Goal: Task Accomplishment & Management: Use online tool/utility

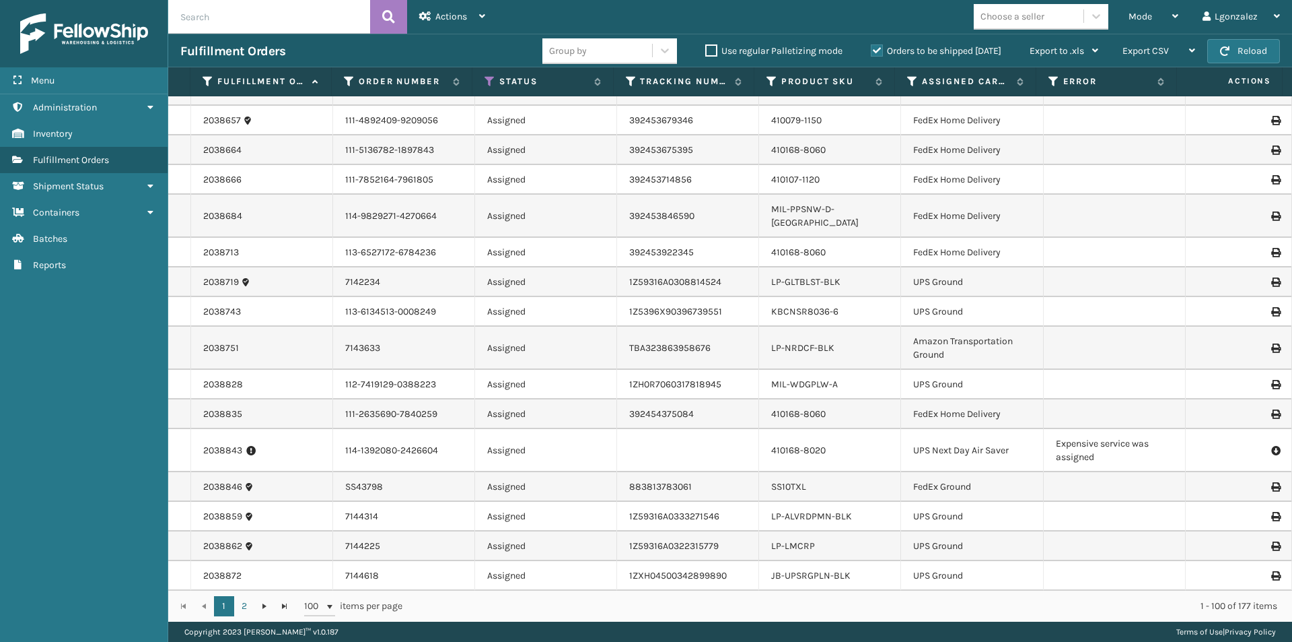
scroll to position [2590, 0]
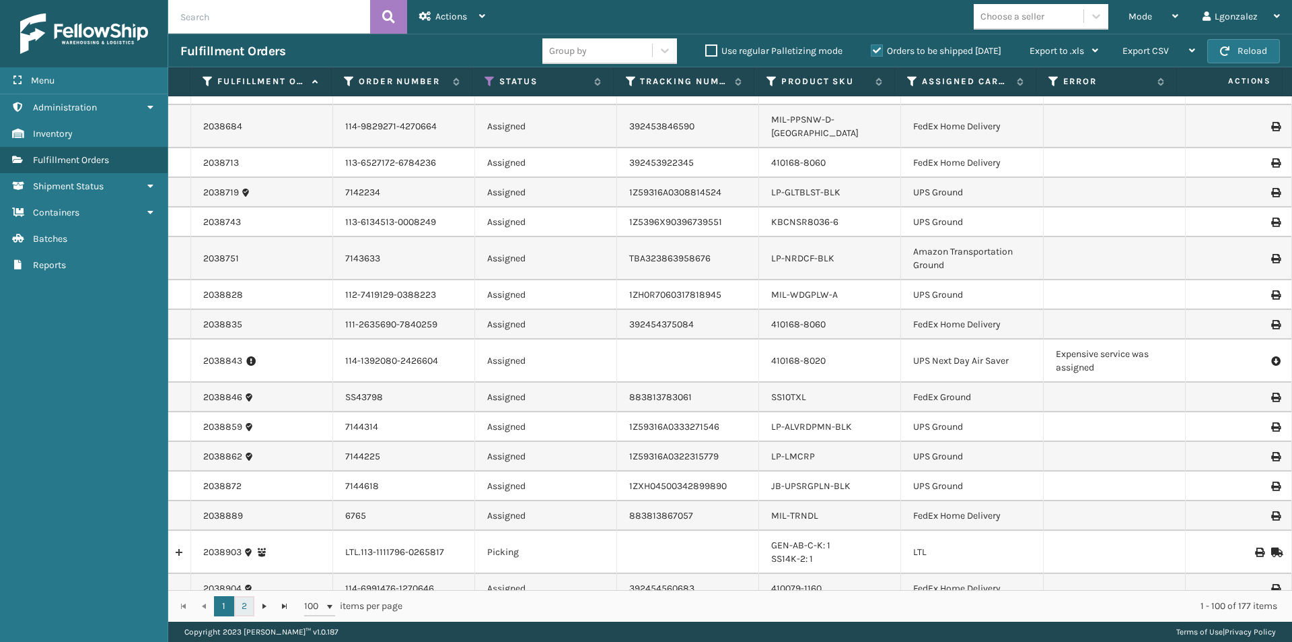
click at [236, 602] on link "2" at bounding box center [244, 606] width 20 height 20
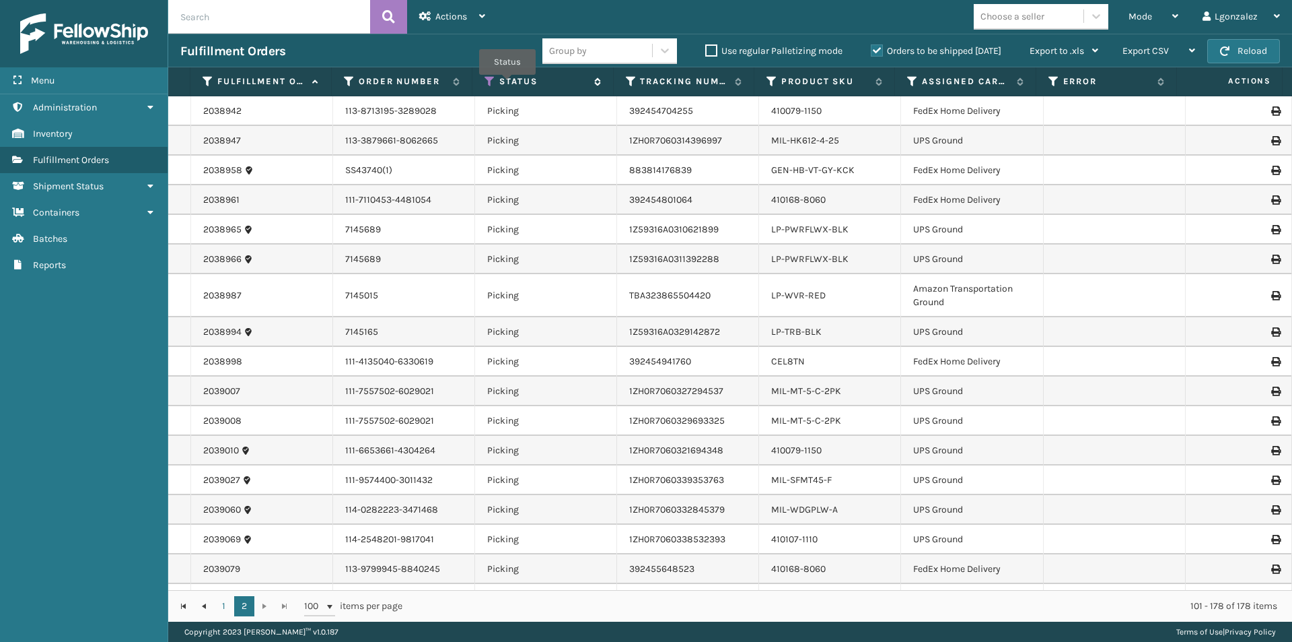
click at [508, 84] on label "Status" at bounding box center [543, 81] width 88 height 12
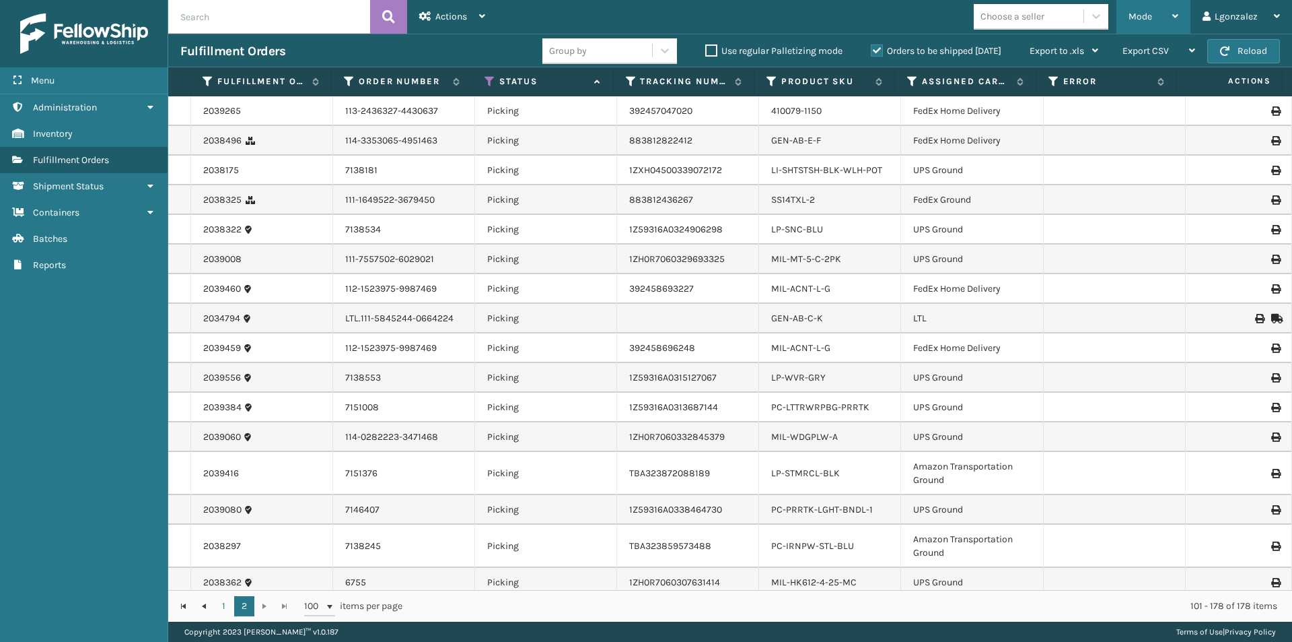
click at [1169, 9] on div "Mode" at bounding box center [1154, 17] width 50 height 34
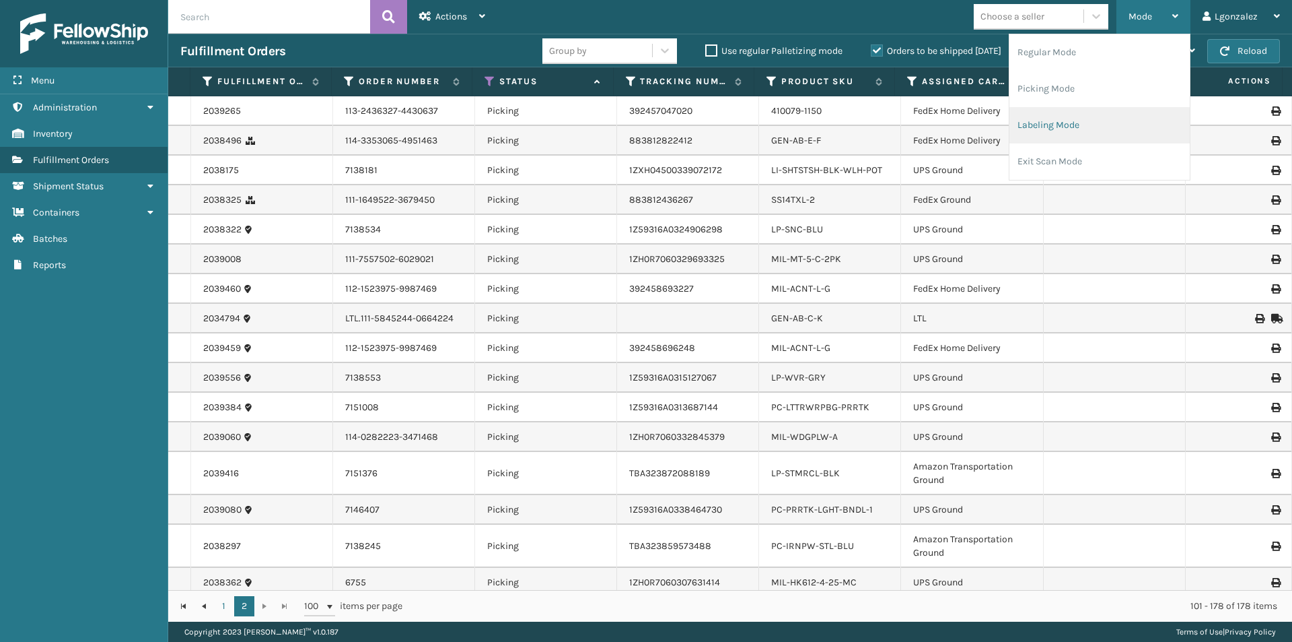
click at [1062, 129] on li "Labeling Mode" at bounding box center [1100, 125] width 180 height 36
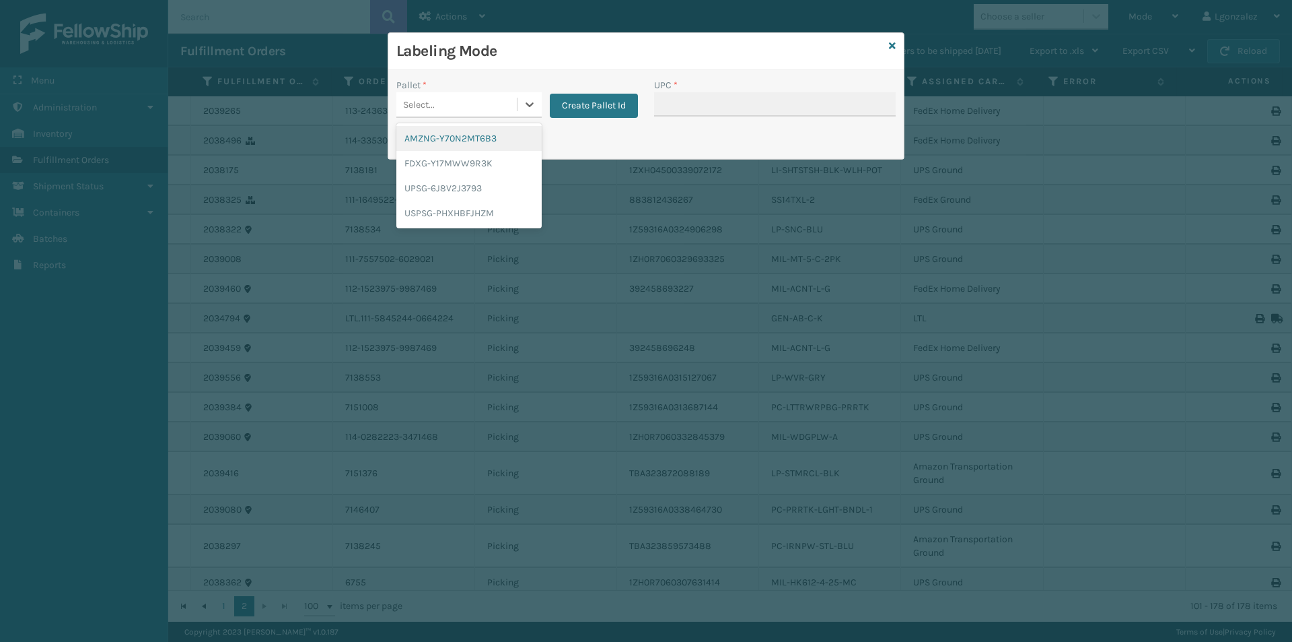
click at [454, 104] on div "Select..." at bounding box center [456, 105] width 120 height 22
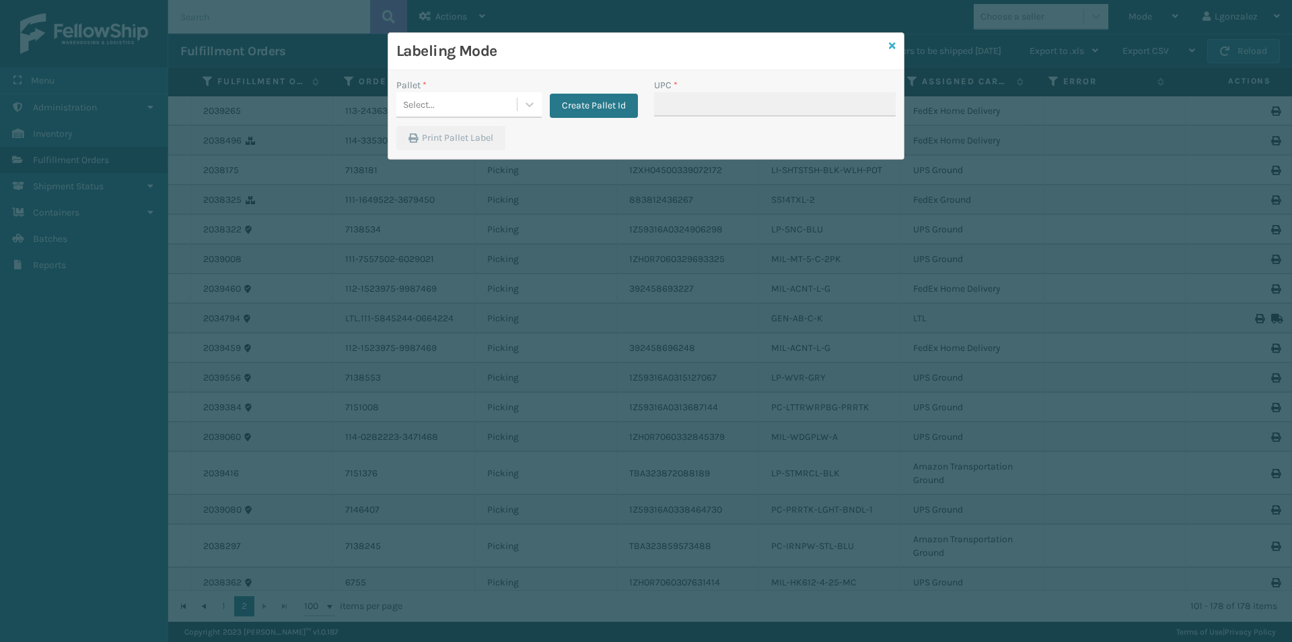
click at [893, 42] on icon at bounding box center [892, 45] width 7 height 9
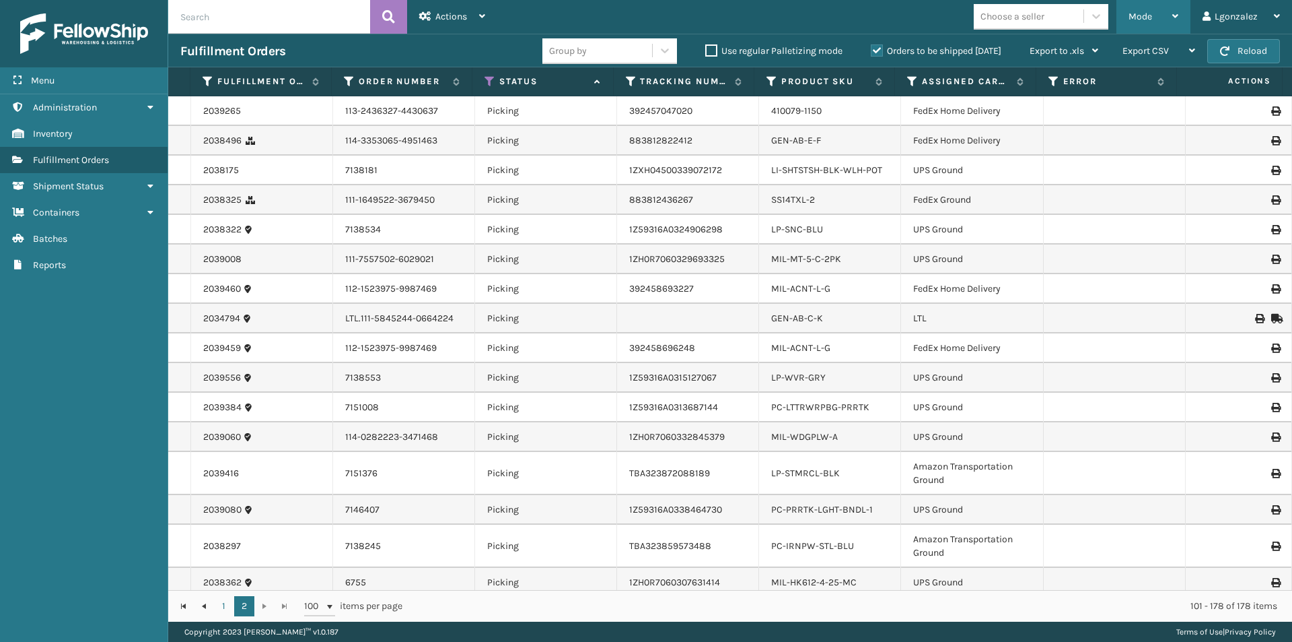
click at [1184, 13] on div "Mode Regular Mode Picking Mode Labeling Mode Exit Scan Mode" at bounding box center [1154, 17] width 74 height 34
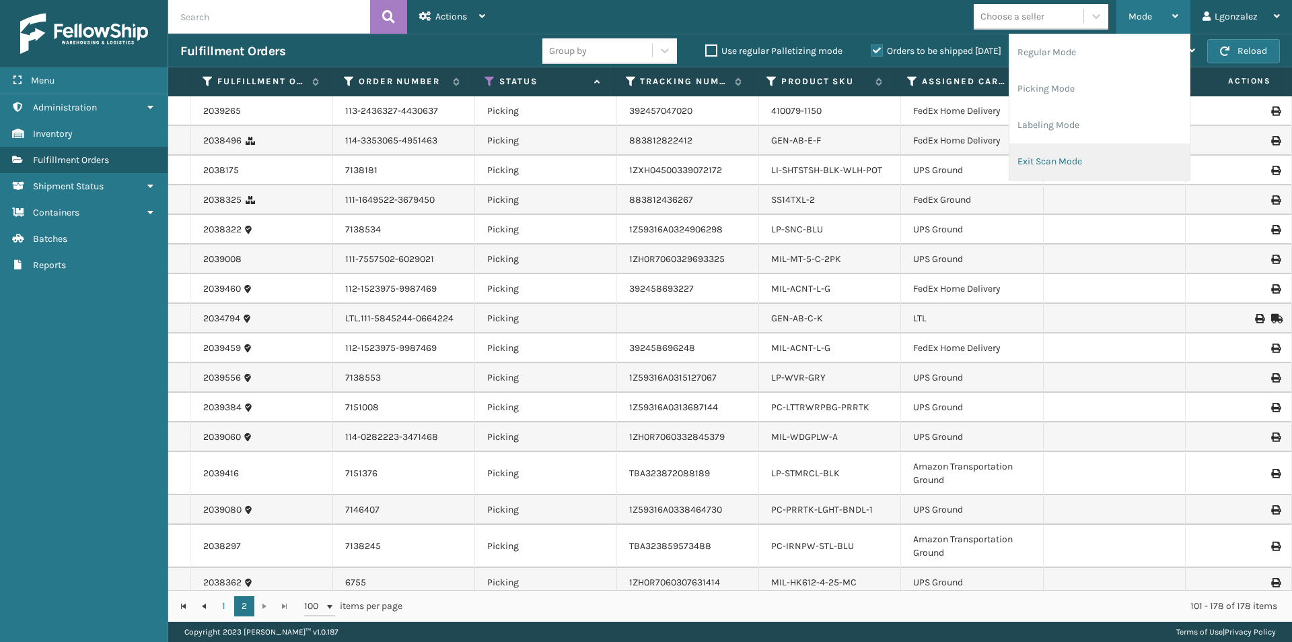
click at [1060, 165] on li "Exit Scan Mode" at bounding box center [1100, 161] width 180 height 36
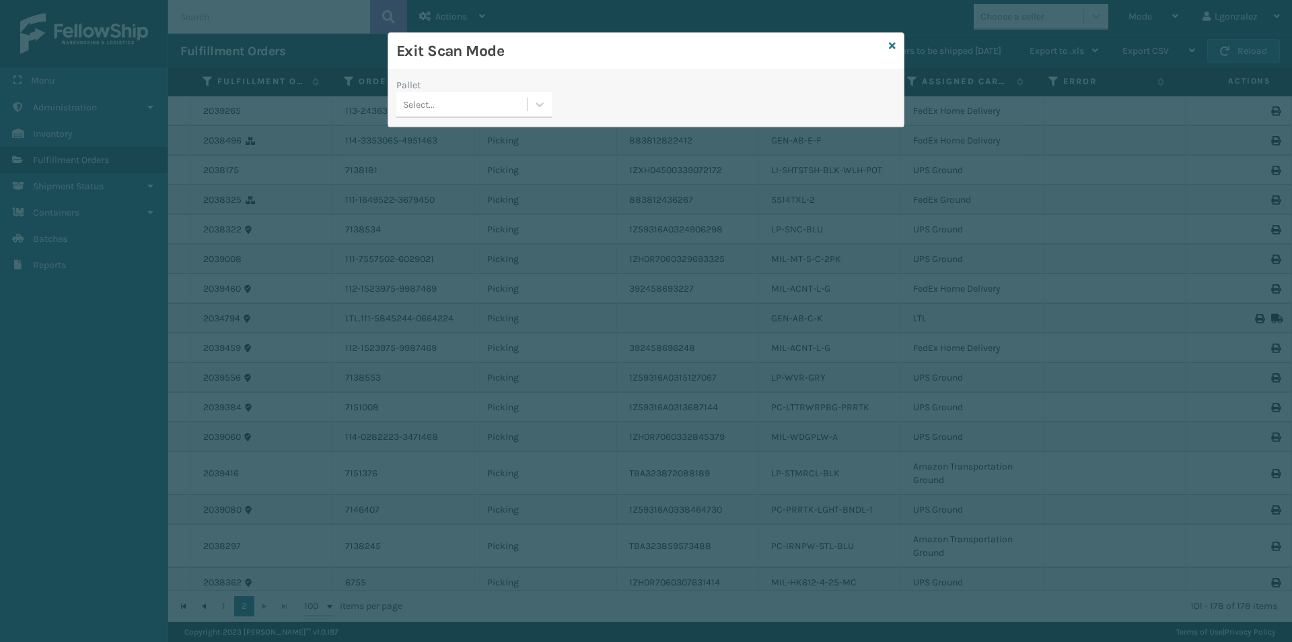
click at [553, 108] on div "Pallet Select..." at bounding box center [474, 102] width 172 height 48
click at [542, 102] on icon at bounding box center [539, 104] width 13 height 13
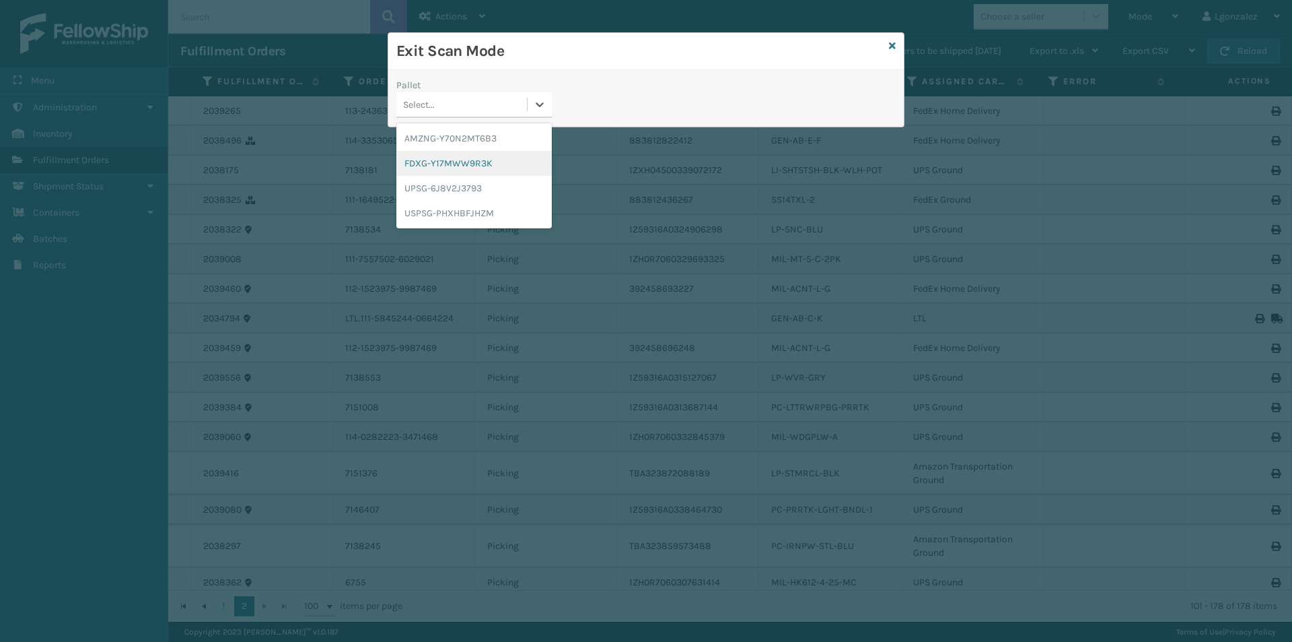
click at [497, 170] on div "FDXG-Y17MWW9R3K" at bounding box center [473, 163] width 155 height 25
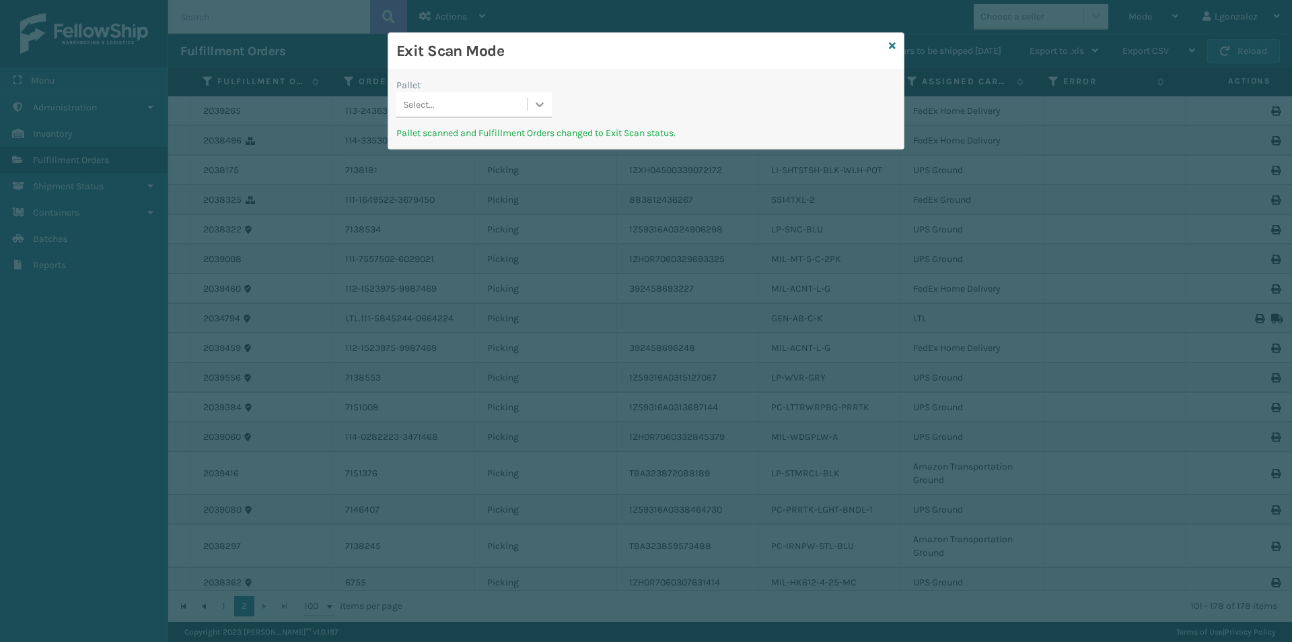
click at [544, 102] on icon at bounding box center [539, 104] width 13 height 13
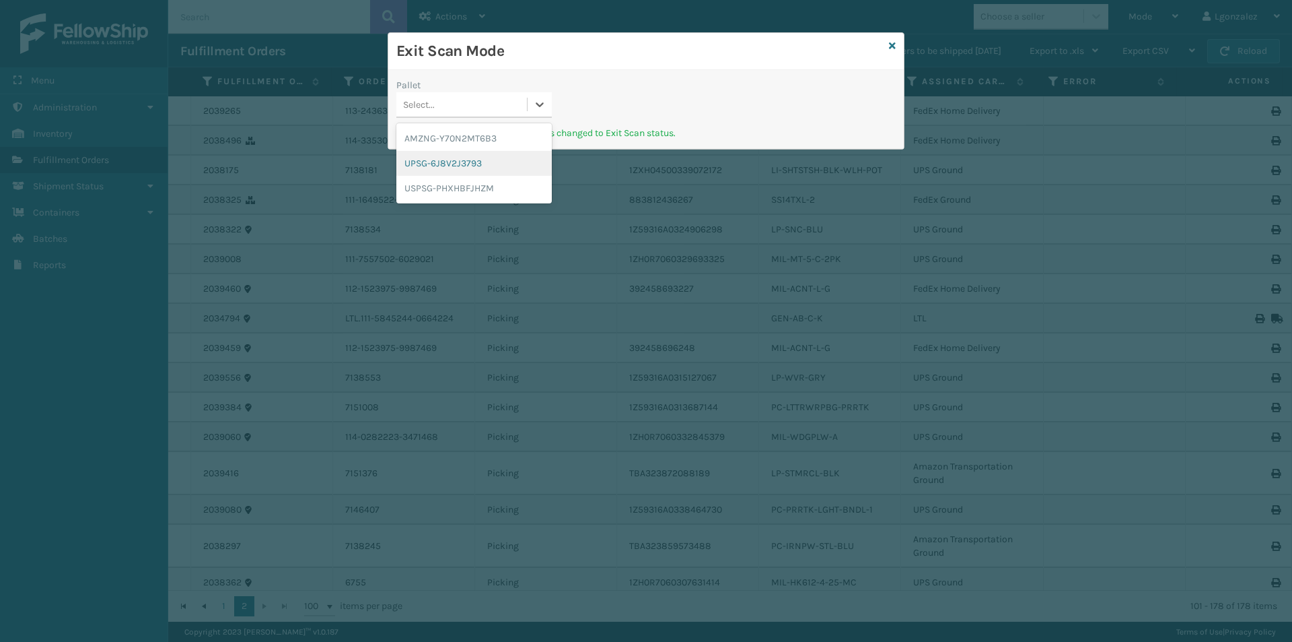
click at [500, 171] on div "UPSG-6J8V2J3793" at bounding box center [473, 163] width 155 height 25
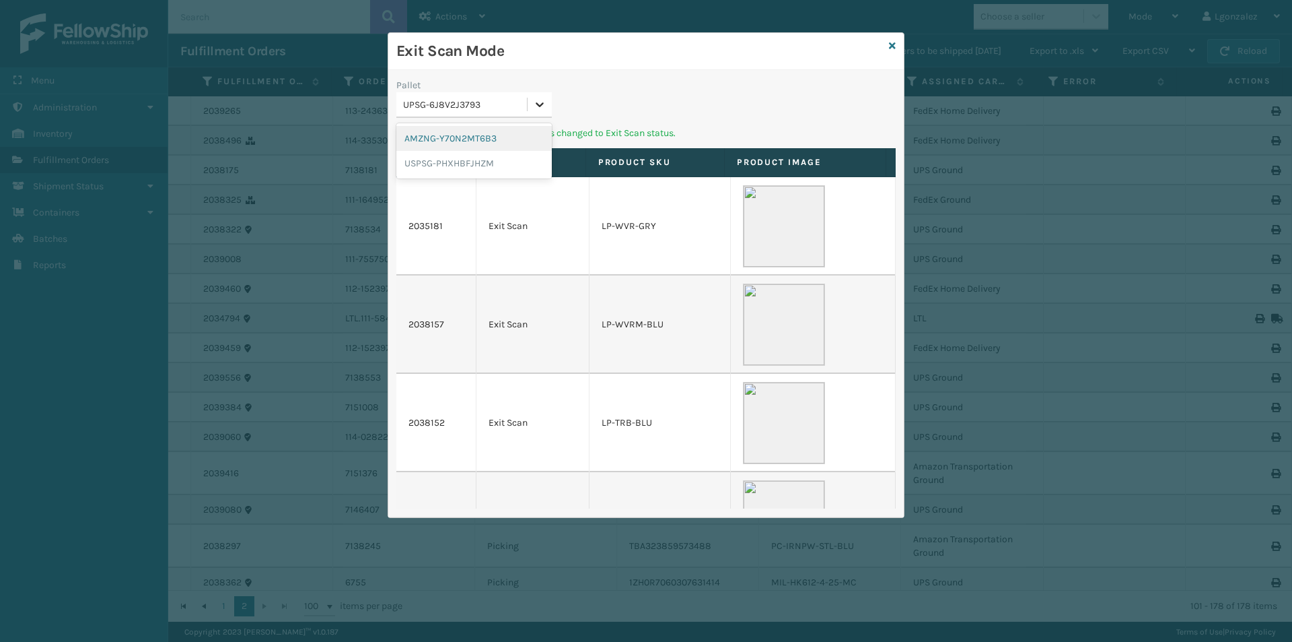
click at [541, 100] on icon at bounding box center [539, 104] width 13 height 13
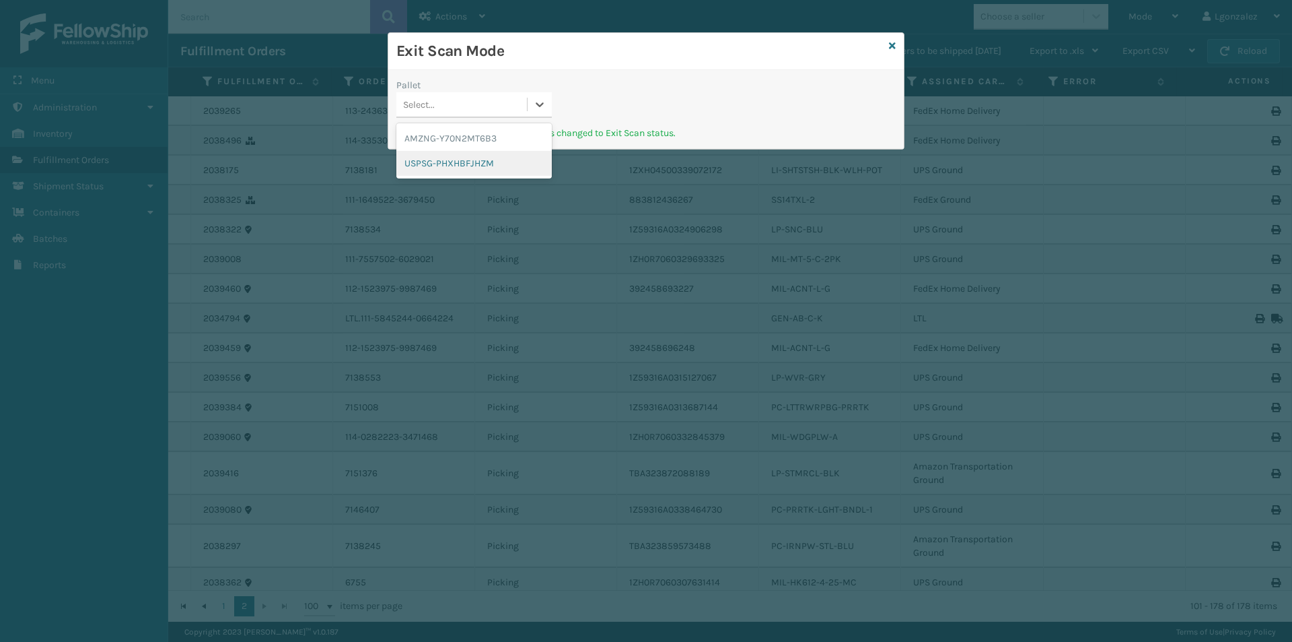
click at [517, 170] on div "USPSG-PHXHBFJHZM" at bounding box center [473, 163] width 155 height 25
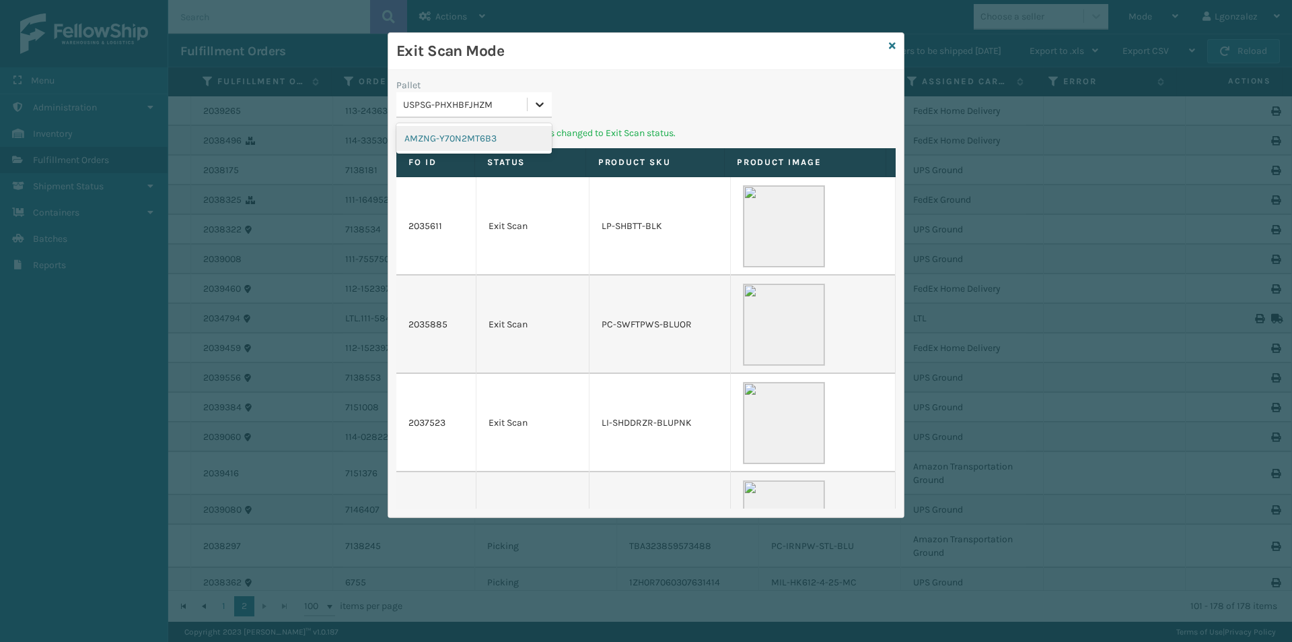
click at [544, 106] on icon at bounding box center [539, 104] width 13 height 13
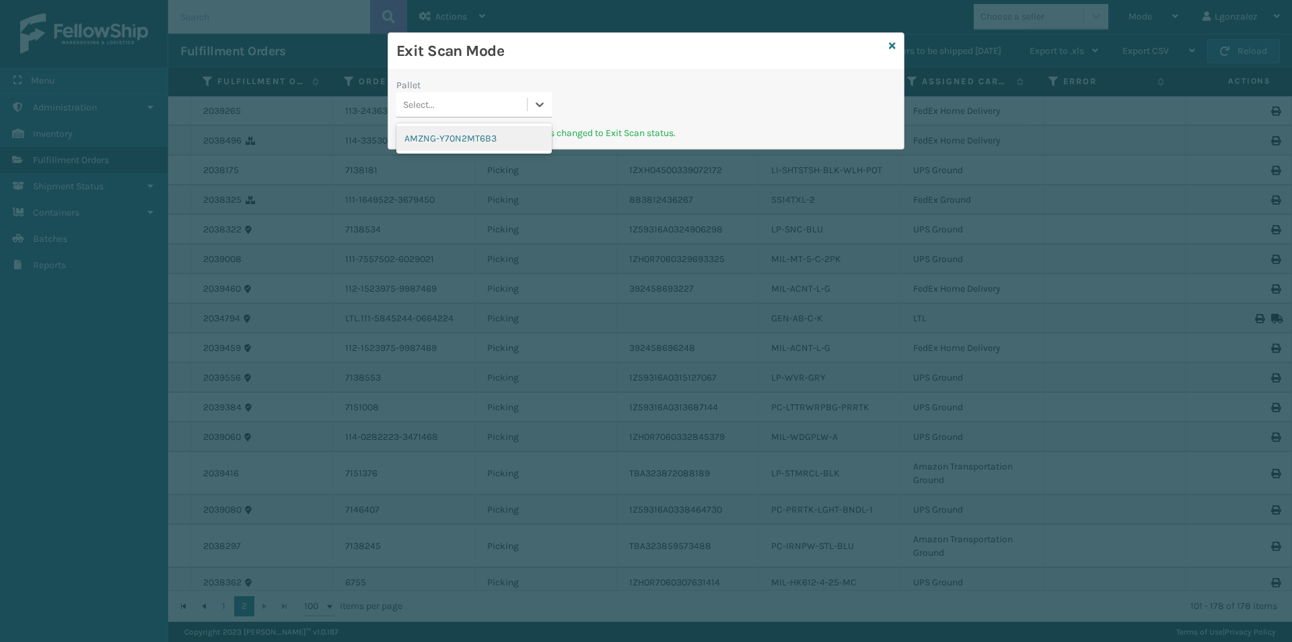
click at [490, 145] on div "AMZNG-Y70N2MT6B3" at bounding box center [473, 138] width 155 height 25
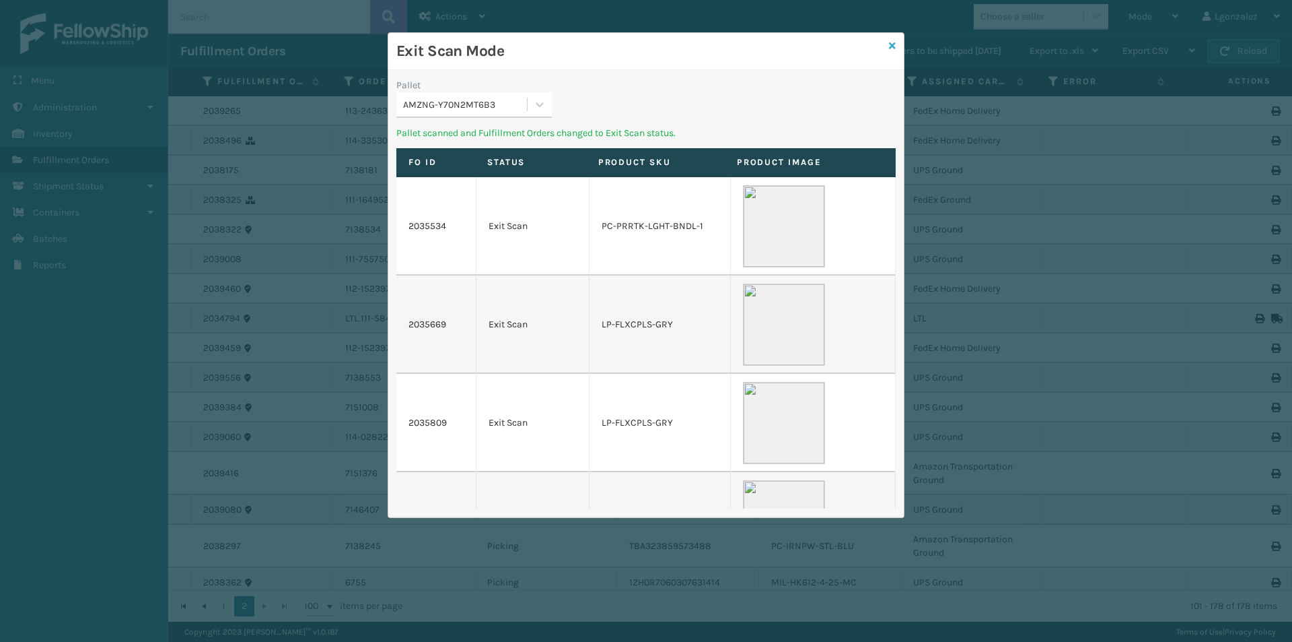
click at [891, 48] on icon at bounding box center [892, 45] width 7 height 9
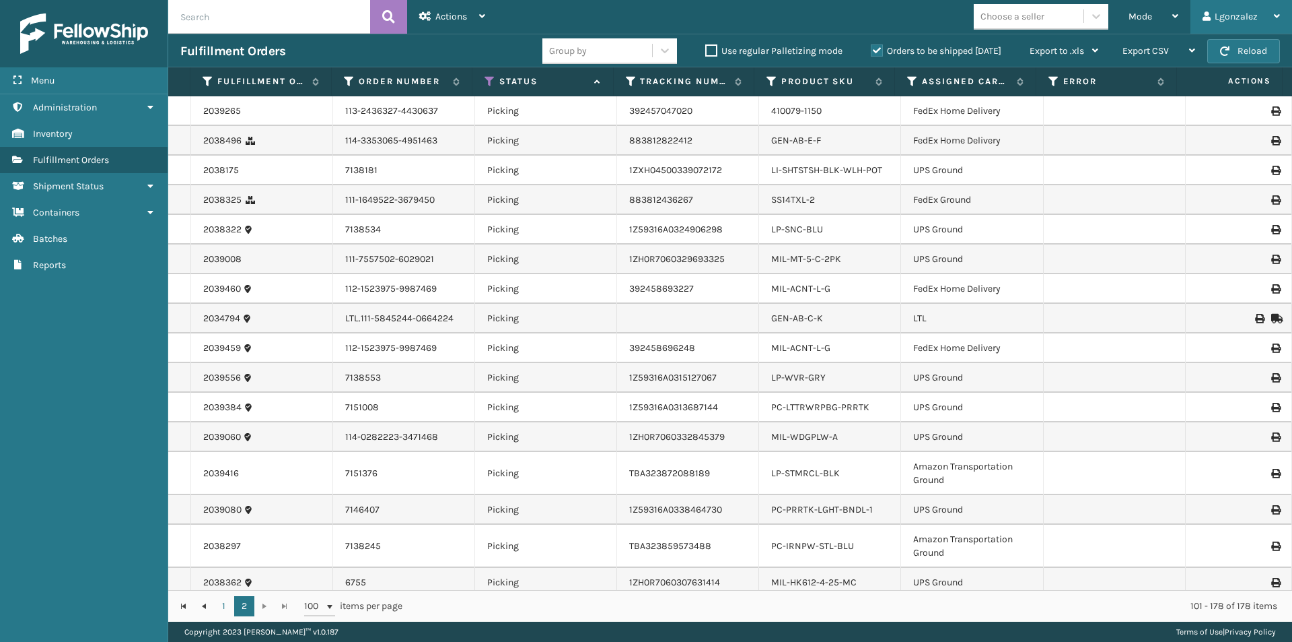
click at [1192, 19] on div "Lgonzalez Log Out" at bounding box center [1242, 17] width 102 height 34
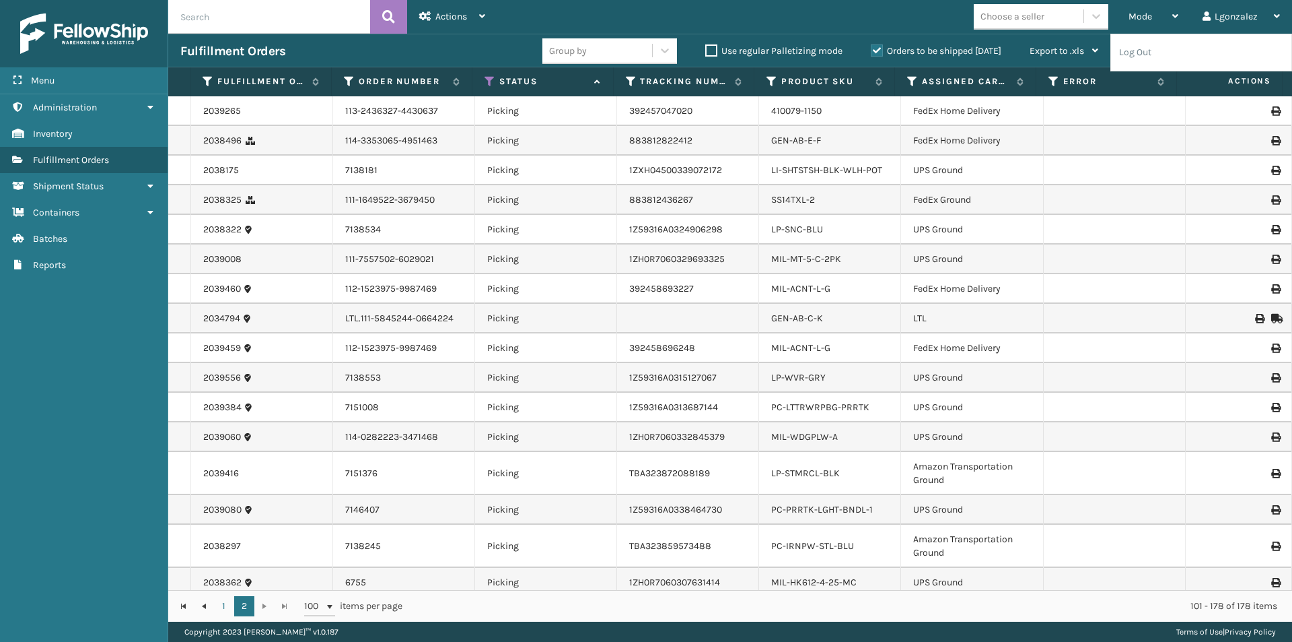
click at [900, 19] on div "Mode Regular Mode Picking Mode Labeling Mode Exit Scan Mode Choose a seller Lgo…" at bounding box center [894, 17] width 795 height 34
click at [1166, 26] on div "Mode" at bounding box center [1154, 17] width 50 height 34
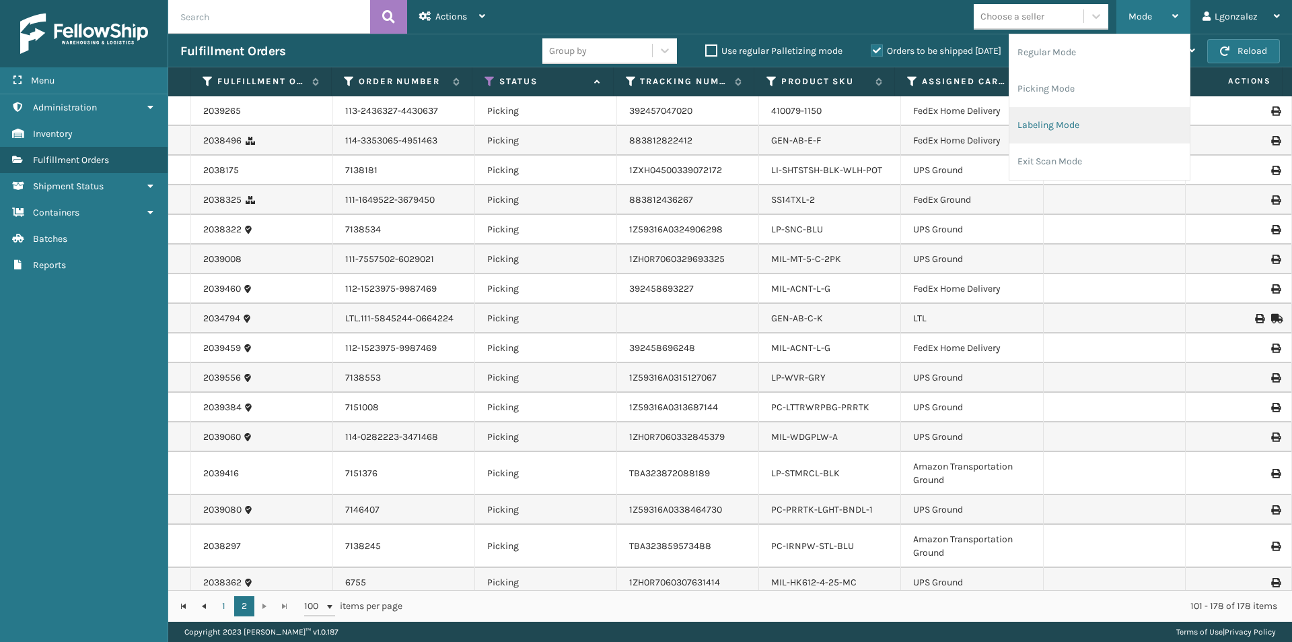
click at [1060, 120] on li "Labeling Mode" at bounding box center [1100, 125] width 180 height 36
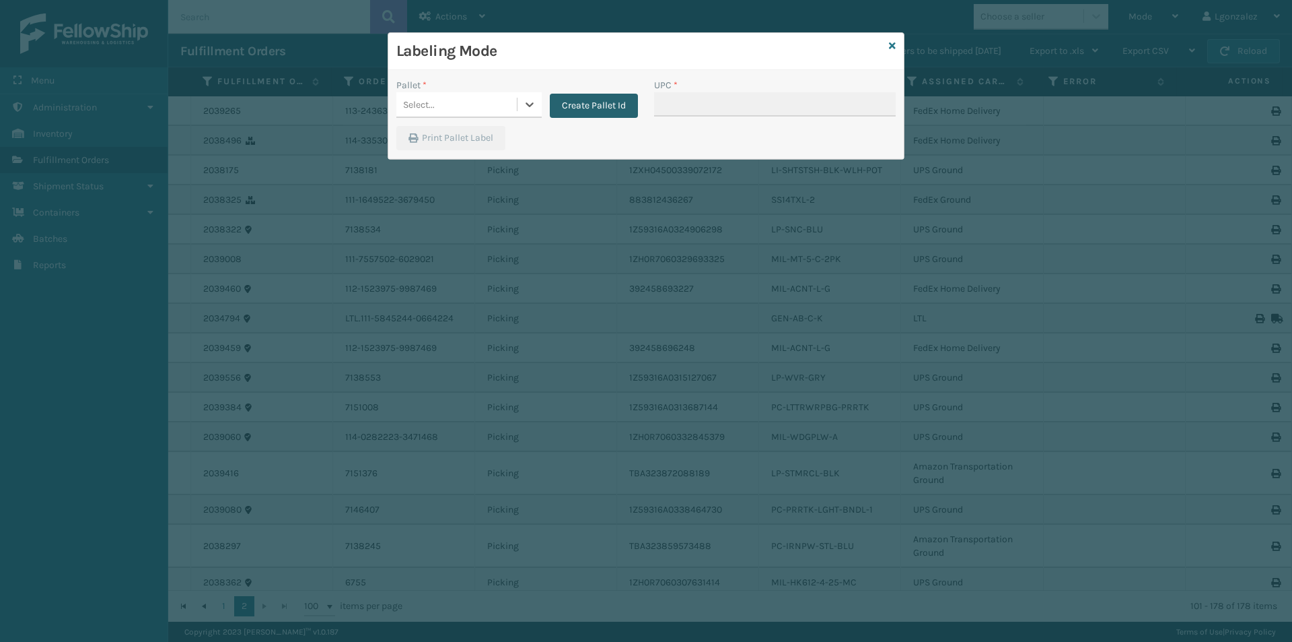
click at [574, 111] on button "Create Pallet Id" at bounding box center [594, 106] width 88 height 24
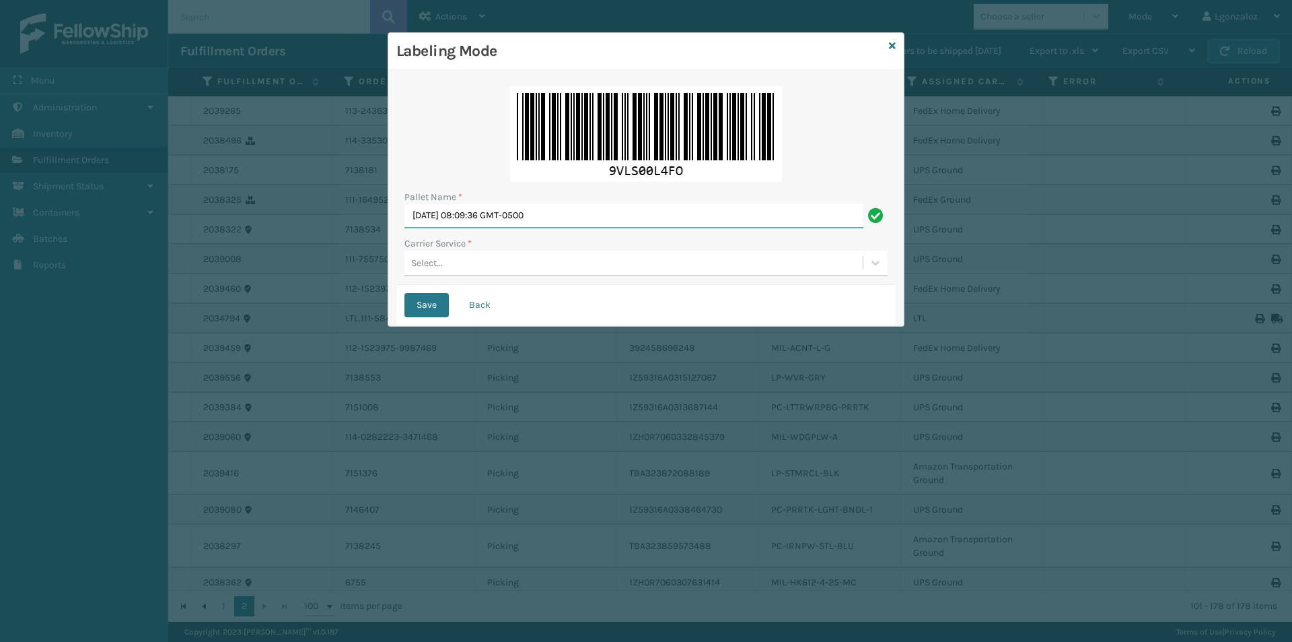
click at [499, 209] on input "[DATE] 08:09:36 GMT-0500" at bounding box center [634, 216] width 459 height 24
click at [499, 208] on input "[DATE] 08:09:36 GMT-0500" at bounding box center [634, 216] width 459 height 24
type input "TRINITY"
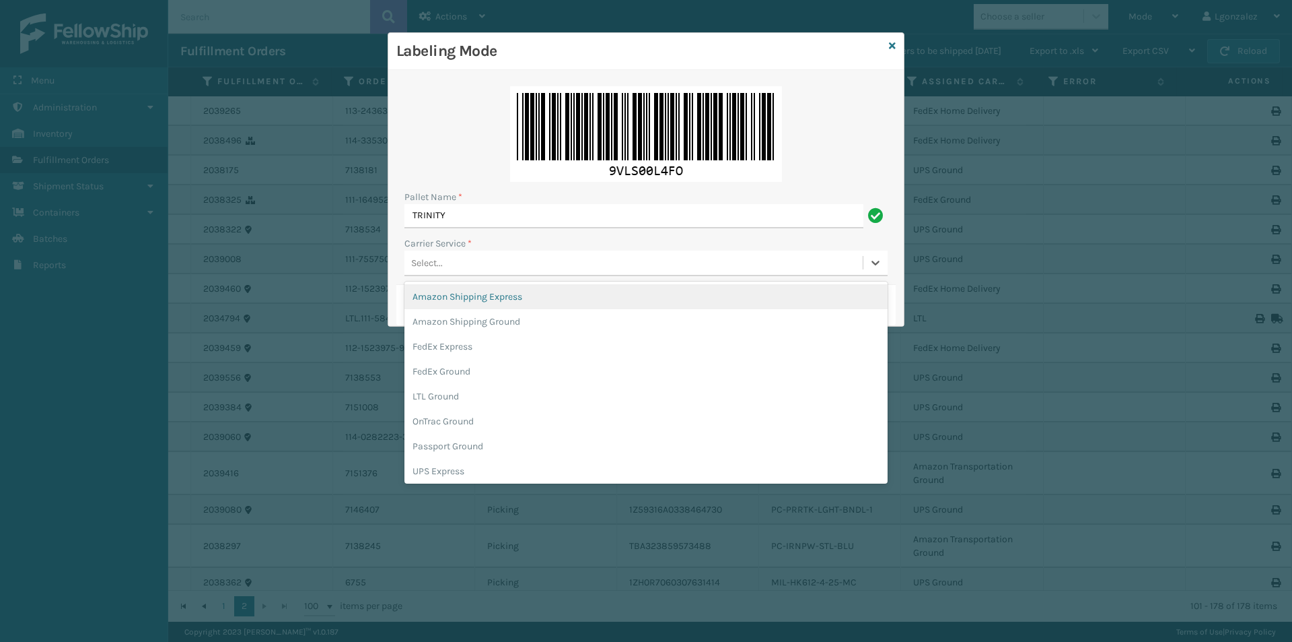
click at [475, 265] on div "Select..." at bounding box center [634, 263] width 458 height 22
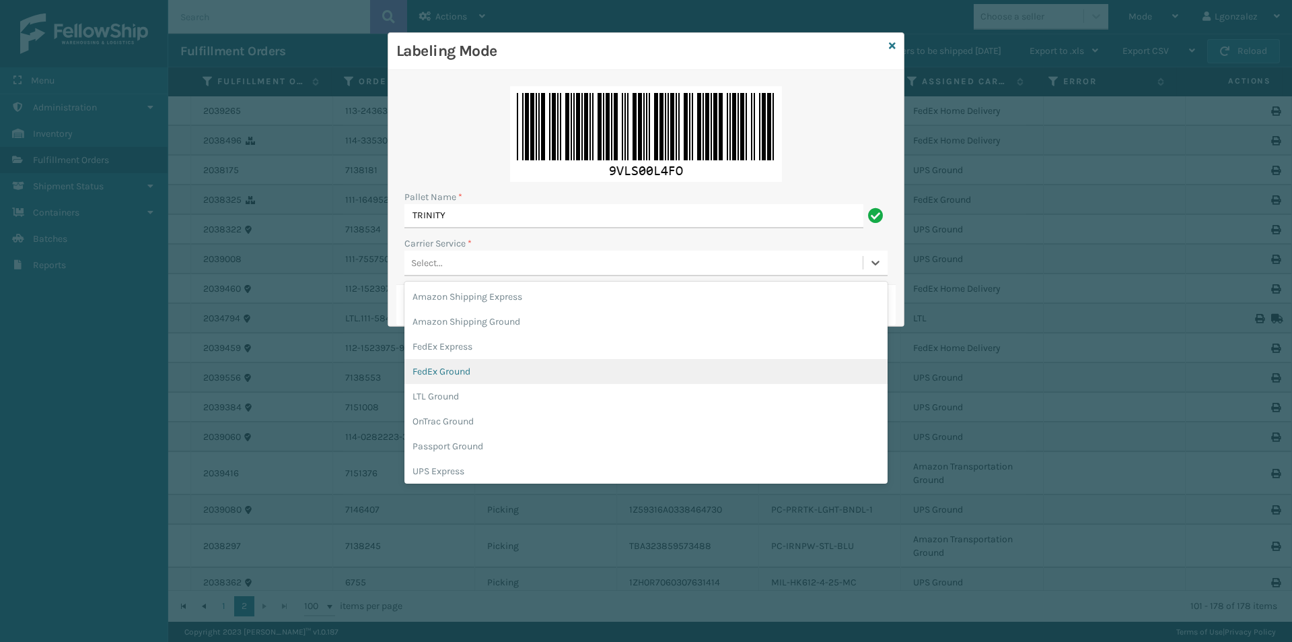
click at [484, 370] on div "FedEx Ground" at bounding box center [646, 371] width 483 height 25
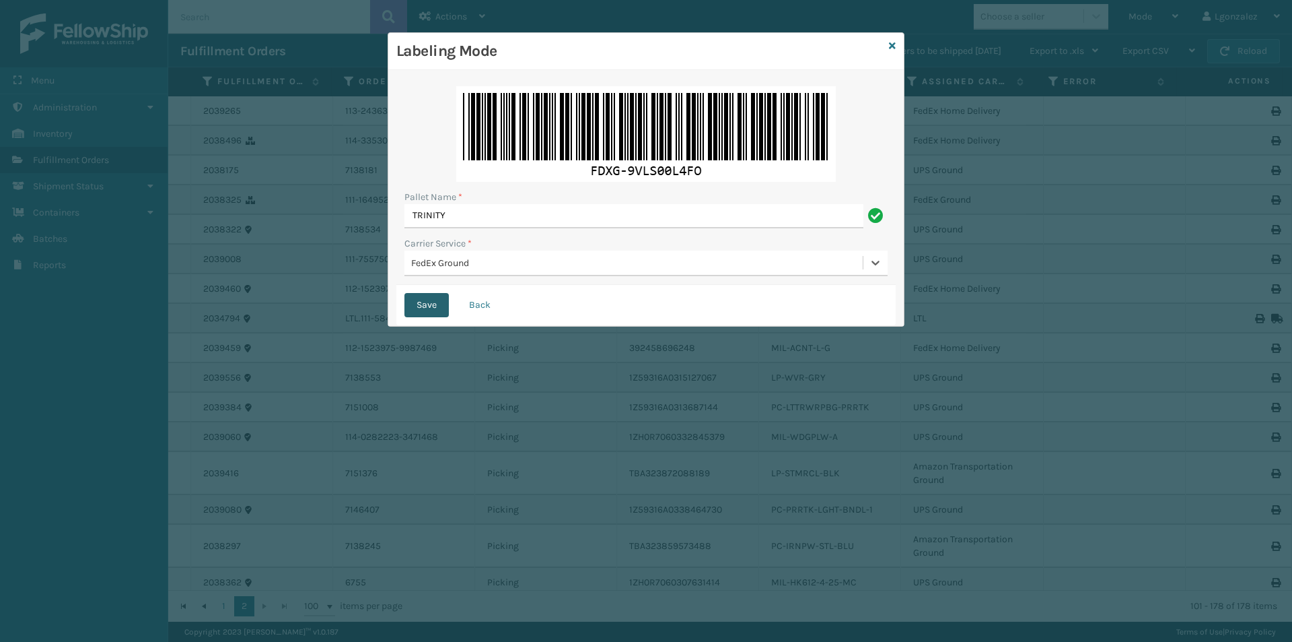
click at [431, 305] on button "Save" at bounding box center [427, 305] width 44 height 24
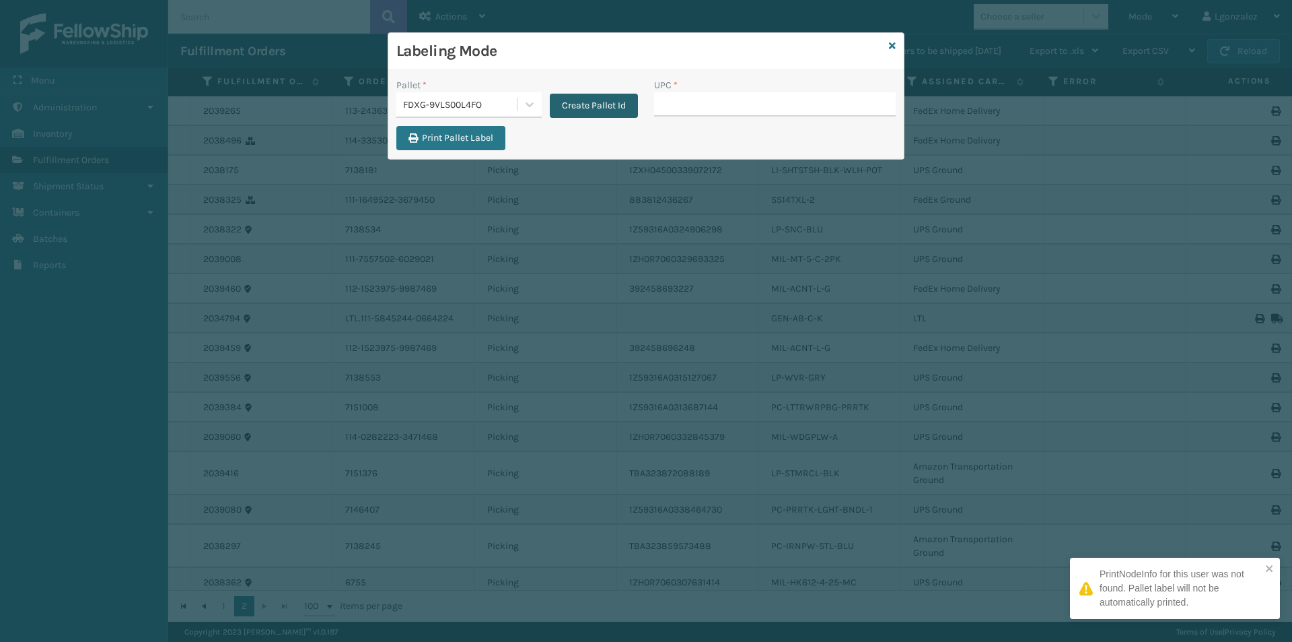
click at [584, 109] on button "Create Pallet Id" at bounding box center [594, 106] width 88 height 24
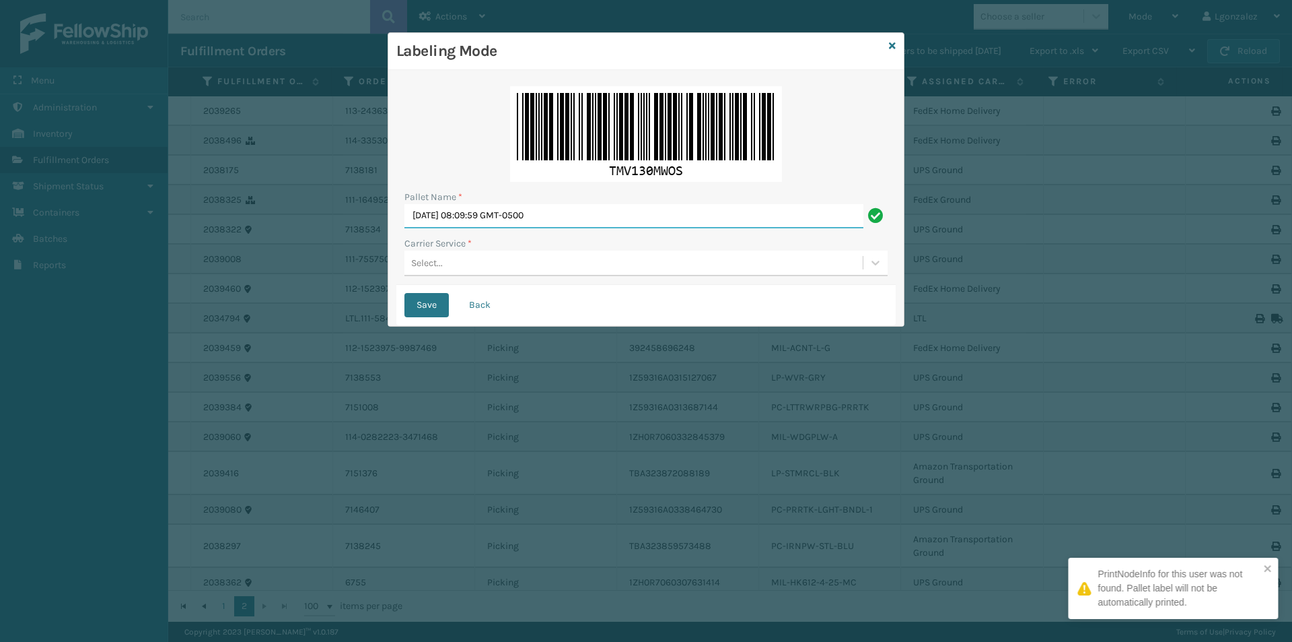
click at [472, 211] on input "[DATE] 08:09:59 GMT-0500" at bounding box center [634, 216] width 459 height 24
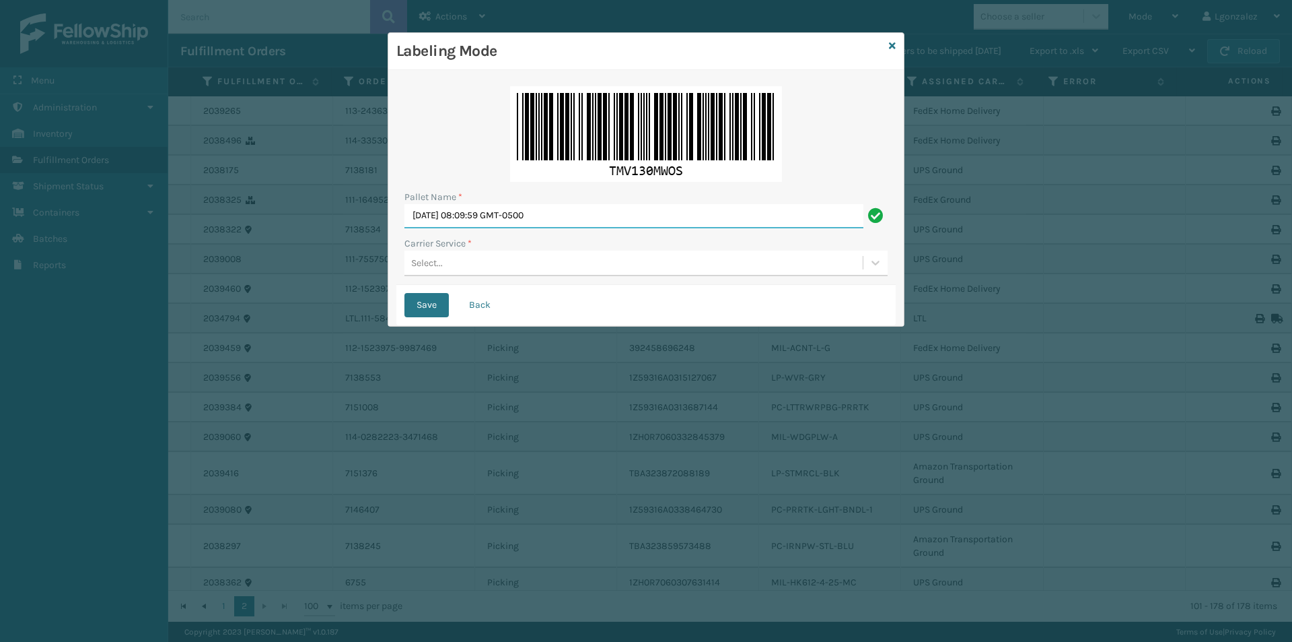
click at [473, 211] on input "[DATE] 08:09:59 GMT-0500" at bounding box center [634, 216] width 459 height 24
type input "TRINITY"
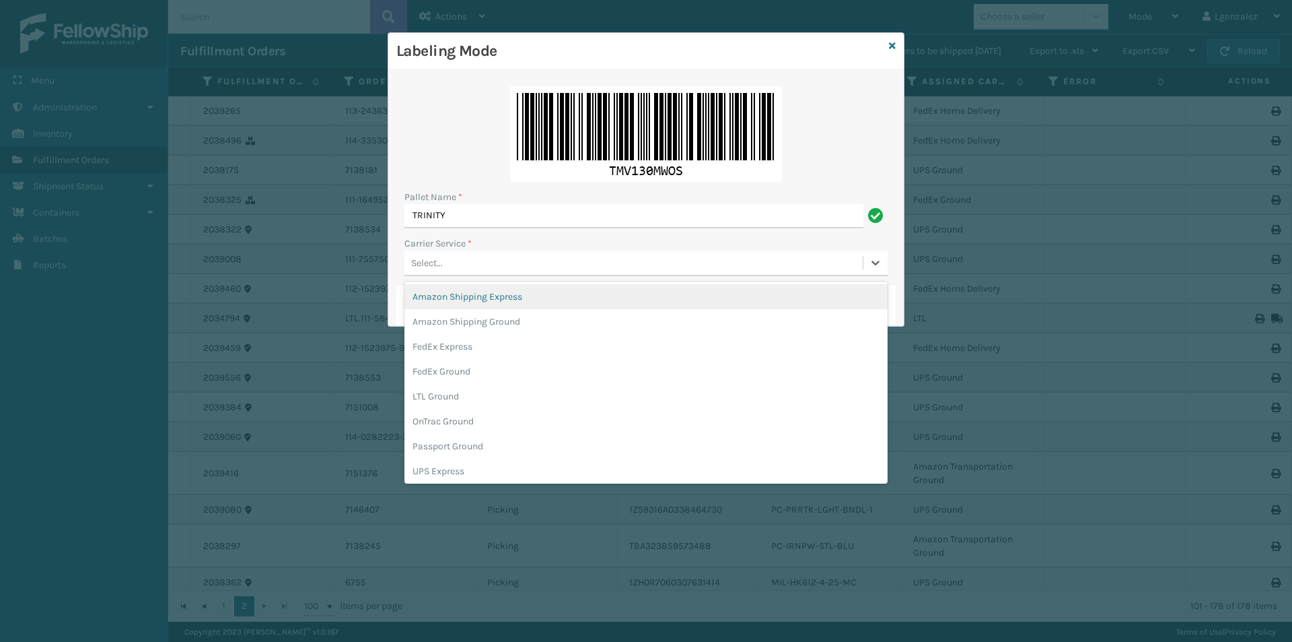
click at [468, 269] on div "Select..." at bounding box center [634, 263] width 458 height 22
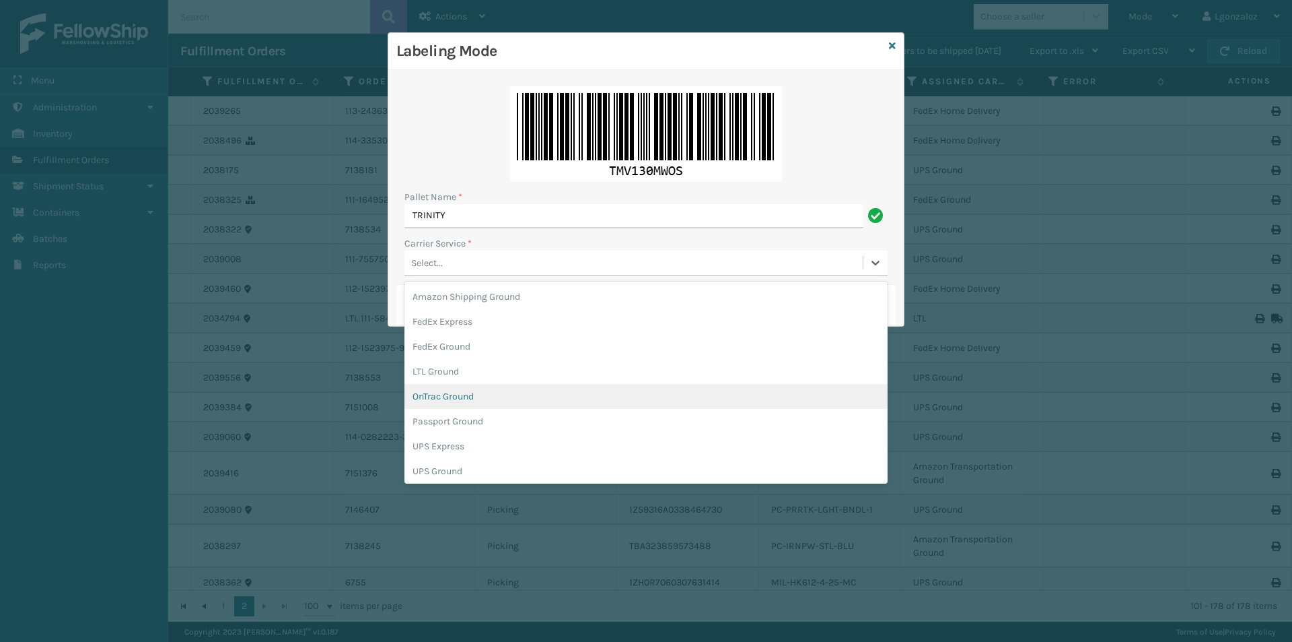
scroll to position [77, 0]
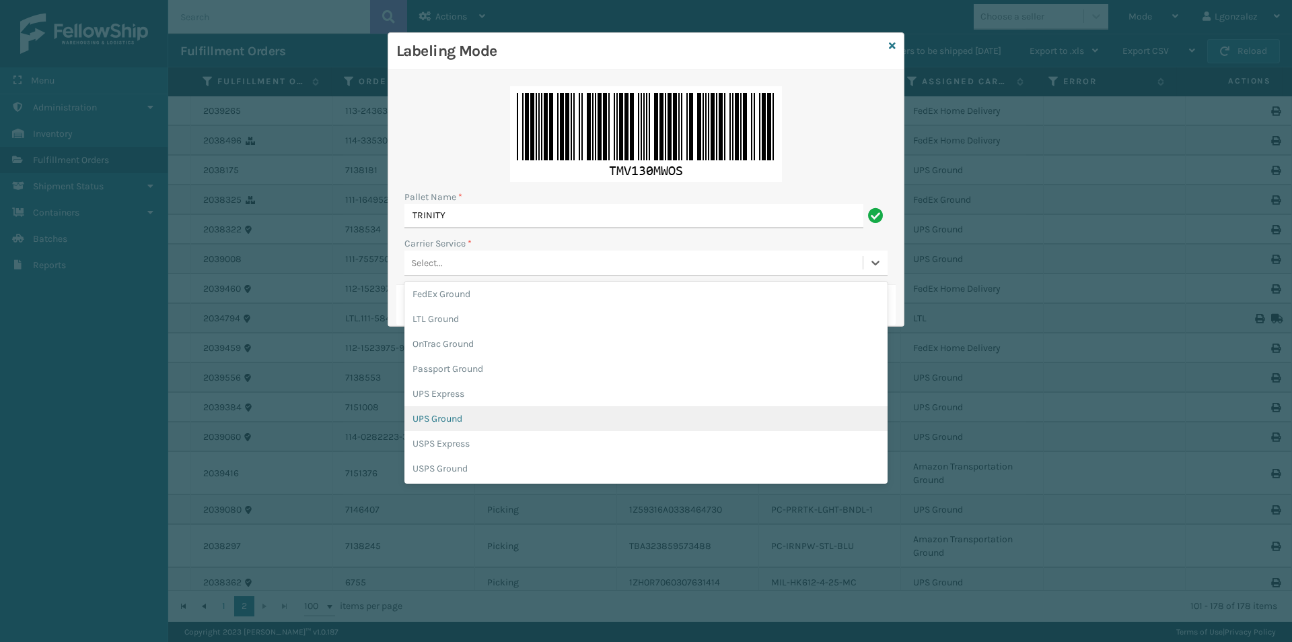
click at [450, 418] on div "UPS Ground" at bounding box center [646, 418] width 483 height 25
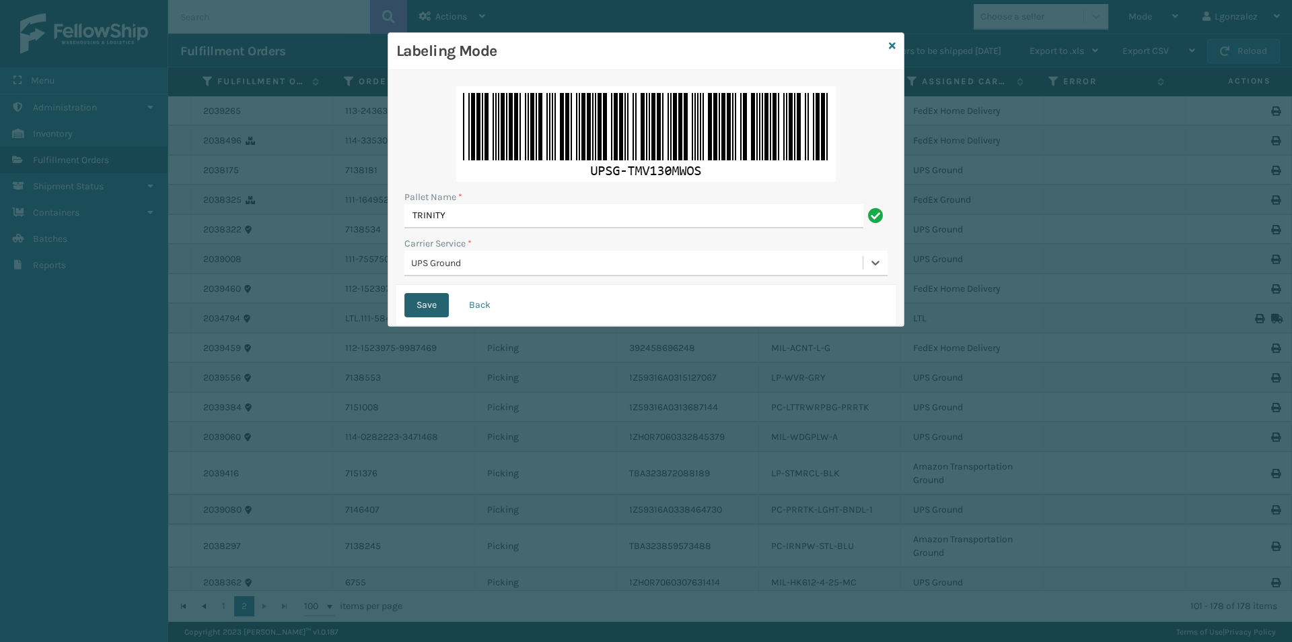
click at [432, 304] on button "Save" at bounding box center [427, 305] width 44 height 24
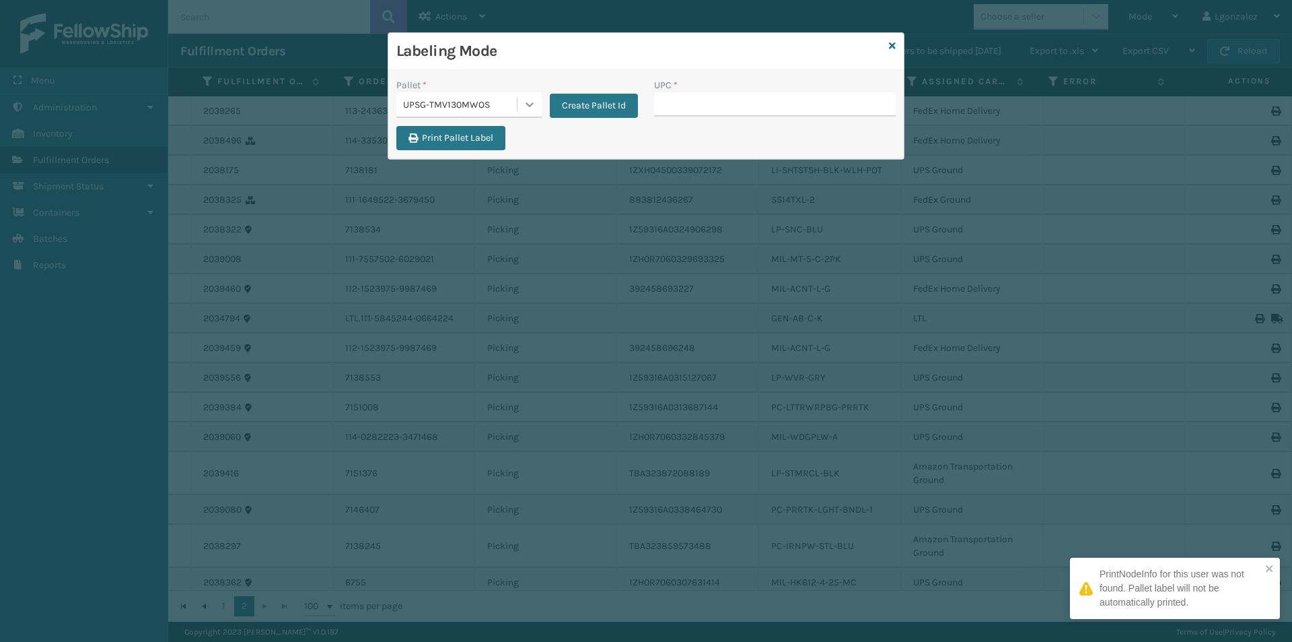
click at [524, 110] on icon at bounding box center [529, 104] width 13 height 13
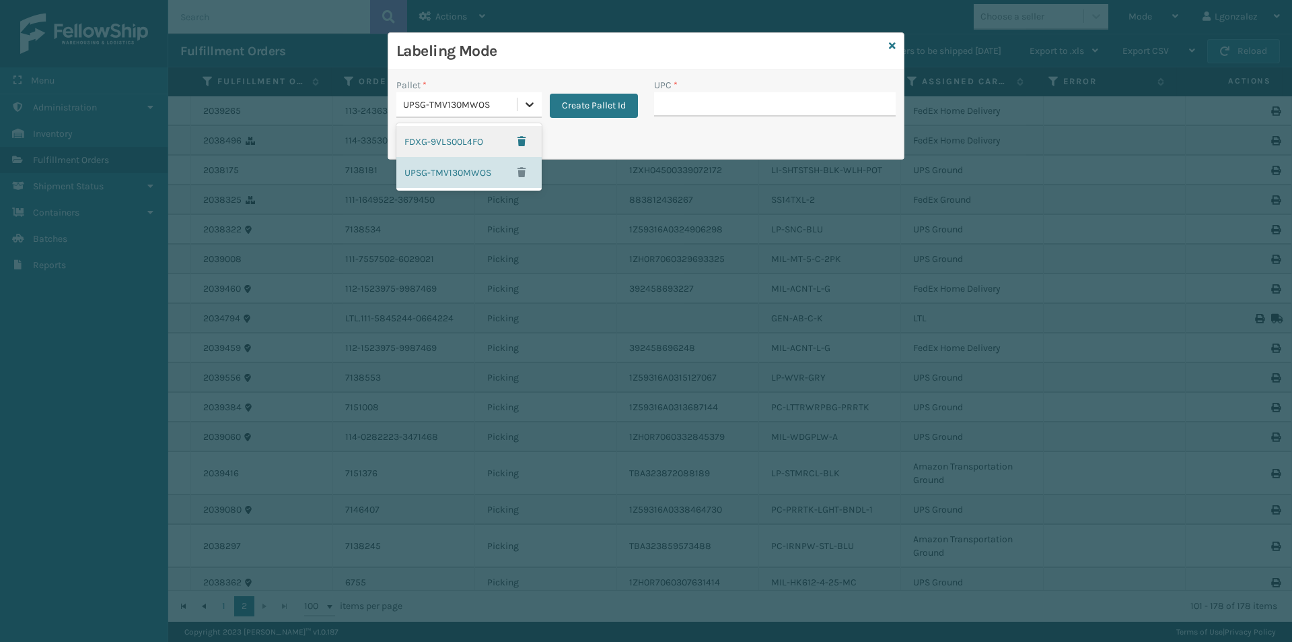
click at [528, 108] on icon at bounding box center [529, 104] width 13 height 13
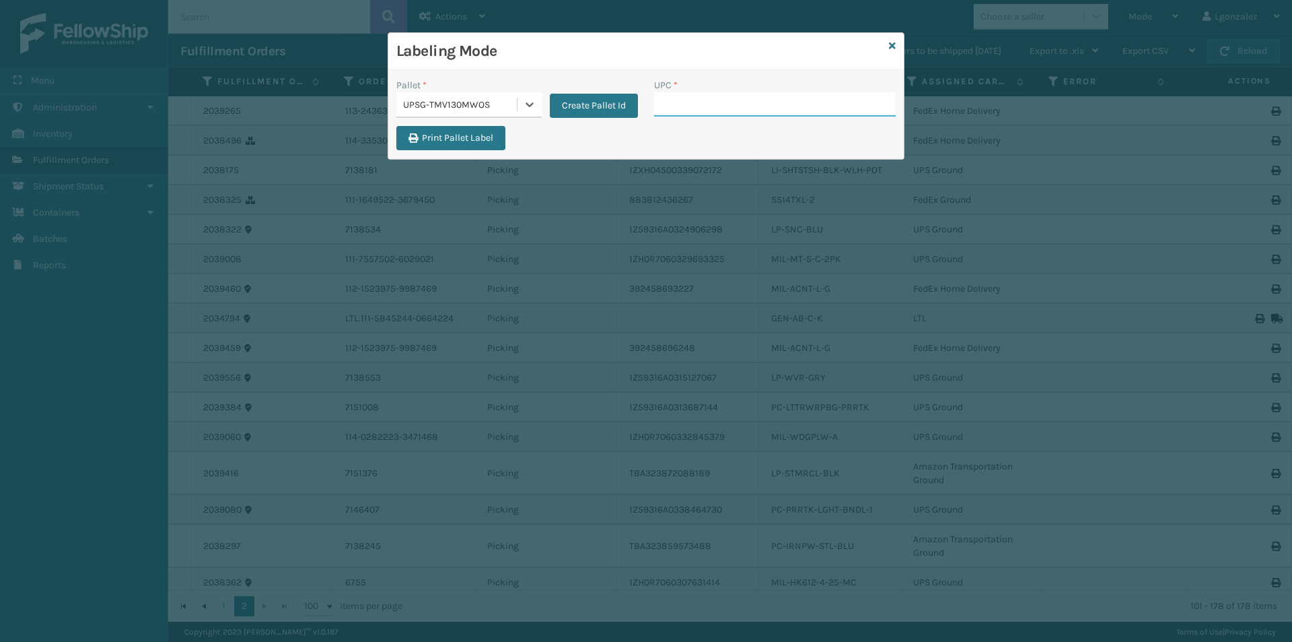
click at [675, 111] on input "UPC *" at bounding box center [775, 104] width 242 height 24
click at [532, 106] on icon at bounding box center [529, 104] width 13 height 13
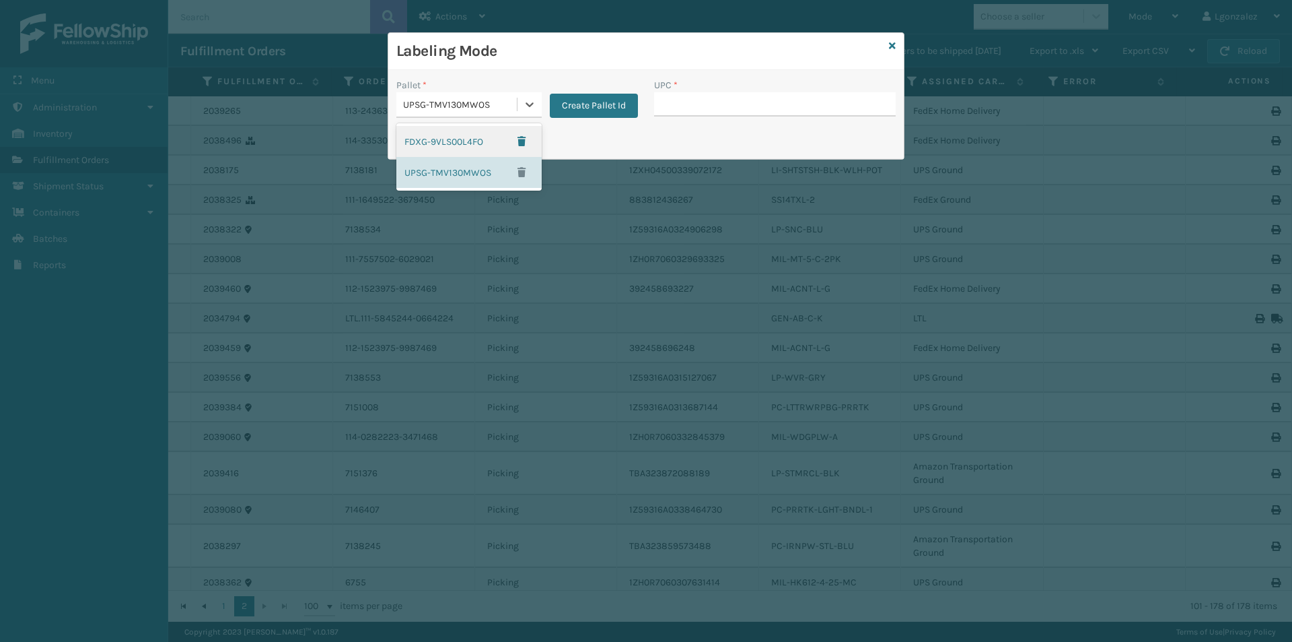
click at [498, 143] on div "FDXG-9VLS00L4FO" at bounding box center [468, 141] width 145 height 31
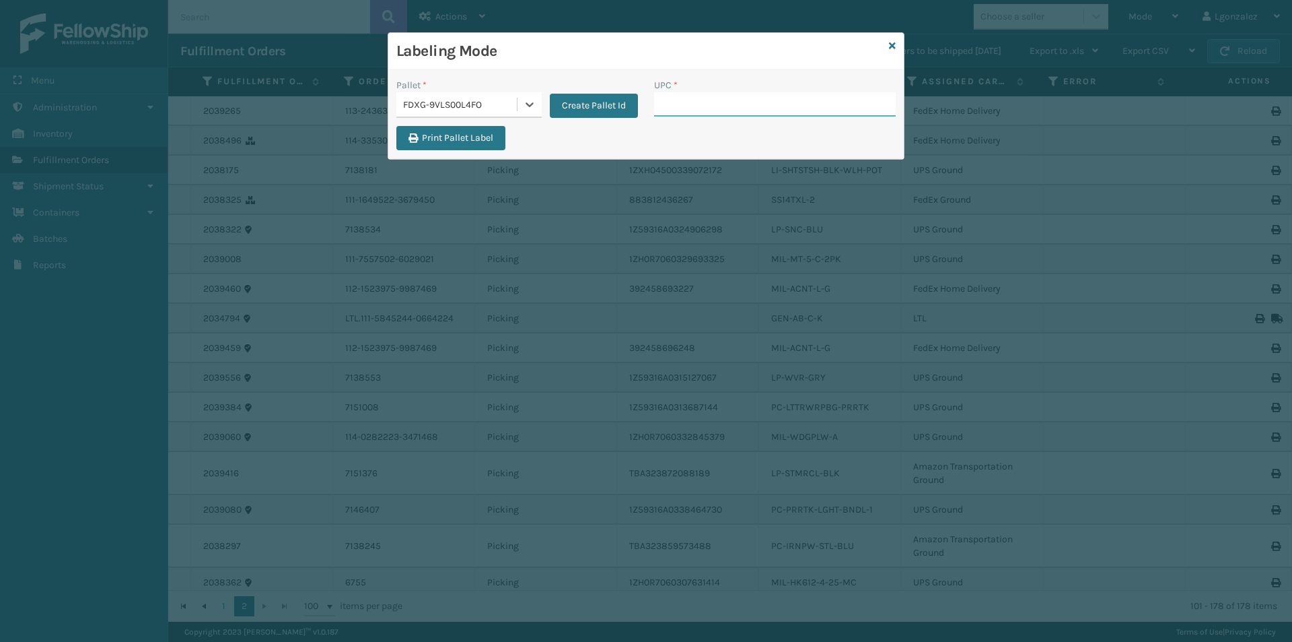
click at [666, 104] on input "UPC *" at bounding box center [775, 104] width 242 height 24
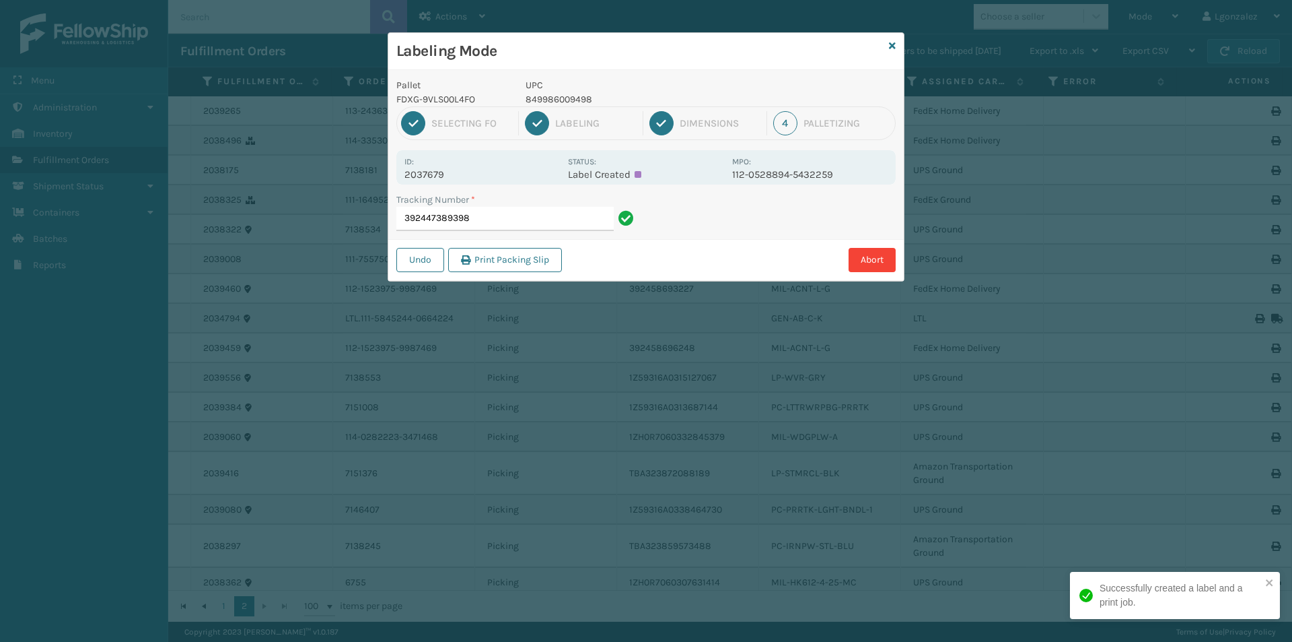
click at [579, 99] on p "849986009498" at bounding box center [625, 99] width 199 height 14
copy p "849986009498"
click at [530, 228] on input "392447389398" at bounding box center [504, 219] width 217 height 24
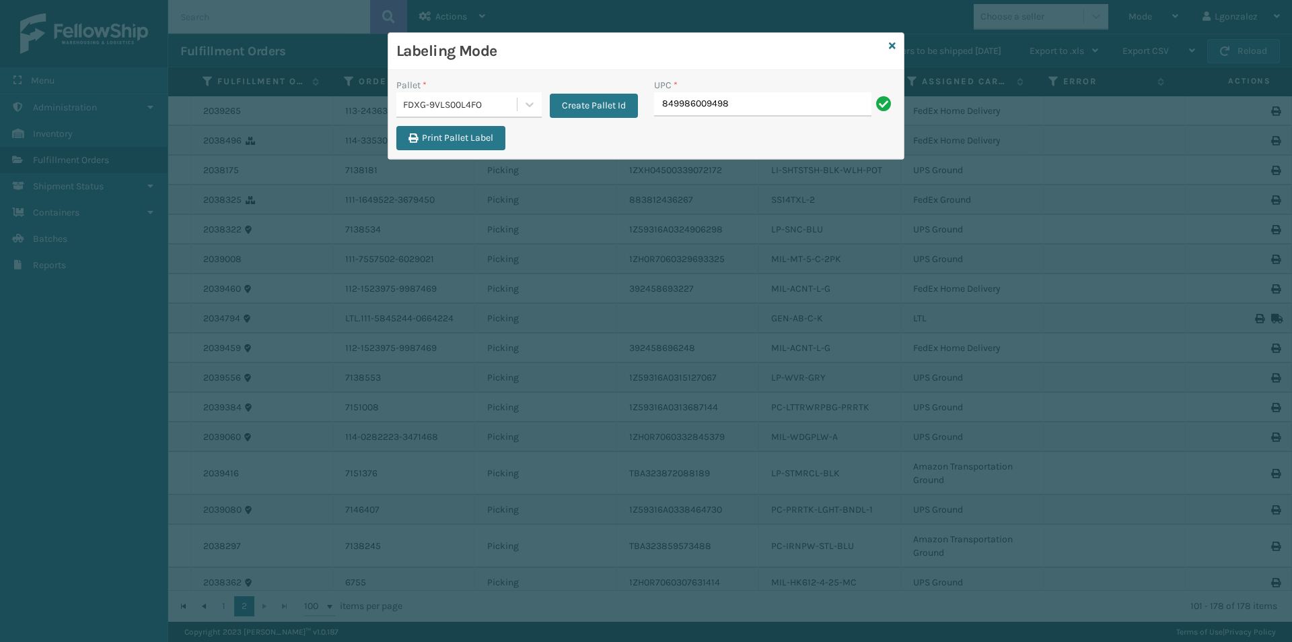
type input "849986009498"
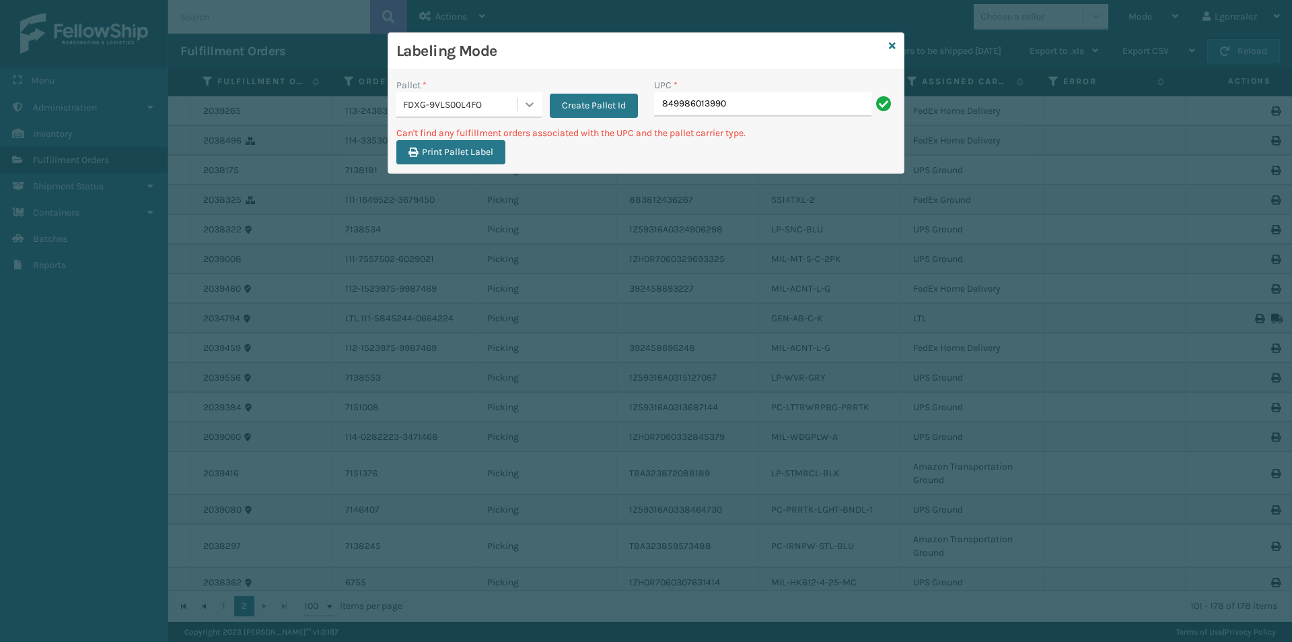
click at [530, 100] on icon at bounding box center [529, 104] width 13 height 13
click at [493, 169] on div "UPSG-TMV130MWOS" at bounding box center [468, 166] width 145 height 31
click at [791, 101] on input "849986013990" at bounding box center [762, 104] width 217 height 24
drag, startPoint x: 528, startPoint y: 99, endPoint x: 530, endPoint y: 106, distance: 7.0
click at [529, 100] on icon at bounding box center [529, 104] width 13 height 13
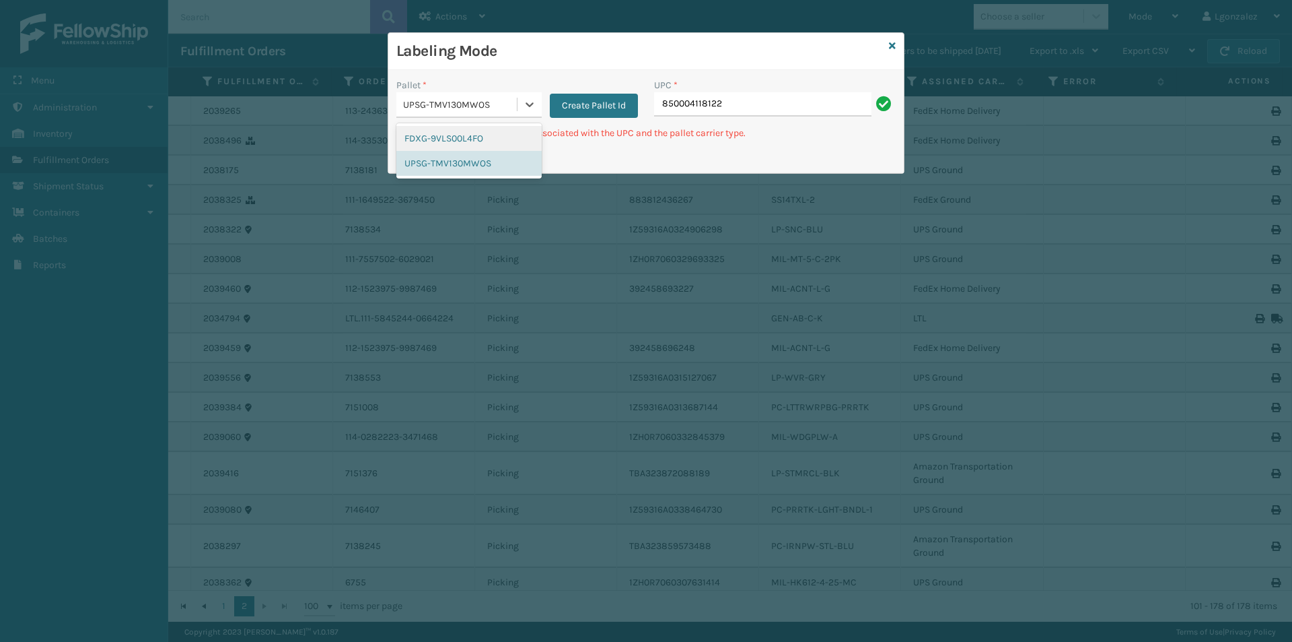
click at [504, 136] on div "FDXG-9VLS00L4FO" at bounding box center [468, 138] width 145 height 25
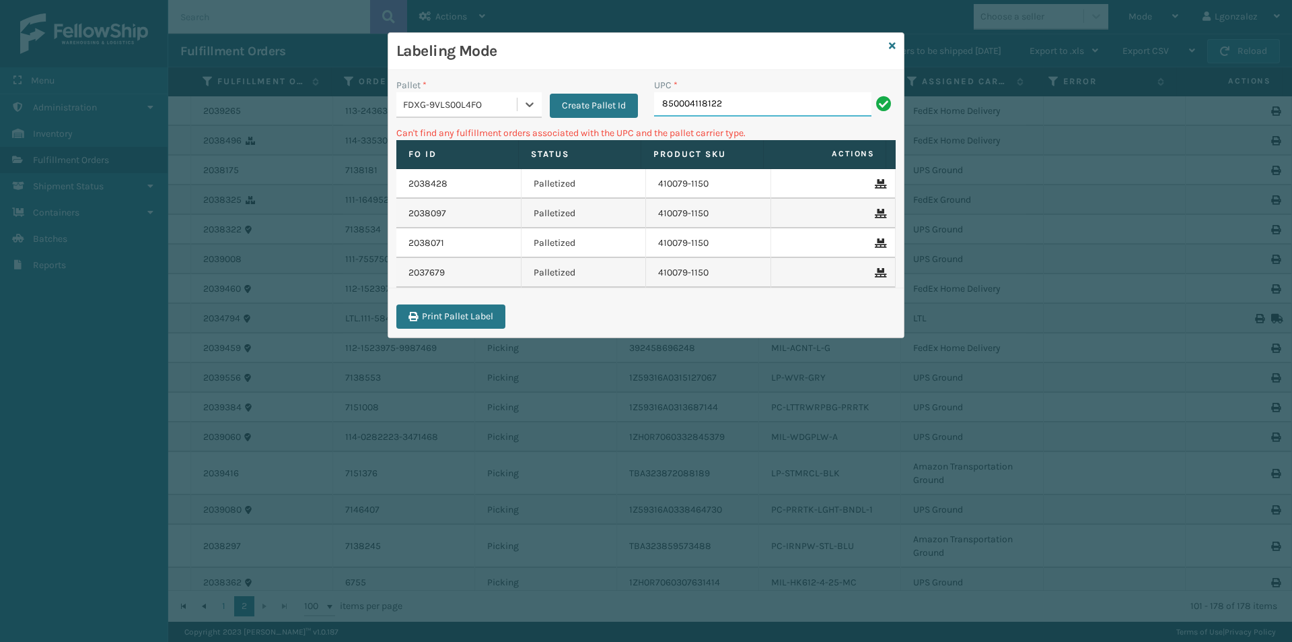
click at [757, 95] on input "850004118122" at bounding box center [762, 104] width 217 height 24
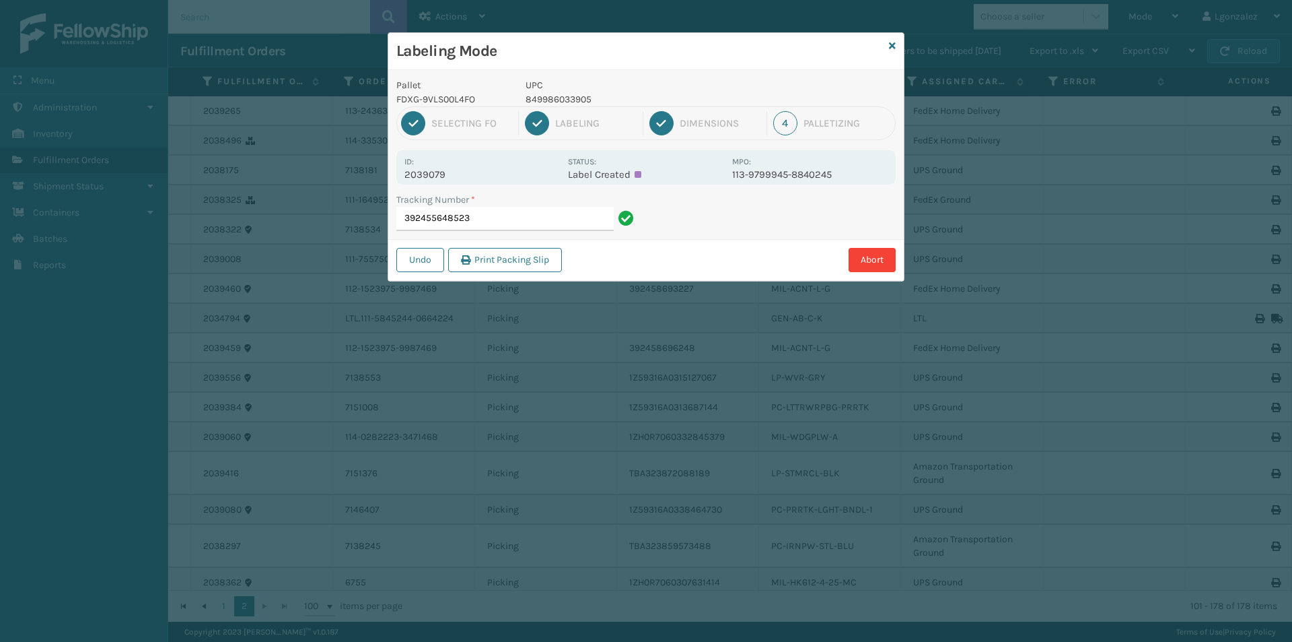
click at [557, 104] on p "849986033905" at bounding box center [625, 99] width 199 height 14
click at [557, 103] on p "849986033905" at bounding box center [625, 99] width 199 height 14
copy p "849986033905"
click at [561, 215] on input "392455648523" at bounding box center [504, 219] width 217 height 24
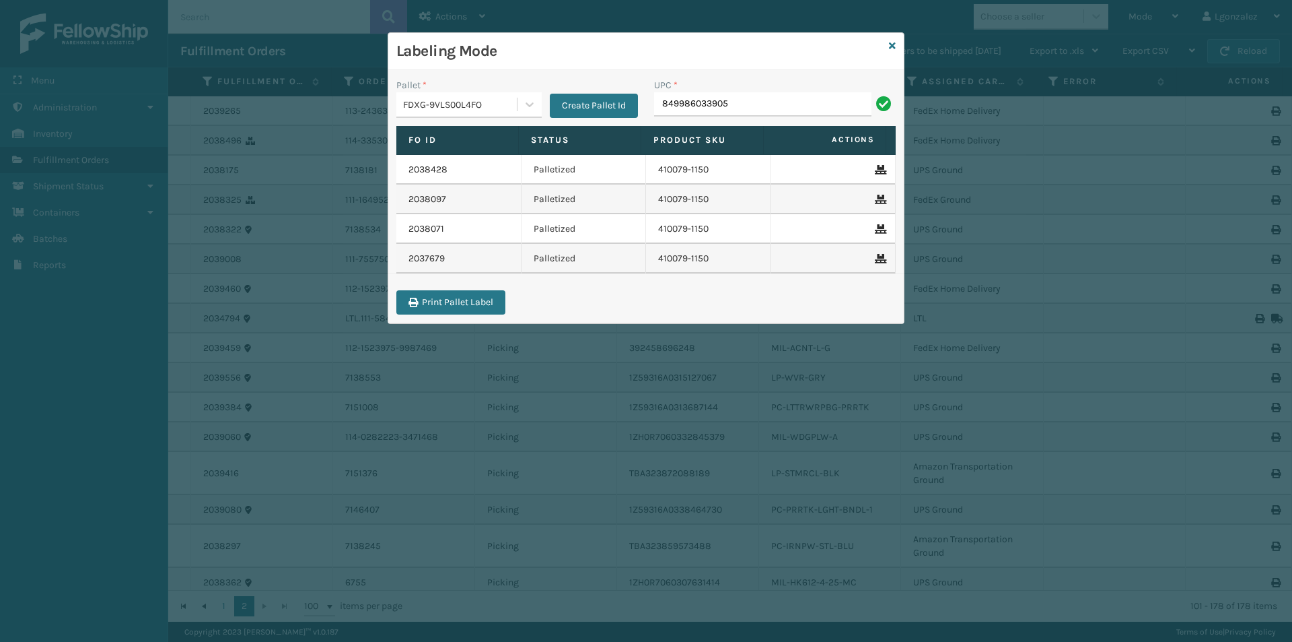
type input "849986033905"
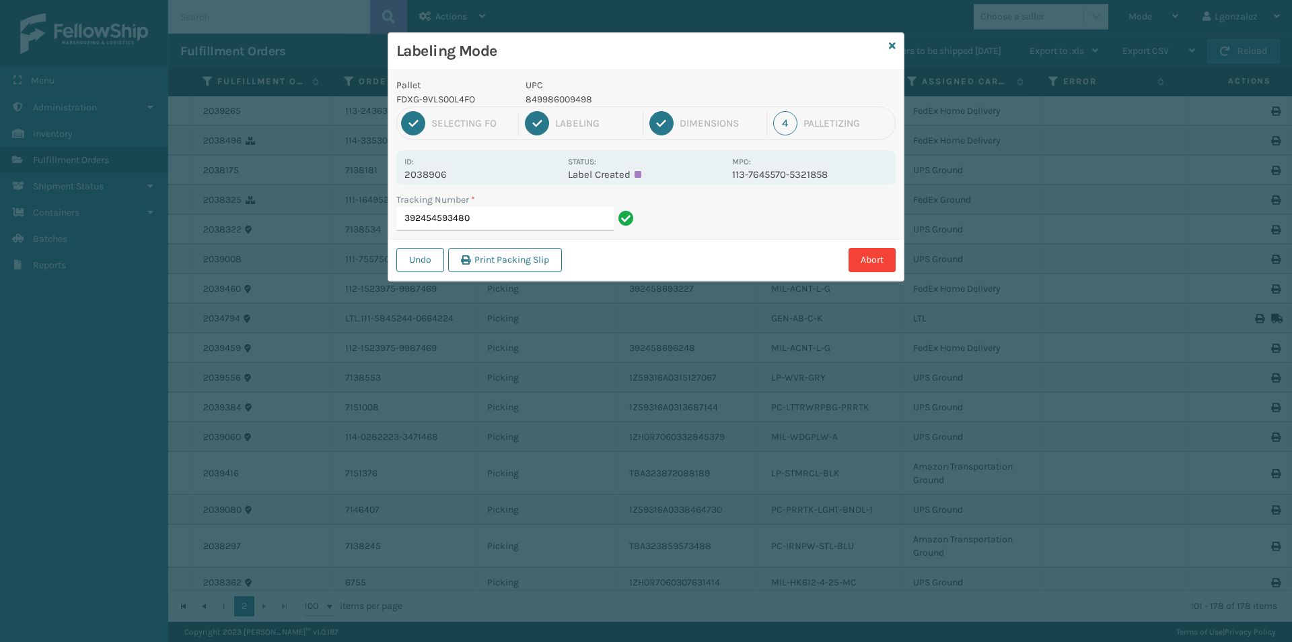
click at [565, 98] on p "849986009498" at bounding box center [625, 99] width 199 height 14
copy p "849986009498"
click at [576, 221] on input "392454593480" at bounding box center [504, 219] width 217 height 24
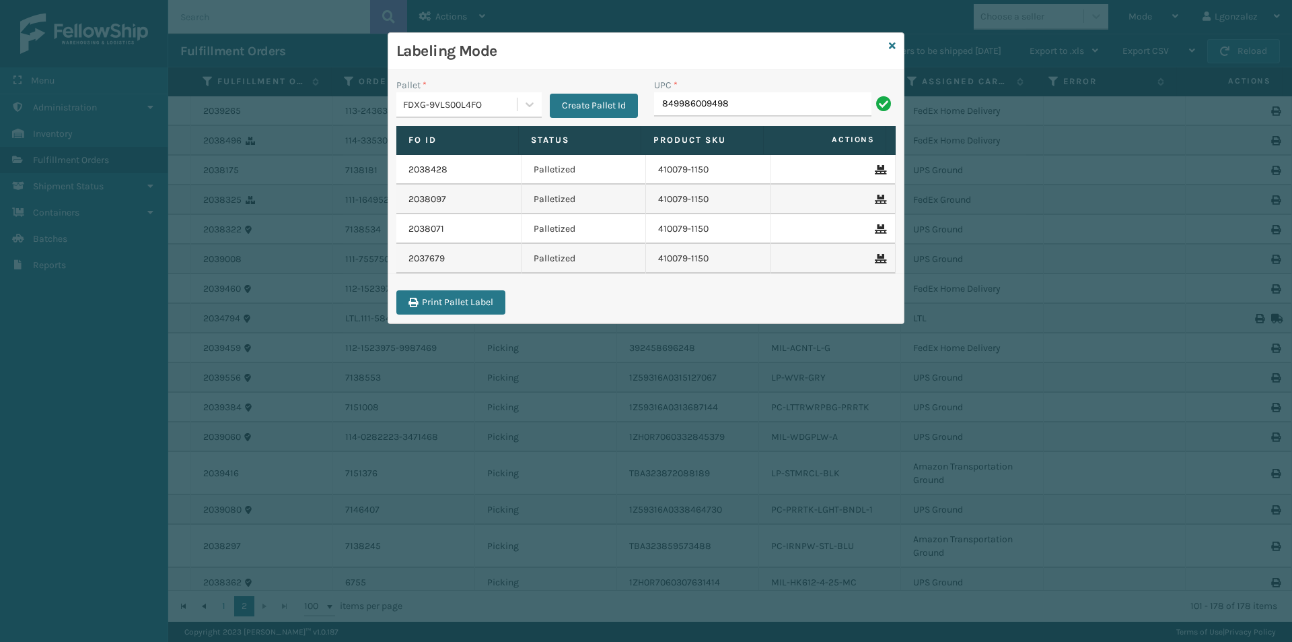
type input "849986009498"
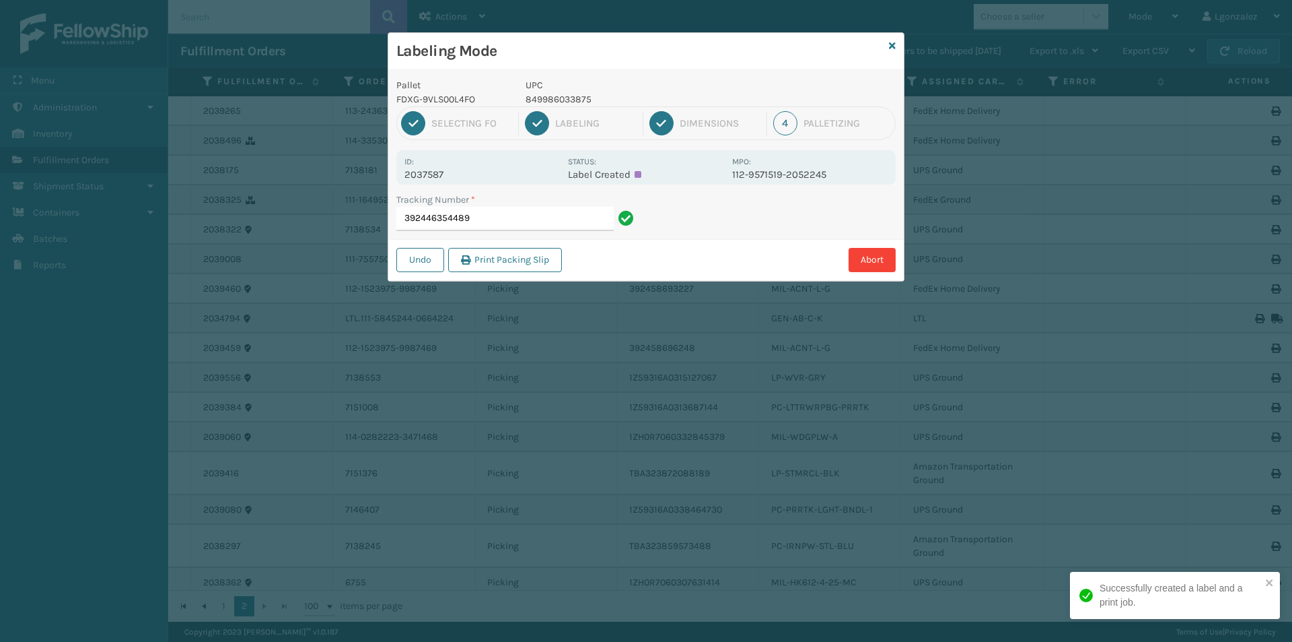
click at [571, 96] on p "849986033875" at bounding box center [625, 99] width 199 height 14
copy p "849986033875"
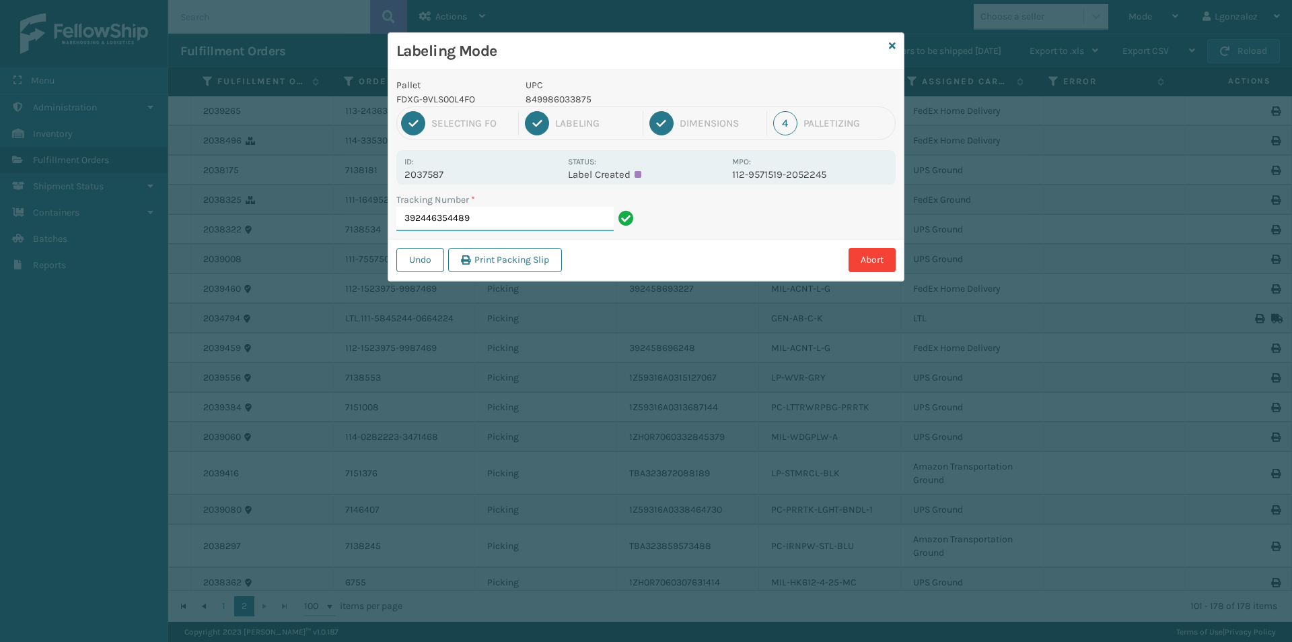
click at [534, 219] on input "392446354489" at bounding box center [504, 219] width 217 height 24
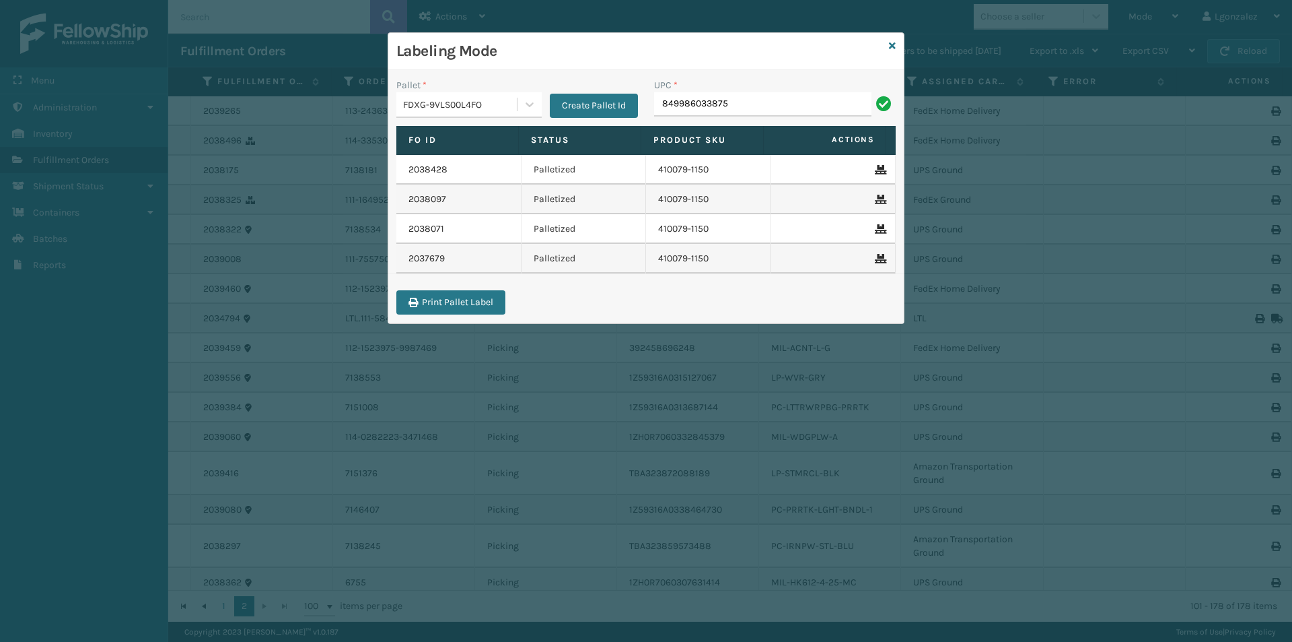
type input "849986033875"
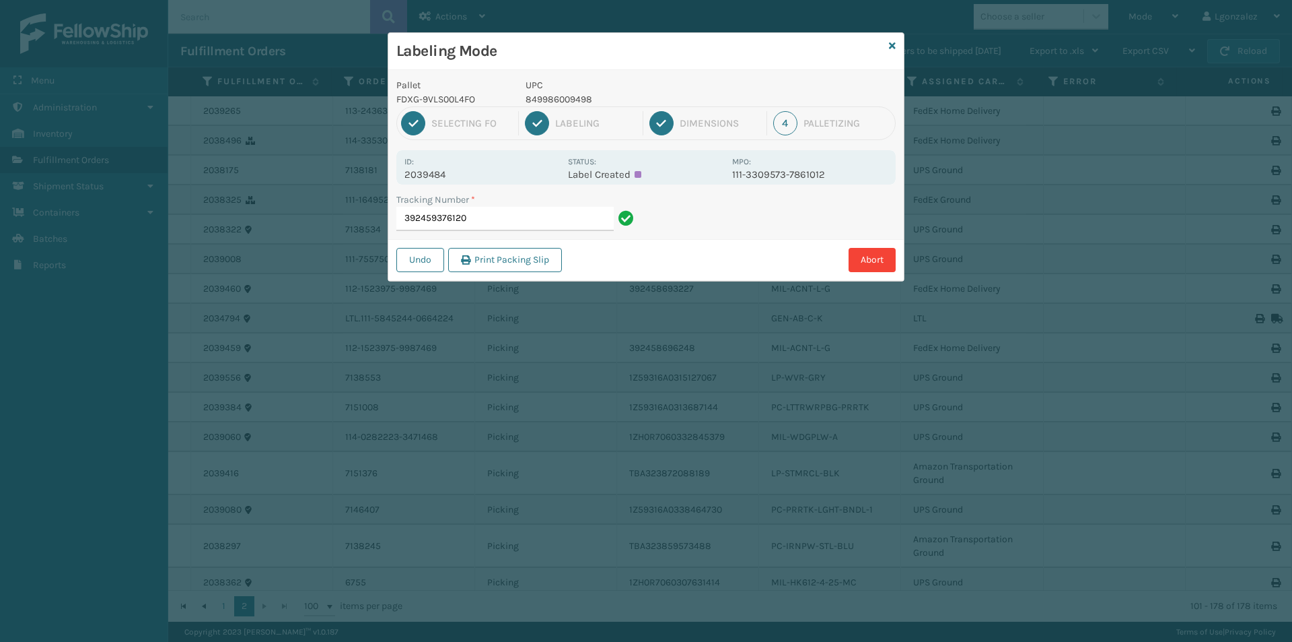
click at [537, 99] on p "849986009498" at bounding box center [625, 99] width 199 height 14
copy p "849986009498"
click at [600, 228] on input "392459376120" at bounding box center [504, 219] width 217 height 24
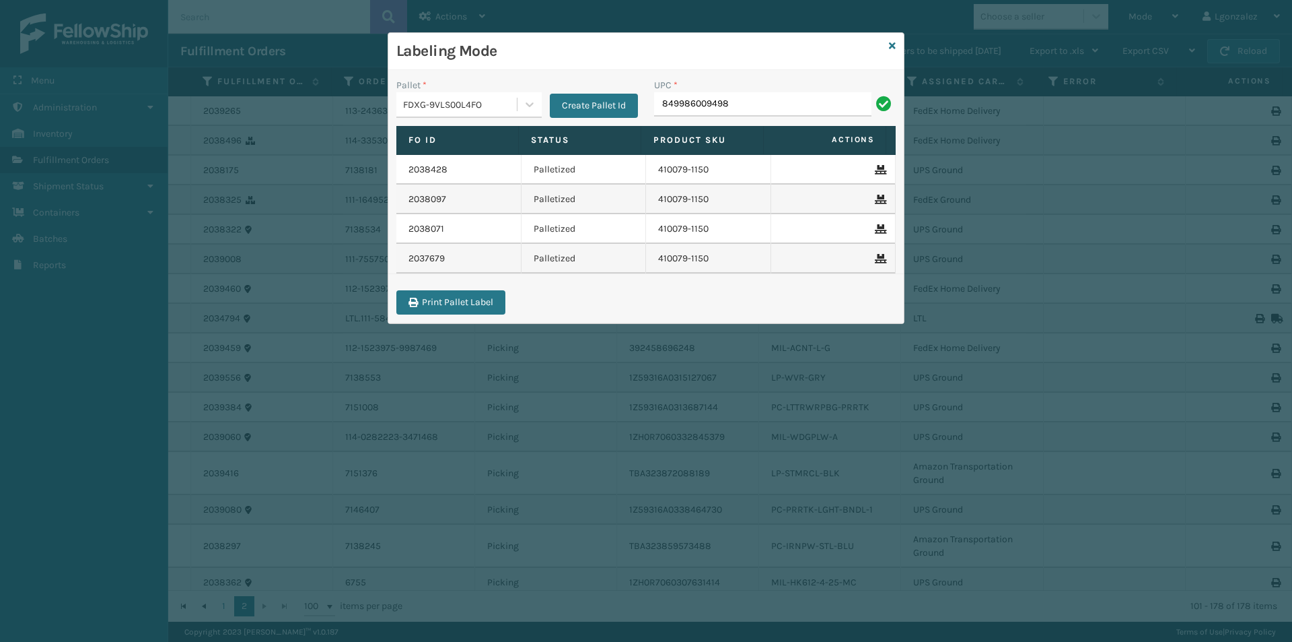
type input "849986009498"
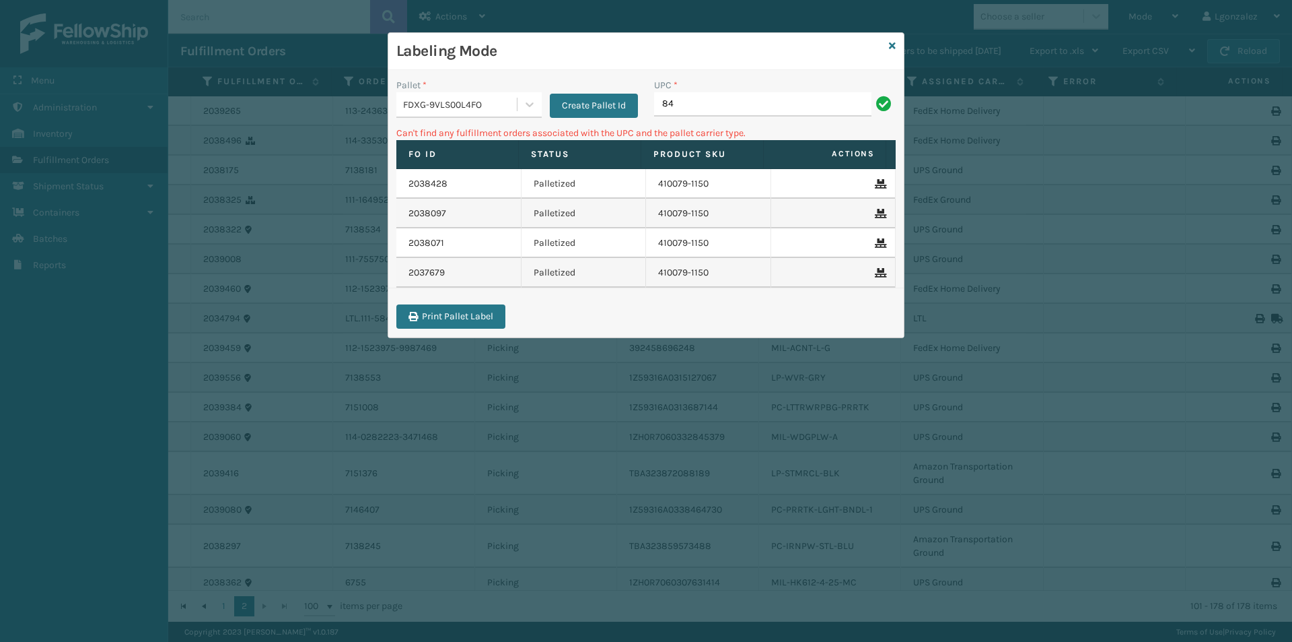
type input "8"
click at [530, 112] on div at bounding box center [530, 104] width 24 height 24
click at [513, 155] on div "UPSG-TMV130MWOS" at bounding box center [468, 163] width 145 height 25
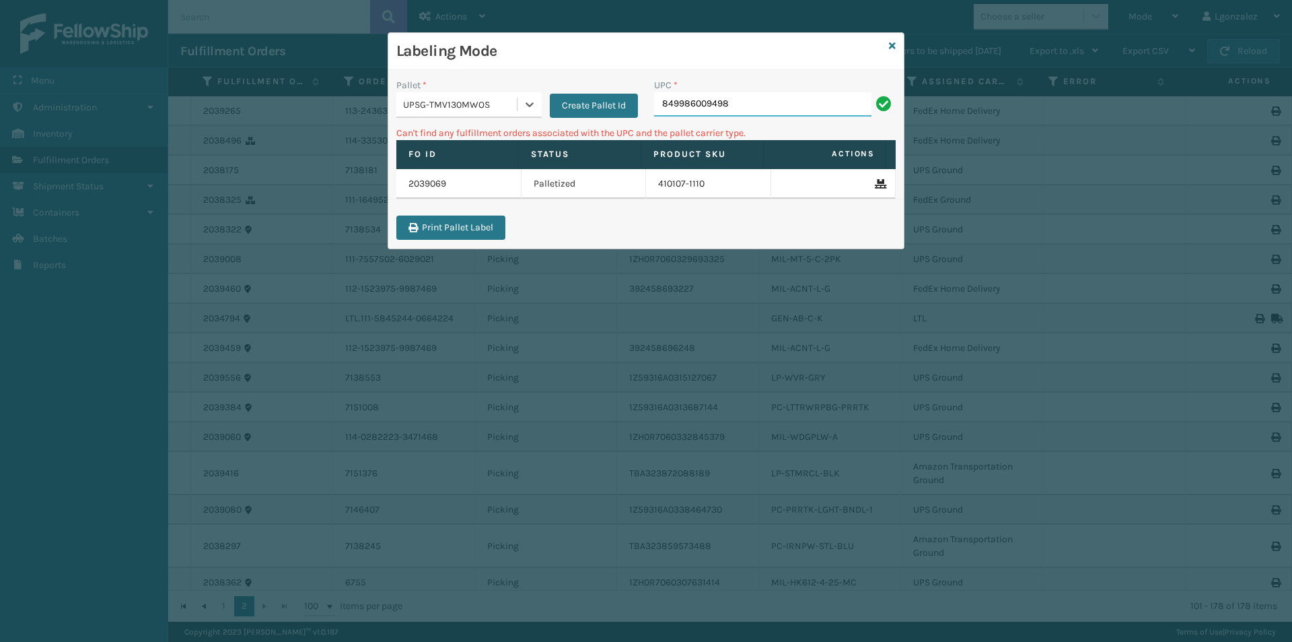
click at [757, 106] on input "849986009498" at bounding box center [762, 104] width 217 height 24
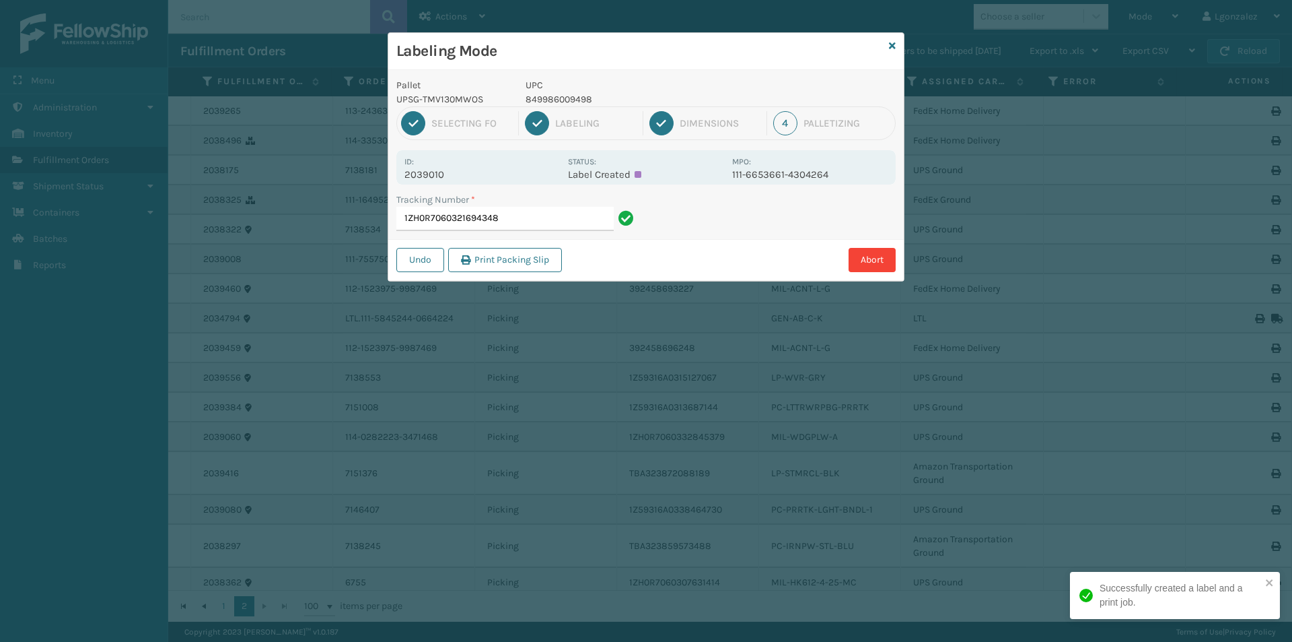
click at [545, 102] on p "849986009498" at bounding box center [625, 99] width 199 height 14
copy p "849986009498"
click at [562, 227] on input "1ZH0R7060321694348" at bounding box center [504, 219] width 217 height 24
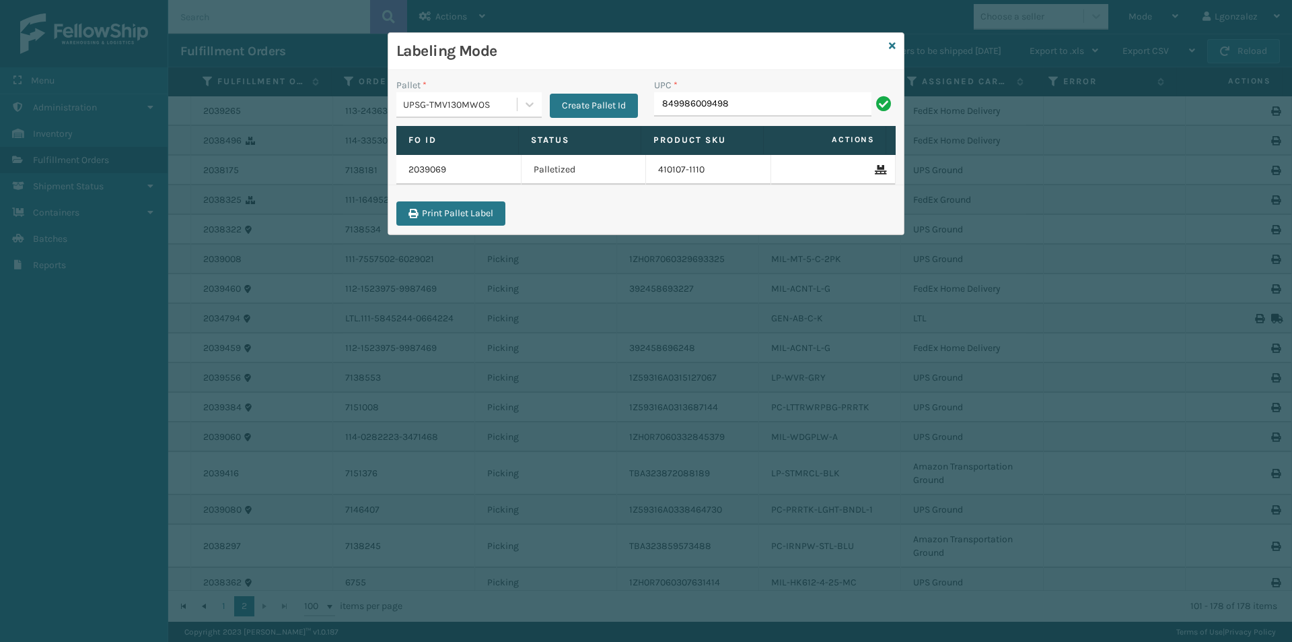
type input "849986009498"
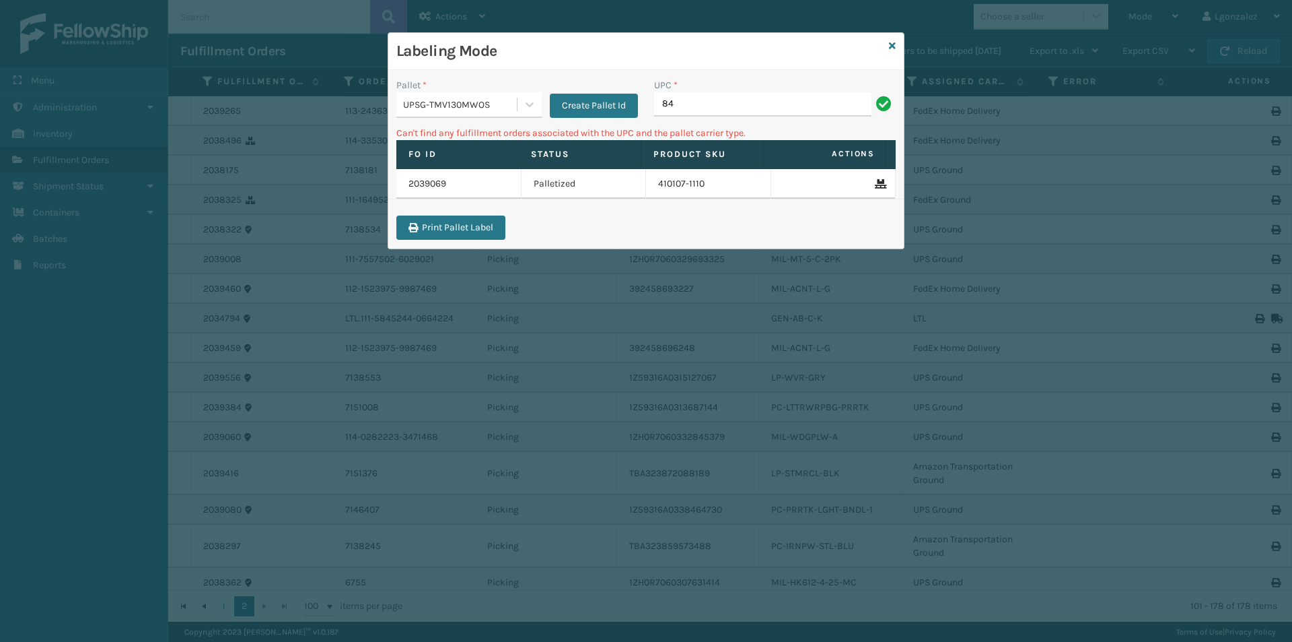
type input "8"
click at [535, 104] on icon at bounding box center [529, 104] width 13 height 13
click at [508, 131] on div "FDXG-9VLS00L4FO" at bounding box center [468, 138] width 145 height 25
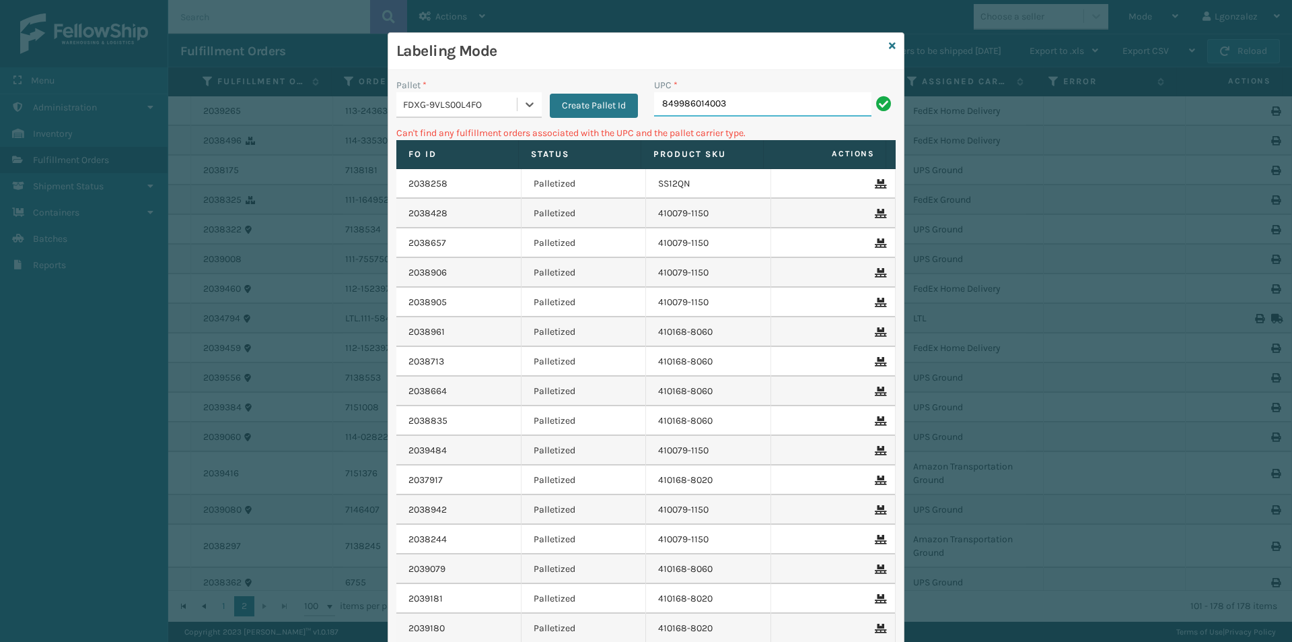
click at [739, 104] on input "849986014003" at bounding box center [762, 104] width 217 height 24
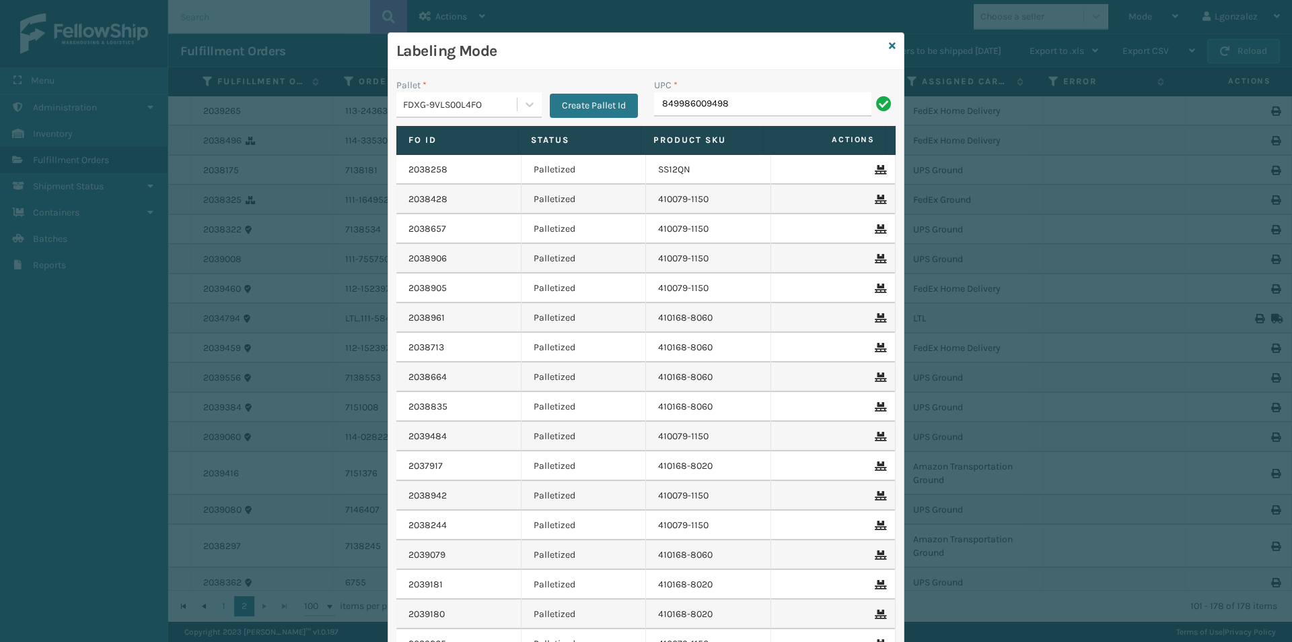
type input "849986009498"
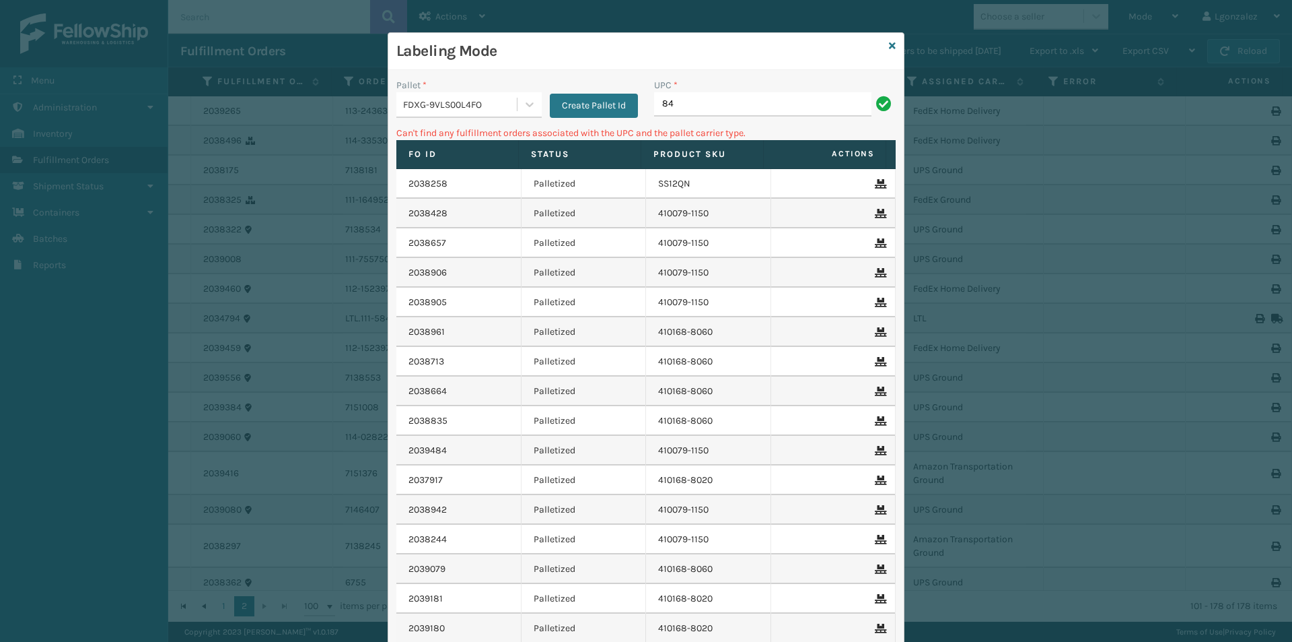
type input "8"
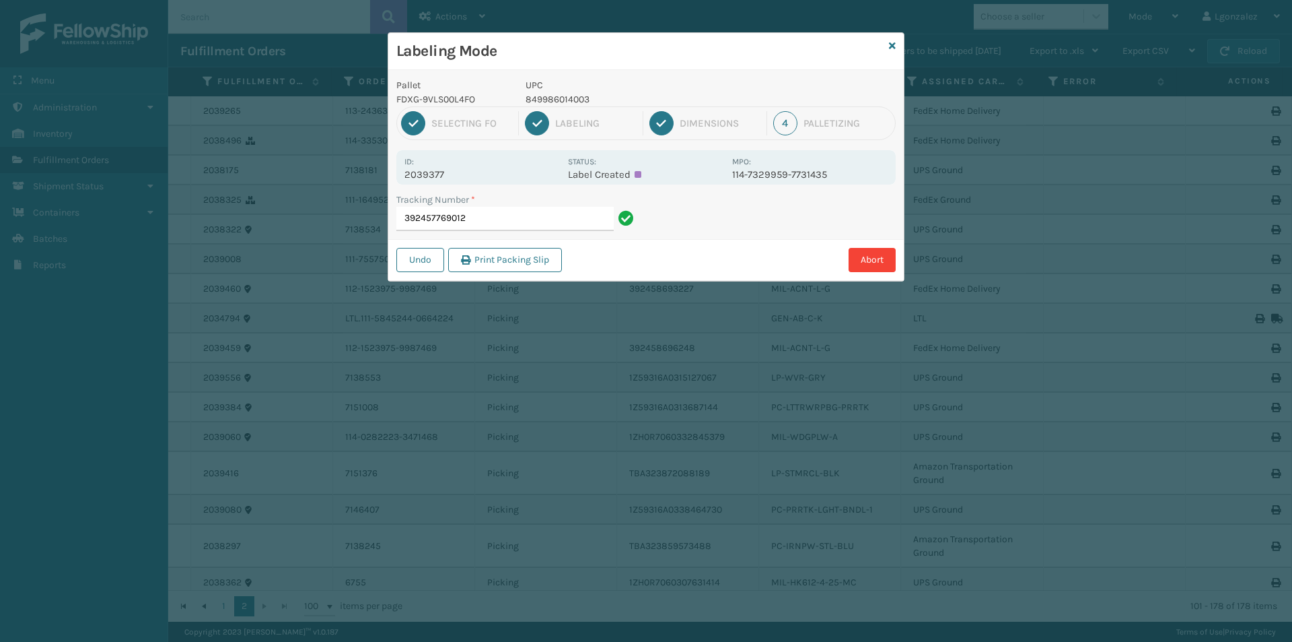
click at [545, 95] on p "849986014003" at bounding box center [625, 99] width 199 height 14
copy p "849986014003"
click at [578, 207] on input "392457769012" at bounding box center [504, 219] width 217 height 24
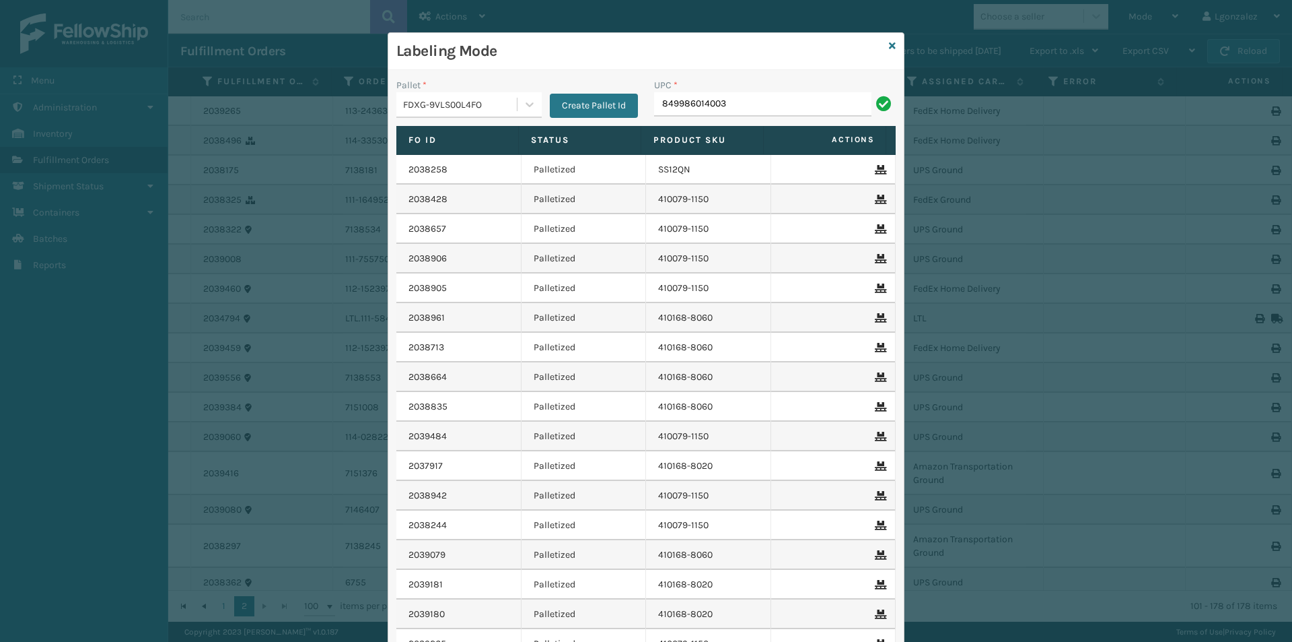
type input "849986014003"
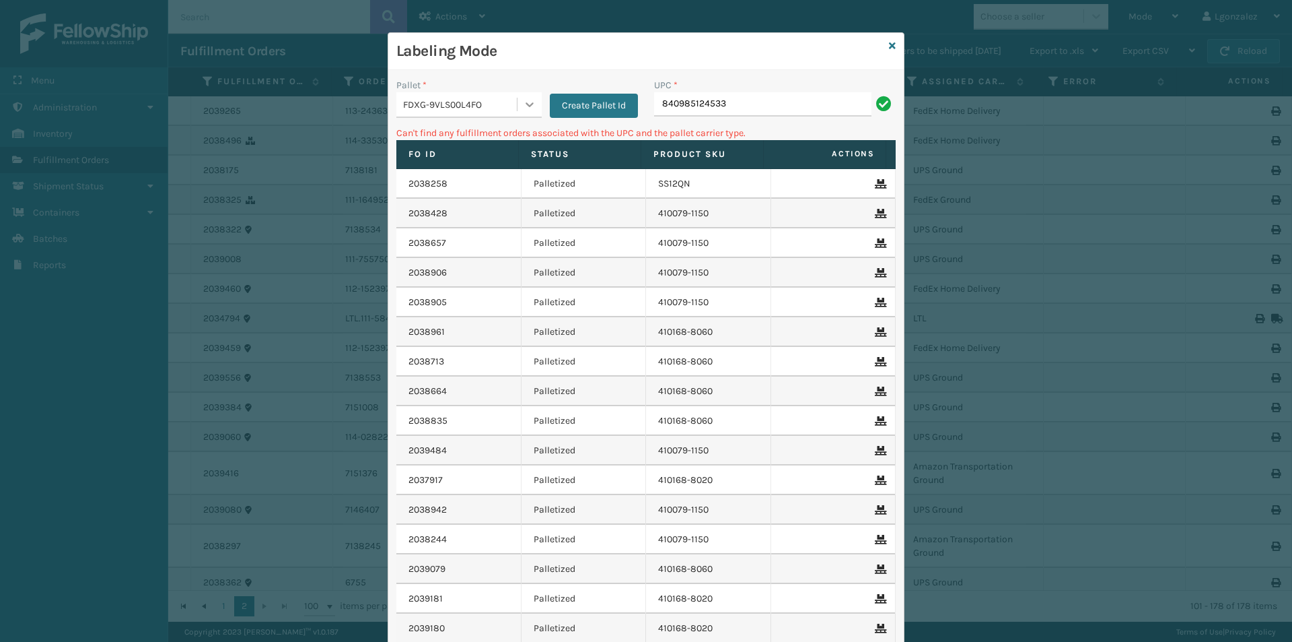
click at [518, 104] on div at bounding box center [530, 104] width 24 height 24
click at [486, 168] on div "UPSG-TMV130MWOS" at bounding box center [468, 163] width 145 height 25
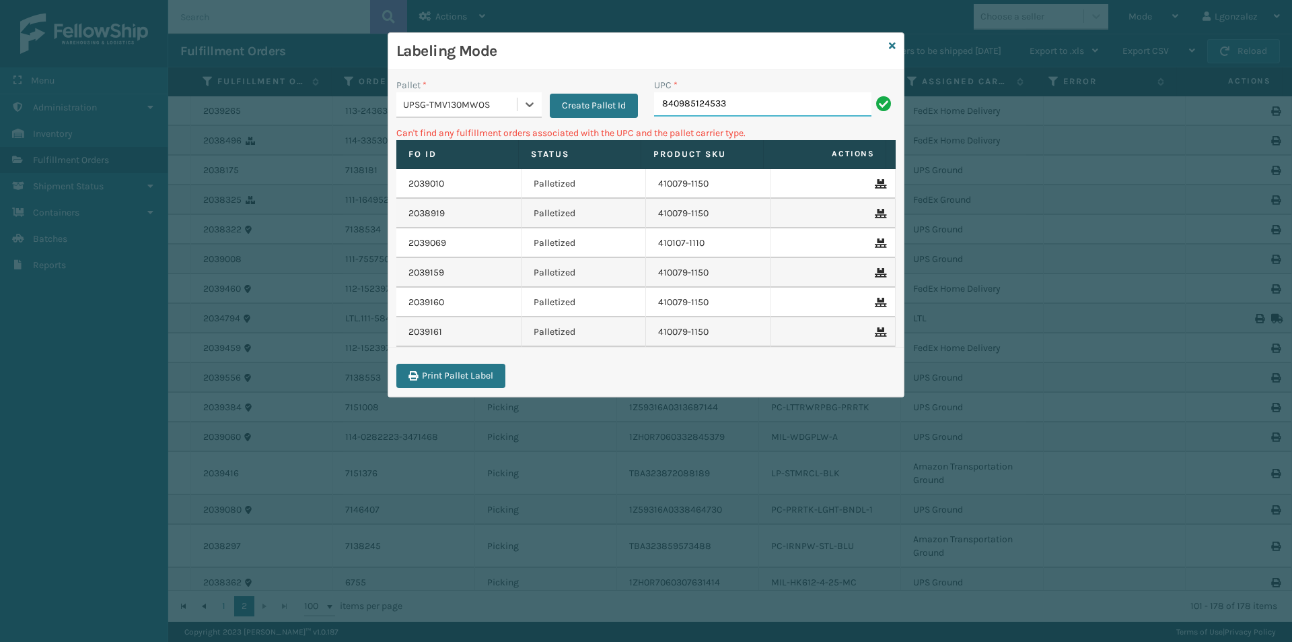
click at [784, 108] on input "840985124533" at bounding box center [762, 104] width 217 height 24
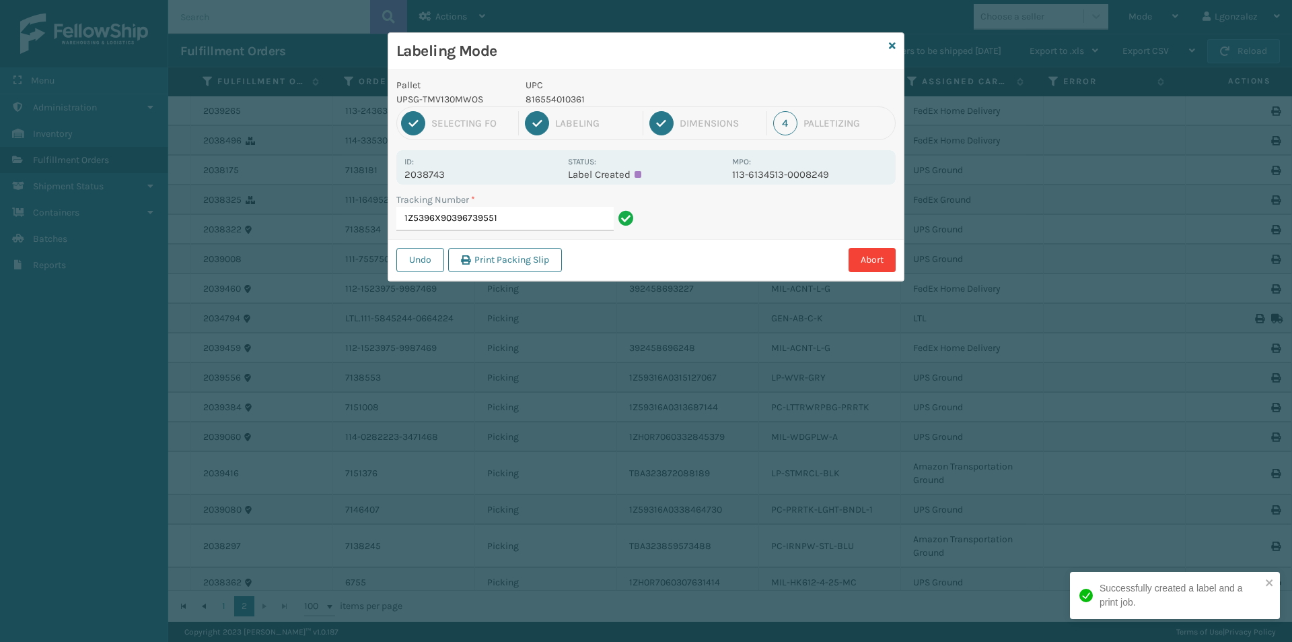
click at [569, 96] on p "816554010361" at bounding box center [625, 99] width 199 height 14
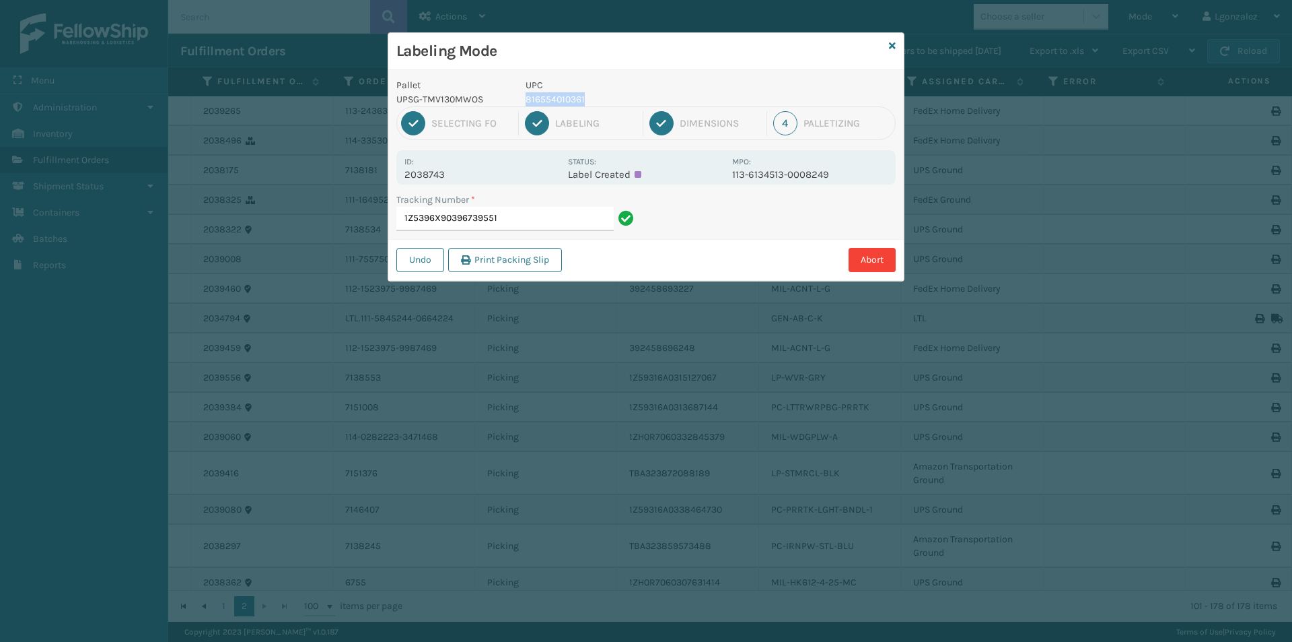
copy p "816554010361"
click at [565, 223] on input "1Z5396X90396739551" at bounding box center [504, 219] width 217 height 24
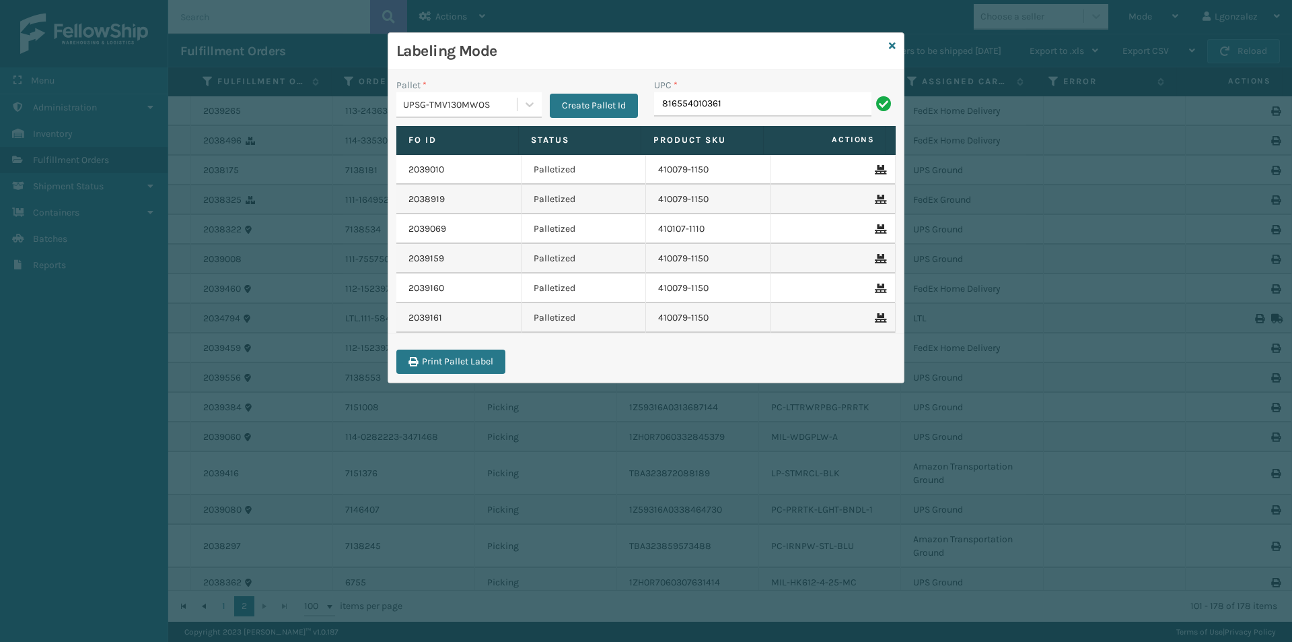
type input "816554010361"
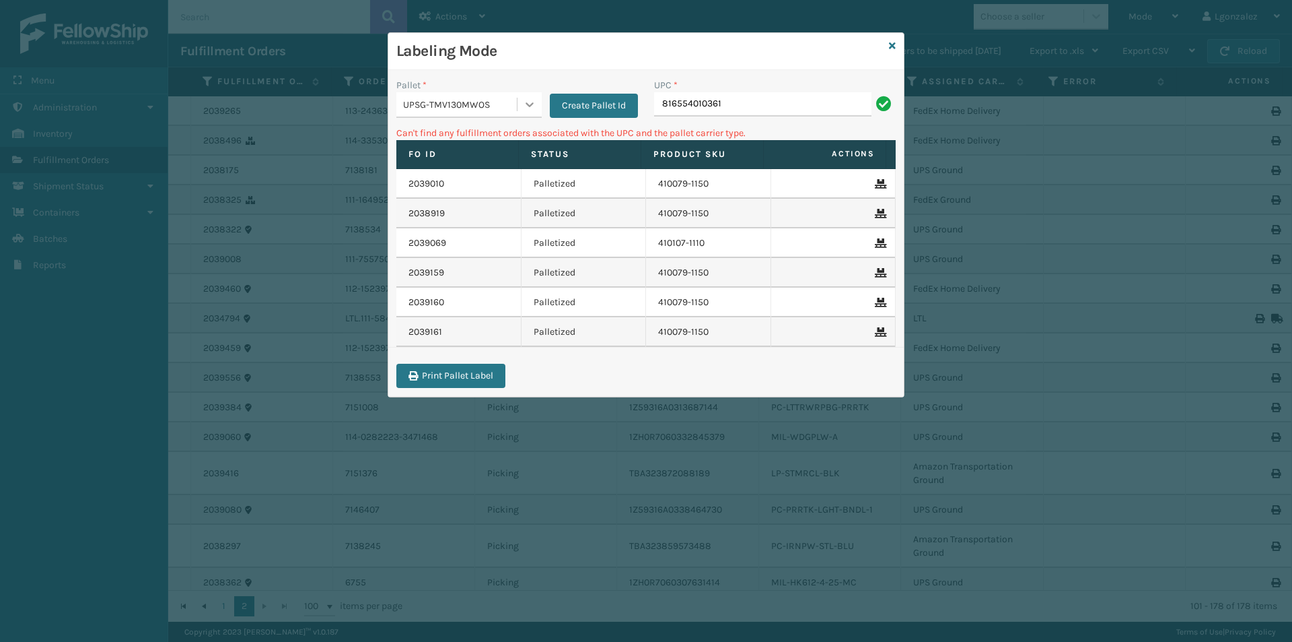
click at [523, 102] on icon at bounding box center [529, 104] width 13 height 13
click at [485, 141] on div "FDXG-9VLS00L4FO" at bounding box center [468, 138] width 145 height 25
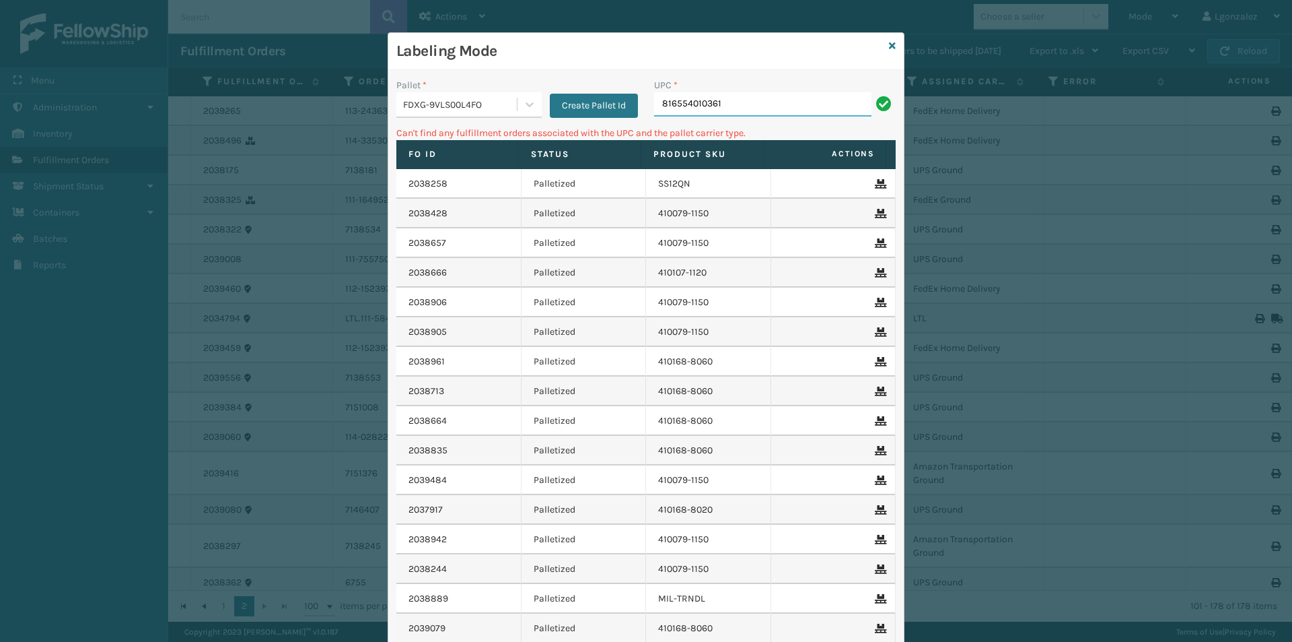
click at [750, 108] on input "816554010361" at bounding box center [762, 104] width 217 height 24
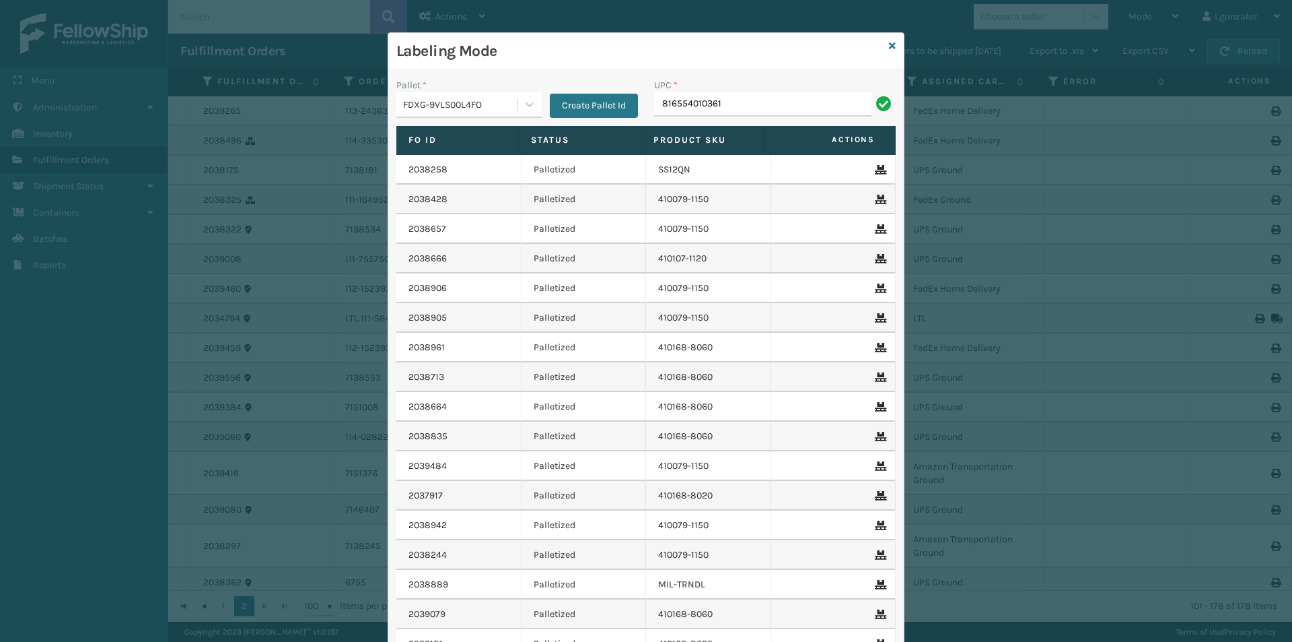
type input "816554010361"
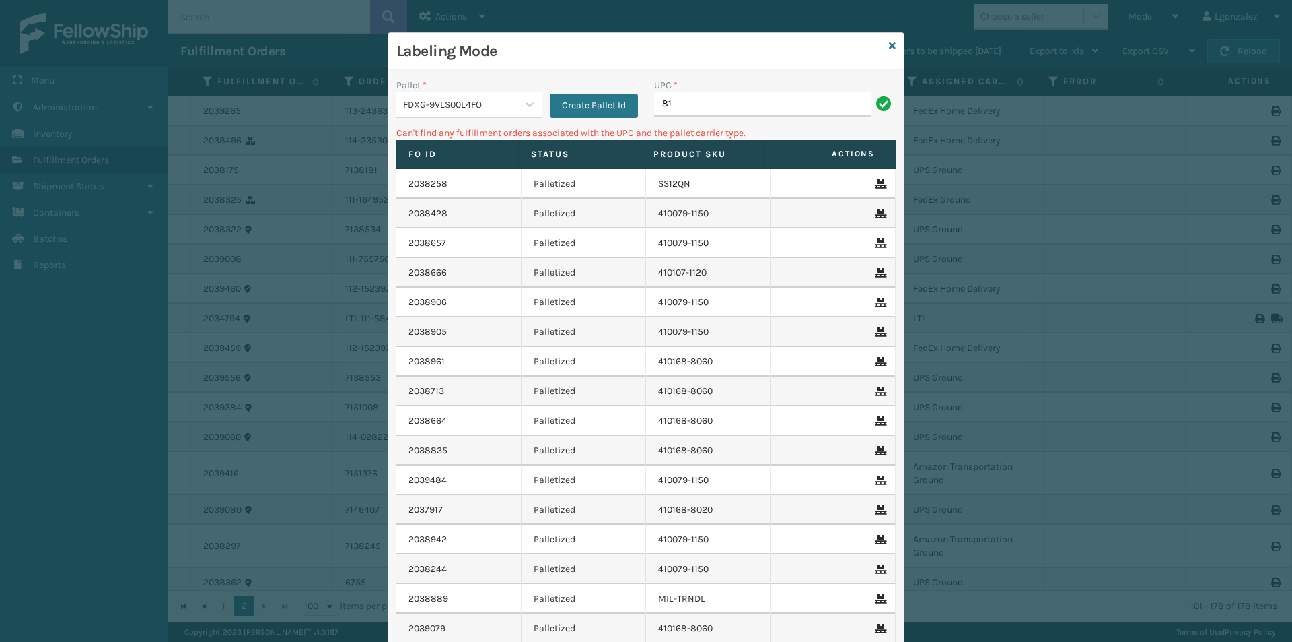
type input "8"
type input "[PHONE_NUMBER]"
click at [680, 103] on input "[PHONE_NUMBER]" at bounding box center [762, 104] width 217 height 24
type input "400721-1110"
click at [672, 104] on input "400721-1110" at bounding box center [762, 104] width 217 height 24
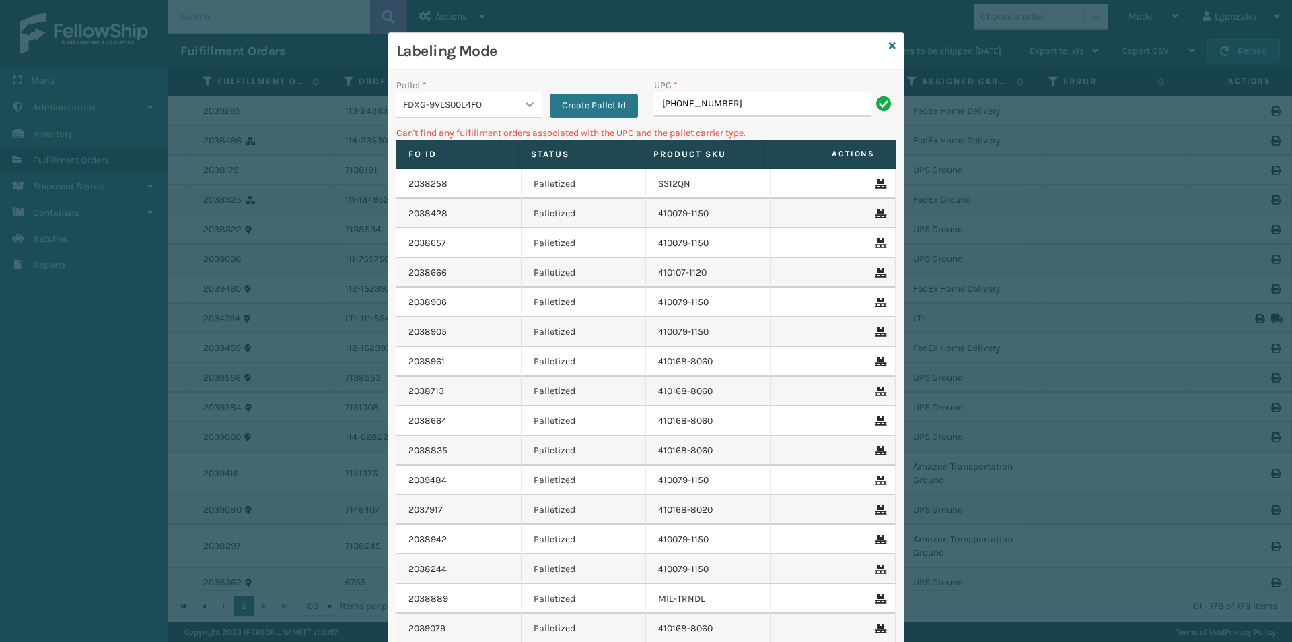
type input "[PHONE_NUMBER]"
click at [518, 114] on div at bounding box center [530, 104] width 24 height 24
click at [486, 166] on div "UPSG-TMV130MWOS" at bounding box center [468, 163] width 145 height 25
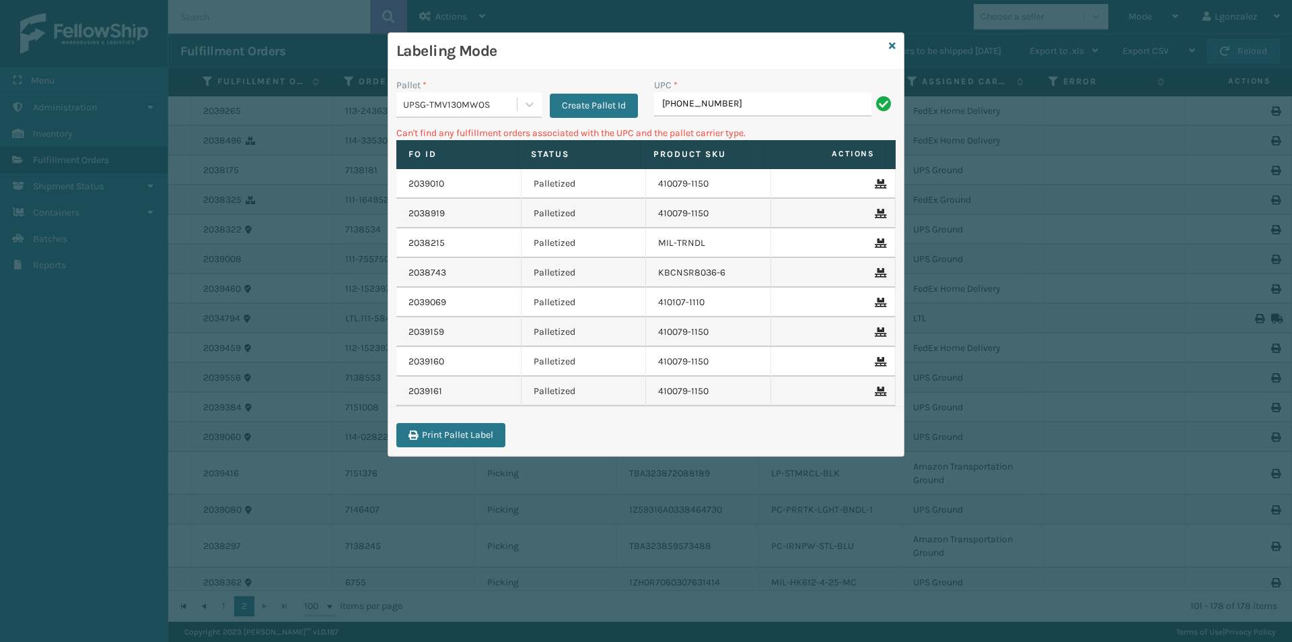
drag, startPoint x: 743, startPoint y: 88, endPoint x: 739, endPoint y: 102, distance: 14.7
click at [739, 102] on div "UPC * [PHONE_NUMBER]" at bounding box center [775, 97] width 242 height 38
click at [739, 109] on input "[PHONE_NUMBER]" at bounding box center [762, 104] width 217 height 24
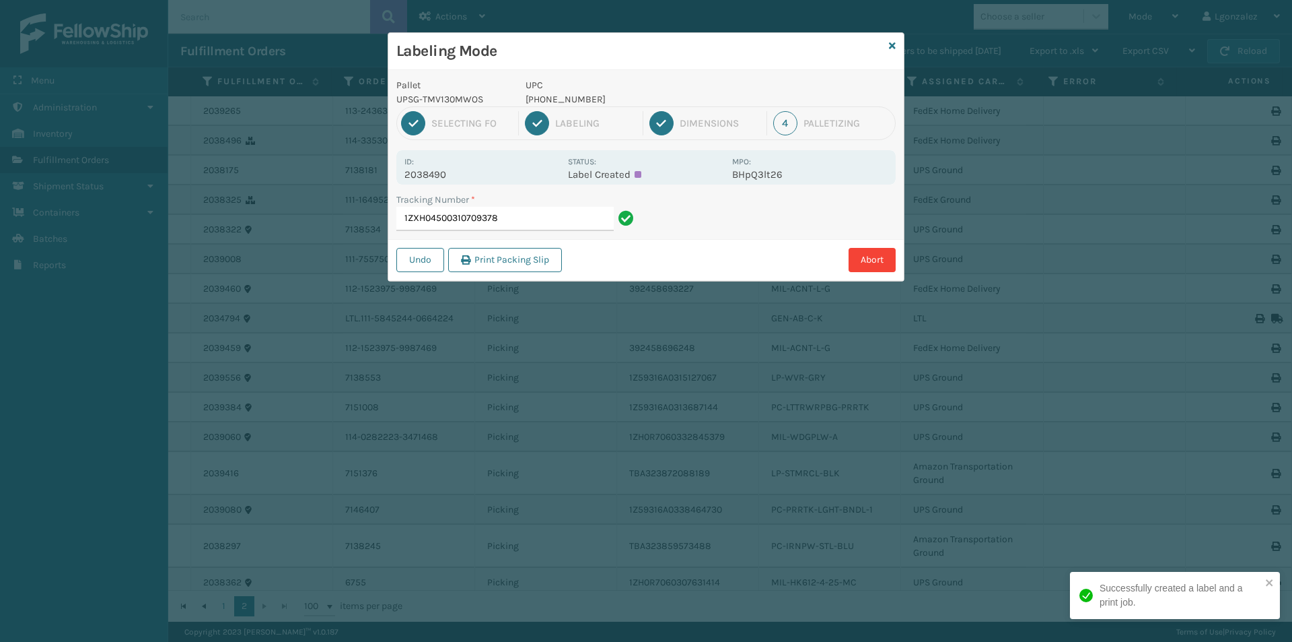
click at [560, 99] on p "[PHONE_NUMBER]" at bounding box center [625, 99] width 199 height 14
copy p "[PHONE_NUMBER]"
click at [546, 218] on input "1ZXH04500310709378" at bounding box center [504, 219] width 217 height 24
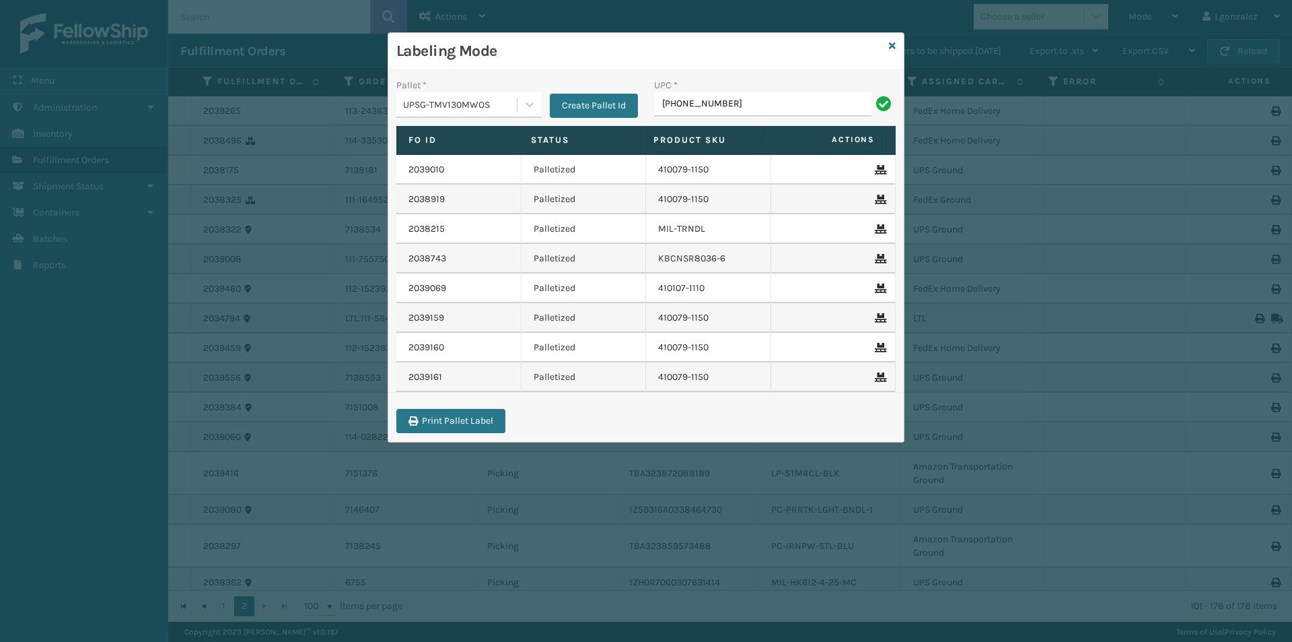
type input "[PHONE_NUMBER]"
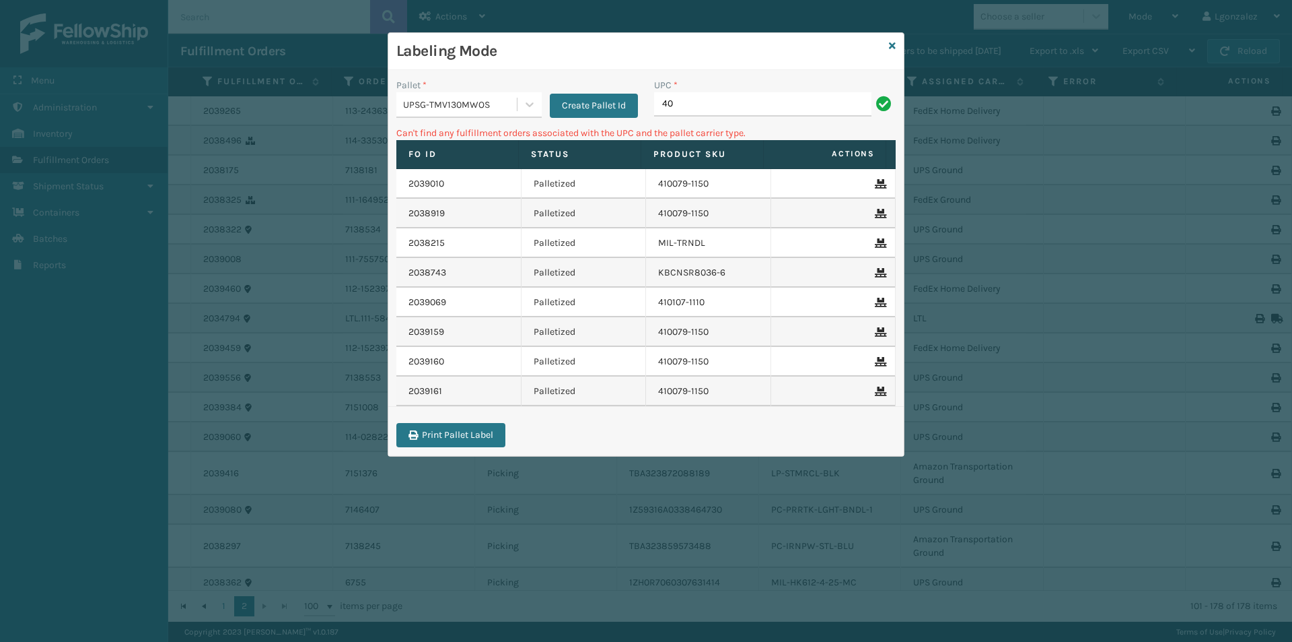
type input "4"
click at [526, 107] on icon at bounding box center [529, 104] width 13 height 13
click at [498, 138] on div "FDXG-9VLS00L4FO" at bounding box center [468, 138] width 145 height 25
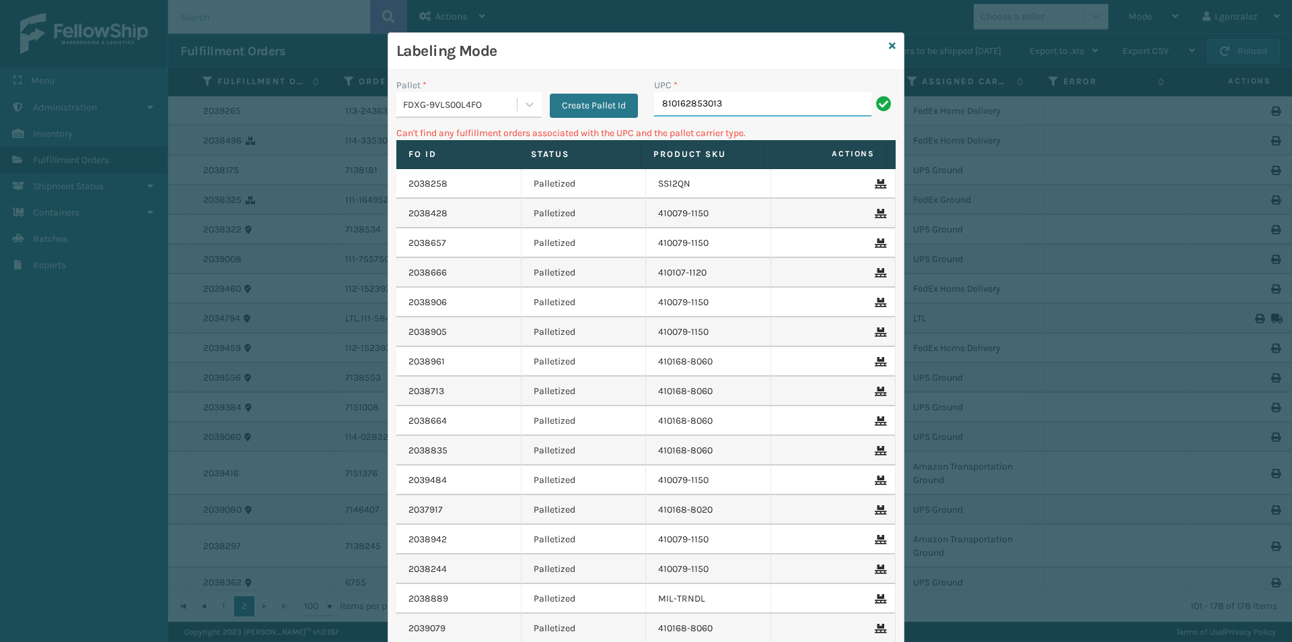
click at [717, 106] on input "810162853013" at bounding box center [762, 104] width 217 height 24
type input "8"
type input "[PHONE_NUMBER]"
click at [526, 102] on icon at bounding box center [529, 104] width 13 height 13
click at [488, 158] on div "UPSG-TMV130MWOS" at bounding box center [468, 163] width 145 height 25
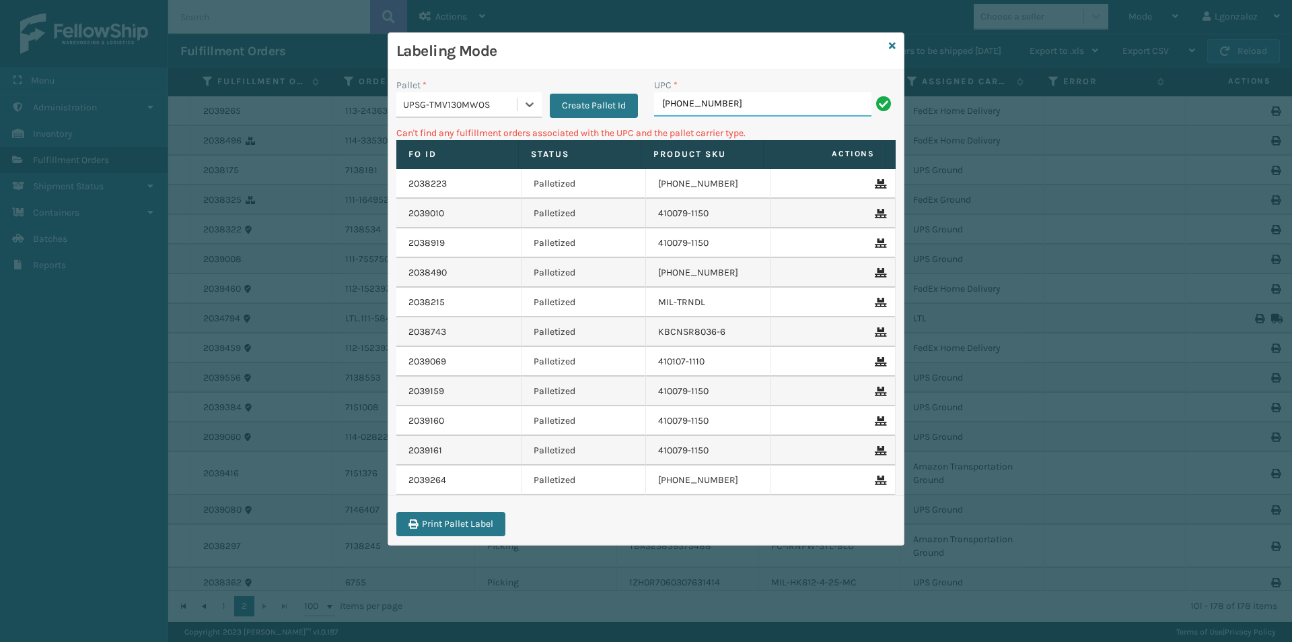
click at [730, 101] on input "[PHONE_NUMBER]" at bounding box center [762, 104] width 217 height 24
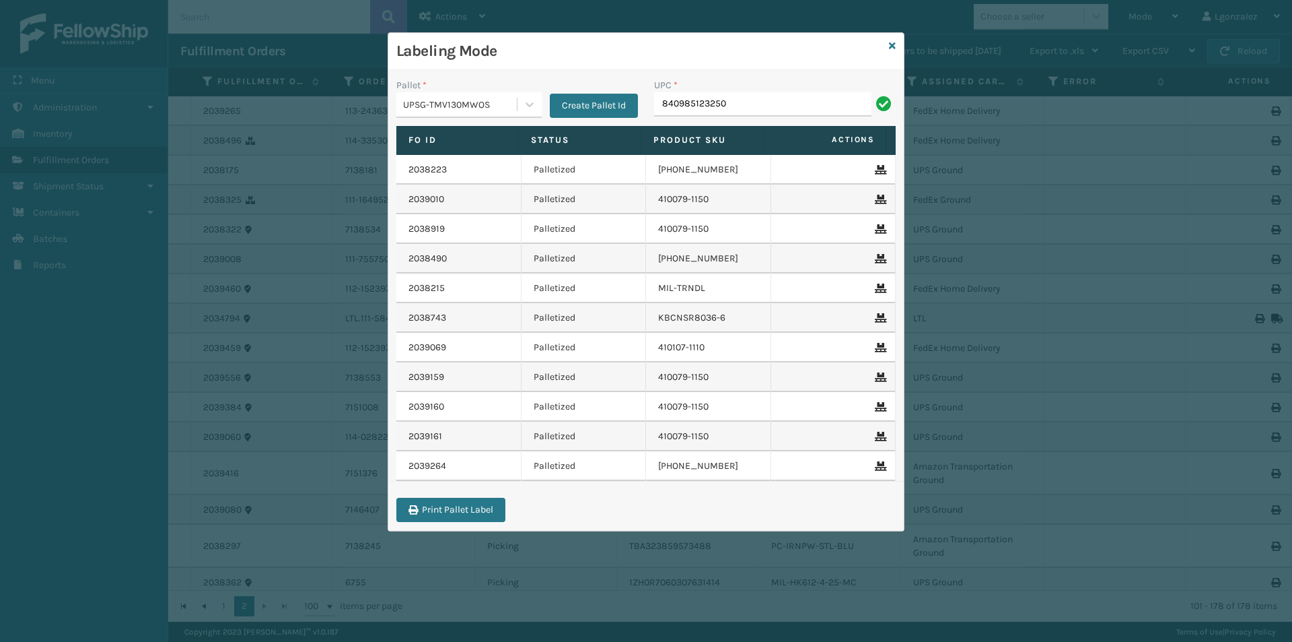
type input "840985123250"
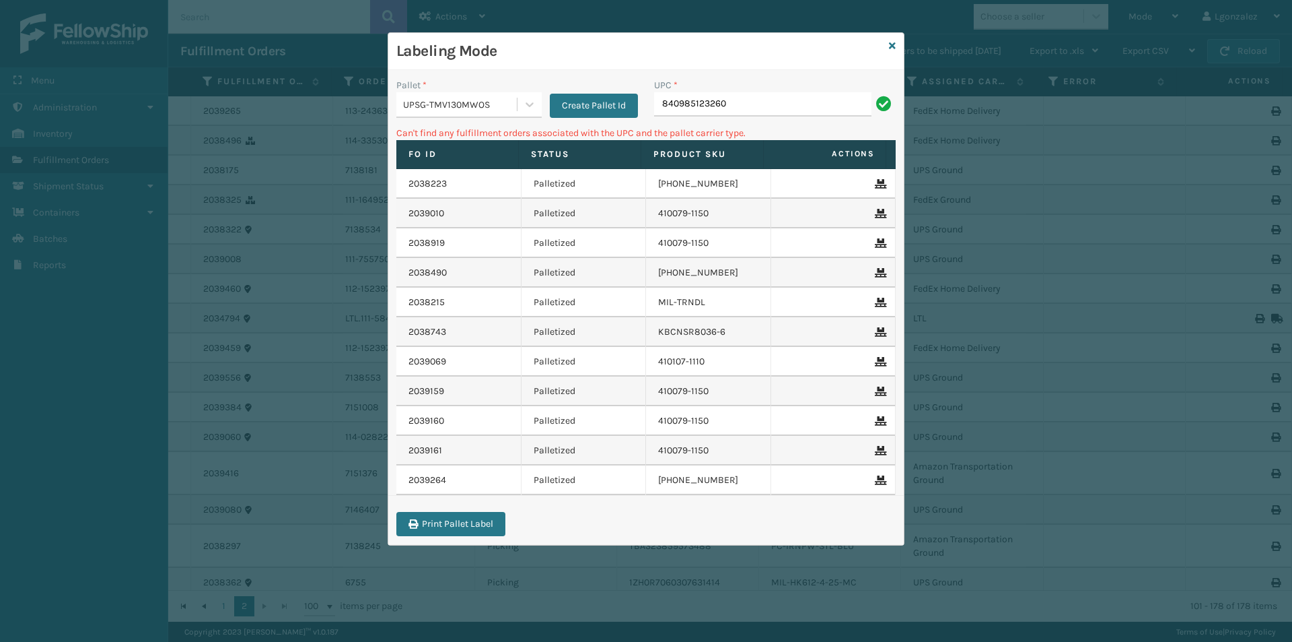
type input "840985123260"
click at [524, 107] on icon at bounding box center [529, 104] width 13 height 13
click at [497, 136] on div "FDXG-9VLS00L4FO" at bounding box center [468, 138] width 145 height 25
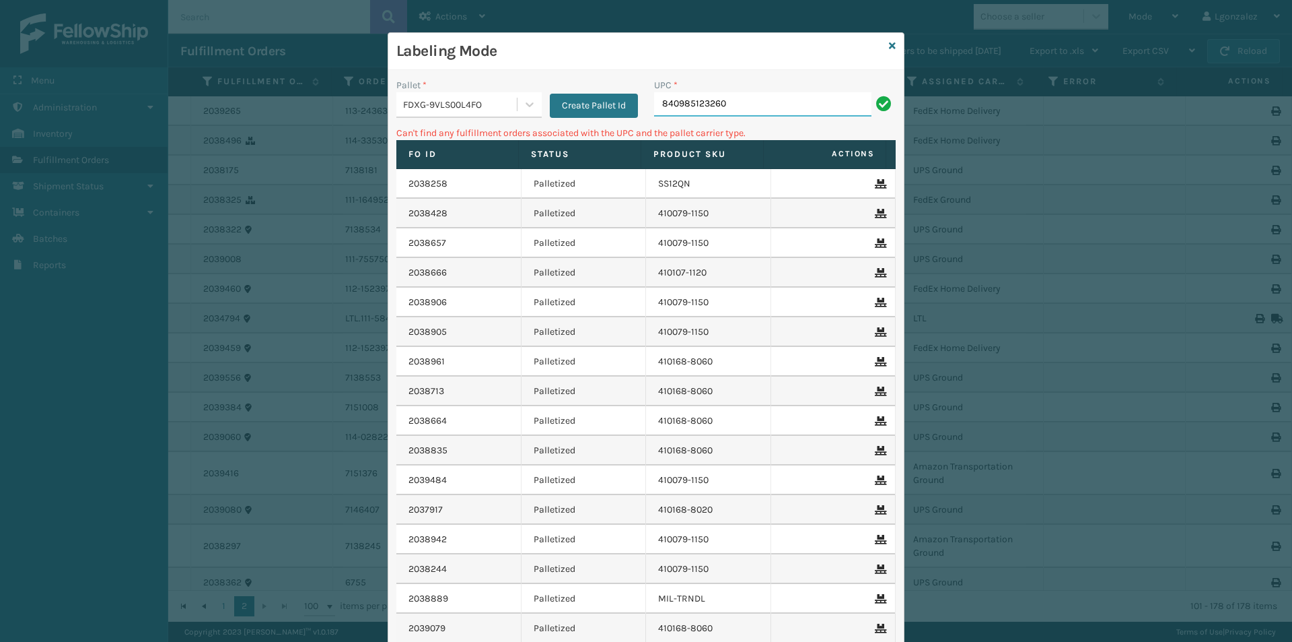
click at [745, 95] on input "840985123260" at bounding box center [762, 104] width 217 height 24
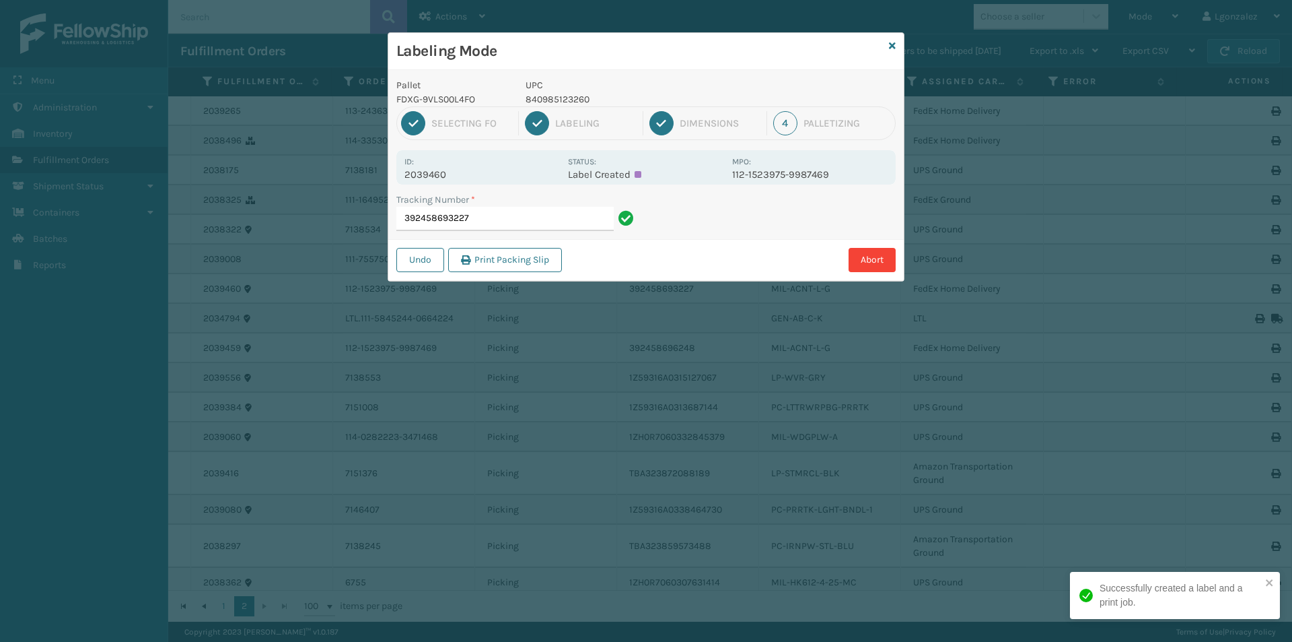
click at [545, 101] on p "840985123260" at bounding box center [625, 99] width 199 height 14
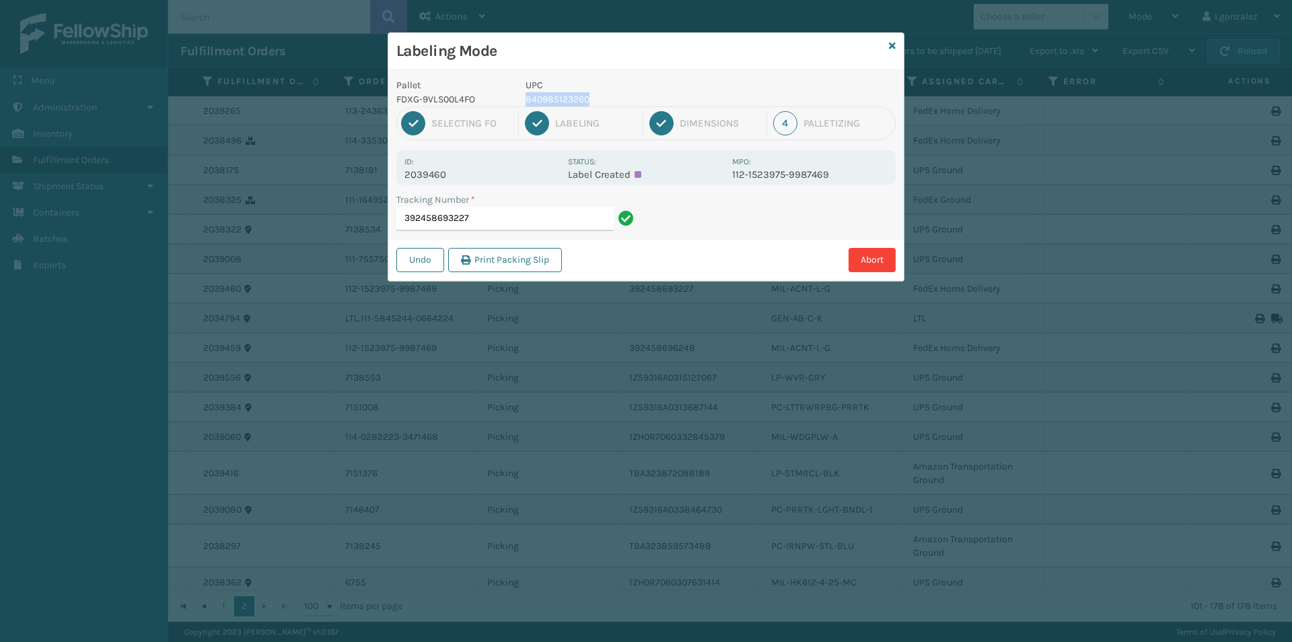
copy p "840985123260"
click at [563, 212] on input "392458693227" at bounding box center [504, 219] width 217 height 24
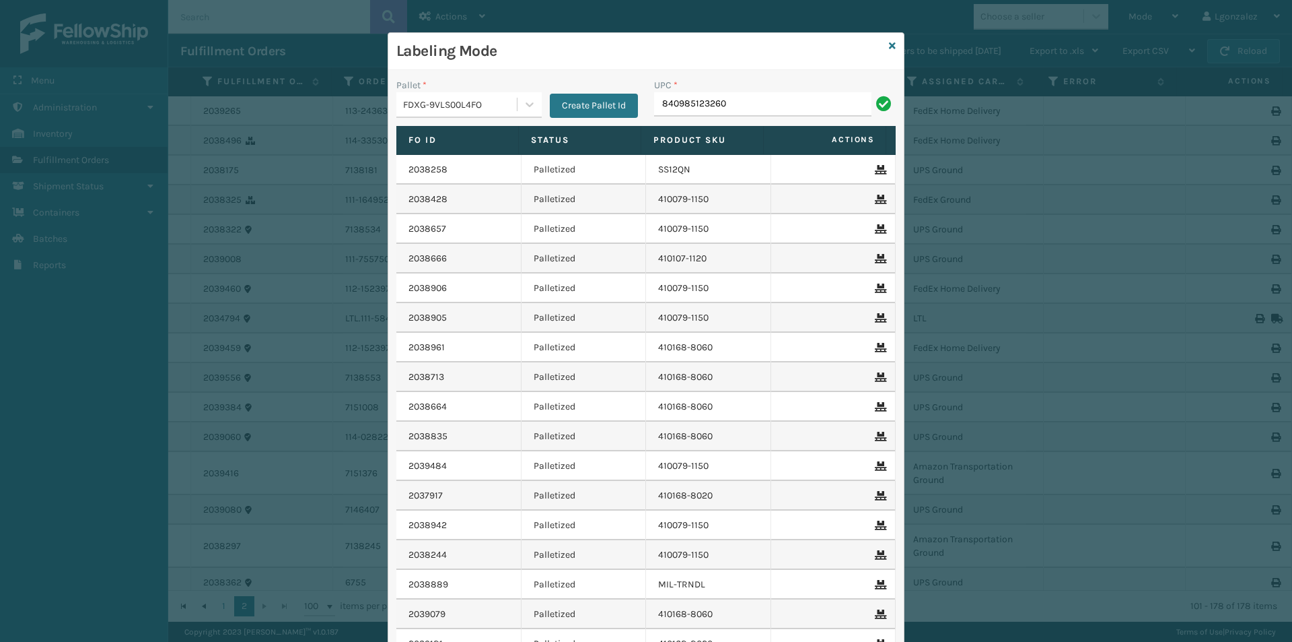
type input "840985123260"
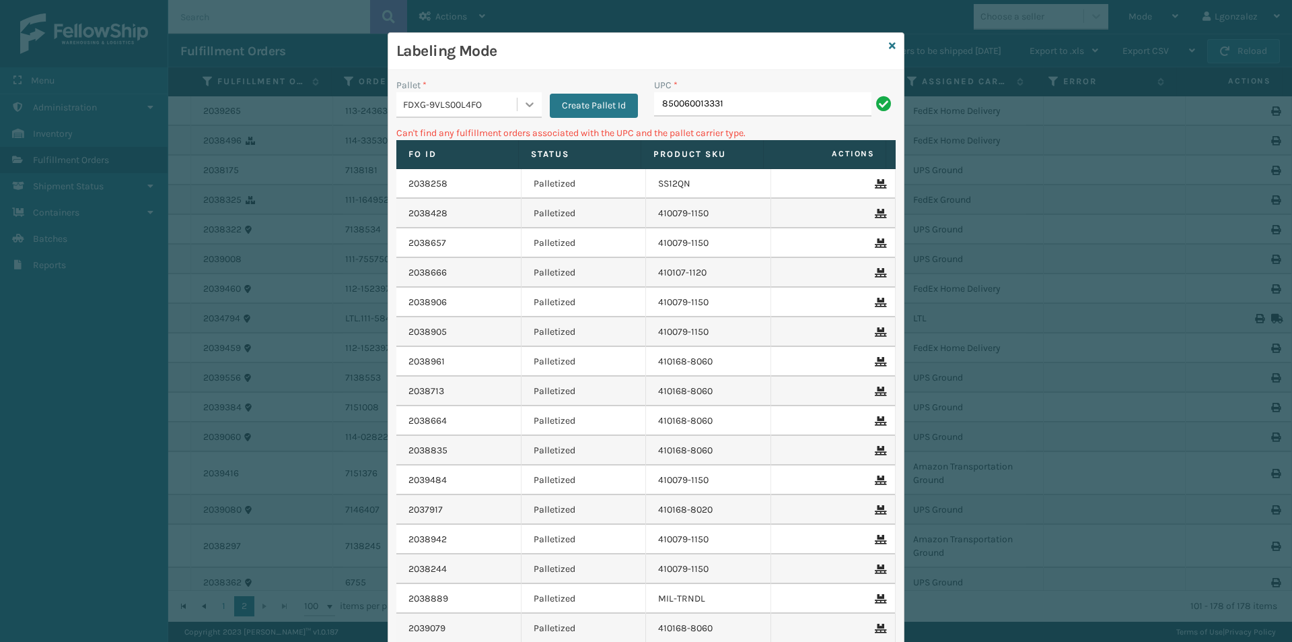
click at [529, 101] on icon at bounding box center [529, 104] width 13 height 13
click at [481, 163] on div "UPSG-TMV130MWOS" at bounding box center [468, 163] width 145 height 25
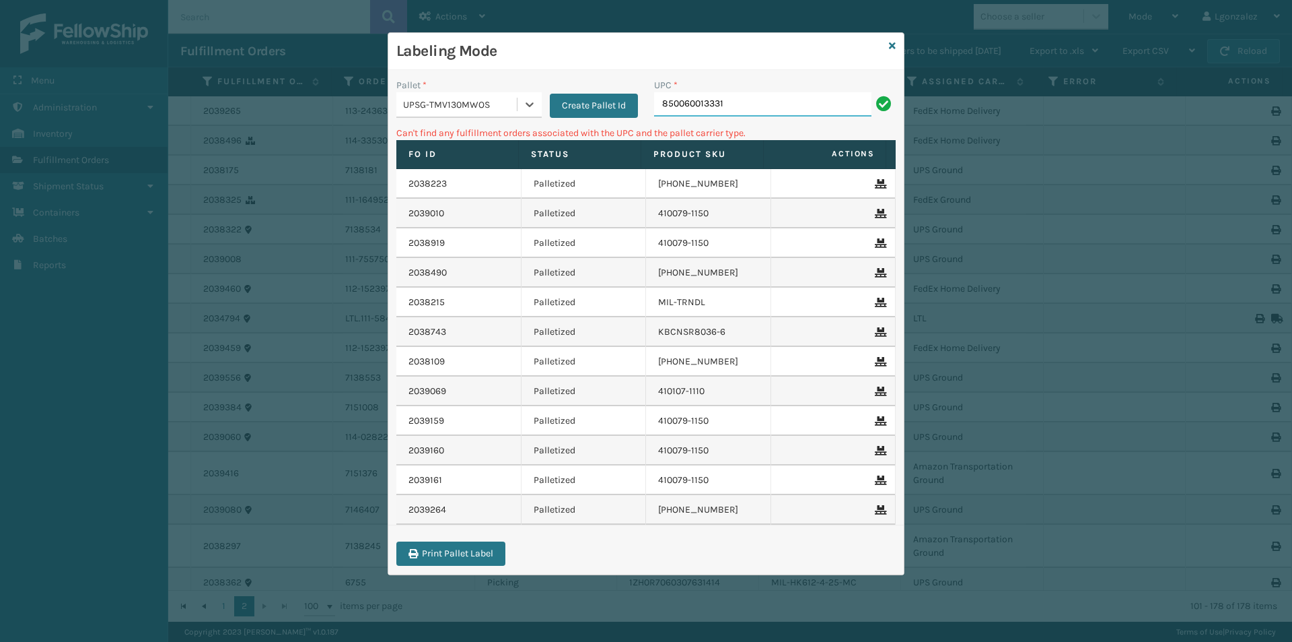
click at [747, 104] on input "850060013331" at bounding box center [762, 104] width 217 height 24
click at [524, 106] on icon at bounding box center [529, 104] width 13 height 13
click at [475, 135] on div "FDXG-9VLS00L4FO" at bounding box center [468, 138] width 145 height 25
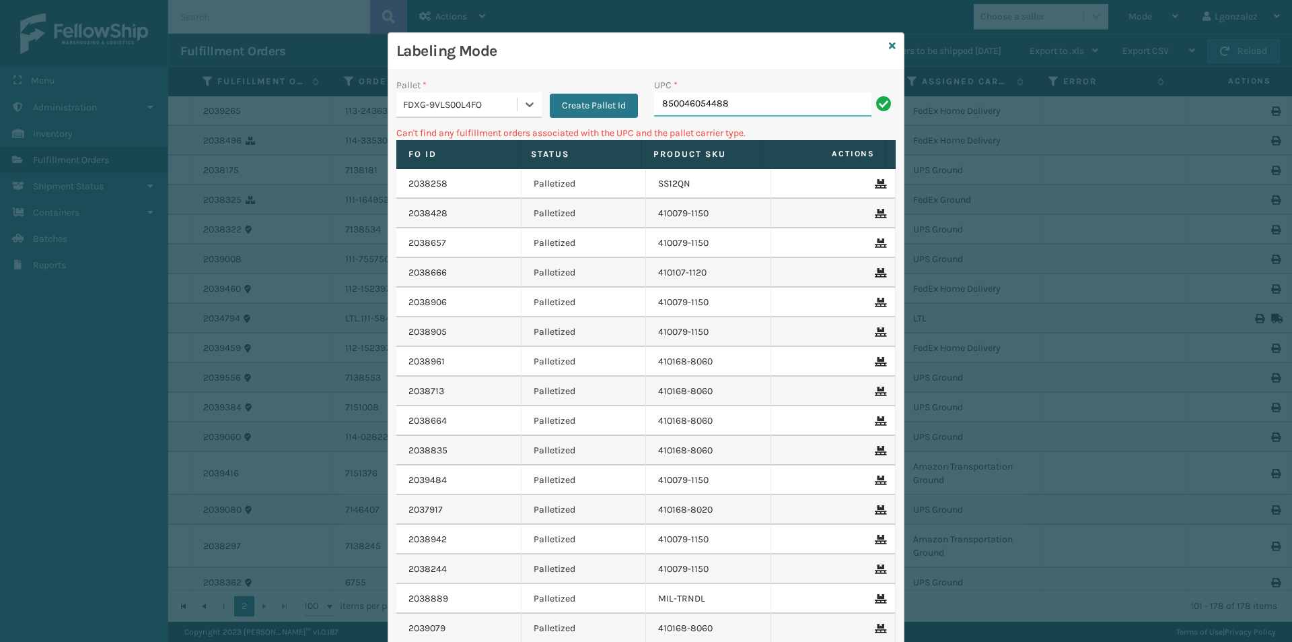
click at [736, 105] on input "850046054488" at bounding box center [762, 104] width 217 height 24
click at [523, 101] on icon at bounding box center [529, 104] width 13 height 13
click at [463, 162] on div "UPSG-TMV130MWOS" at bounding box center [468, 163] width 145 height 25
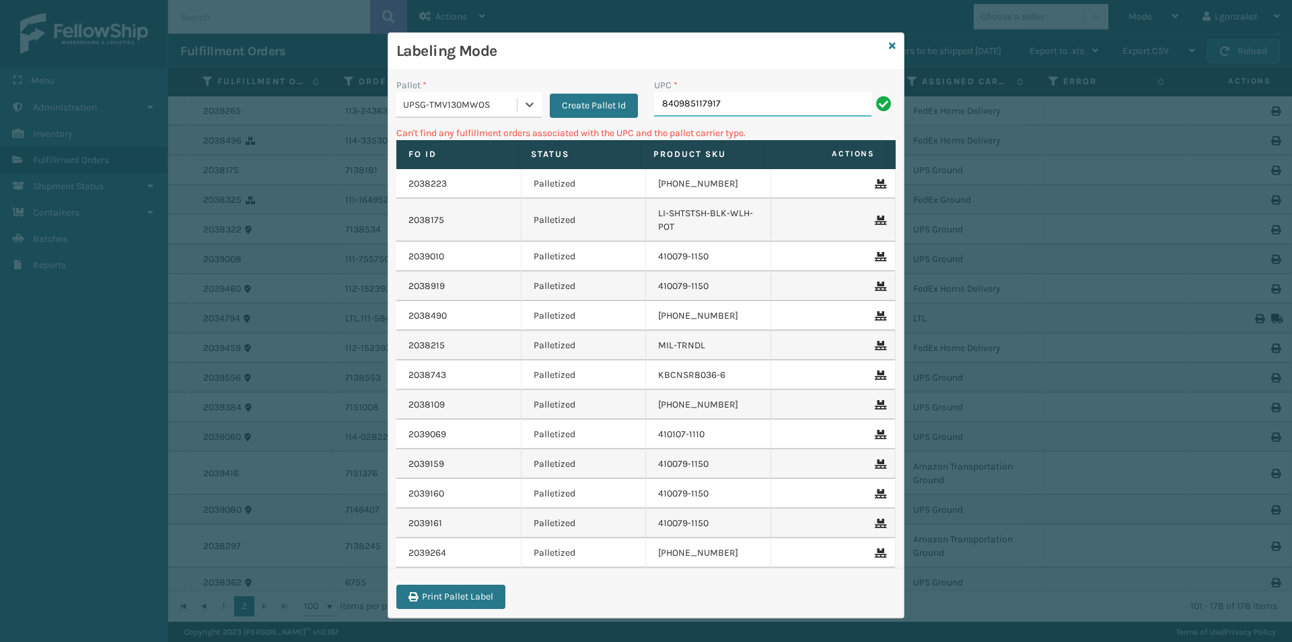
click at [783, 102] on input "840985117917" at bounding box center [762, 104] width 217 height 24
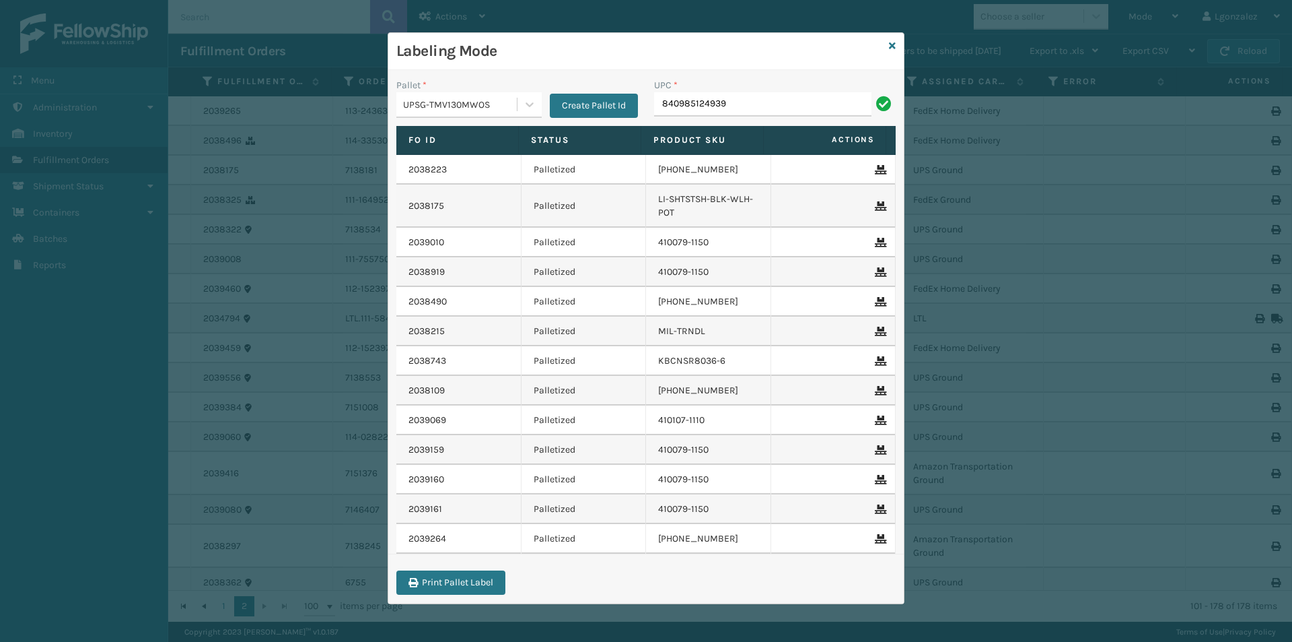
type input "840985124939"
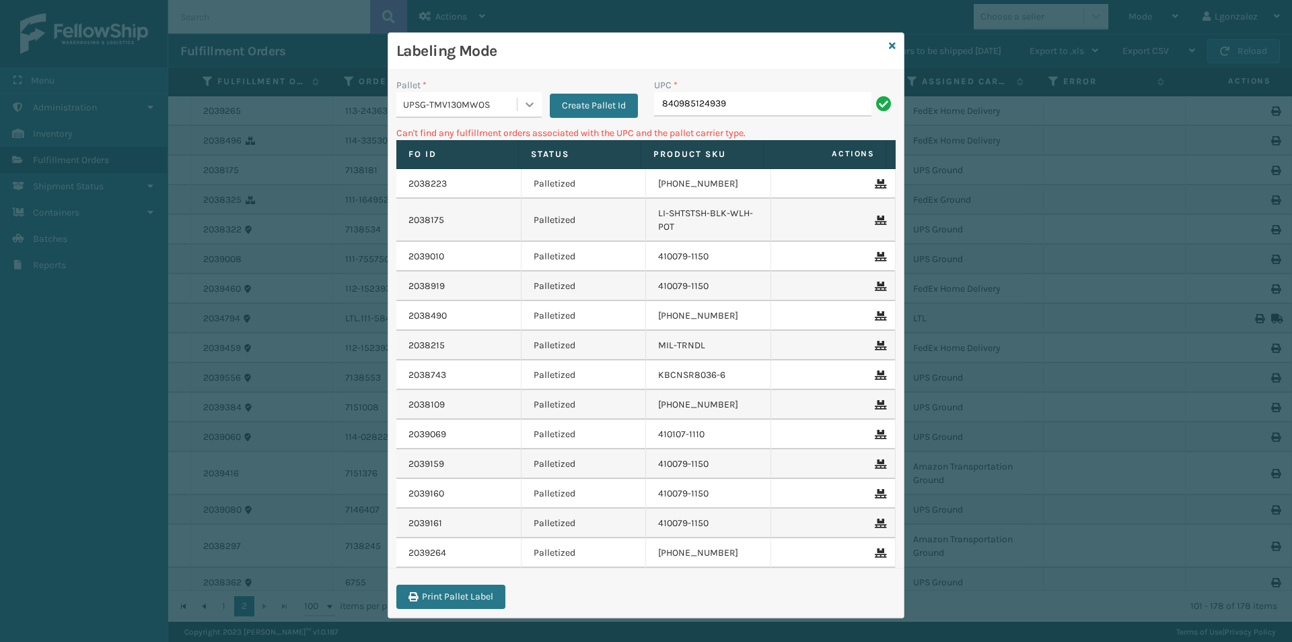
click at [523, 110] on icon at bounding box center [529, 104] width 13 height 13
click at [478, 145] on div "FDXG-9VLS00L4FO" at bounding box center [468, 138] width 145 height 25
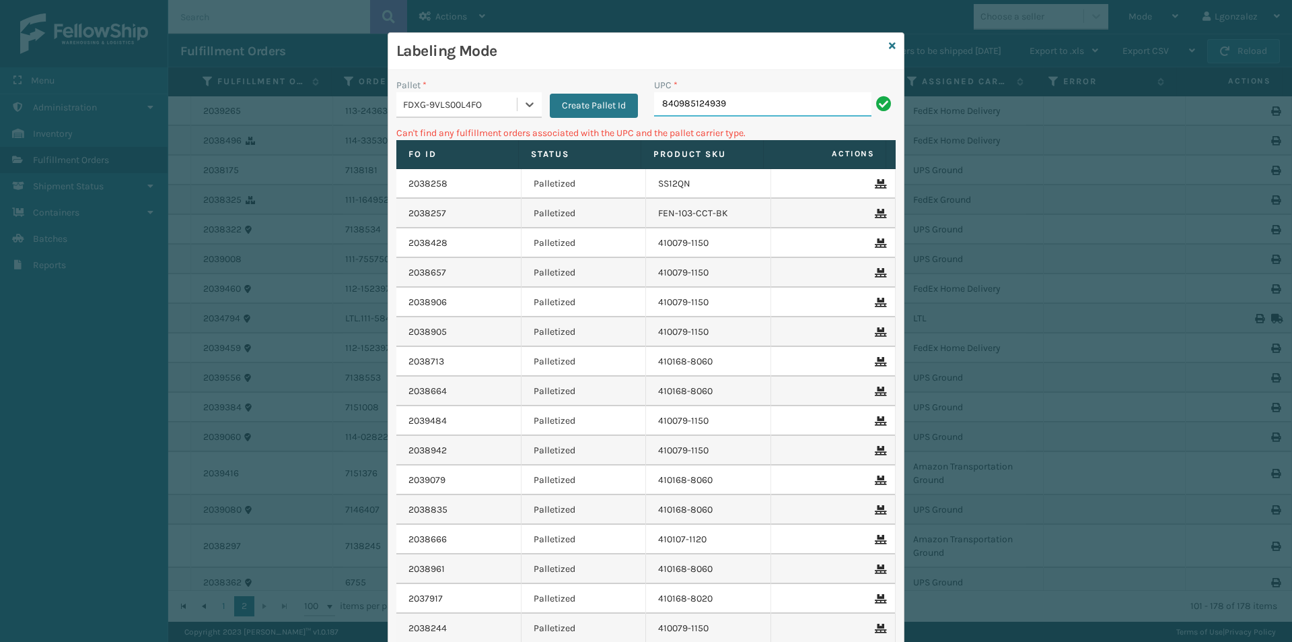
click at [741, 104] on input "840985124939" at bounding box center [762, 104] width 217 height 24
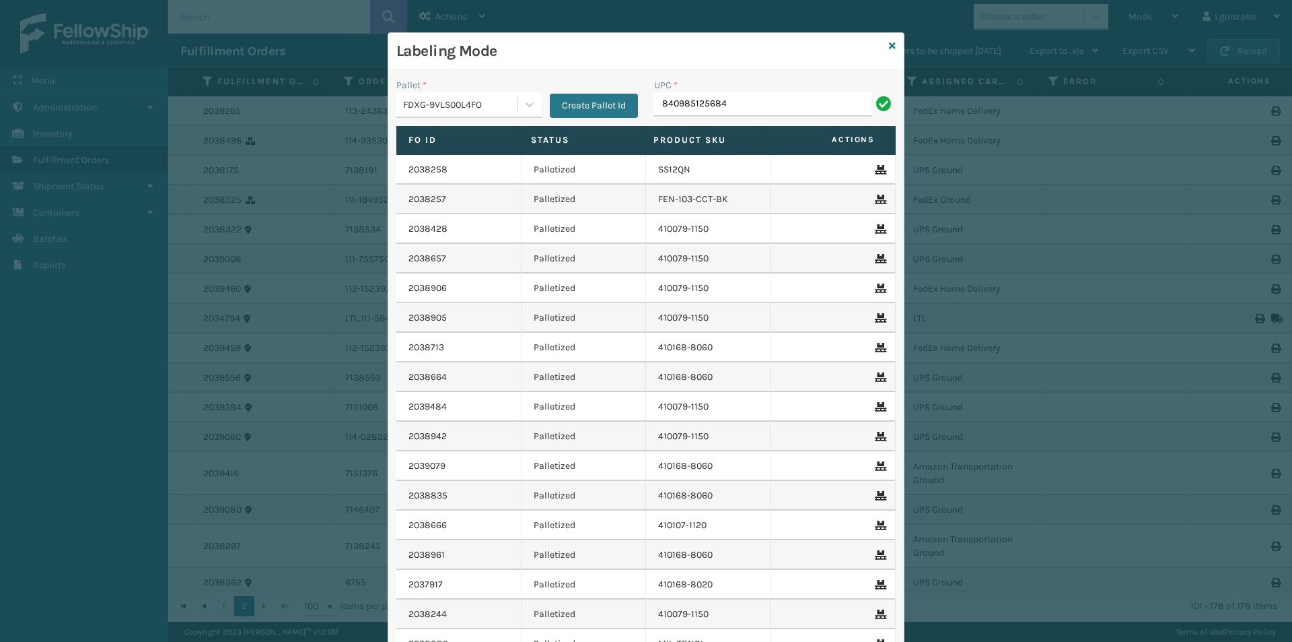
type input "840985125684"
type input "840985126742"
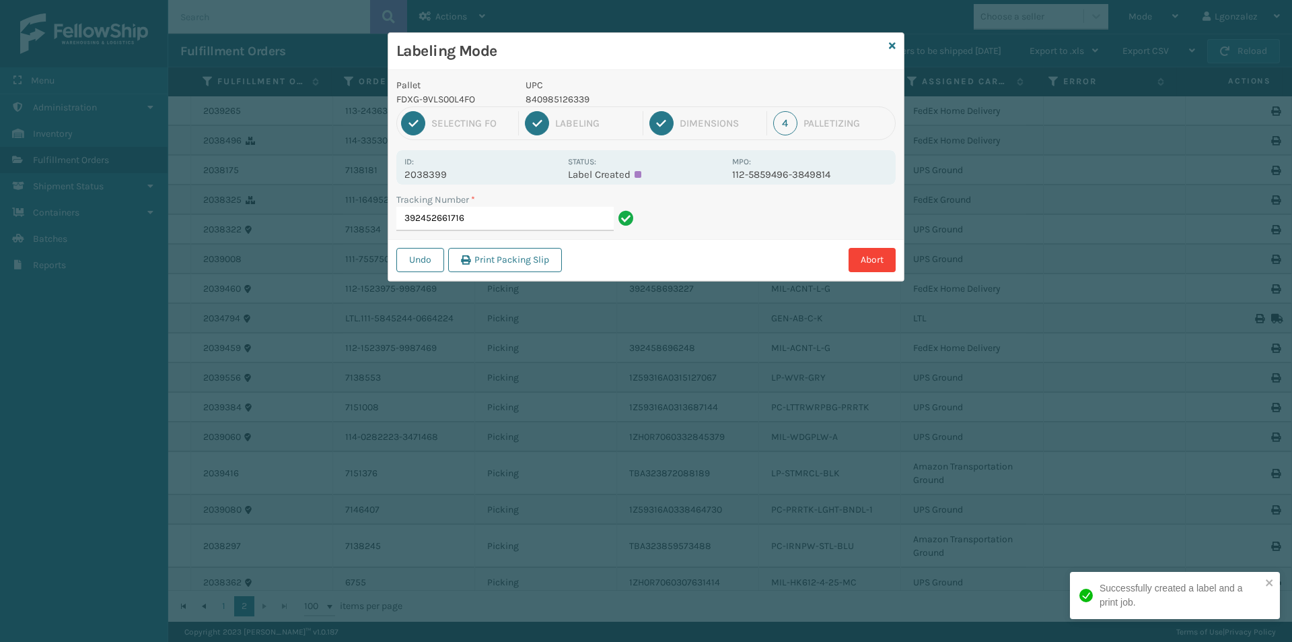
click at [549, 95] on p "840985126339" at bounding box center [625, 99] width 199 height 14
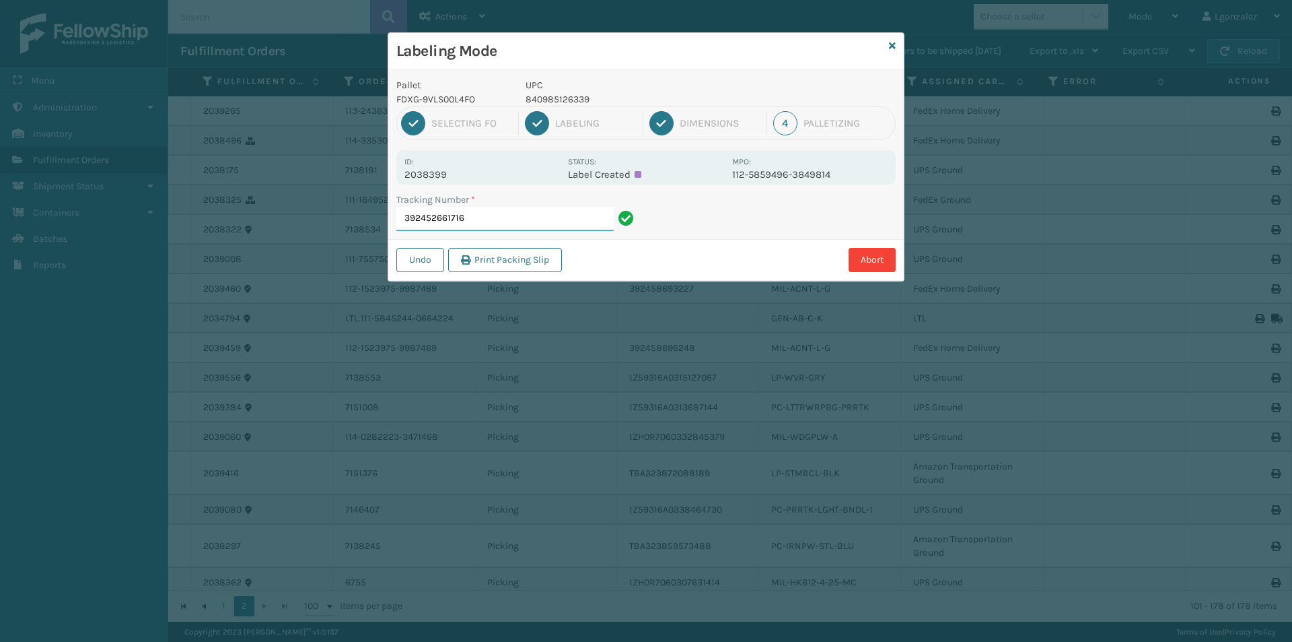
click at [535, 219] on input "392452661716" at bounding box center [504, 219] width 217 height 24
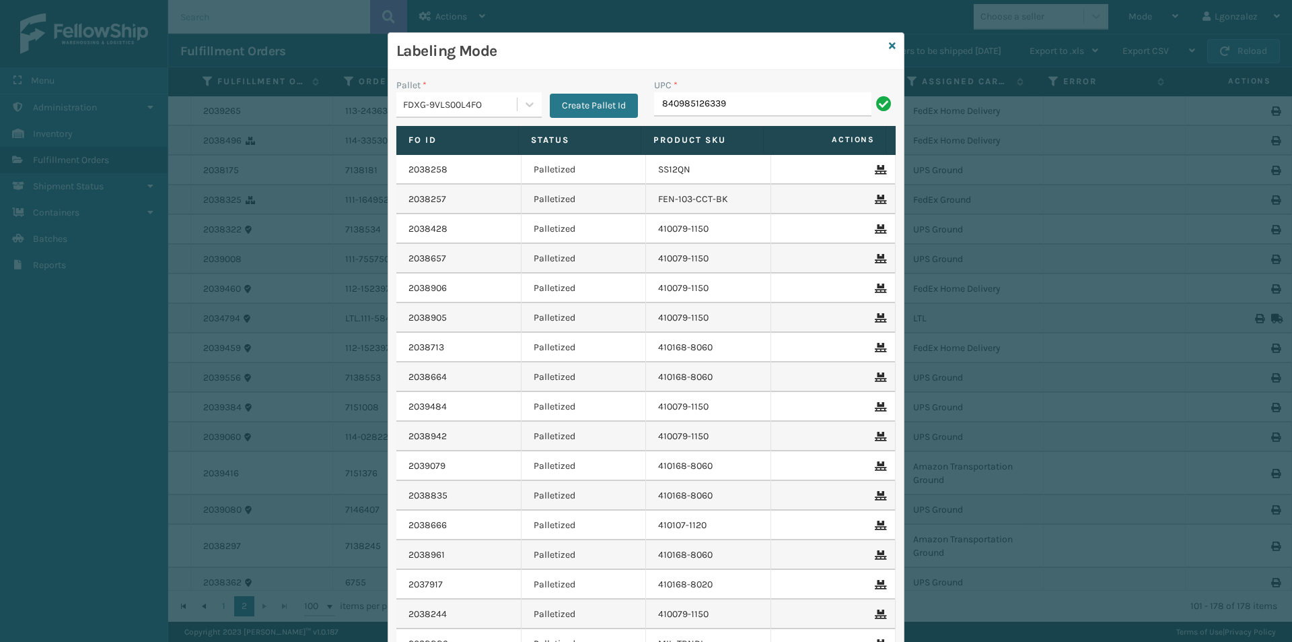
type input "840985126339"
type input "840985125868"
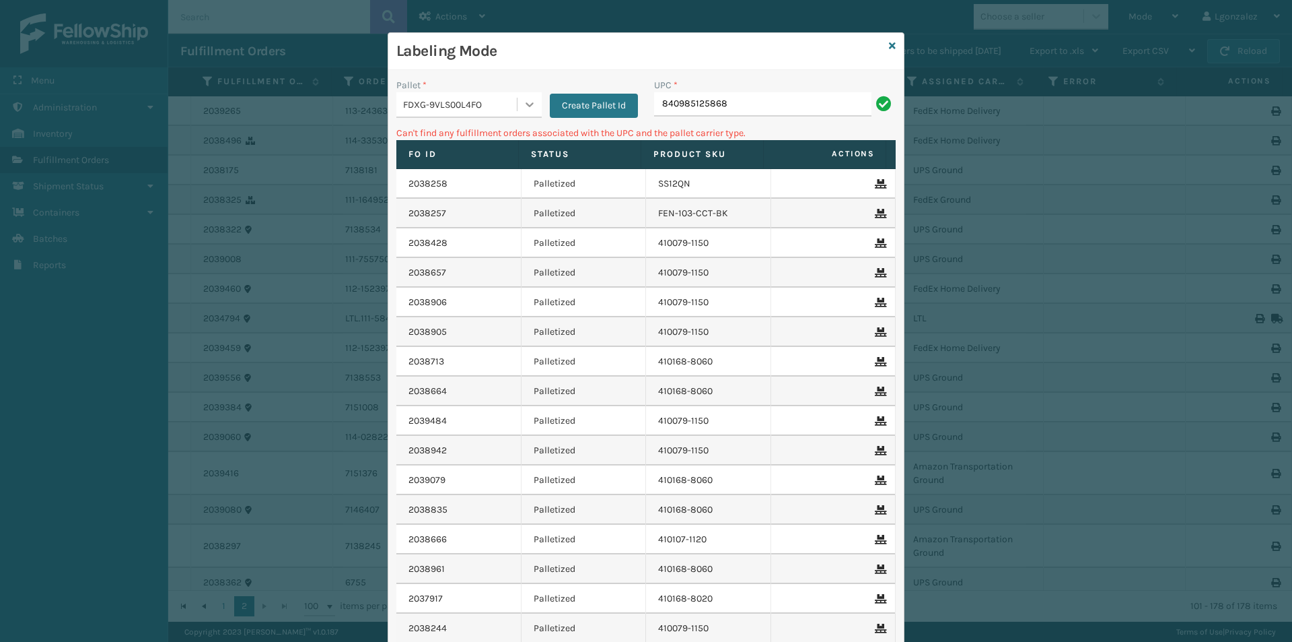
click at [523, 102] on icon at bounding box center [529, 104] width 13 height 13
click at [479, 157] on div "UPSG-TMV130MWOS" at bounding box center [468, 163] width 145 height 25
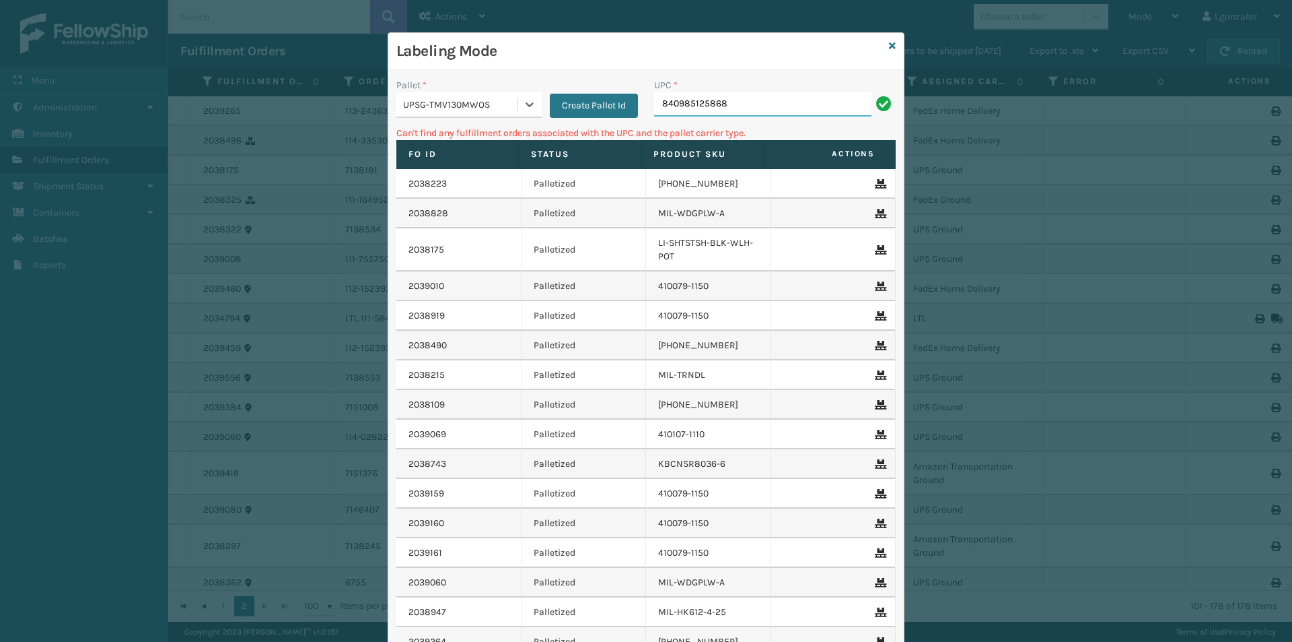
click at [747, 106] on input "840985125868" at bounding box center [762, 104] width 217 height 24
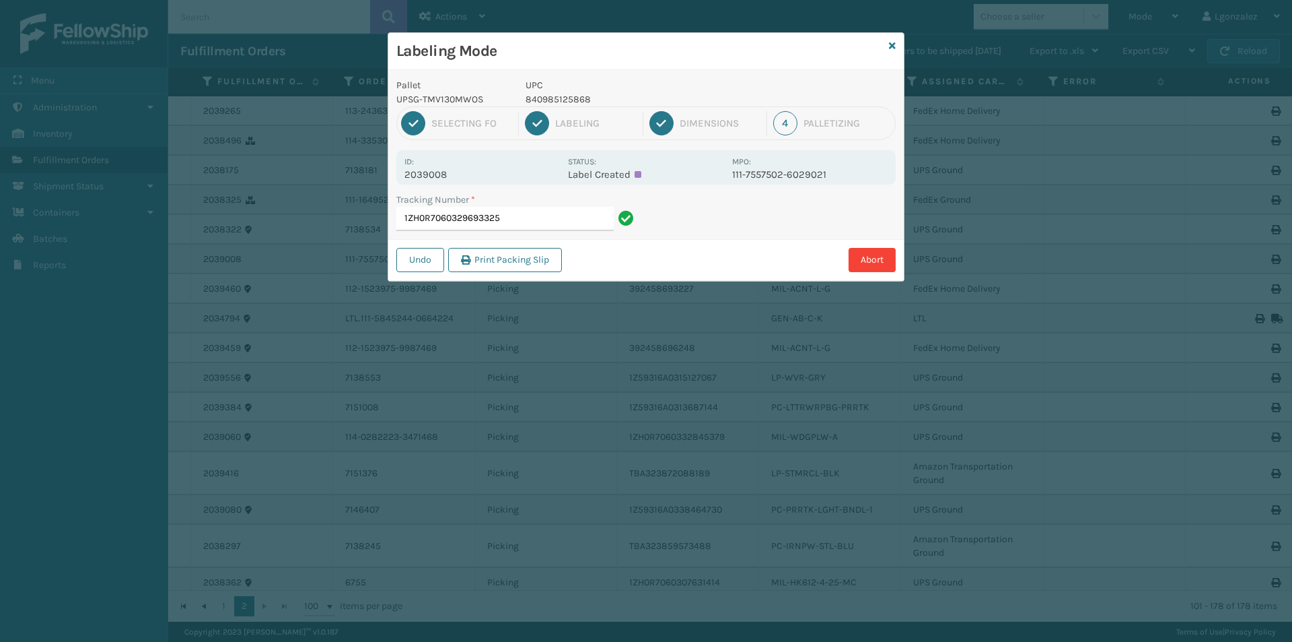
click at [552, 98] on p "840985125868" at bounding box center [625, 99] width 199 height 14
click at [551, 96] on p "840985125868" at bounding box center [625, 99] width 199 height 14
click at [575, 228] on input "1ZH0R7060329693325" at bounding box center [504, 219] width 217 height 24
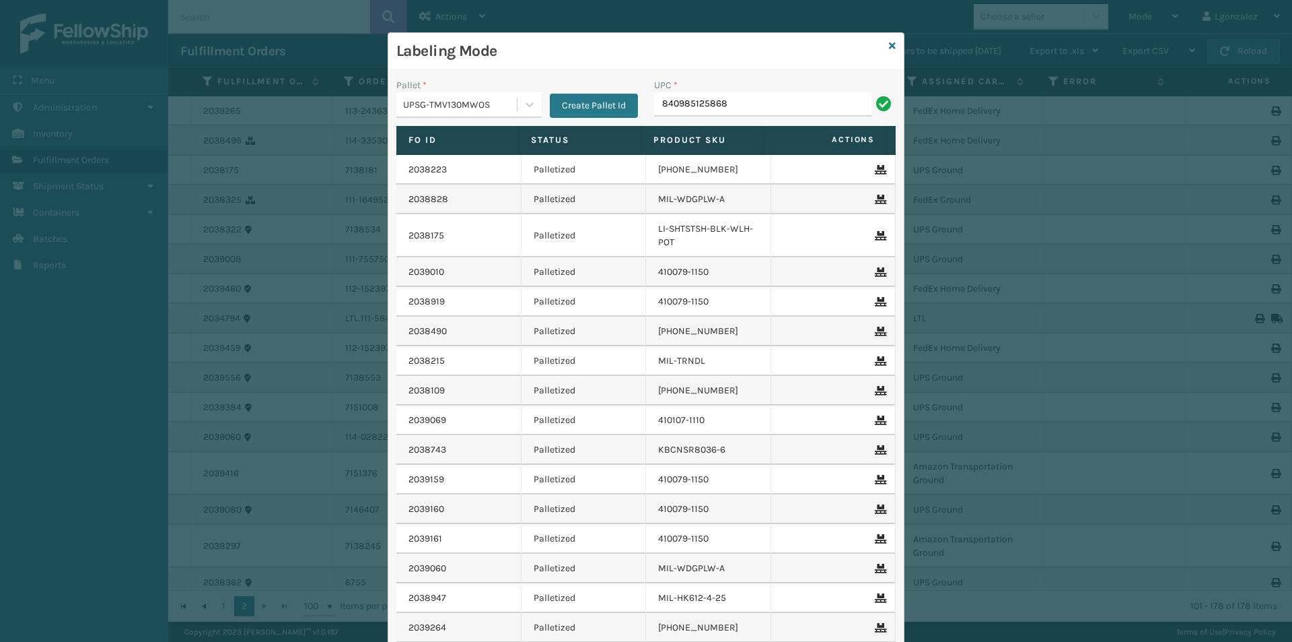
type input "840985125868"
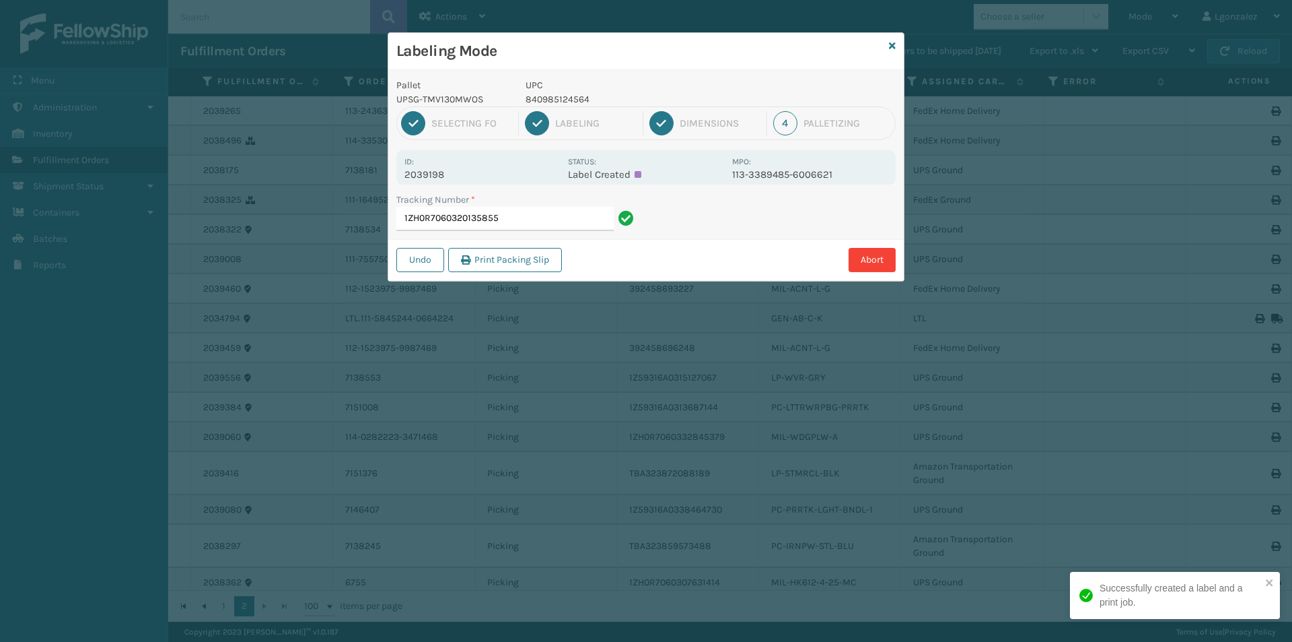
click at [547, 94] on p "840985124564" at bounding box center [625, 99] width 199 height 14
click at [558, 210] on input "1ZH0R7060320135855" at bounding box center [504, 219] width 217 height 24
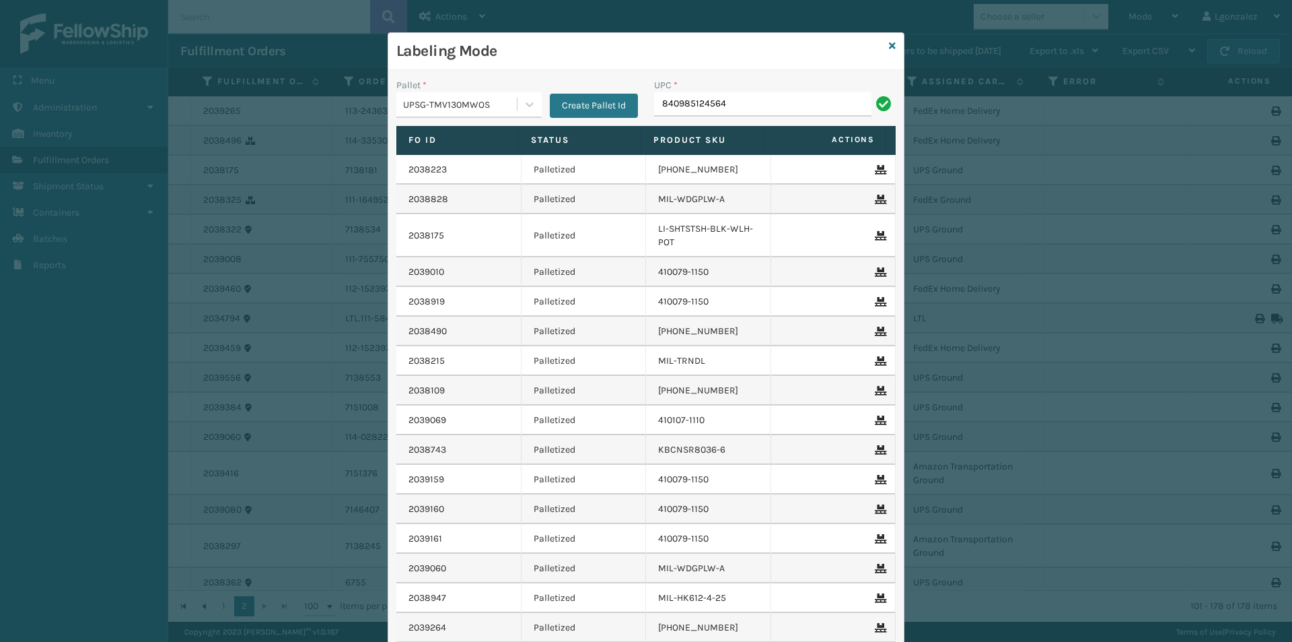
type input "840985124564"
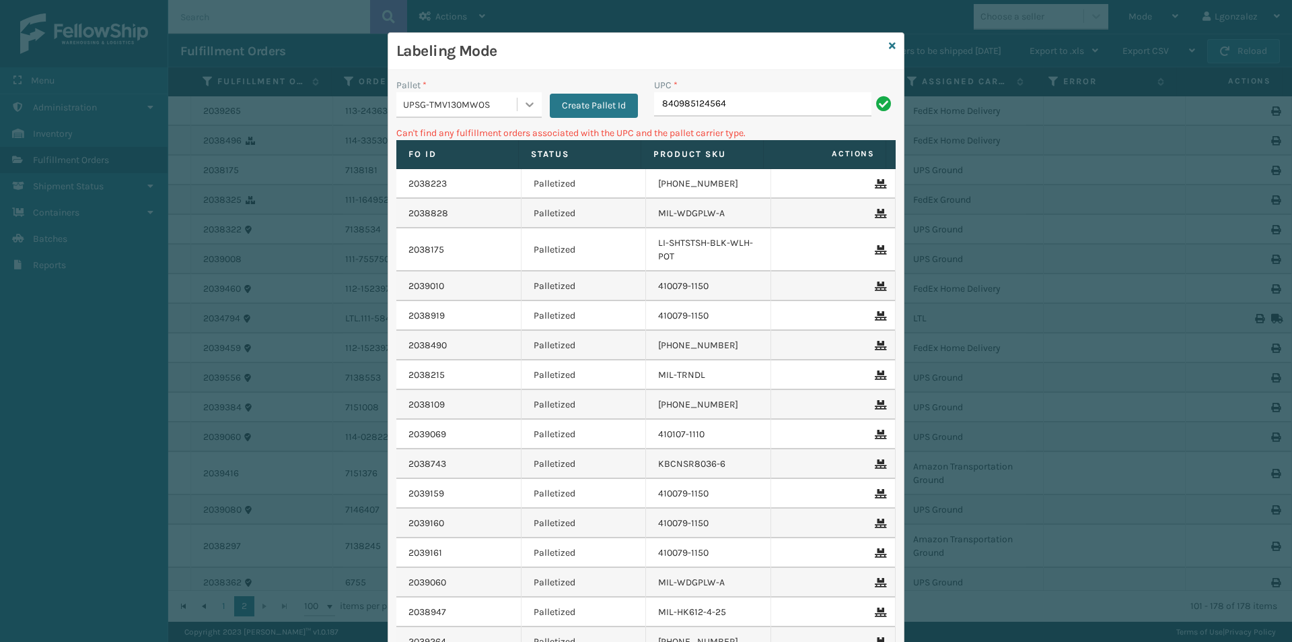
click at [523, 105] on icon at bounding box center [529, 104] width 13 height 13
click at [491, 141] on div "FDXG-9VLS00L4FO" at bounding box center [468, 138] width 145 height 25
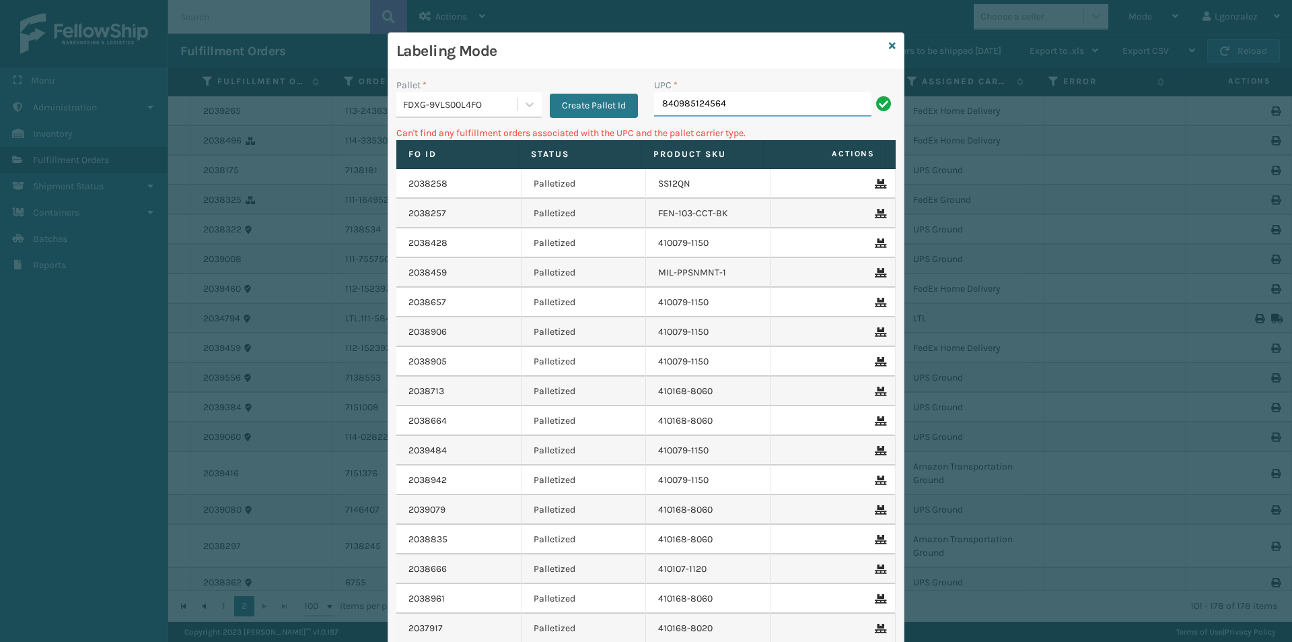
click at [740, 102] on input "840985124564" at bounding box center [762, 104] width 217 height 24
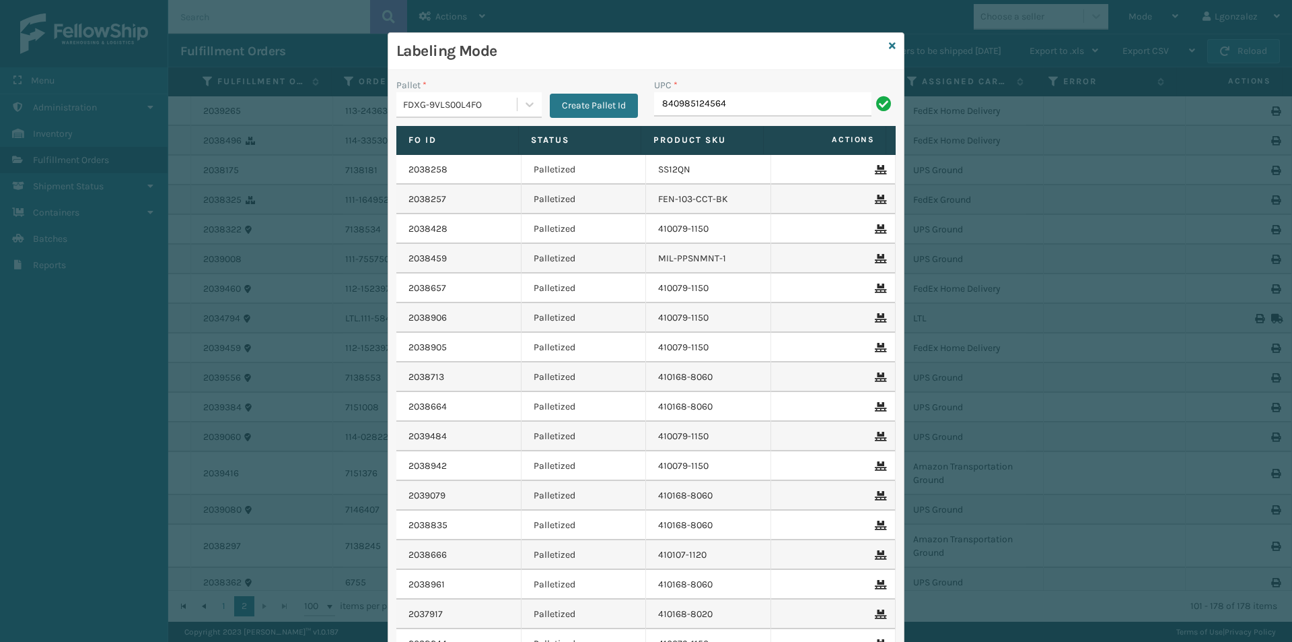
type input "840985124564"
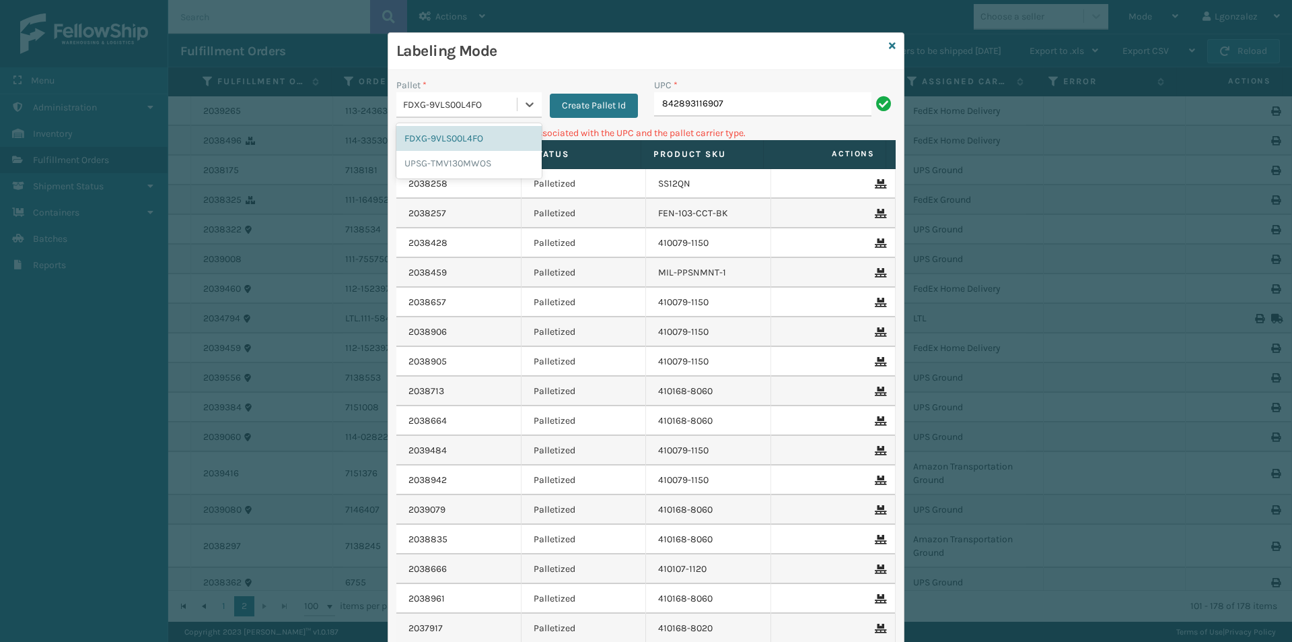
click at [504, 98] on div "FDXG-9VLS00L4FO" at bounding box center [460, 105] width 115 height 14
click at [486, 163] on div "UPSG-TMV130MWOS" at bounding box center [468, 163] width 145 height 25
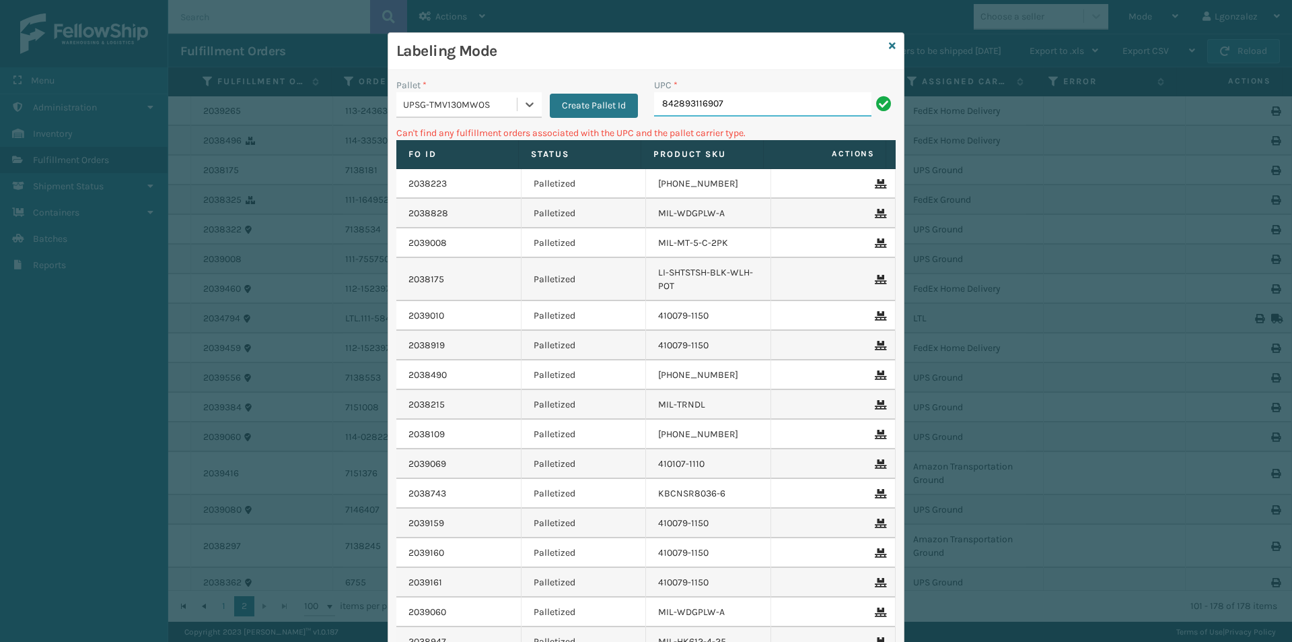
click at [776, 107] on input "842893116907" at bounding box center [762, 104] width 217 height 24
drag, startPoint x: 718, startPoint y: 99, endPoint x: 616, endPoint y: 115, distance: 102.9
click at [616, 115] on div "Pallet * UPSG-TMV130MWOS Create Pallet Id UPC * 842893116907" at bounding box center [646, 102] width 516 height 48
type input "LP-TRB-BLK"
drag, startPoint x: 718, startPoint y: 98, endPoint x: 655, endPoint y: 107, distance: 63.9
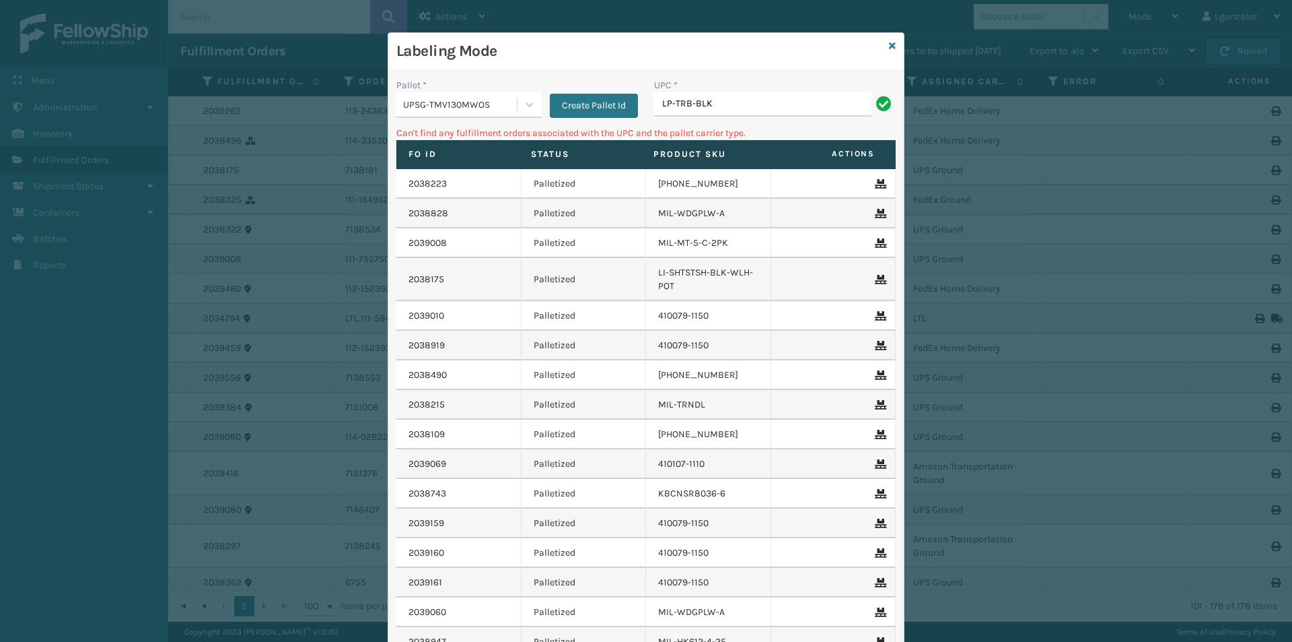
click at [656, 107] on input "LP-TRB-BLK" at bounding box center [762, 104] width 217 height 24
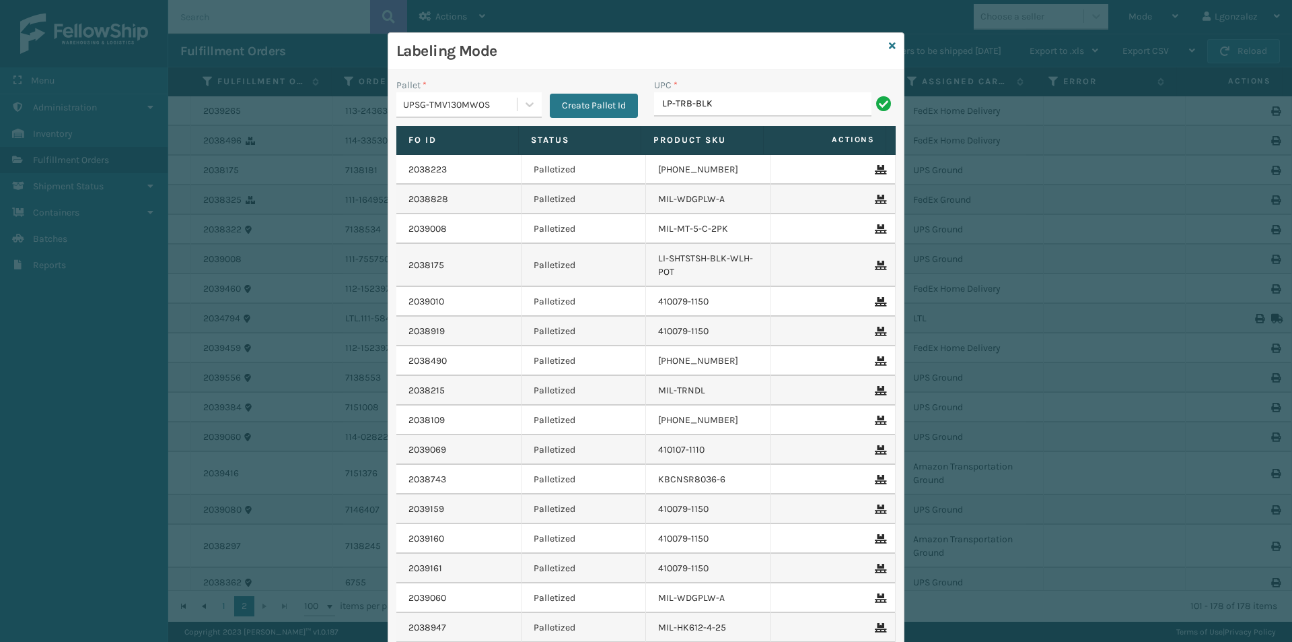
type input "LP-TRB-BLK"
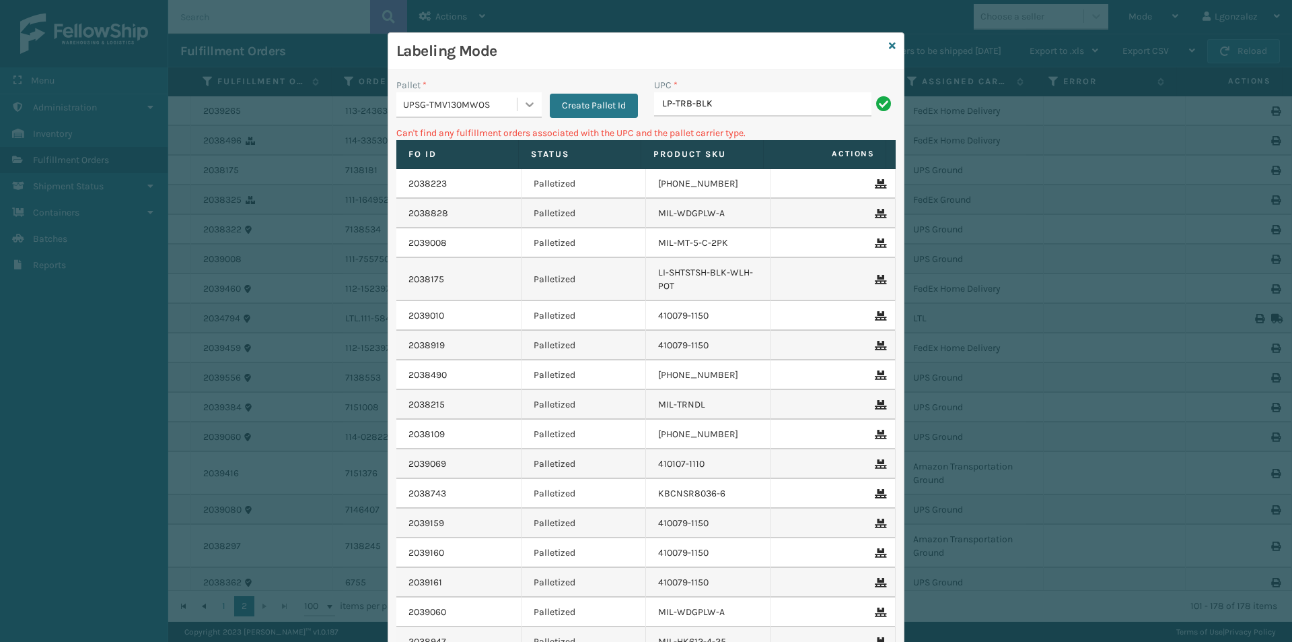
click at [518, 102] on div at bounding box center [530, 104] width 24 height 24
click at [482, 132] on div "FDXG-9VLS00L4FO" at bounding box center [468, 138] width 145 height 25
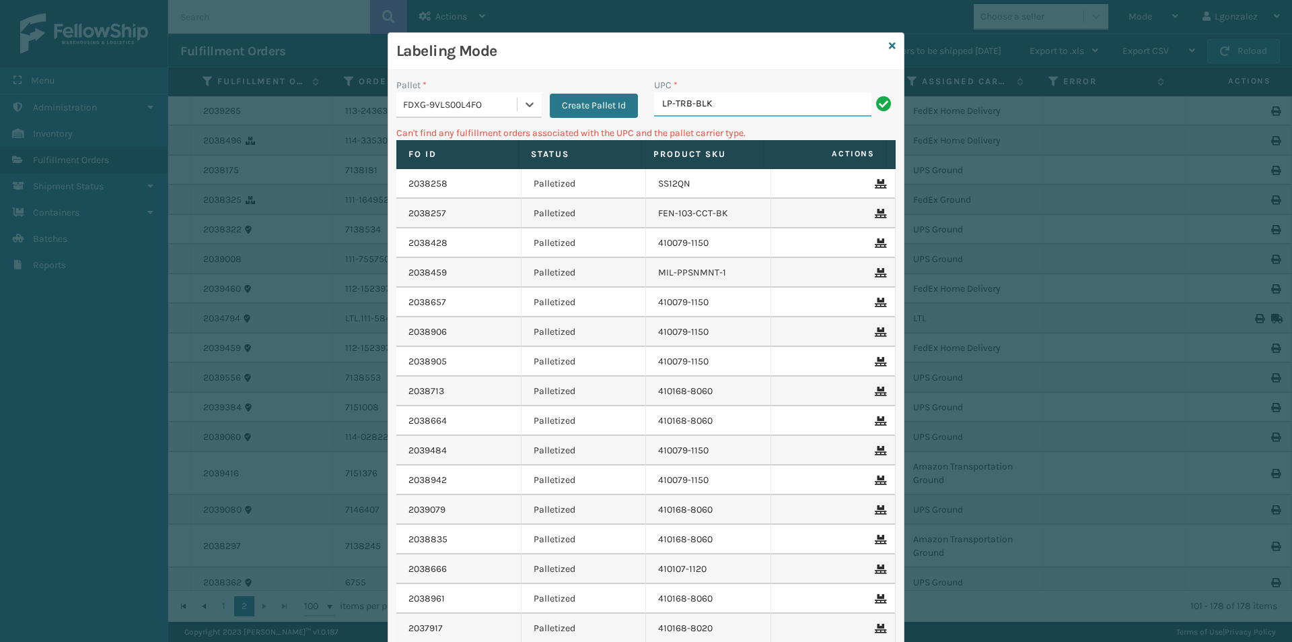
click at [731, 110] on input "LP-TRB-BLK" at bounding box center [762, 104] width 217 height 24
click at [721, 102] on input "LP-TRB-BLK" at bounding box center [762, 104] width 217 height 24
click at [895, 48] on div "Labeling Mode" at bounding box center [646, 51] width 516 height 37
click at [889, 44] on icon at bounding box center [892, 45] width 7 height 9
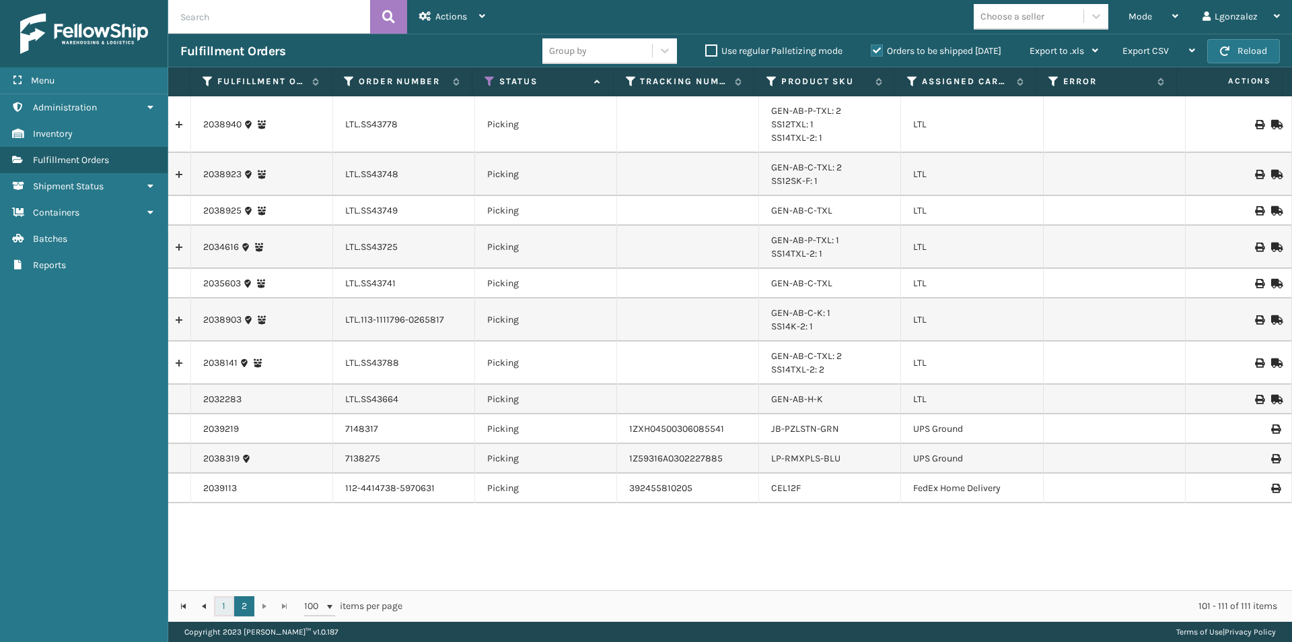
click at [223, 601] on link "1" at bounding box center [224, 606] width 20 height 20
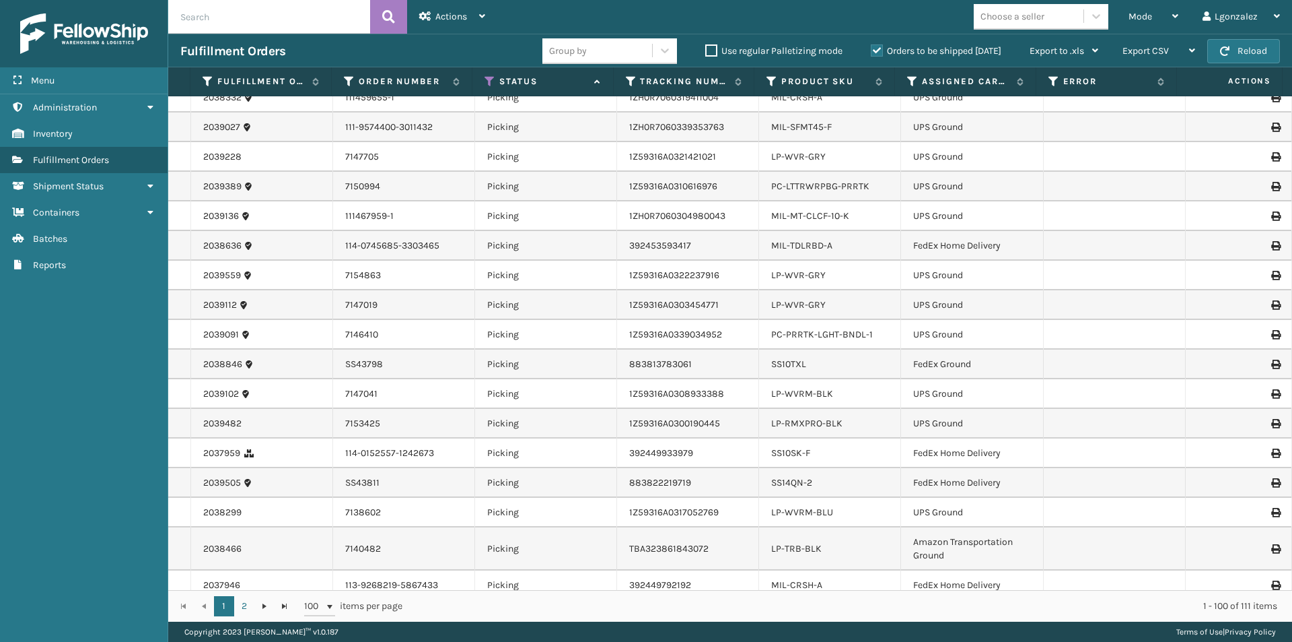
scroll to position [2558, 0]
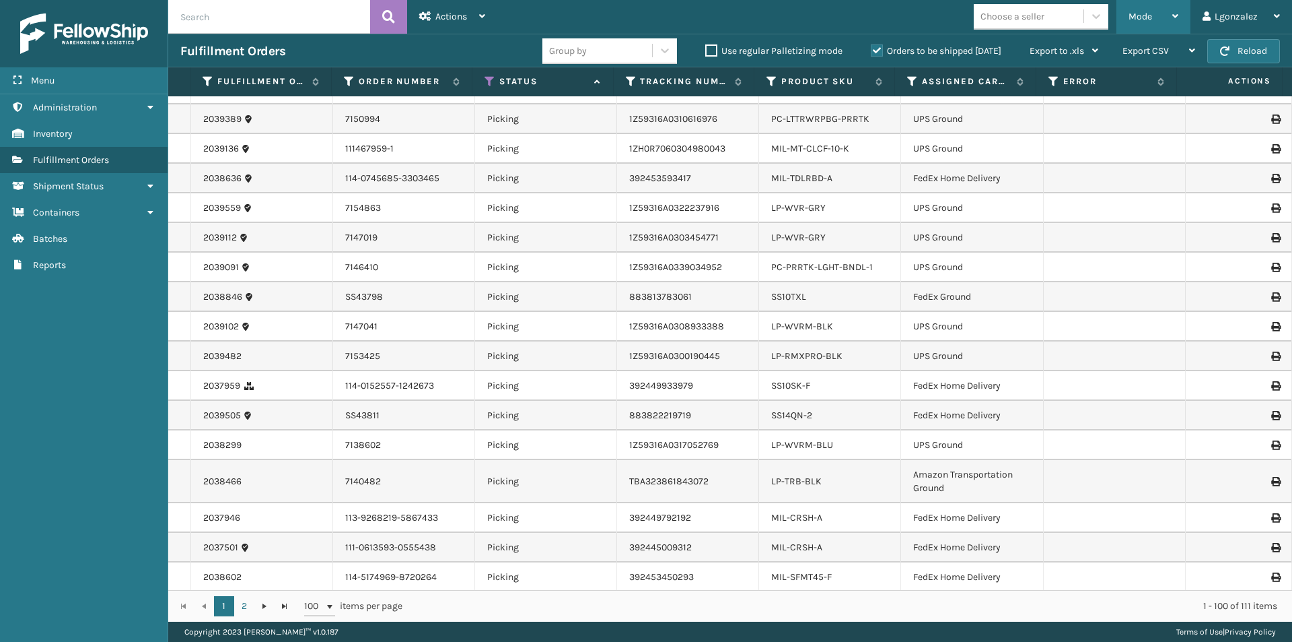
click at [1151, 19] on span "Mode" at bounding box center [1141, 16] width 24 height 11
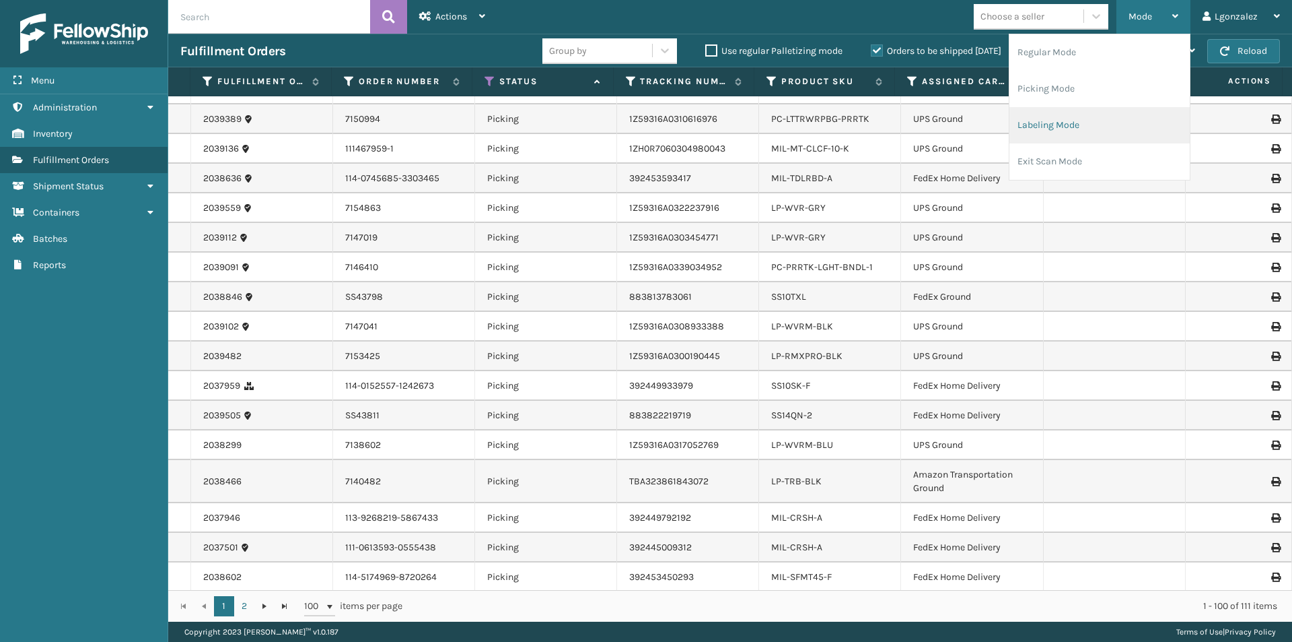
click at [1056, 130] on li "Labeling Mode" at bounding box center [1100, 125] width 180 height 36
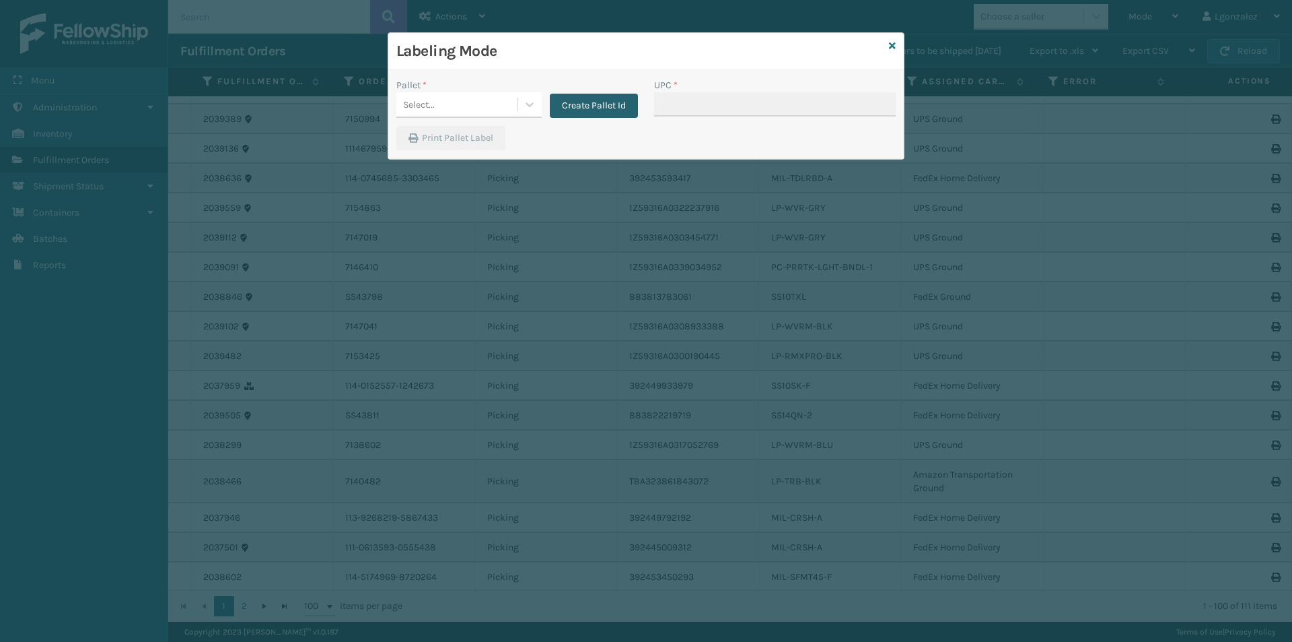
click at [579, 105] on button "Create Pallet Id" at bounding box center [594, 106] width 88 height 24
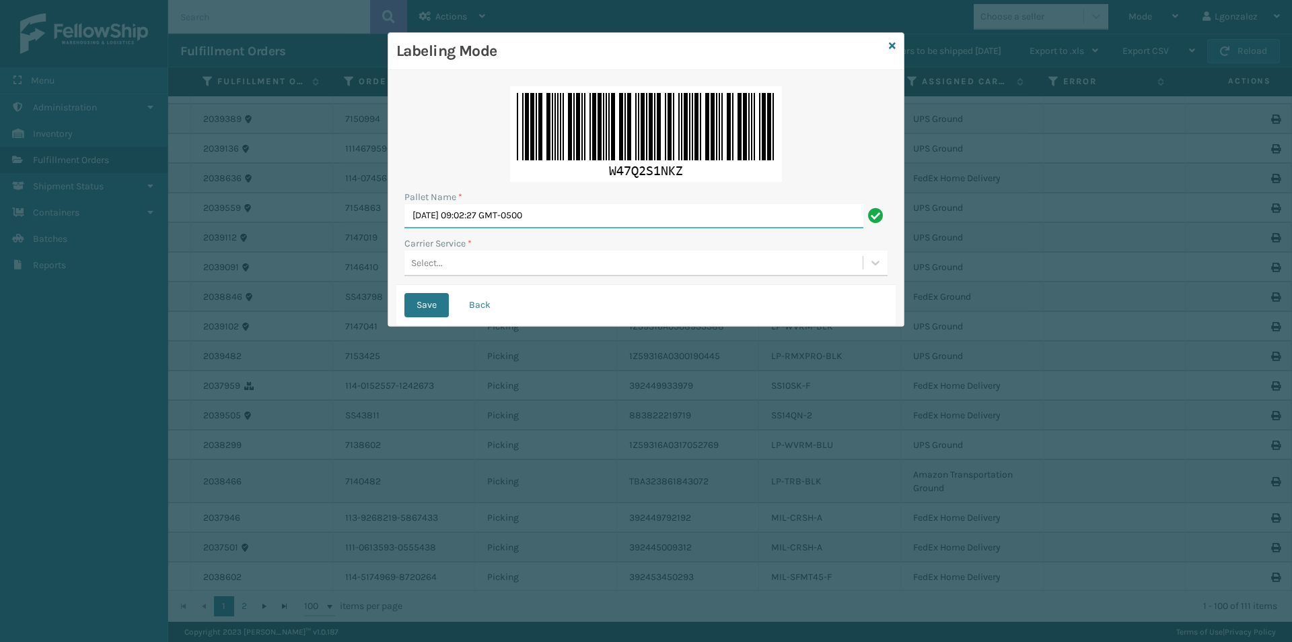
click at [507, 224] on input "[DATE] 09:02:27 GMT-0500" at bounding box center [634, 216] width 459 height 24
drag, startPoint x: 501, startPoint y: 225, endPoint x: 338, endPoint y: 235, distance: 163.2
click at [340, 235] on div "Labeling Mode Pallet Name * [DATE] 09:02:27 GMT-0500 Carrier Service * Select..…" at bounding box center [646, 321] width 1292 height 642
type input "TRINITY"
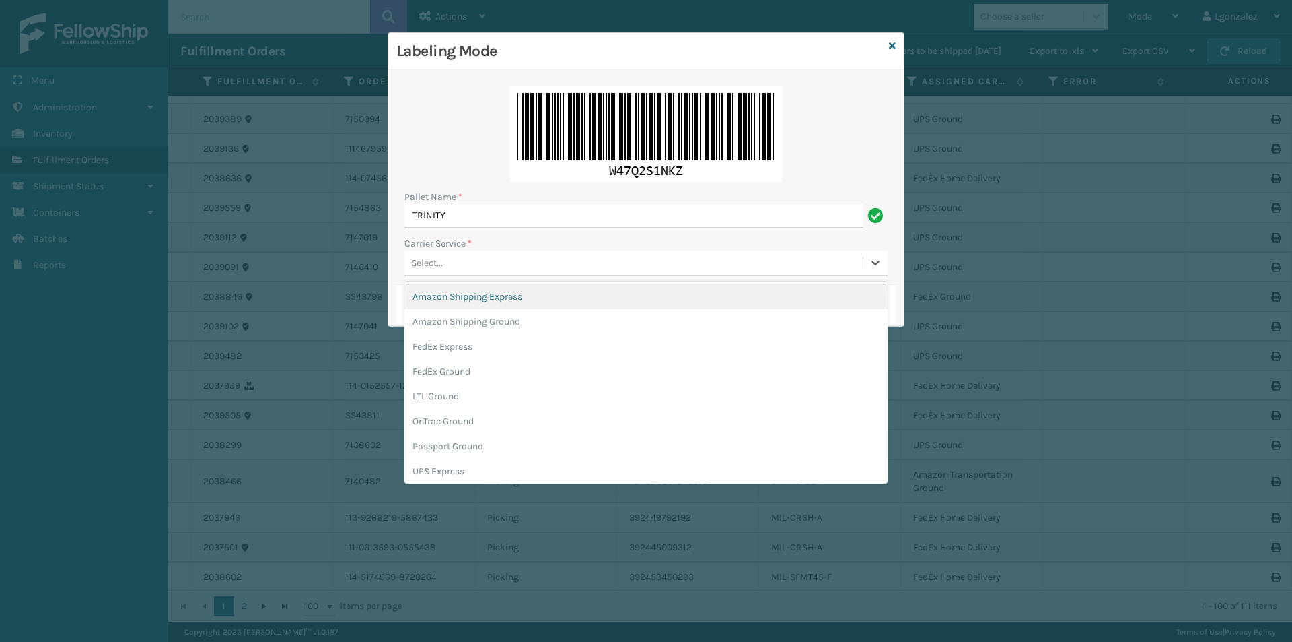
click at [462, 267] on div "Select..." at bounding box center [634, 263] width 458 height 22
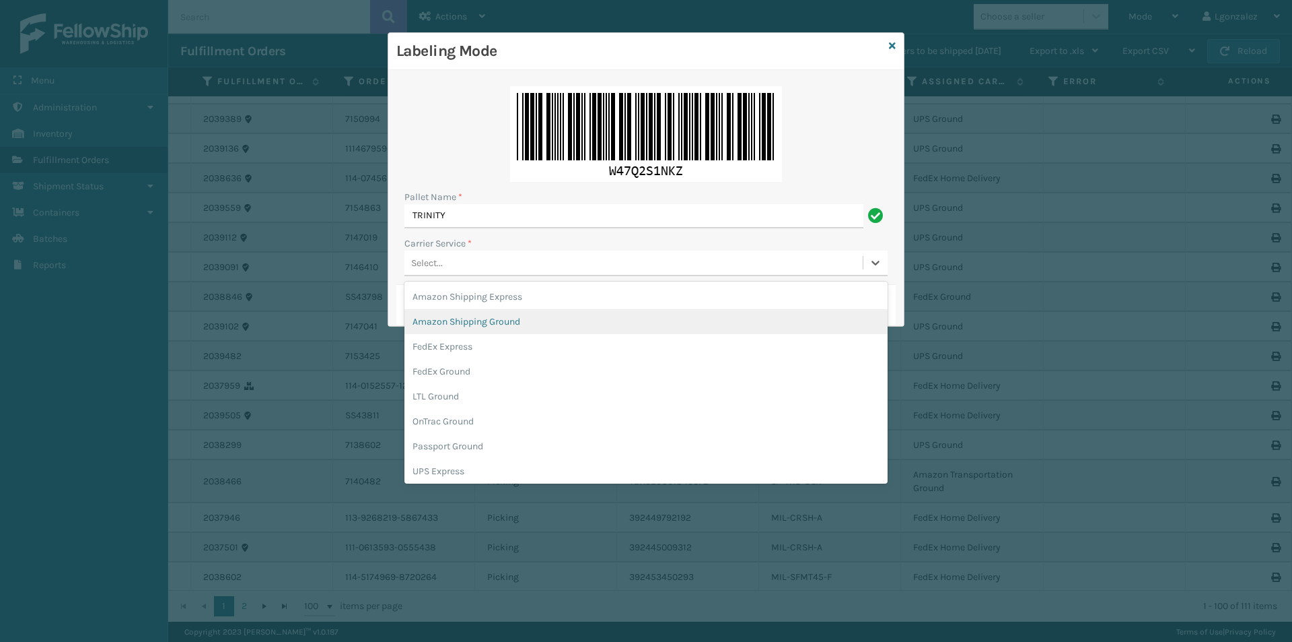
click at [479, 320] on div "Amazon Shipping Ground" at bounding box center [646, 321] width 483 height 25
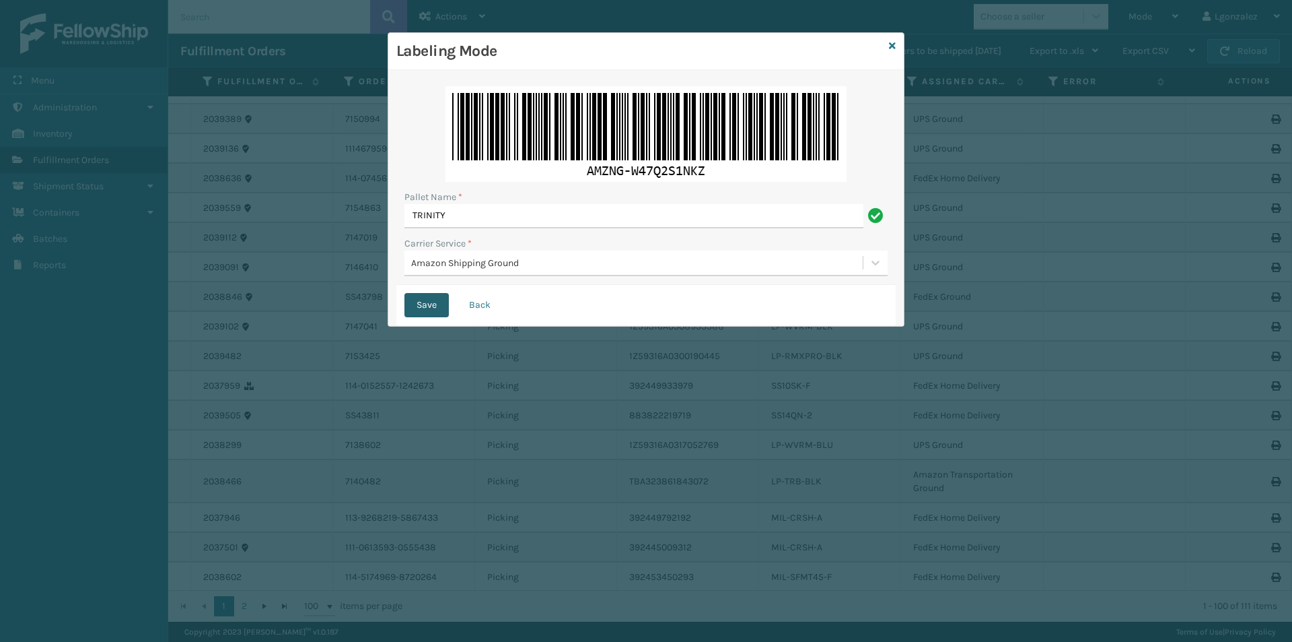
click at [437, 304] on button "Save" at bounding box center [427, 305] width 44 height 24
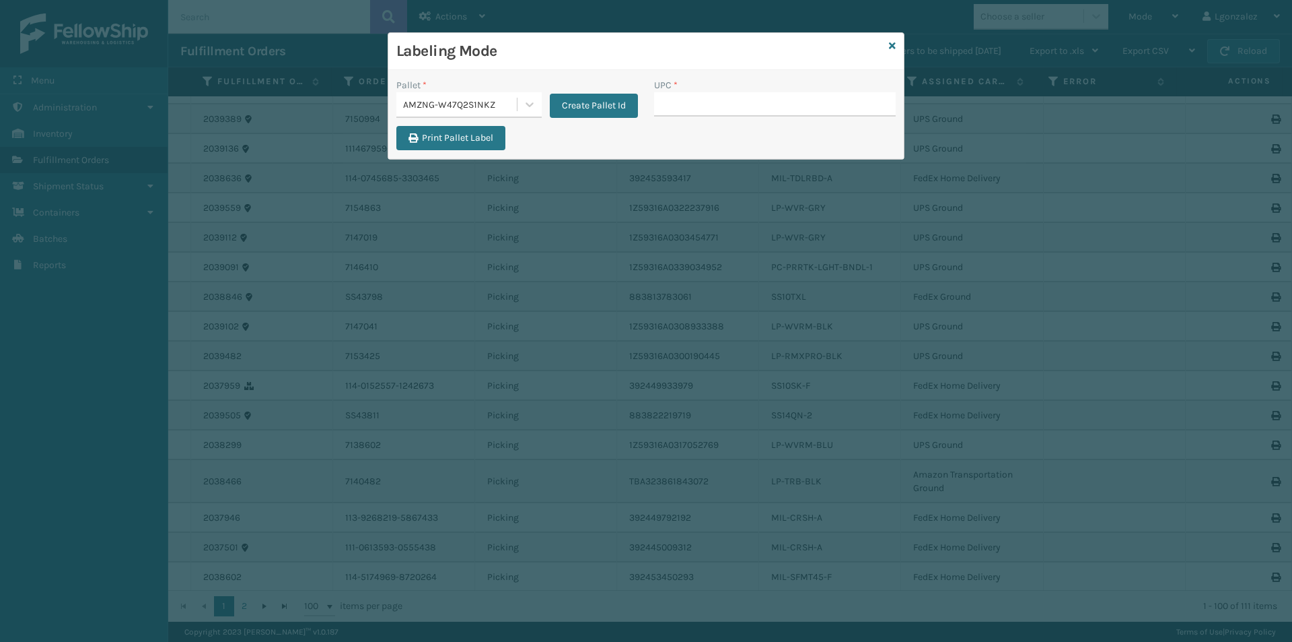
click at [684, 102] on input "UPC *" at bounding box center [775, 104] width 242 height 24
type input "lp-trb-blk"
drag, startPoint x: 693, startPoint y: 103, endPoint x: 735, endPoint y: 99, distance: 41.9
click at [735, 99] on input "lp-trb-blk" at bounding box center [762, 104] width 217 height 24
click at [528, 92] on div "Pallet *" at bounding box center [468, 85] width 145 height 14
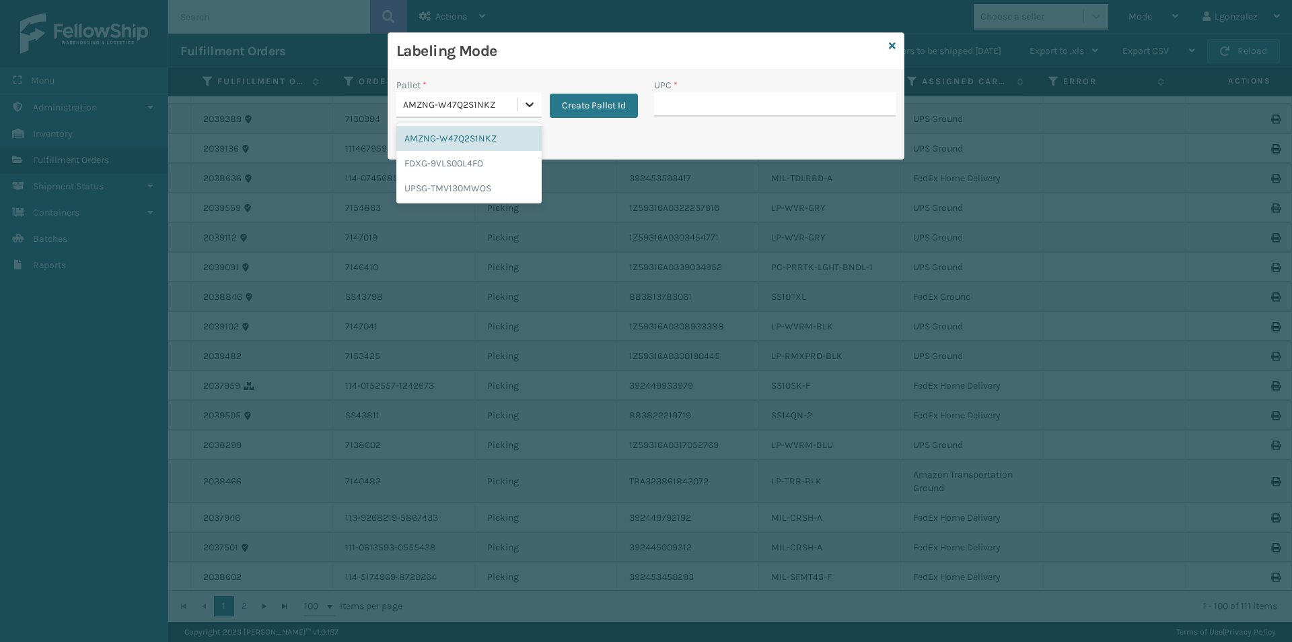
click at [524, 106] on icon at bounding box center [529, 104] width 13 height 13
click at [486, 193] on div "UPSG-TMV130MWOS" at bounding box center [468, 188] width 145 height 25
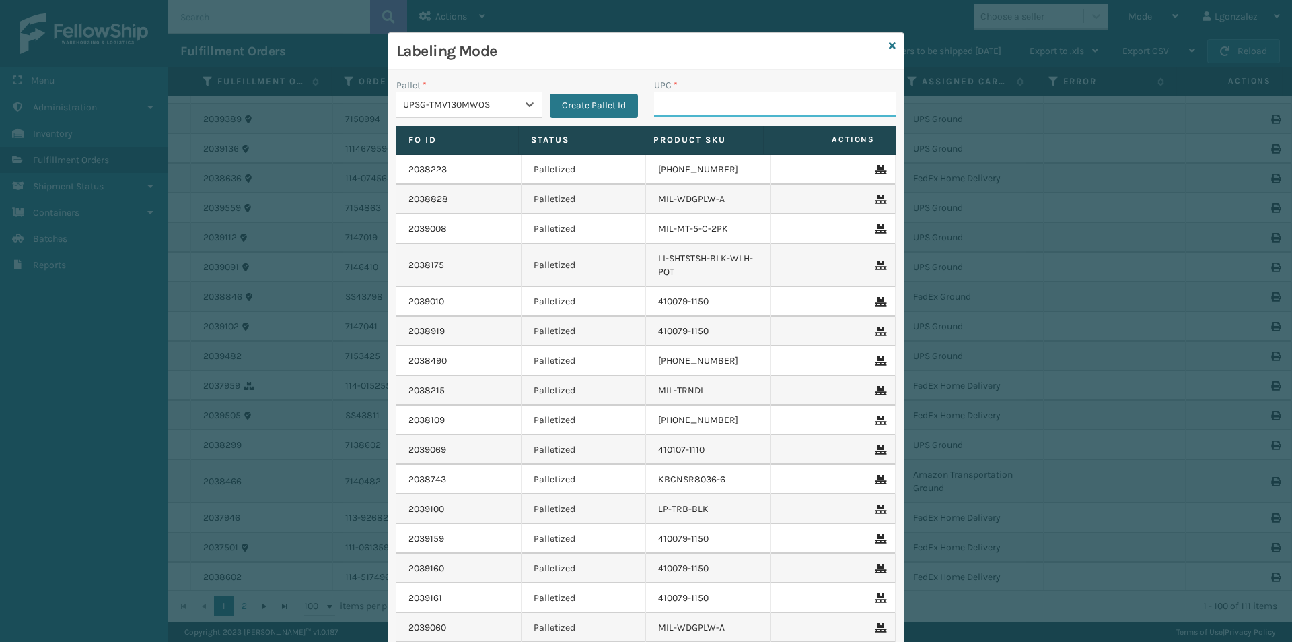
click at [662, 97] on input "UPC *" at bounding box center [775, 104] width 242 height 24
type input "LP-RMXPLS-BLU"
drag, startPoint x: 732, startPoint y: 102, endPoint x: 633, endPoint y: 129, distance: 102.6
click at [633, 129] on div "Pallet * UPSG-TMV130MWOS Create Pallet Id UPC * LP-RMXPLS-BLU Fo Id Status Prod…" at bounding box center [646, 400] width 516 height 660
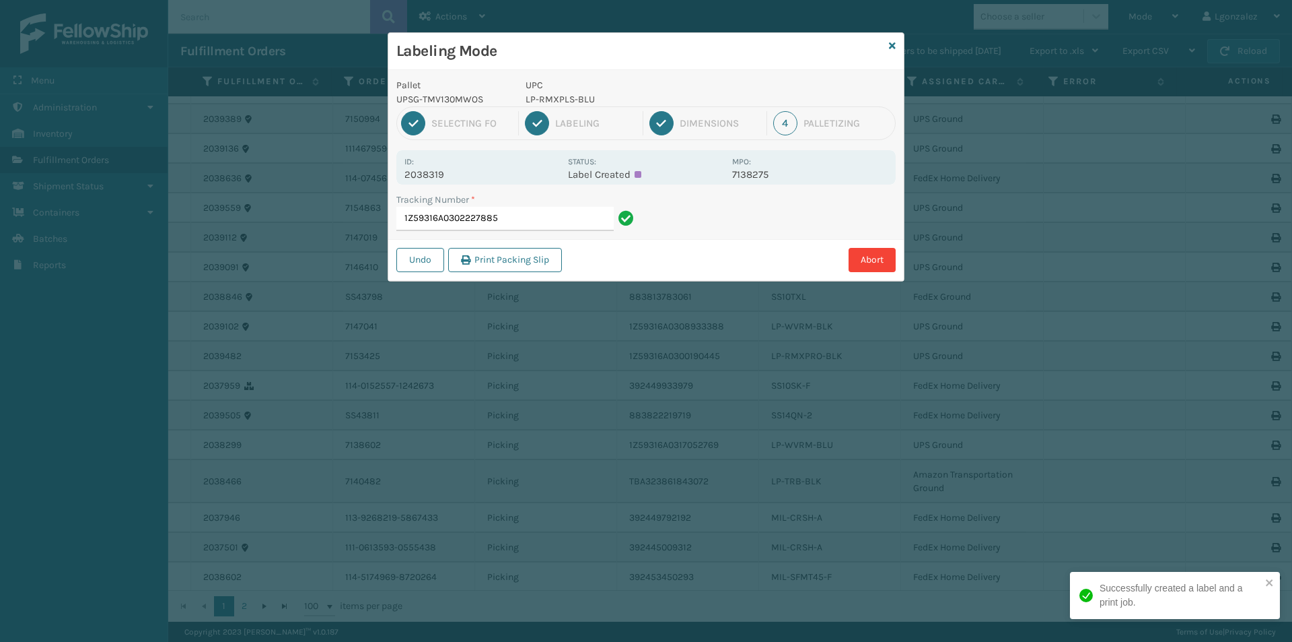
click at [541, 212] on input "1Z59316A0302227885" at bounding box center [504, 219] width 217 height 24
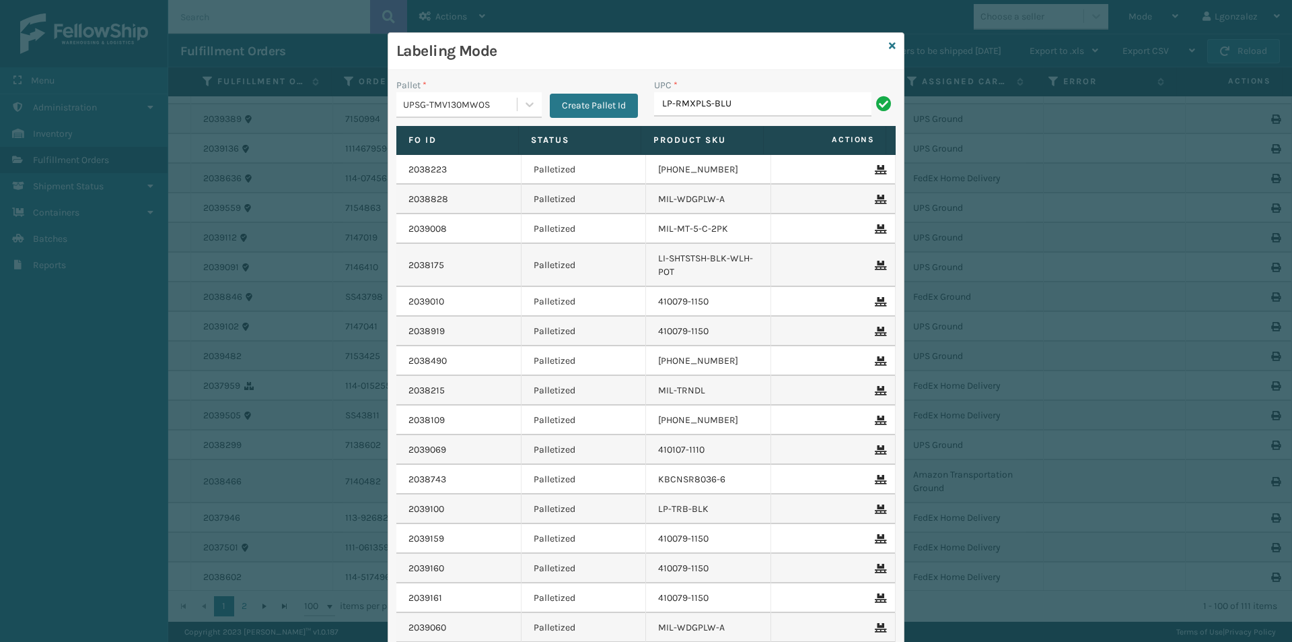
type input "LP-RMXPLS-BLU"
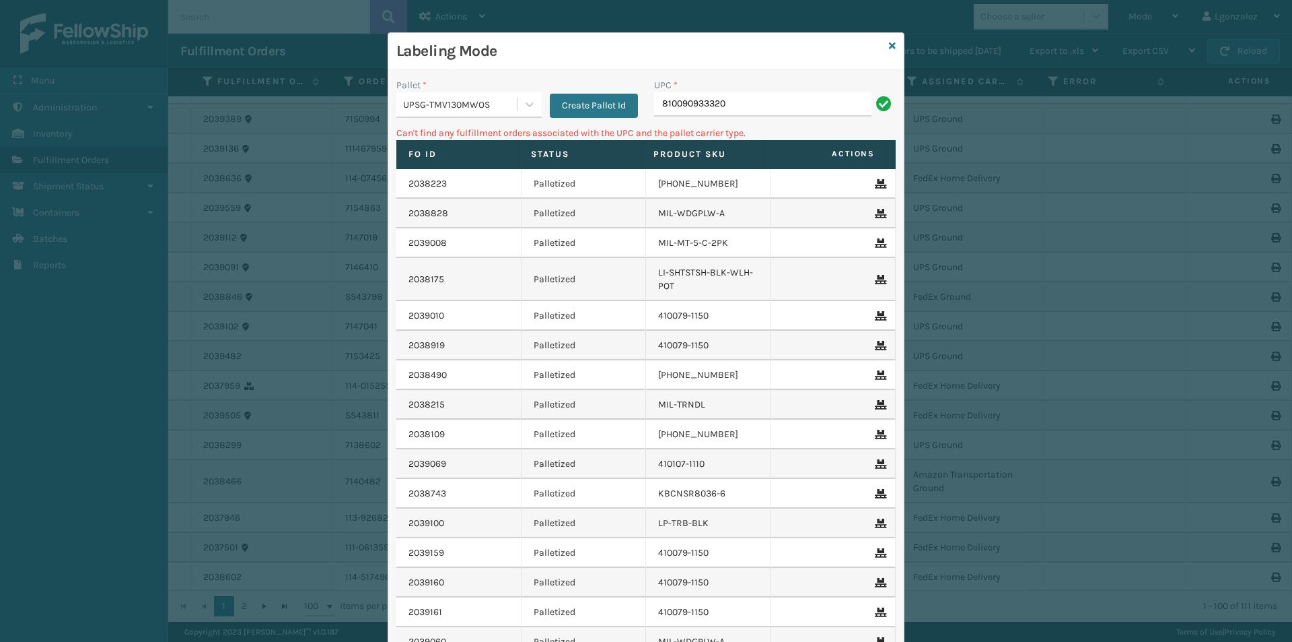
click at [498, 92] on div "UPSG-TMV130MWOS" at bounding box center [468, 105] width 145 height 26
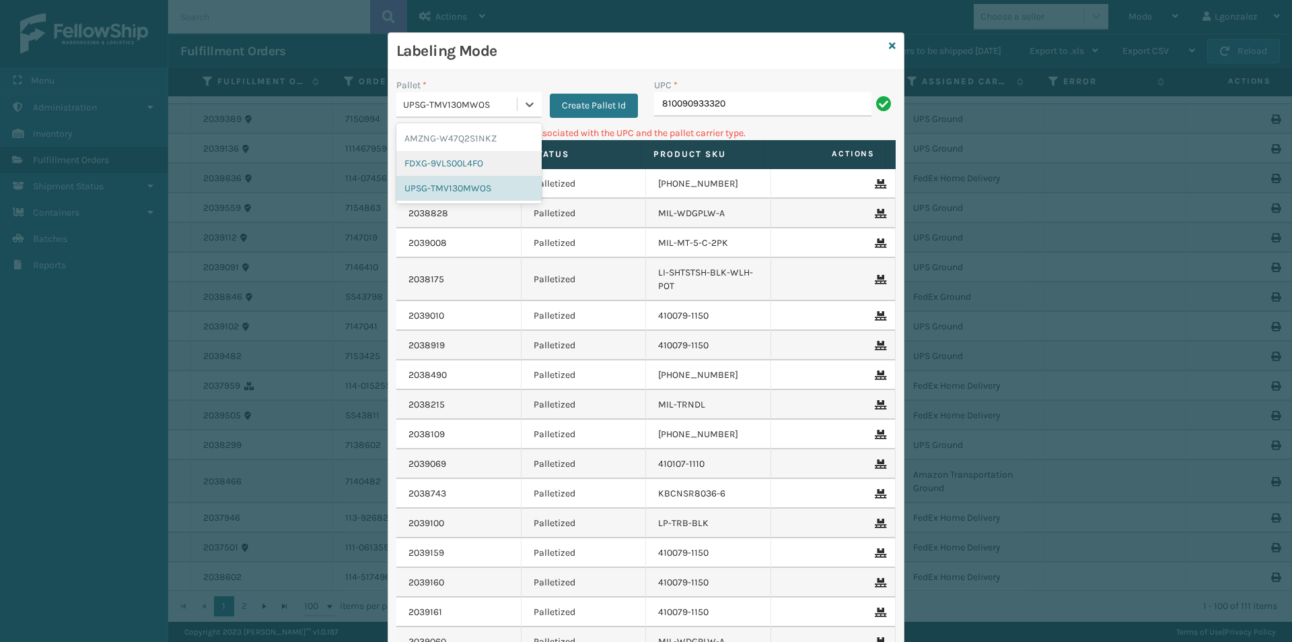
click at [495, 153] on div "FDXG-9VLS00L4FO" at bounding box center [468, 163] width 145 height 25
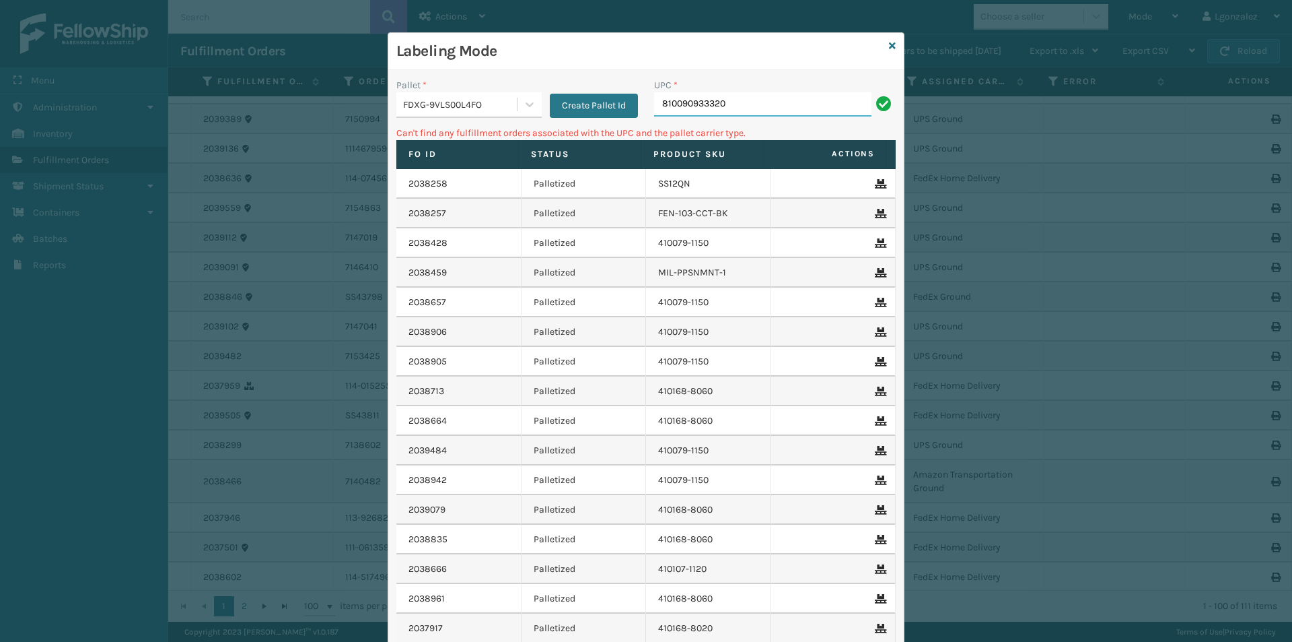
click at [769, 107] on input "810090933320" at bounding box center [762, 104] width 217 height 24
drag, startPoint x: 769, startPoint y: 107, endPoint x: 618, endPoint y: 103, distance: 150.8
click at [621, 107] on div "Pallet * FDXG-9VLS00L4FO Create Pallet Id UPC * 810090933320" at bounding box center [646, 102] width 516 height 48
type input "LP-NRDCF-BLK"
click at [521, 113] on div at bounding box center [530, 104] width 24 height 24
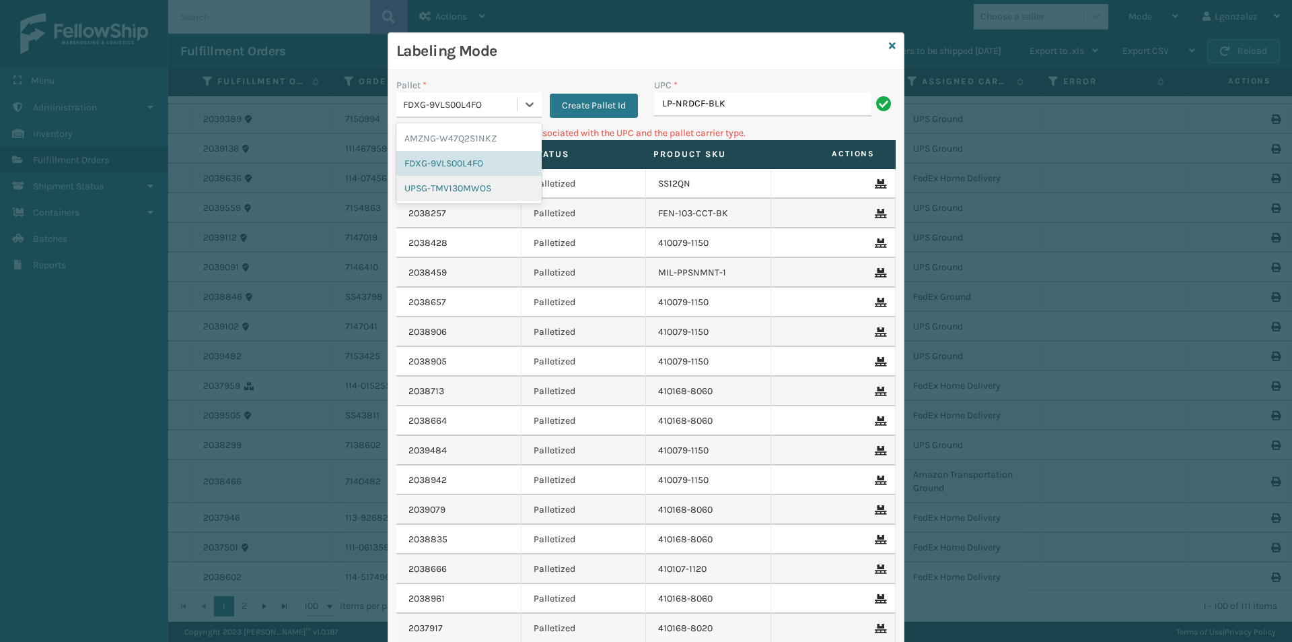
click at [506, 191] on div "UPSG-TMV130MWOS" at bounding box center [468, 188] width 145 height 25
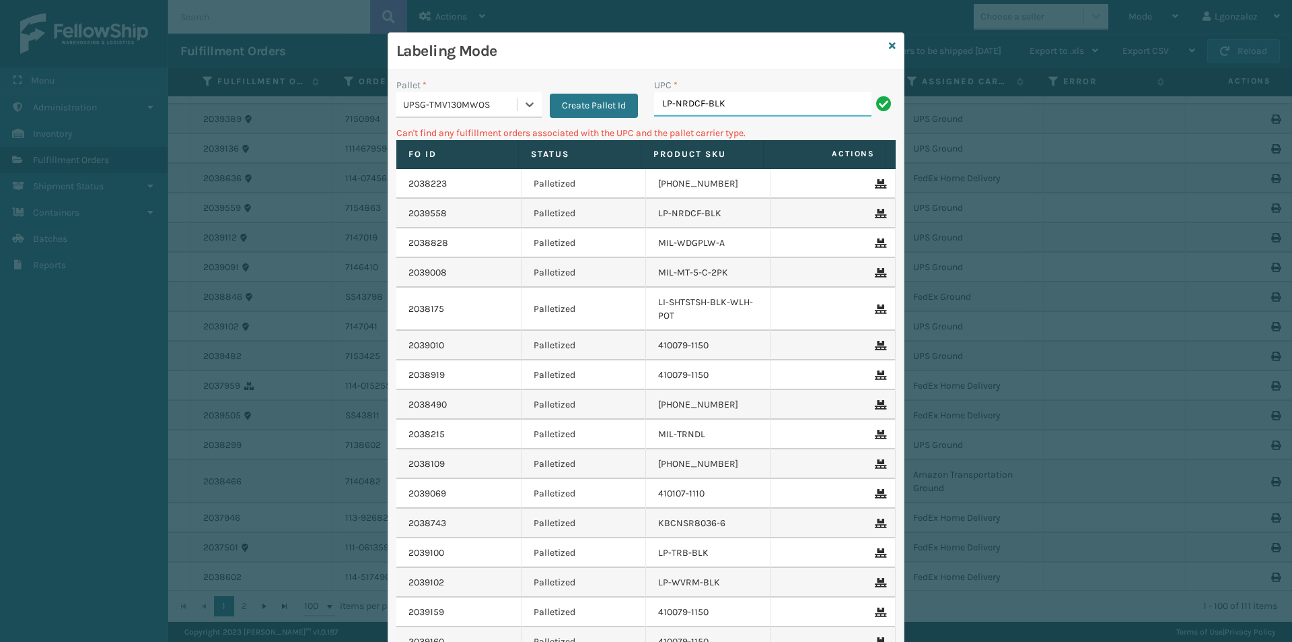
click at [745, 108] on input "LP-NRDCF-BLK" at bounding box center [762, 104] width 217 height 24
click at [532, 104] on div at bounding box center [530, 104] width 24 height 24
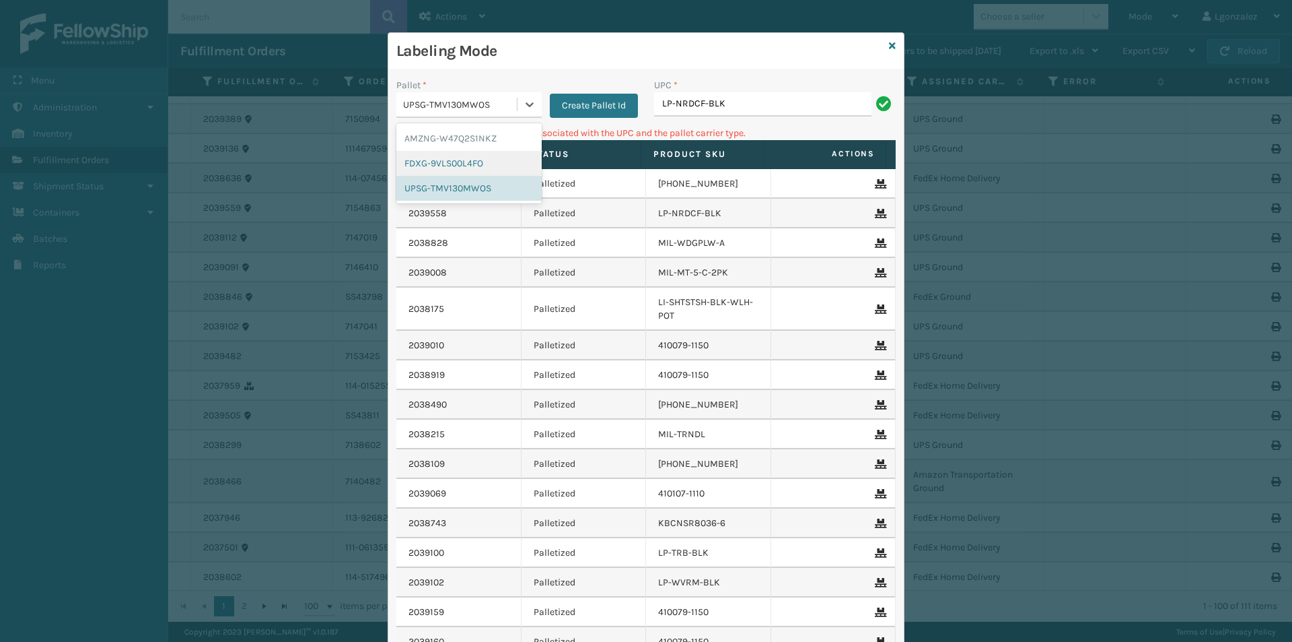
click at [481, 161] on div "FDXG-9VLS00L4FO" at bounding box center [468, 163] width 145 height 25
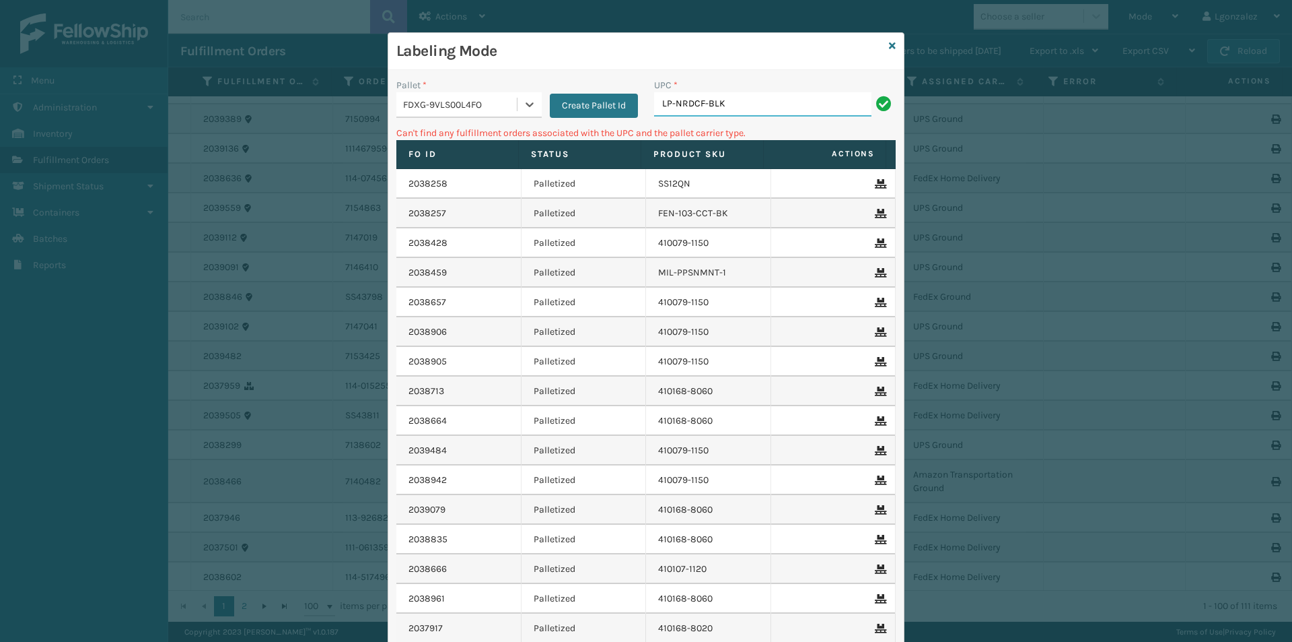
click at [753, 108] on input "LP-NRDCF-BLK" at bounding box center [762, 104] width 217 height 24
drag, startPoint x: 753, startPoint y: 108, endPoint x: 522, endPoint y: 75, distance: 232.6
click at [522, 75] on div "Pallet * FDXG-9VLS00L4FO Create Pallet Id UPC * LP-NRDCF-BLK Can't find any ful…" at bounding box center [646, 407] width 516 height 674
type input "LP-STRMRCL-BLK"
click at [504, 100] on div "FDXG-9VLS00L4FO" at bounding box center [460, 105] width 115 height 14
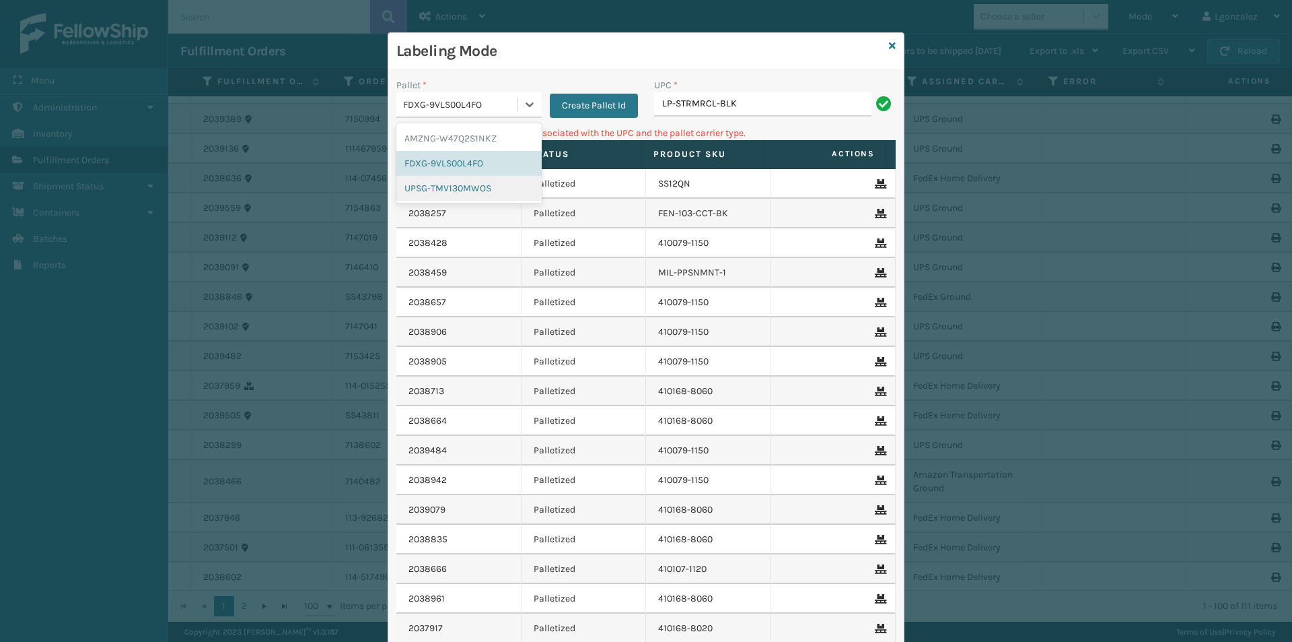
click at [507, 181] on div "UPSG-TMV130MWOS" at bounding box center [468, 188] width 145 height 25
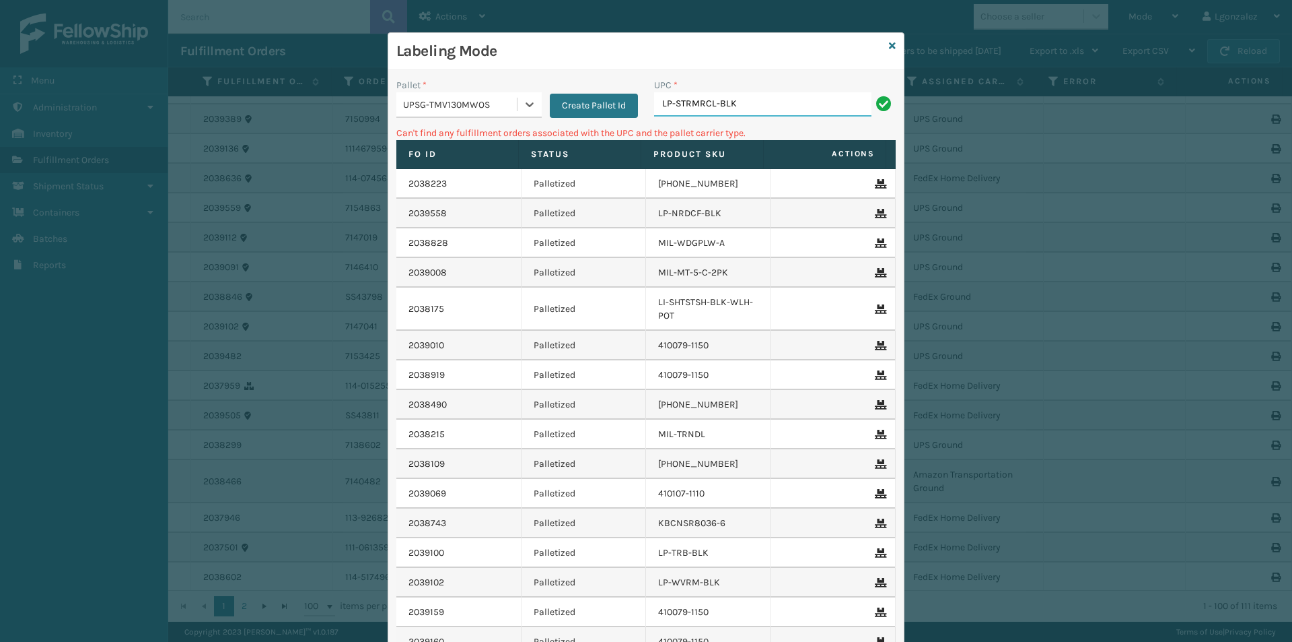
click at [764, 106] on input "LP-STRMRCL-BLK" at bounding box center [762, 104] width 217 height 24
click at [447, 100] on div "UPSG-TMV130MWOS" at bounding box center [460, 105] width 115 height 14
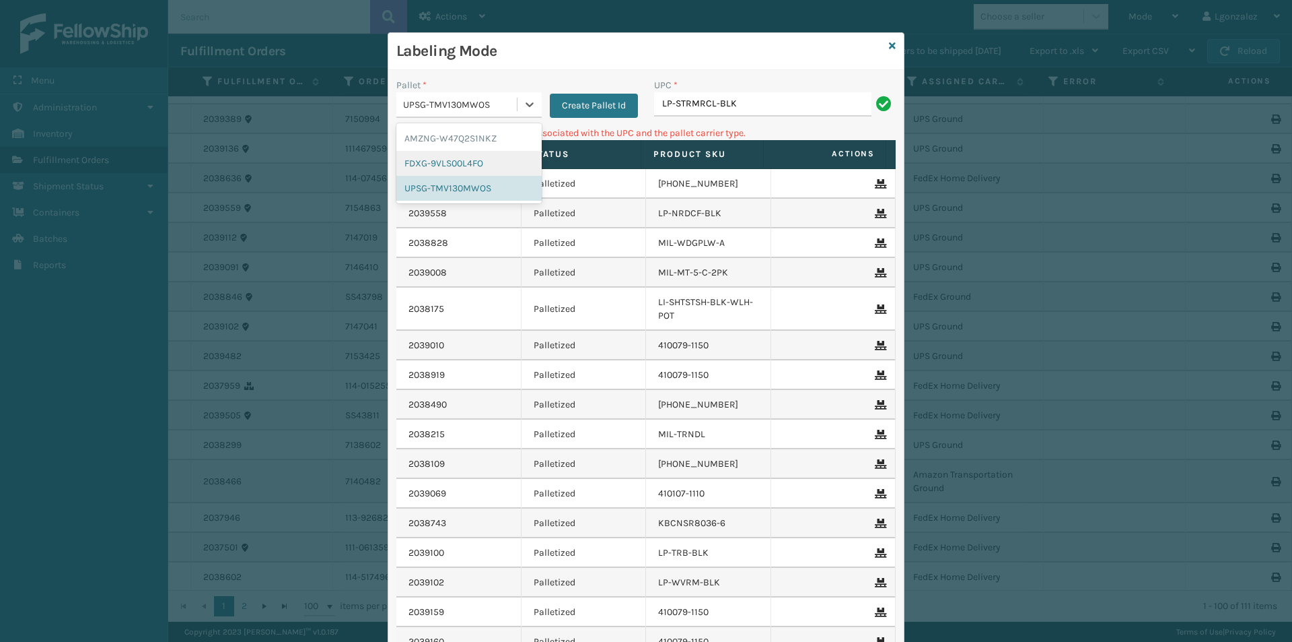
click at [484, 165] on div "FDXG-9VLS00L4FO" at bounding box center [468, 163] width 145 height 25
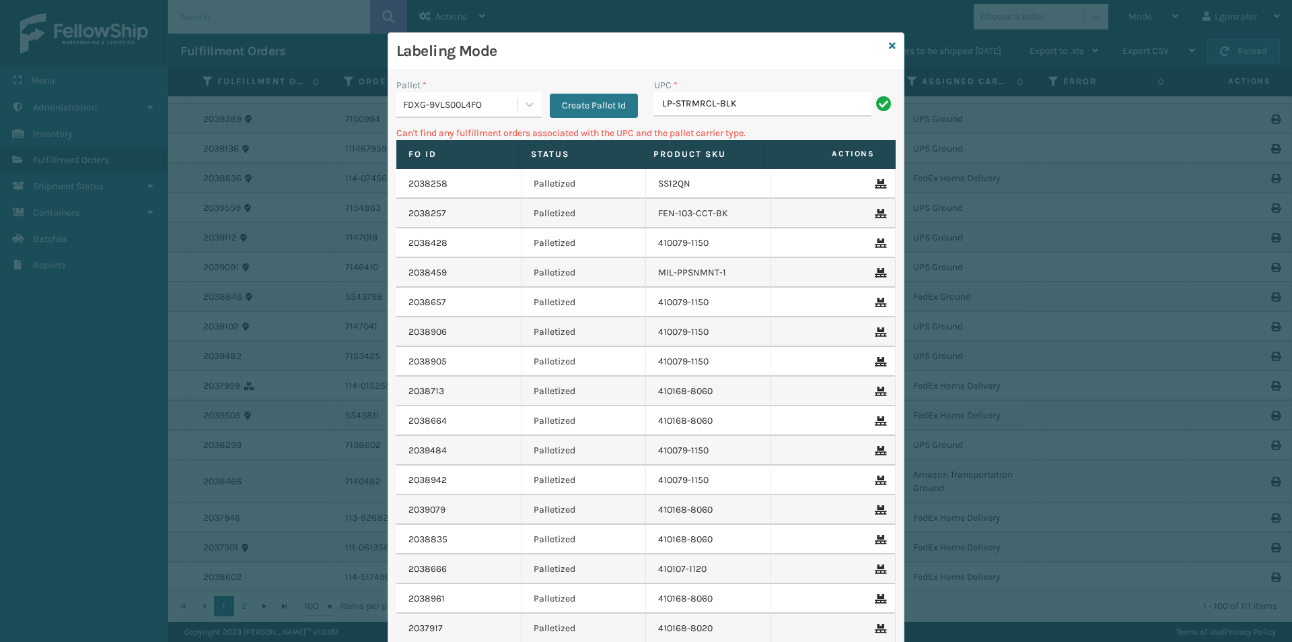
click at [756, 91] on div "UPC *" at bounding box center [775, 85] width 242 height 14
click at [754, 101] on input "LP-STRMRCL-BLK" at bounding box center [762, 104] width 217 height 24
click at [889, 42] on icon at bounding box center [892, 45] width 7 height 9
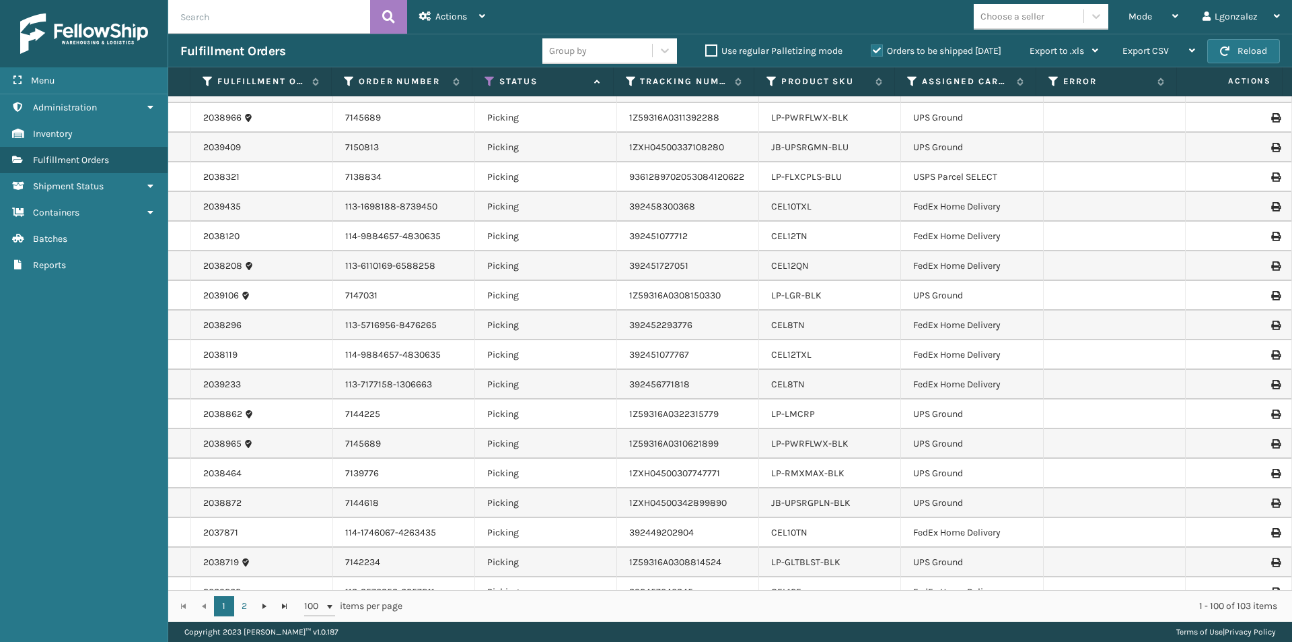
scroll to position [942, 0]
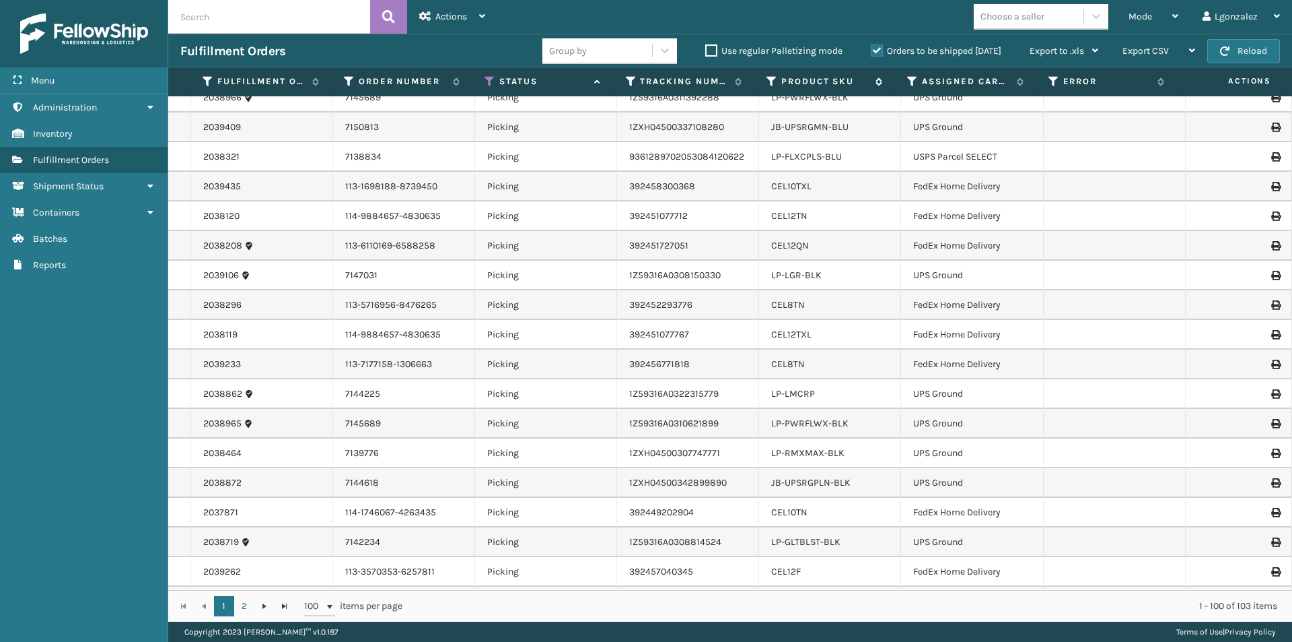
click at [815, 82] on label "Product SKU" at bounding box center [826, 81] width 88 height 12
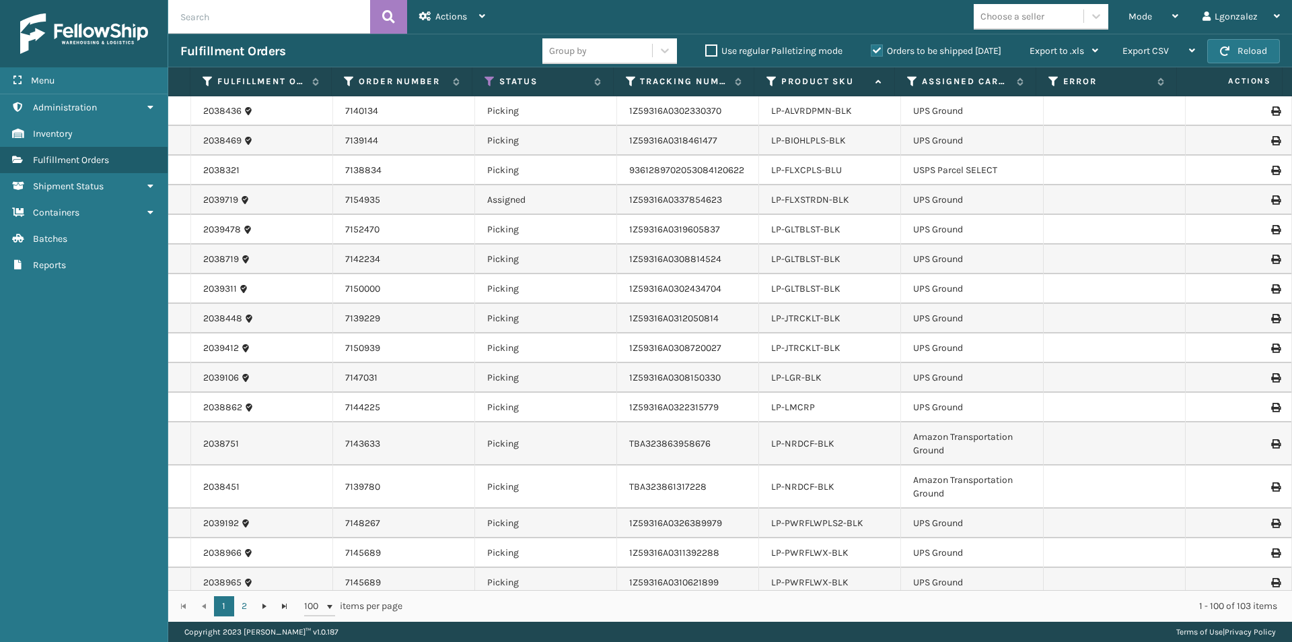
scroll to position [1414, 0]
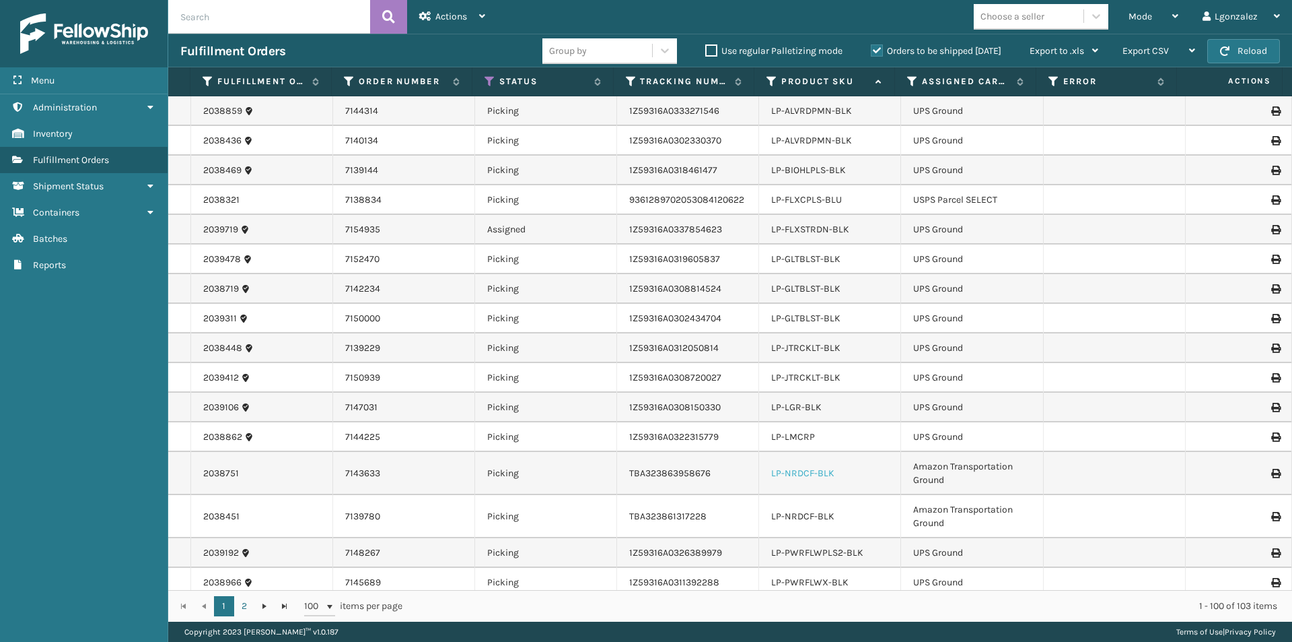
click at [811, 469] on link "LP-NRDCF-BLK" at bounding box center [802, 472] width 63 height 11
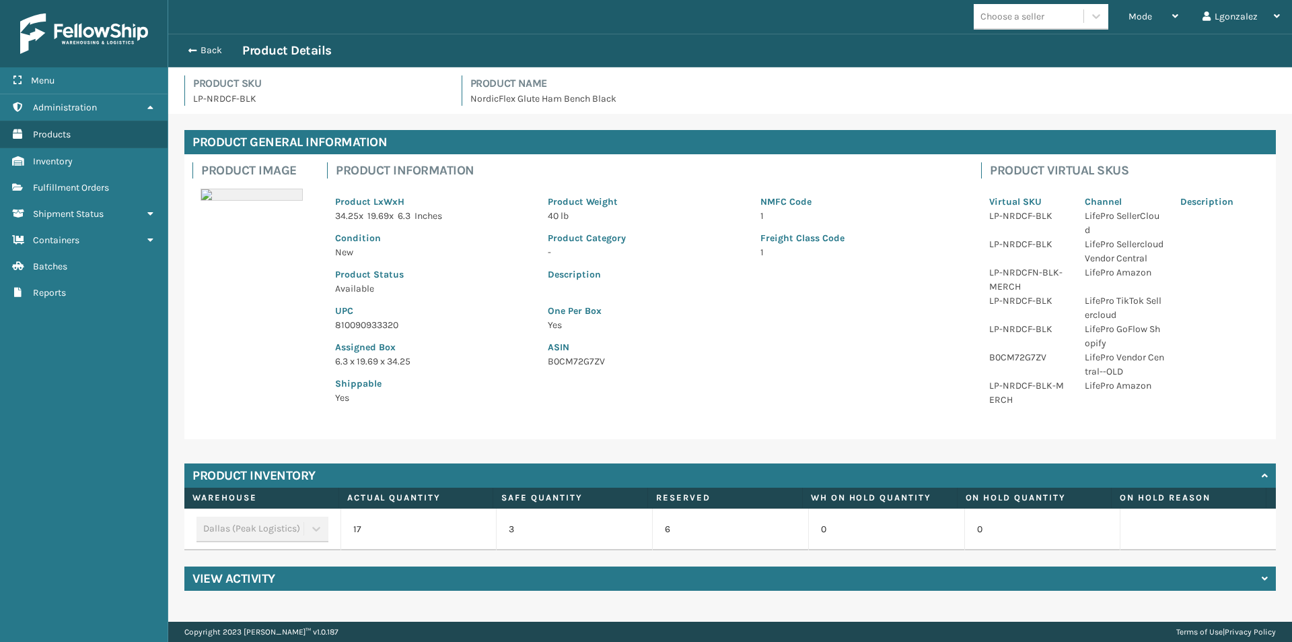
click at [353, 324] on p "810090933320" at bounding box center [433, 325] width 197 height 14
click at [62, 176] on link "Fulfillment Orders" at bounding box center [84, 187] width 168 height 26
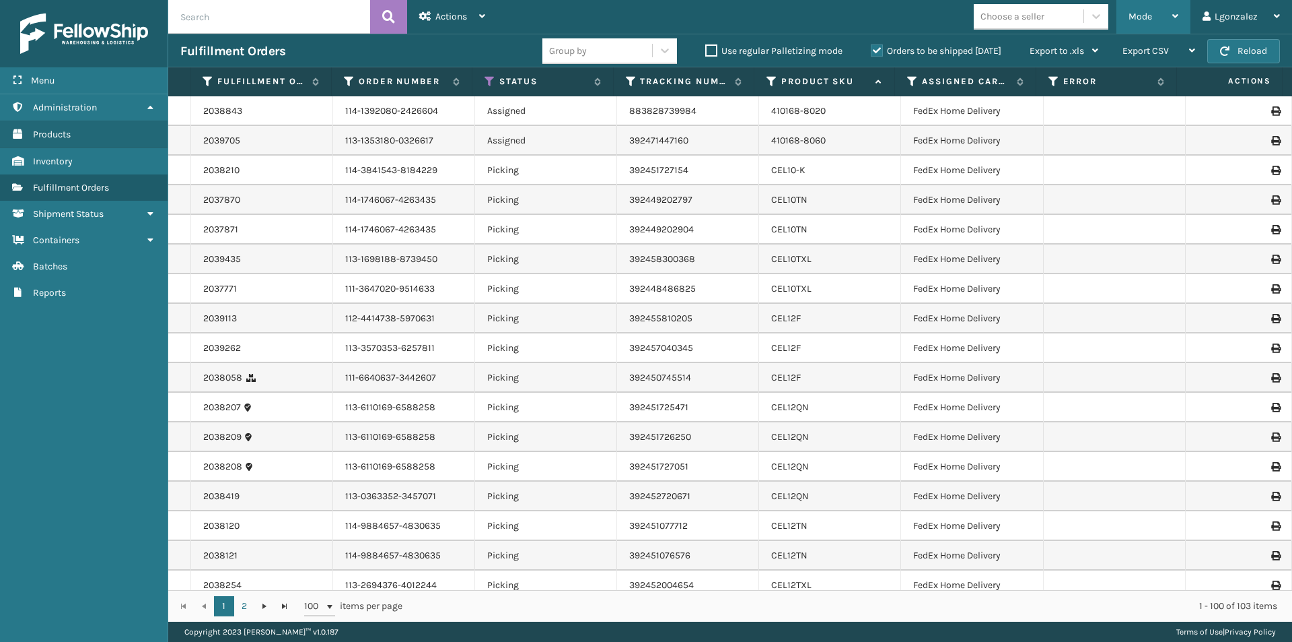
click at [1157, 2] on div "Mode" at bounding box center [1154, 17] width 50 height 34
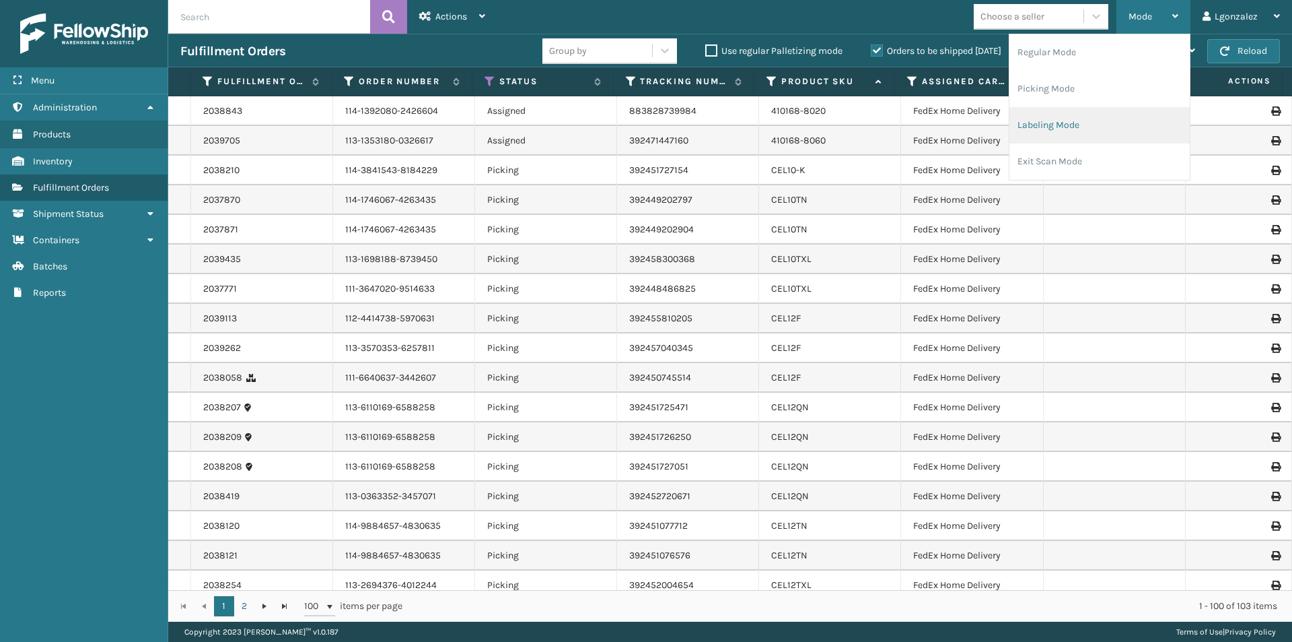
click at [1068, 131] on li "Labeling Mode" at bounding box center [1100, 125] width 180 height 36
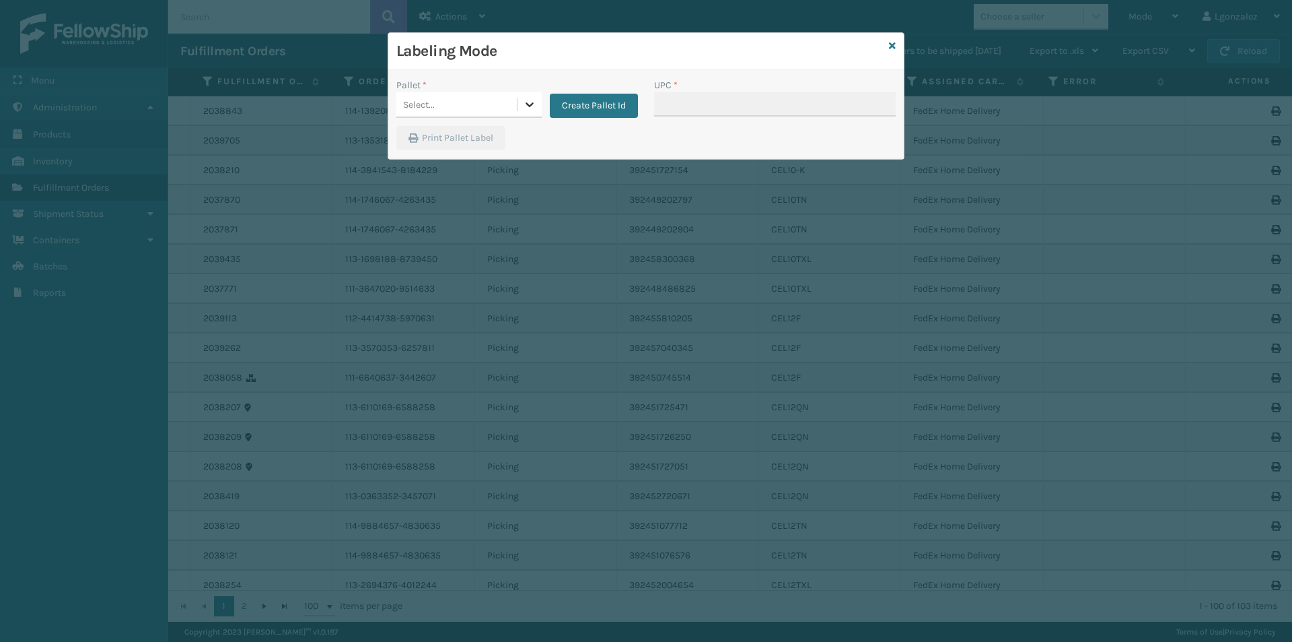
click at [530, 98] on icon at bounding box center [529, 104] width 13 height 13
click at [497, 138] on div "AMZNG-W47Q2S1NKZ" at bounding box center [468, 138] width 145 height 25
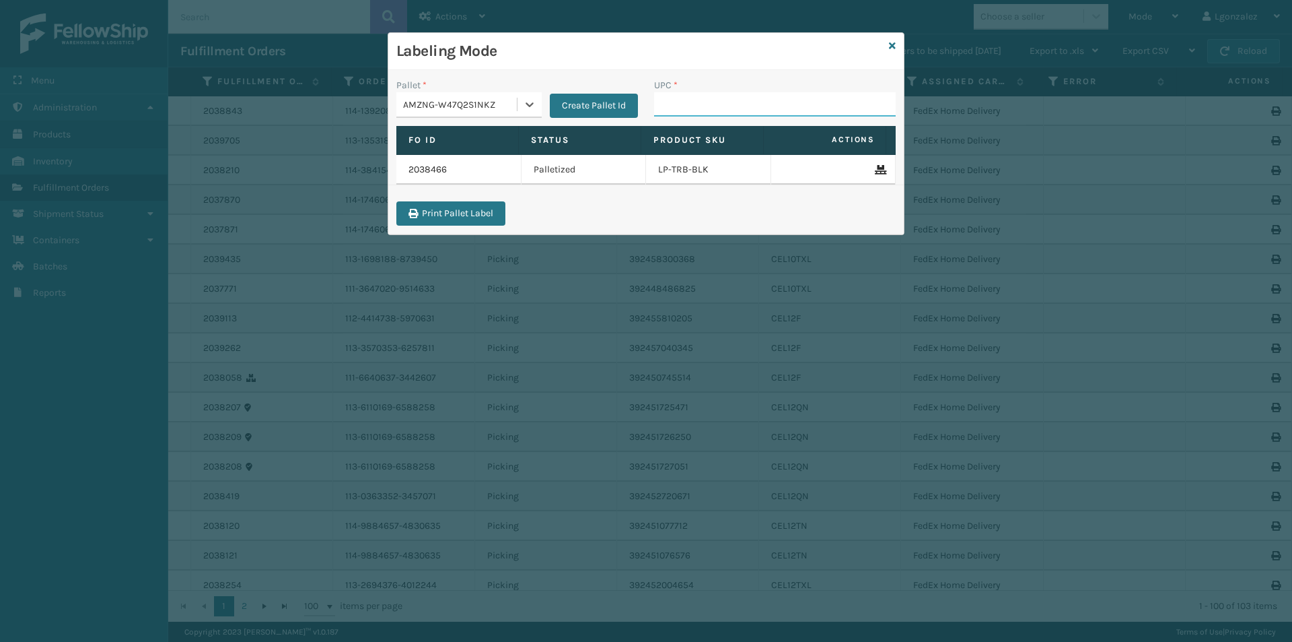
click at [668, 100] on input "UPC *" at bounding box center [775, 104] width 242 height 24
paste input "810090933320"
type input "810090933320"
type input "810090939702"
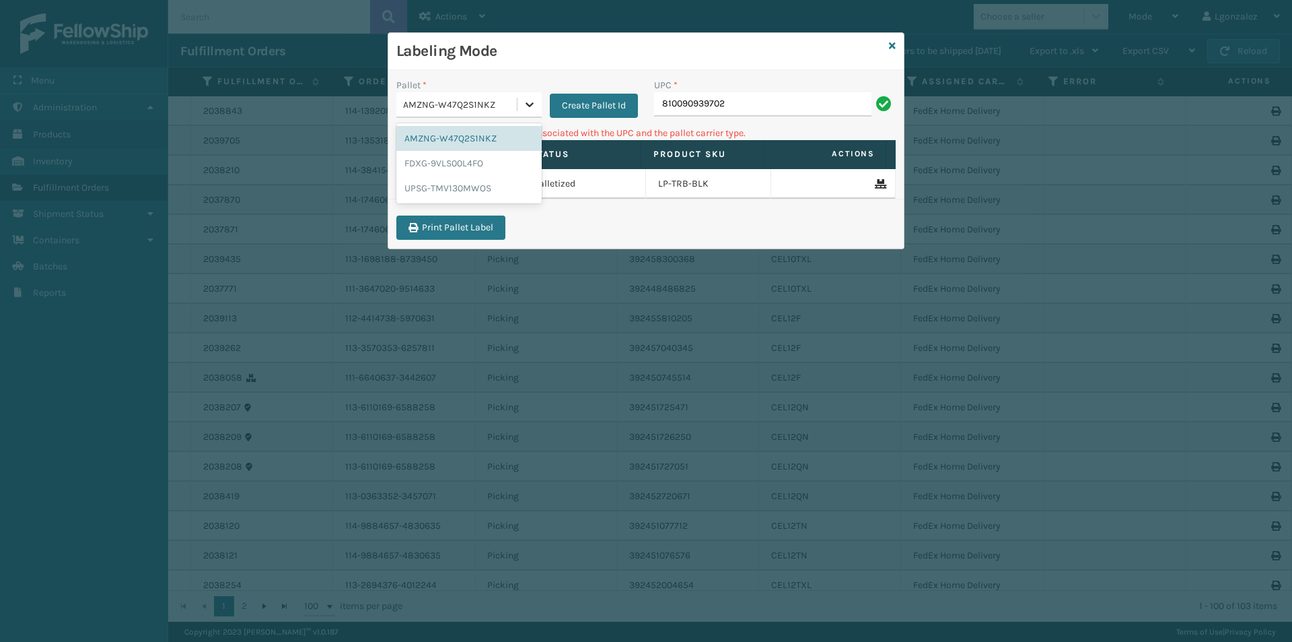
click at [533, 110] on icon at bounding box center [529, 104] width 13 height 13
click at [485, 166] on div "FDXG-9VLS00L4FO" at bounding box center [468, 163] width 145 height 25
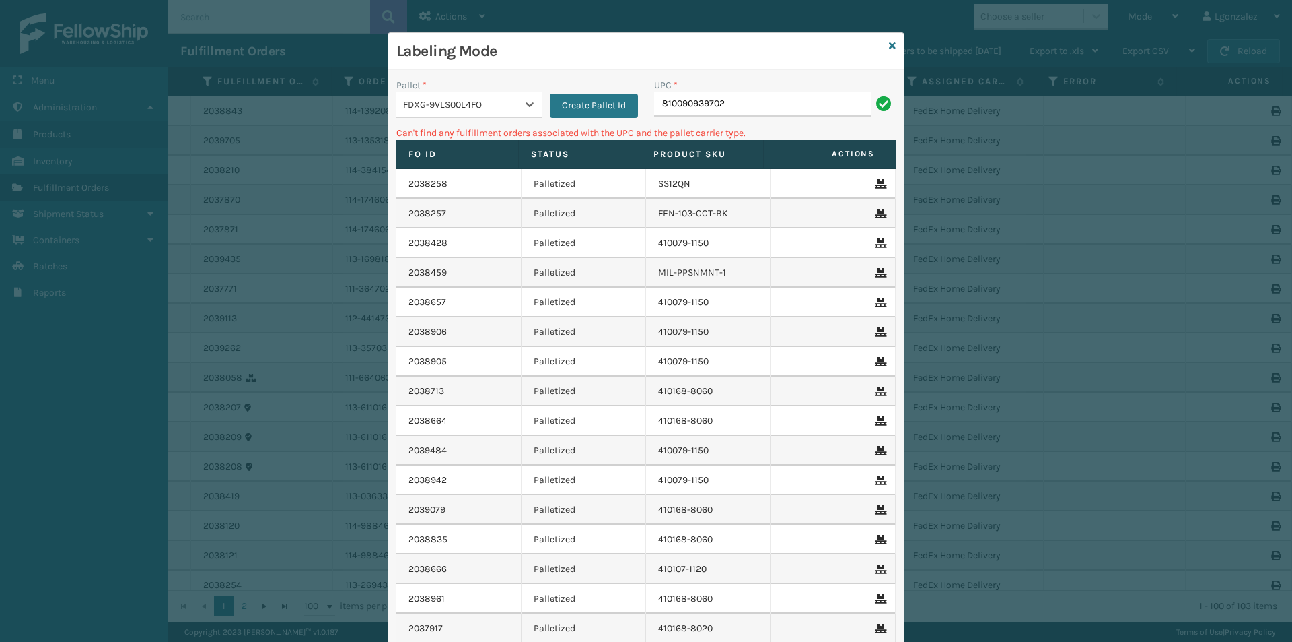
click at [756, 90] on div "UPC *" at bounding box center [775, 85] width 242 height 14
click at [761, 102] on input "810090939702" at bounding box center [762, 104] width 217 height 24
drag, startPoint x: 518, startPoint y: 107, endPoint x: 510, endPoint y: 116, distance: 12.4
click at [523, 106] on icon at bounding box center [529, 104] width 13 height 13
click at [479, 187] on div "UPSG-TMV130MWOS" at bounding box center [468, 188] width 145 height 25
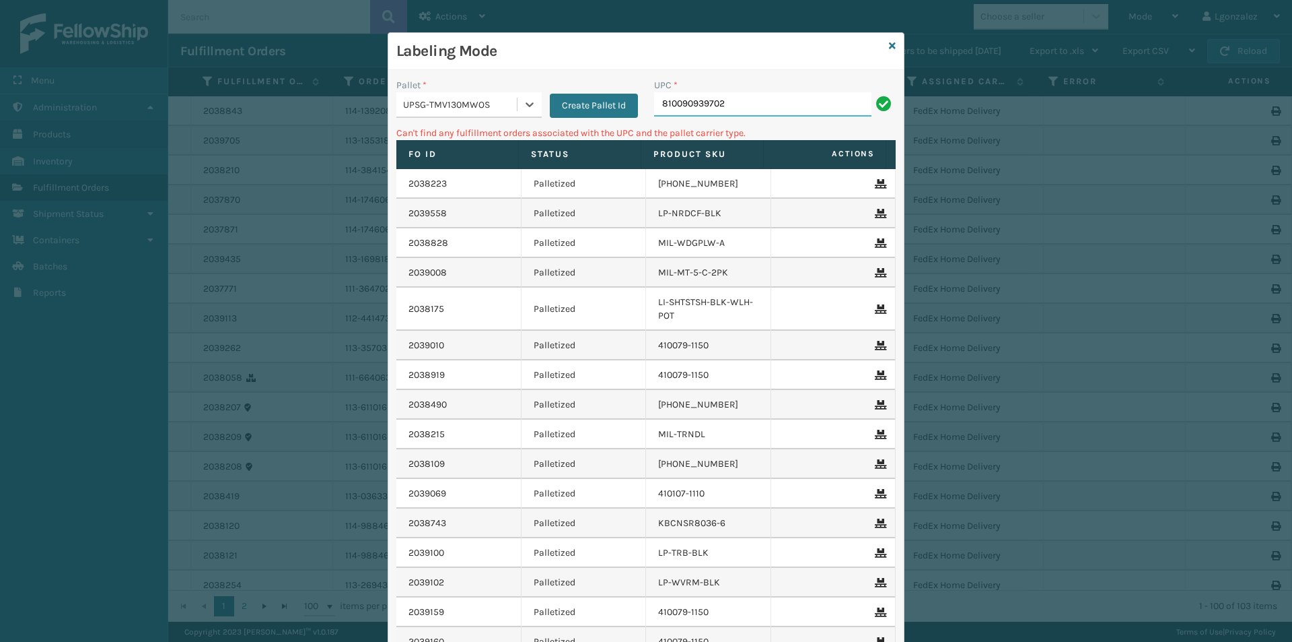
click at [730, 102] on input "810090939702" at bounding box center [762, 104] width 217 height 24
click at [884, 48] on div "Labeling Mode Pallet * UPSG-TMV130MWOS Create Pallet Id UPC * 810090939702 Can'…" at bounding box center [646, 388] width 517 height 712
click at [889, 44] on icon at bounding box center [892, 45] width 7 height 9
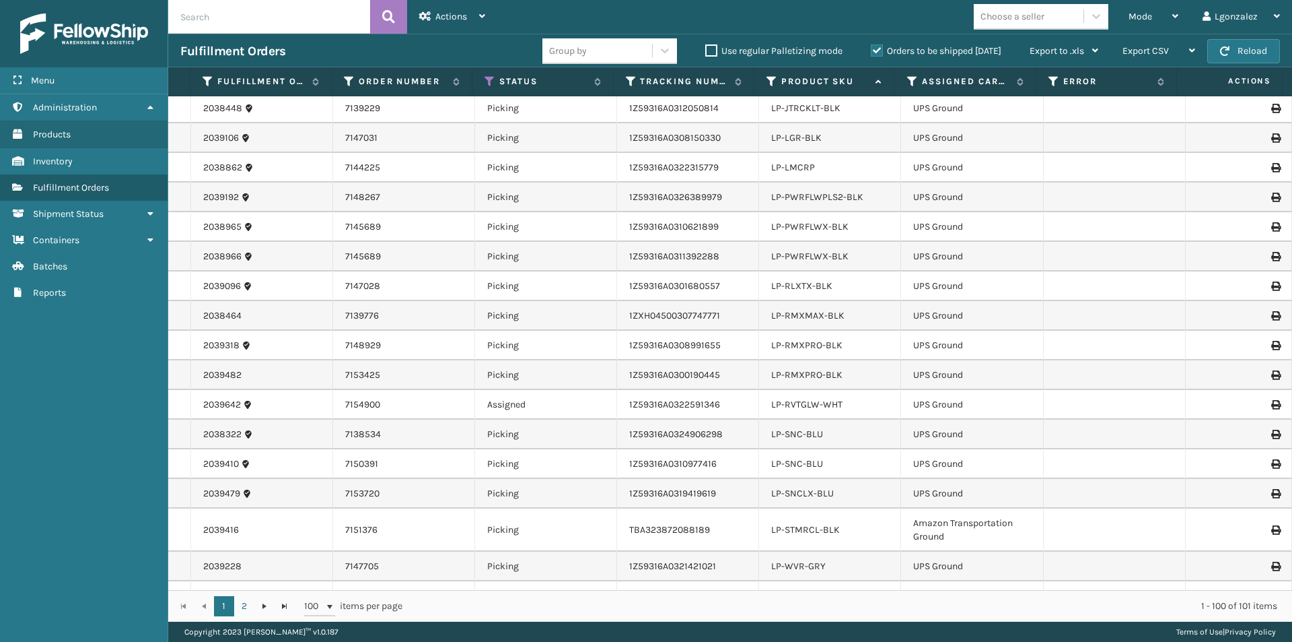
scroll to position [1750, 0]
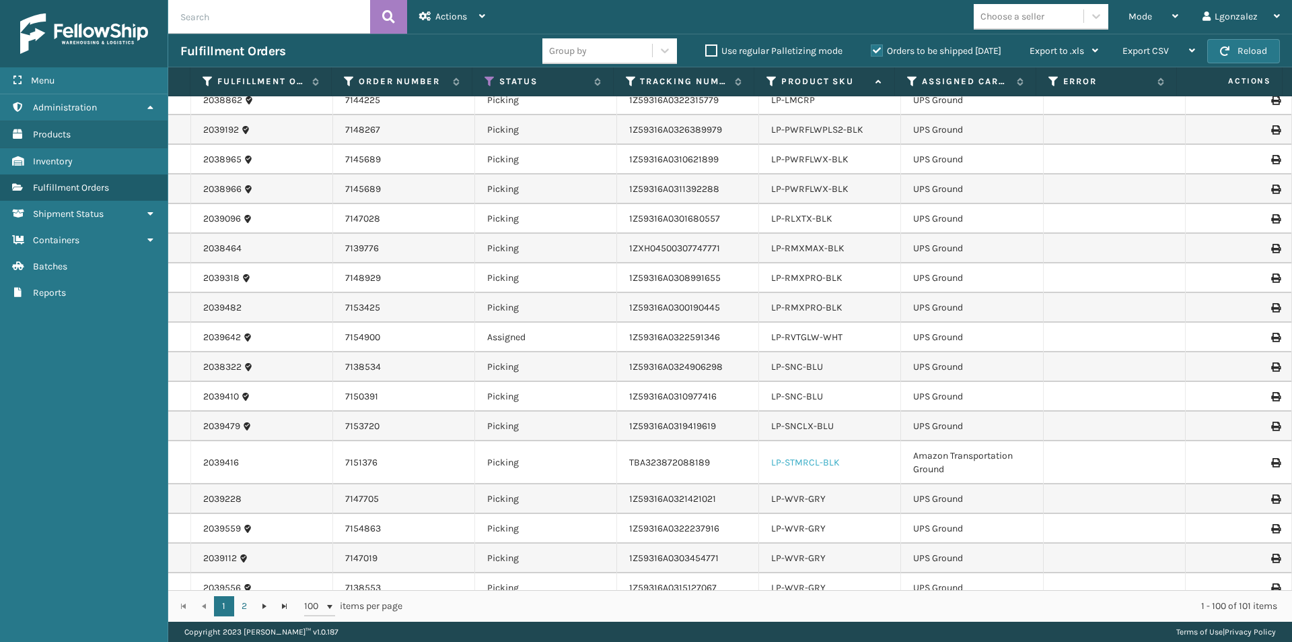
click at [812, 460] on link "LP-STMRCL-BLK" at bounding box center [805, 461] width 69 height 11
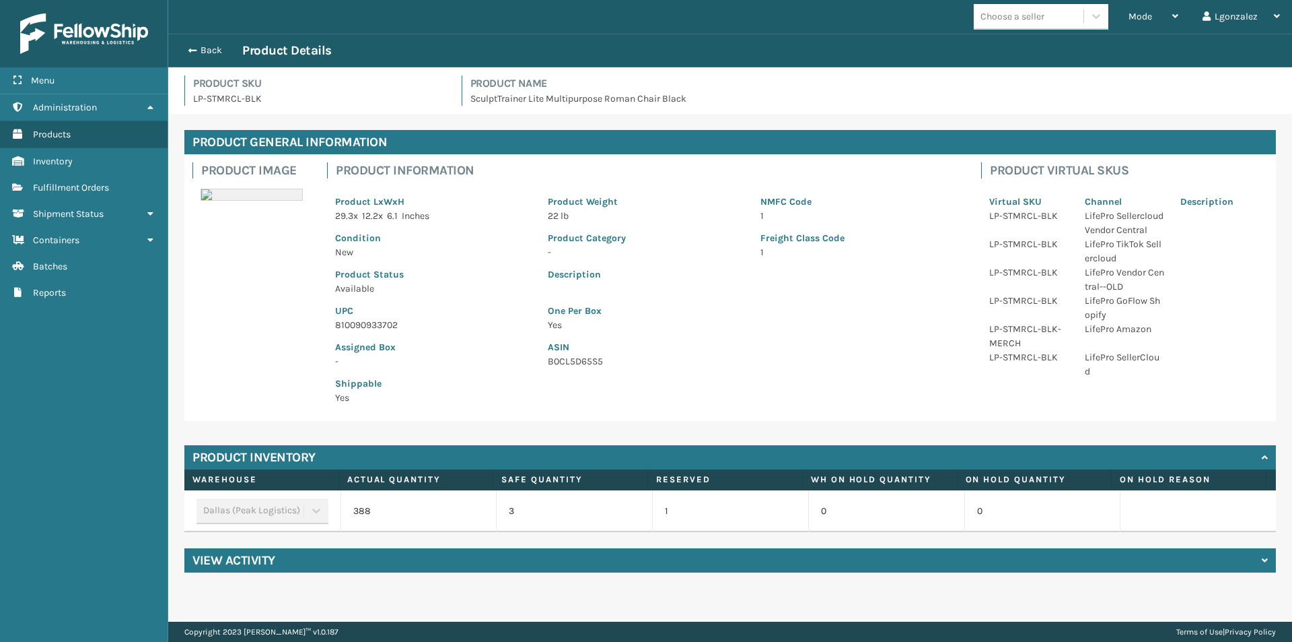
click at [378, 320] on p "810090933702" at bounding box center [433, 325] width 197 height 14
click at [378, 319] on p "810090933702" at bounding box center [433, 325] width 197 height 14
click at [119, 188] on link "Fulfillment Orders" at bounding box center [84, 187] width 168 height 26
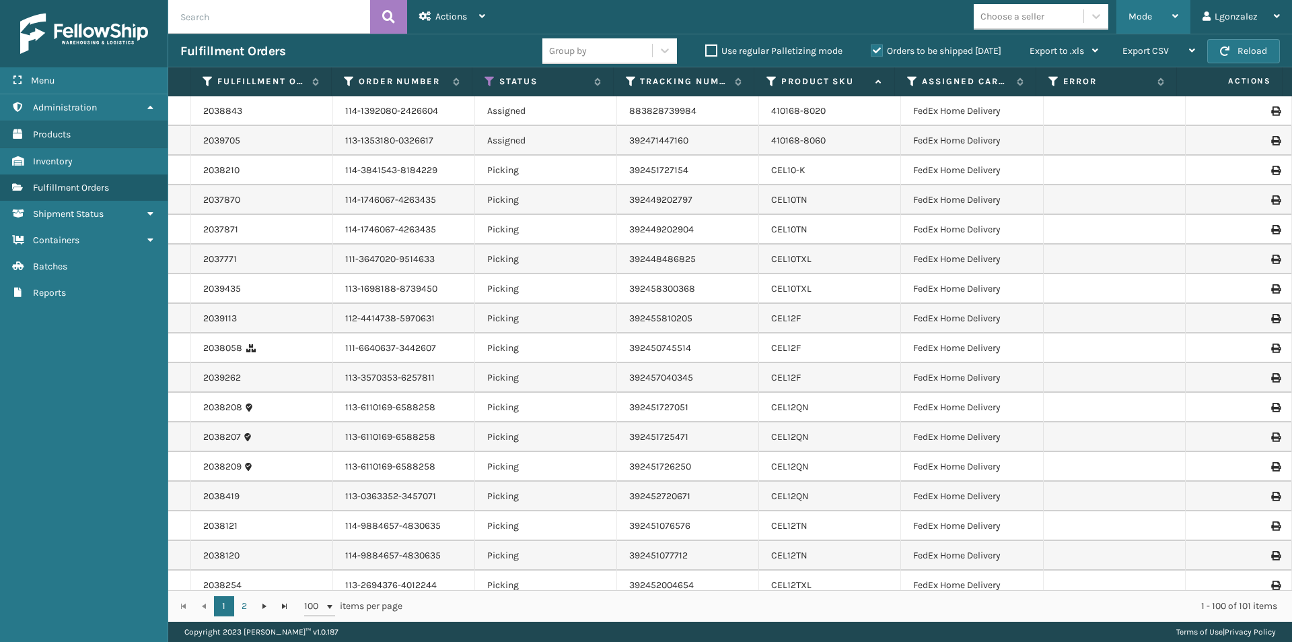
click at [1173, 11] on div "Mode" at bounding box center [1154, 17] width 50 height 34
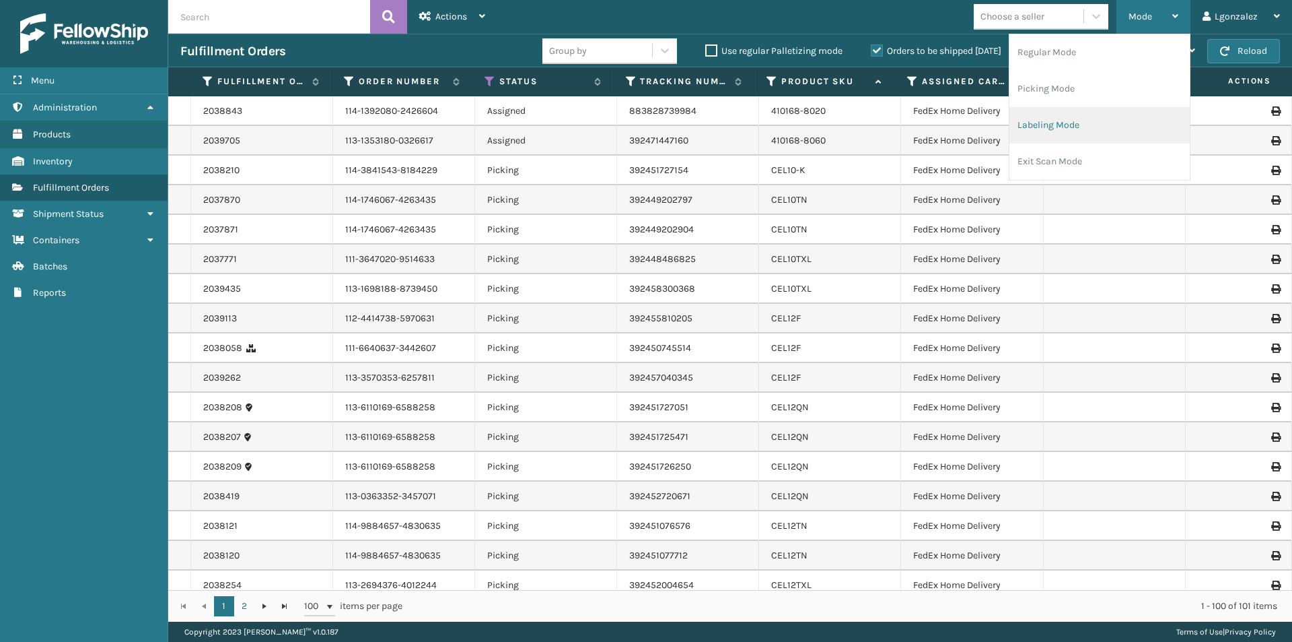
click at [1076, 124] on li "Labeling Mode" at bounding box center [1100, 125] width 180 height 36
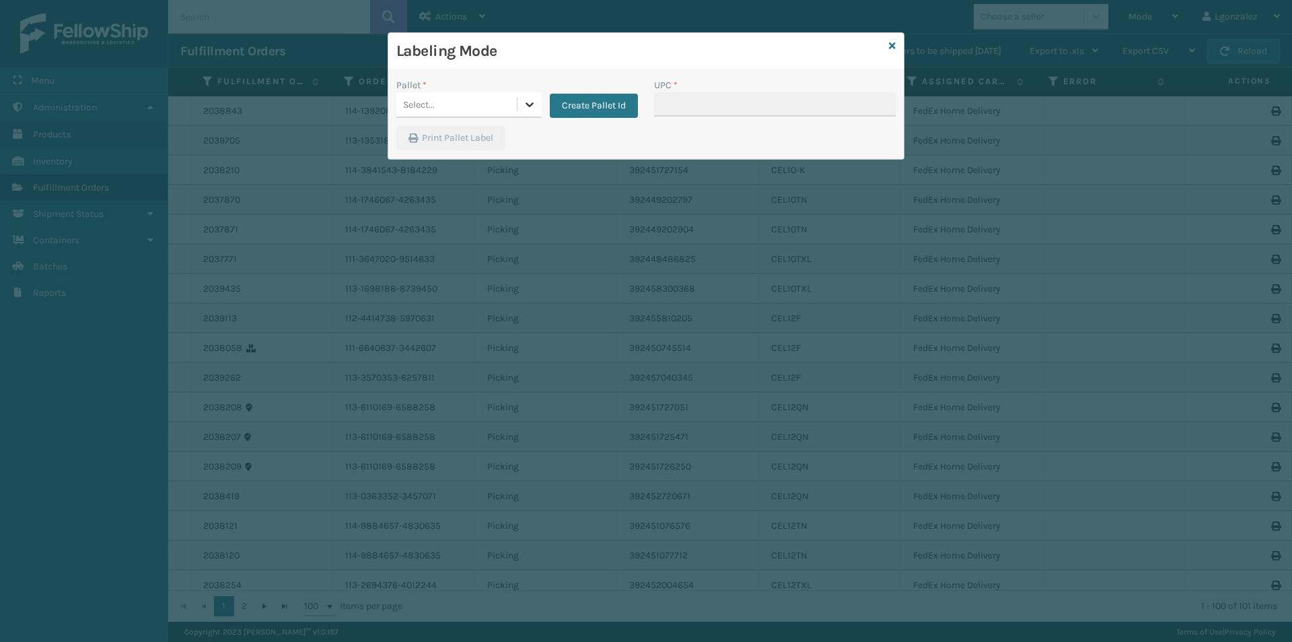
click at [532, 101] on icon at bounding box center [529, 104] width 13 height 13
click at [506, 140] on div "AMZNG-W47Q2S1NKZ" at bounding box center [468, 138] width 145 height 25
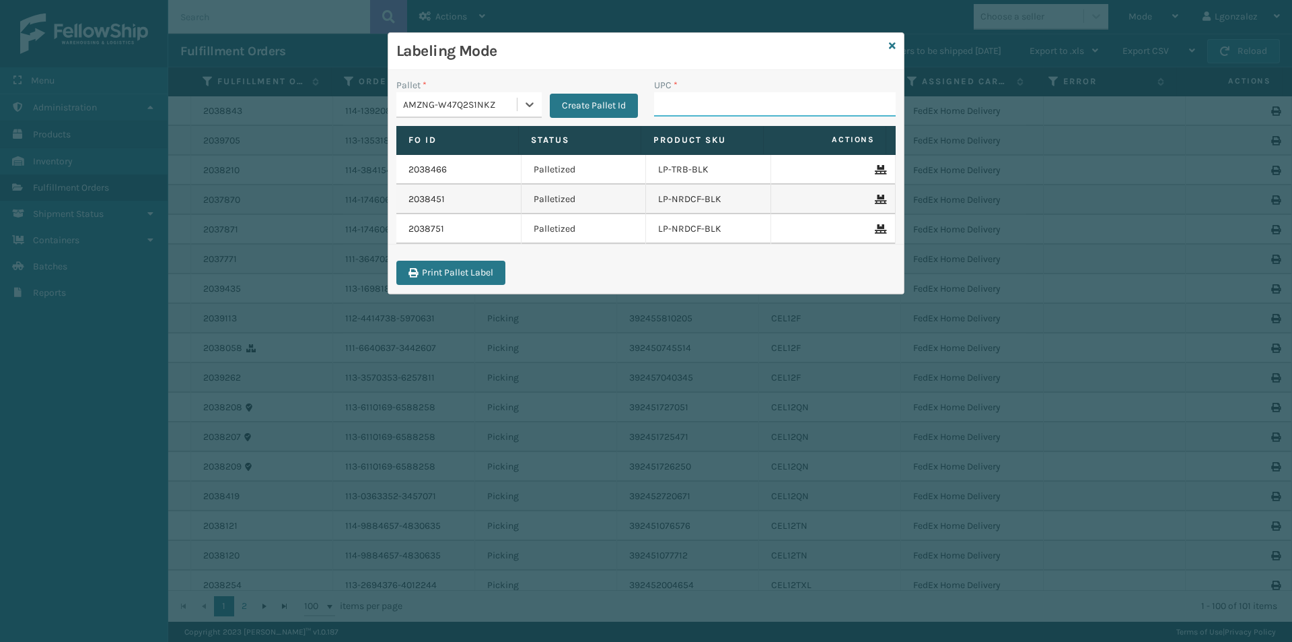
click at [693, 106] on input "UPC *" at bounding box center [775, 104] width 242 height 24
paste input "810090933702"
type input "810090933702"
click at [606, 110] on button "Create Pallet Id" at bounding box center [594, 106] width 88 height 24
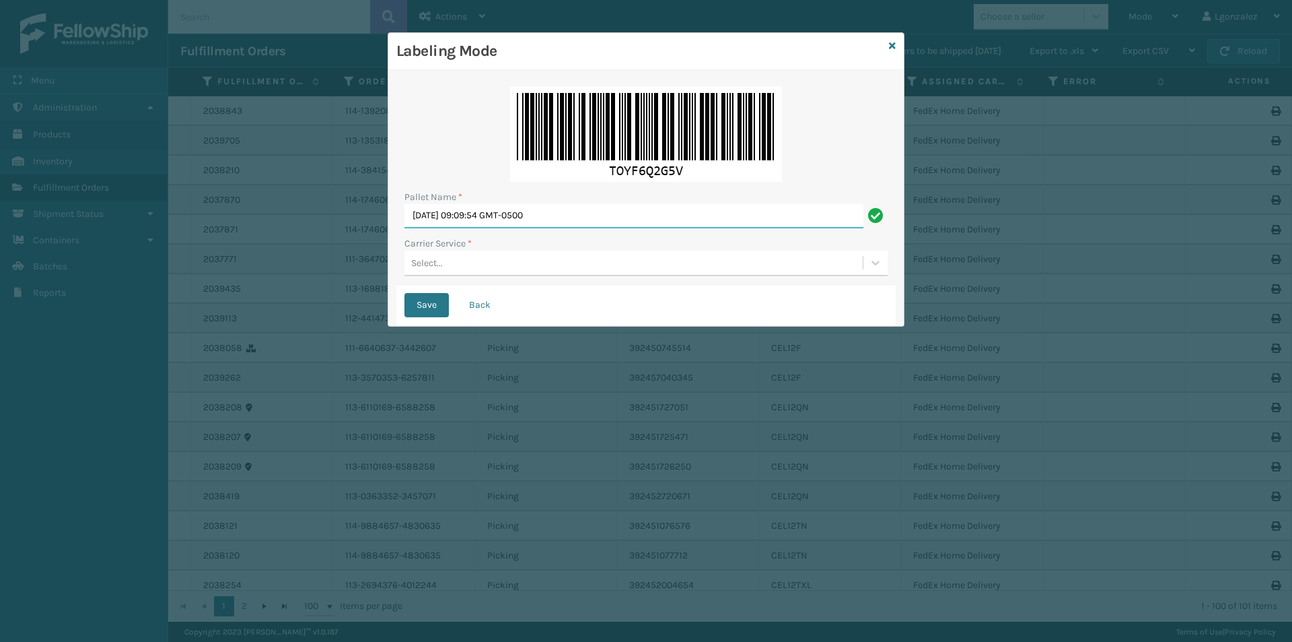
click at [562, 213] on input "[DATE] 09:09:54 GMT-0500" at bounding box center [634, 216] width 459 height 24
type input "TRINTY AVE"
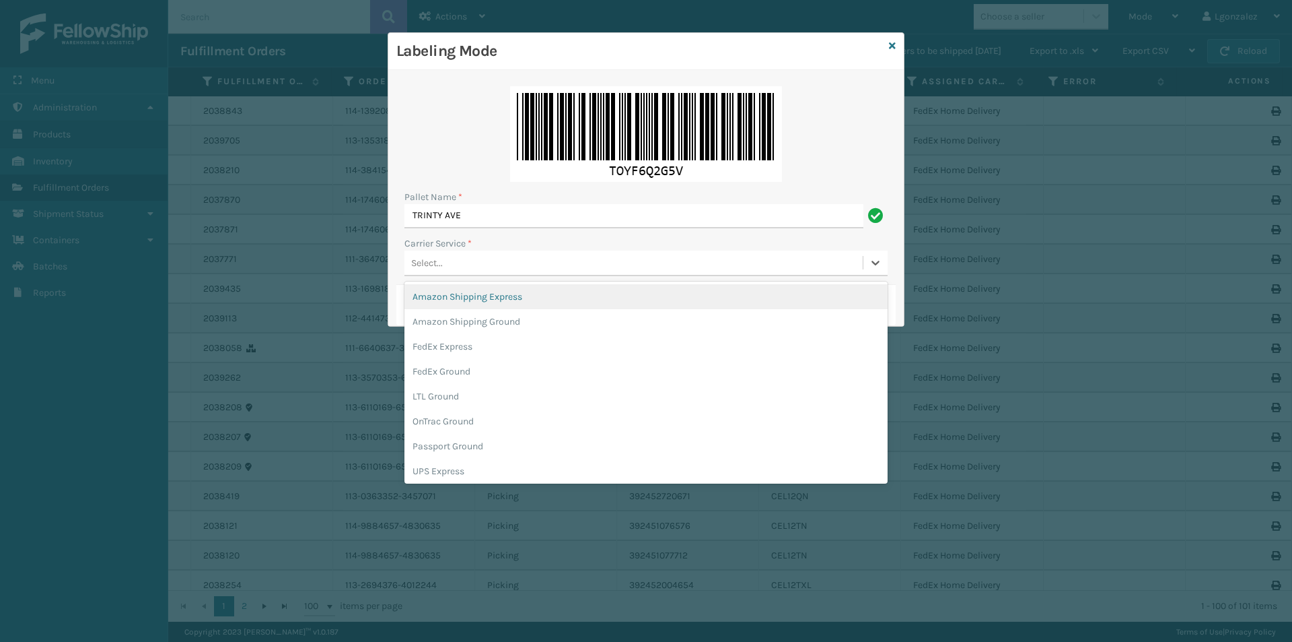
click at [426, 264] on div "Select..." at bounding box center [427, 263] width 32 height 14
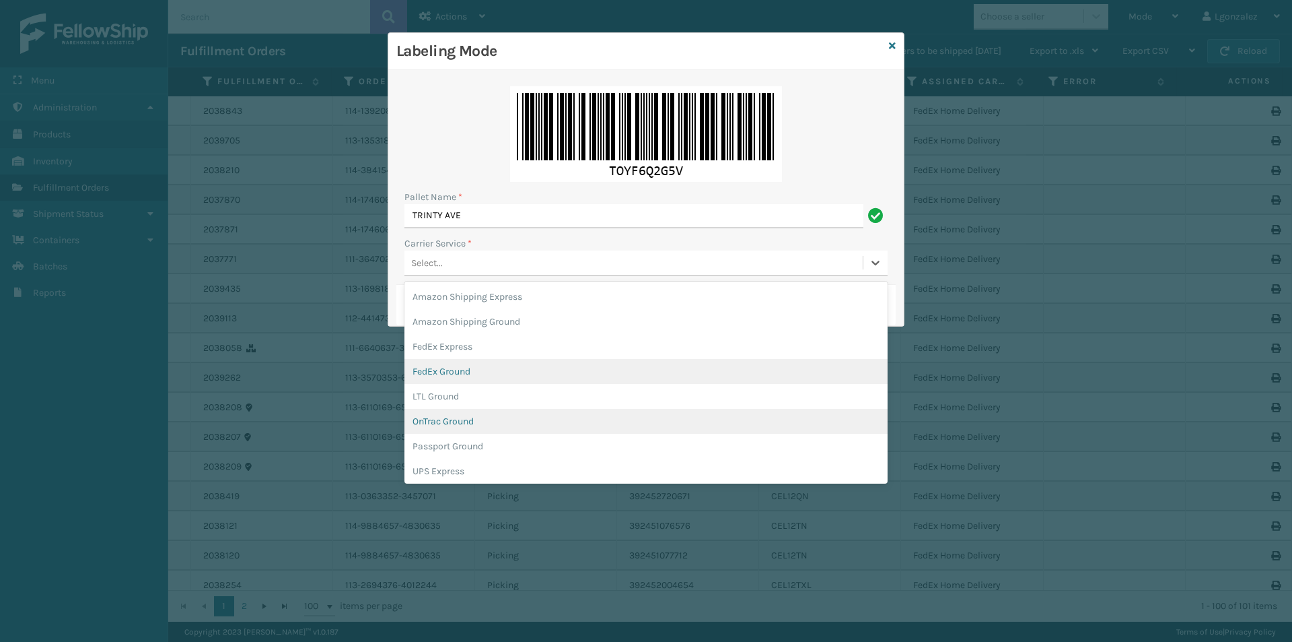
scroll to position [77, 0]
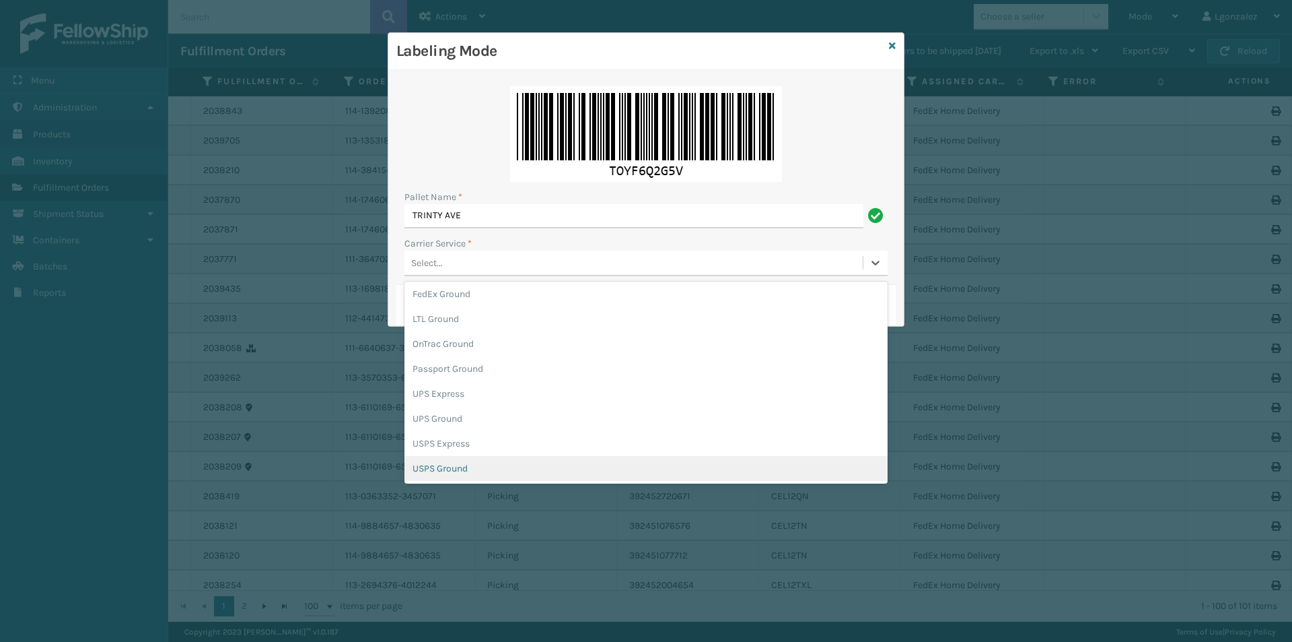
click at [457, 468] on div "USPS Ground" at bounding box center [646, 468] width 483 height 25
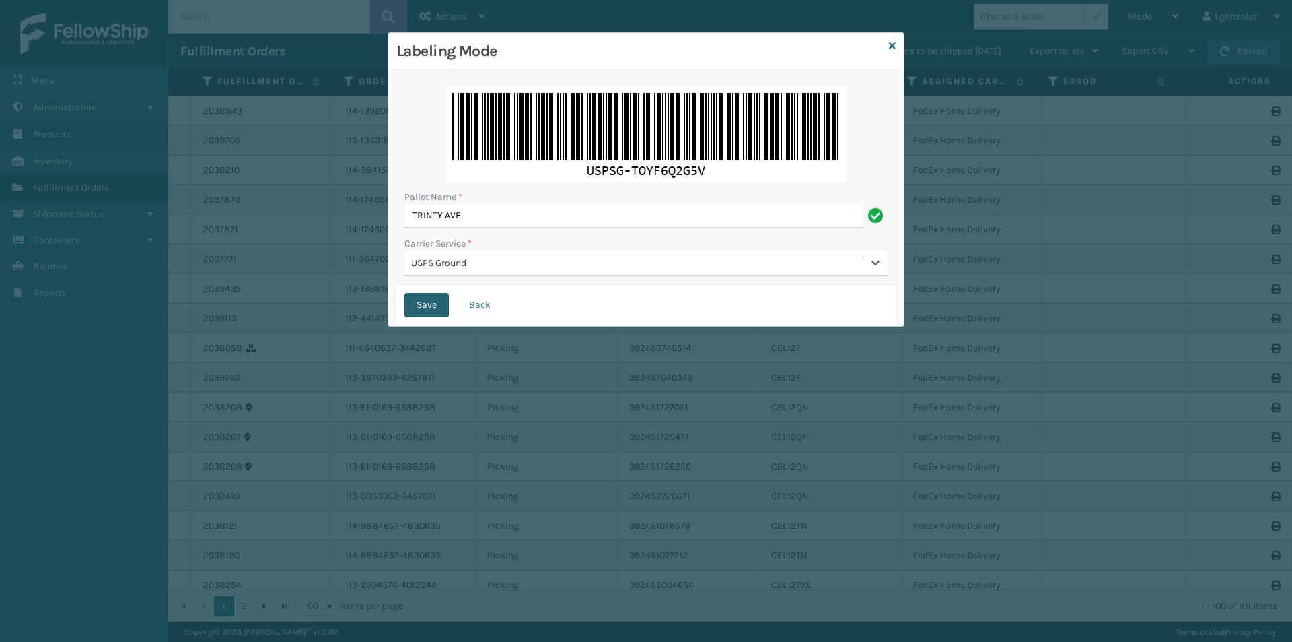
click at [421, 305] on button "Save" at bounding box center [427, 305] width 44 height 24
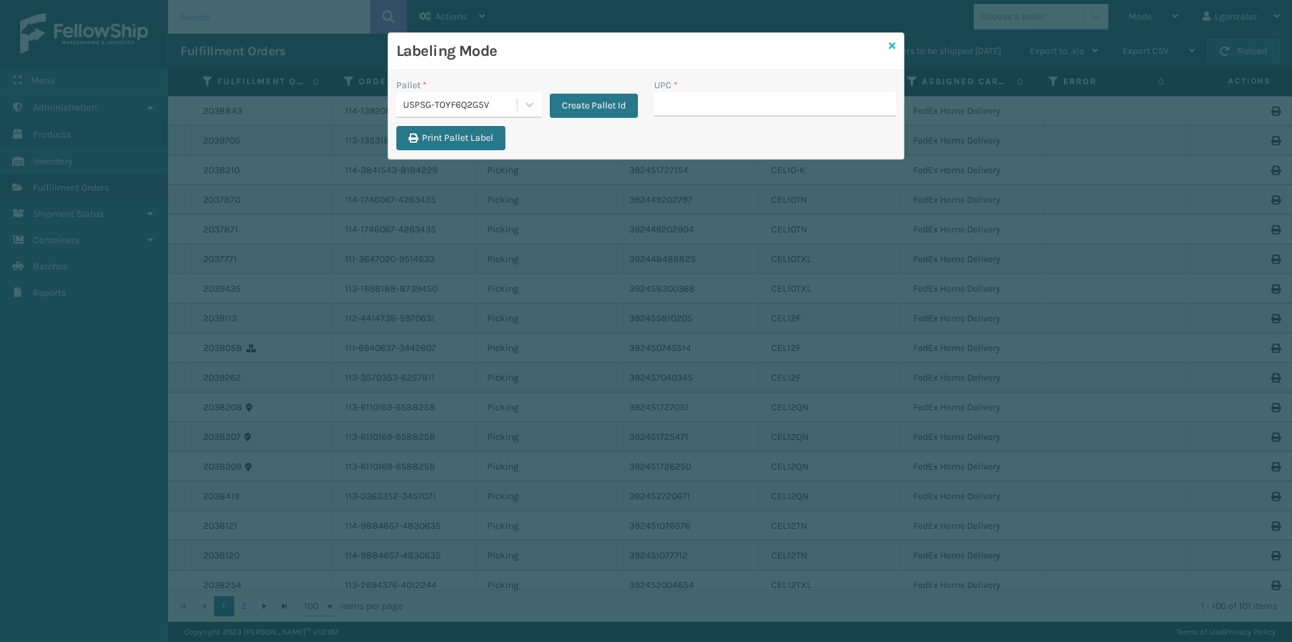
click at [891, 44] on icon at bounding box center [892, 45] width 7 height 9
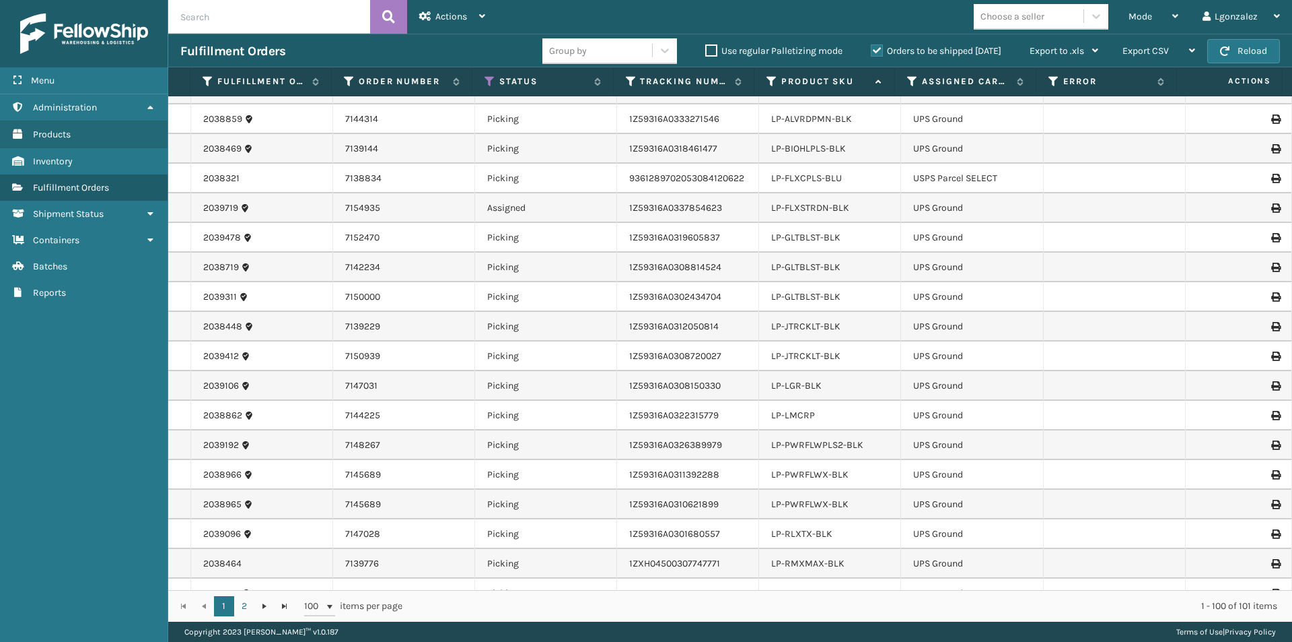
scroll to position [1481, 0]
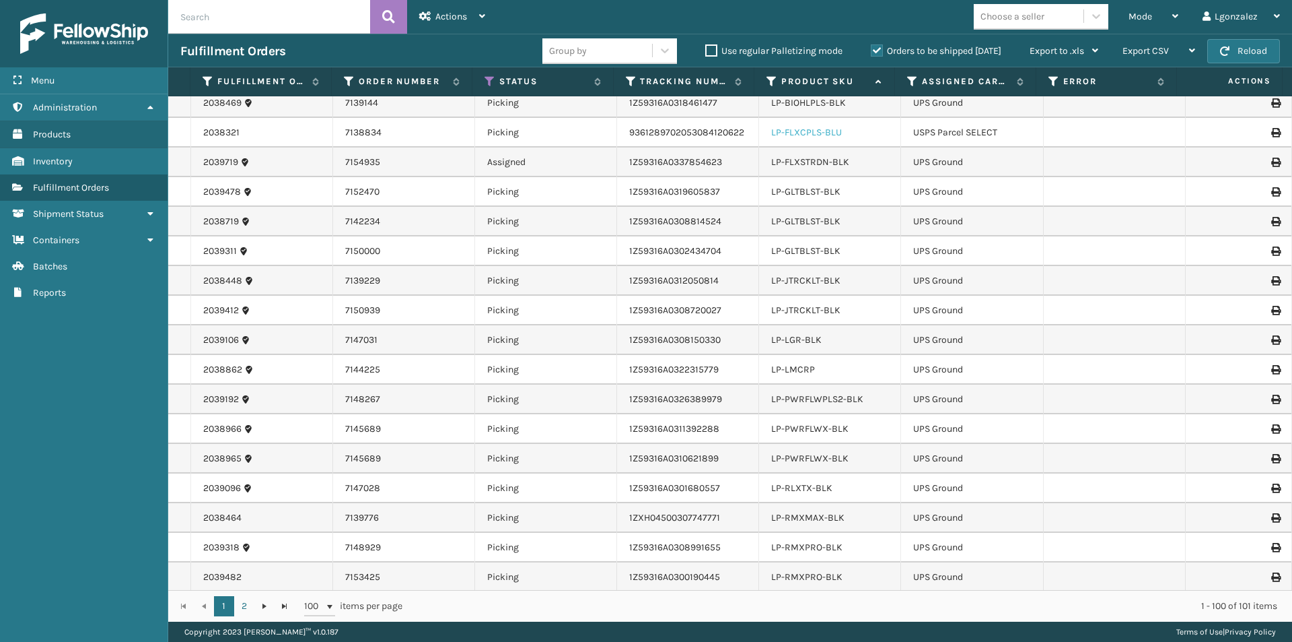
click at [814, 134] on link "LP-FLXCPLS-BLU" at bounding box center [806, 132] width 71 height 11
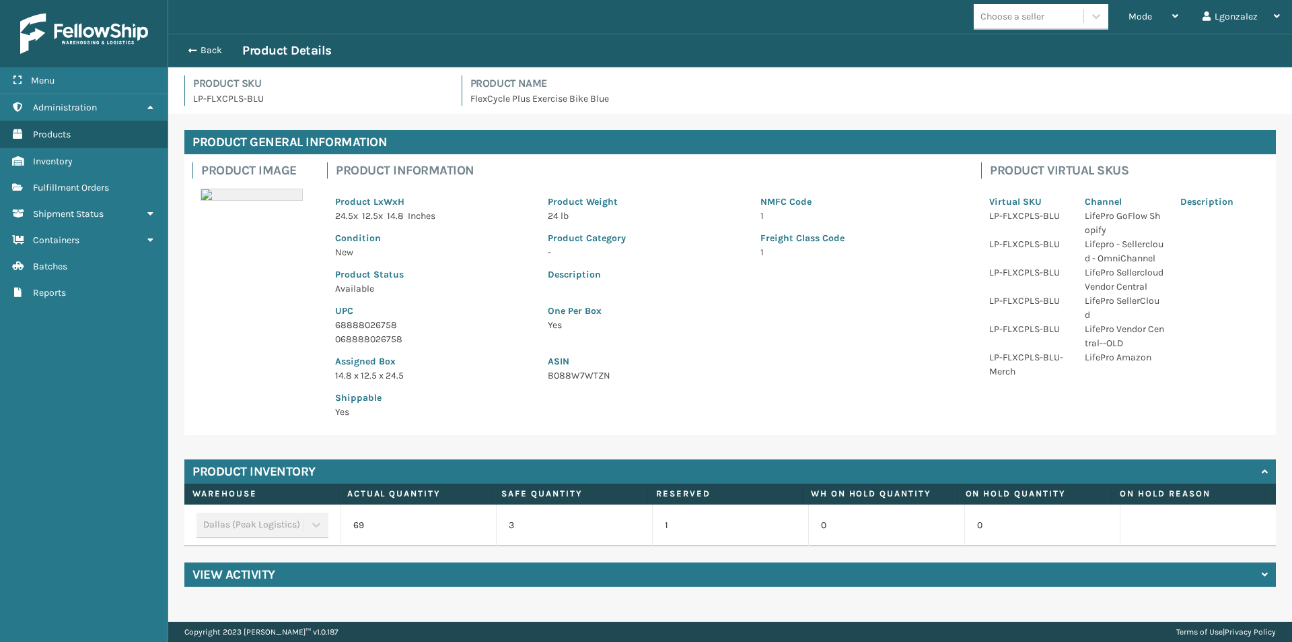
click at [354, 321] on p "68888026758" at bounding box center [433, 325] width 197 height 14
click at [99, 190] on span "Fulfillment Orders" at bounding box center [71, 187] width 76 height 11
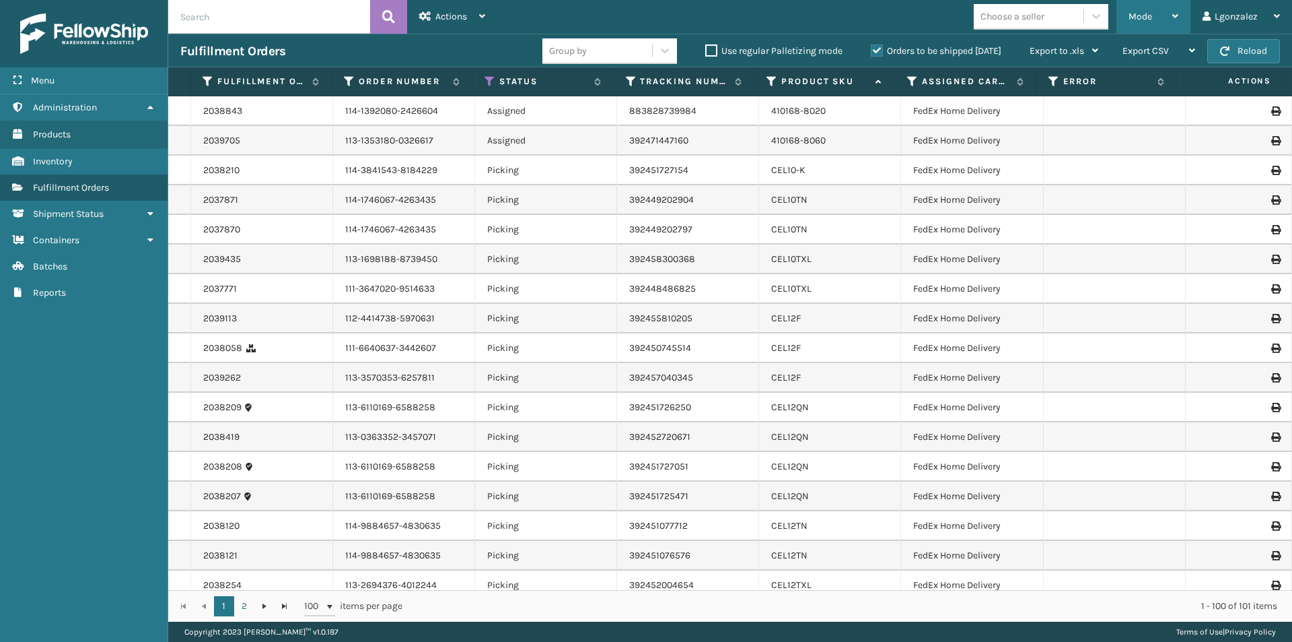
click at [1181, 20] on div "Mode Regular Mode Picking Mode Labeling Mode Exit Scan Mode" at bounding box center [1154, 17] width 74 height 34
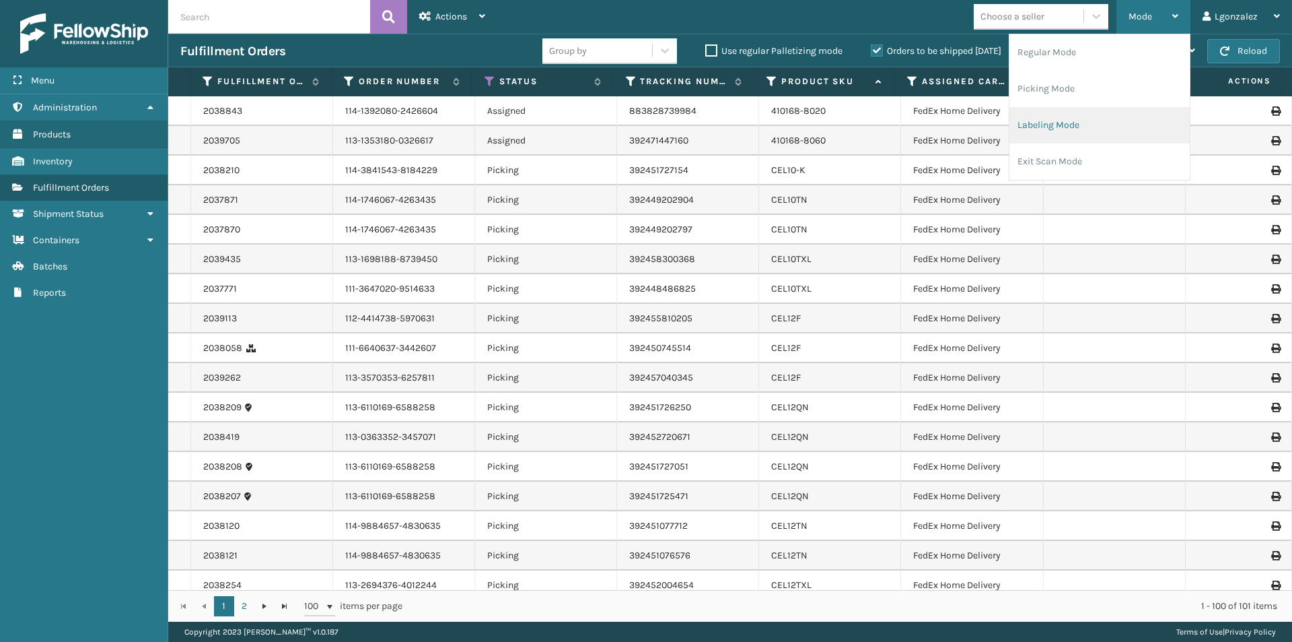
click at [1075, 125] on li "Labeling Mode" at bounding box center [1100, 125] width 180 height 36
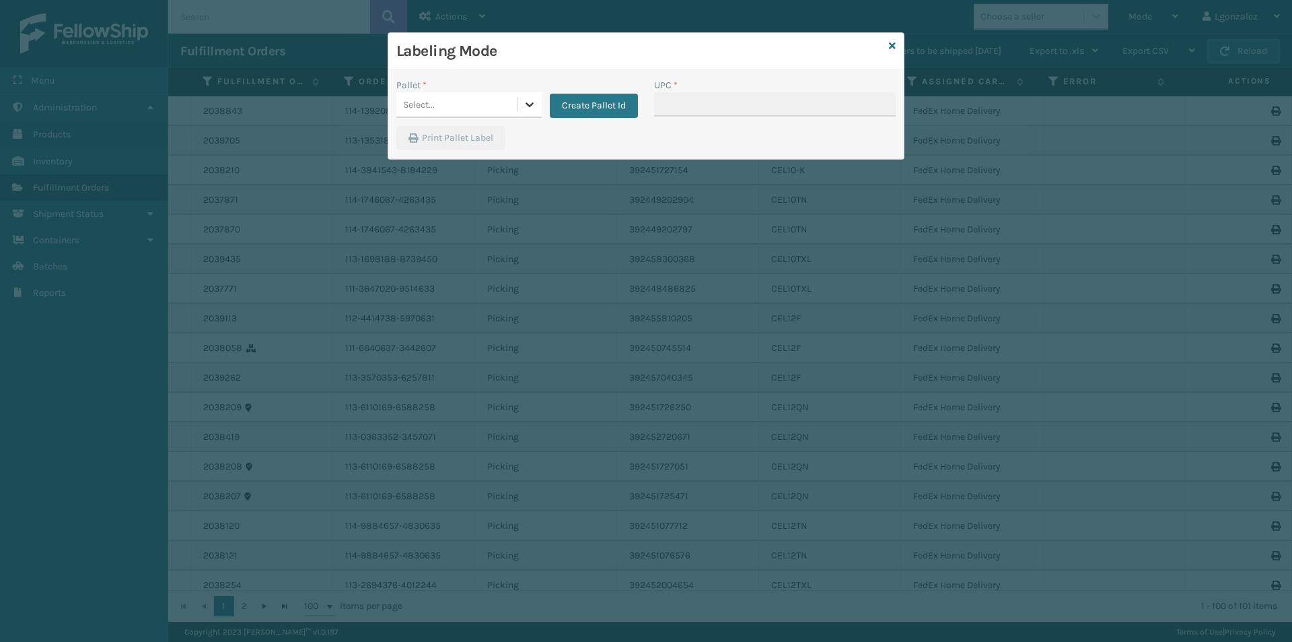
click at [533, 99] on icon at bounding box center [529, 104] width 13 height 13
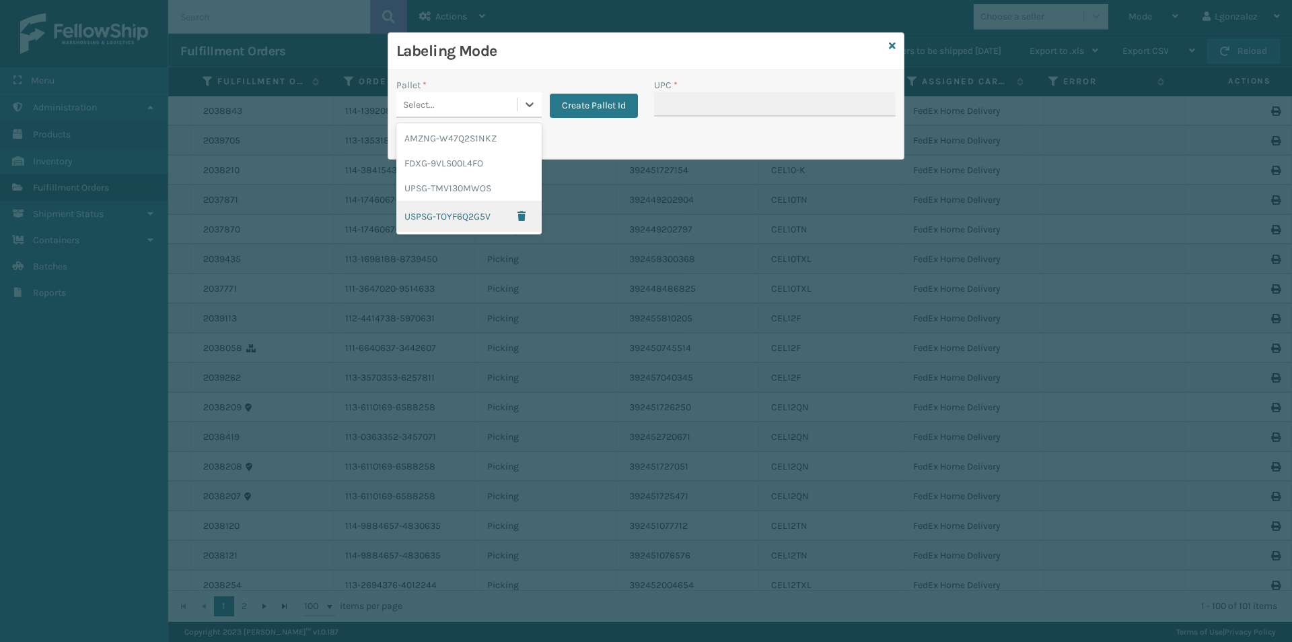
click at [473, 217] on div "USPSG-TOYF6Q2G5V" at bounding box center [468, 216] width 145 height 31
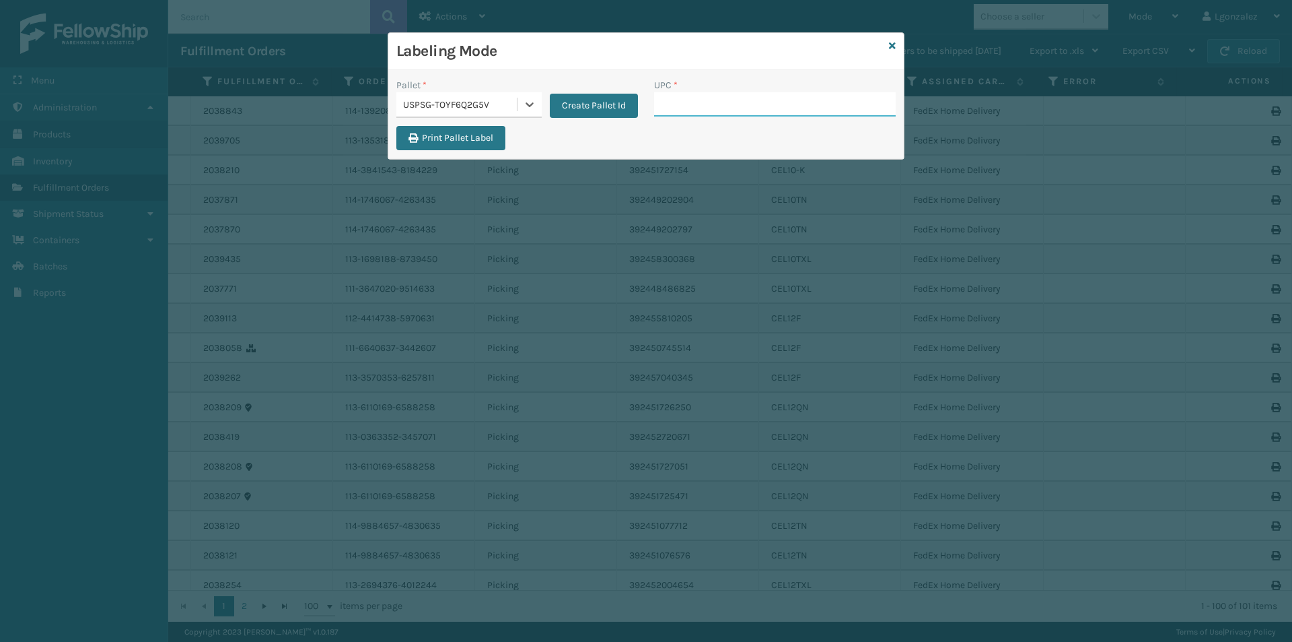
click at [692, 104] on input "UPC *" at bounding box center [775, 104] width 242 height 24
paste input "68888026758"
type input "68888026758"
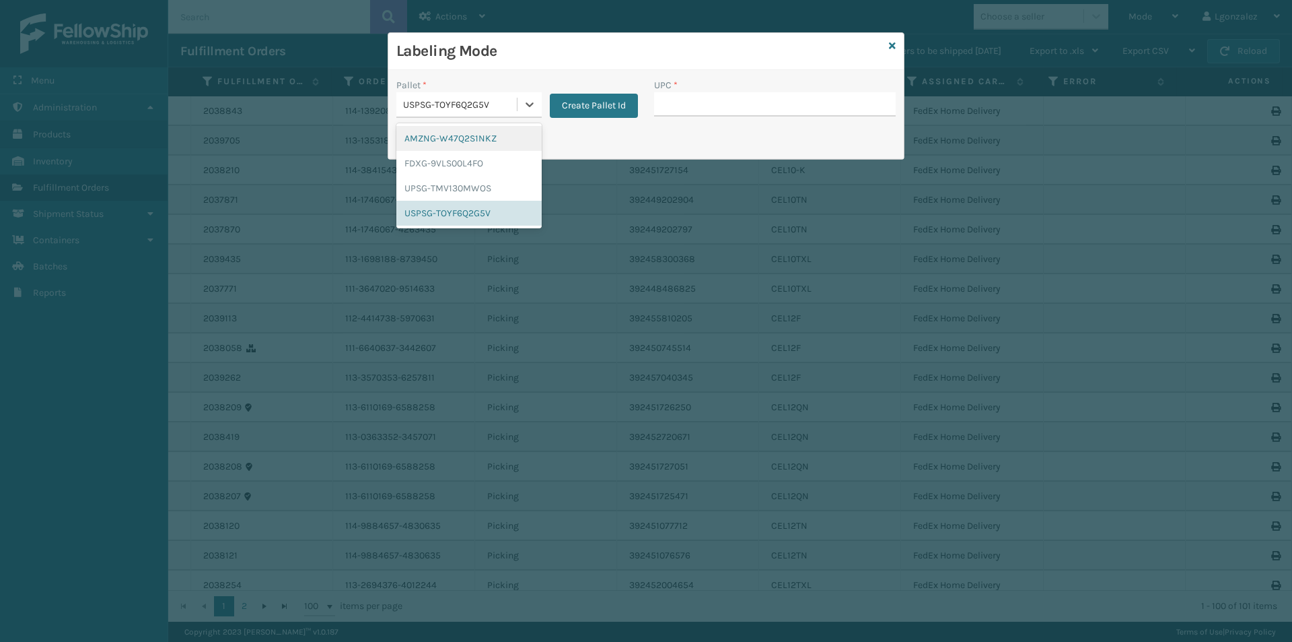
click at [477, 101] on div "USPSG-TOYF6Q2G5V" at bounding box center [460, 105] width 115 height 14
click at [521, 190] on div "UPSG-TMV130MWOS" at bounding box center [468, 188] width 145 height 25
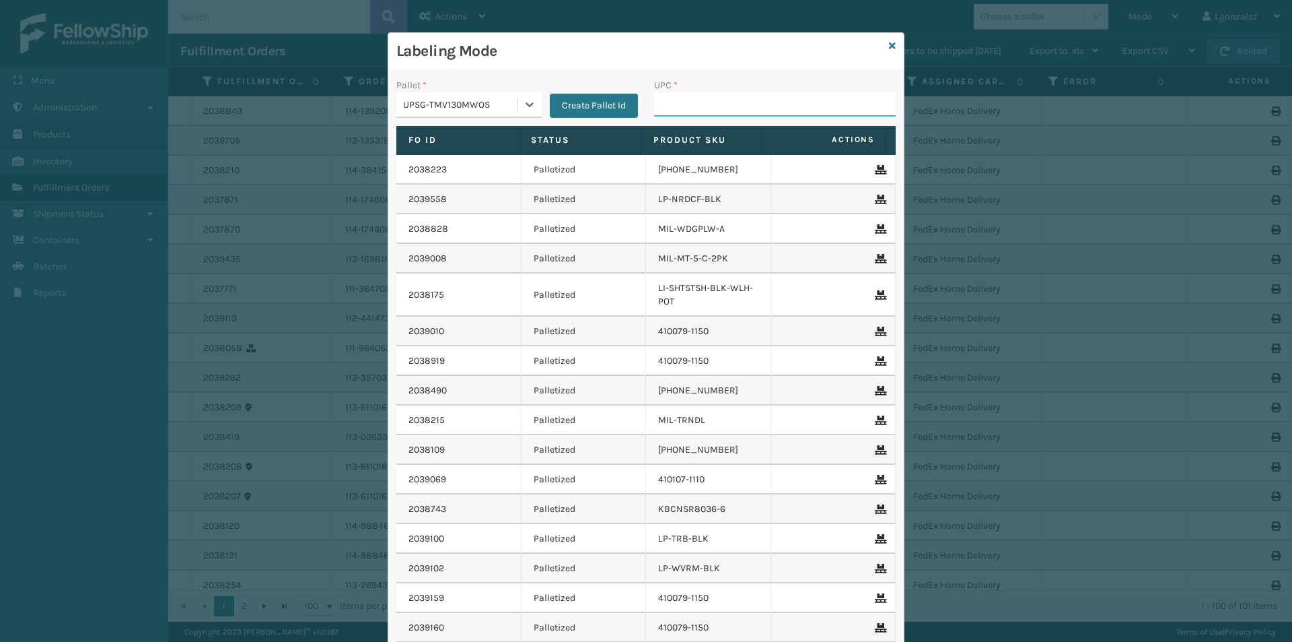
click at [675, 105] on input "UPC *" at bounding box center [775, 104] width 242 height 24
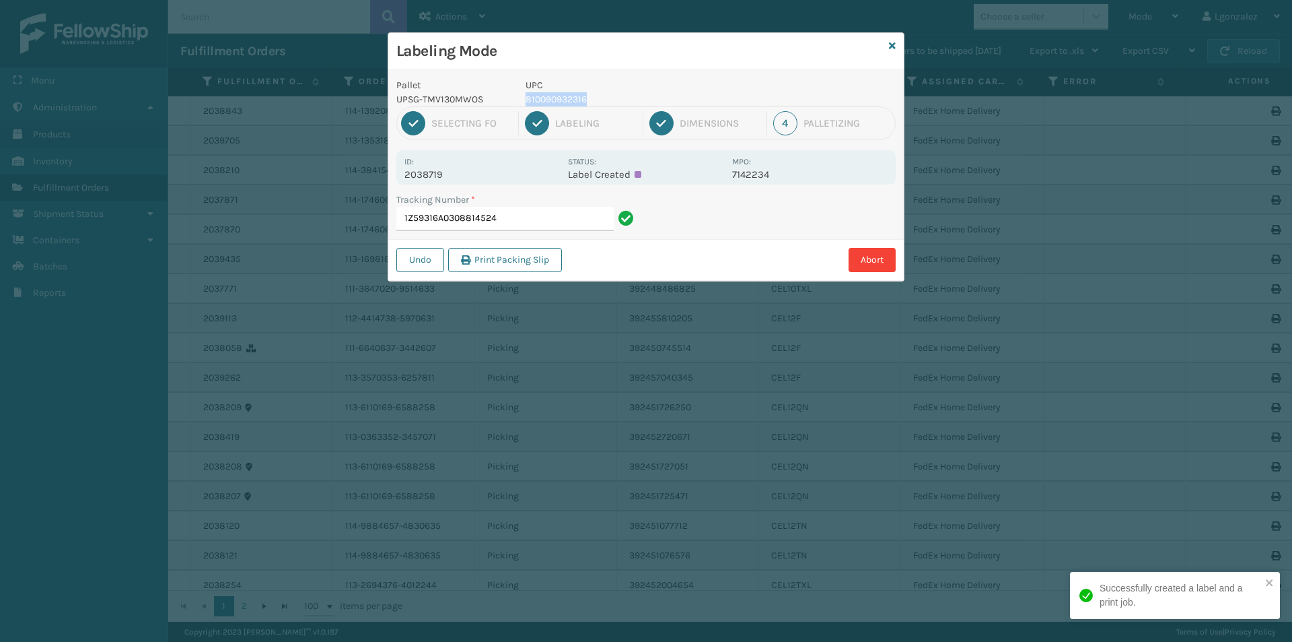
drag, startPoint x: 597, startPoint y: 96, endPoint x: 521, endPoint y: 102, distance: 76.3
click at [521, 102] on div "UPC 810090932316" at bounding box center [625, 92] width 215 height 28
click at [566, 217] on input "1Z59316A0308814524" at bounding box center [504, 219] width 217 height 24
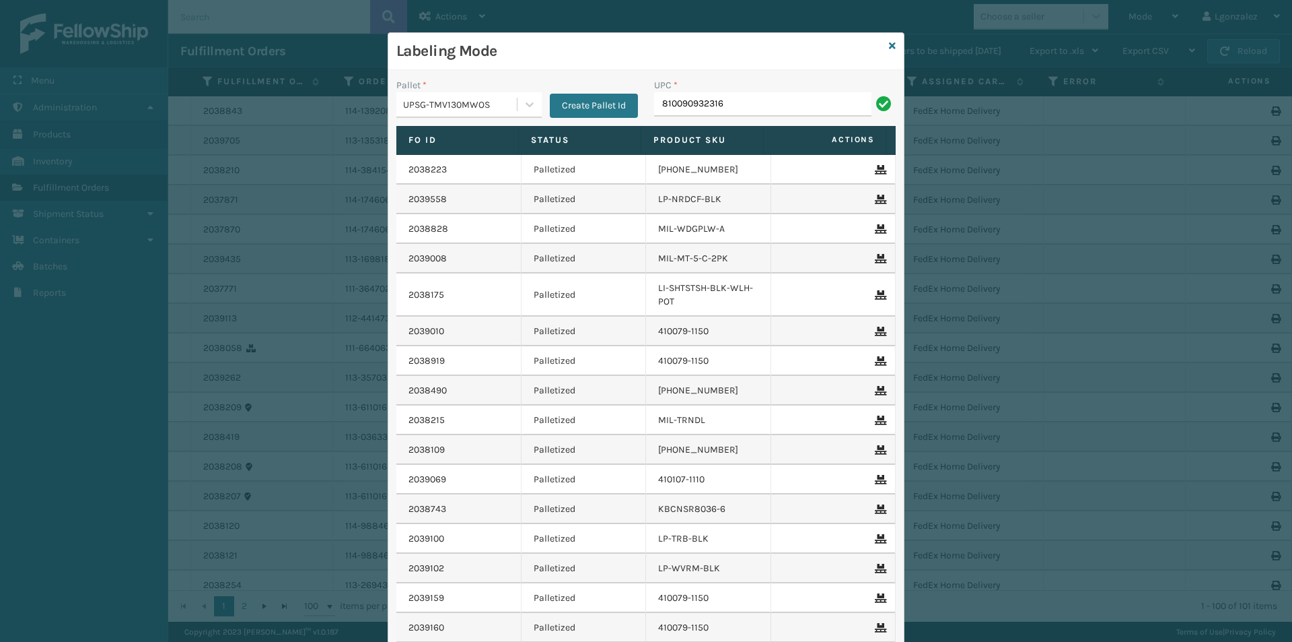
type input "810090932316"
type input "LP-WVR-RED"
click at [752, 106] on input "LP-WVR-RED" at bounding box center [762, 104] width 217 height 24
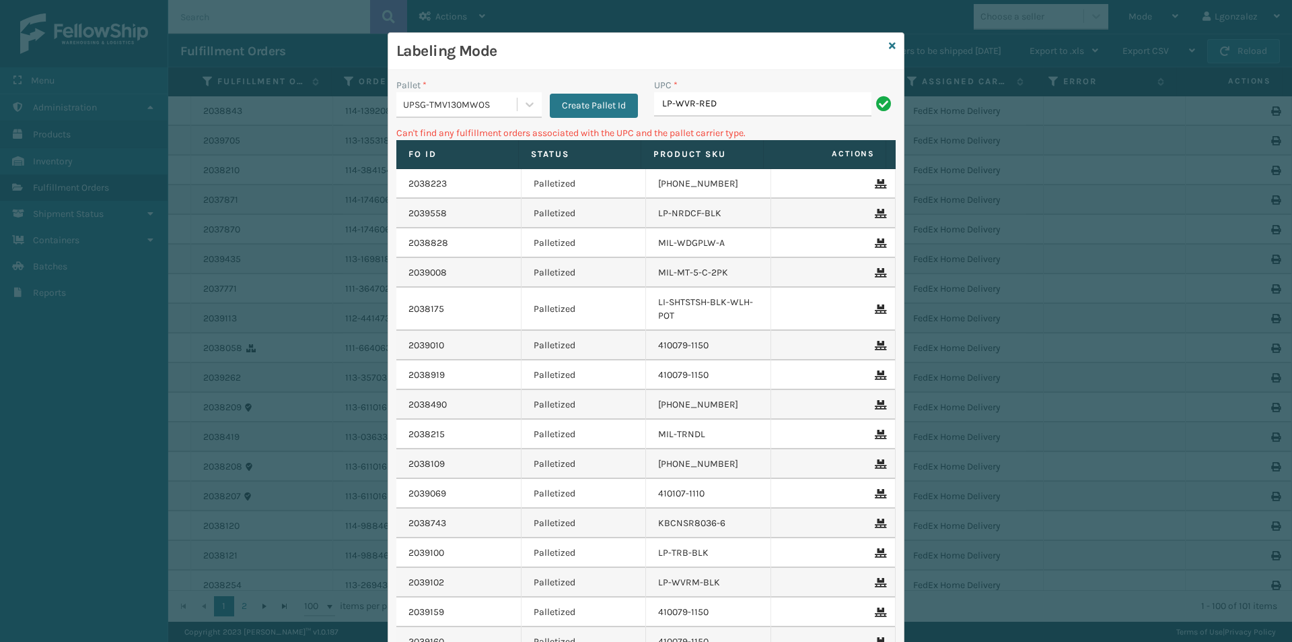
click at [505, 108] on div "UPSG-TMV130MWOS" at bounding box center [460, 105] width 115 height 14
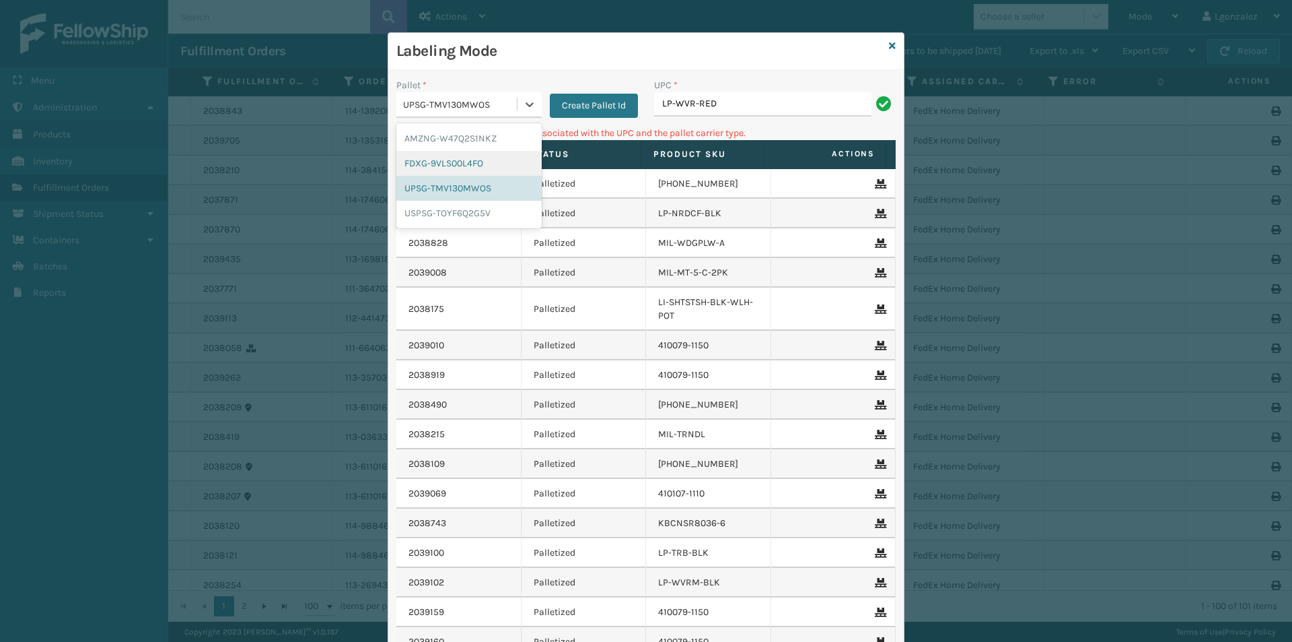
click at [497, 160] on div "FDXG-9VLS00L4FO" at bounding box center [468, 163] width 145 height 25
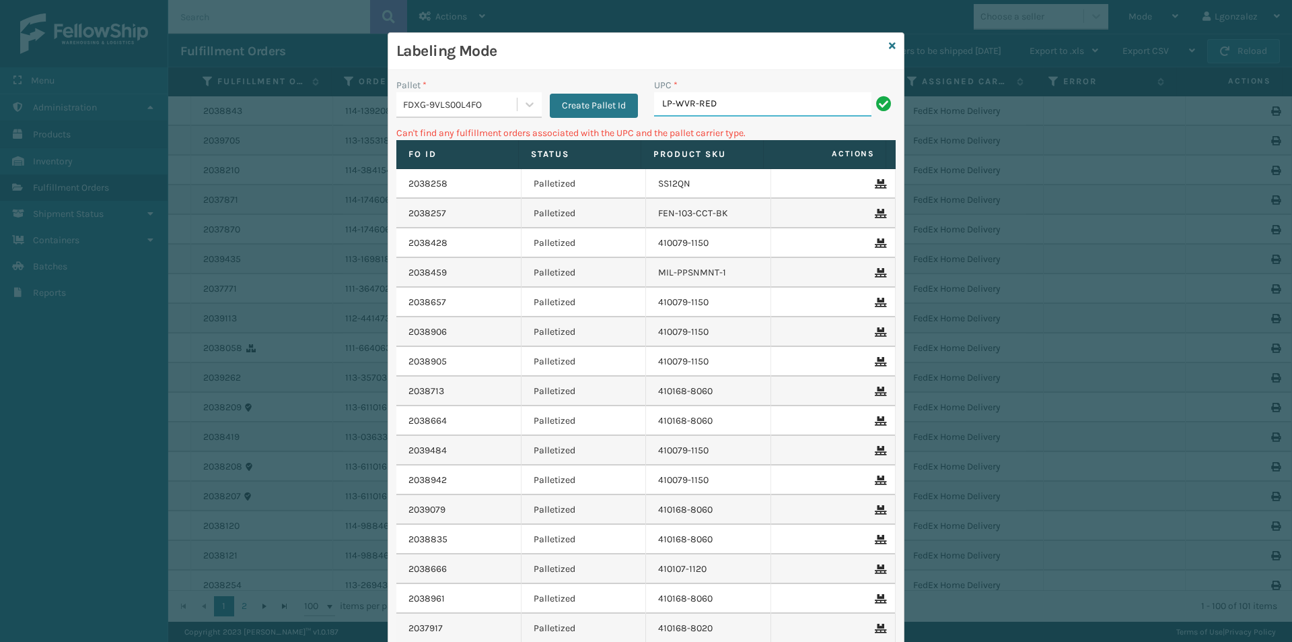
click at [743, 102] on input "LP-WVR-RED" at bounding box center [762, 104] width 217 height 24
click at [450, 104] on div "FDXG-9VLS00L4FO" at bounding box center [460, 105] width 115 height 14
click at [727, 103] on input "LP-WVR-RED" at bounding box center [762, 104] width 217 height 24
click at [510, 108] on div "FDXG-9VLS00L4FO" at bounding box center [460, 105] width 115 height 14
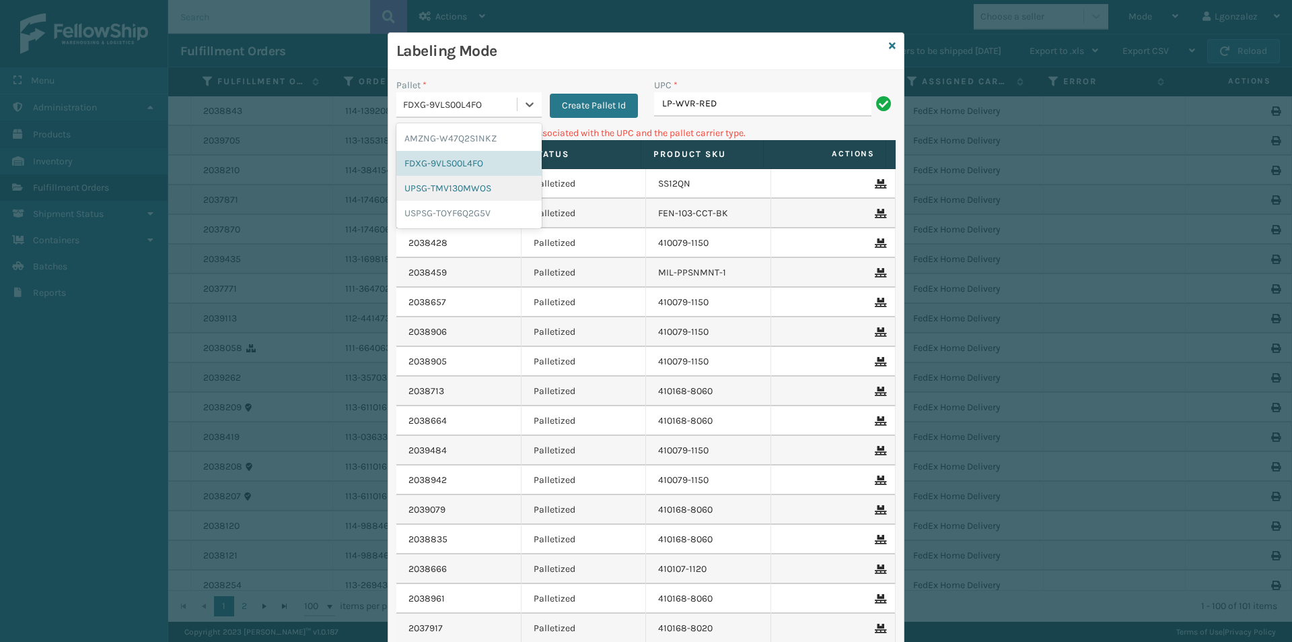
click at [495, 182] on div "UPSG-TMV130MWOS" at bounding box center [468, 188] width 145 height 25
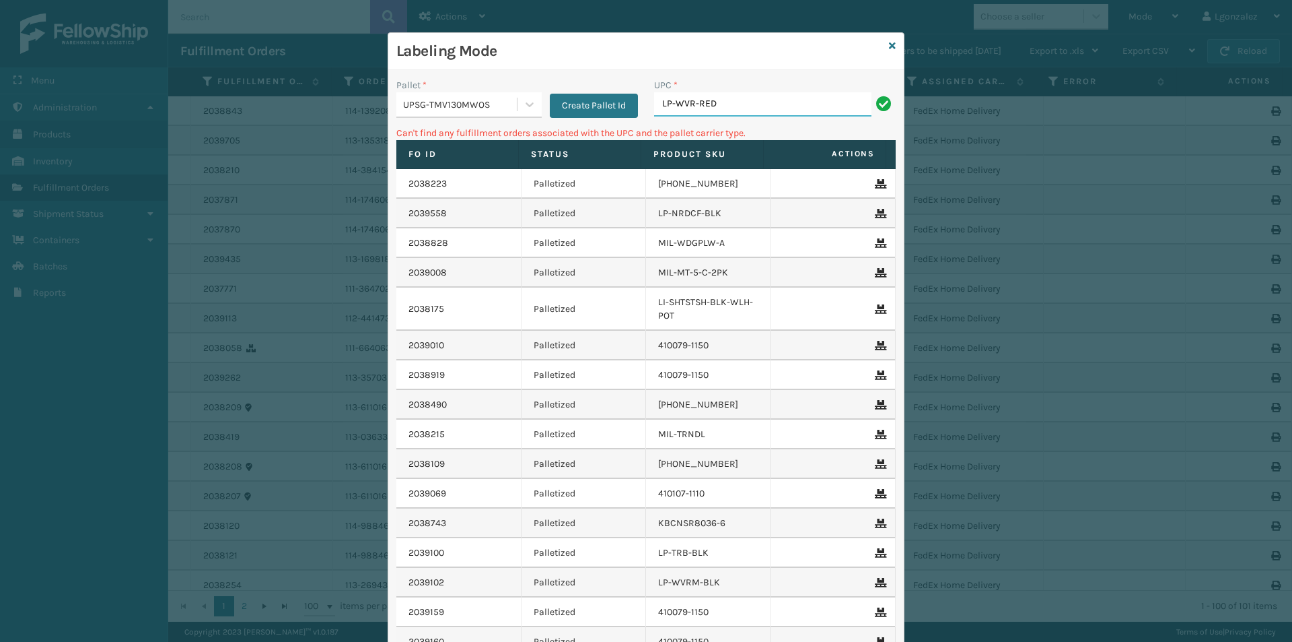
click at [732, 98] on input "LP-WVR-RED" at bounding box center [762, 104] width 217 height 24
click at [526, 104] on icon at bounding box center [530, 104] width 8 height 5
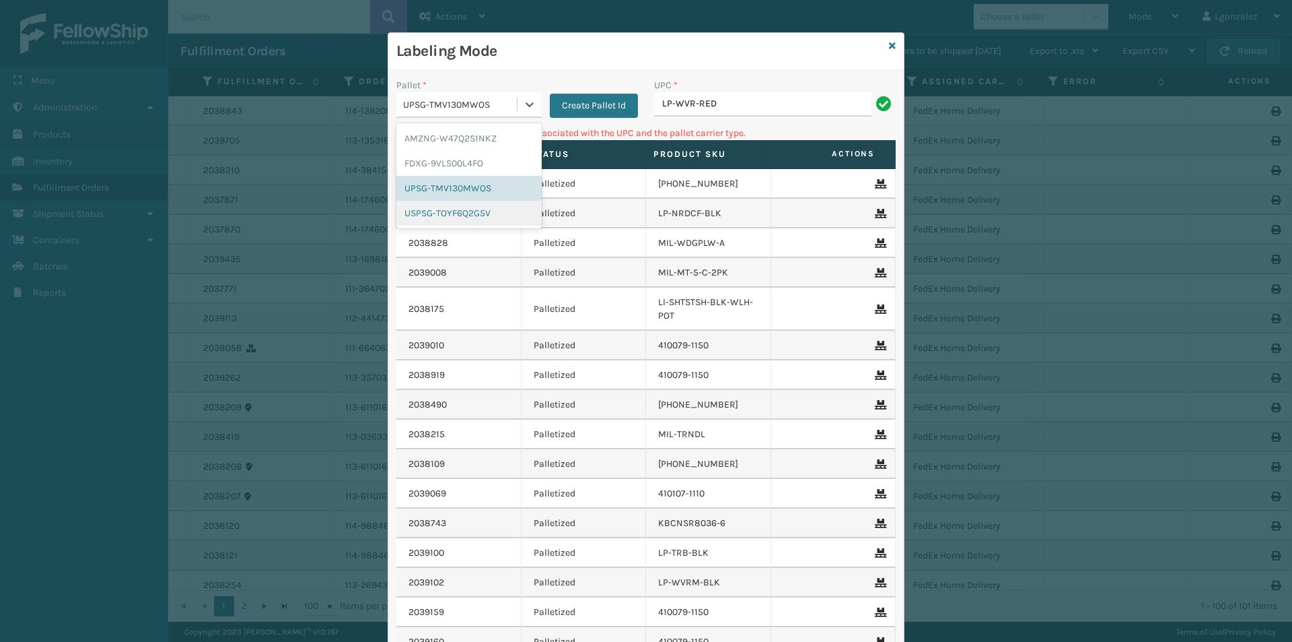
click at [495, 205] on div "USPSG-TOYF6Q2G5V" at bounding box center [468, 213] width 145 height 25
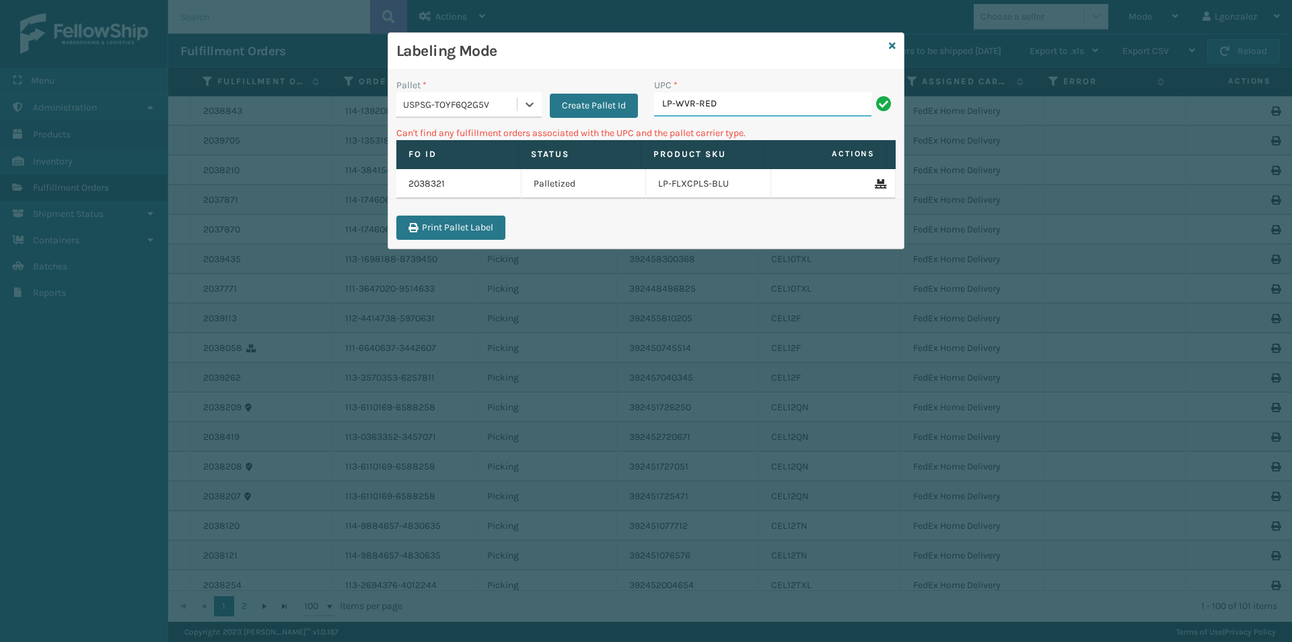
click at [739, 104] on input "LP-WVR-RED" at bounding box center [762, 104] width 217 height 24
click at [515, 104] on div "USPSG-TOYF6Q2G5V" at bounding box center [460, 105] width 115 height 14
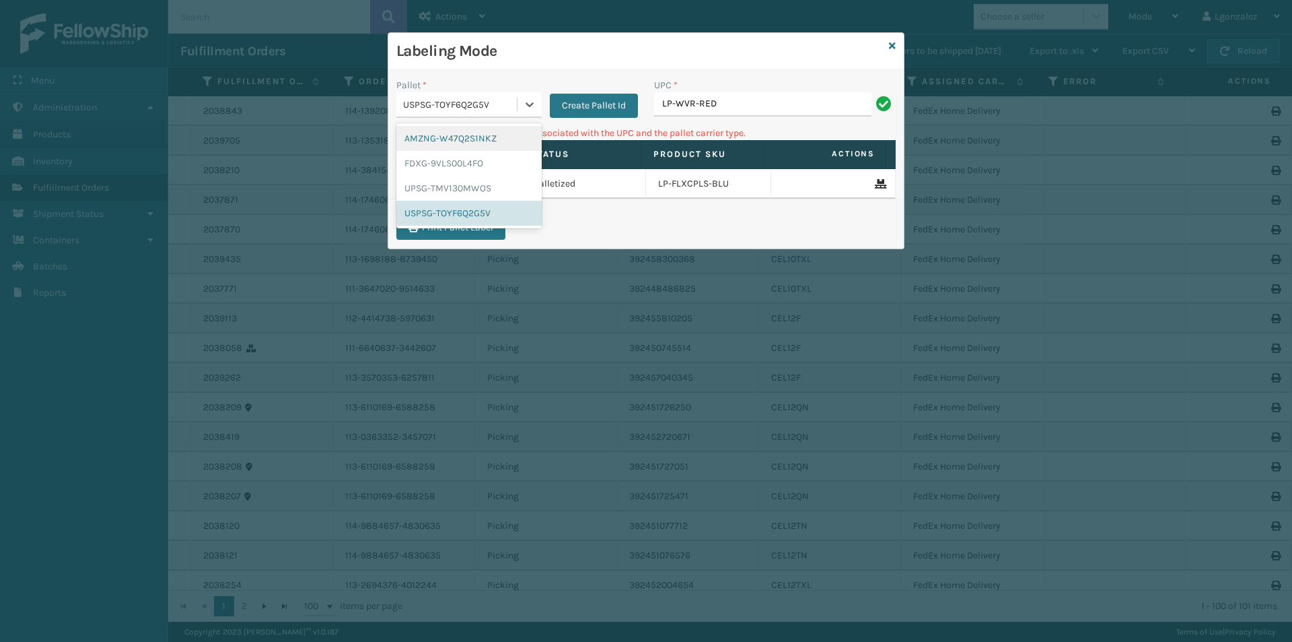
click at [499, 137] on div "AMZNG-W47Q2S1NKZ" at bounding box center [468, 138] width 145 height 25
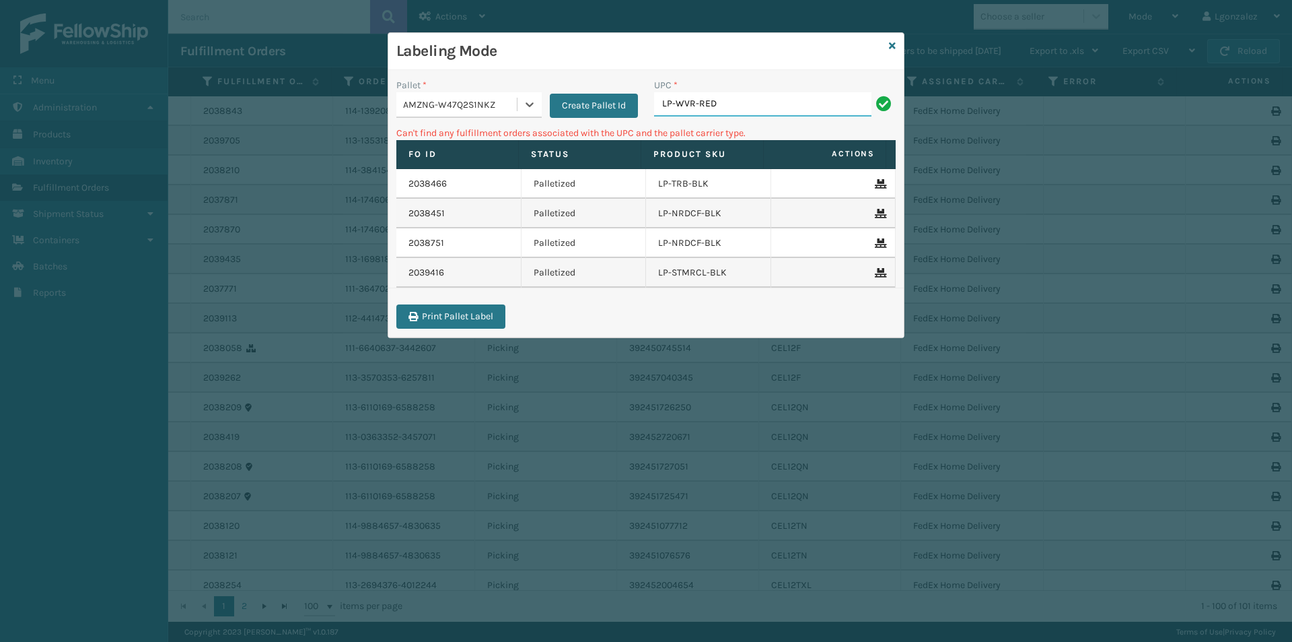
click at [736, 108] on input "LP-WVR-RED" at bounding box center [762, 104] width 217 height 24
click at [516, 104] on div "AMZNG-W47Q2S1NKZ" at bounding box center [460, 105] width 115 height 14
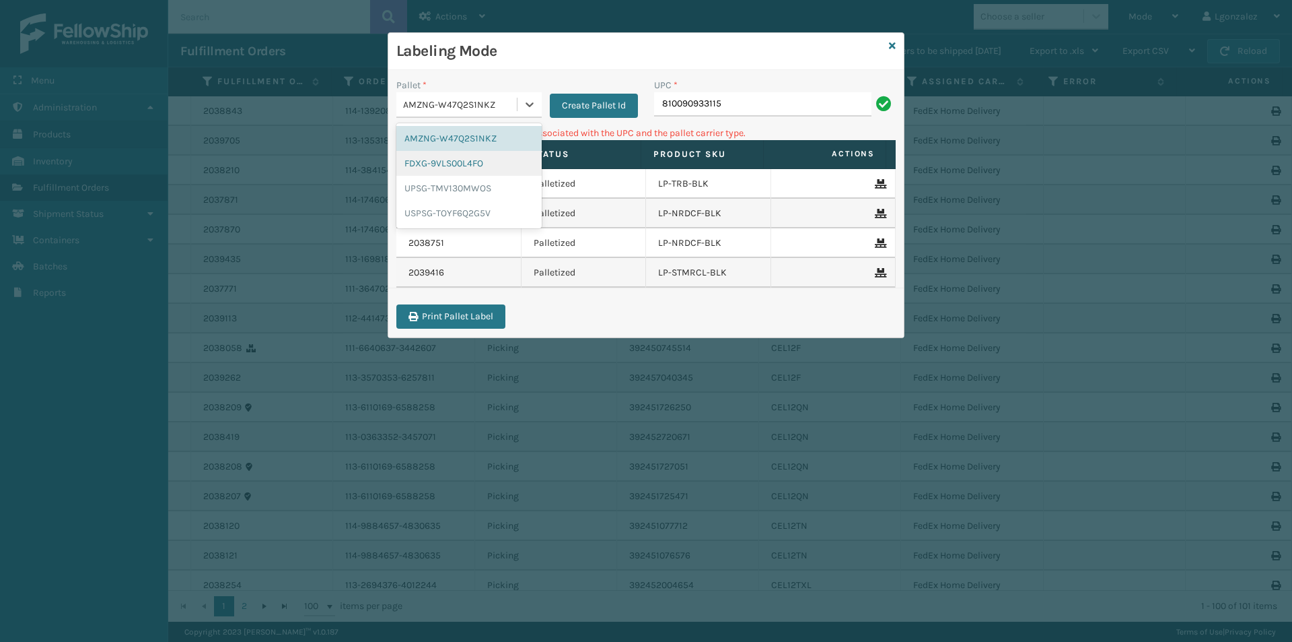
click at [505, 164] on div "FDXG-9VLS00L4FO" at bounding box center [468, 163] width 145 height 25
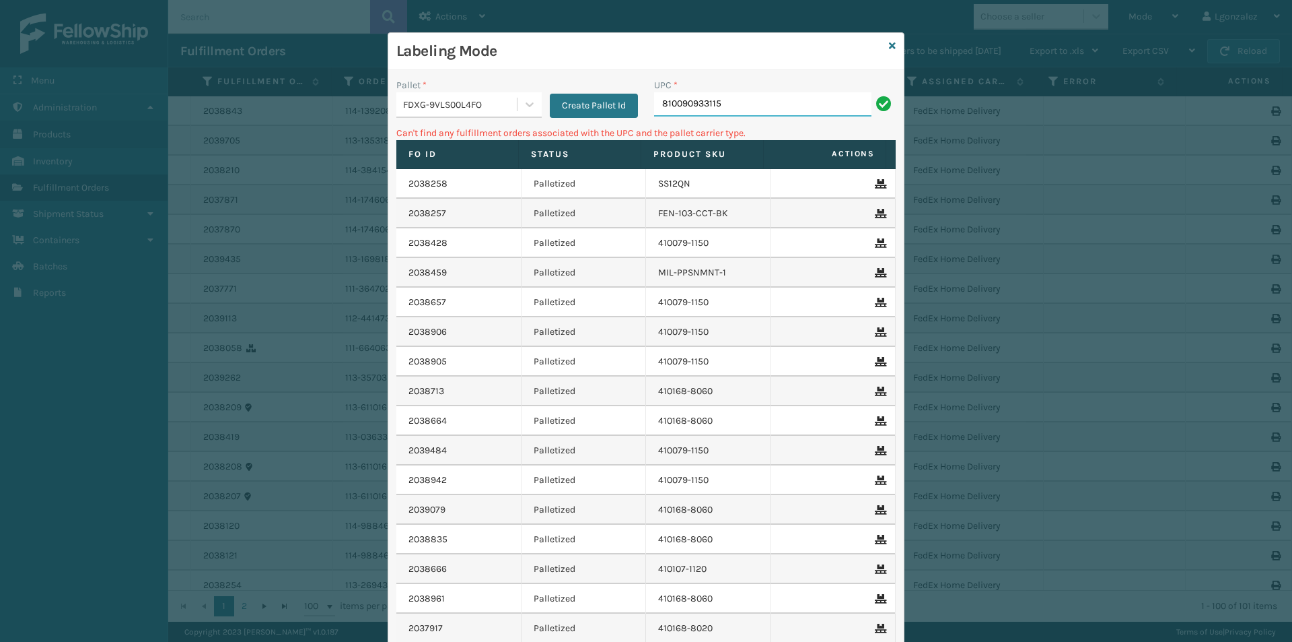
drag, startPoint x: 759, startPoint y: 110, endPoint x: 735, endPoint y: 108, distance: 23.7
click at [735, 108] on input "810090933115" at bounding box center [762, 104] width 217 height 24
drag, startPoint x: 509, startPoint y: 102, endPoint x: 510, endPoint y: 117, distance: 14.9
click at [509, 103] on div "FDXG-9VLS00L4FO" at bounding box center [460, 105] width 115 height 14
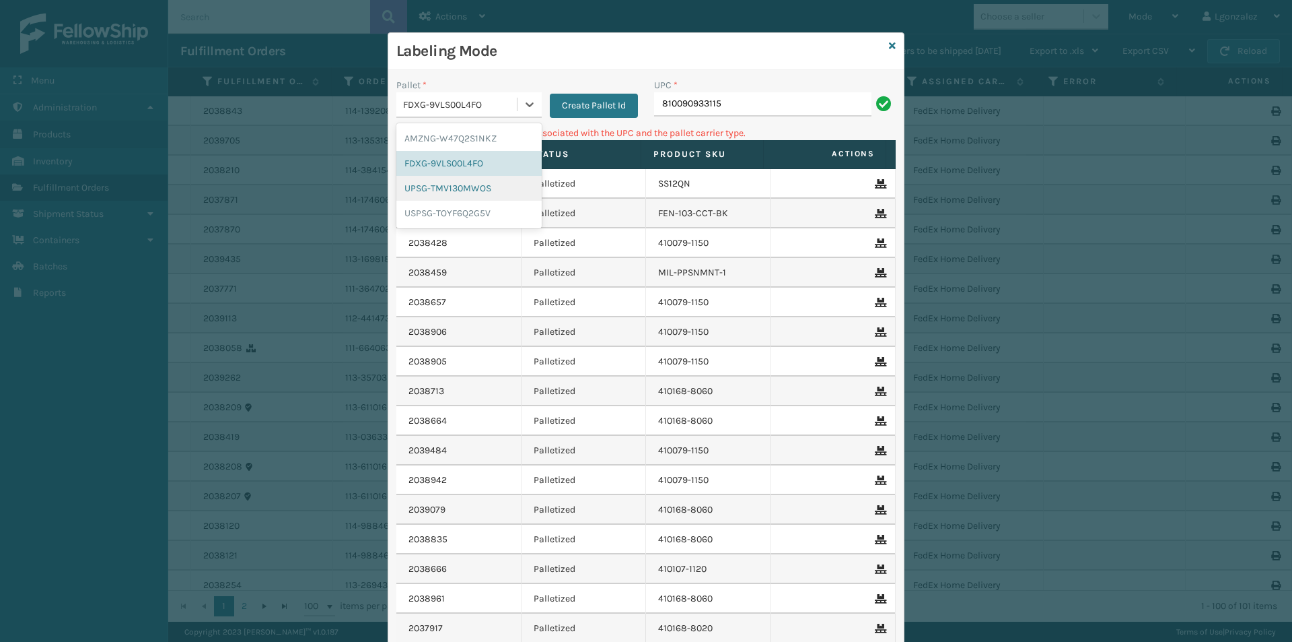
click at [519, 180] on div "UPSG-TMV130MWOS" at bounding box center [468, 188] width 145 height 25
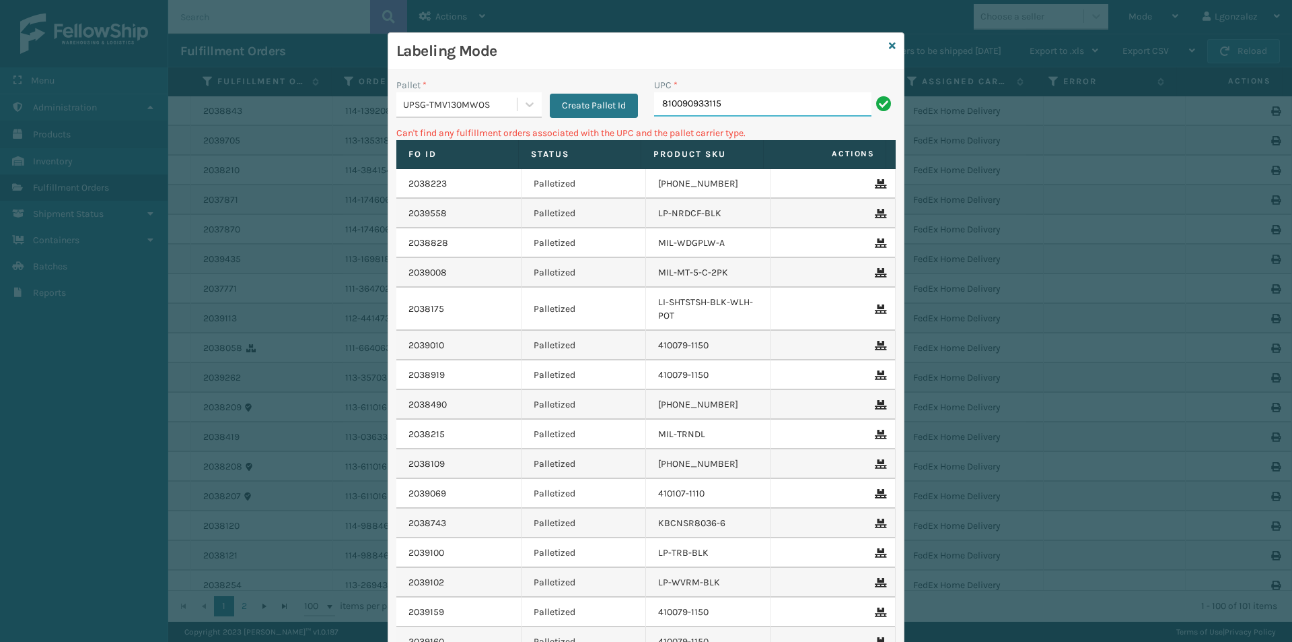
click at [724, 107] on input "810090933115" at bounding box center [762, 104] width 217 height 24
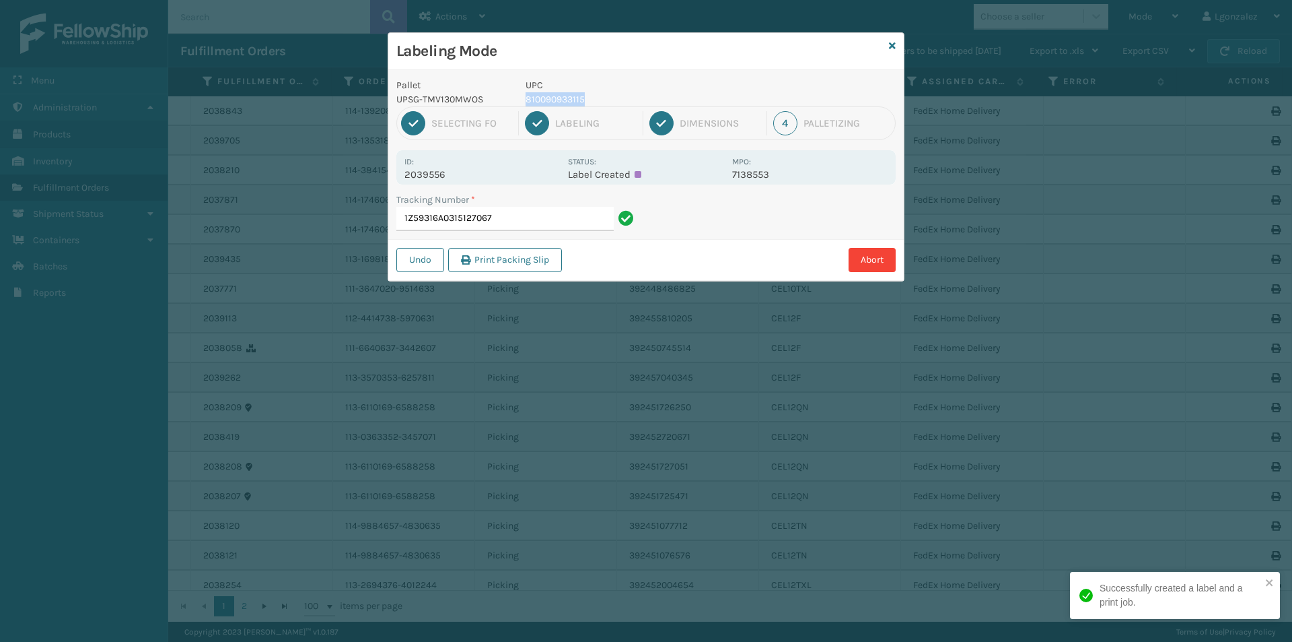
drag, startPoint x: 594, startPoint y: 96, endPoint x: 518, endPoint y: 103, distance: 76.4
click at [518, 103] on div "UPC 810090933115" at bounding box center [625, 92] width 215 height 28
click at [559, 215] on input "1Z59316A0315127067" at bounding box center [504, 219] width 217 height 24
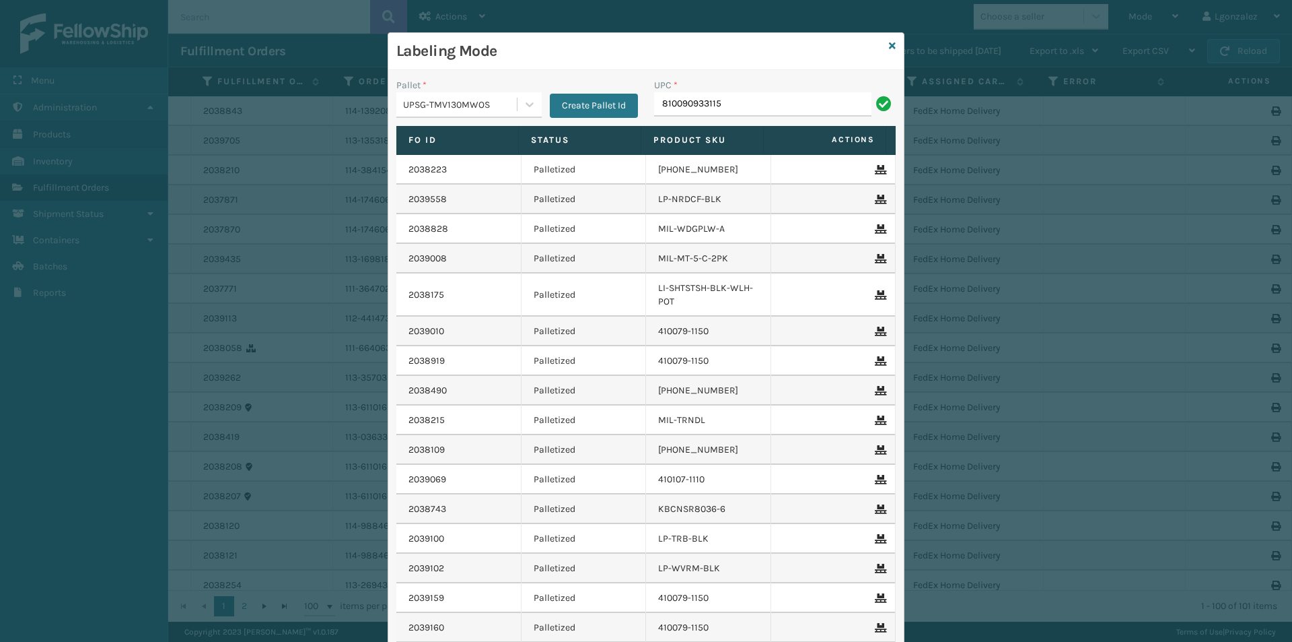
type input "810090933115"
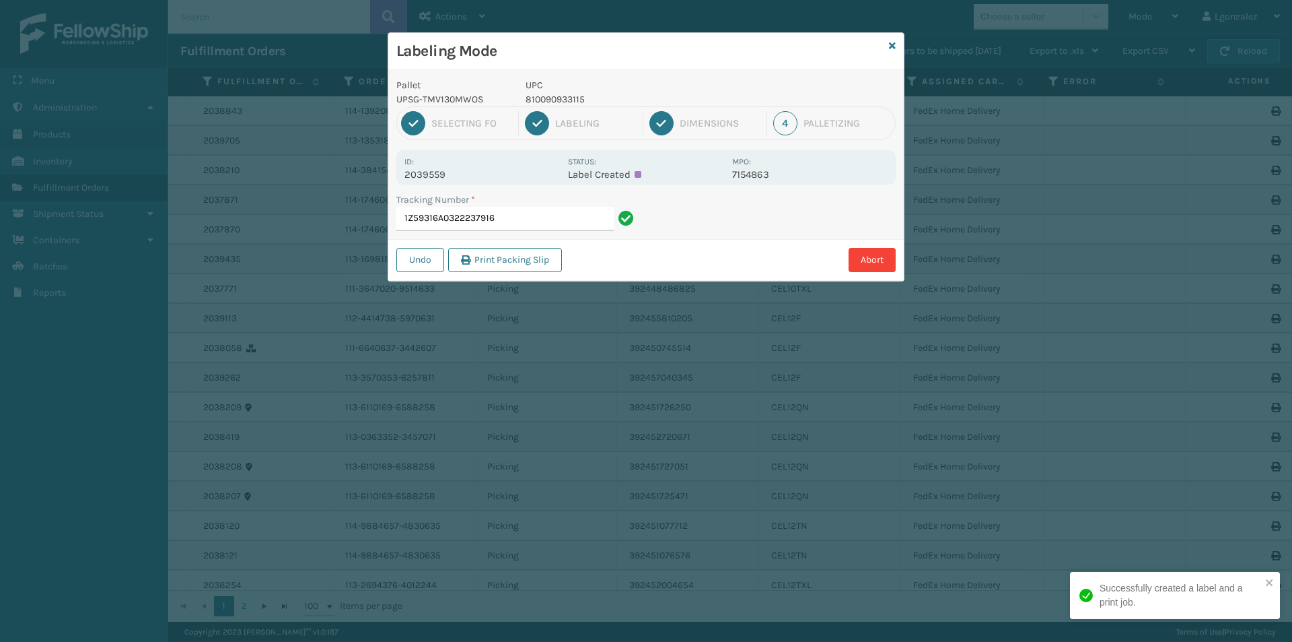
click at [536, 209] on input "1Z59316A0322237916" at bounding box center [504, 219] width 217 height 24
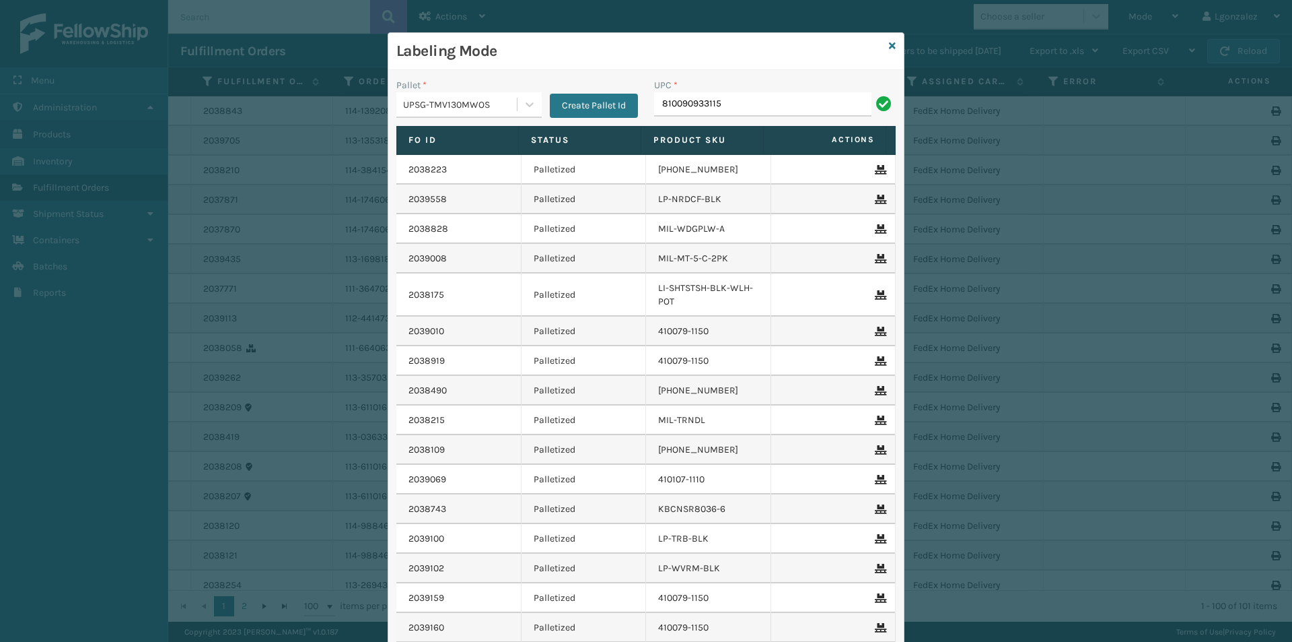
type input "810090933115"
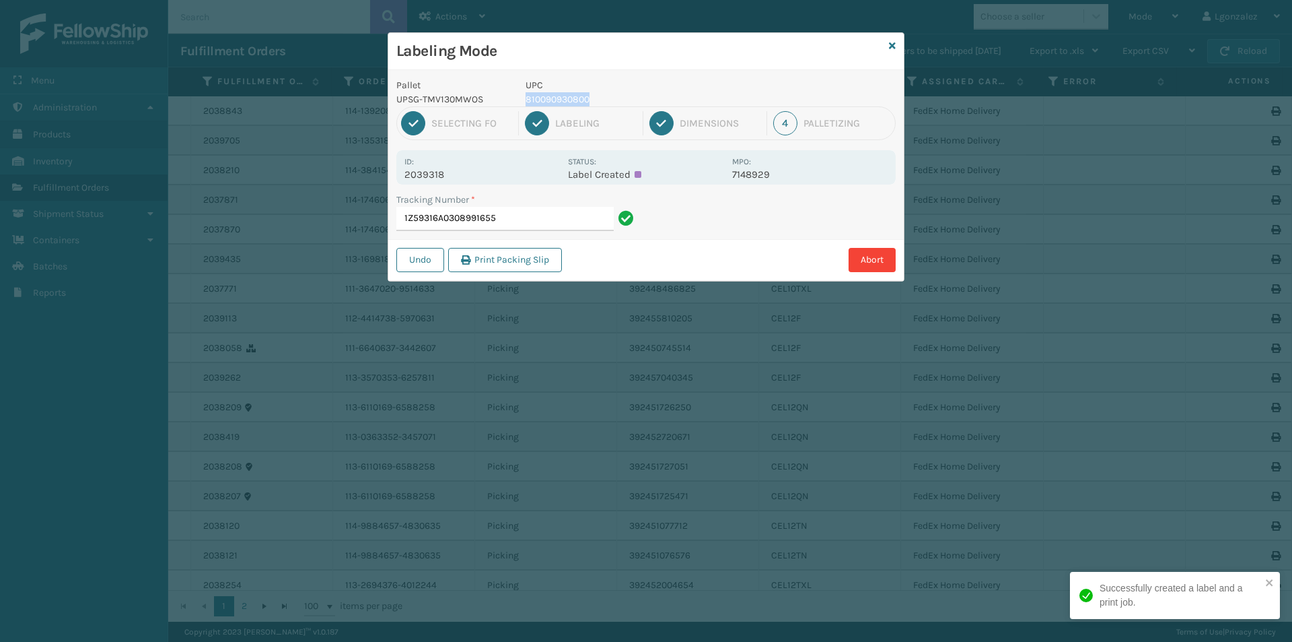
drag, startPoint x: 592, startPoint y: 102, endPoint x: 518, endPoint y: 105, distance: 74.8
click at [518, 105] on div "UPC 810090930800" at bounding box center [625, 92] width 215 height 28
click at [539, 217] on input "1Z59316A0308991655" at bounding box center [504, 219] width 217 height 24
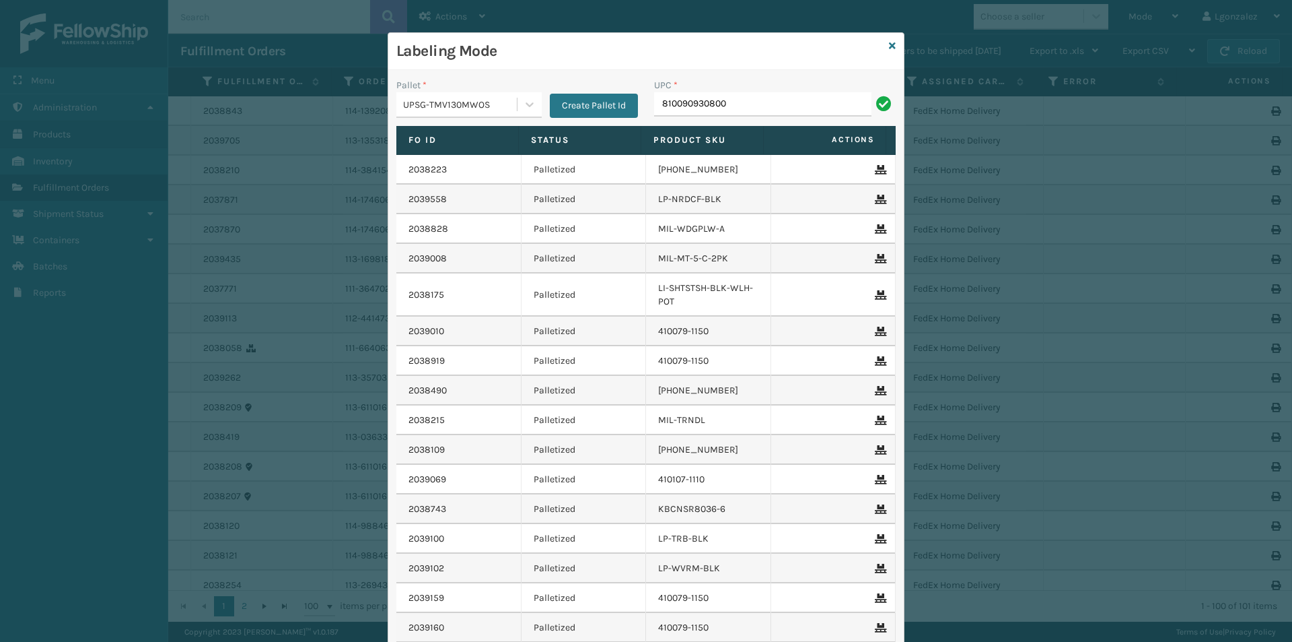
type input "810090930800"
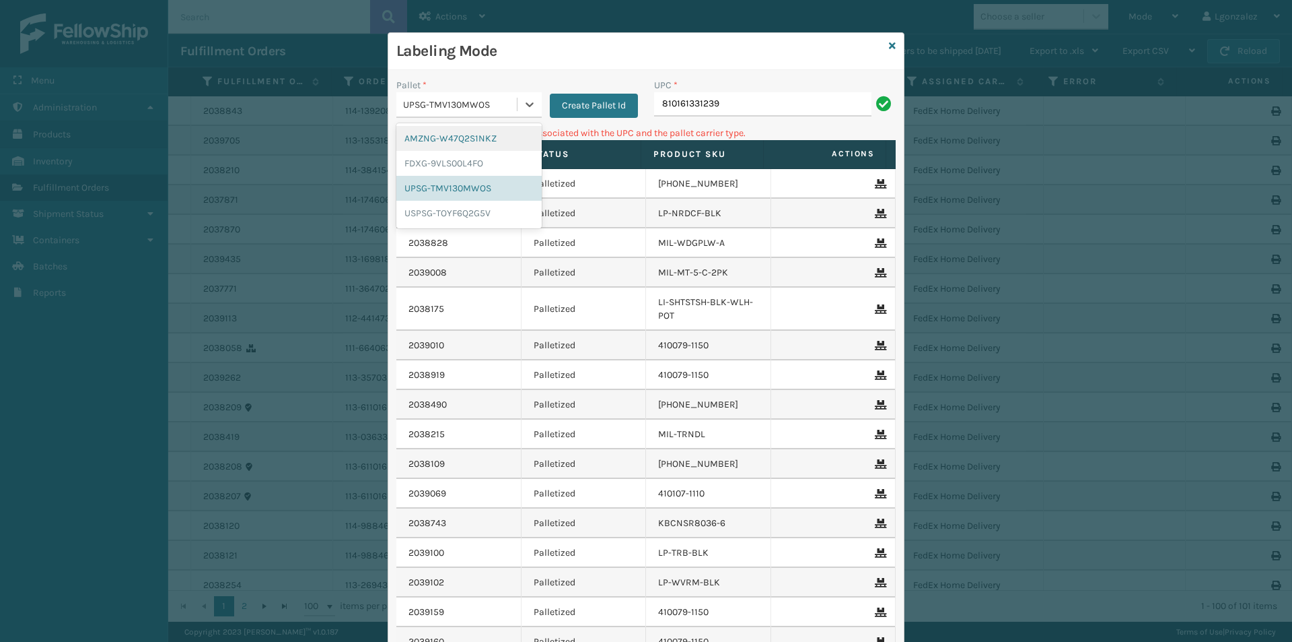
click at [509, 105] on div "UPSG-TMV130MWOS" at bounding box center [460, 105] width 115 height 14
click at [473, 162] on div "FDXG-9VLS00L4FO" at bounding box center [468, 163] width 145 height 25
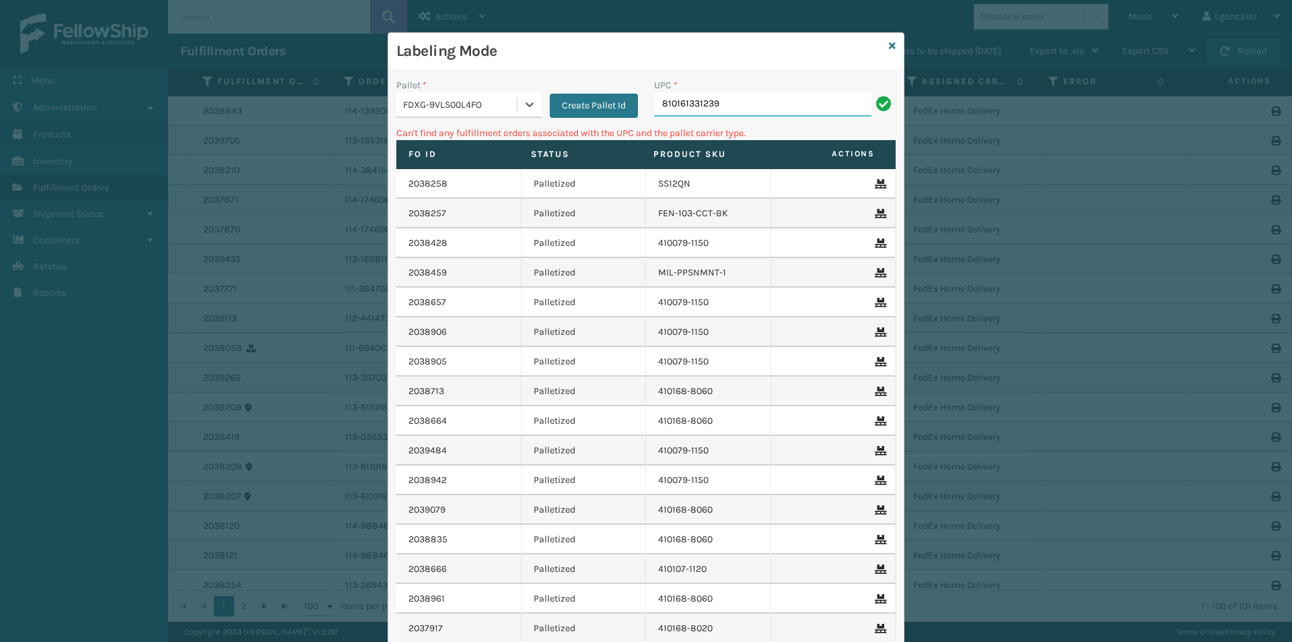
click at [746, 102] on input "810161331239" at bounding box center [762, 104] width 217 height 24
click at [429, 112] on div "FDXG-9VLS00L4FO" at bounding box center [456, 105] width 120 height 22
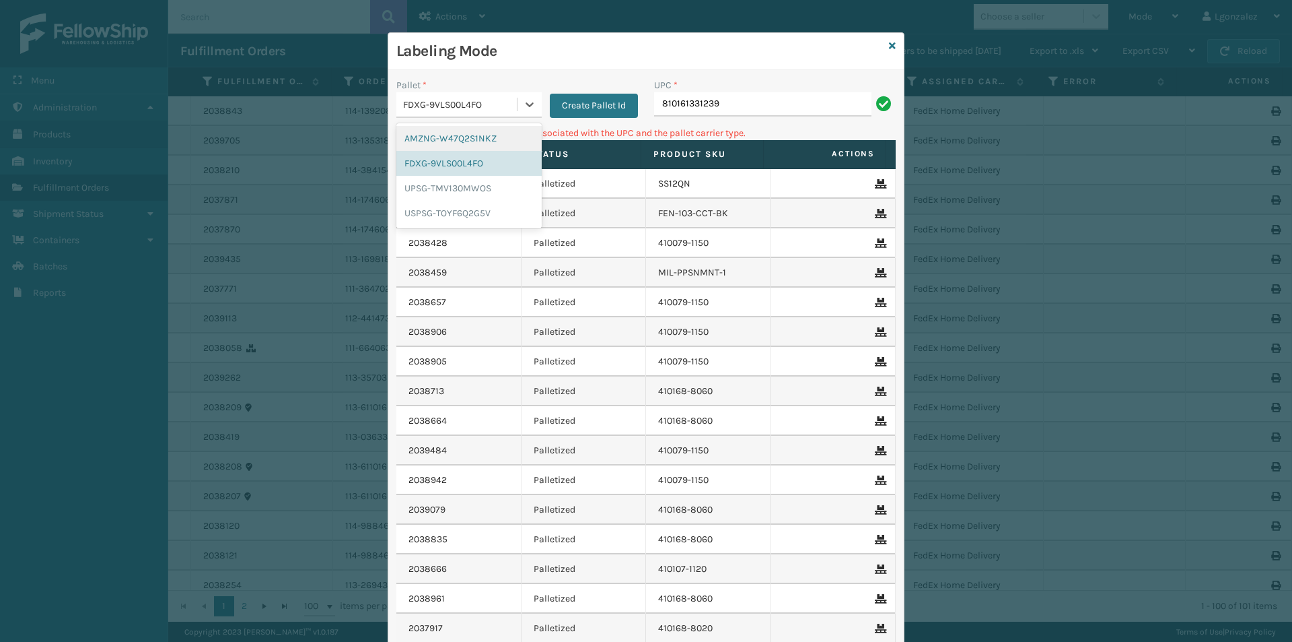
click at [440, 138] on div "AMZNG-W47Q2S1NKZ" at bounding box center [468, 138] width 145 height 25
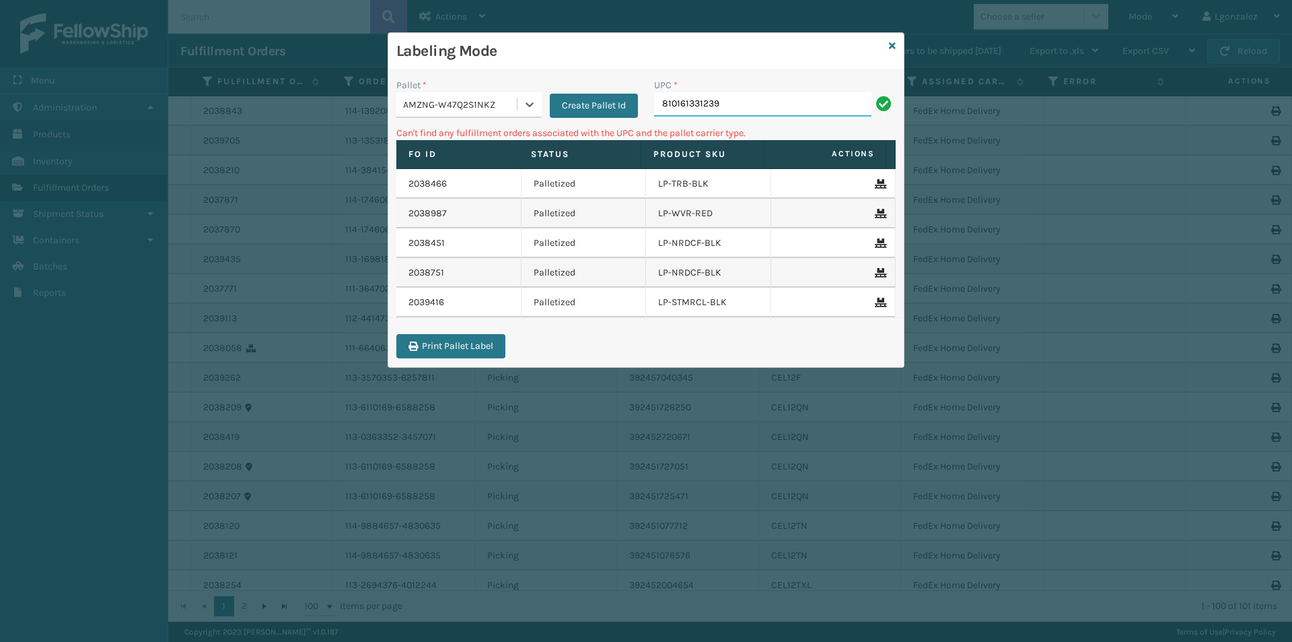
click at [726, 94] on input "810161331239" at bounding box center [762, 104] width 217 height 24
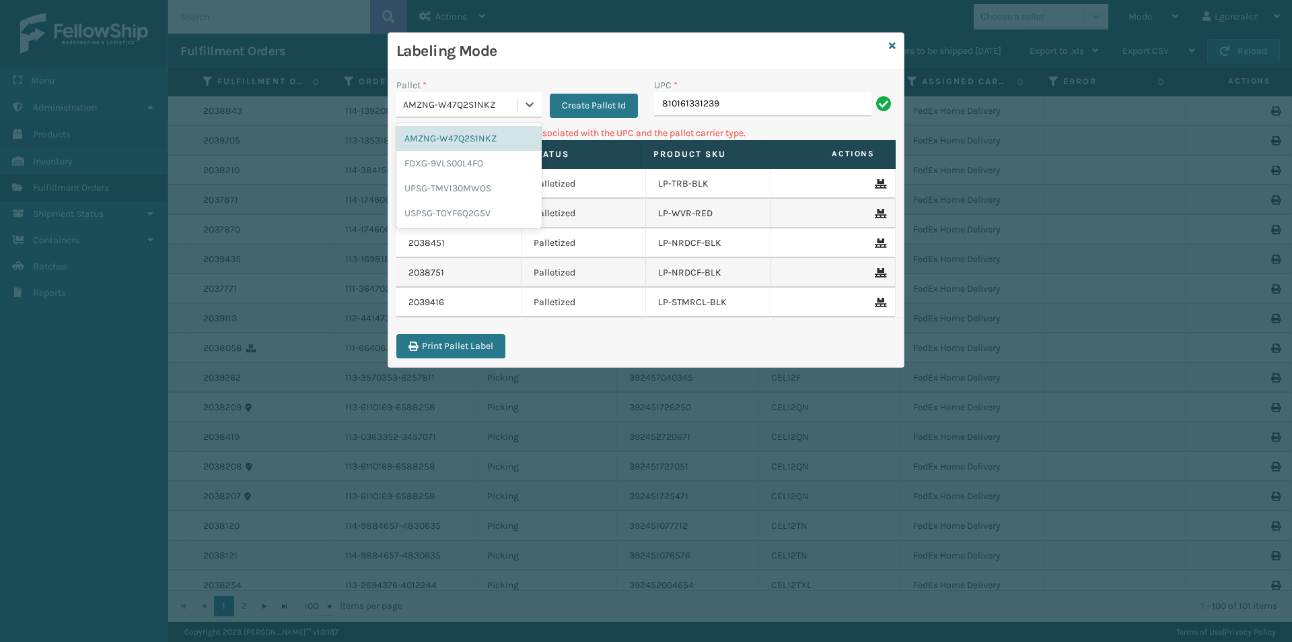
click at [487, 103] on div "AMZNG-W47Q2S1NKZ" at bounding box center [460, 105] width 115 height 14
click at [483, 210] on div "USPSG-TOYF6Q2G5V" at bounding box center [468, 213] width 145 height 25
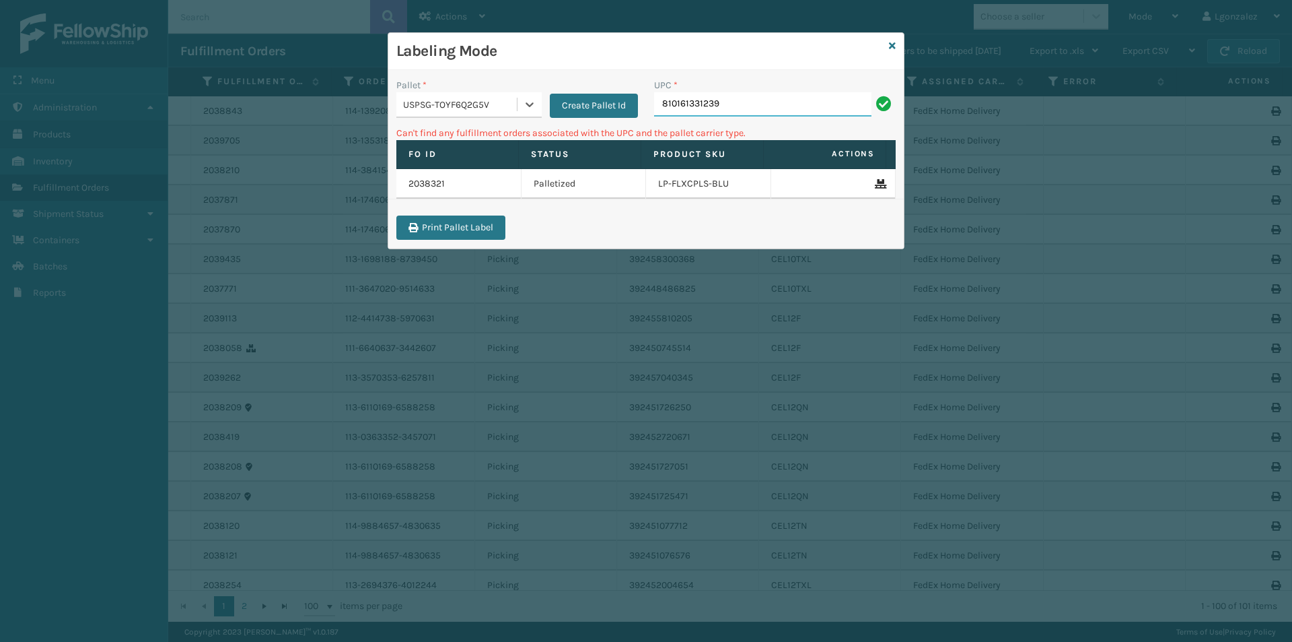
click at [736, 106] on input "810161331239" at bounding box center [762, 104] width 217 height 24
drag, startPoint x: 687, startPoint y: 112, endPoint x: 522, endPoint y: 120, distance: 165.1
click at [522, 120] on div "Pallet * USPSG-TOYF6Q2G5V Create Pallet Id UPC * 810161331239" at bounding box center [646, 102] width 516 height 48
type input "LP-ALVRDPMN-BLK"
drag, startPoint x: 713, startPoint y: 100, endPoint x: 644, endPoint y: 111, distance: 70.3
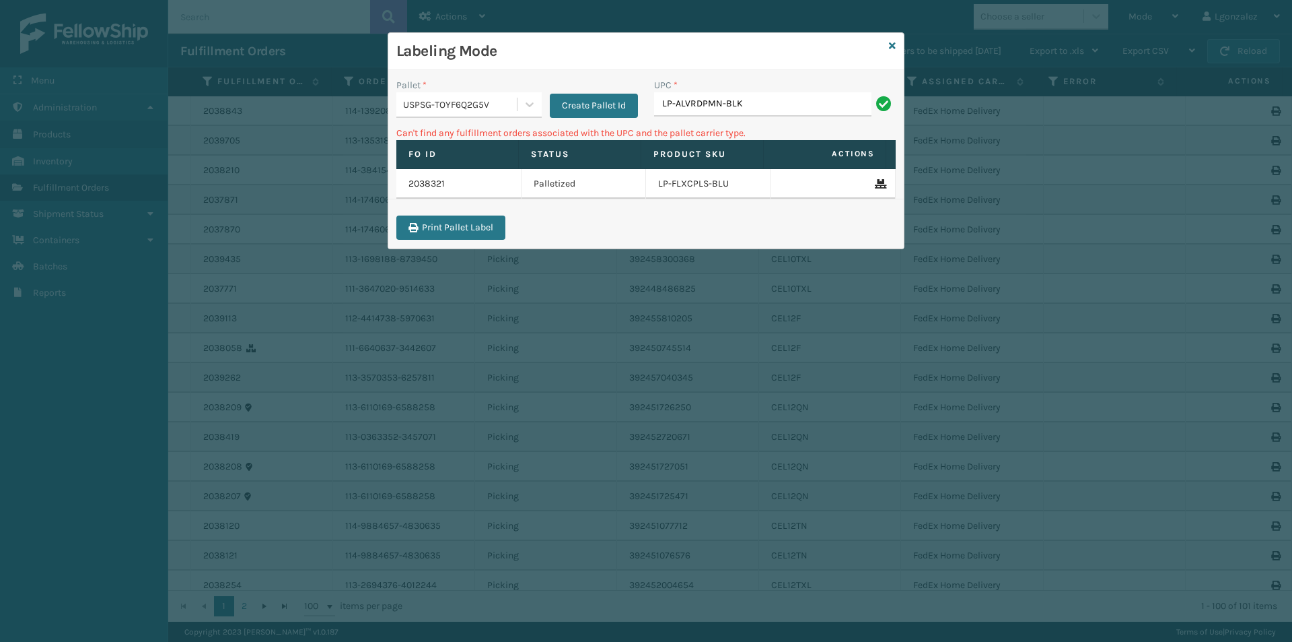
click at [644, 111] on div "Pallet * USPSG-TOYF6Q2G5V Create Pallet Id UPC * LP-ALVRDPMN-BLK" at bounding box center [646, 102] width 516 height 48
click at [785, 104] on input "LP-ALVRDPMN-BLK" at bounding box center [762, 104] width 217 height 24
click at [768, 107] on input "LP-ALVRDPMN-BLK" at bounding box center [762, 104] width 217 height 24
click at [731, 106] on input "LP-ALVRDPMN-BLK" at bounding box center [762, 104] width 217 height 24
click at [740, 107] on input "LP-ALVRDPMN-BLK" at bounding box center [762, 104] width 217 height 24
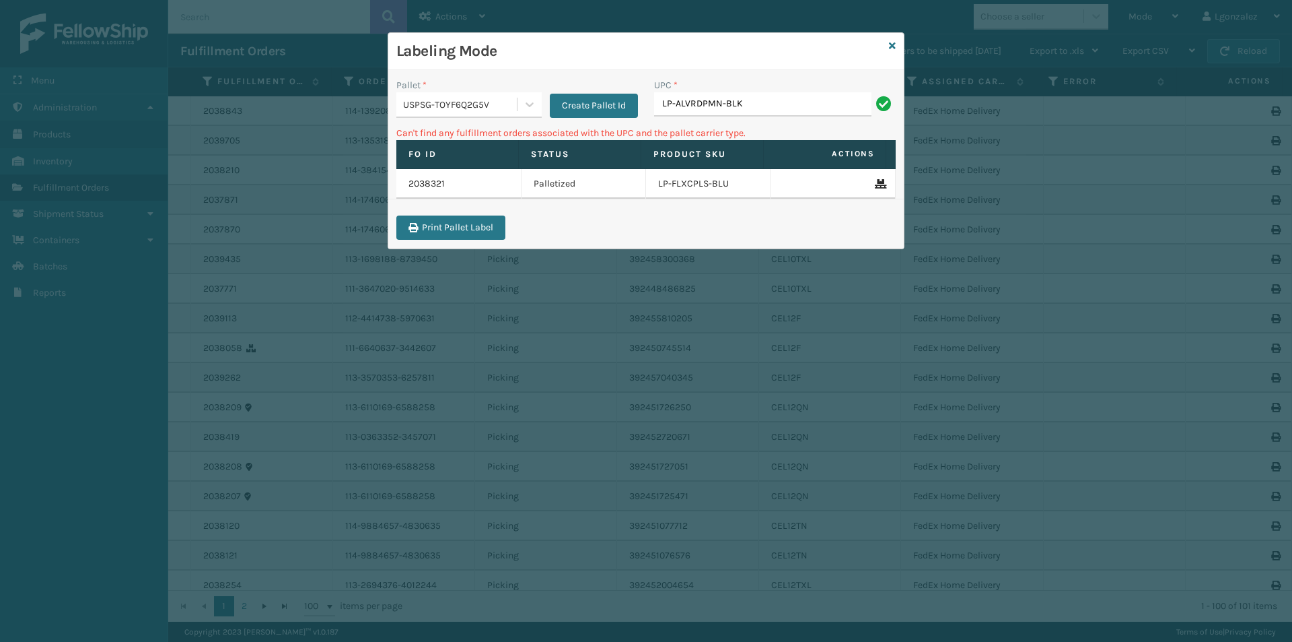
click at [708, 102] on input "LP-ALVRDPMN-BLK" at bounding box center [762, 104] width 217 height 24
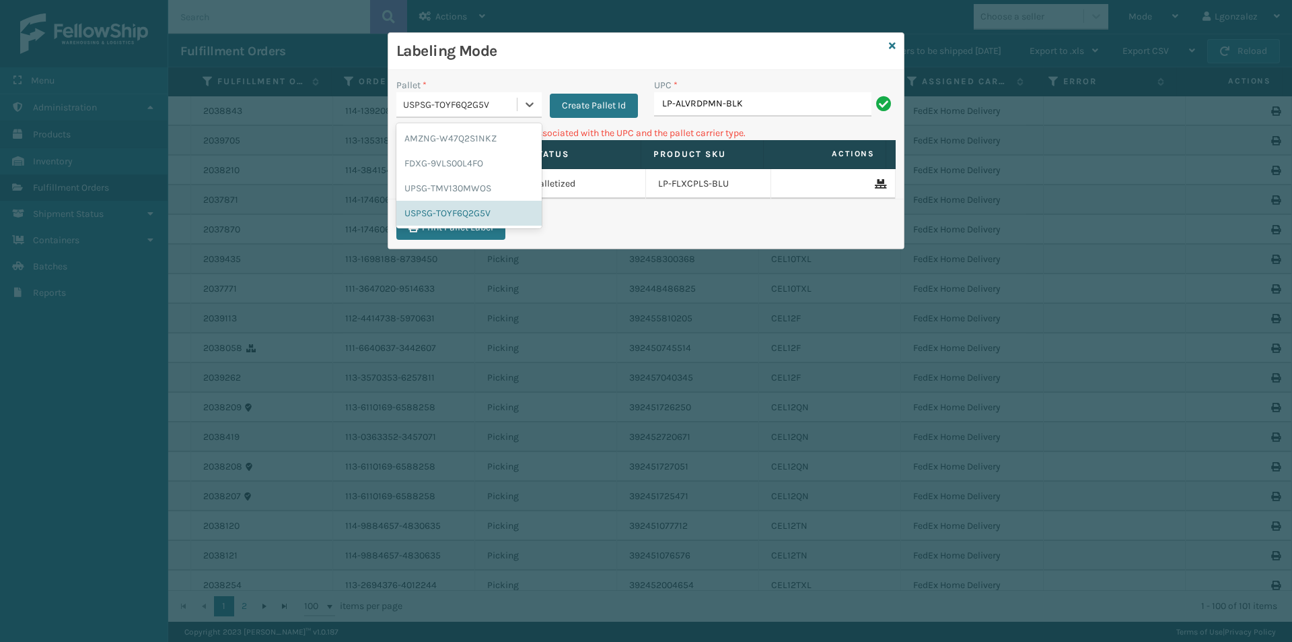
click at [500, 106] on div "USPSG-TOYF6Q2G5V" at bounding box center [460, 105] width 115 height 14
click at [485, 143] on div "AMZNG-W47Q2S1NKZ" at bounding box center [468, 138] width 145 height 25
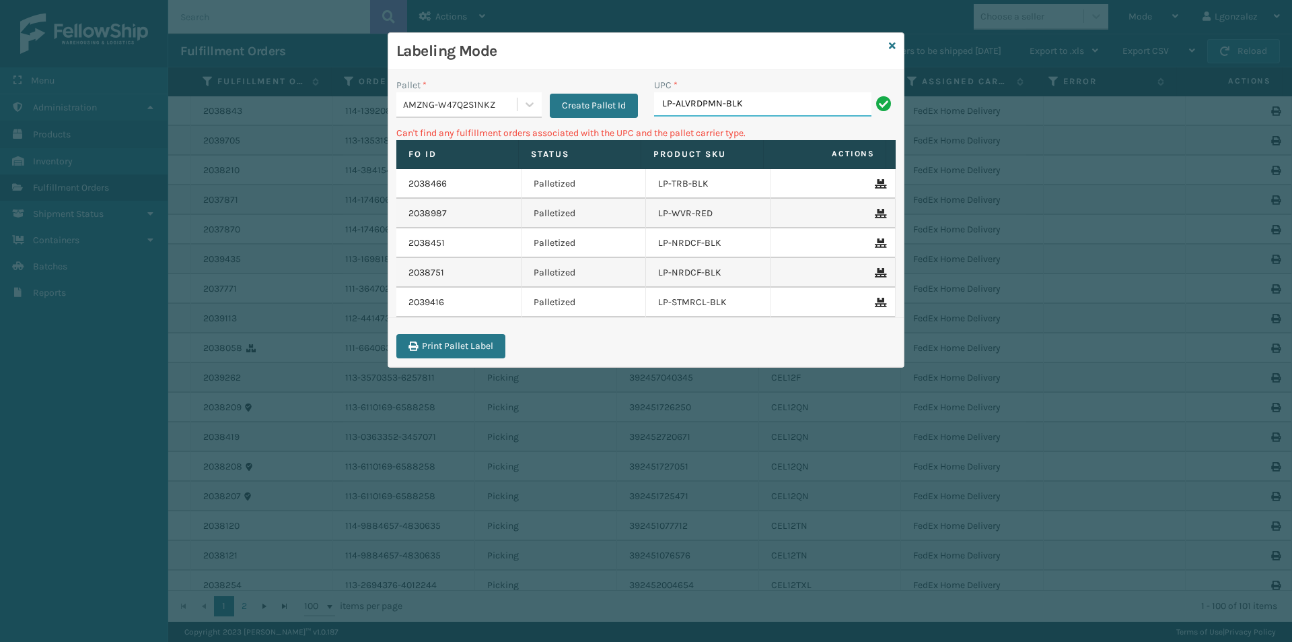
click at [745, 98] on input "LP-ALVRDPMN-BLK" at bounding box center [762, 104] width 217 height 24
click at [489, 118] on div "Pallet * AMZNG-W47Q2S1NKZ Create Pallet Id" at bounding box center [517, 102] width 258 height 48
click at [528, 97] on div at bounding box center [530, 104] width 24 height 24
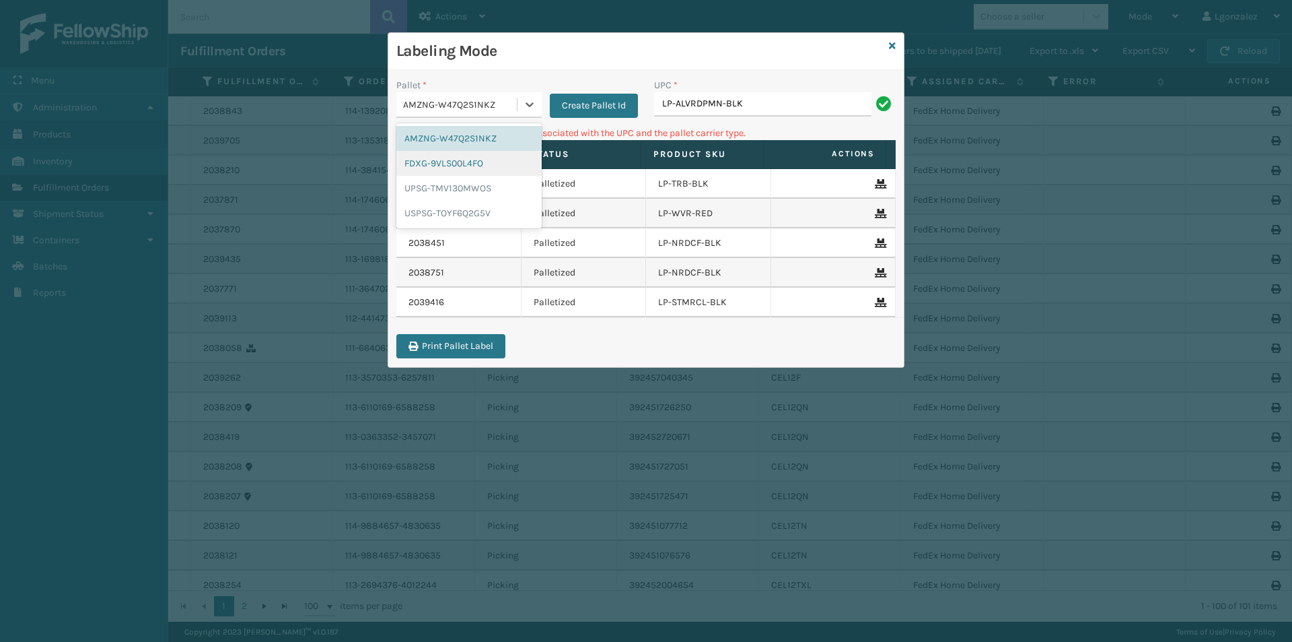
click at [502, 157] on div "FDXG-9VLS00L4FO" at bounding box center [468, 163] width 145 height 25
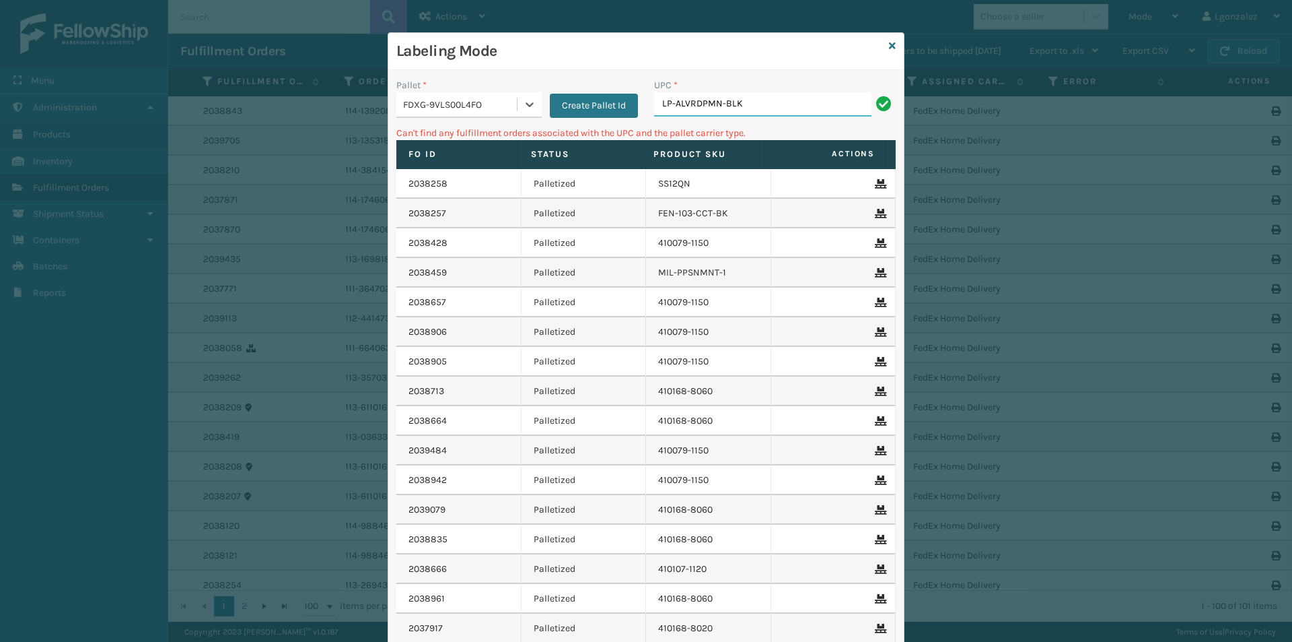
click at [753, 99] on input "LP-ALVRDPMN-BLK" at bounding box center [762, 104] width 217 height 24
click at [500, 95] on div "FDXG-9VLS00L4FO" at bounding box center [456, 105] width 120 height 22
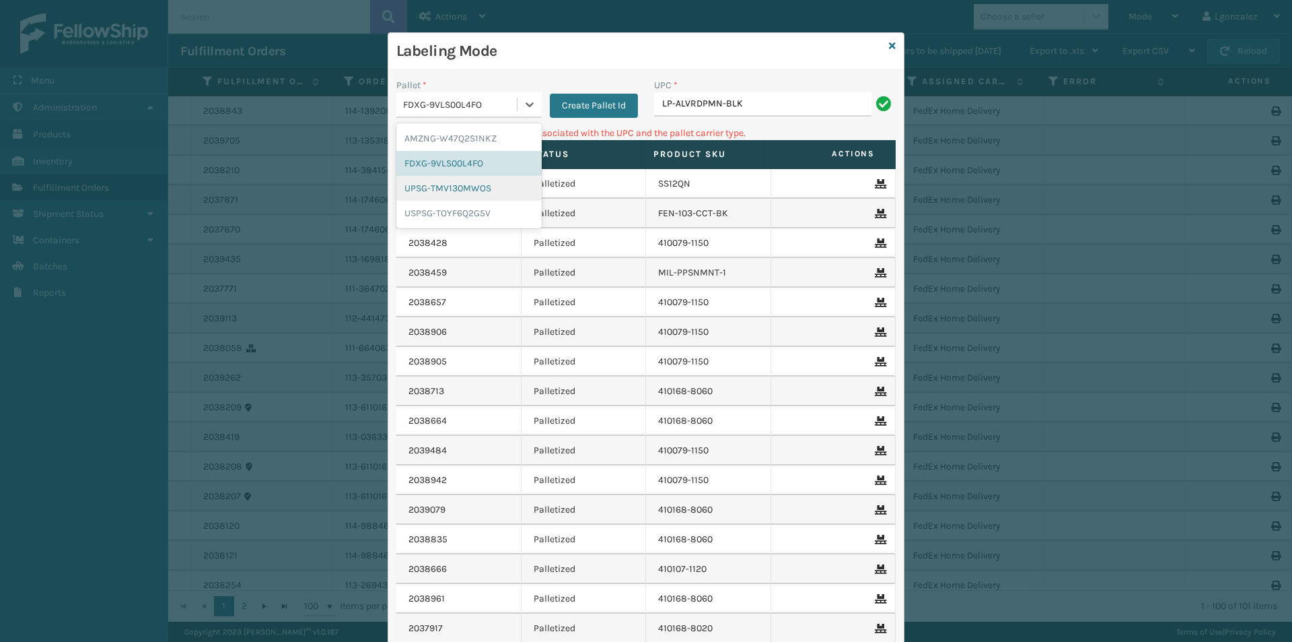
click at [487, 181] on div "UPSG-TMV130MWOS" at bounding box center [468, 188] width 145 height 25
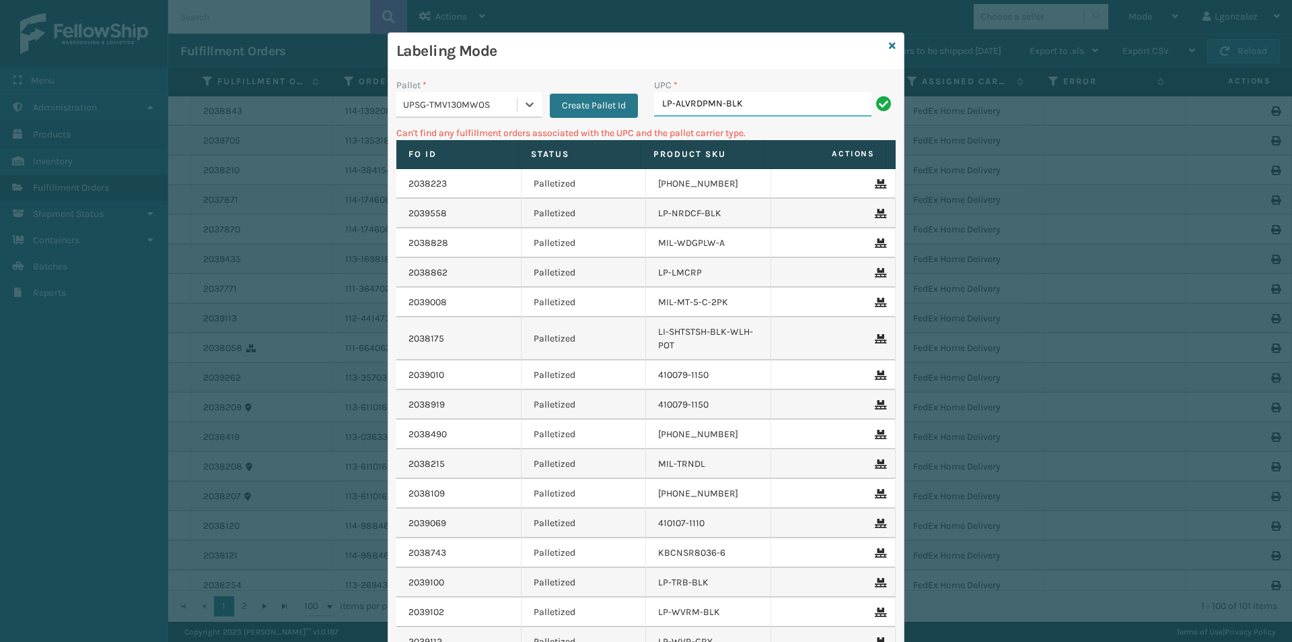
click at [746, 108] on input "LP-ALVRDPMN-BLK" at bounding box center [762, 104] width 217 height 24
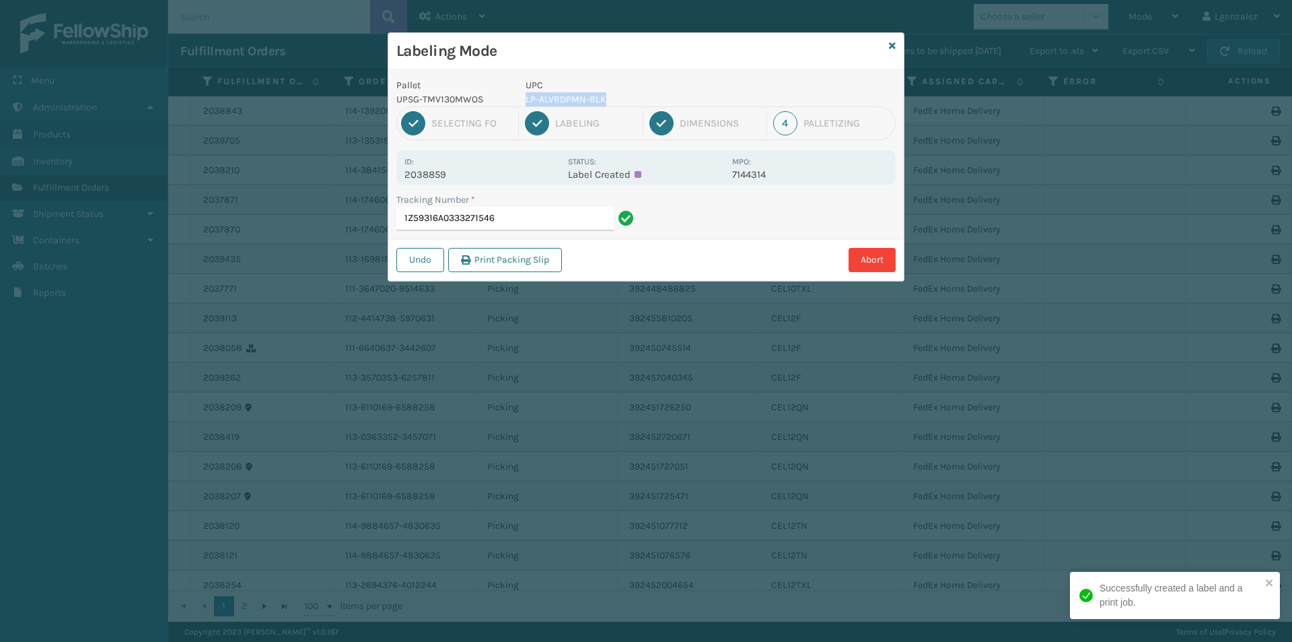
drag, startPoint x: 579, startPoint y: 99, endPoint x: 523, endPoint y: 103, distance: 56.0
click at [523, 103] on div "UPC LP-ALVRDPMN-BLK" at bounding box center [625, 92] width 215 height 28
click at [611, 100] on p "LP-ALVRDPMN-BLK" at bounding box center [625, 99] width 199 height 14
click at [596, 100] on p "LP-ALVRDPMN-BLK" at bounding box center [625, 99] width 199 height 14
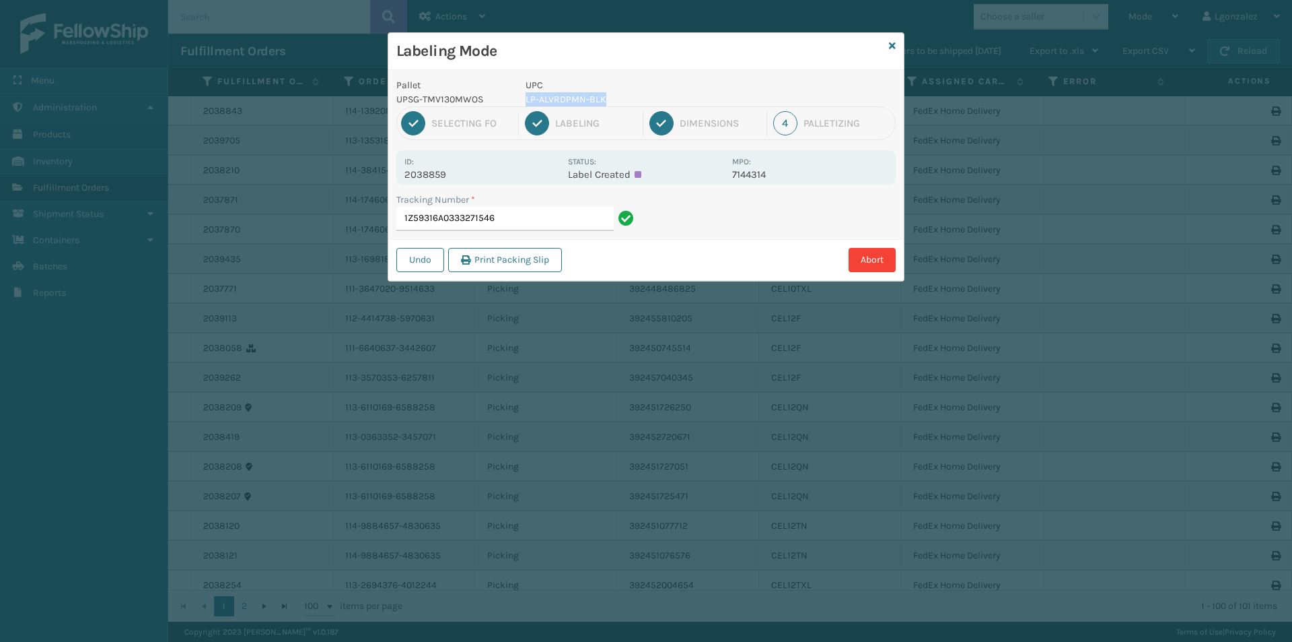
drag, startPoint x: 599, startPoint y: 96, endPoint x: 517, endPoint y: 102, distance: 82.3
click at [518, 102] on div "UPC LP-ALVRDPMN-BLK" at bounding box center [625, 92] width 215 height 28
click at [552, 227] on input "1Z59316A0333271546" at bounding box center [504, 219] width 217 height 24
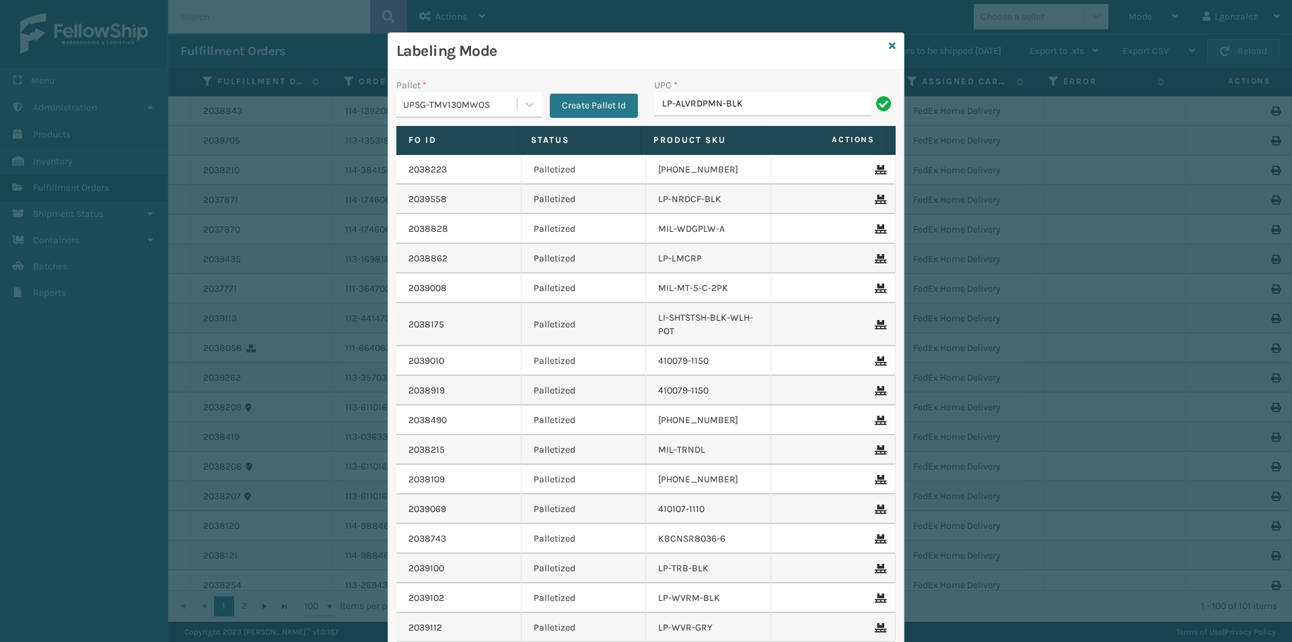
type input "LP-ALVRDPMN-BLK"
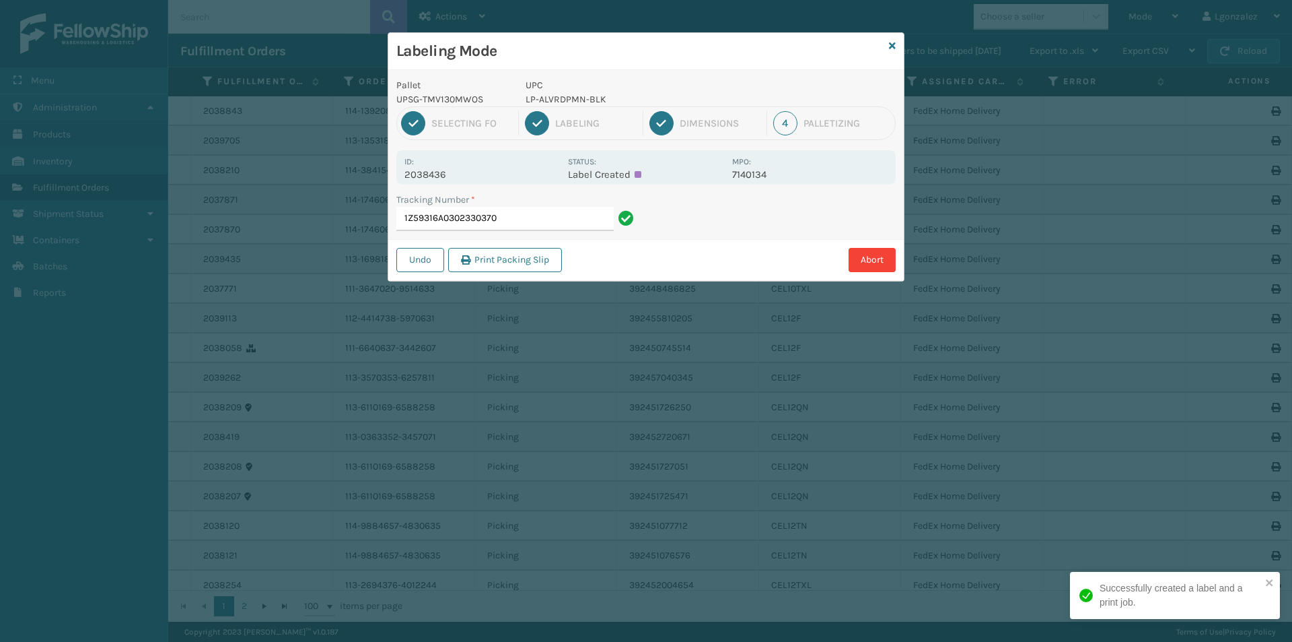
click at [512, 211] on input "1Z59316A0302330370" at bounding box center [504, 219] width 217 height 24
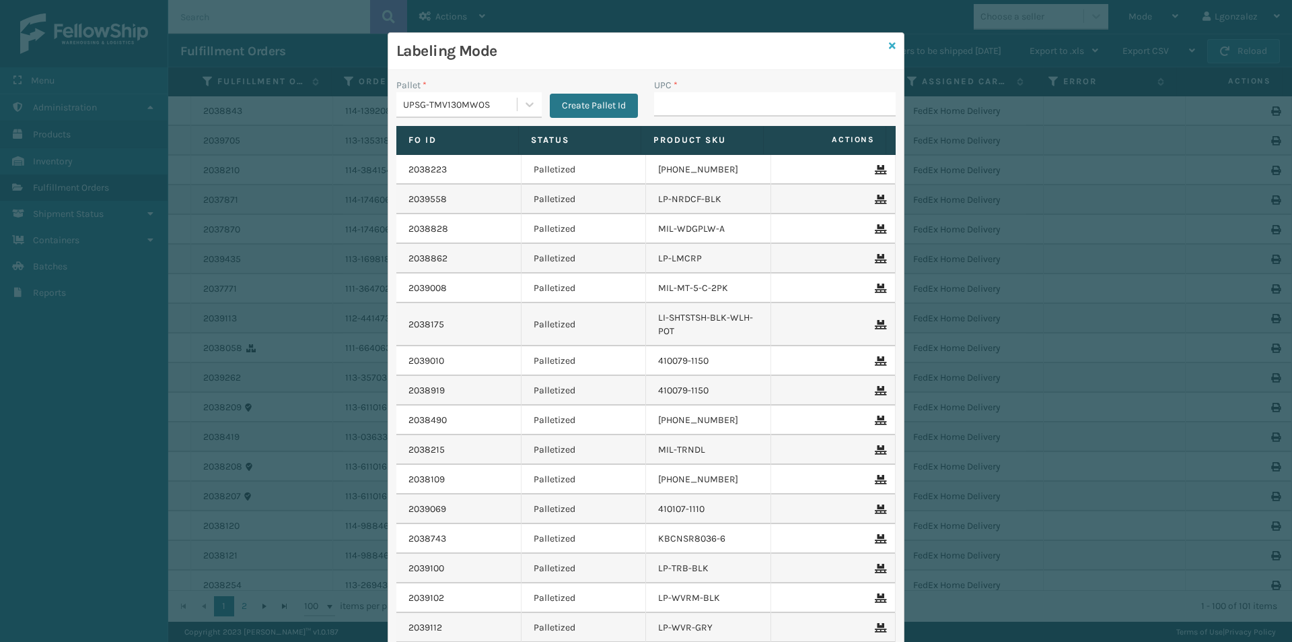
click at [889, 48] on icon at bounding box center [892, 45] width 7 height 9
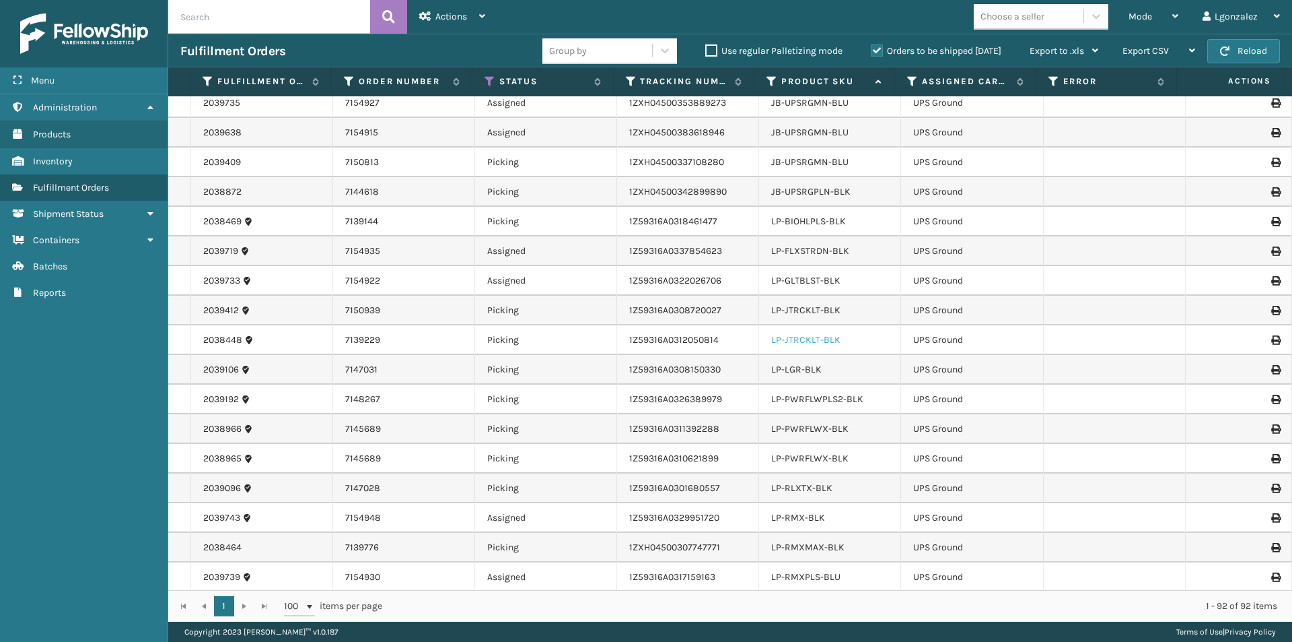
scroll to position [1481, 0]
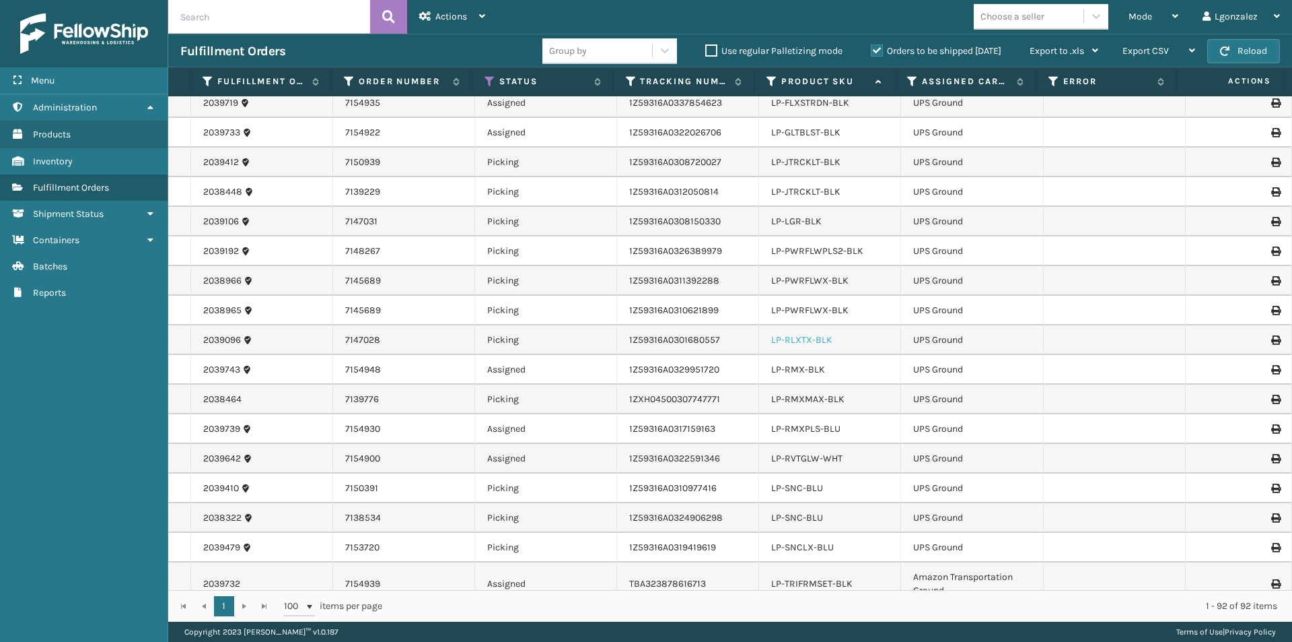
click at [789, 339] on link "LP-RLXTX-BLK" at bounding box center [801, 339] width 61 height 11
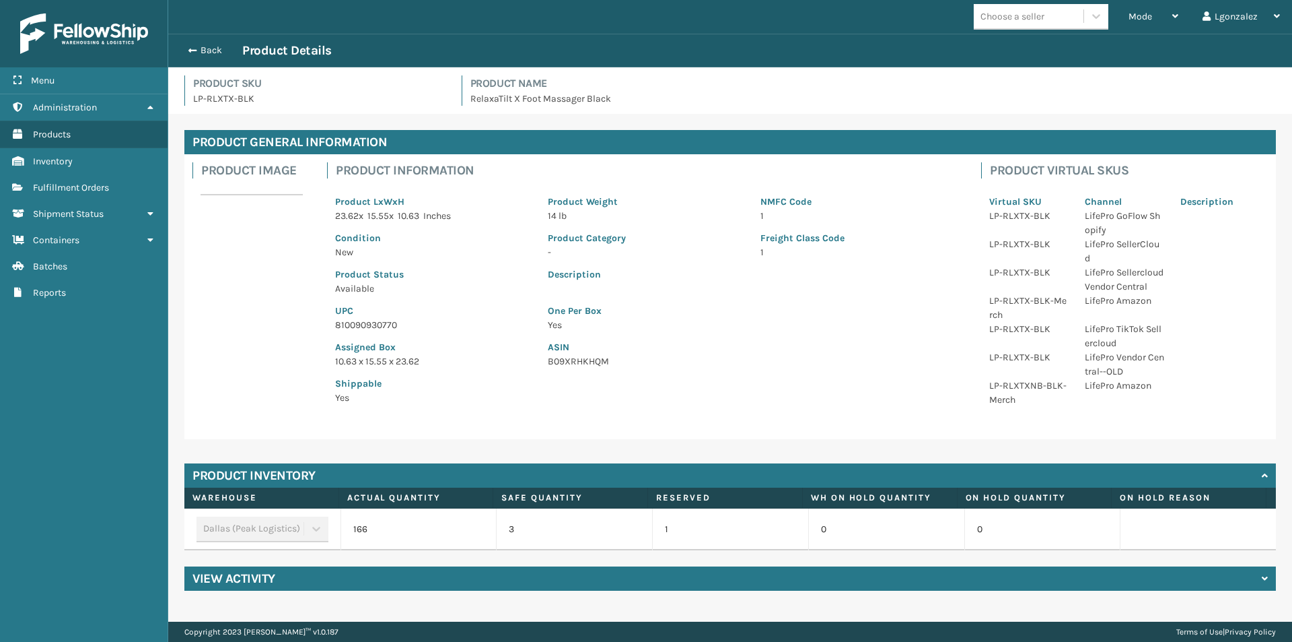
click at [374, 325] on p "810090930770" at bounding box center [433, 325] width 197 height 14
click at [95, 186] on span "Fulfillment Orders" at bounding box center [71, 187] width 76 height 11
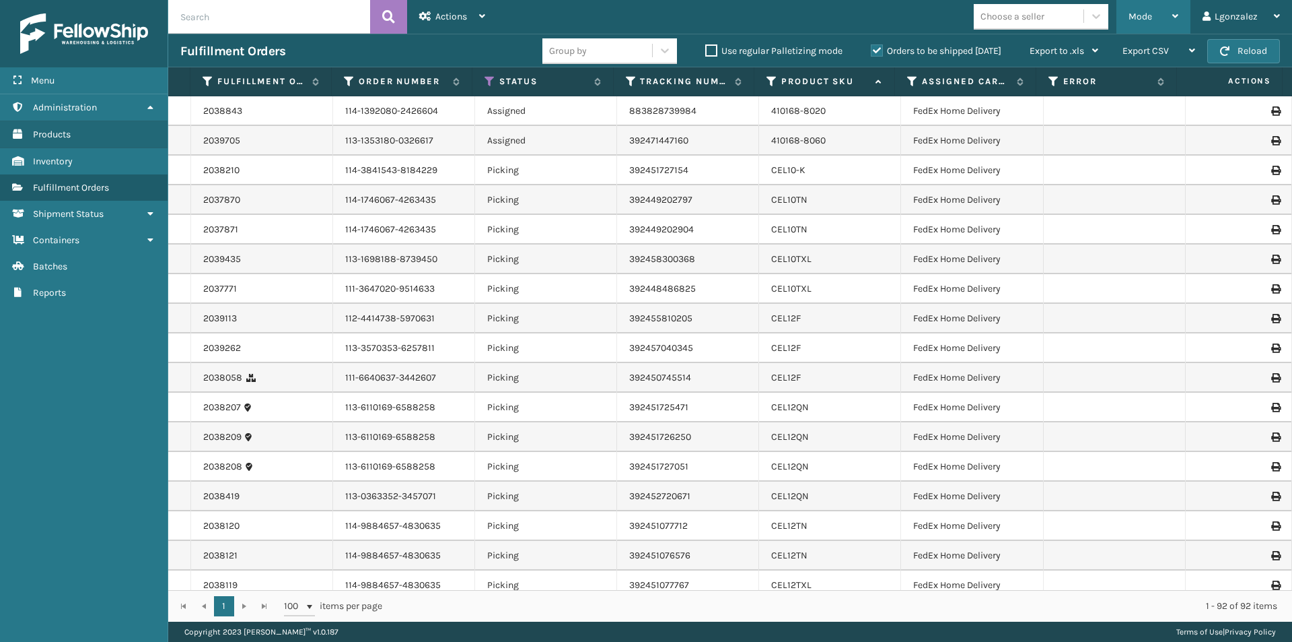
click at [1183, 11] on div "Mode Regular Mode Picking Mode Labeling Mode Exit Scan Mode" at bounding box center [1154, 17] width 74 height 34
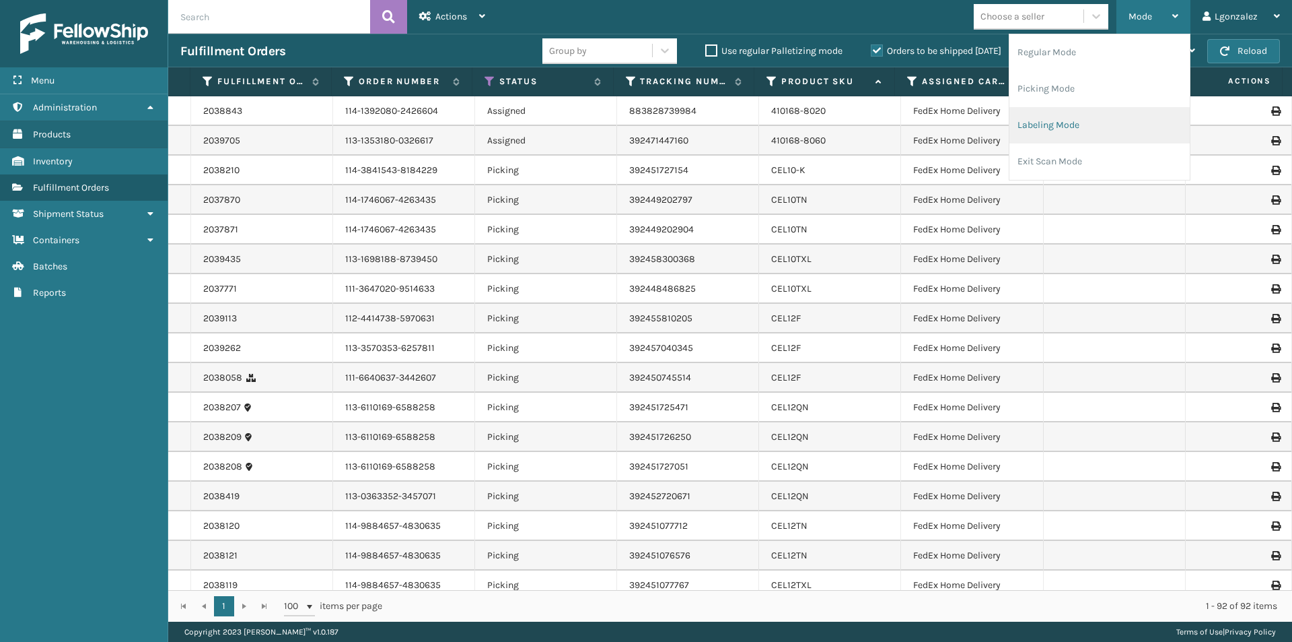
click at [1086, 132] on li "Labeling Mode" at bounding box center [1100, 125] width 180 height 36
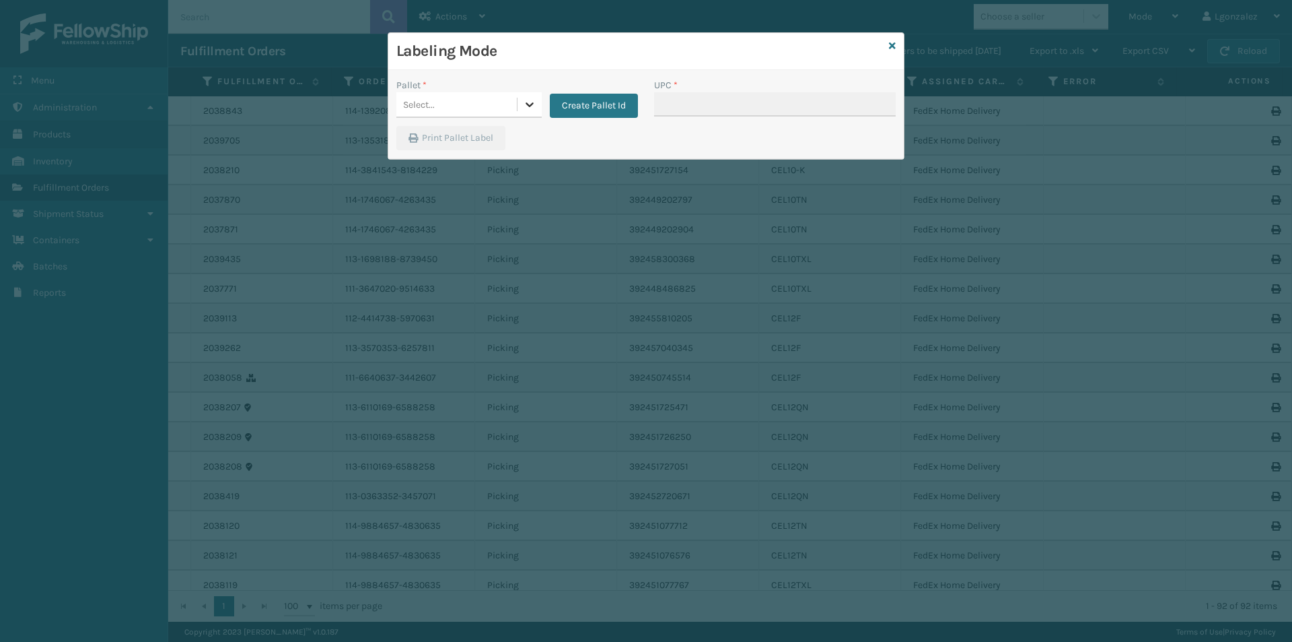
click at [531, 109] on icon at bounding box center [529, 104] width 13 height 13
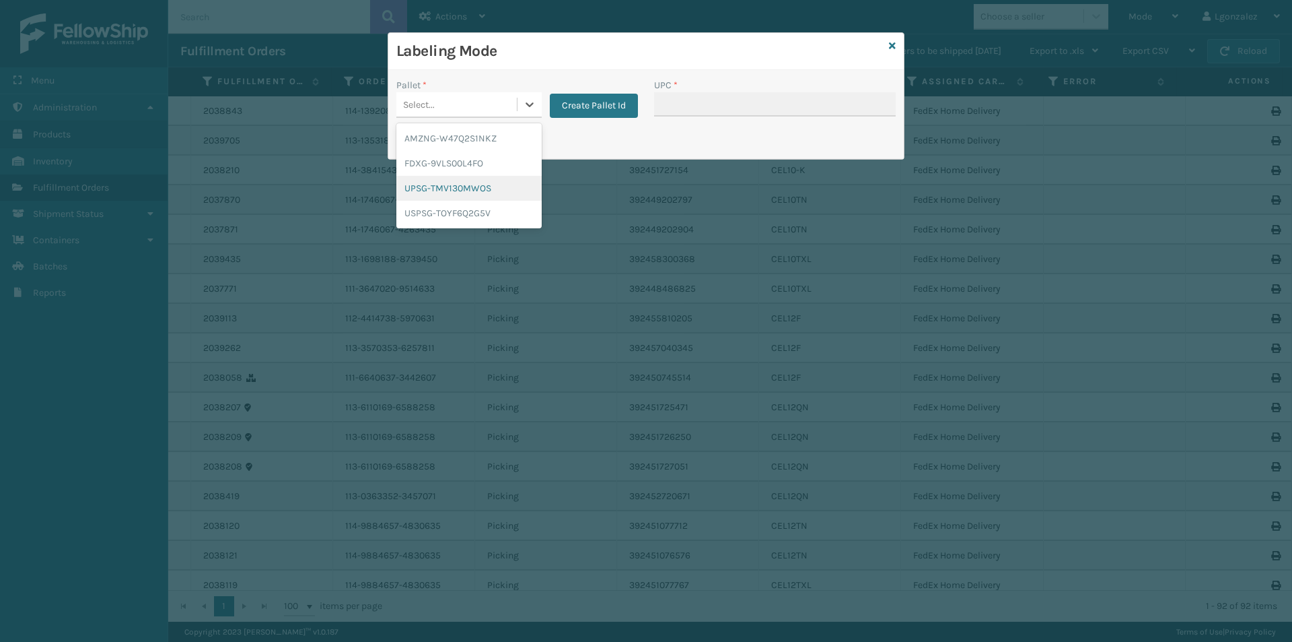
click at [487, 188] on div "UPSG-TMV130MWOS" at bounding box center [468, 188] width 145 height 25
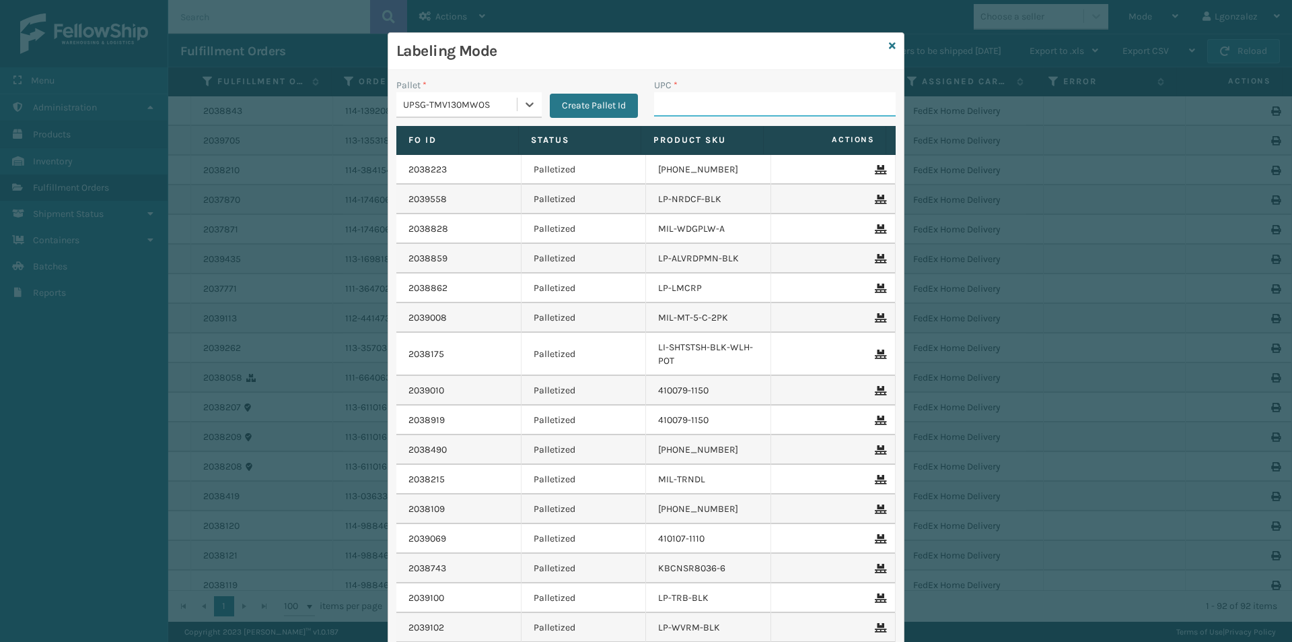
click at [685, 100] on input "UPC *" at bounding box center [775, 104] width 242 height 24
paste input "810090930770"
type input "810090930770"
click at [694, 100] on input "060000027106" at bounding box center [762, 104] width 217 height 24
click at [735, 104] on input "06888827106" at bounding box center [762, 104] width 217 height 24
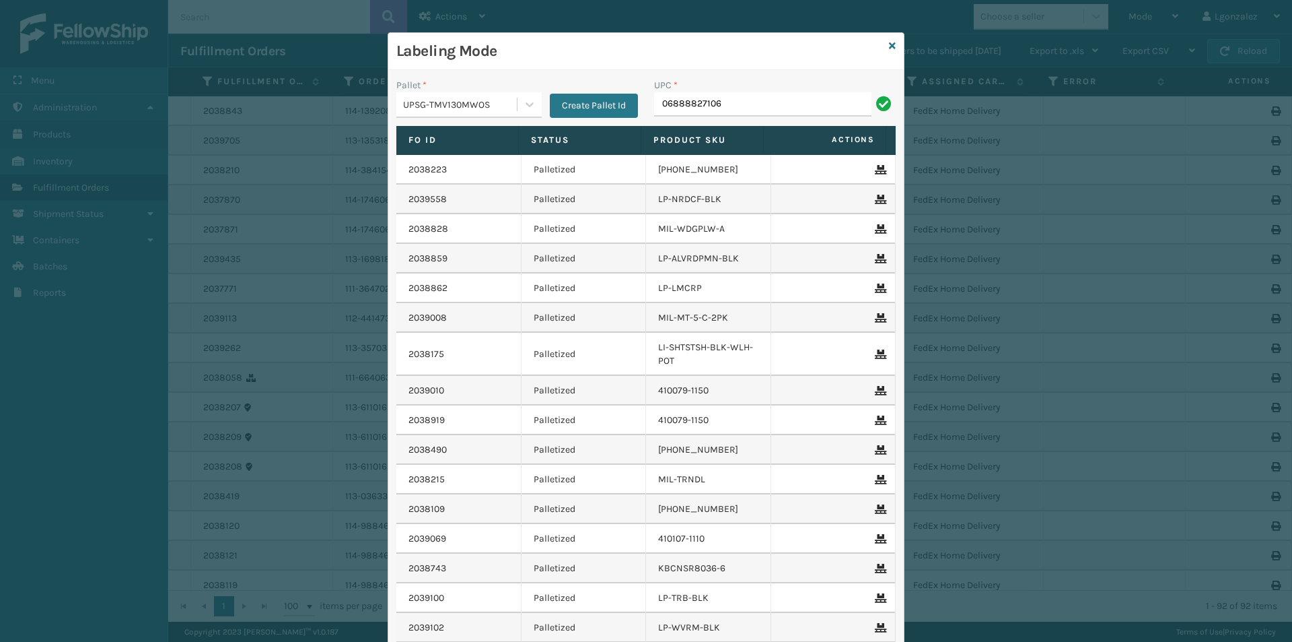
type input "06888827106"
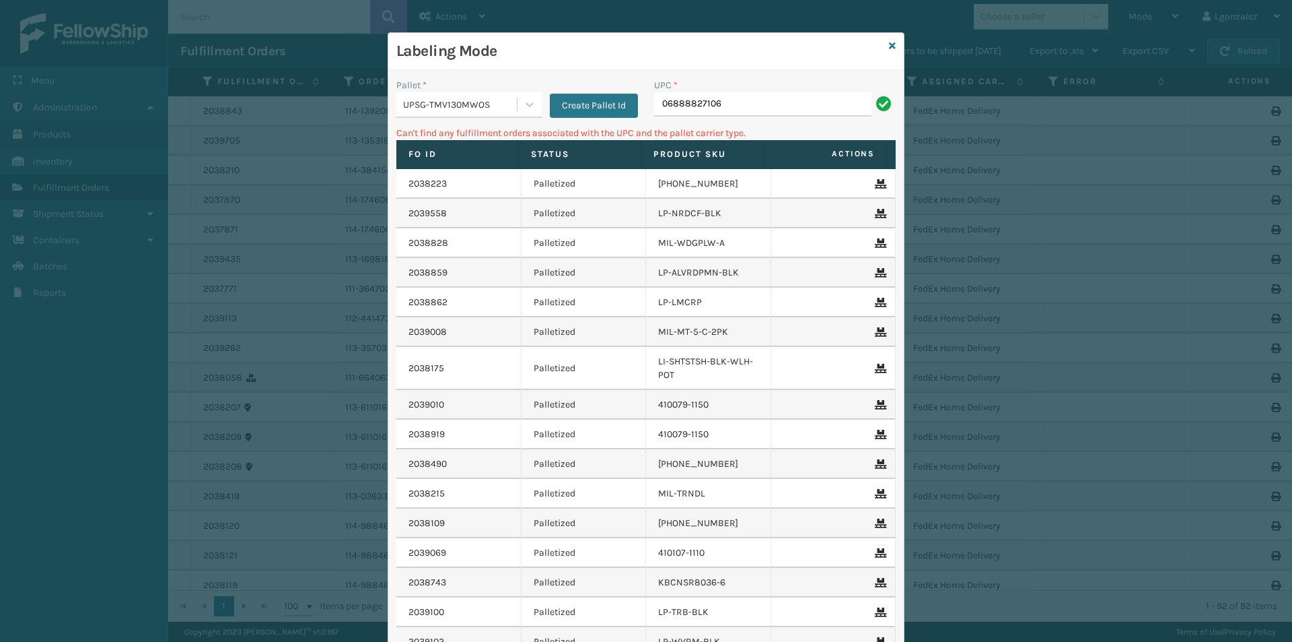
click at [689, 100] on input "06888827106" at bounding box center [762, 104] width 217 height 24
click at [745, 108] on input "068888027106" at bounding box center [762, 104] width 217 height 24
type input "068888027106"
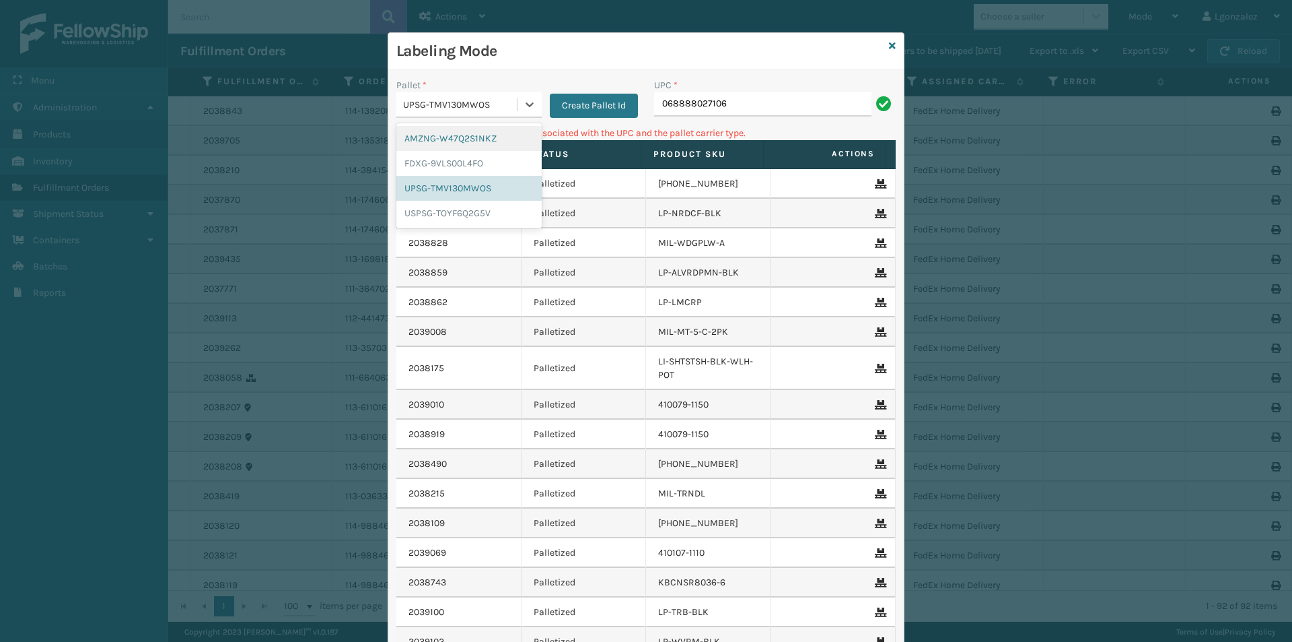
click at [504, 114] on div "UPSG-TMV130MWOS" at bounding box center [456, 105] width 120 height 22
click at [487, 160] on div "FDXG-9VLS00L4FO" at bounding box center [468, 163] width 145 height 25
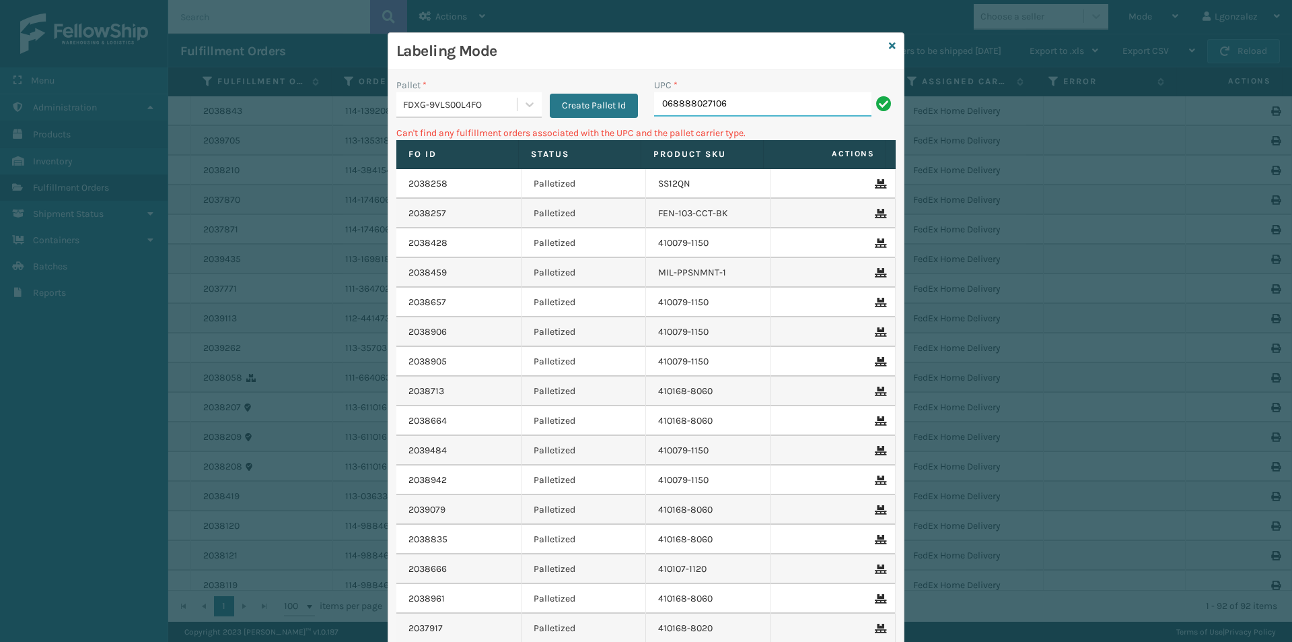
click at [724, 95] on input "068888027106" at bounding box center [762, 104] width 217 height 24
click at [496, 110] on div "FDXG-9VLS00L4FO" at bounding box center [460, 105] width 115 height 14
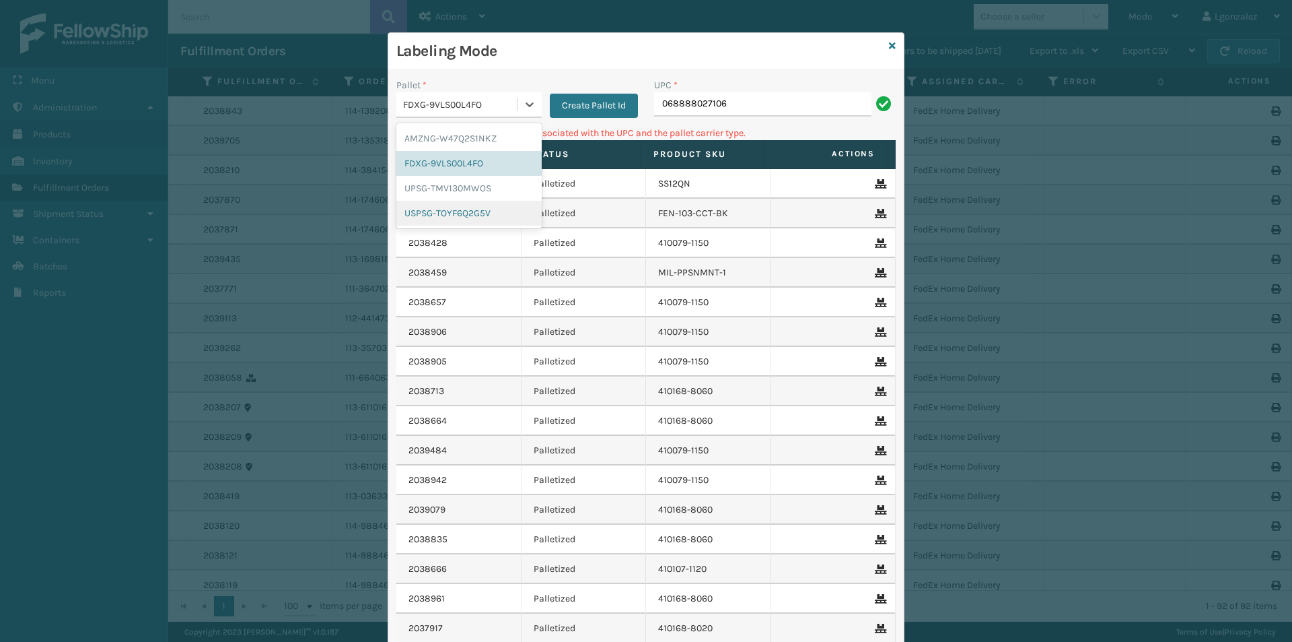
drag, startPoint x: 493, startPoint y: 212, endPoint x: 502, endPoint y: 201, distance: 14.4
click at [493, 211] on div "USPSG-TOYF6Q2G5V" at bounding box center [468, 213] width 145 height 25
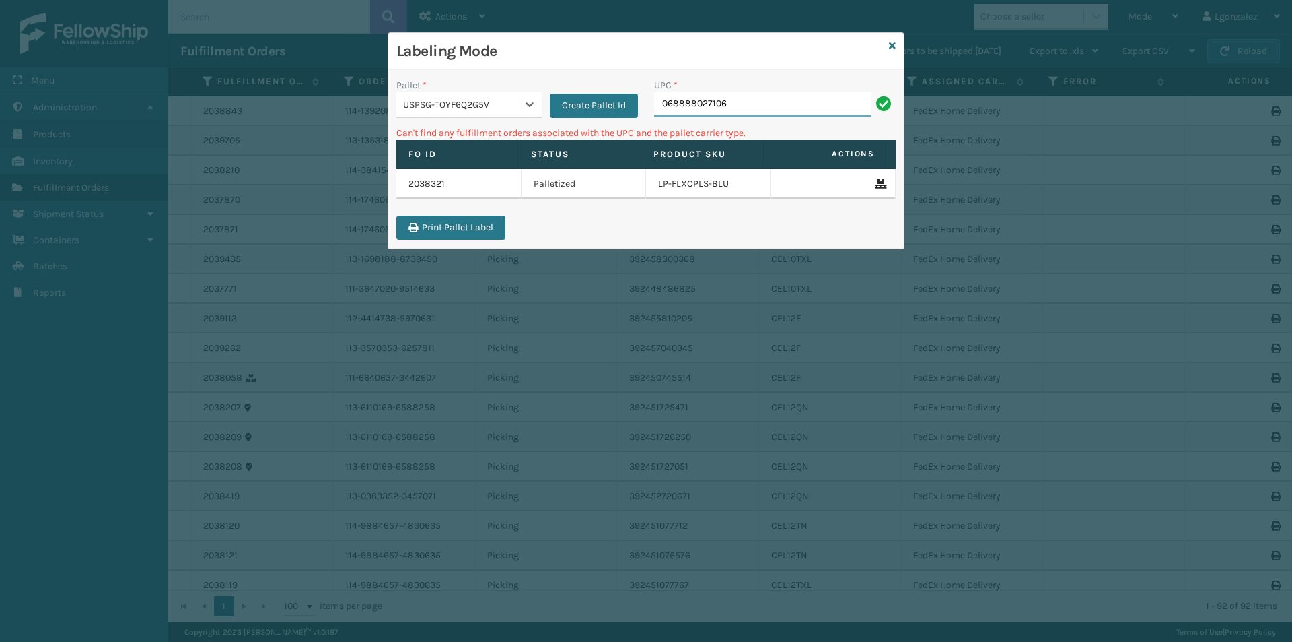
click at [733, 106] on input "068888027106" at bounding box center [762, 104] width 217 height 24
click at [502, 104] on div "USPSG-TOYF6Q2G5V" at bounding box center [460, 105] width 115 height 14
click at [666, 106] on input "068888027106" at bounding box center [762, 104] width 217 height 24
type input "68888027106"
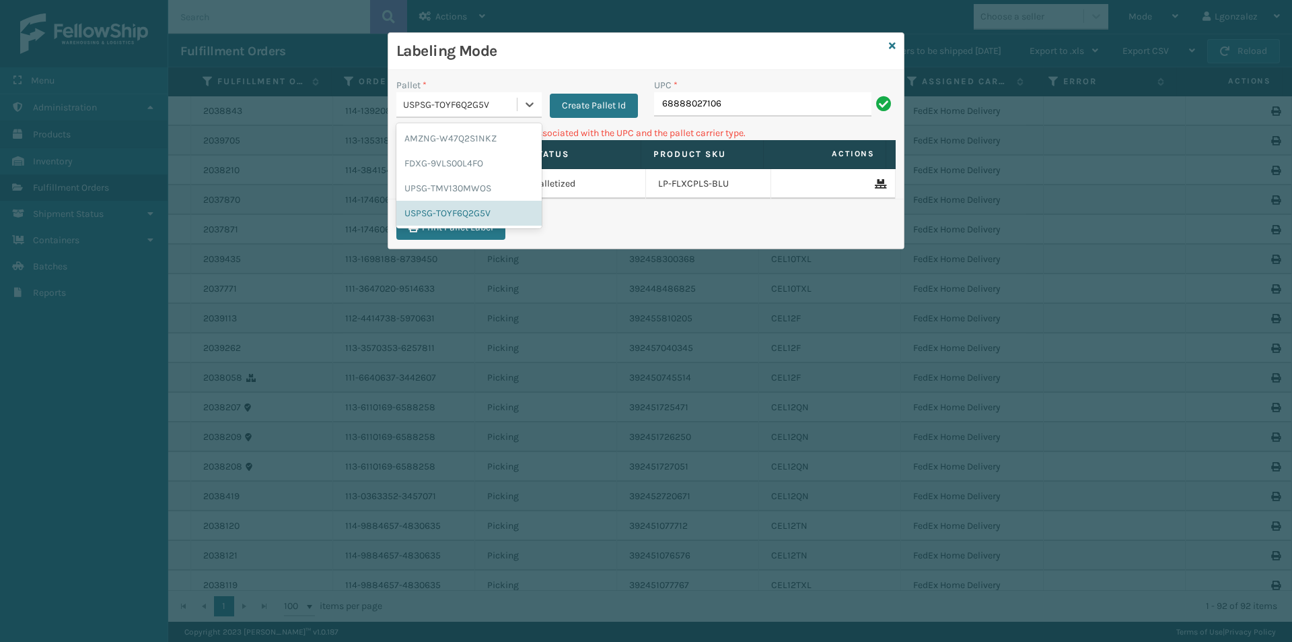
click at [442, 94] on div "USPSG-TOYF6Q2G5V" at bounding box center [456, 105] width 120 height 22
click at [453, 188] on div "UPSG-TMV130MWOS" at bounding box center [468, 188] width 145 height 25
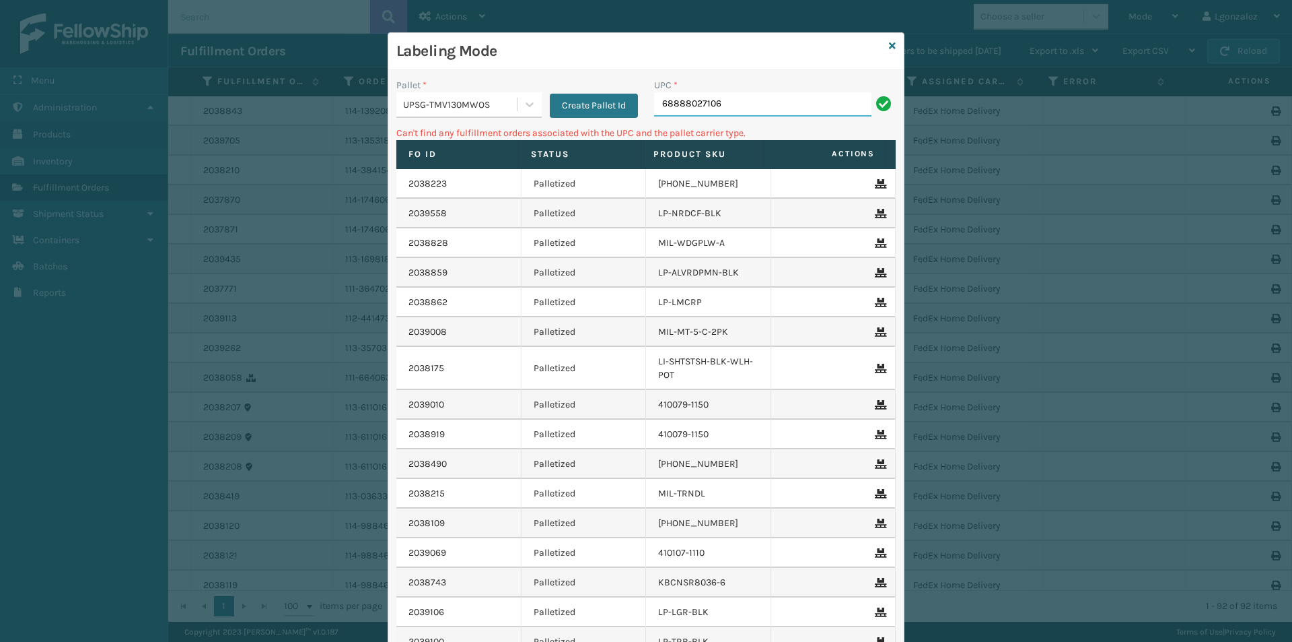
click at [731, 96] on input "68888027106" at bounding box center [762, 104] width 217 height 24
click at [442, 106] on div "UPSG-TMV130MWOS" at bounding box center [460, 105] width 115 height 14
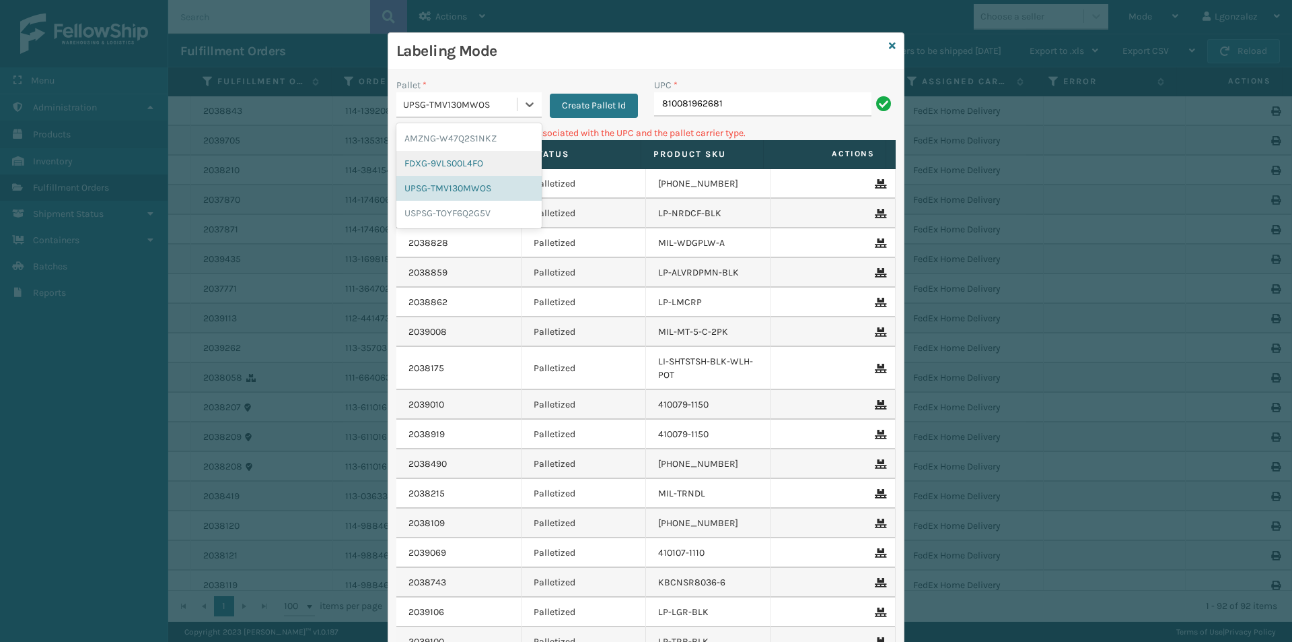
click at [451, 161] on div "FDXG-9VLS00L4FO" at bounding box center [468, 163] width 145 height 25
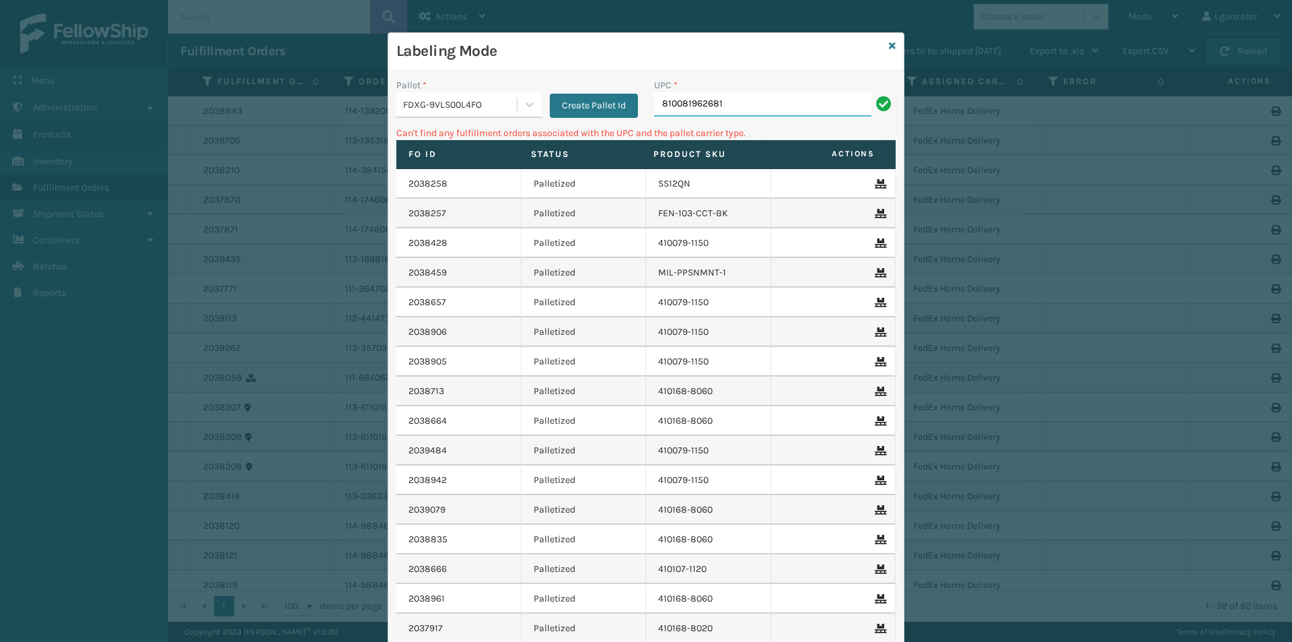
click at [742, 104] on input "810081962681" at bounding box center [762, 104] width 217 height 24
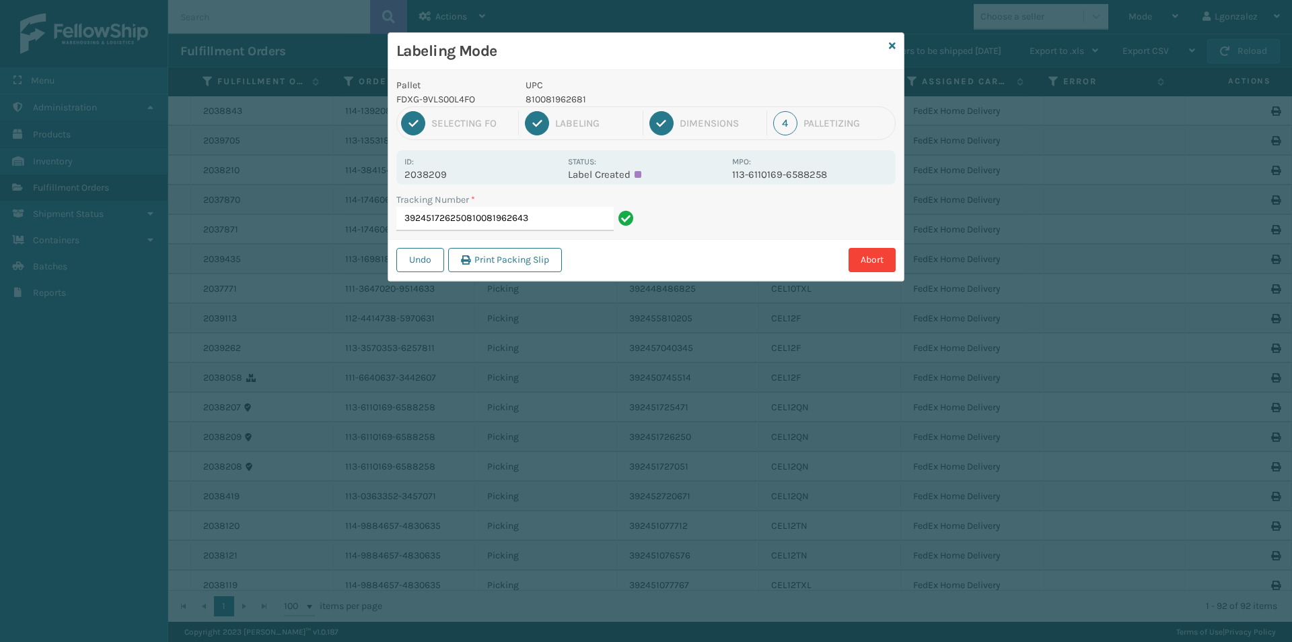
drag, startPoint x: 534, startPoint y: 215, endPoint x: 468, endPoint y: 230, distance: 68.4
click at [468, 230] on input "392451726250810081962643" at bounding box center [504, 219] width 217 height 24
click at [481, 221] on input "392451726250" at bounding box center [504, 219] width 217 height 24
type input "392451726250"
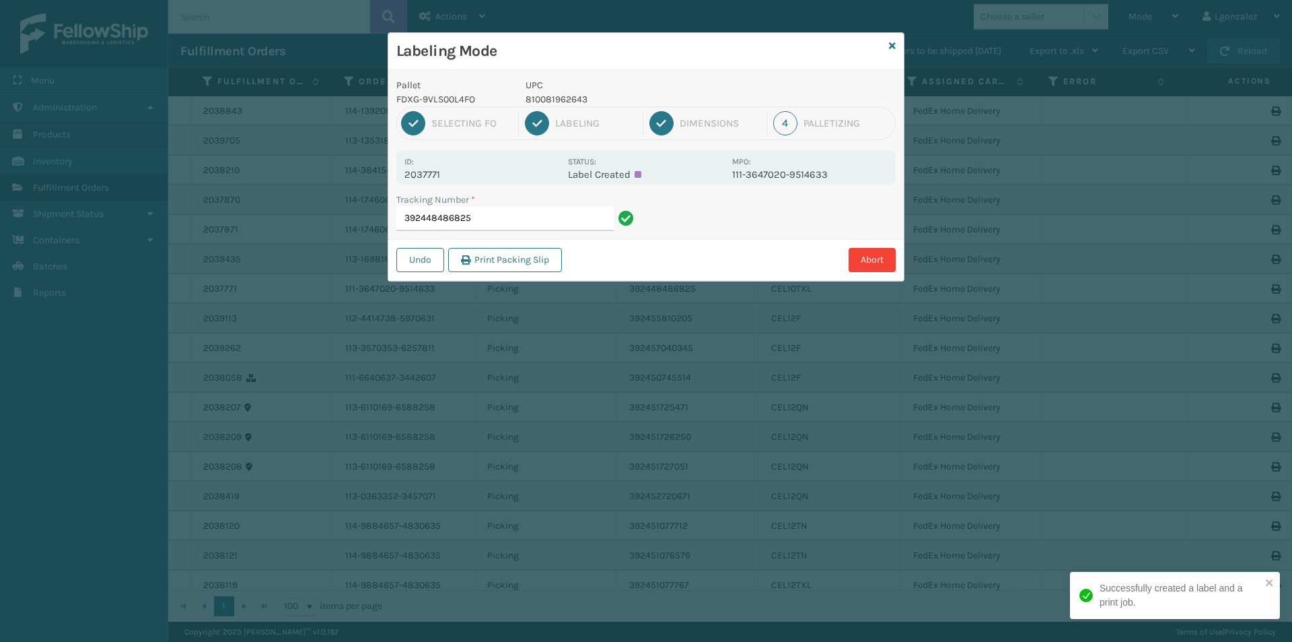
click at [549, 94] on p "810081962643" at bounding box center [625, 99] width 199 height 14
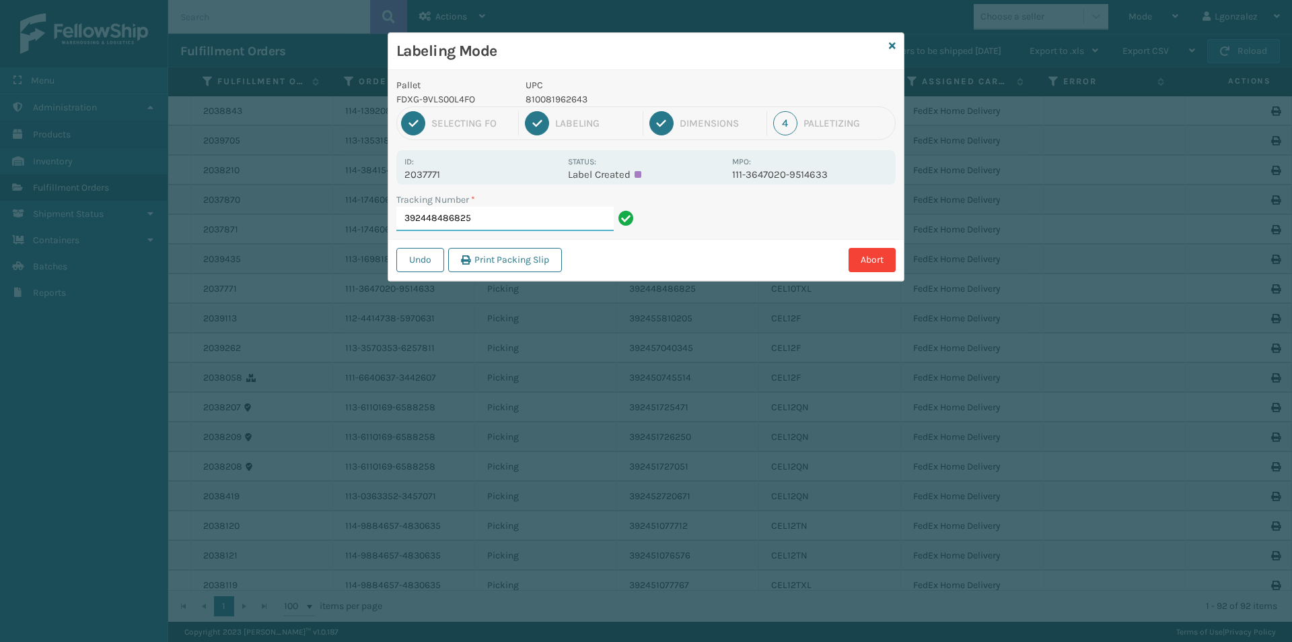
click at [565, 224] on input "392448486825" at bounding box center [504, 219] width 217 height 24
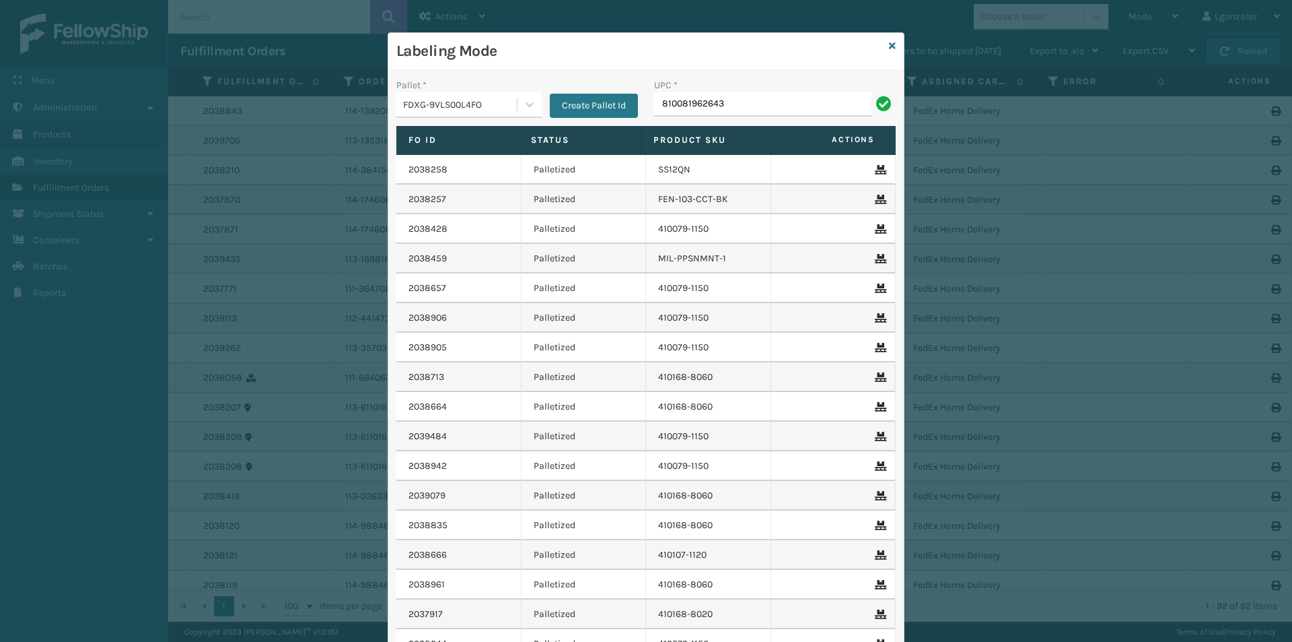
type input "810081962643"
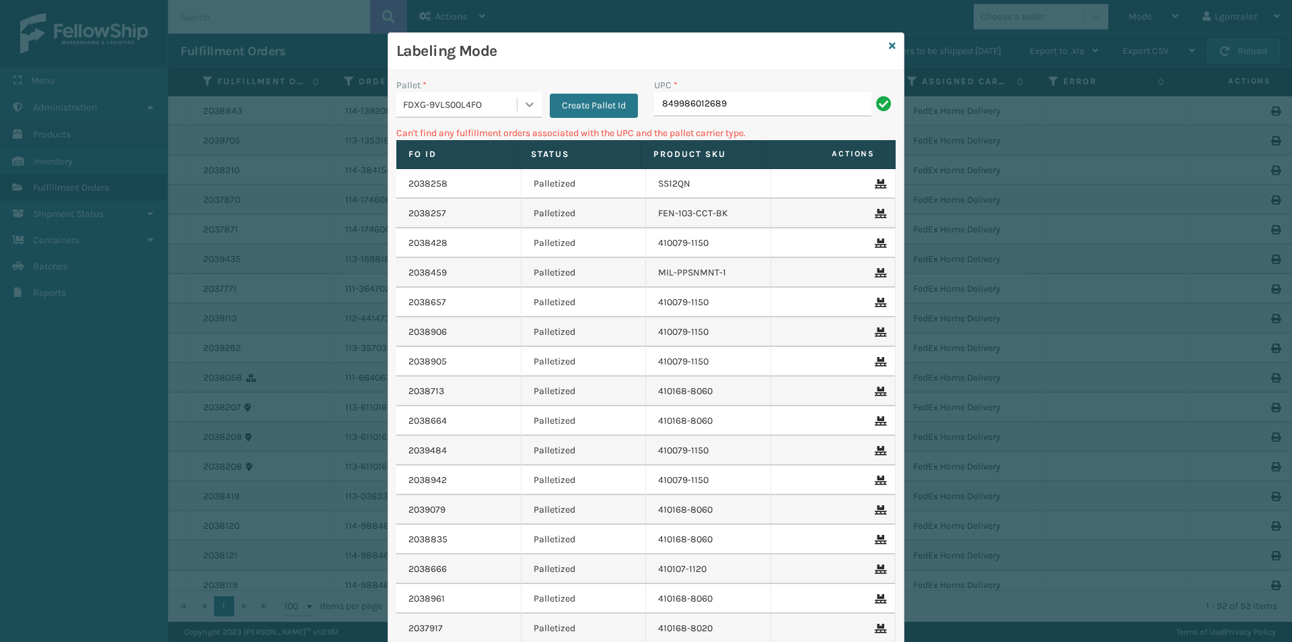
click at [523, 102] on icon at bounding box center [529, 104] width 13 height 13
click at [473, 210] on div "USPSG-TOYF6Q2G5V" at bounding box center [468, 213] width 145 height 25
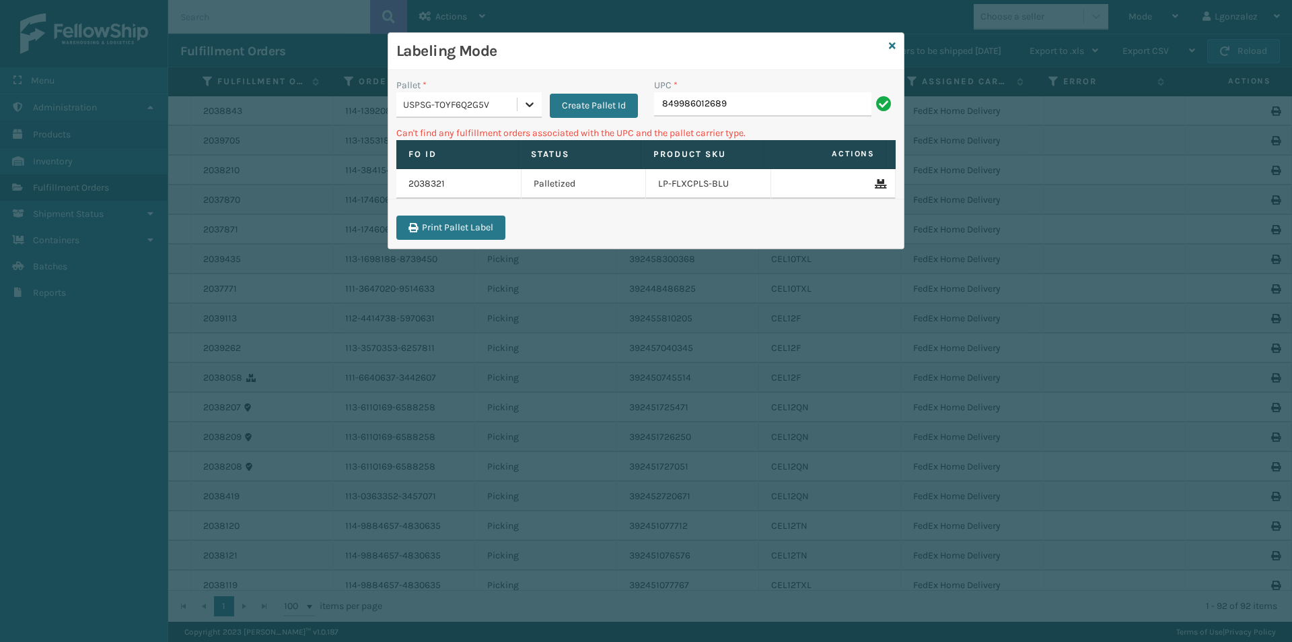
click at [524, 107] on icon at bounding box center [529, 104] width 13 height 13
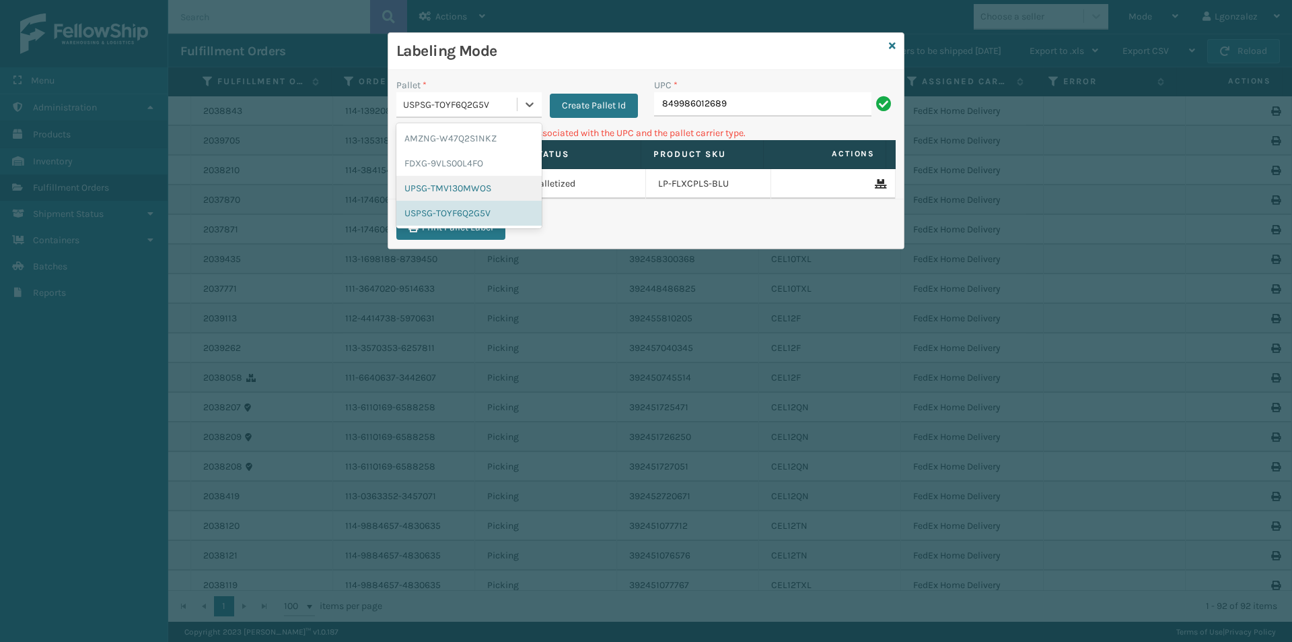
click at [458, 184] on div "UPSG-TMV130MWOS" at bounding box center [468, 188] width 145 height 25
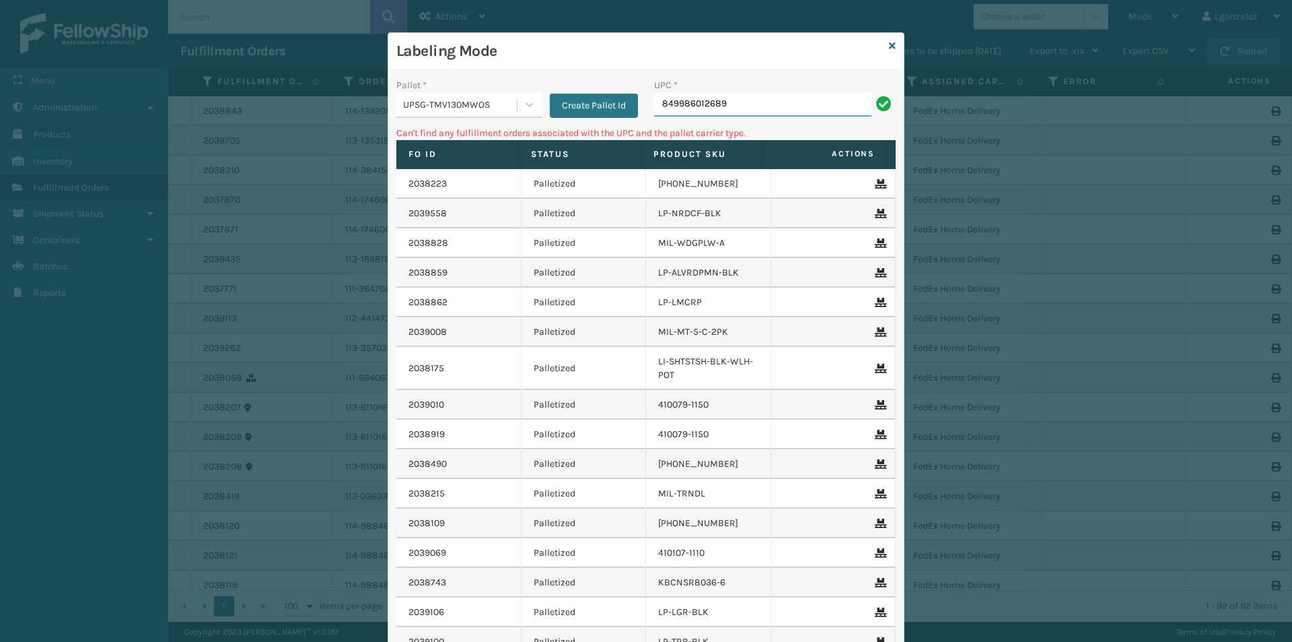
click at [717, 112] on input "849986012689" at bounding box center [762, 104] width 217 height 24
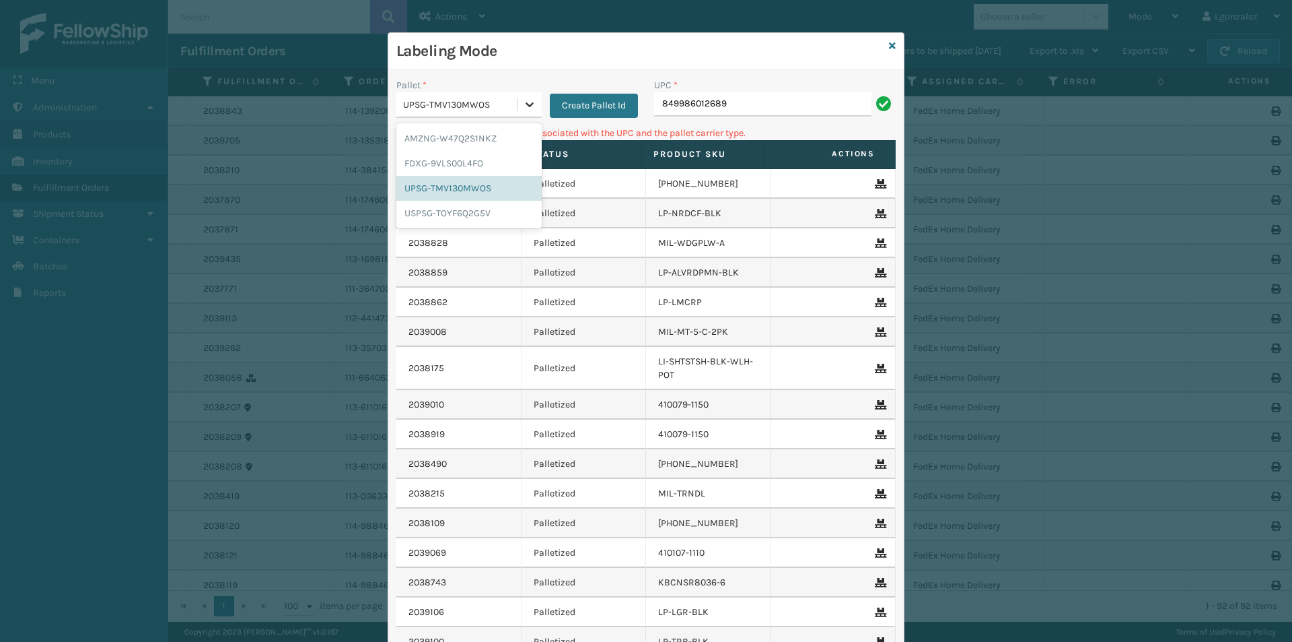
click at [530, 102] on icon at bounding box center [529, 104] width 13 height 13
click at [482, 165] on div "FDXG-9VLS00L4FO" at bounding box center [468, 163] width 145 height 25
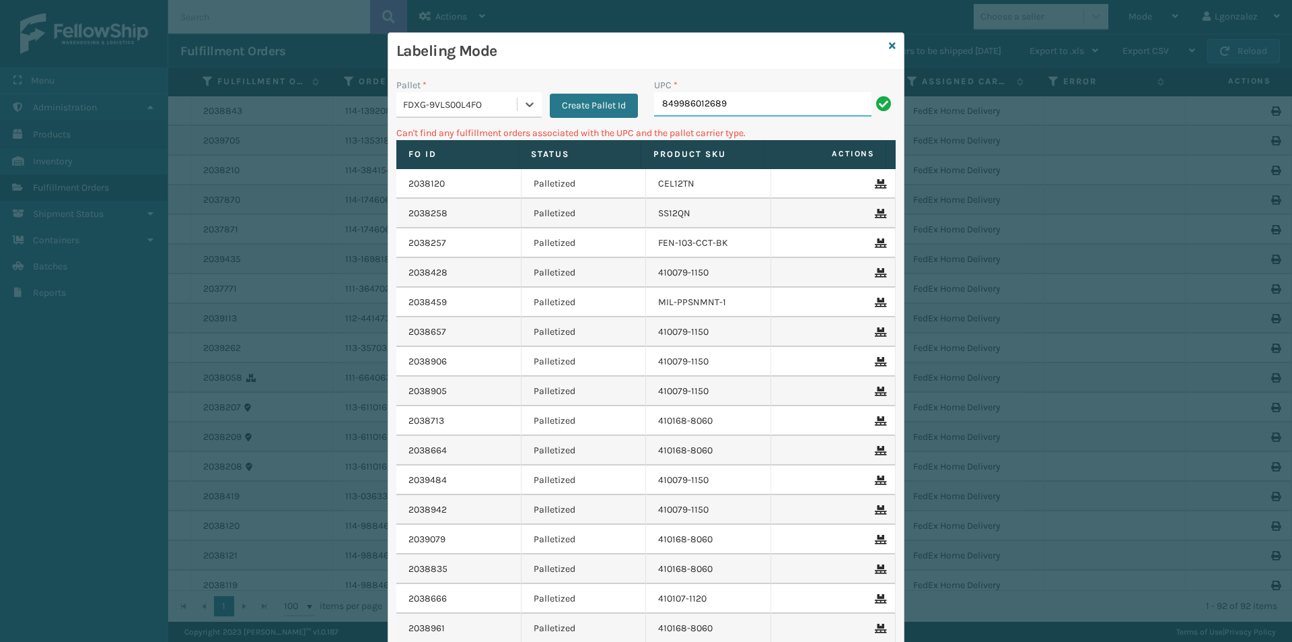
click at [769, 101] on input "849986012689" at bounding box center [762, 104] width 217 height 24
click at [523, 106] on icon at bounding box center [529, 104] width 13 height 13
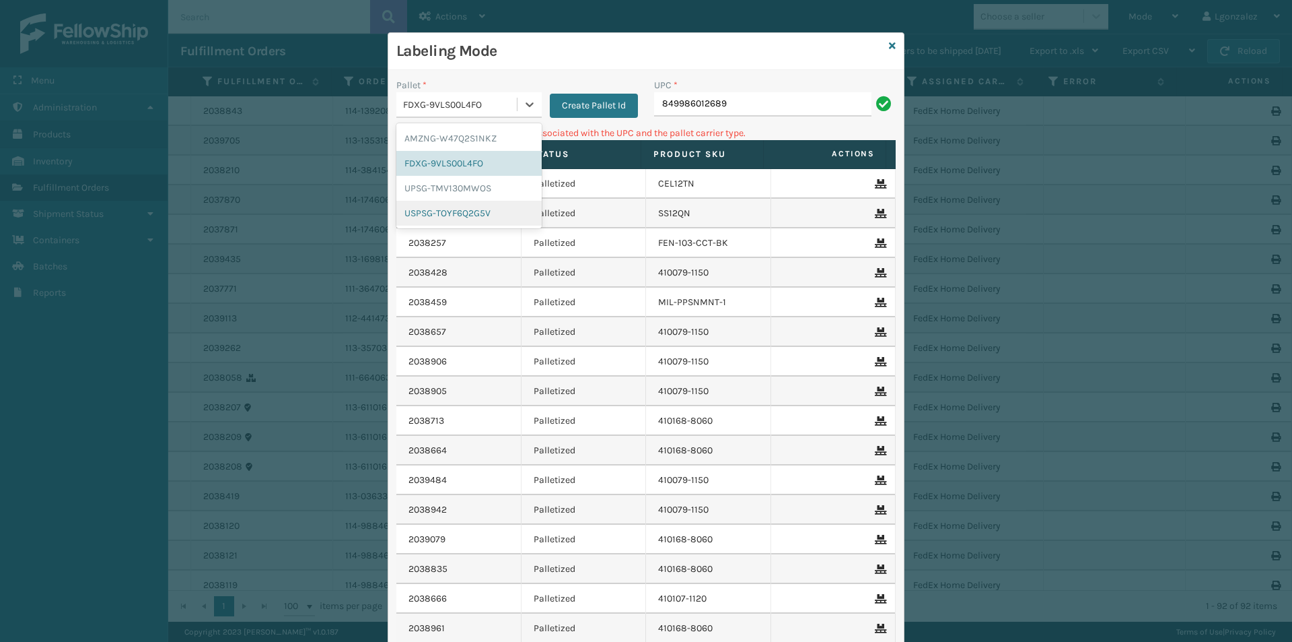
click at [499, 215] on div "USPSG-TOYF6Q2G5V" at bounding box center [468, 213] width 145 height 25
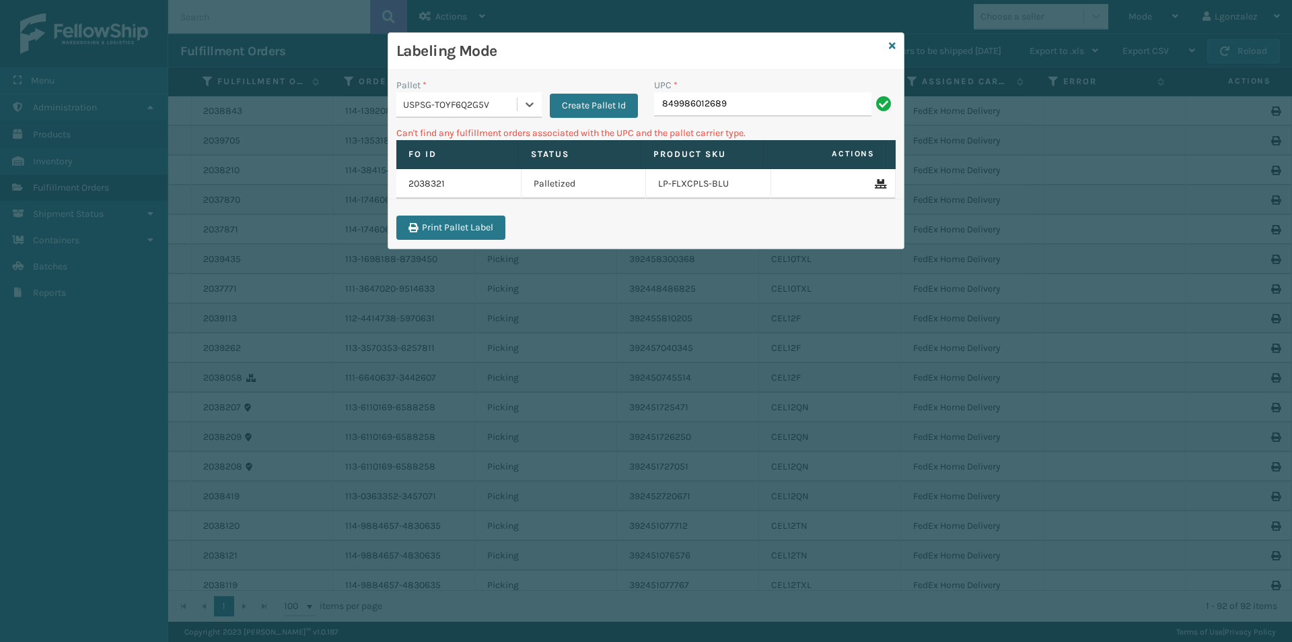
click at [767, 92] on div "UPC * 849986012689" at bounding box center [775, 97] width 242 height 38
click at [758, 106] on input "849986012689" at bounding box center [762, 104] width 217 height 24
click at [519, 103] on div at bounding box center [530, 104] width 24 height 24
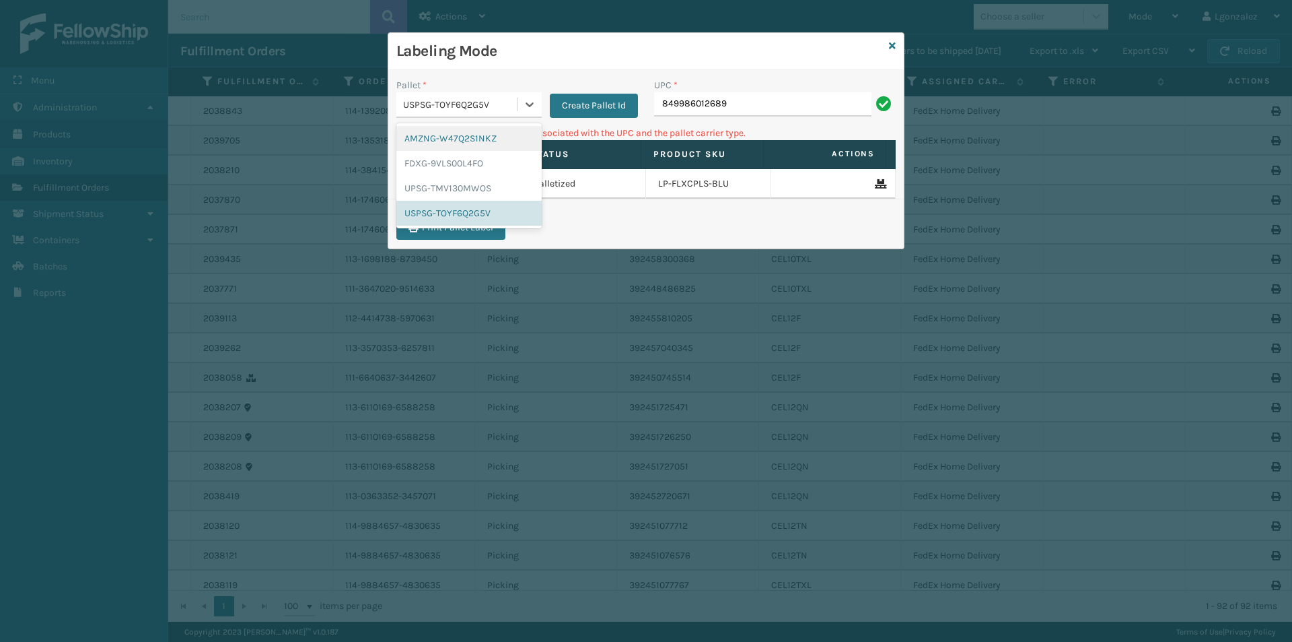
click at [500, 135] on div "AMZNG-W47Q2S1NKZ" at bounding box center [468, 138] width 145 height 25
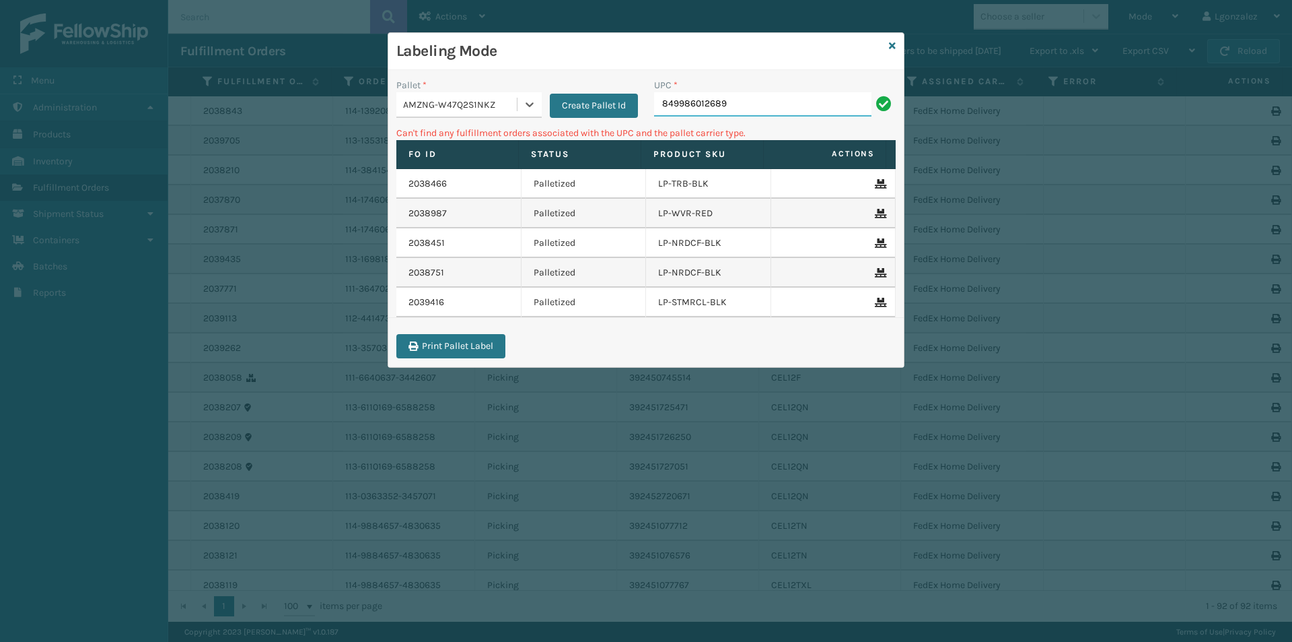
click at [736, 108] on input "849986012689" at bounding box center [762, 104] width 217 height 24
click at [893, 48] on icon at bounding box center [892, 45] width 7 height 9
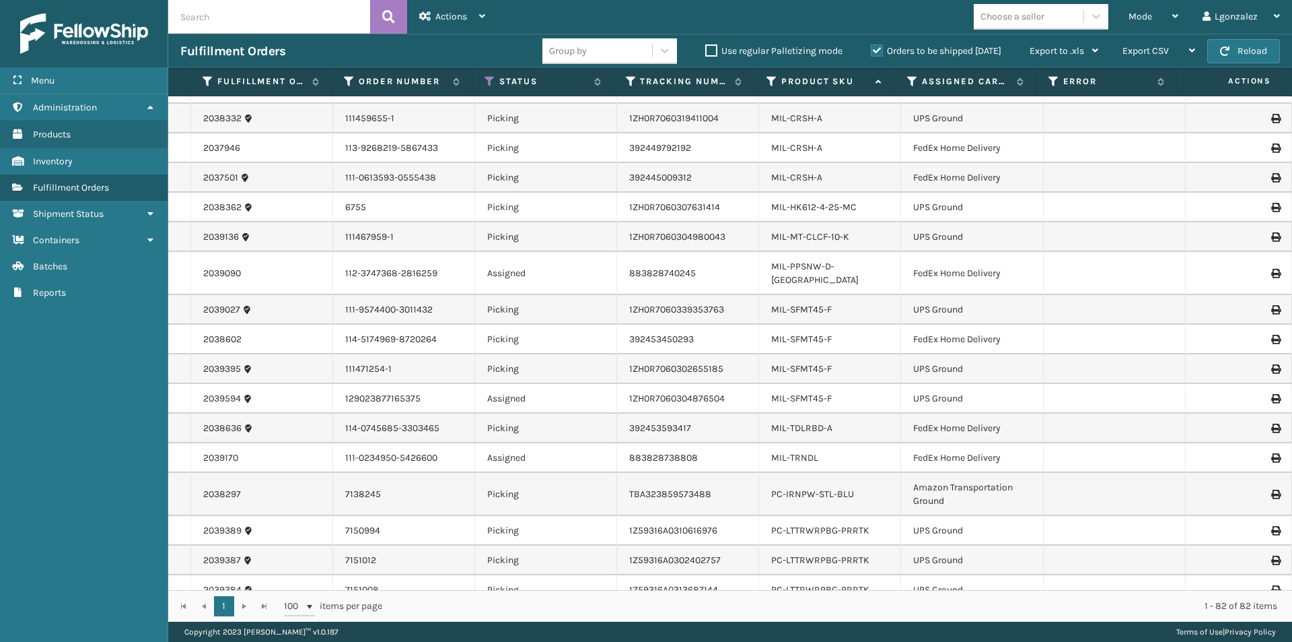
scroll to position [2070, 0]
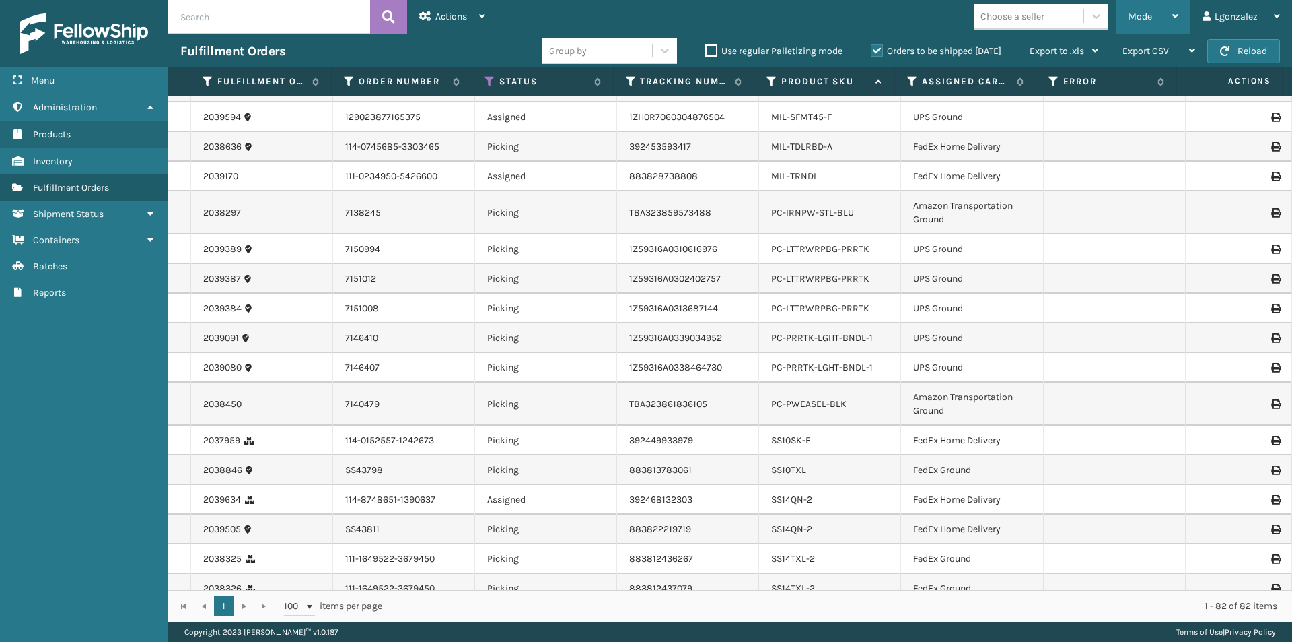
click at [1176, 18] on icon at bounding box center [1176, 15] width 6 height 9
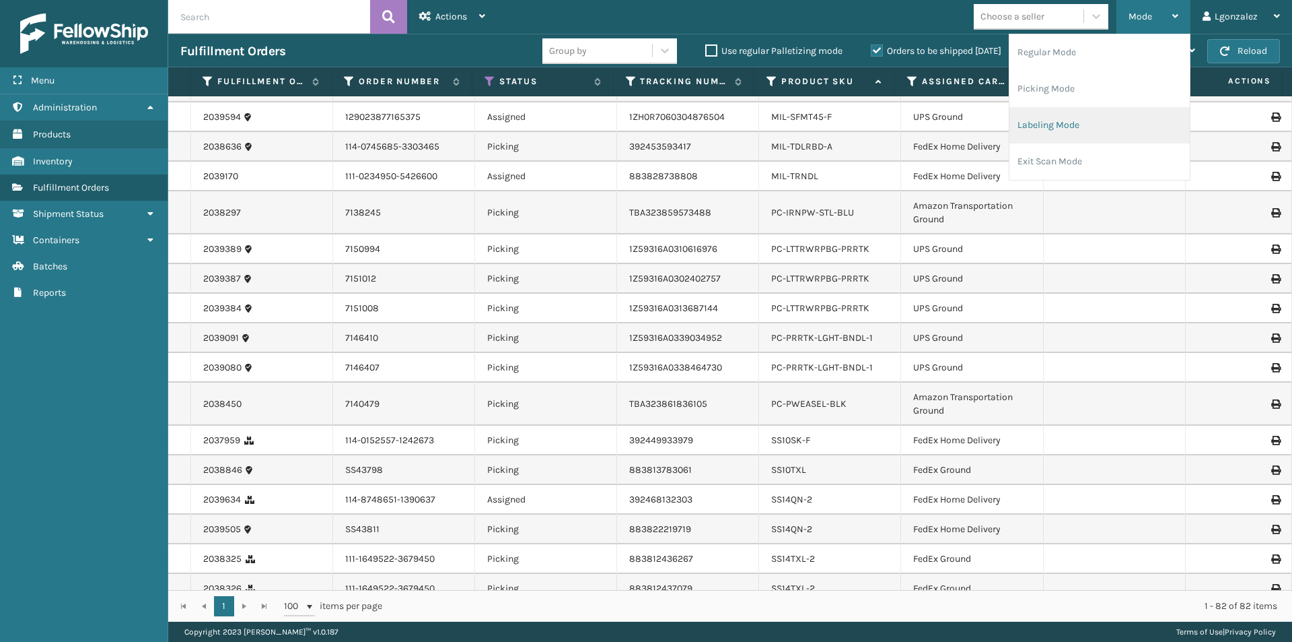
click at [1107, 120] on li "Labeling Mode" at bounding box center [1100, 125] width 180 height 36
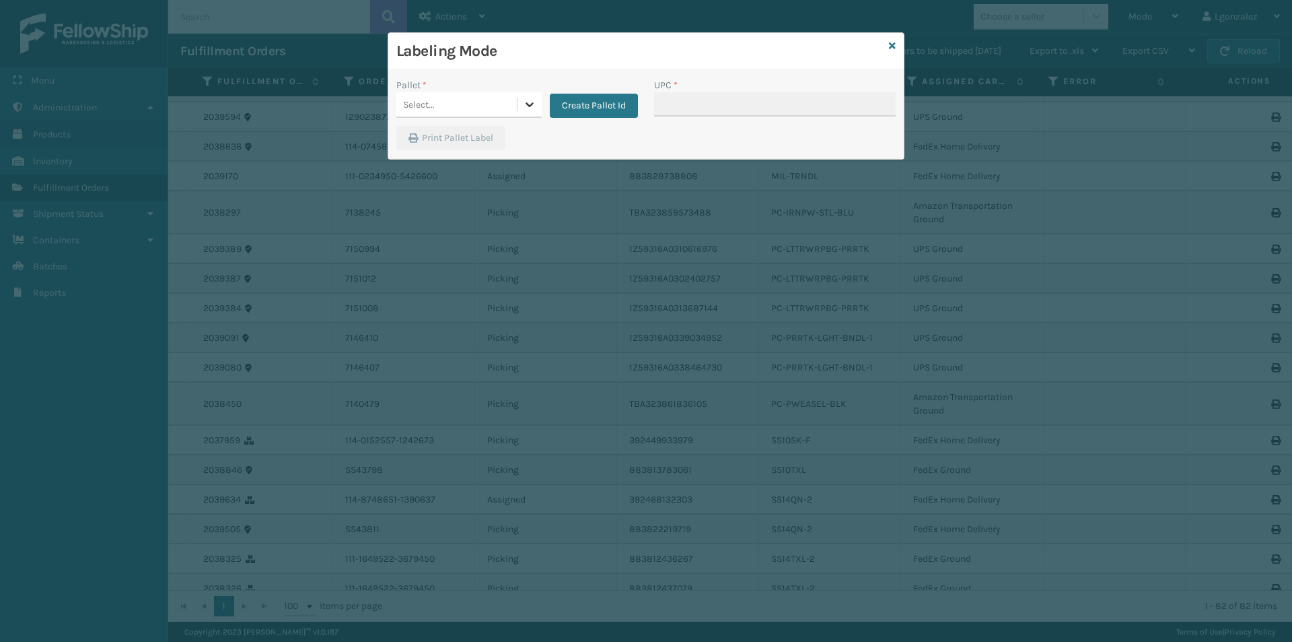
click at [525, 104] on icon at bounding box center [529, 104] width 13 height 13
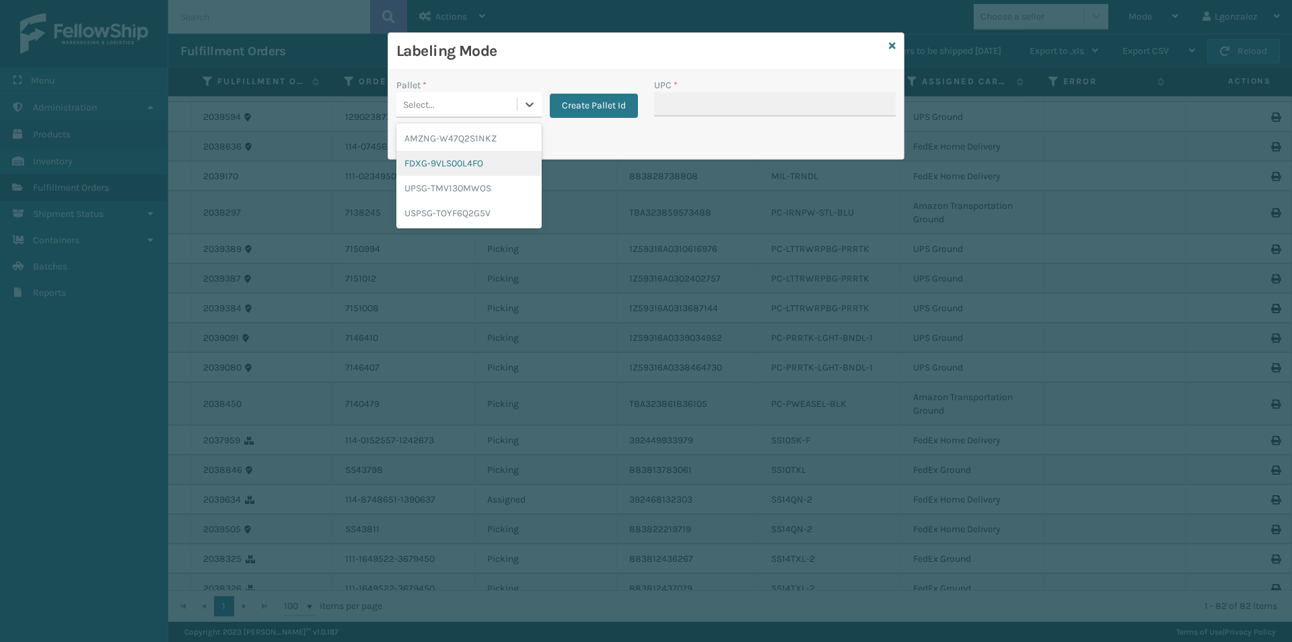
click at [475, 164] on div "FDXG-9VLS00L4FO" at bounding box center [468, 163] width 145 height 25
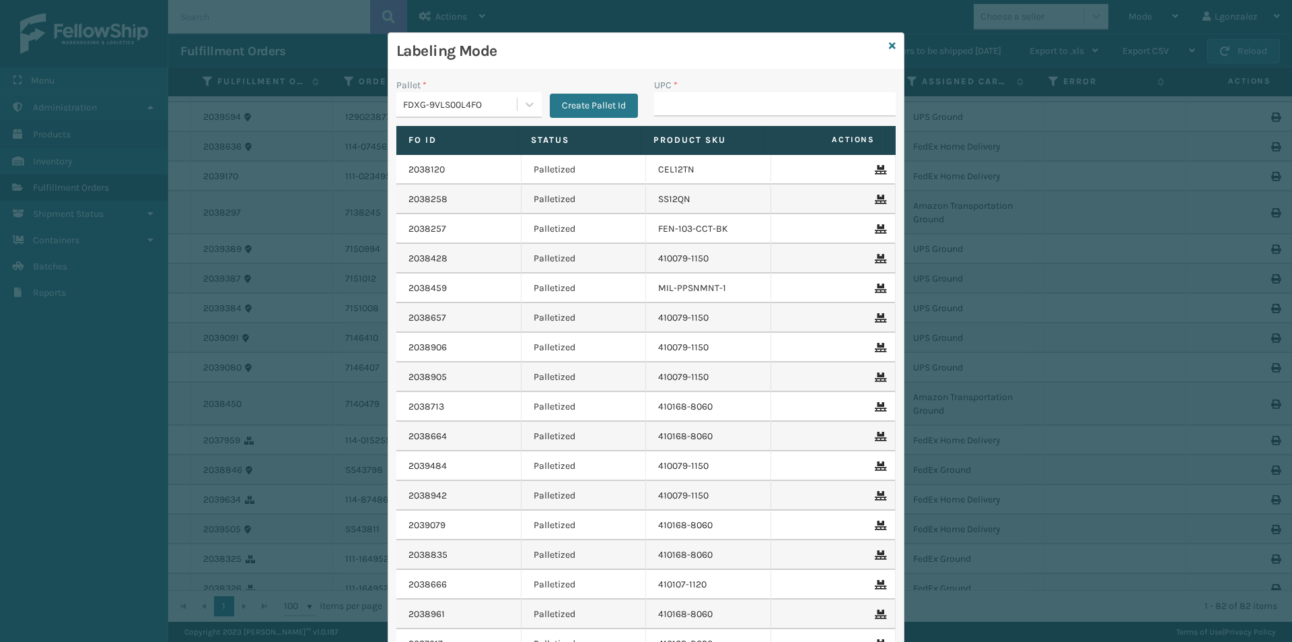
click at [721, 118] on div "UPC *" at bounding box center [775, 102] width 258 height 48
click at [721, 111] on input "UPC *" at bounding box center [775, 104] width 242 height 24
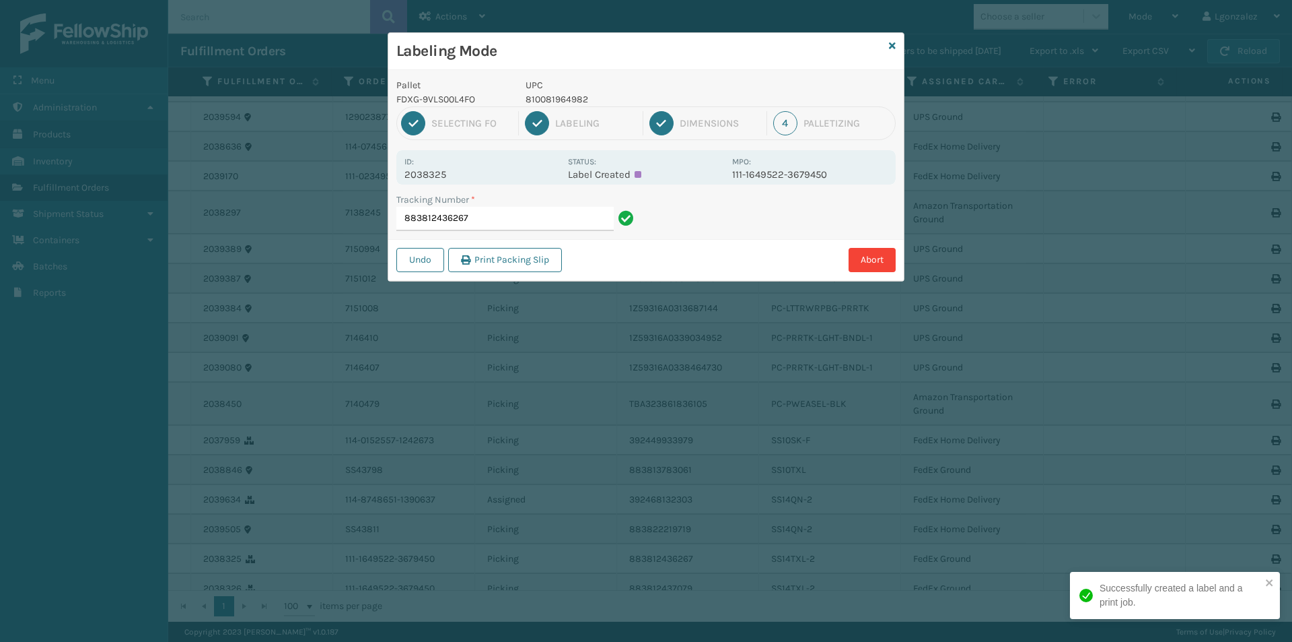
click at [535, 100] on p "810081964982" at bounding box center [625, 99] width 199 height 14
click at [550, 221] on input "883812436267" at bounding box center [504, 219] width 217 height 24
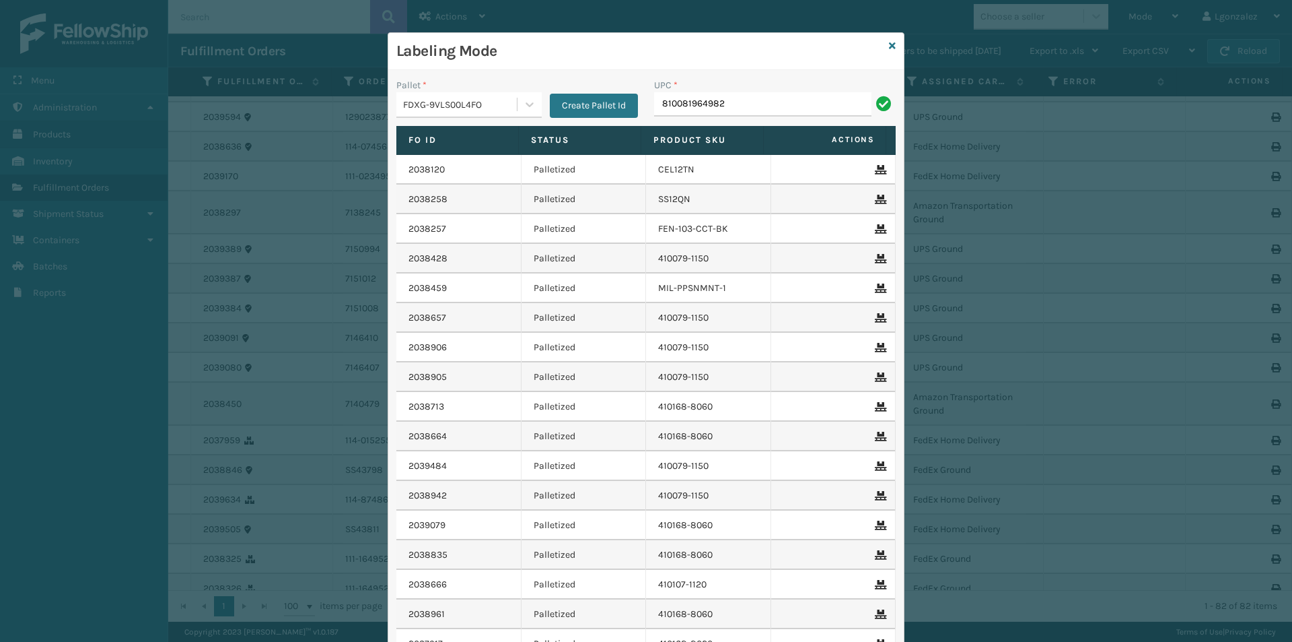
type input "810081964982"
click at [678, 98] on input "UPC *" at bounding box center [775, 104] width 242 height 24
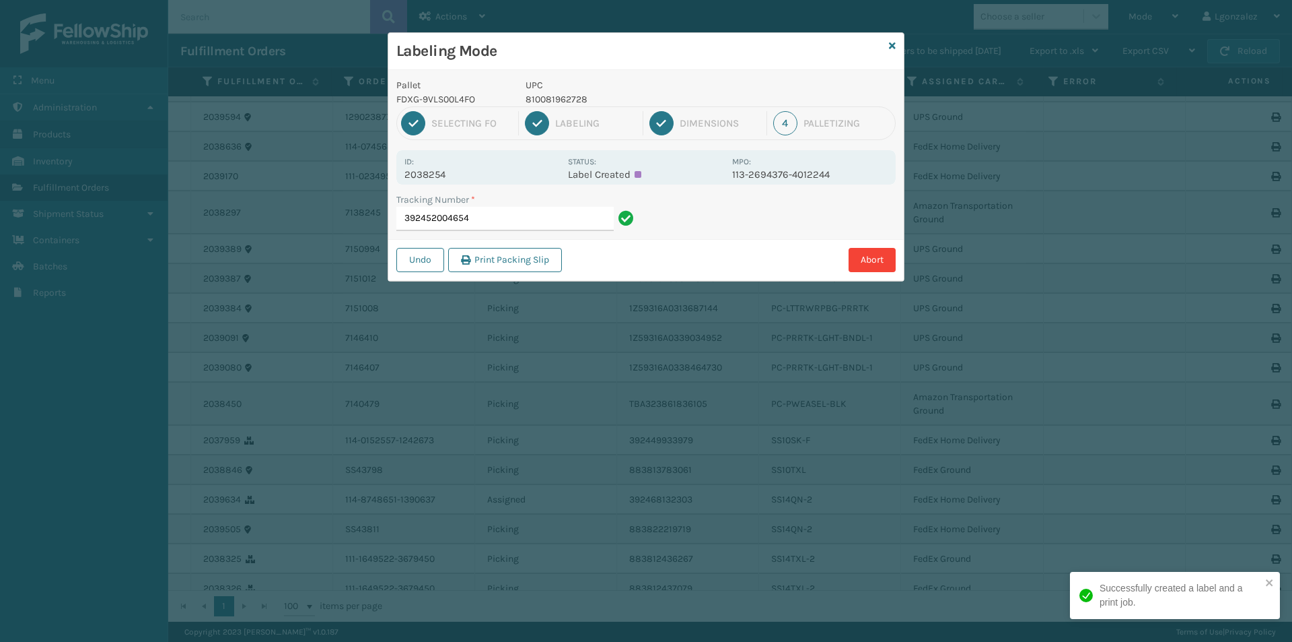
click at [574, 94] on p "810081962728" at bounding box center [625, 99] width 199 height 14
click at [567, 221] on input "392452004654" at bounding box center [504, 219] width 217 height 24
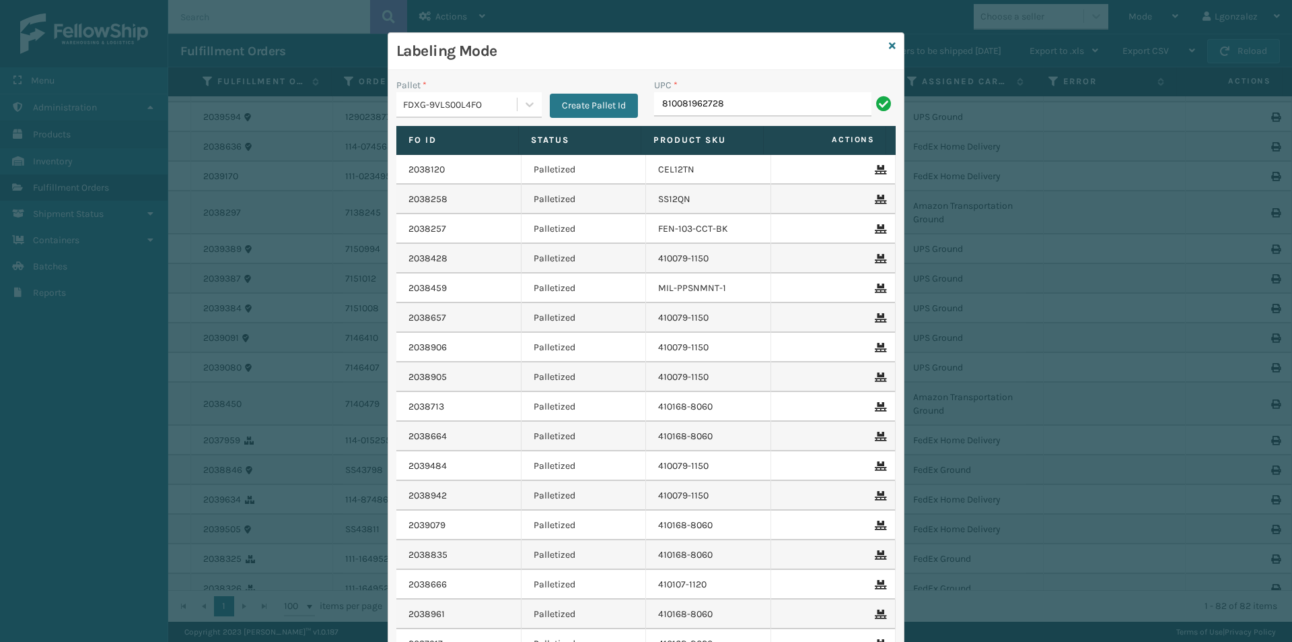
type input "810081962728"
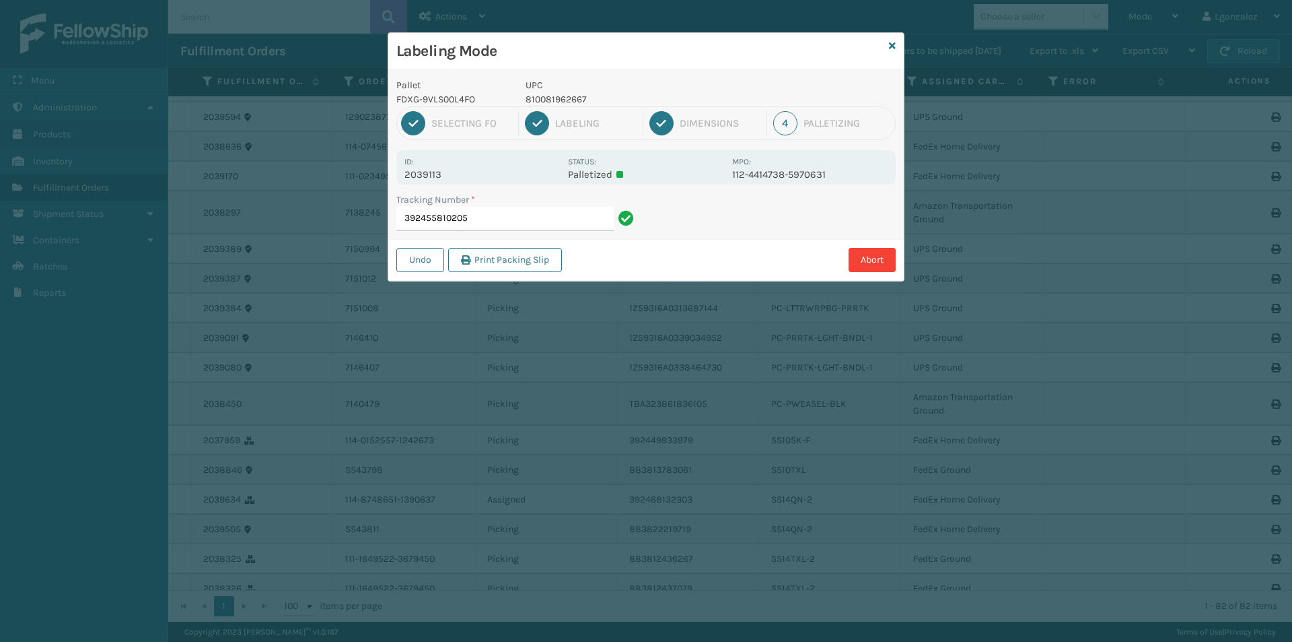
click at [584, 96] on p "810081962667" at bounding box center [625, 99] width 199 height 14
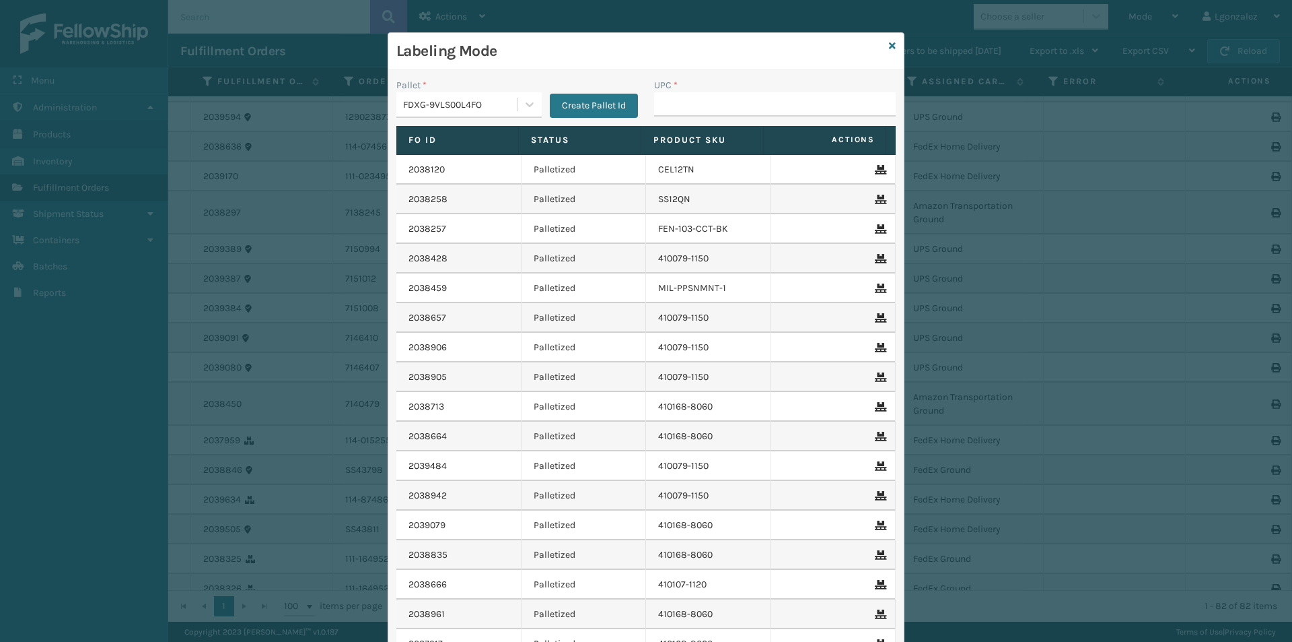
click at [670, 108] on input "UPC *" at bounding box center [775, 104] width 242 height 24
type input "810081962667"
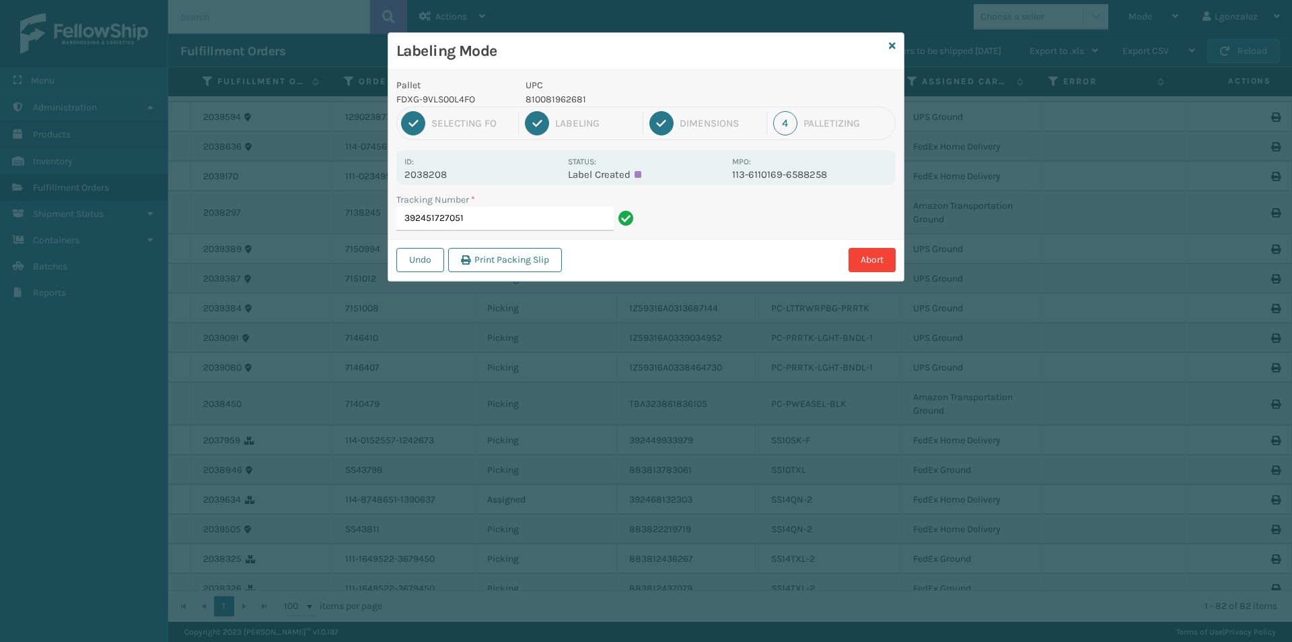
click at [555, 96] on p "810081962681" at bounding box center [625, 99] width 199 height 14
click at [560, 217] on input "392451727051" at bounding box center [504, 219] width 217 height 24
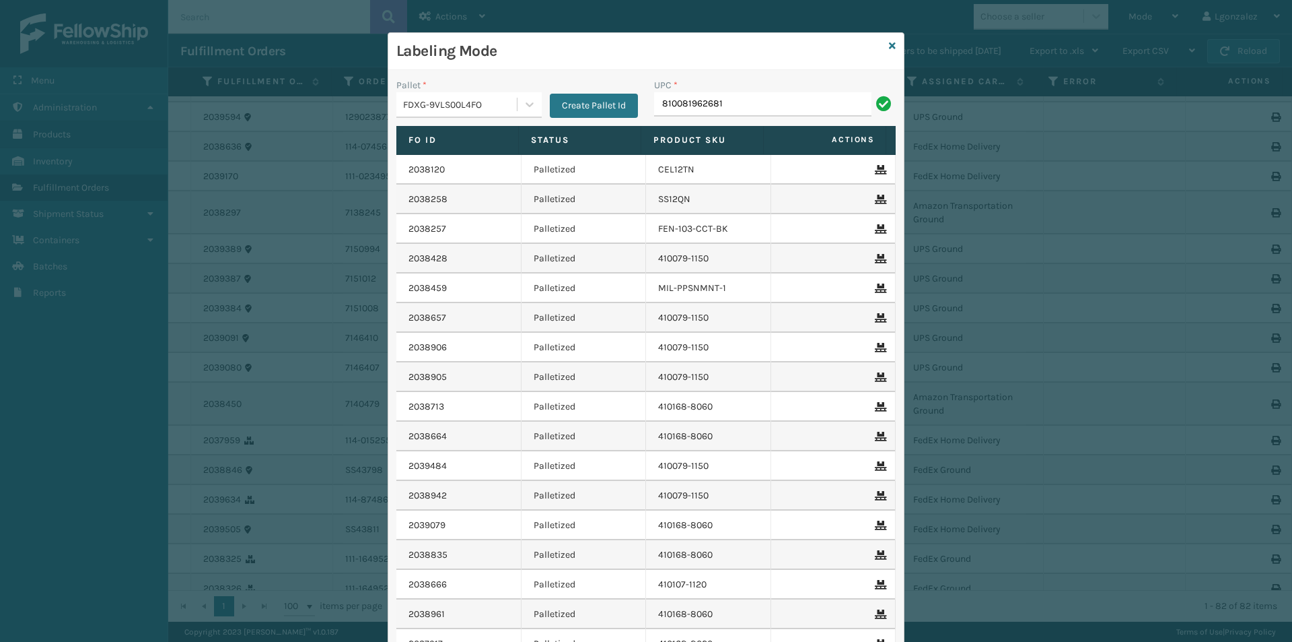
type input "810081962681"
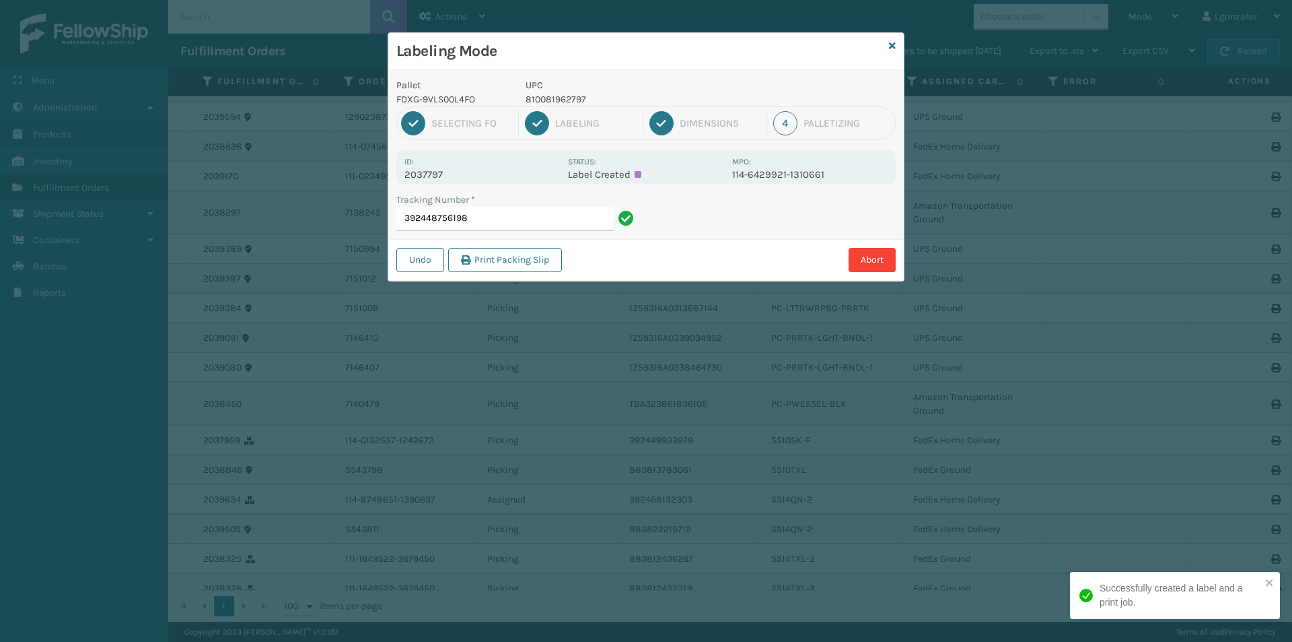
click at [563, 100] on p "810081962797" at bounding box center [625, 99] width 199 height 14
click at [552, 218] on input "392448756198" at bounding box center [504, 219] width 217 height 24
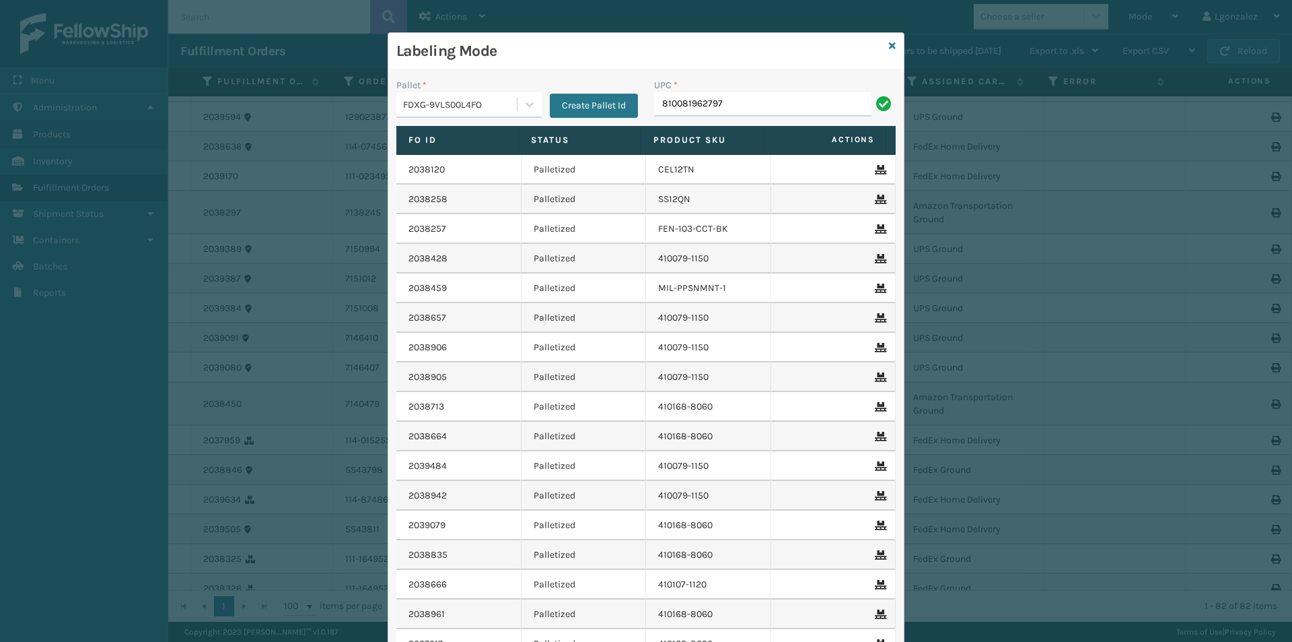
type input "810081962797"
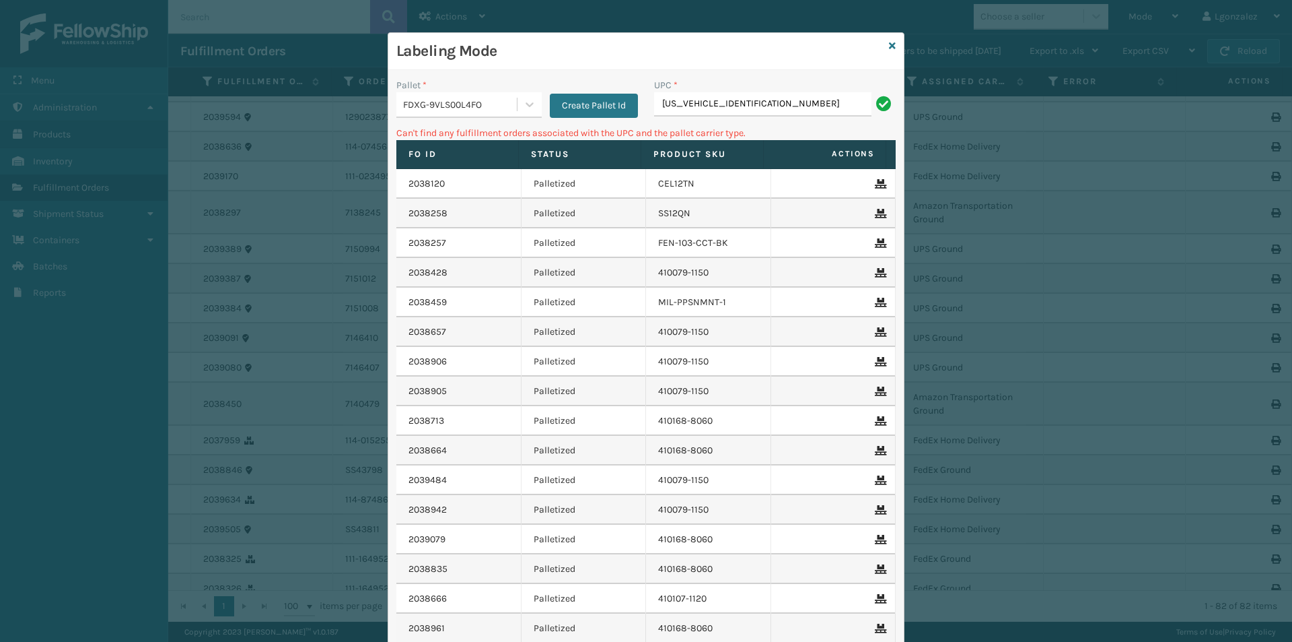
drag, startPoint x: 753, startPoint y: 105, endPoint x: 390, endPoint y: 146, distance: 365.1
click at [390, 145] on div "Pallet * FDXG-9VLS00L4FO Create Pallet Id UPC * [US_VEHICLE_IDENTIFICATION_NUMB…" at bounding box center [646, 407] width 516 height 674
type input "GEN-AB-E-F"
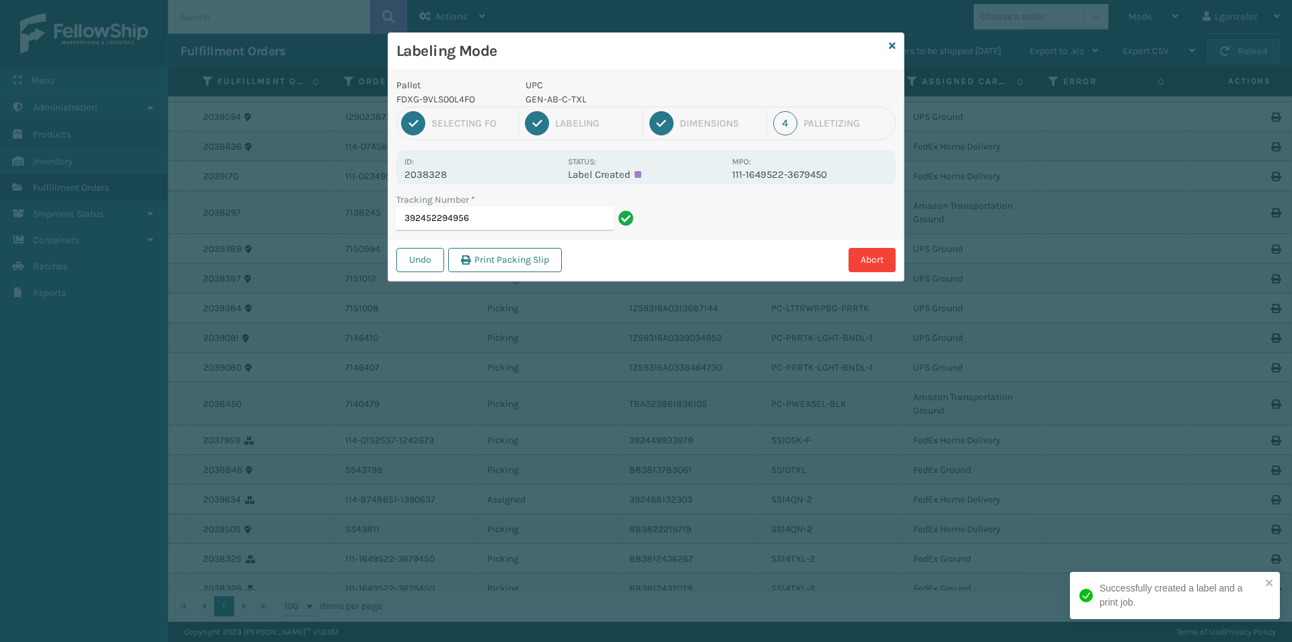
click at [544, 100] on p "GEN-AB-C-TXL" at bounding box center [625, 99] width 199 height 14
click at [543, 100] on p "GEN-AB-C-TXL" at bounding box center [625, 99] width 199 height 14
click at [557, 229] on input "392452294956" at bounding box center [504, 219] width 217 height 24
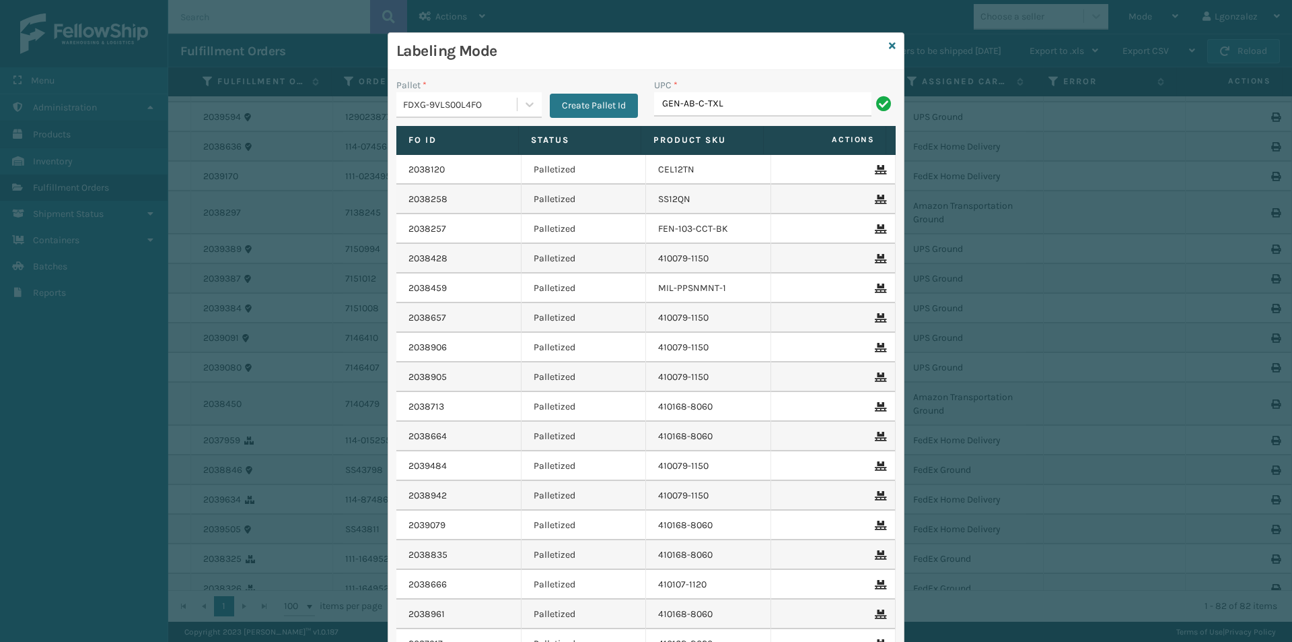
type input "GEN-AB-C-TXL"
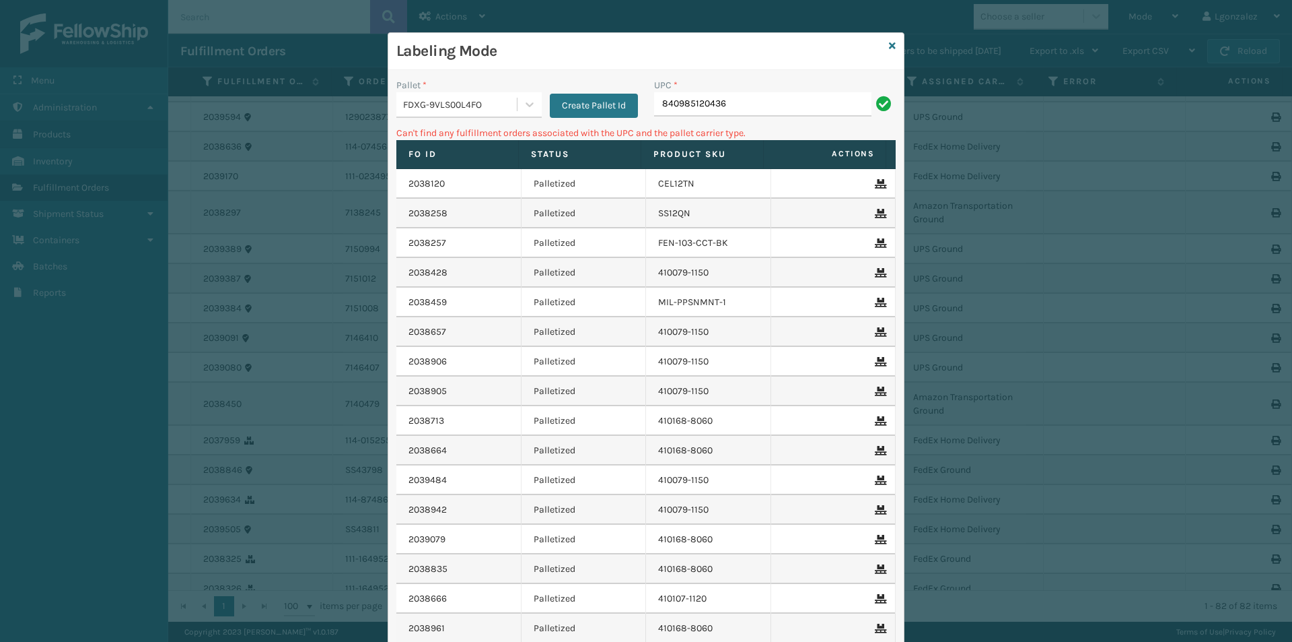
click at [467, 103] on div "FDXG-9VLS00L4FO" at bounding box center [460, 105] width 115 height 14
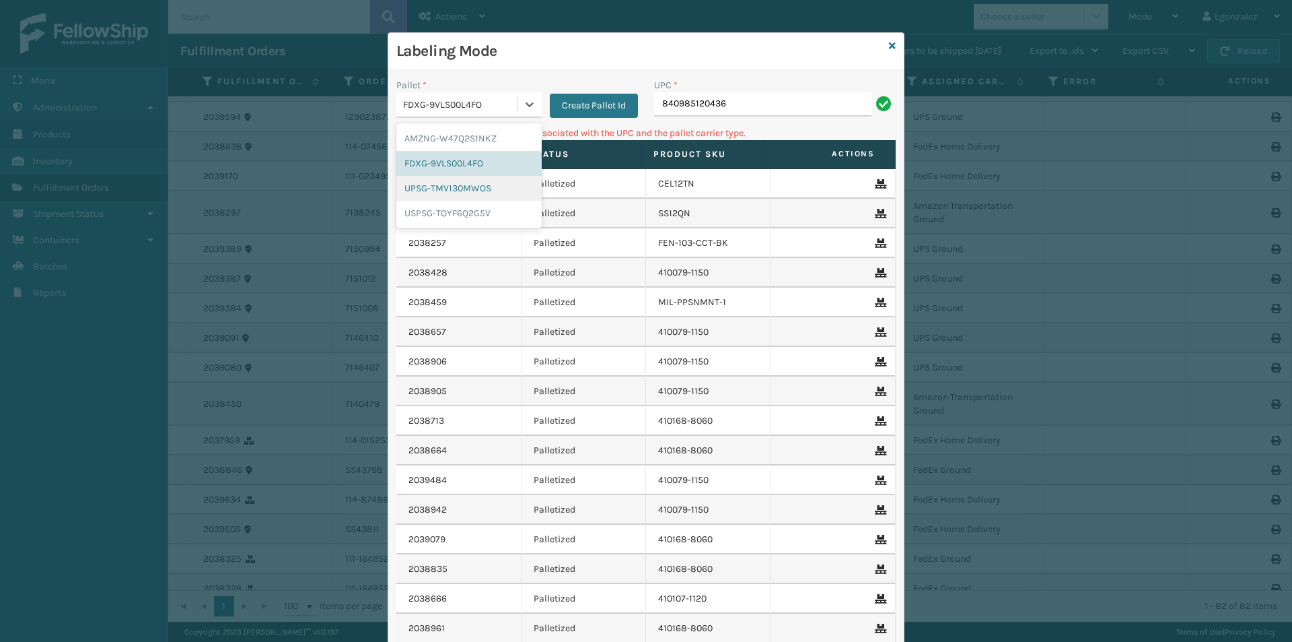
click at [452, 184] on div "UPSG-TMV130MWOS" at bounding box center [468, 188] width 145 height 25
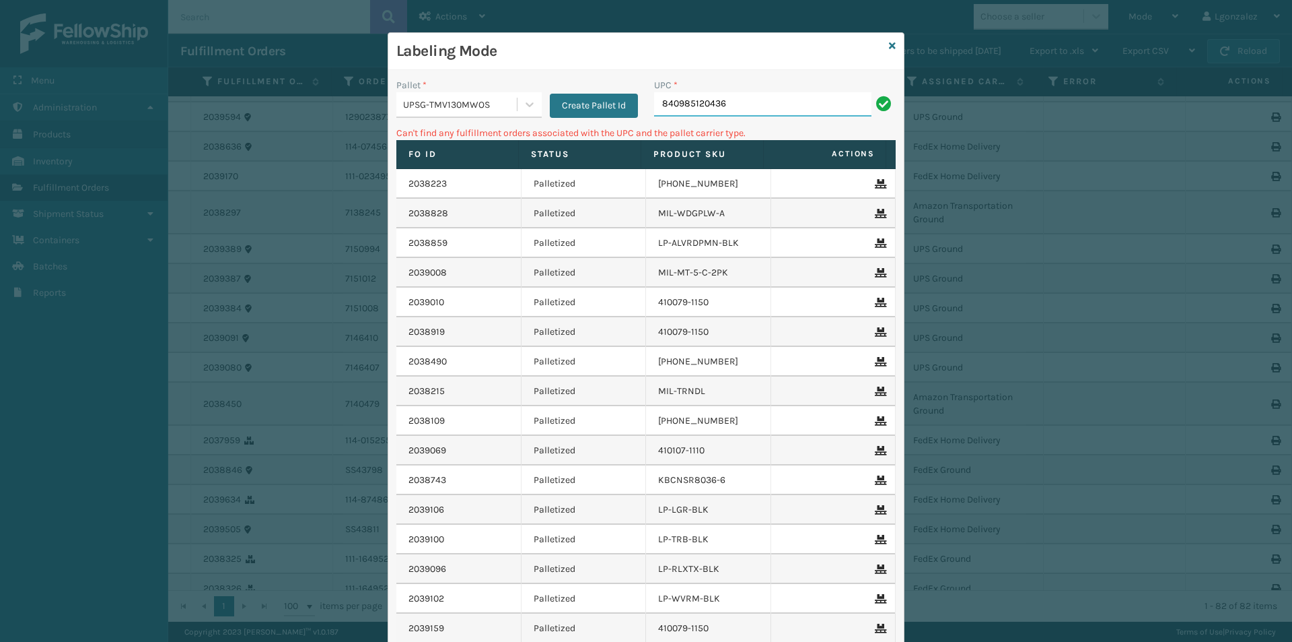
click at [736, 106] on input "840985120436" at bounding box center [762, 104] width 217 height 24
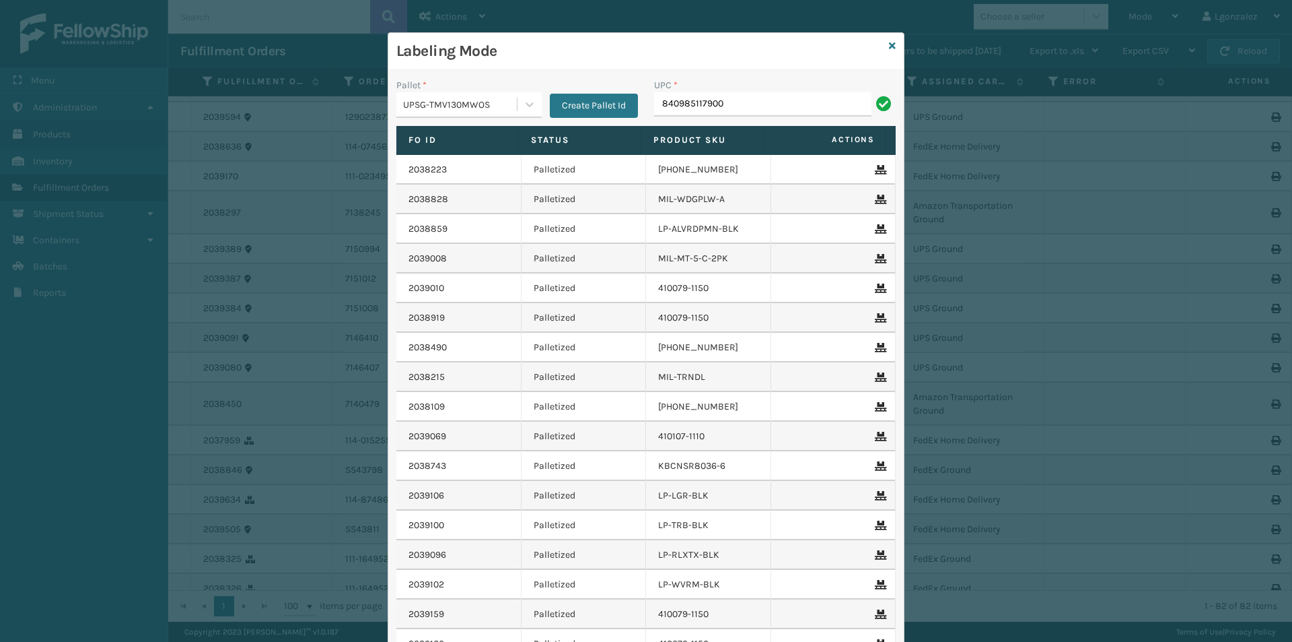
drag, startPoint x: 701, startPoint y: 110, endPoint x: 615, endPoint y: 120, distance: 86.1
click at [615, 120] on div "Pallet * UPSG-TMV130MWOS Create Pallet Id UPC * 840985117900" at bounding box center [646, 102] width 516 height 48
type input "840985117900"
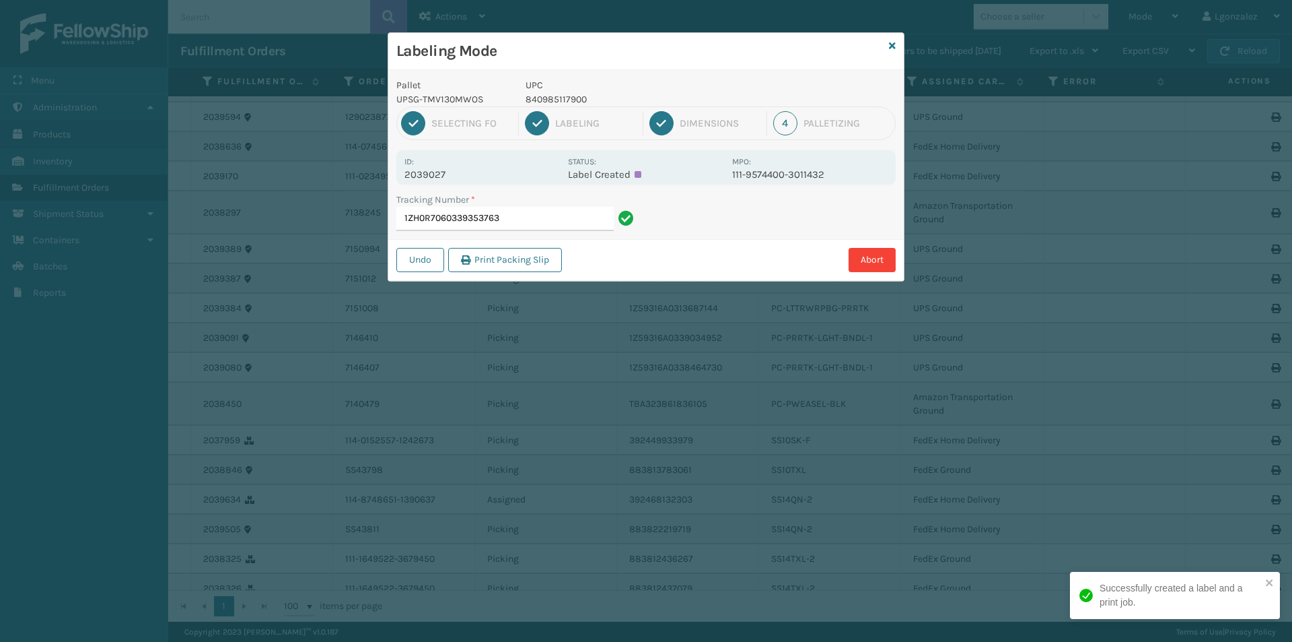
click at [553, 221] on input "1ZH0R7060339353763" at bounding box center [504, 219] width 217 height 24
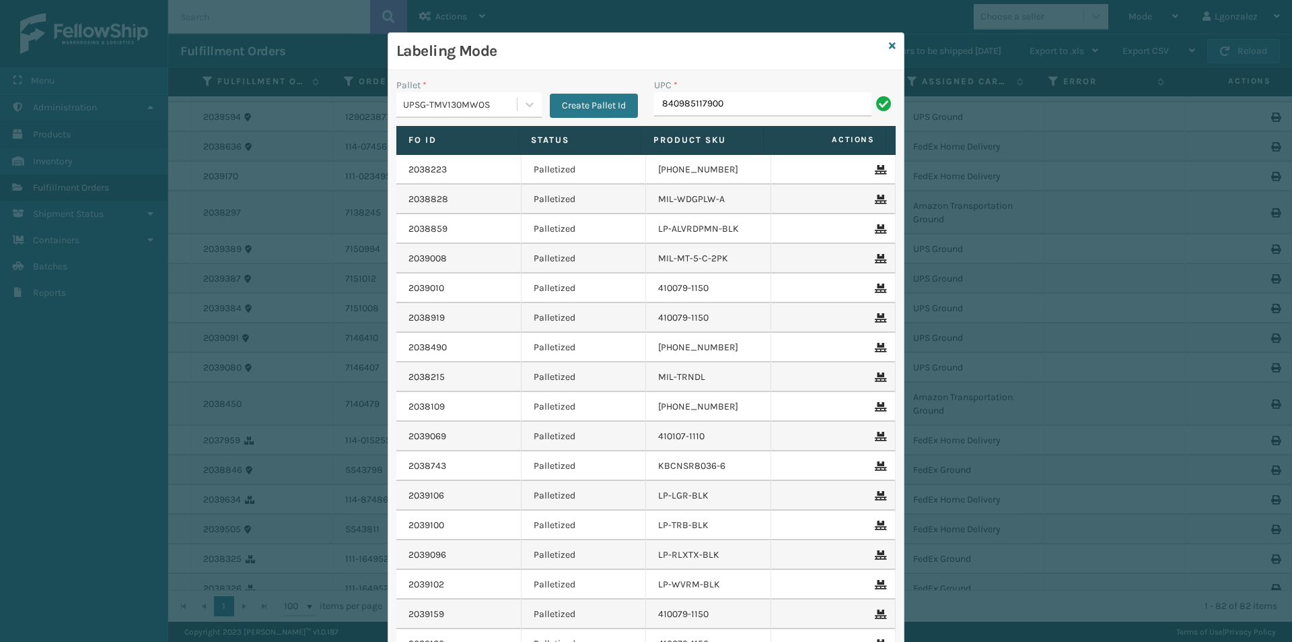
type input "840985117900"
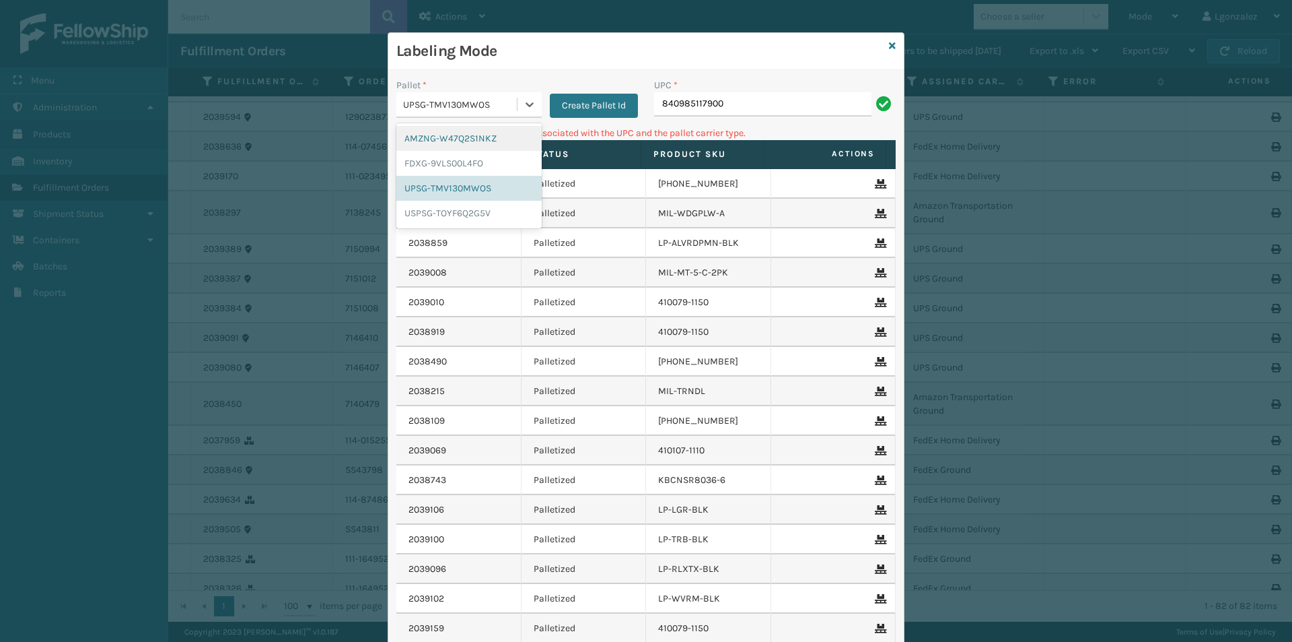
click at [483, 114] on div "UPSG-TMV130MWOS" at bounding box center [456, 105] width 120 height 22
click at [491, 166] on div "FDXG-9VLS00L4FO" at bounding box center [468, 163] width 145 height 25
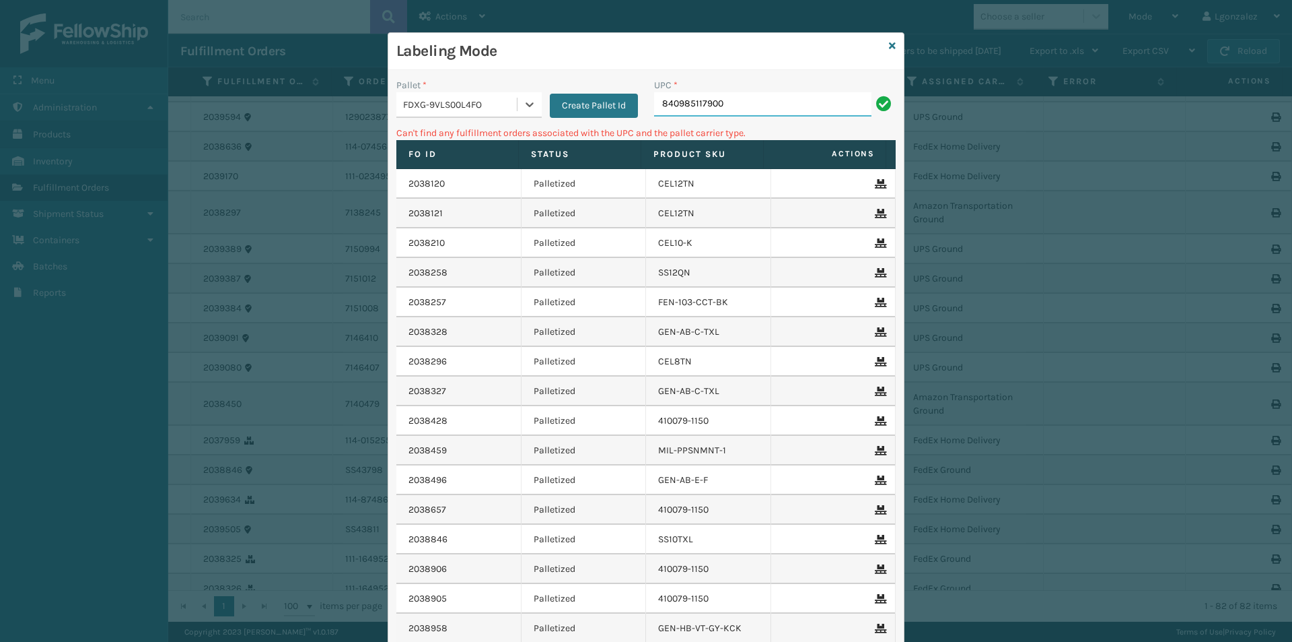
click at [785, 108] on input "840985117900" at bounding box center [762, 104] width 217 height 24
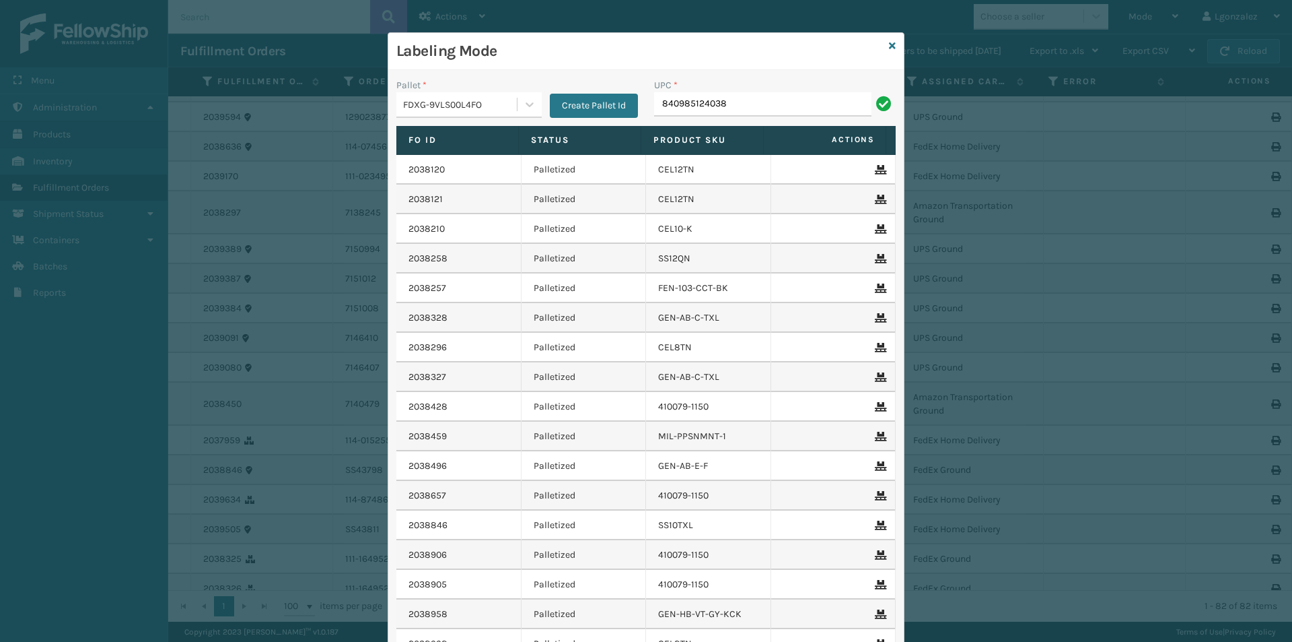
type input "840985124038"
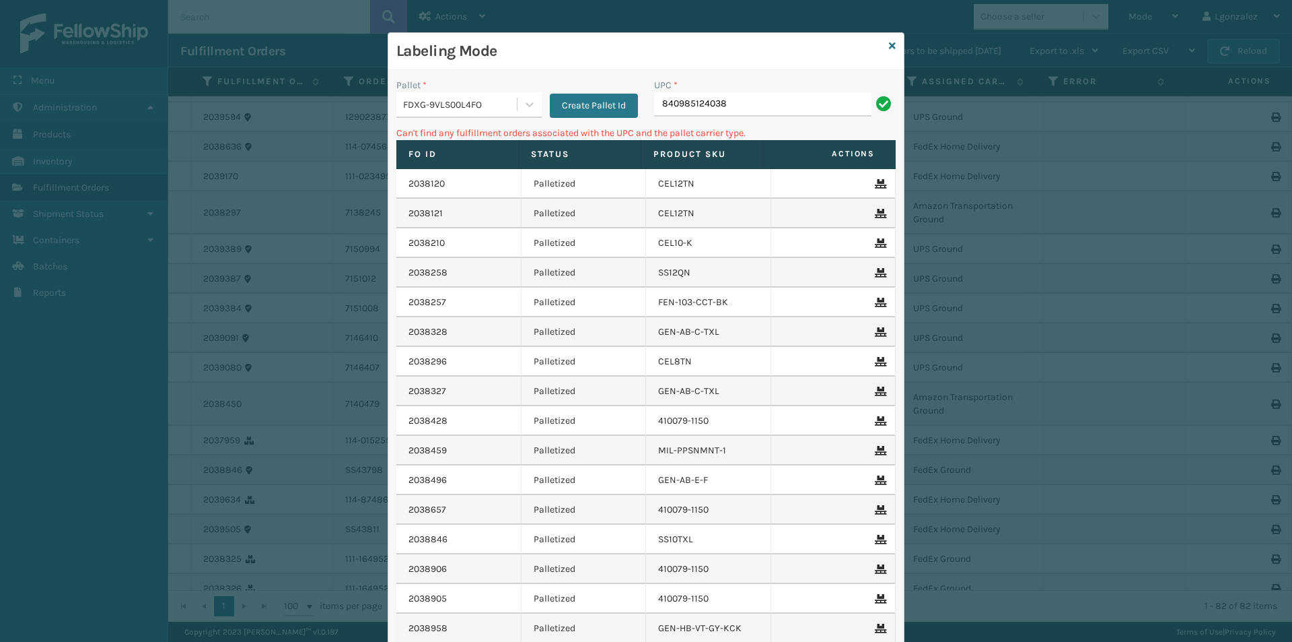
click at [504, 102] on div "FDXG-9VLS00L4FO" at bounding box center [460, 105] width 115 height 14
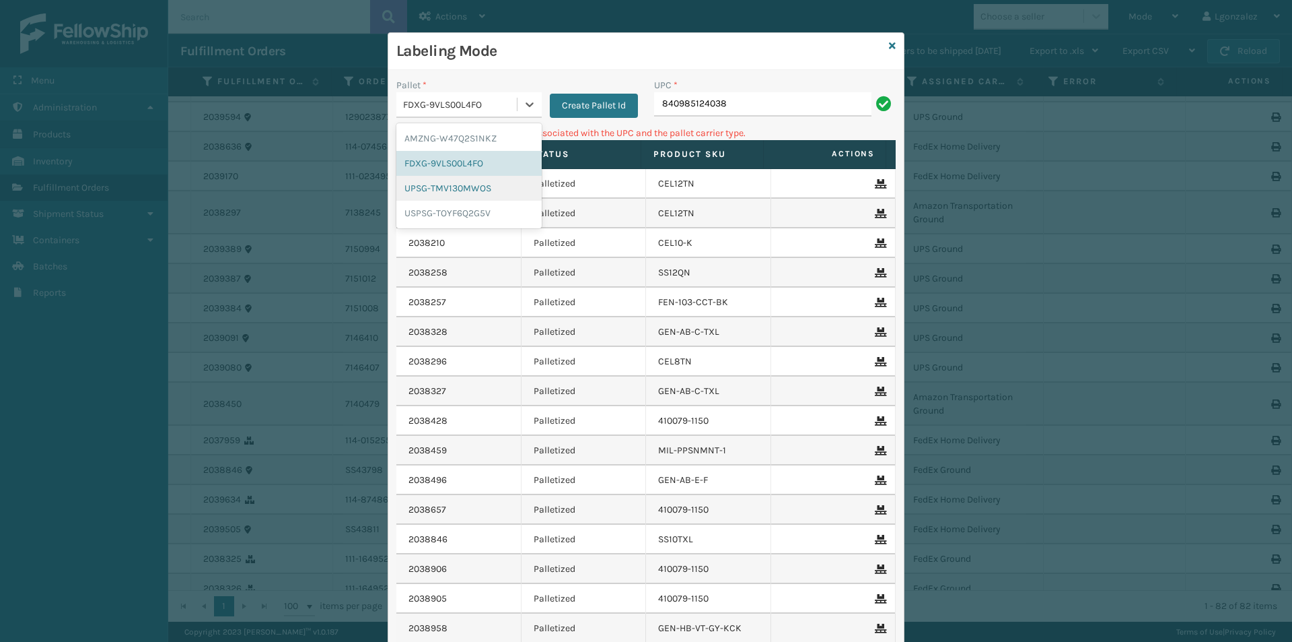
click at [493, 185] on div "UPSG-TMV130MWOS" at bounding box center [468, 188] width 145 height 25
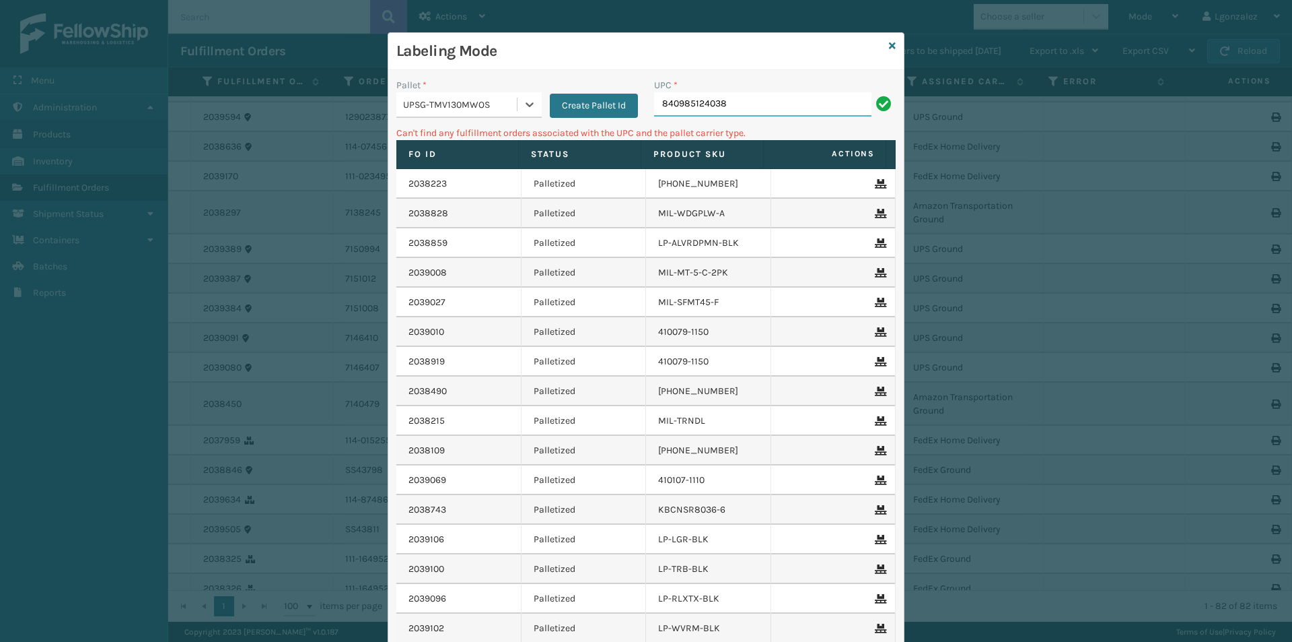
click at [779, 100] on input "840985124038" at bounding box center [762, 104] width 217 height 24
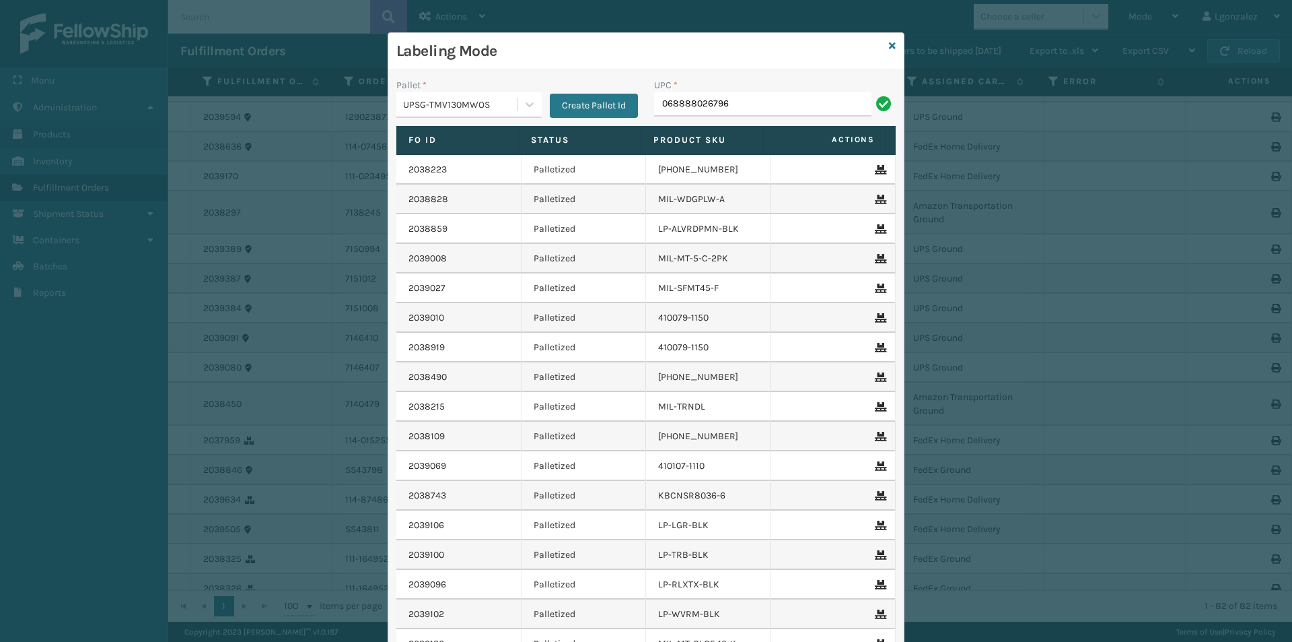
type input "068888026796"
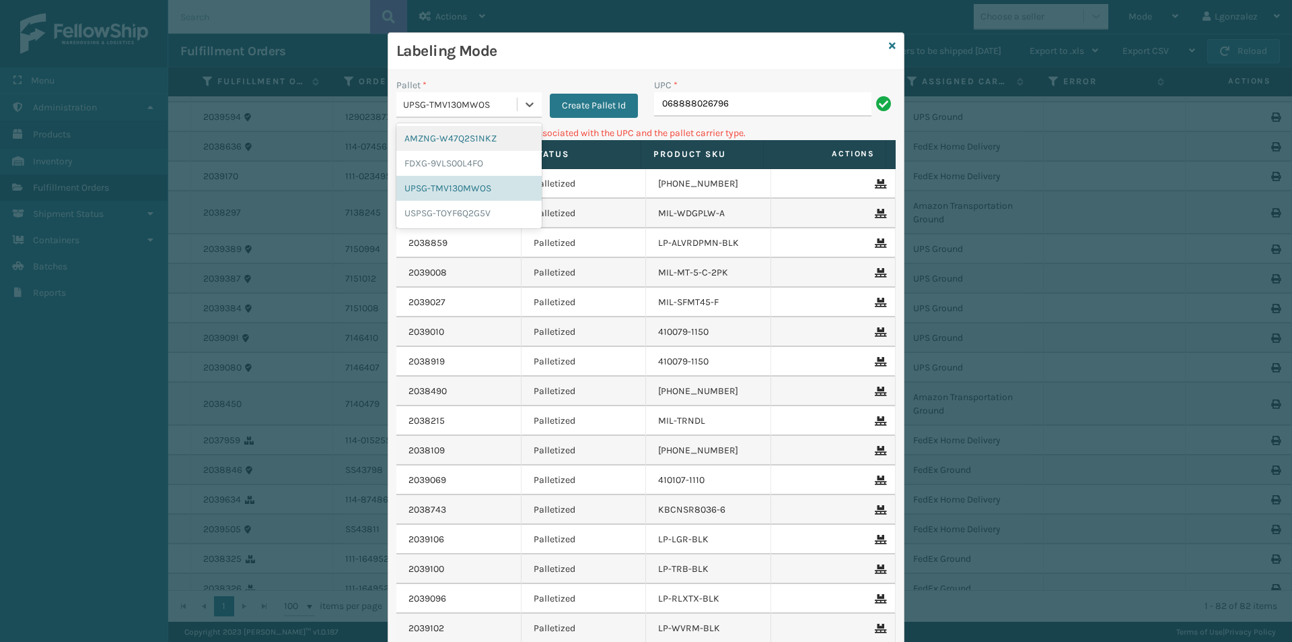
click at [494, 104] on div "UPSG-TMV130MWOS" at bounding box center [460, 105] width 115 height 14
click at [501, 163] on div "FDXG-9VLS00L4FO" at bounding box center [468, 163] width 145 height 25
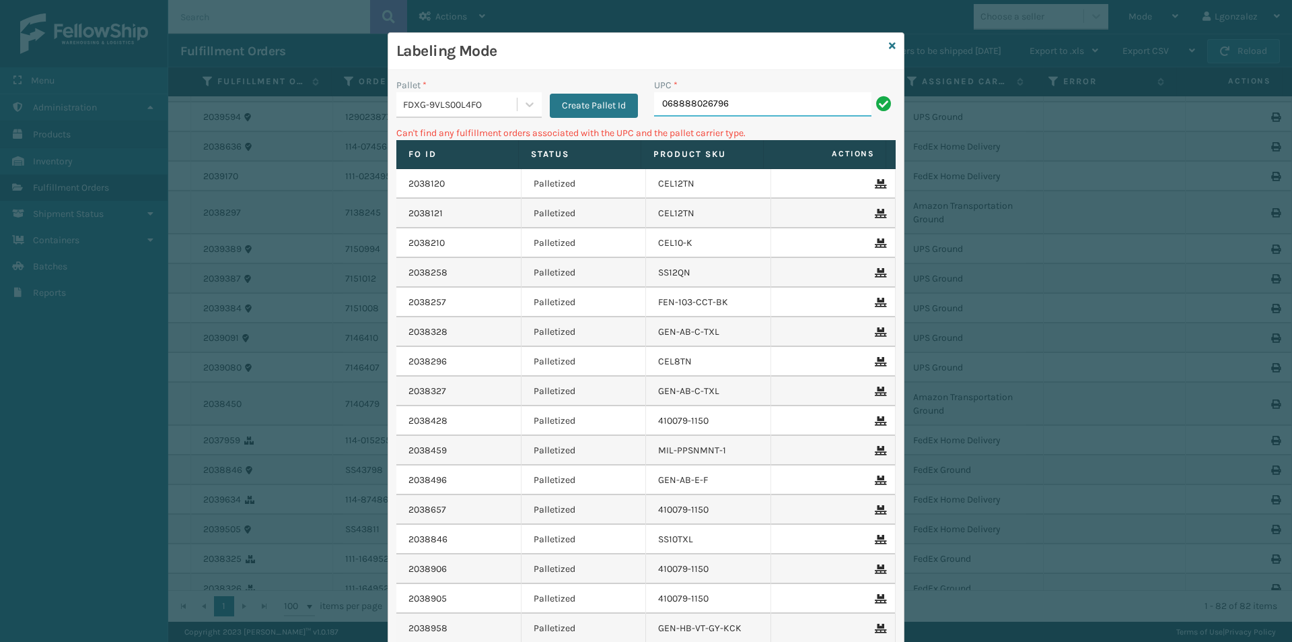
drag, startPoint x: 726, startPoint y: 106, endPoint x: 633, endPoint y: 118, distance: 93.6
click at [633, 118] on div "Pallet * FDXG-9VLS00L4FO Create Pallet Id UPC * 068888026796" at bounding box center [646, 102] width 516 height 48
click at [747, 102] on input "068888026796" at bounding box center [762, 104] width 217 height 24
click at [661, 101] on input "068888026796" at bounding box center [762, 104] width 217 height 24
click at [749, 101] on input "68888026796" at bounding box center [762, 104] width 217 height 24
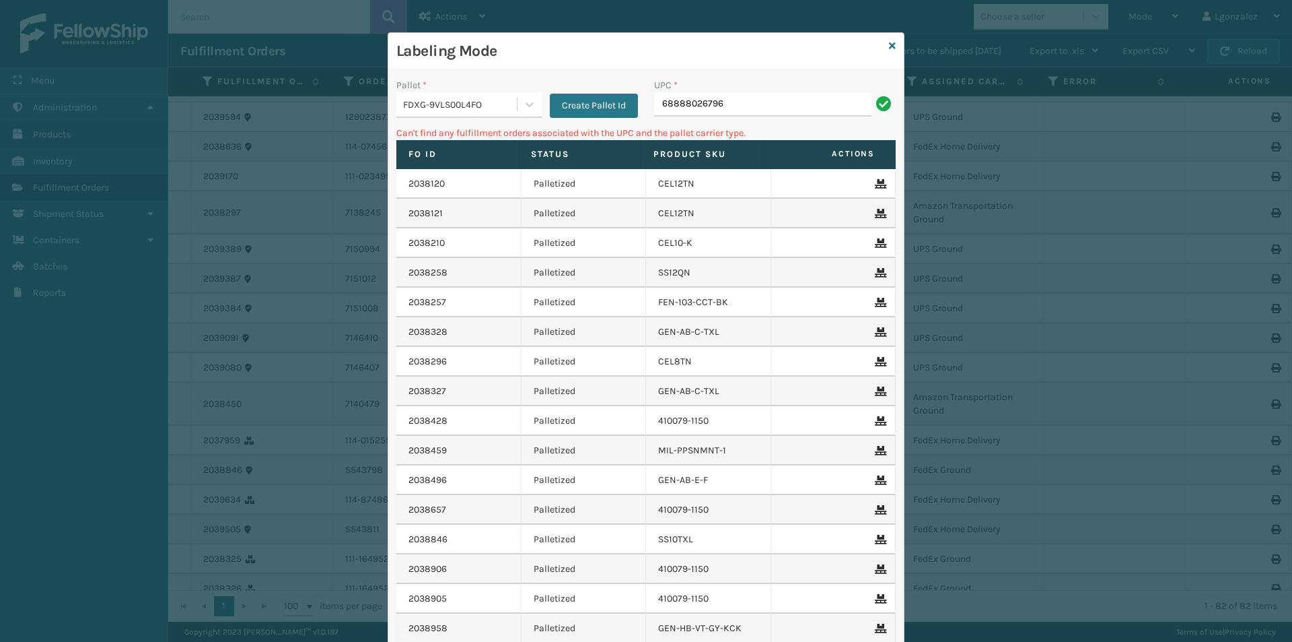
type input "68888026796"
click at [454, 108] on div "FDXG-9VLS00L4FO" at bounding box center [460, 105] width 115 height 14
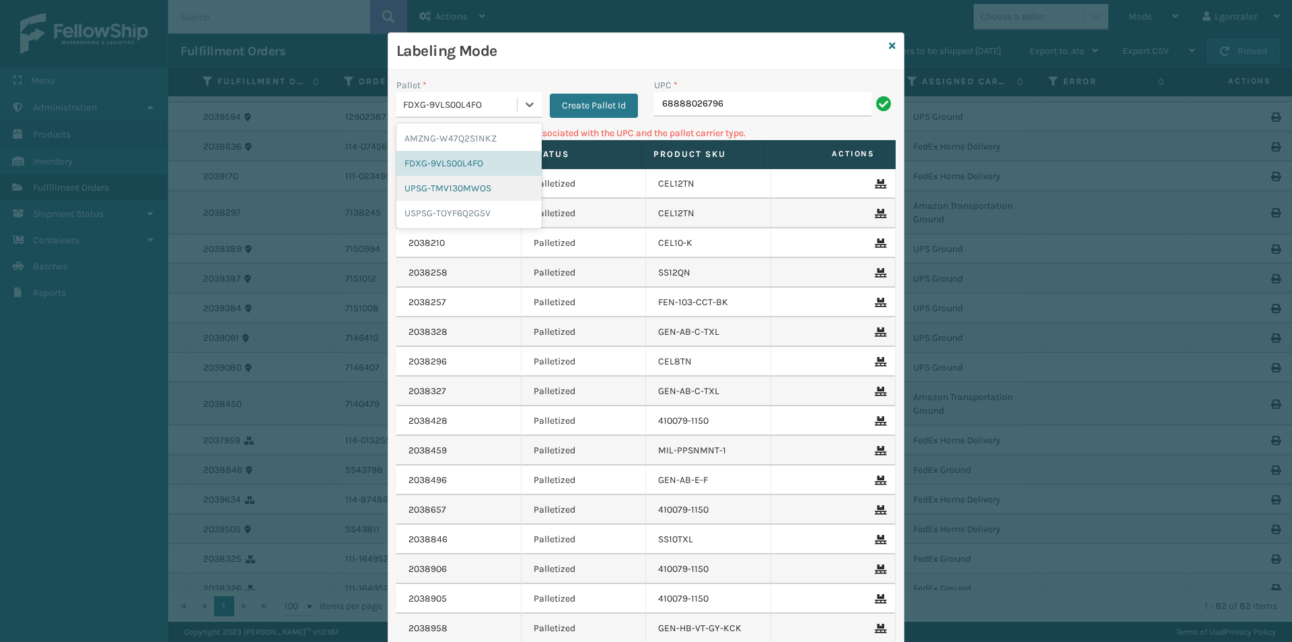
click at [475, 185] on div "UPSG-TMV130MWOS" at bounding box center [468, 188] width 145 height 25
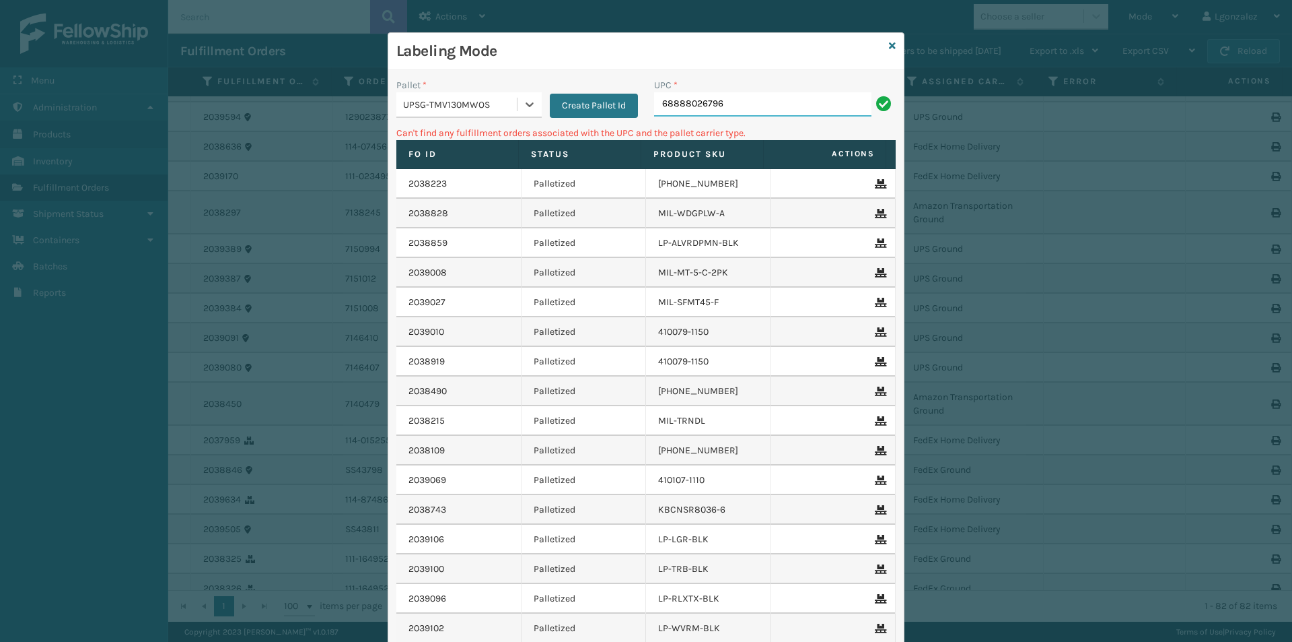
click at [724, 108] on input "68888026796" at bounding box center [762, 104] width 217 height 24
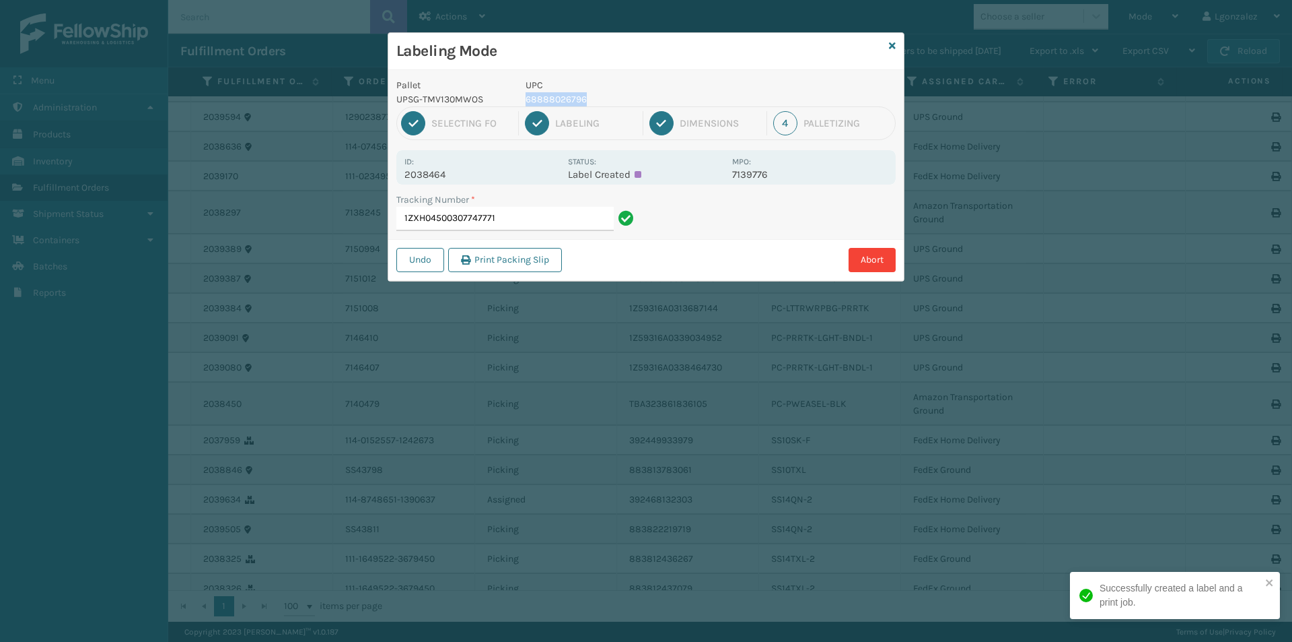
drag, startPoint x: 588, startPoint y: 97, endPoint x: 520, endPoint y: 102, distance: 67.5
click at [520, 102] on div "UPC 68888026796" at bounding box center [625, 92] width 215 height 28
click at [557, 219] on input "1ZXH04500307747771" at bounding box center [504, 219] width 217 height 24
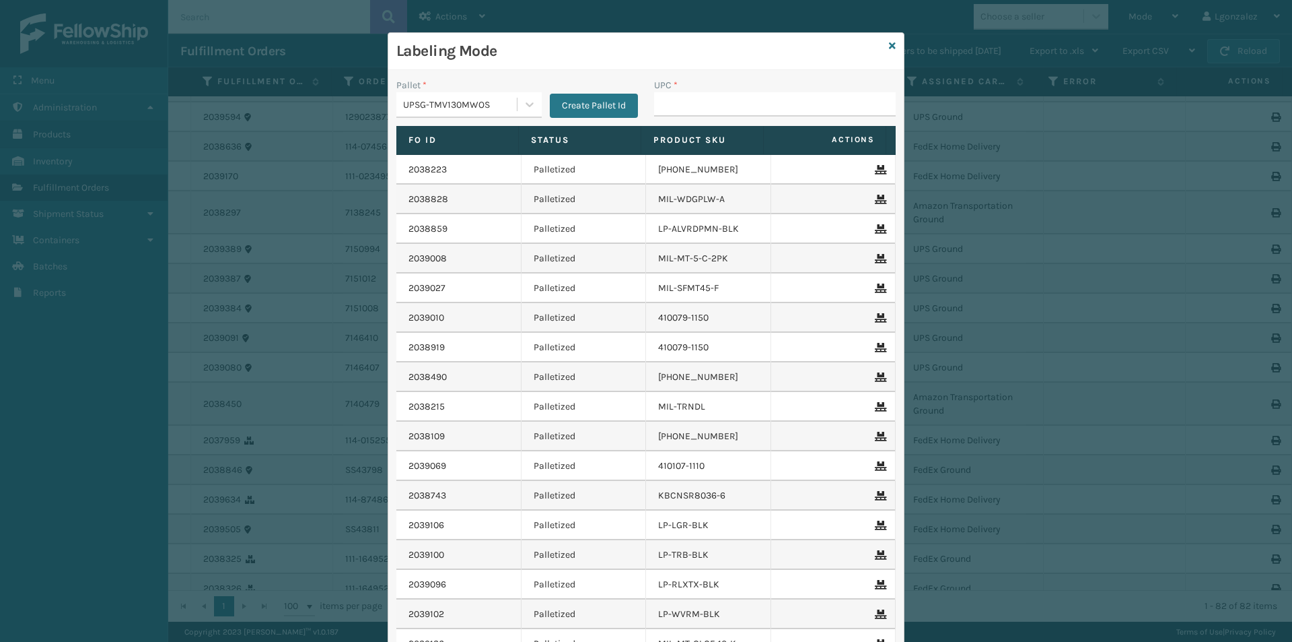
click at [688, 104] on input "UPC *" at bounding box center [775, 104] width 242 height 24
click at [688, 105] on input "UPC *" at bounding box center [775, 104] width 242 height 24
drag, startPoint x: 734, startPoint y: 102, endPoint x: 650, endPoint y: 142, distance: 93.0
click at [650, 142] on div "Pallet * UPSG-TMV130MWOS Create Pallet Id UPC * 8100930527 Fo Id Status Product…" at bounding box center [646, 400] width 516 height 660
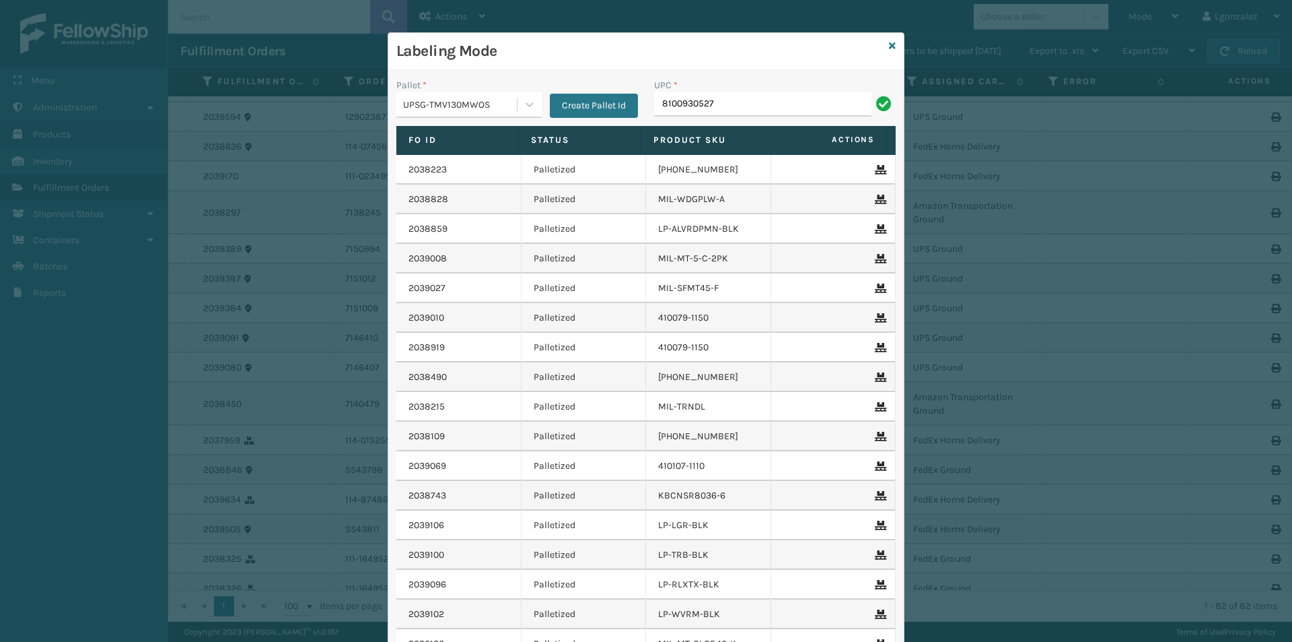
click at [740, 102] on input "8100930527" at bounding box center [762, 104] width 217 height 24
type input "8100930527"
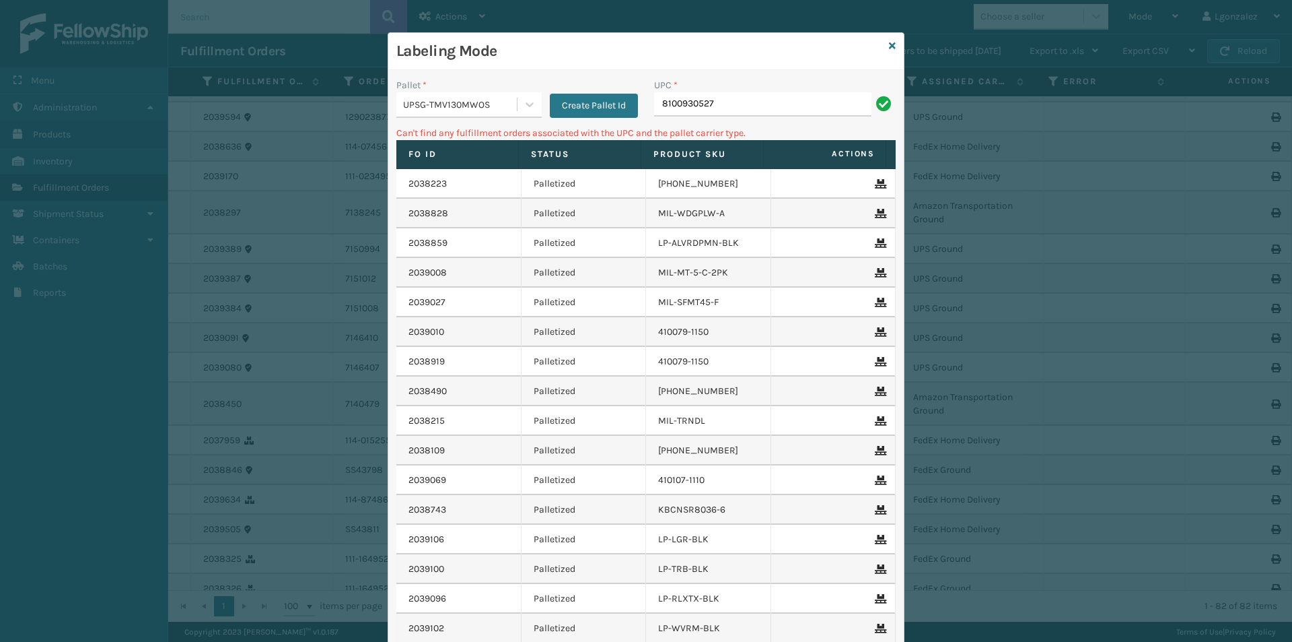
drag, startPoint x: 722, startPoint y: 104, endPoint x: 631, endPoint y: 123, distance: 92.9
click at [631, 123] on div "Pallet * UPSG-TMV130MWOS Create Pallet Id UPC * 8100930527" at bounding box center [646, 102] width 516 height 48
drag, startPoint x: 728, startPoint y: 104, endPoint x: 582, endPoint y: 105, distance: 146.7
click at [582, 105] on div "Pallet * UPSG-TMV130MWOS Create Pallet Id UPC * 810090930527" at bounding box center [646, 102] width 516 height 48
type input "810090930527"
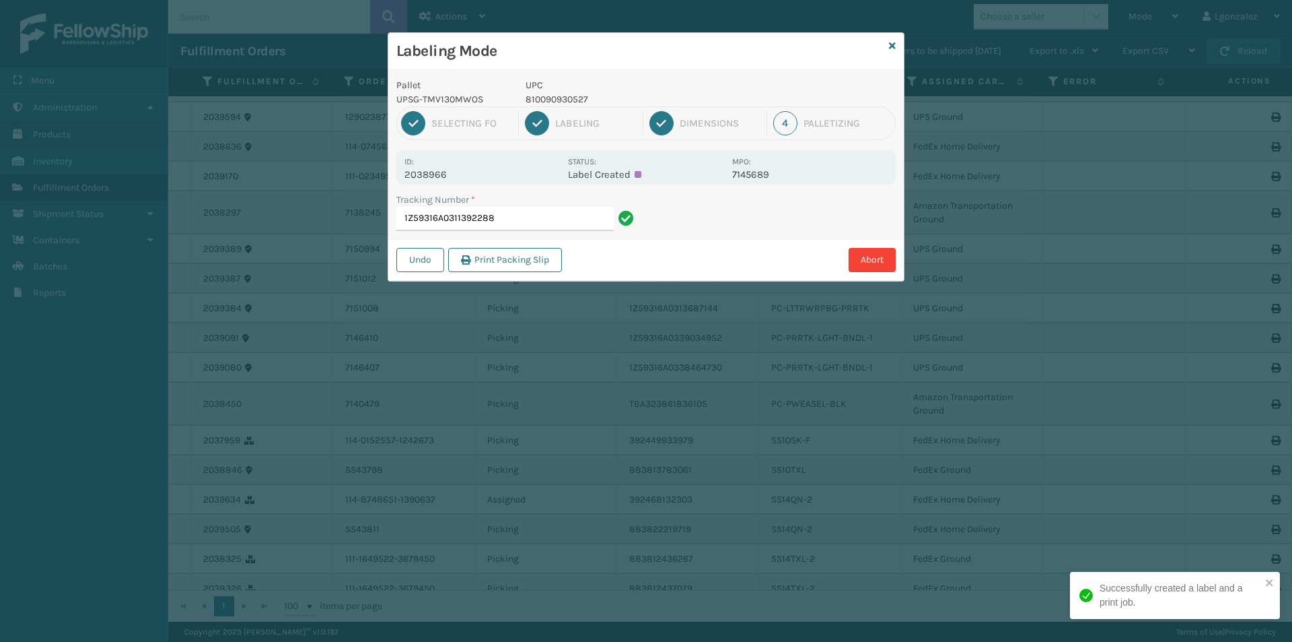
click at [530, 224] on input "1Z59316A0311392288" at bounding box center [504, 219] width 217 height 24
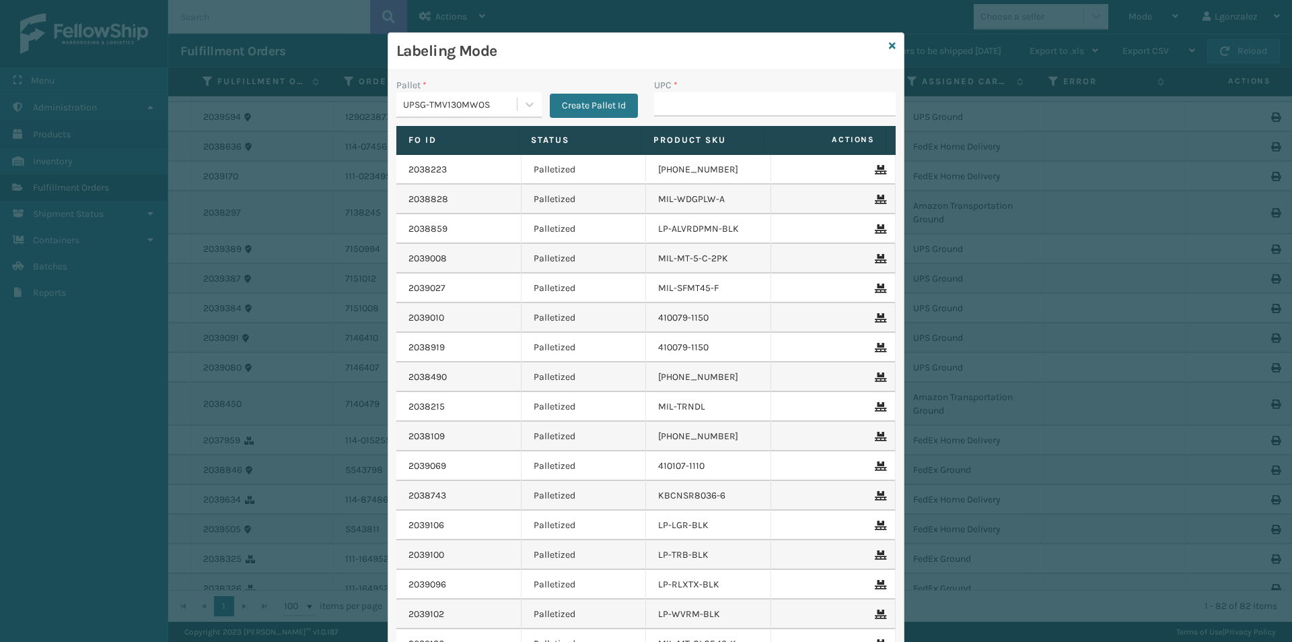
click at [666, 98] on input "UPC *" at bounding box center [775, 104] width 242 height 24
type input "810090930527"
click at [488, 103] on div "UPSG-TMV130MWOS" at bounding box center [460, 105] width 115 height 14
click at [489, 188] on div "UPSG-TMV130MWOS" at bounding box center [468, 188] width 145 height 25
click at [701, 104] on input "UPC *" at bounding box center [775, 104] width 242 height 24
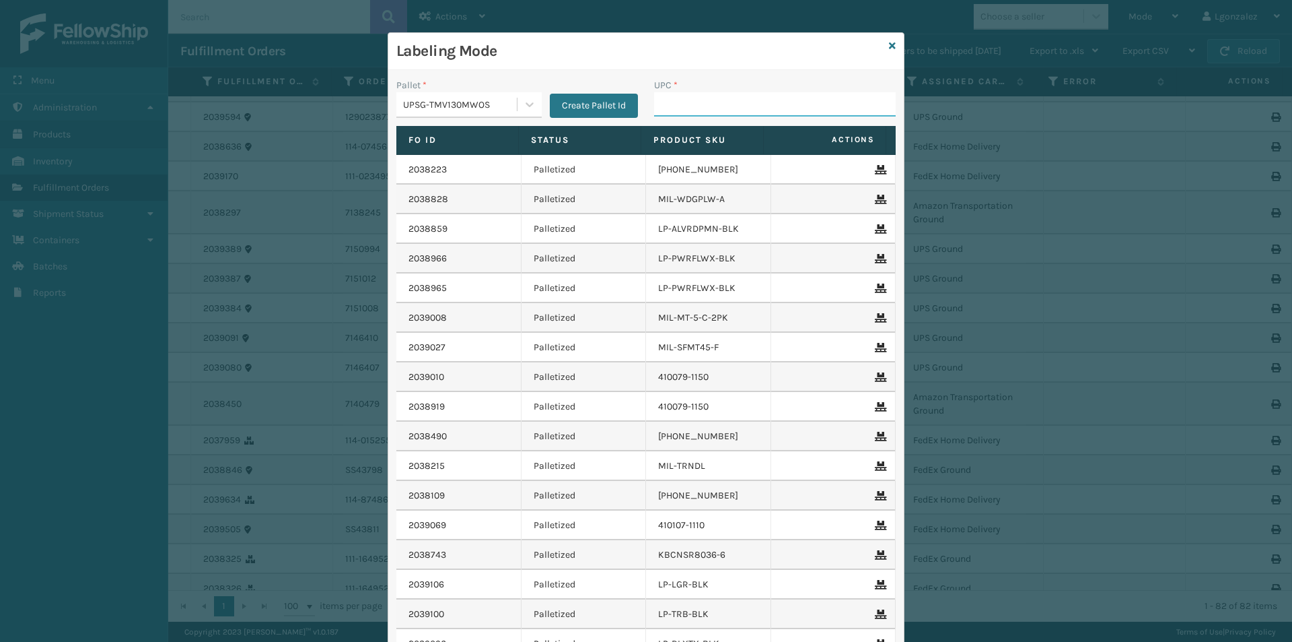
click at [701, 104] on input "UPC *" at bounding box center [775, 104] width 242 height 24
type input "850040381481"
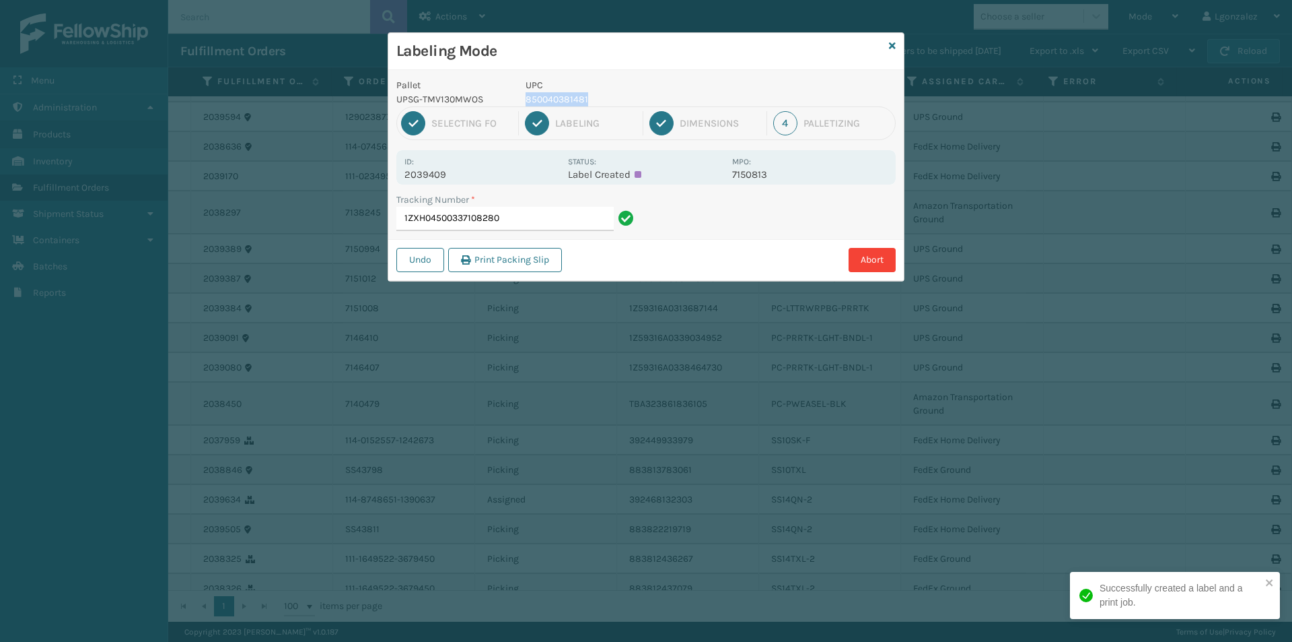
drag, startPoint x: 583, startPoint y: 100, endPoint x: 520, endPoint y: 95, distance: 62.8
click at [522, 96] on div "UPC 850040381481" at bounding box center [625, 92] width 215 height 28
click at [531, 219] on input "1ZXH04500337108280" at bounding box center [504, 219] width 217 height 24
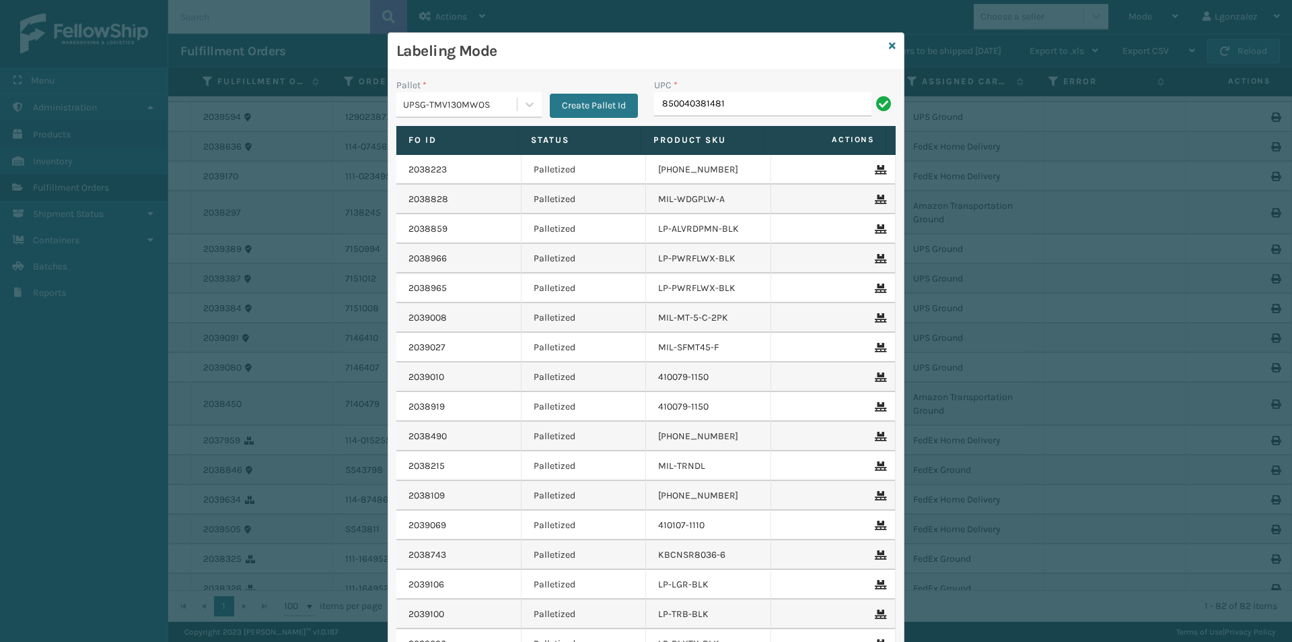
type input "850040381481"
type input "850040381429"
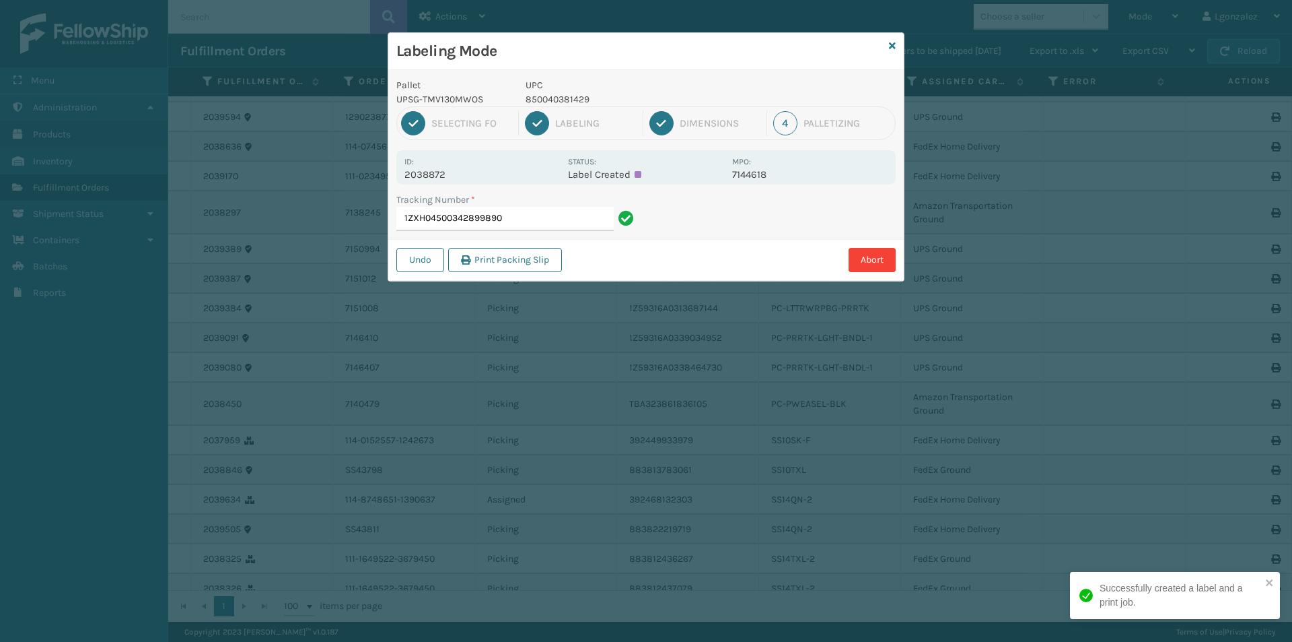
click at [528, 228] on input "1ZXH04500342899890" at bounding box center [504, 219] width 217 height 24
drag, startPoint x: 593, startPoint y: 101, endPoint x: 520, endPoint y: 100, distance: 73.4
click at [520, 100] on div "UPC 810164502261" at bounding box center [625, 92] width 215 height 28
click at [547, 220] on input "1Z59316A0338464730" at bounding box center [504, 219] width 217 height 24
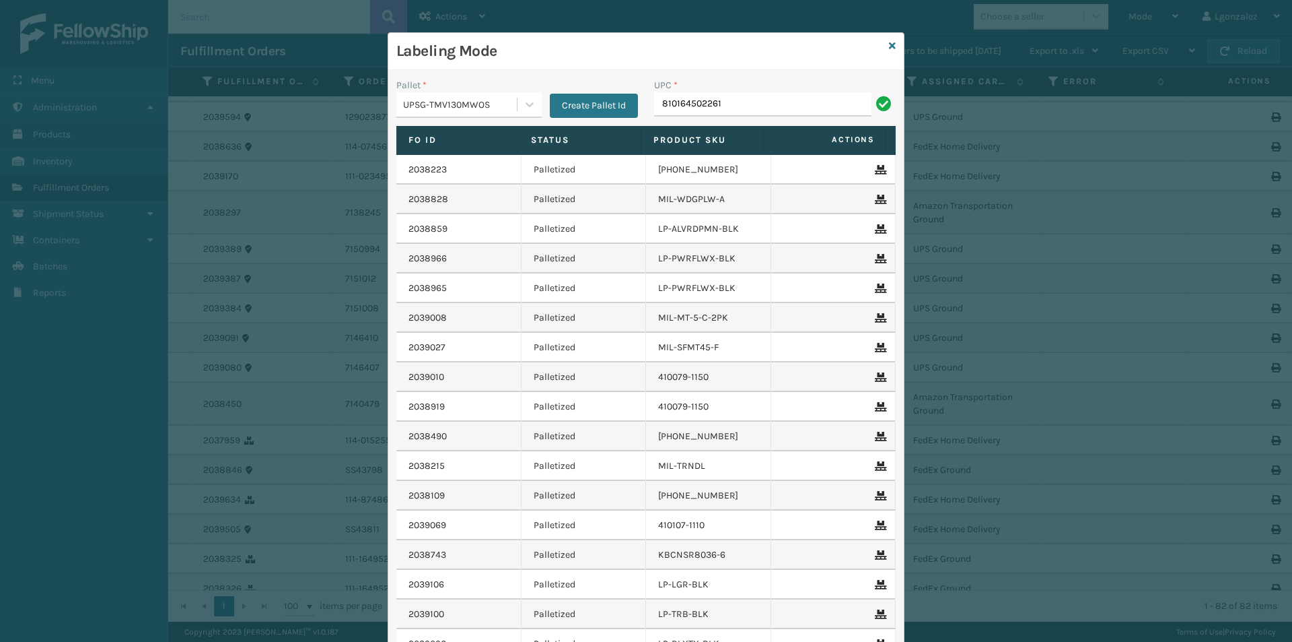
type input "810164502261"
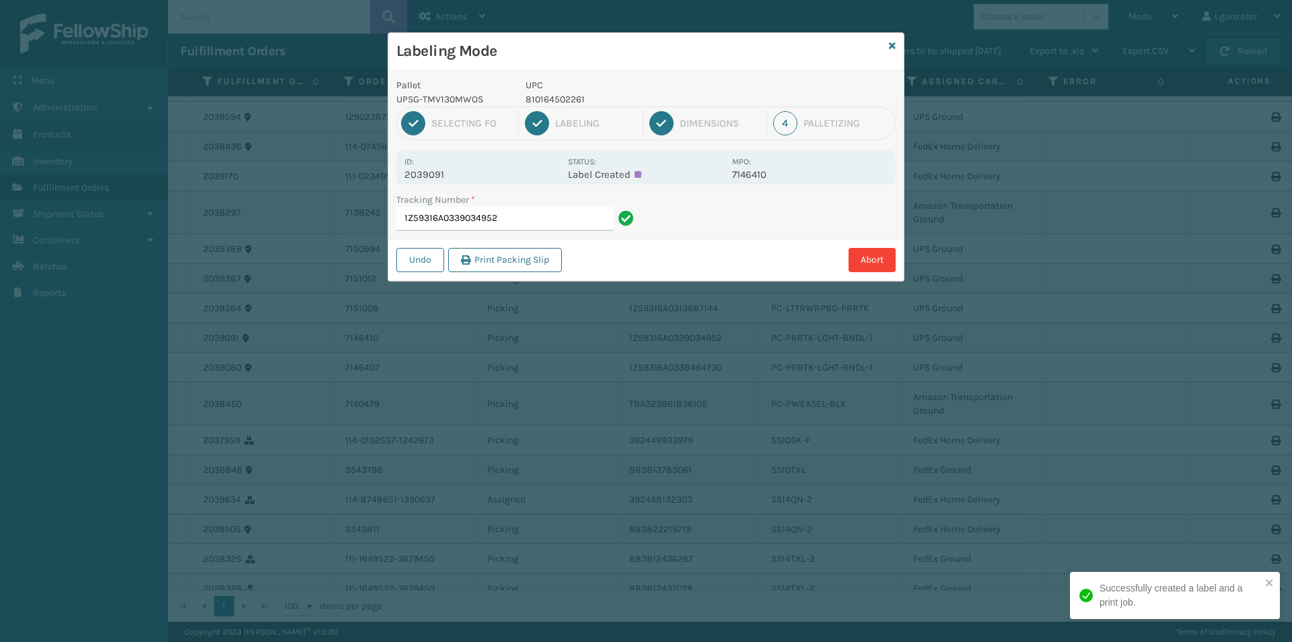
click at [539, 217] on input "1Z59316A0339034952" at bounding box center [504, 219] width 217 height 24
drag, startPoint x: 581, startPoint y: 97, endPoint x: 522, endPoint y: 104, distance: 59.0
click at [522, 104] on div "UPC 810161332175" at bounding box center [625, 92] width 215 height 28
click at [532, 213] on input "1Z59316A0312050814" at bounding box center [504, 219] width 217 height 24
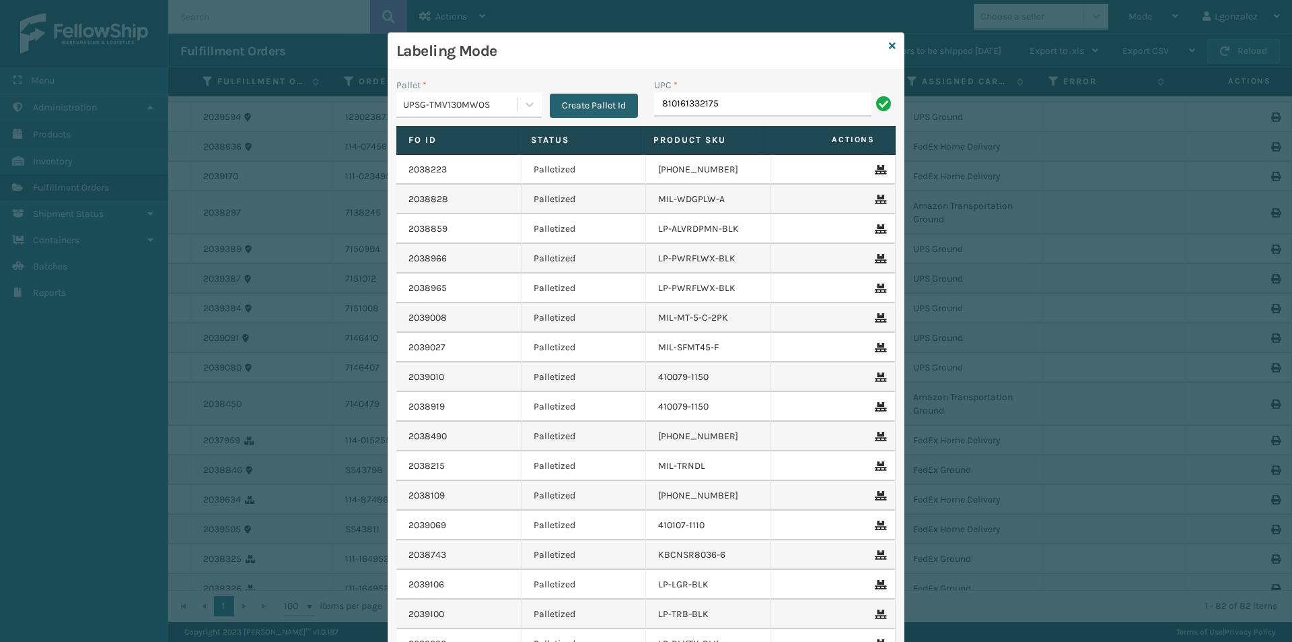
type input "810161332175"
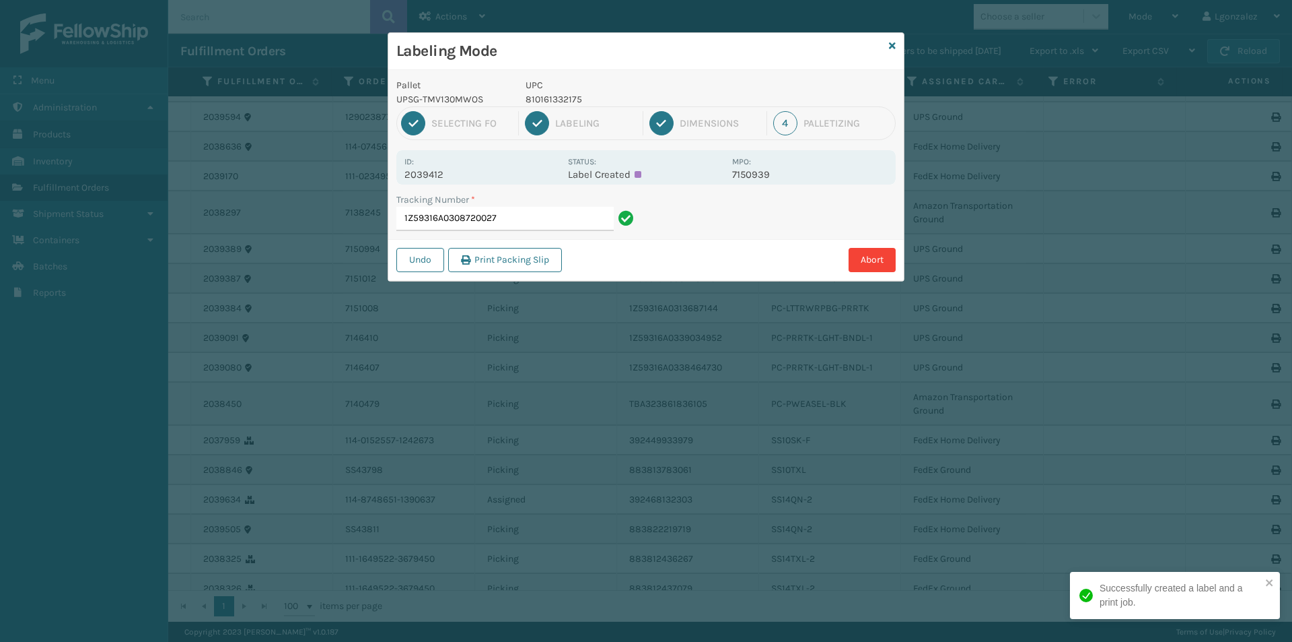
click at [553, 222] on input "1Z59316A0308720027" at bounding box center [504, 219] width 217 height 24
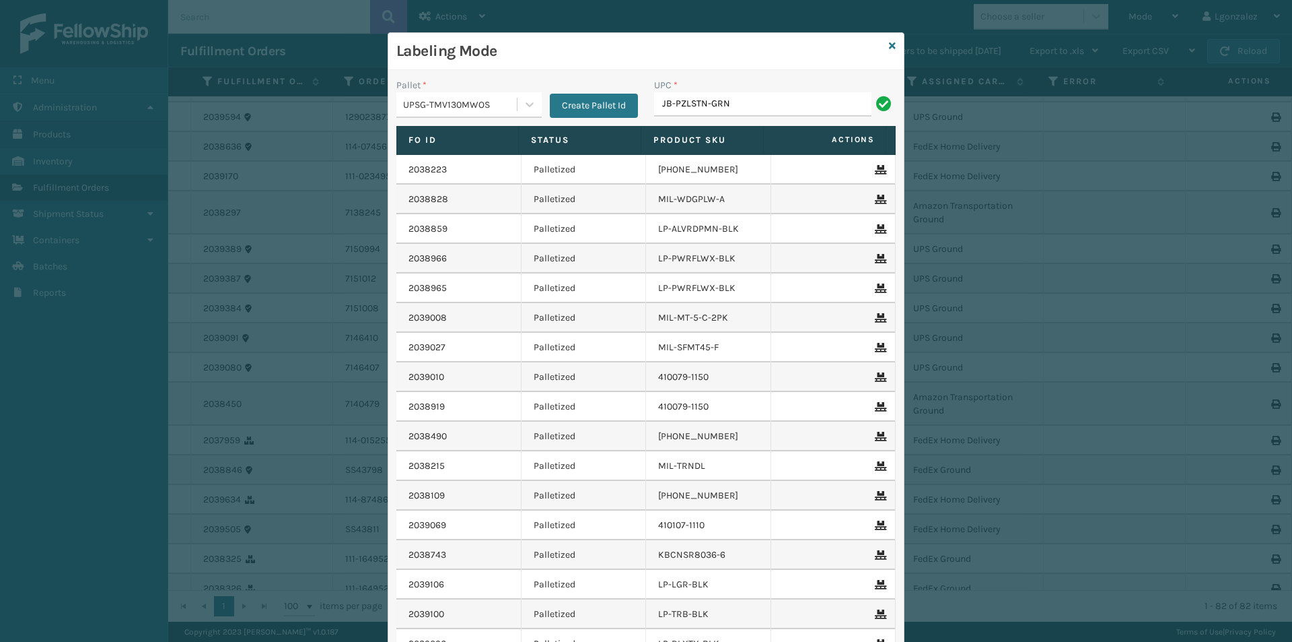
click at [747, 114] on input "JB-PZLSTN-GRN" at bounding box center [762, 104] width 217 height 24
type input "JB-PZLSTN-GRN"
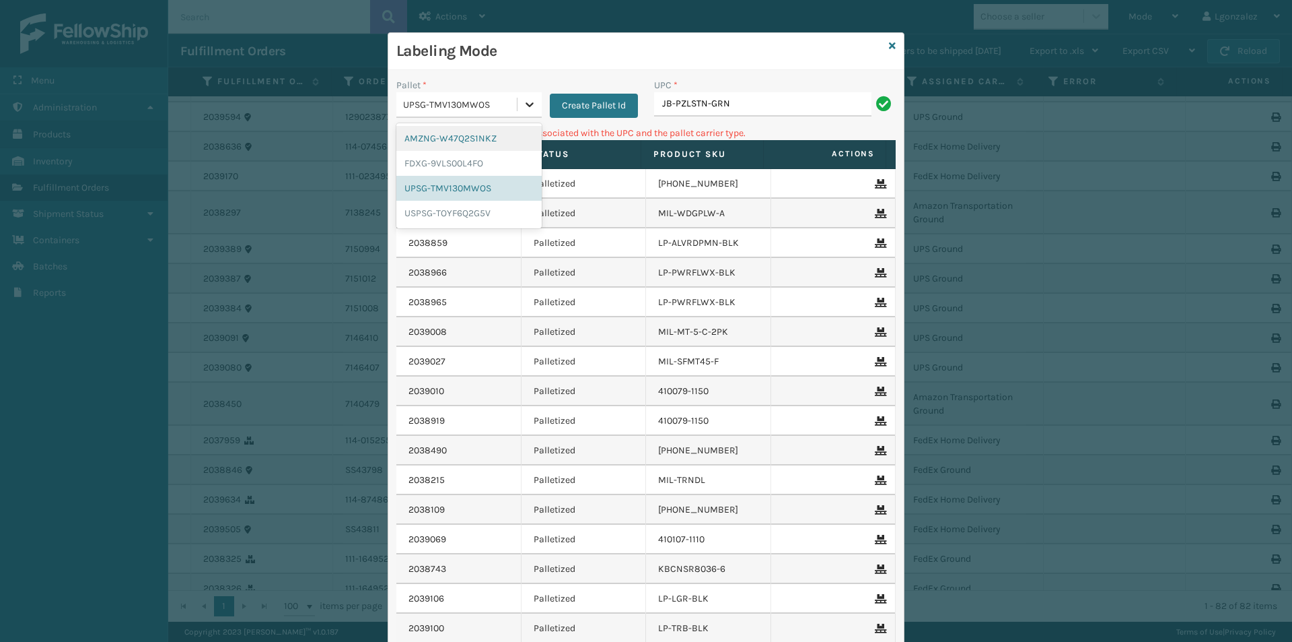
click at [526, 102] on icon at bounding box center [529, 104] width 13 height 13
click at [480, 153] on div "FDXG-9VLS00L4FO" at bounding box center [468, 163] width 145 height 25
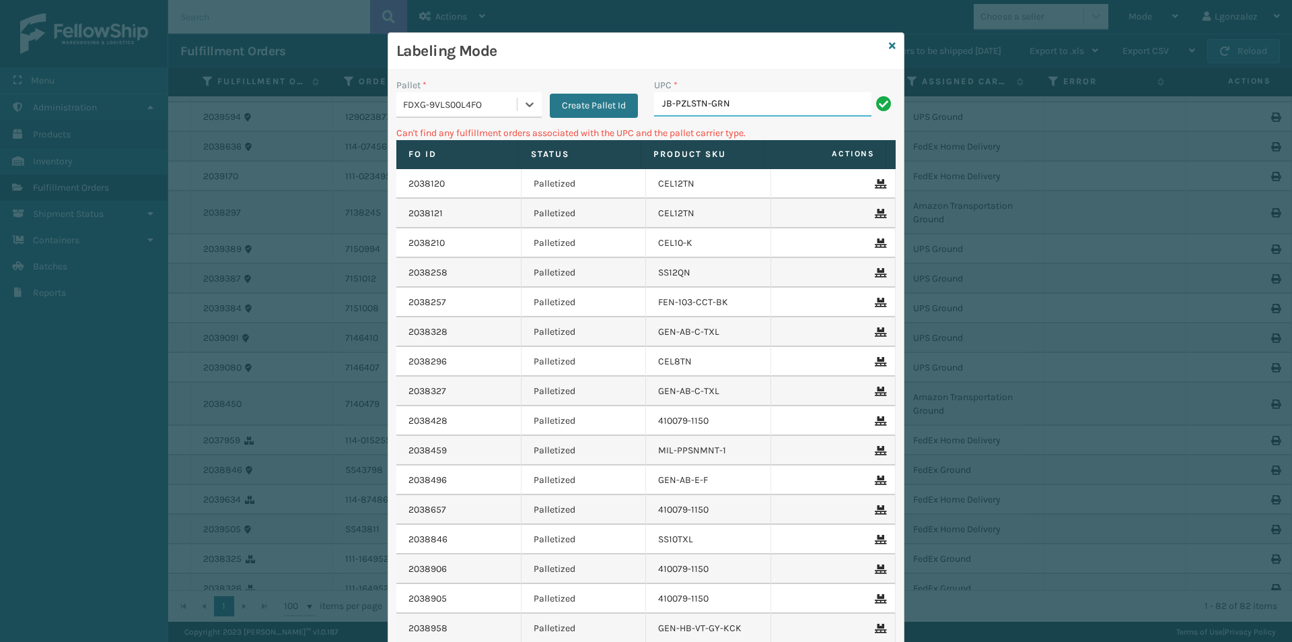
click at [738, 101] on input "JB-PZLSTN-GRN" at bounding box center [762, 104] width 217 height 24
click at [495, 108] on div "FDXG-9VLS00L4FO" at bounding box center [460, 105] width 115 height 14
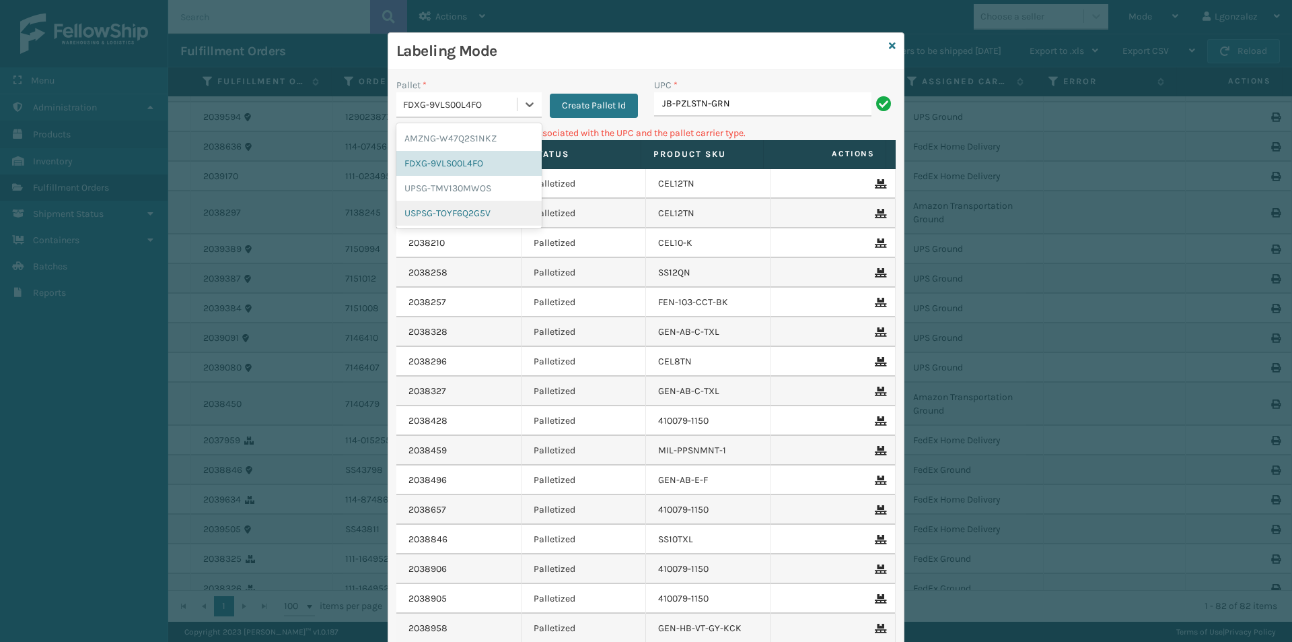
click at [494, 207] on div "USPSG-TOYF6Q2G5V" at bounding box center [468, 213] width 145 height 25
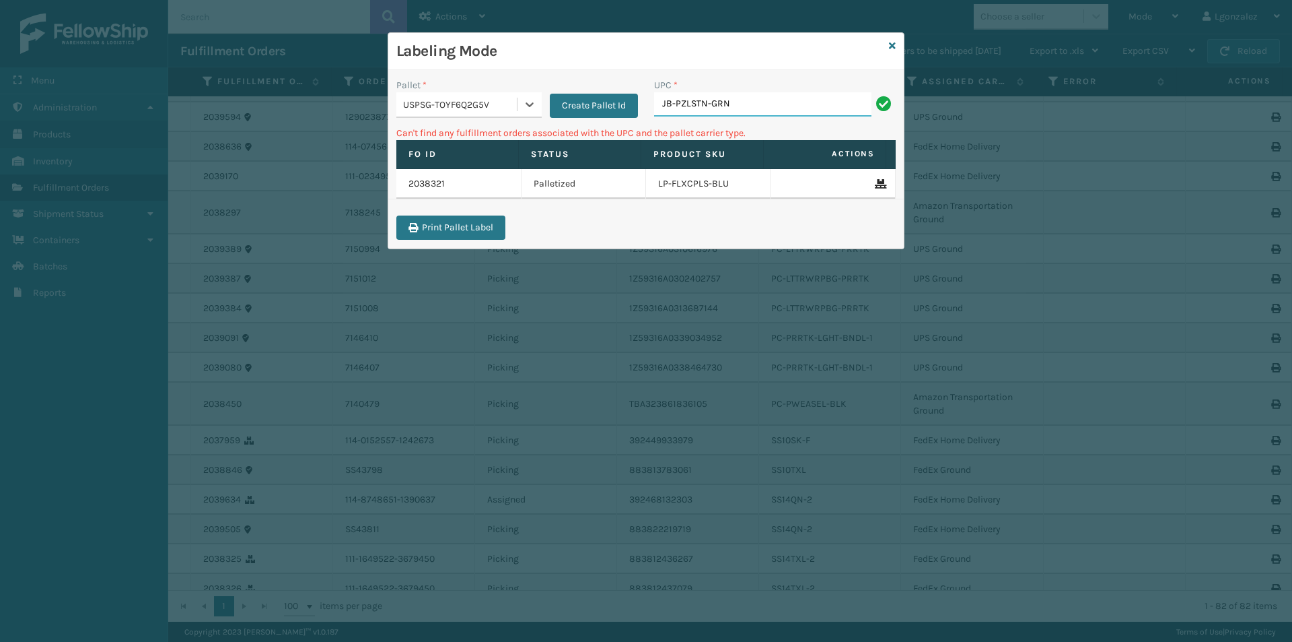
click at [755, 98] on input "JB-PZLSTN-GRN" at bounding box center [762, 104] width 217 height 24
click at [509, 105] on div "USPSG-TOYF6Q2G5V" at bounding box center [460, 105] width 115 height 14
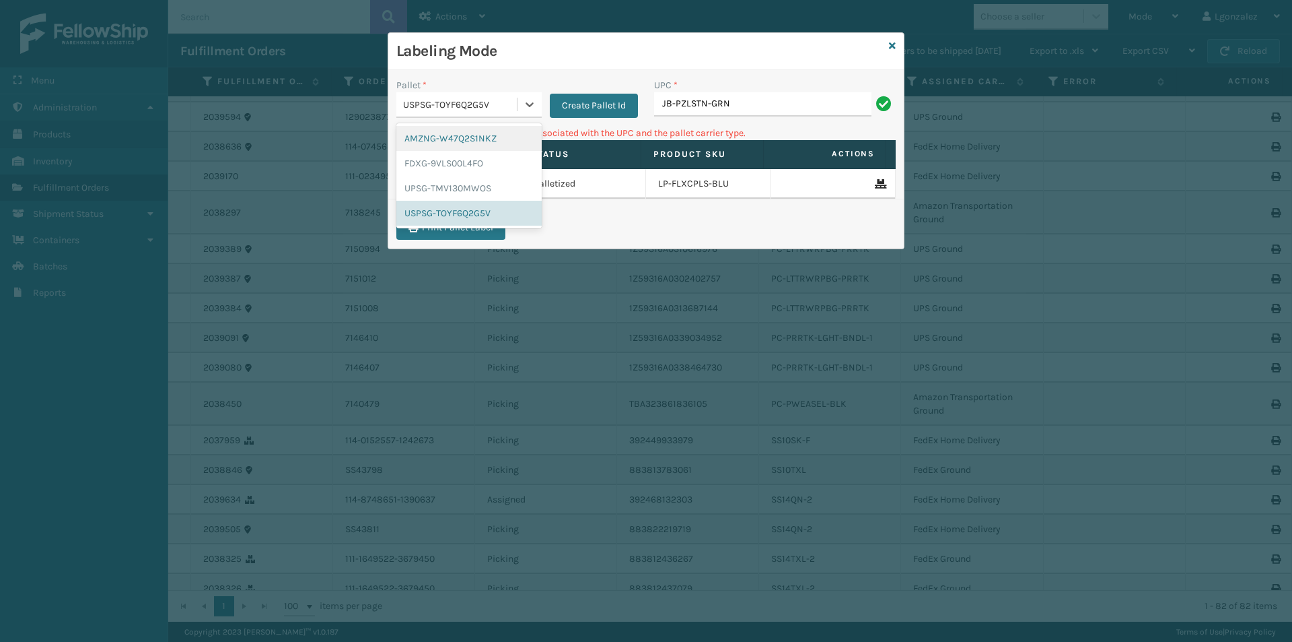
drag, startPoint x: 495, startPoint y: 139, endPoint x: 559, endPoint y: 131, distance: 63.8
click at [496, 139] on div "AMZNG-W47Q2S1NKZ" at bounding box center [468, 138] width 145 height 25
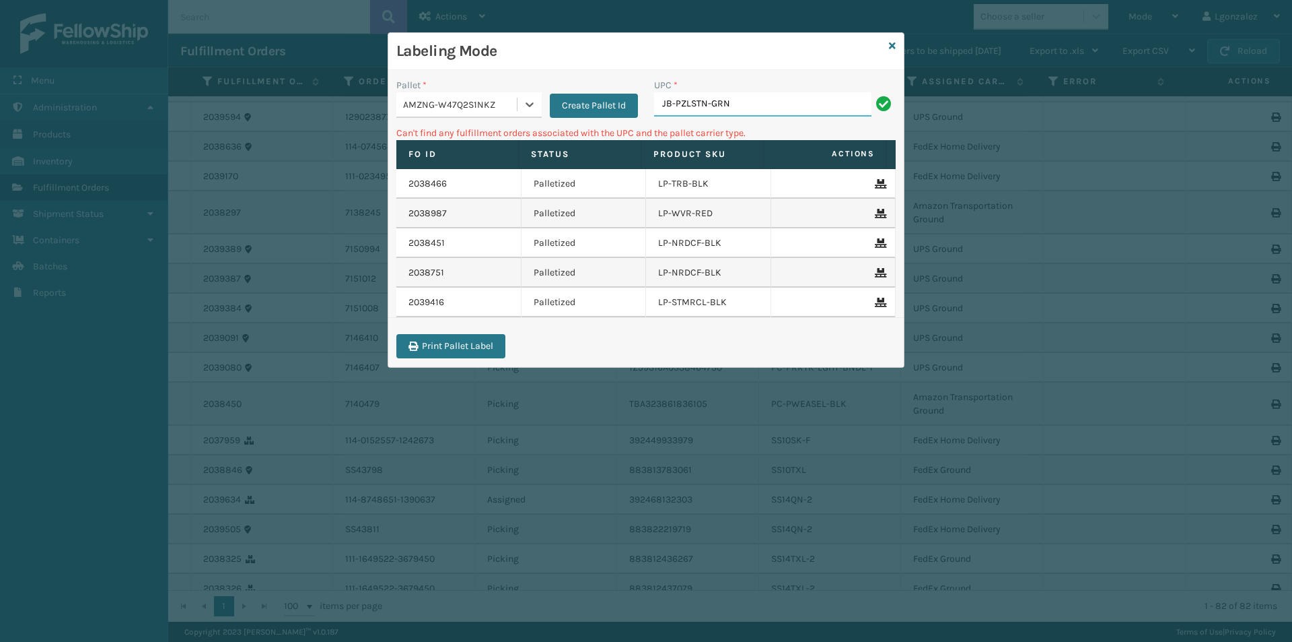
click at [751, 111] on input "JB-PZLSTN-GRN" at bounding box center [762, 104] width 217 height 24
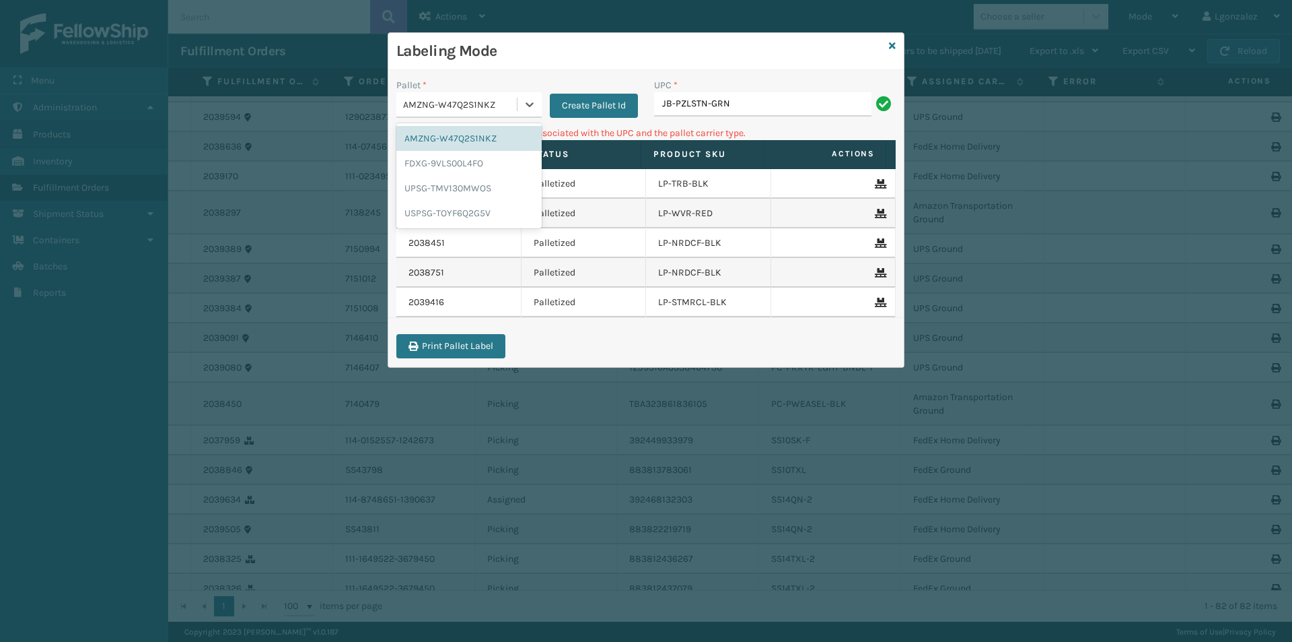
click at [510, 110] on div "AMZNG-W47Q2S1NKZ" at bounding box center [460, 105] width 115 height 14
click at [498, 164] on div "FDXG-9VLS00L4FO" at bounding box center [468, 163] width 145 height 25
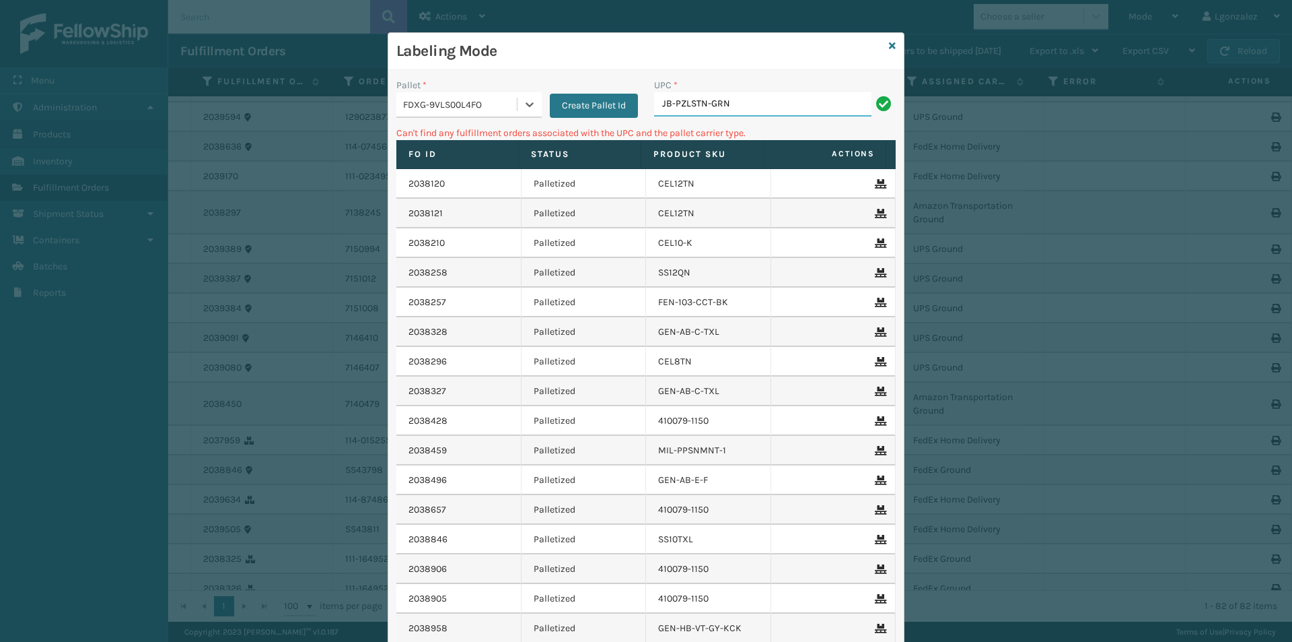
click at [741, 110] on input "JB-PZLSTN-GRN" at bounding box center [762, 104] width 217 height 24
click at [504, 102] on div "FDXG-9VLS00L4FO" at bounding box center [460, 105] width 115 height 14
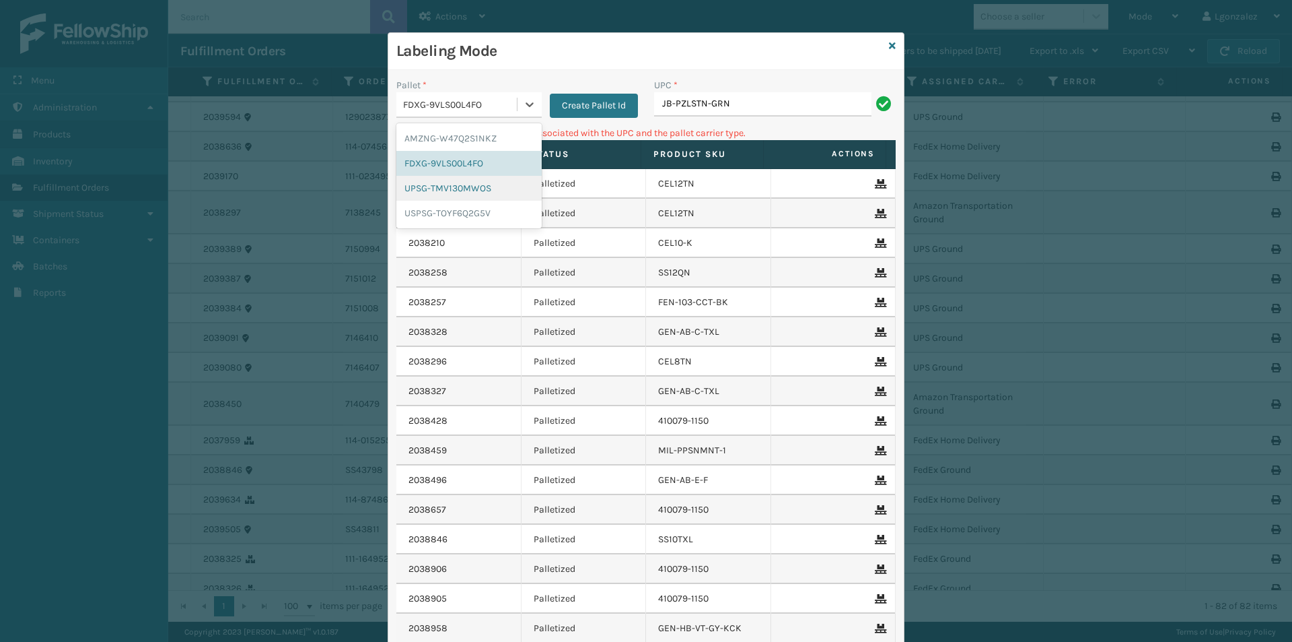
click at [491, 186] on div "UPSG-TMV130MWOS" at bounding box center [468, 188] width 145 height 25
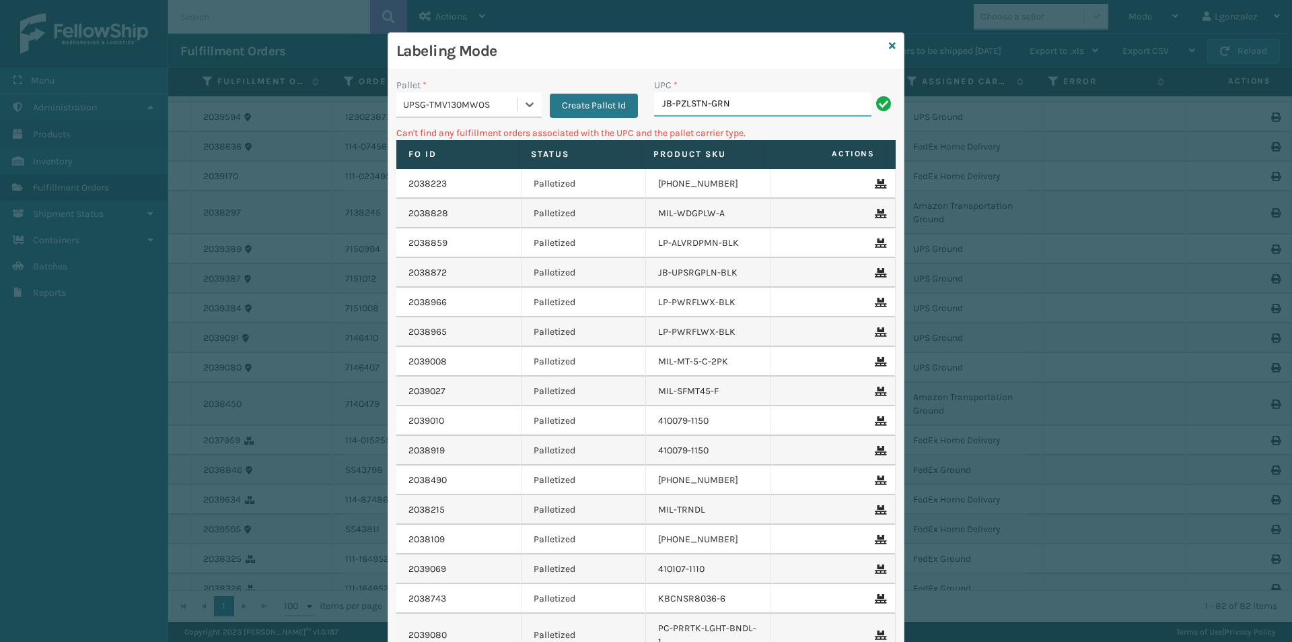
click at [745, 108] on input "JB-PZLSTN-GRN" at bounding box center [762, 104] width 217 height 24
click at [495, 115] on div "UPSG-TMV130MWOS" at bounding box center [456, 105] width 120 height 22
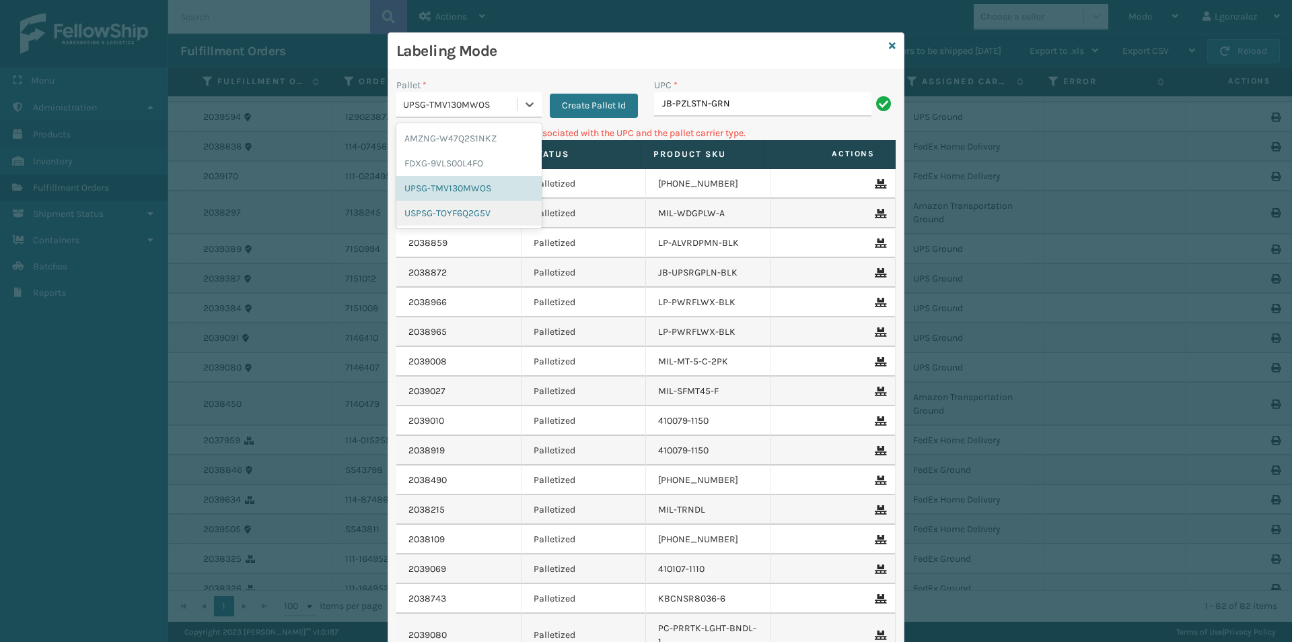
click at [509, 213] on div "USPSG-TOYF6Q2G5V" at bounding box center [468, 213] width 145 height 25
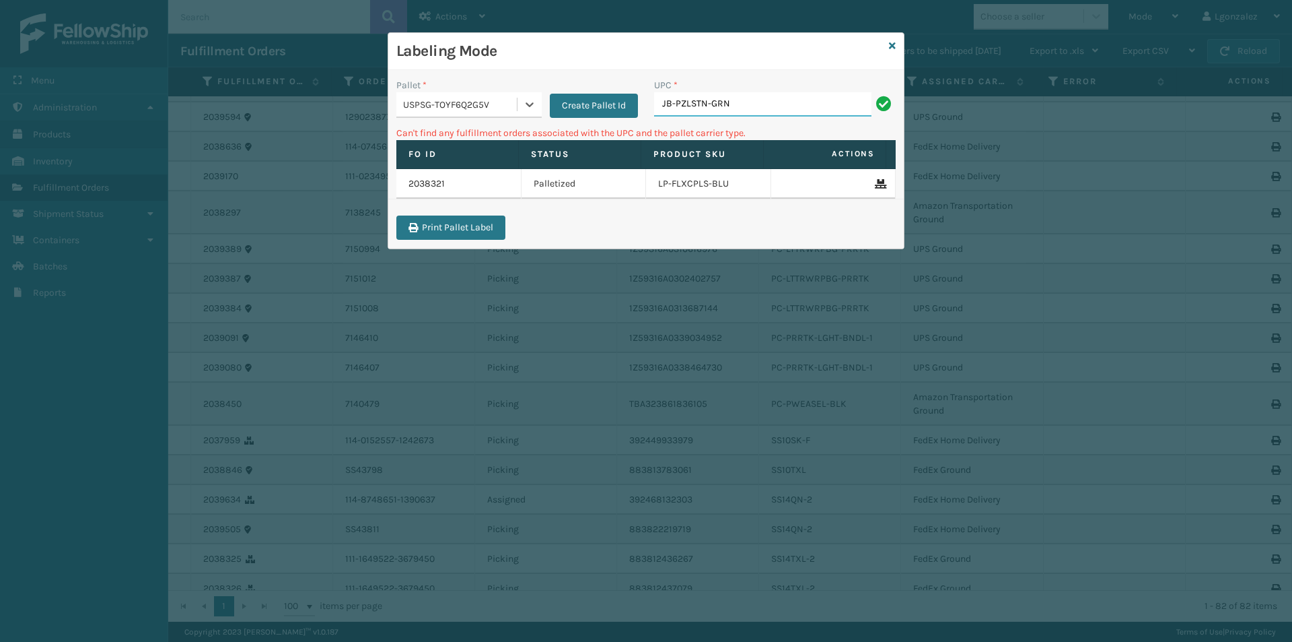
click at [751, 104] on input "JB-PZLSTN-GRN" at bounding box center [762, 104] width 217 height 24
drag, startPoint x: 497, startPoint y: 95, endPoint x: 499, endPoint y: 102, distance: 7.0
click at [497, 95] on div "USPSG-TOYF6Q2G5V" at bounding box center [456, 105] width 120 height 22
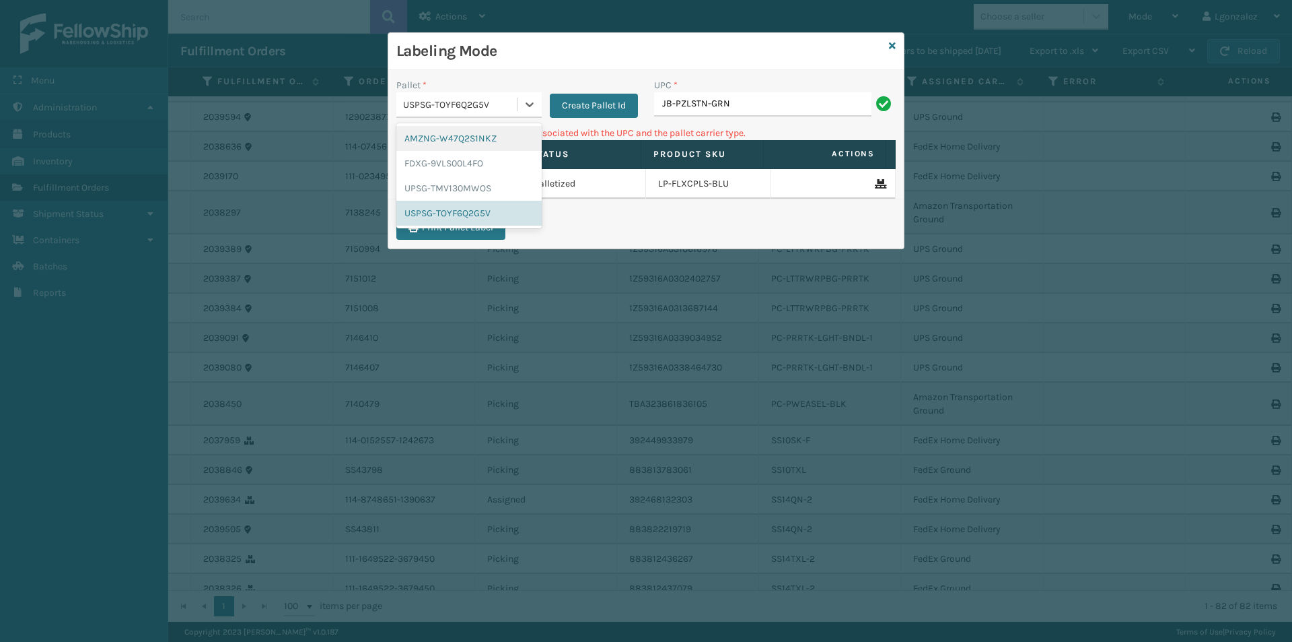
click at [493, 134] on div "AMZNG-W47Q2S1NKZ" at bounding box center [468, 138] width 145 height 25
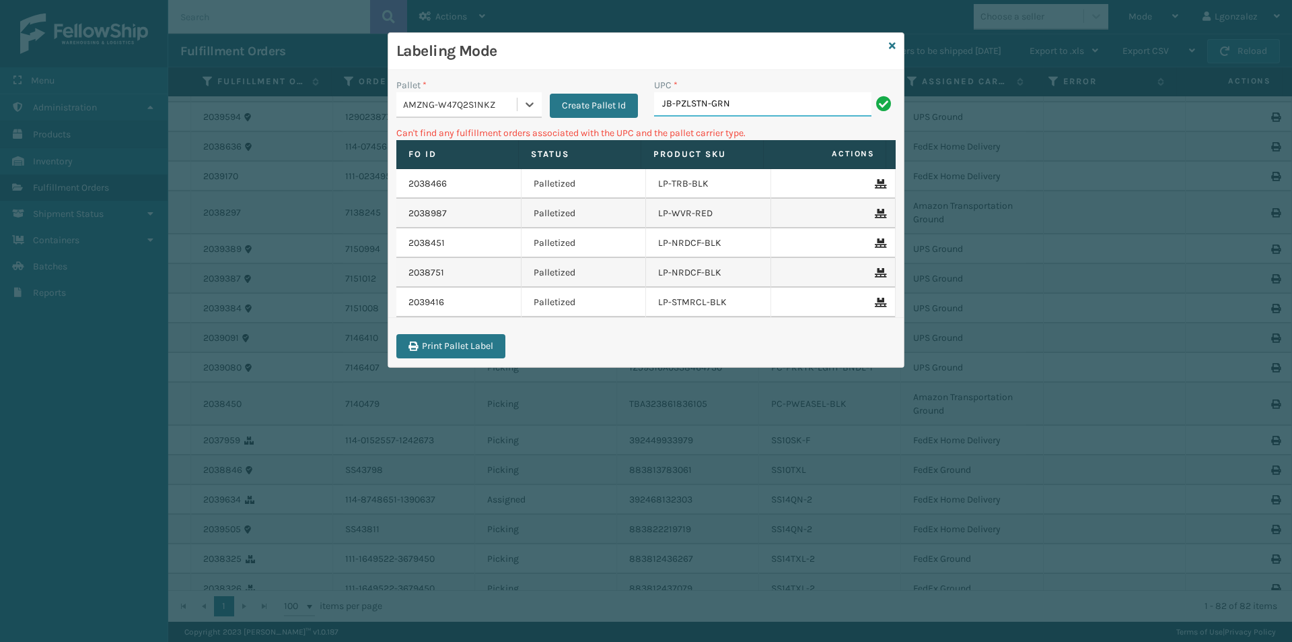
click at [747, 111] on input "JB-PZLSTN-GRN" at bounding box center [762, 104] width 217 height 24
drag, startPoint x: 730, startPoint y: 99, endPoint x: 603, endPoint y: 105, distance: 126.7
click at [604, 105] on div "Pallet * AMZNG-W47Q2S1NKZ Create Pallet Id UPC * JB-PZLSTN-GRN" at bounding box center [646, 102] width 516 height 48
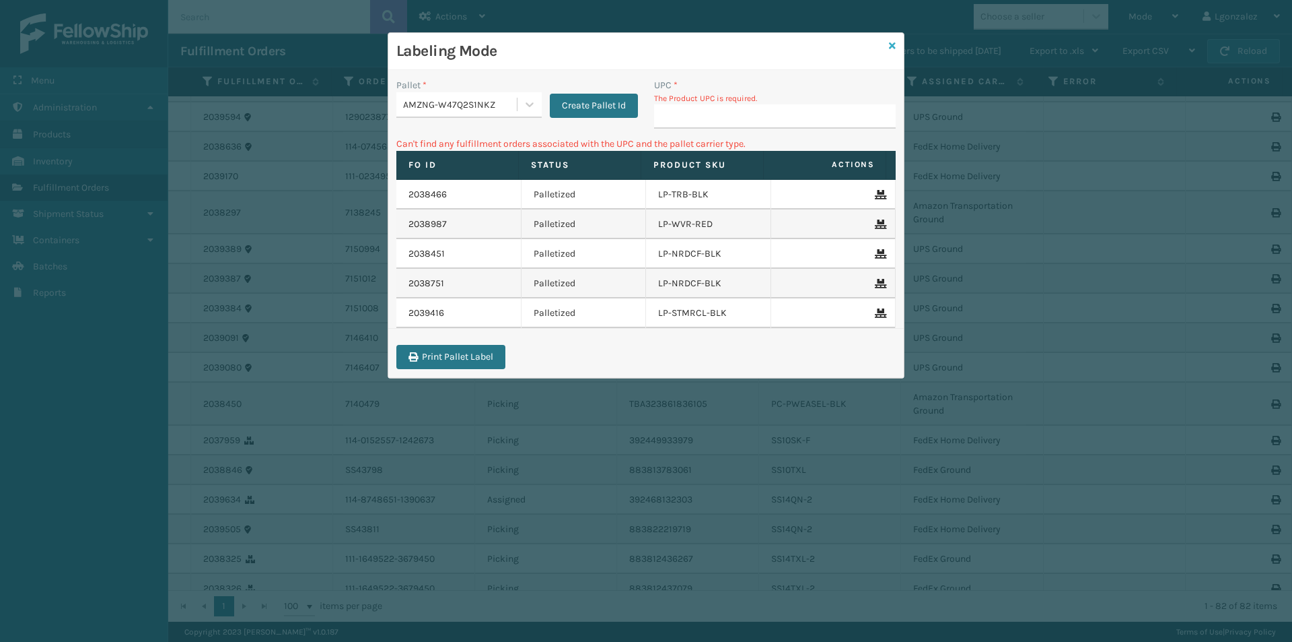
click at [890, 49] on icon at bounding box center [892, 45] width 7 height 9
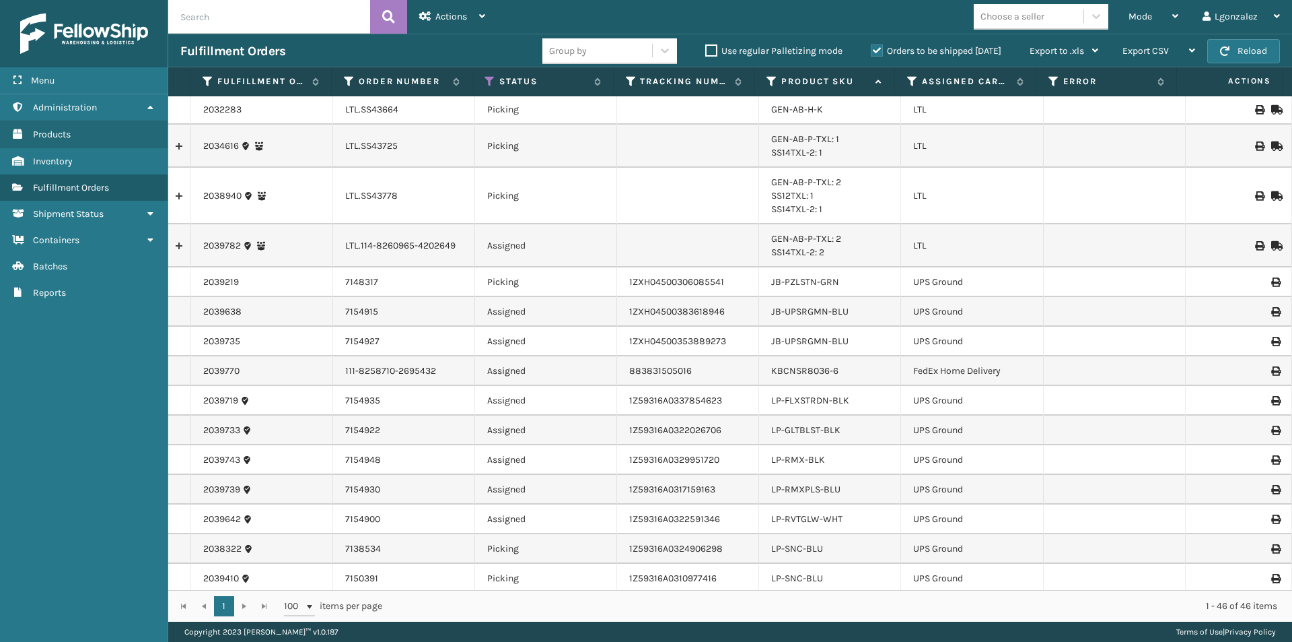
scroll to position [471, 0]
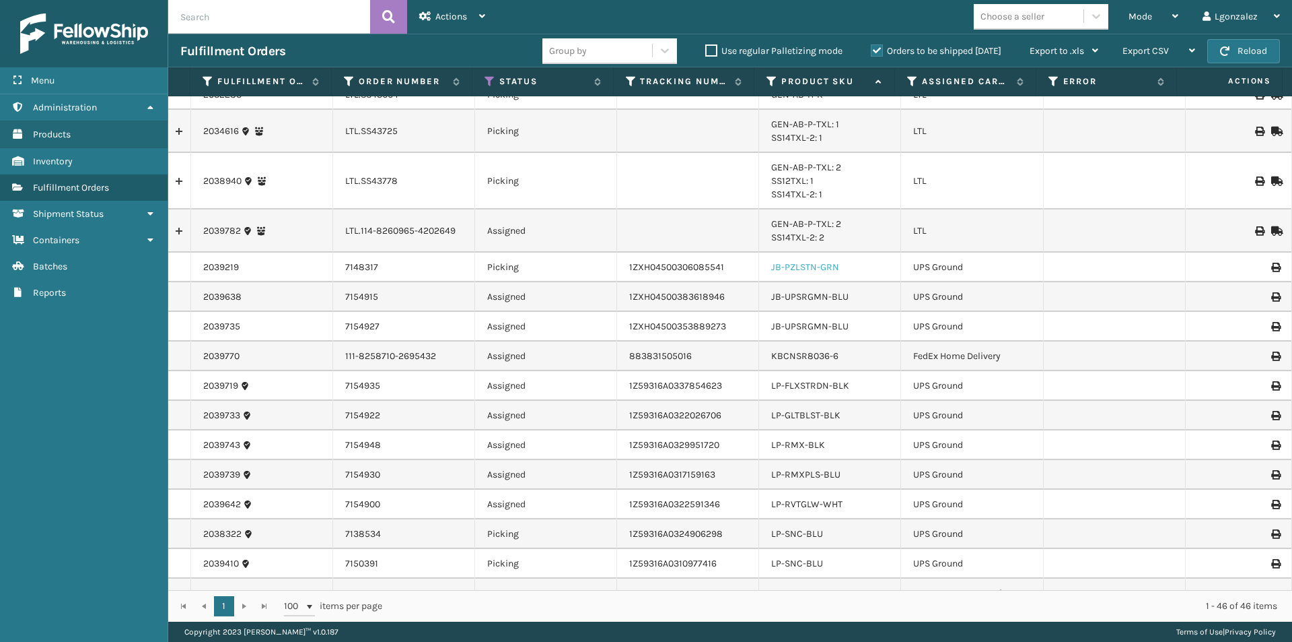
click at [787, 271] on link "JB-PZLSTN-GRN" at bounding box center [805, 266] width 68 height 11
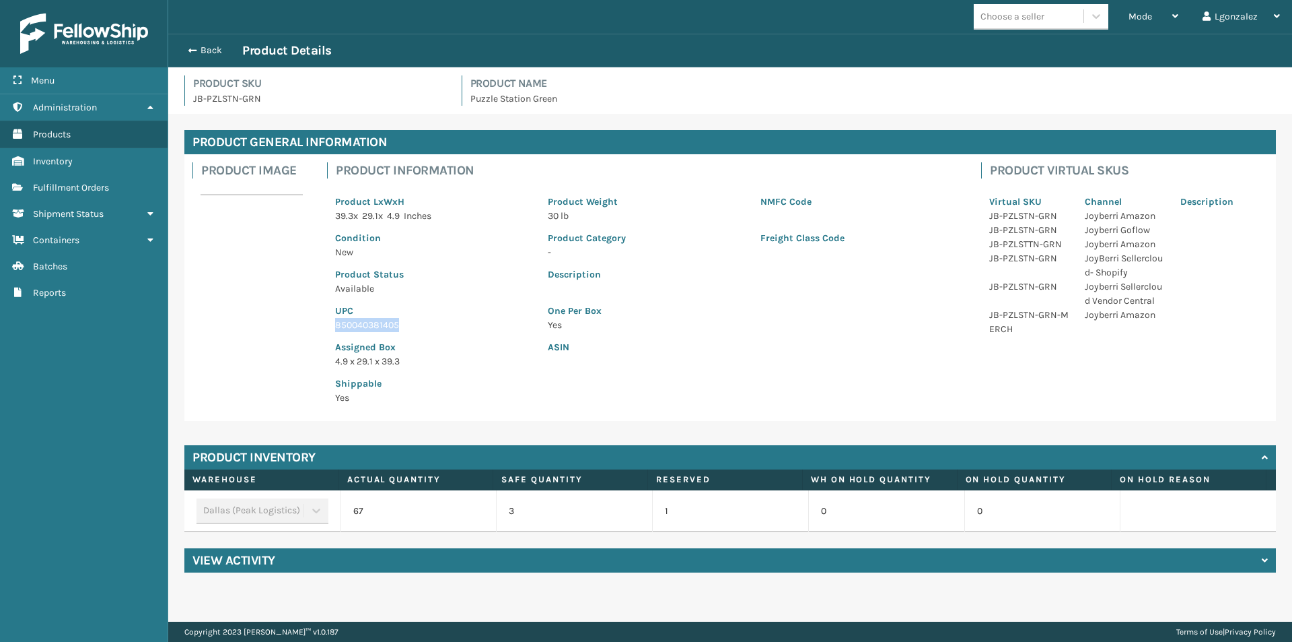
drag, startPoint x: 397, startPoint y: 320, endPoint x: 357, endPoint y: 317, distance: 39.9
click at [357, 317] on div "UPC 850040381405" at bounding box center [433, 314] width 213 height 36
click at [95, 182] on span "Fulfillment Orders" at bounding box center [71, 187] width 76 height 11
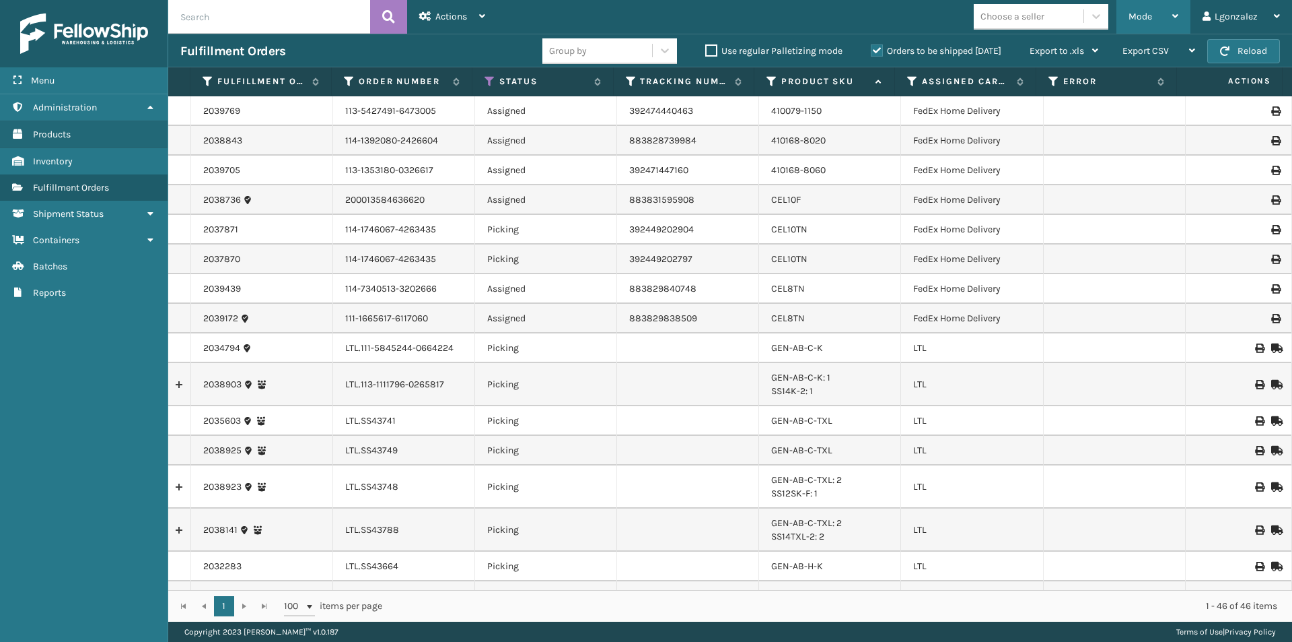
click at [1161, 16] on div "Mode" at bounding box center [1154, 17] width 50 height 34
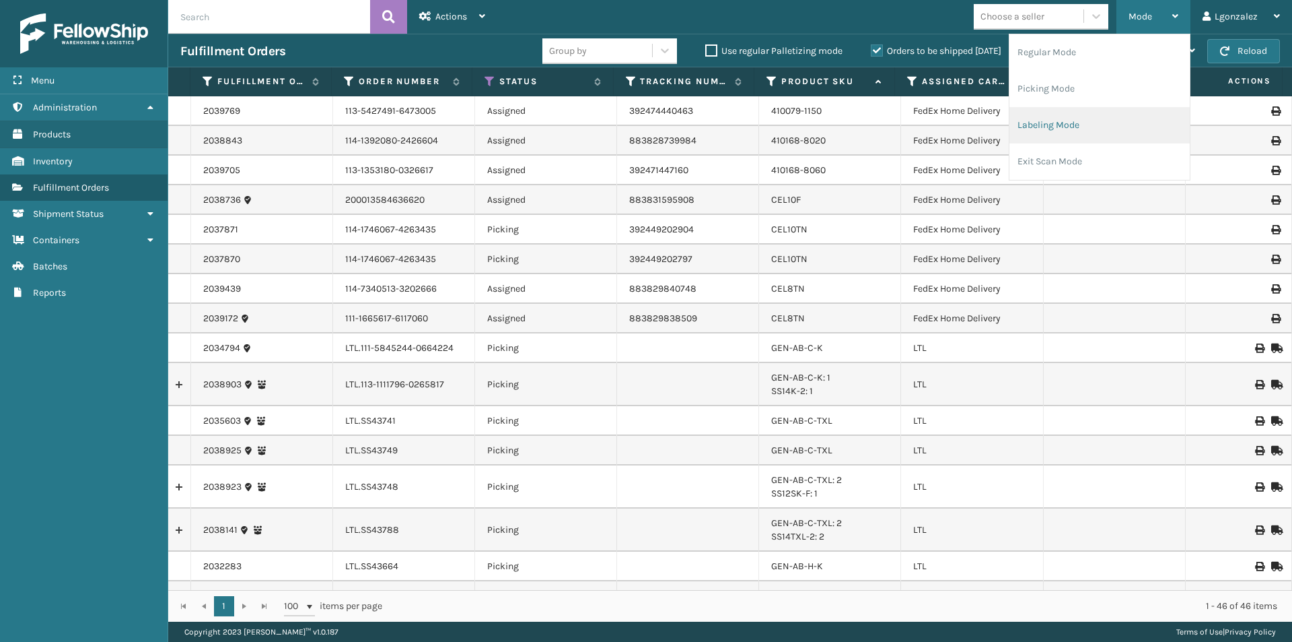
click at [1087, 121] on li "Labeling Mode" at bounding box center [1100, 125] width 180 height 36
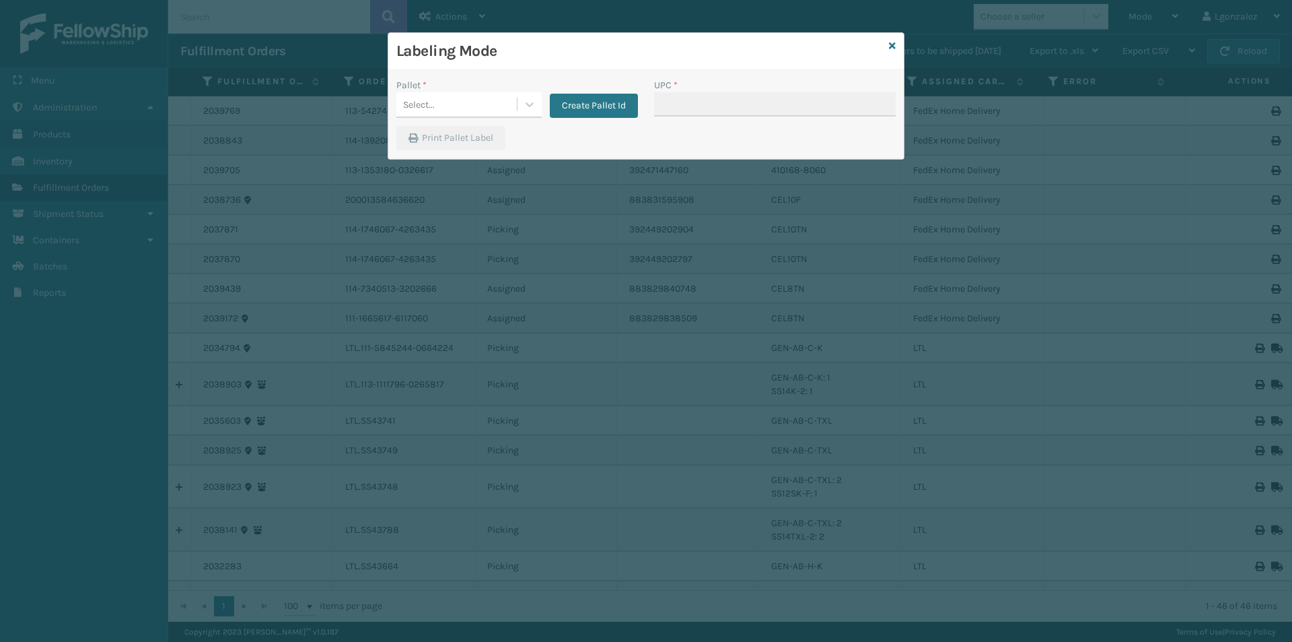
click at [485, 95] on div "Select..." at bounding box center [456, 105] width 120 height 22
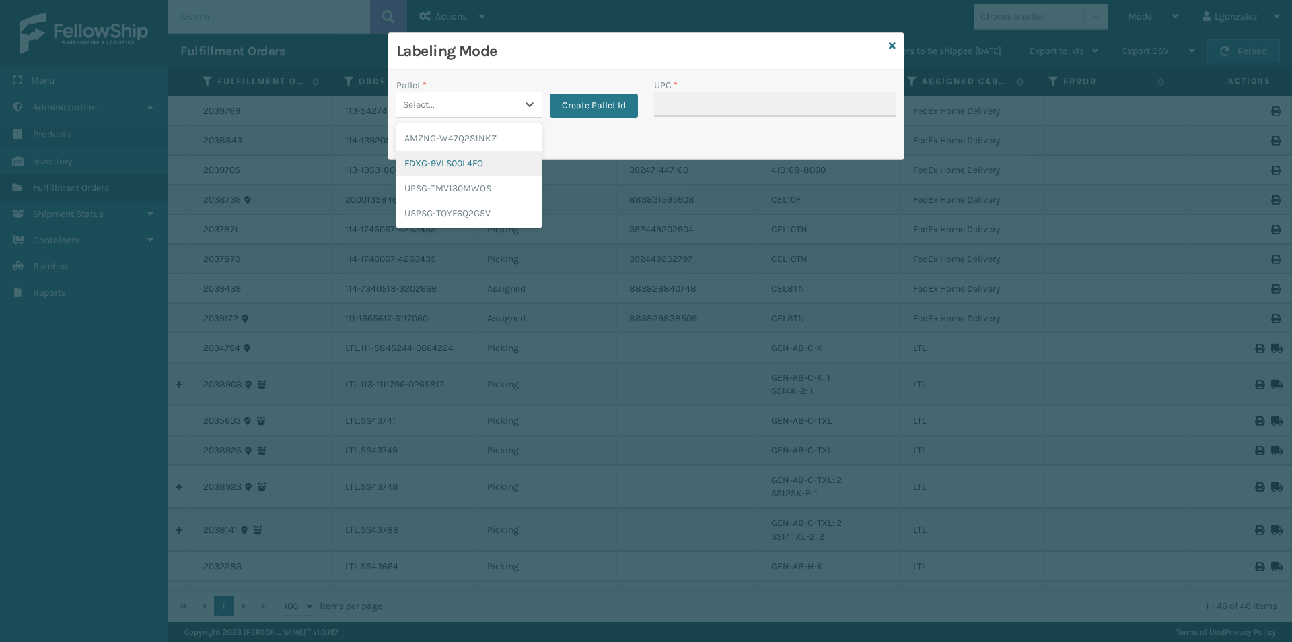
click at [511, 157] on div "FDXG-9VLS00L4FO" at bounding box center [468, 163] width 145 height 25
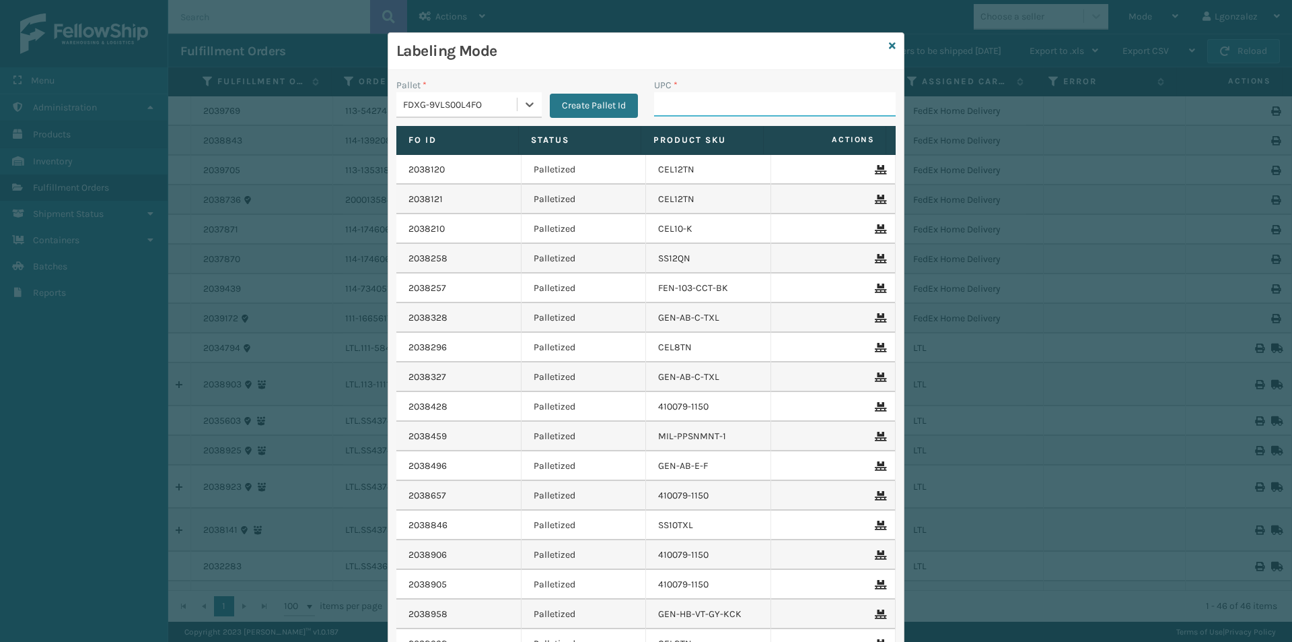
click at [701, 107] on input "UPC *" at bounding box center [775, 104] width 242 height 24
paste input "850040381405"
type input "850040381405"
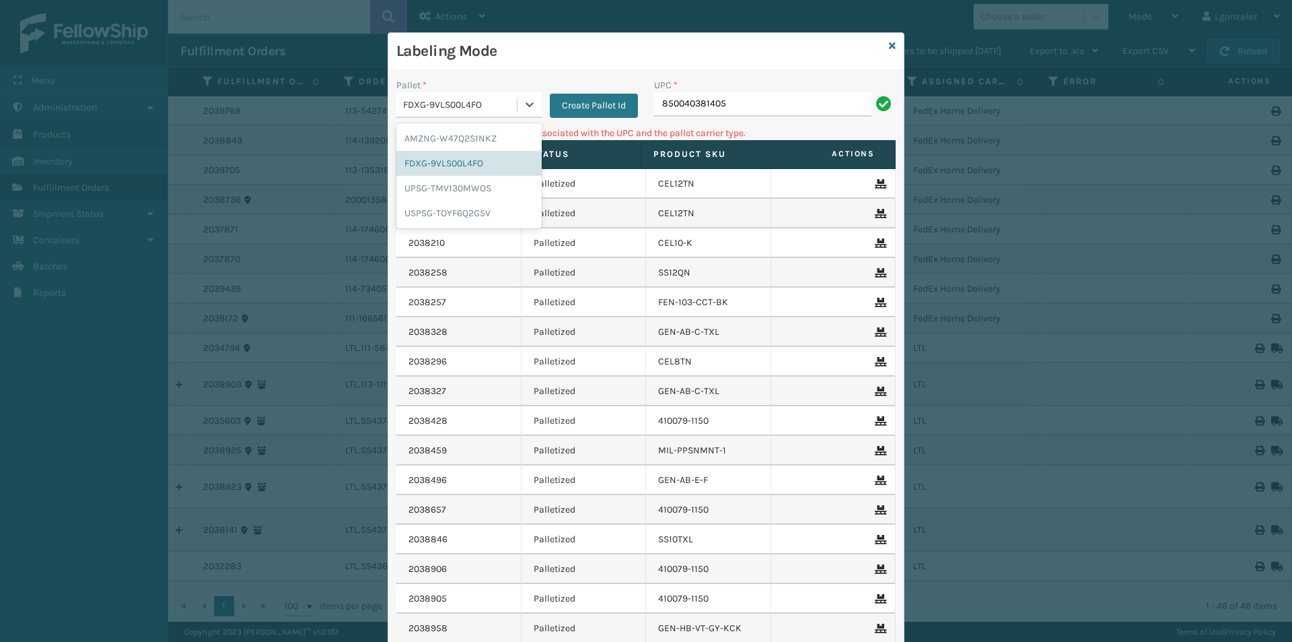
drag, startPoint x: 495, startPoint y: 110, endPoint x: 479, endPoint y: 106, distance: 16.0
click at [478, 102] on div "FDXG-9VLS00L4FO" at bounding box center [460, 105] width 115 height 14
click at [512, 185] on div "UPSG-TMV130MWOS" at bounding box center [468, 188] width 145 height 25
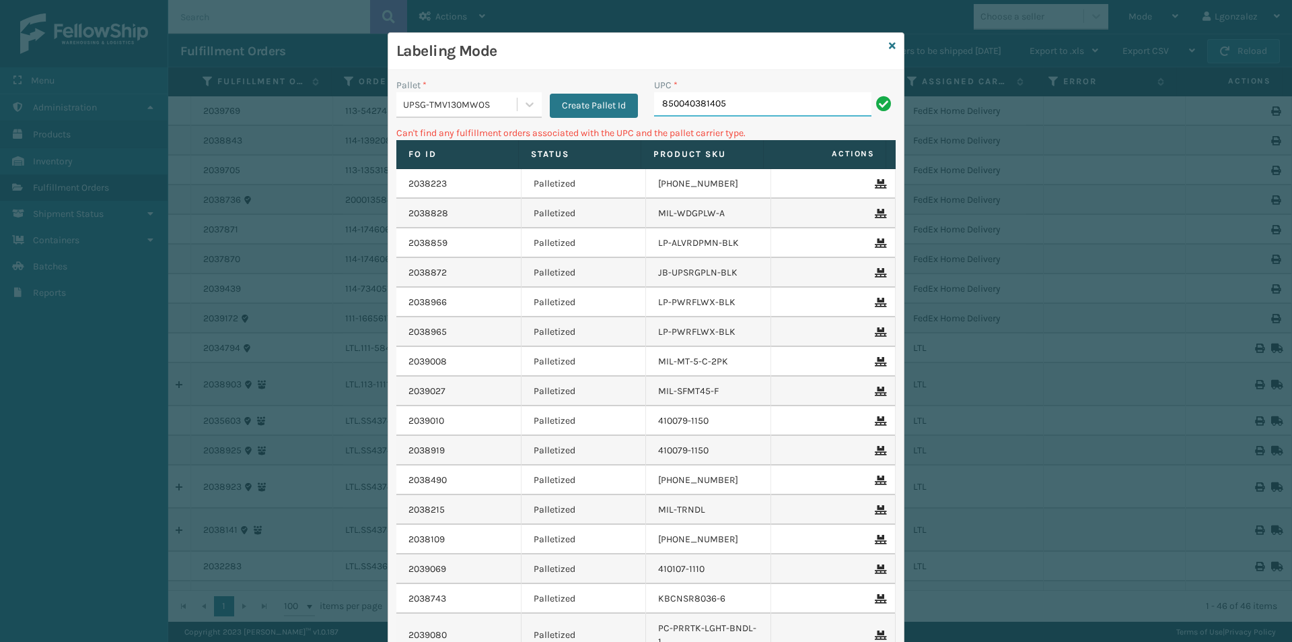
click at [730, 111] on input "850040381405" at bounding box center [762, 104] width 217 height 24
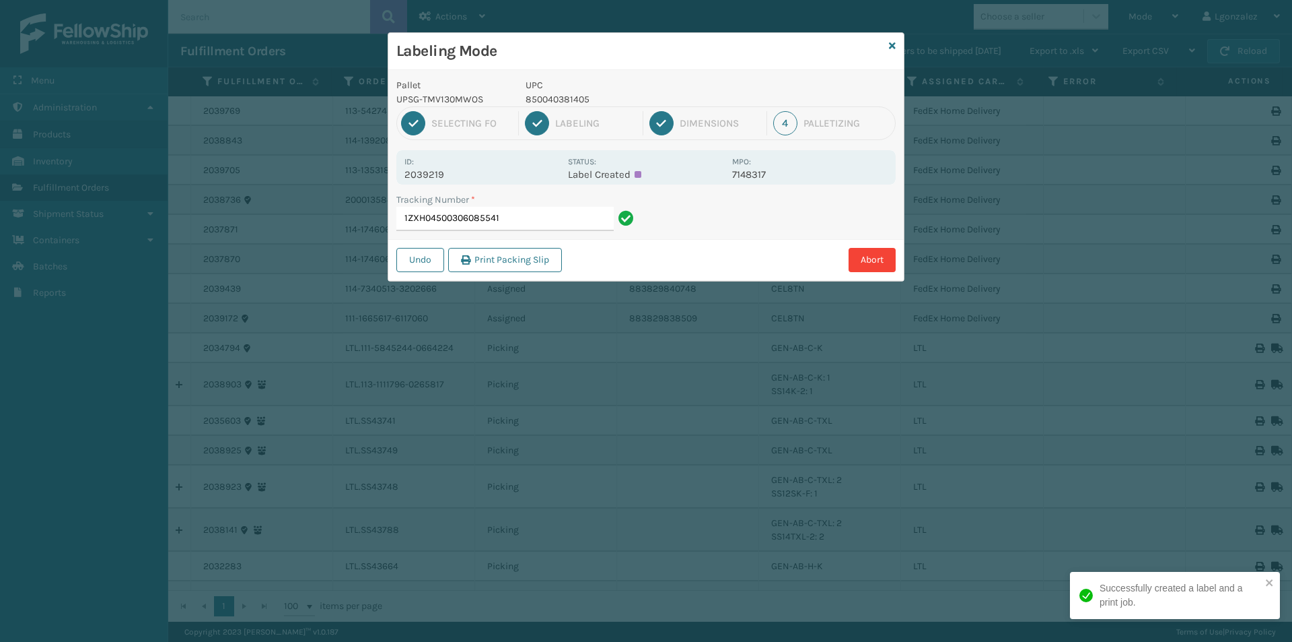
click at [563, 219] on input "1ZXH04500306085541" at bounding box center [504, 219] width 217 height 24
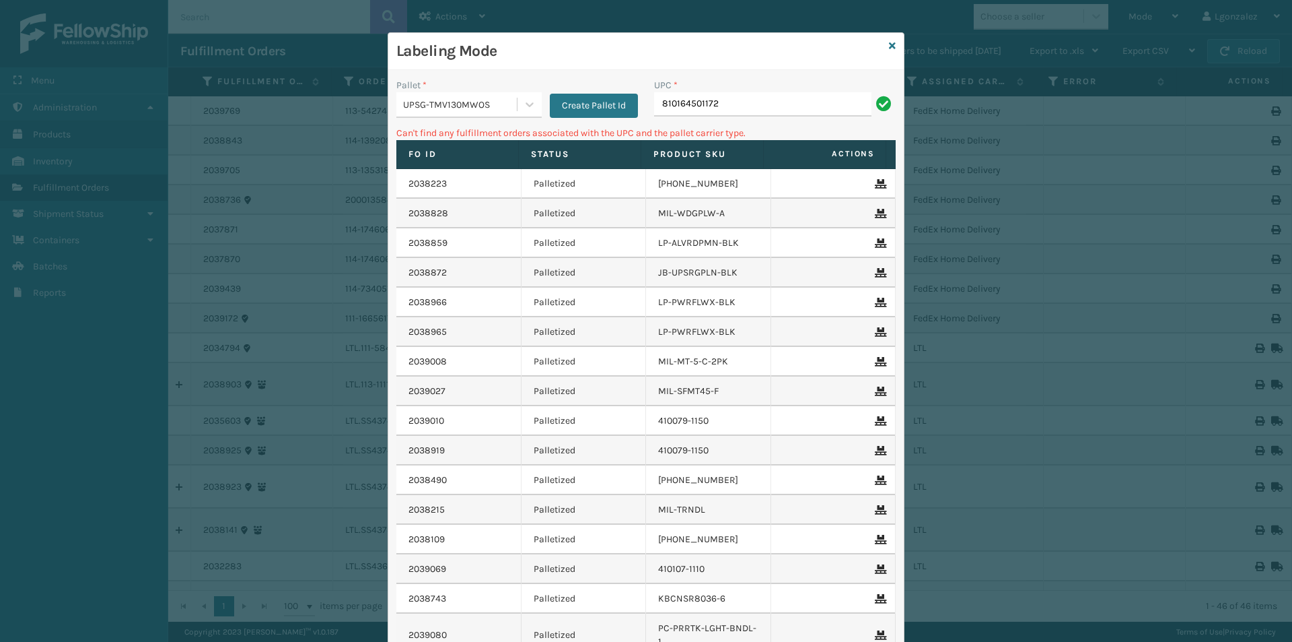
click at [440, 106] on div "UPSG-TMV130MWOS" at bounding box center [460, 105] width 115 height 14
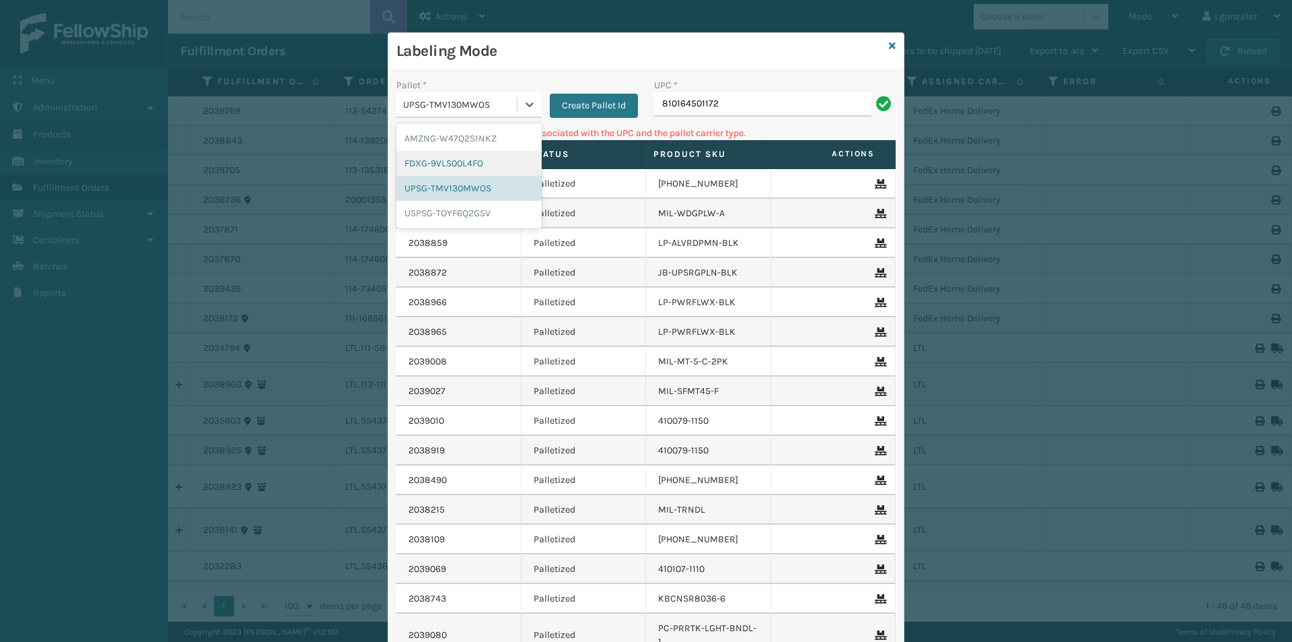
click at [469, 158] on div "FDXG-9VLS00L4FO" at bounding box center [468, 163] width 145 height 25
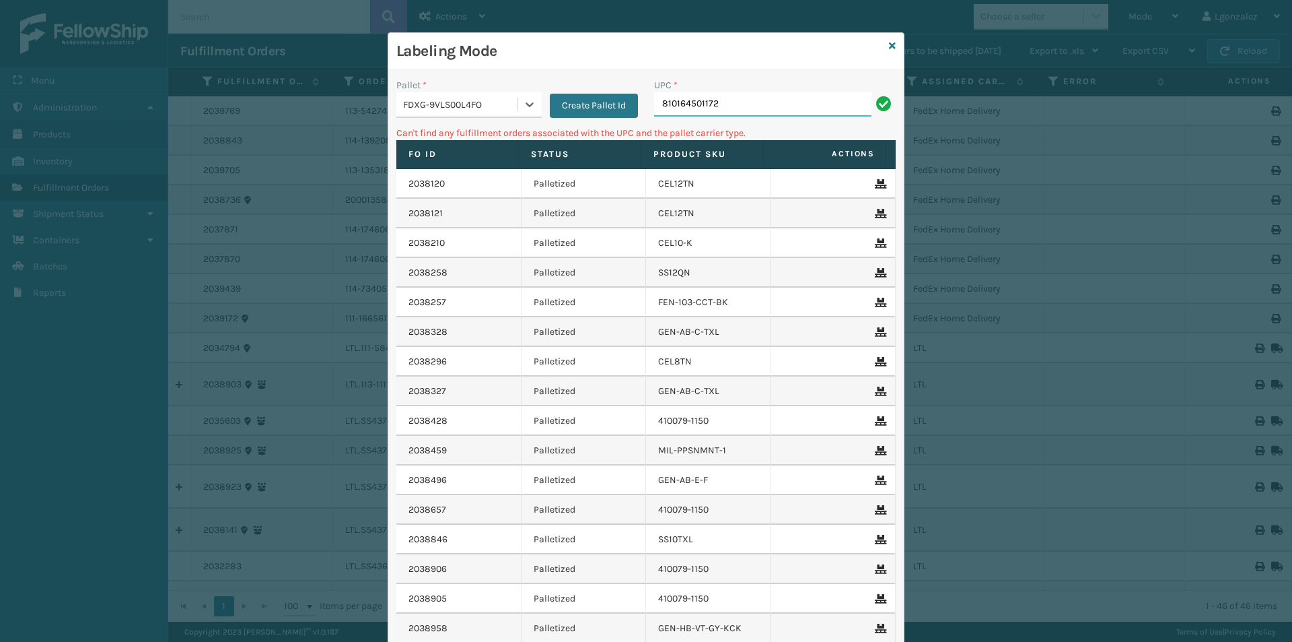
click at [755, 100] on input "810164501172" at bounding box center [762, 104] width 217 height 24
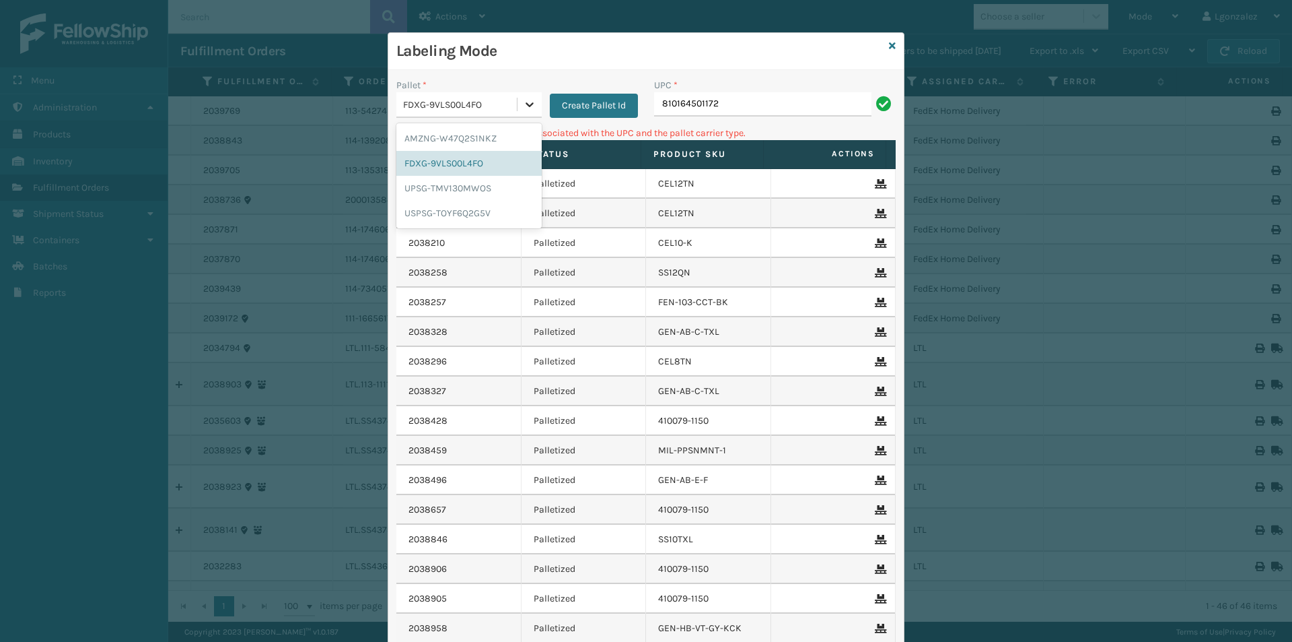
click at [513, 106] on div "FDXG-9VLS00L4FO" at bounding box center [468, 105] width 145 height 26
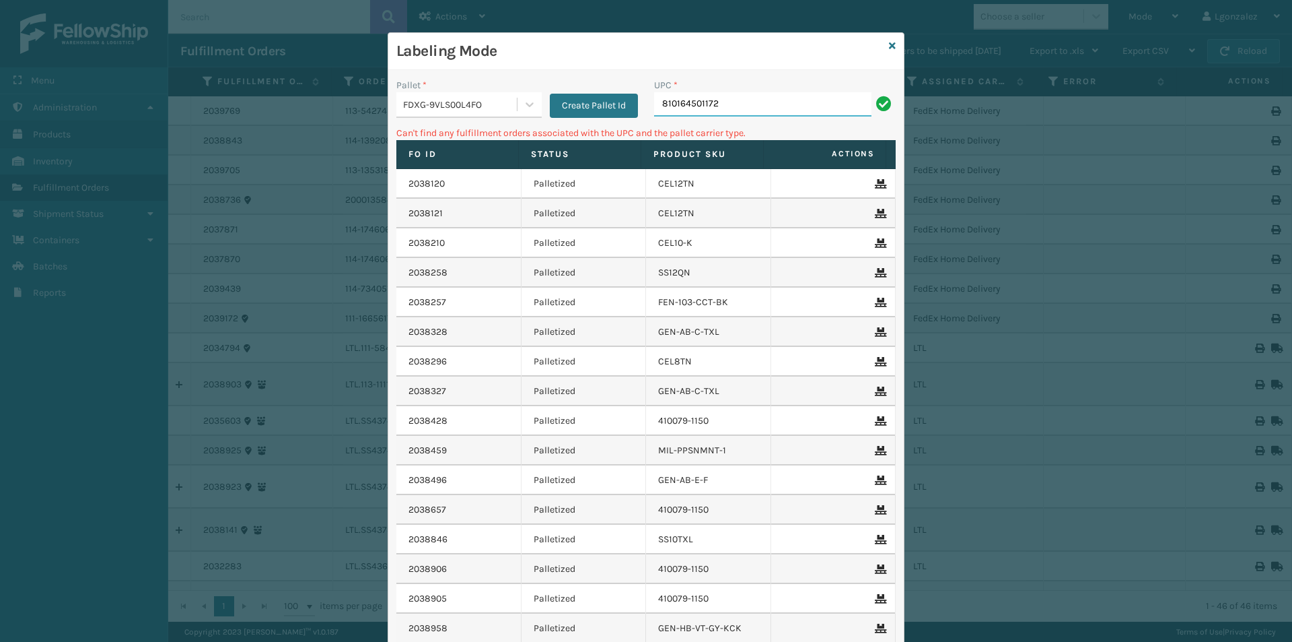
click at [738, 98] on input "810164501172" at bounding box center [762, 104] width 217 height 24
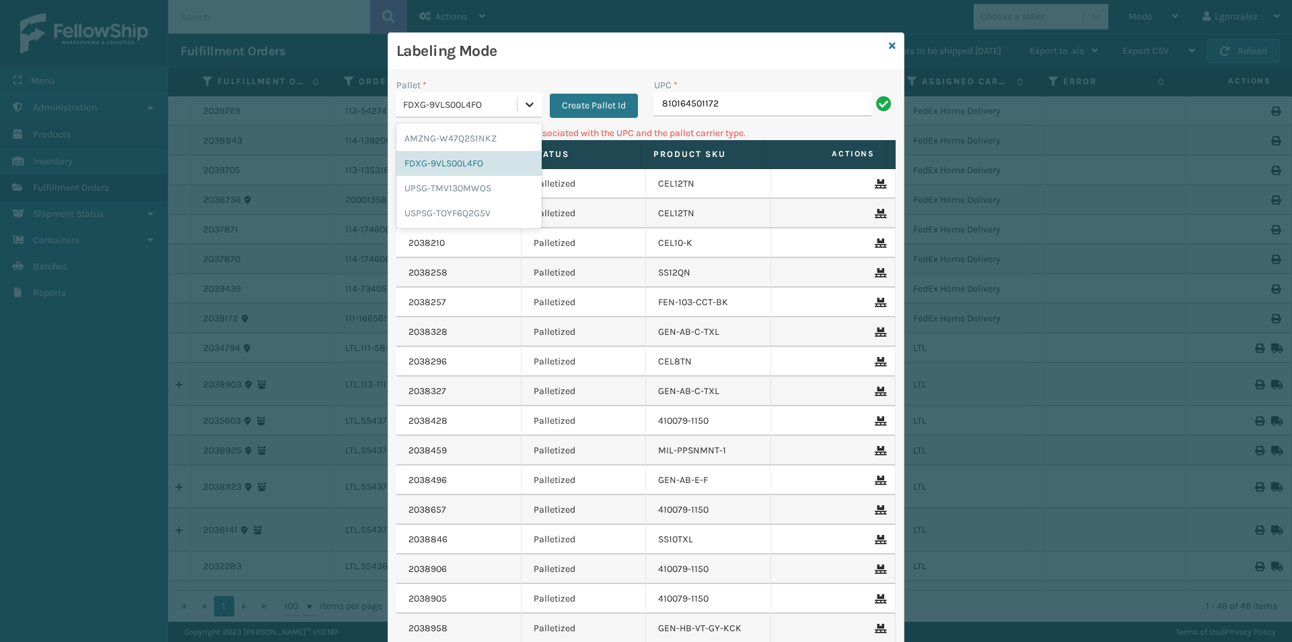
click at [523, 108] on icon at bounding box center [529, 104] width 13 height 13
click at [489, 135] on div "AMZNG-W47Q2S1NKZ" at bounding box center [468, 138] width 145 height 25
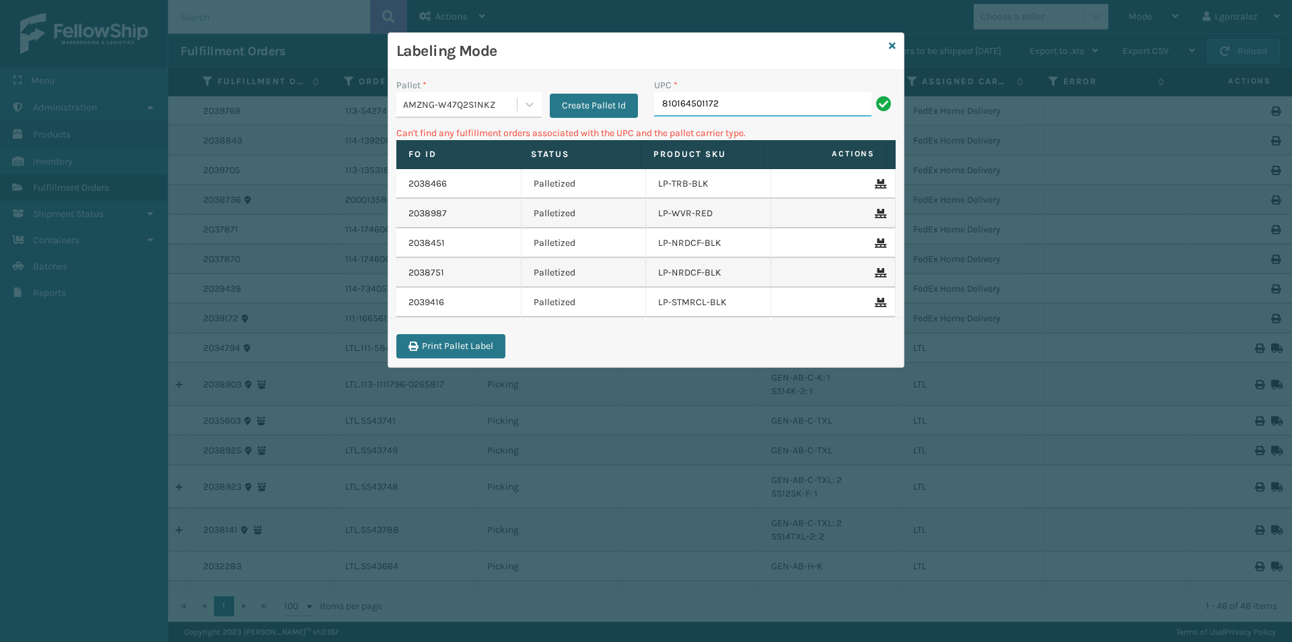
click at [733, 107] on input "810164501172" at bounding box center [762, 104] width 217 height 24
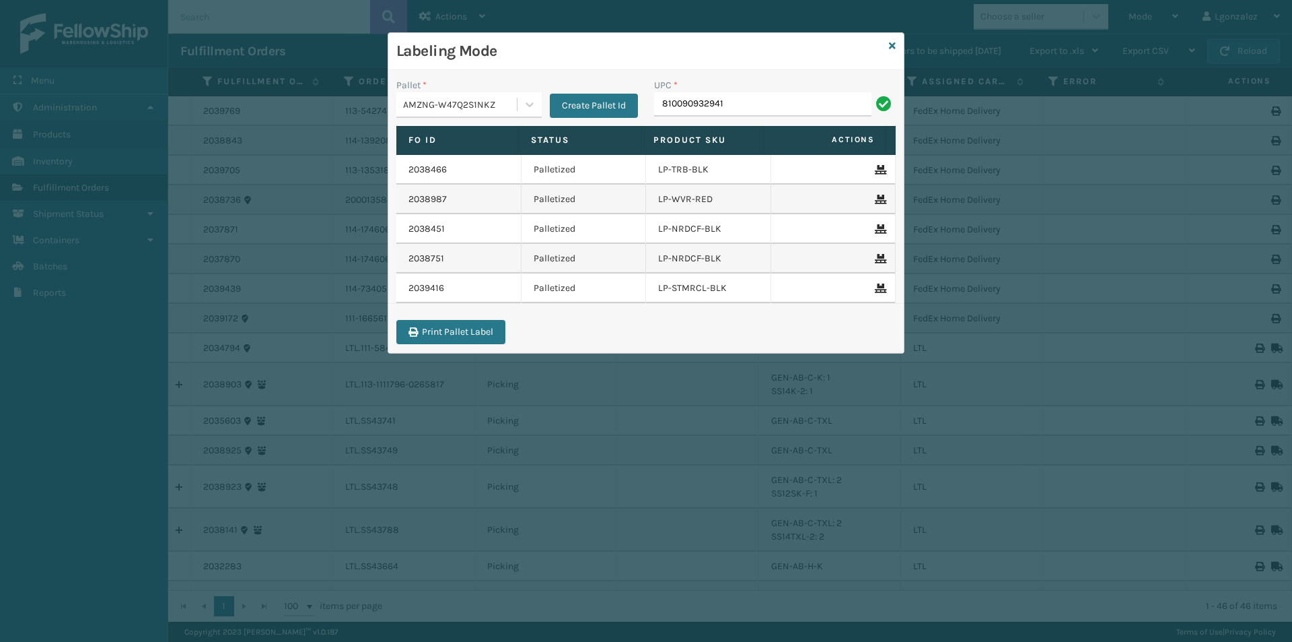
drag, startPoint x: 733, startPoint y: 107, endPoint x: 656, endPoint y: 102, distance: 77.6
click at [656, 102] on input "810090932941" at bounding box center [762, 104] width 217 height 24
type input "810090932941"
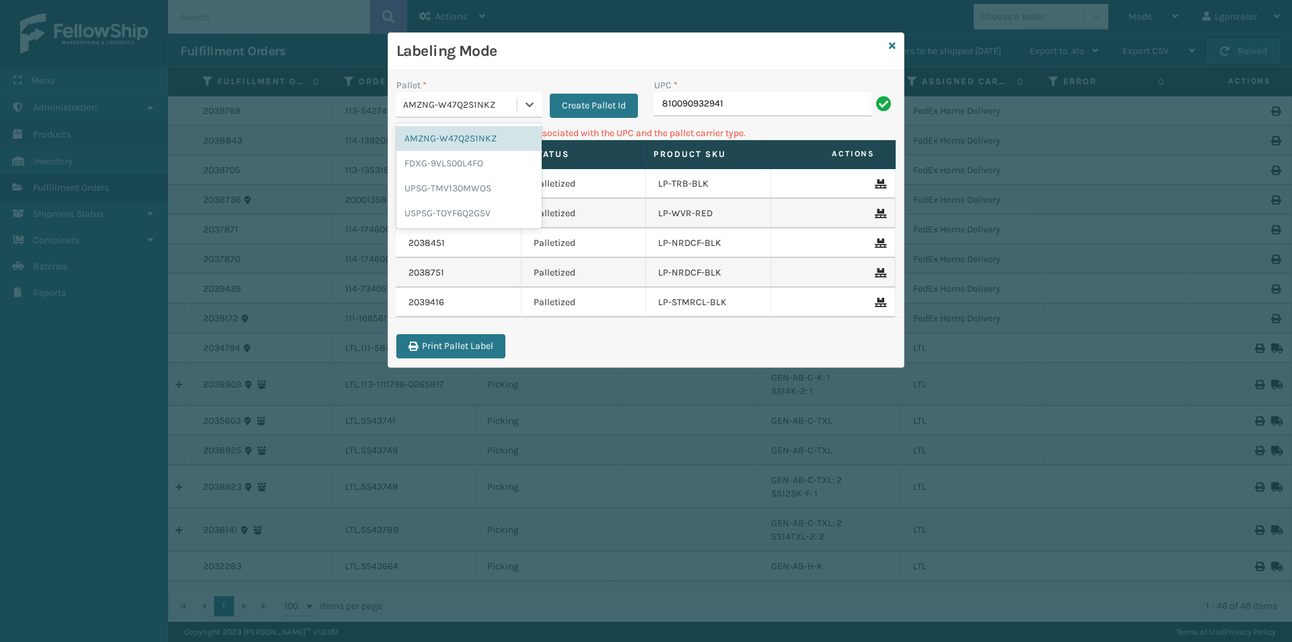
click at [457, 96] on div "AMZNG-W47Q2S1NKZ" at bounding box center [456, 105] width 120 height 22
click at [494, 193] on div "UPSG-TMV130MWOS" at bounding box center [468, 188] width 145 height 25
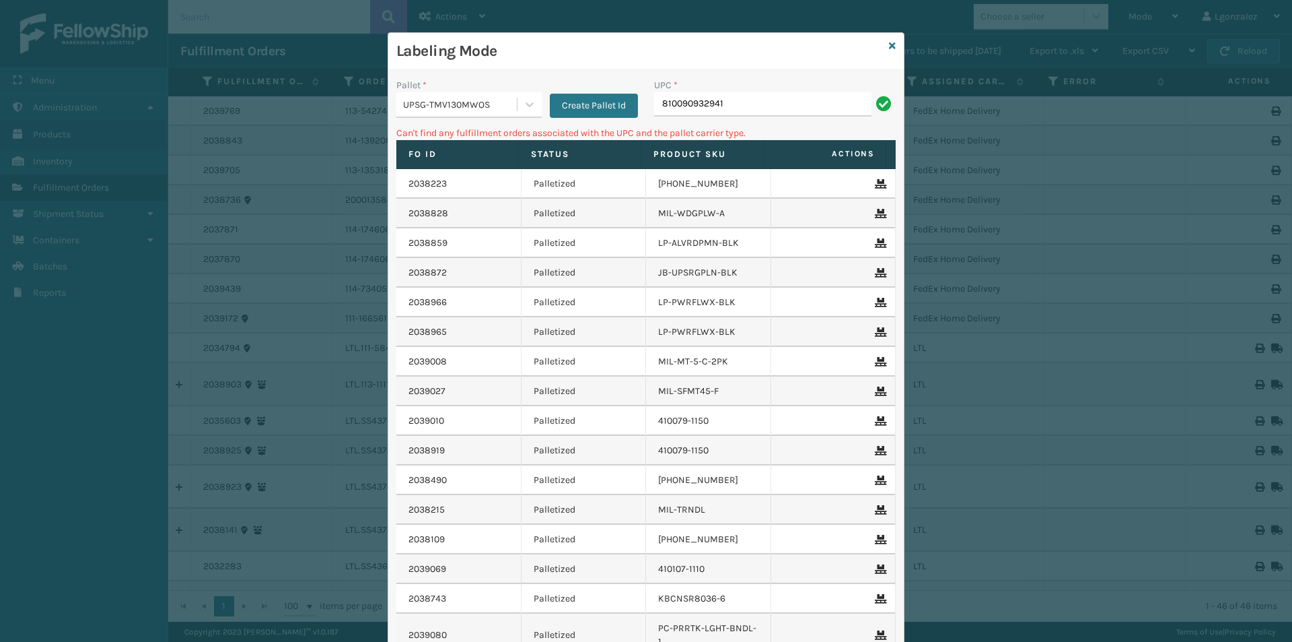
click at [761, 92] on div "UPC *" at bounding box center [775, 85] width 242 height 14
click at [757, 98] on input "810090932941" at bounding box center [762, 104] width 217 height 24
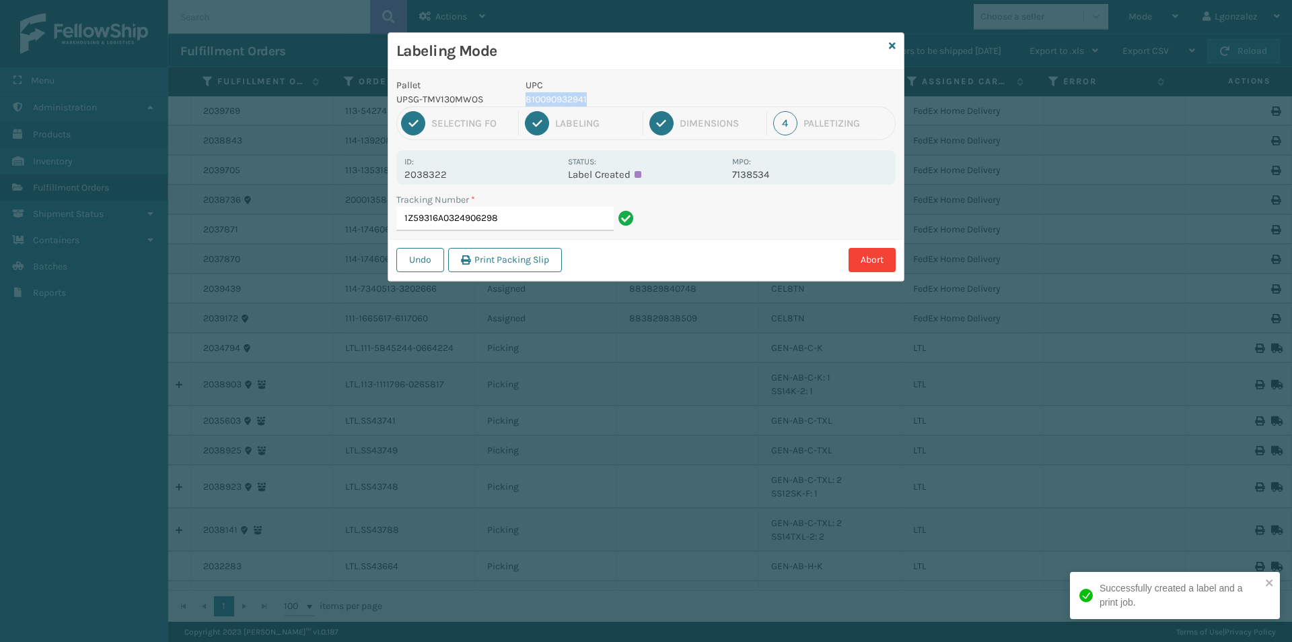
drag, startPoint x: 563, startPoint y: 106, endPoint x: 523, endPoint y: 98, distance: 40.4
click at [523, 98] on div "UPC 810090932941" at bounding box center [625, 92] width 215 height 28
click at [526, 219] on input "1Z59316A0324906298" at bounding box center [504, 219] width 217 height 24
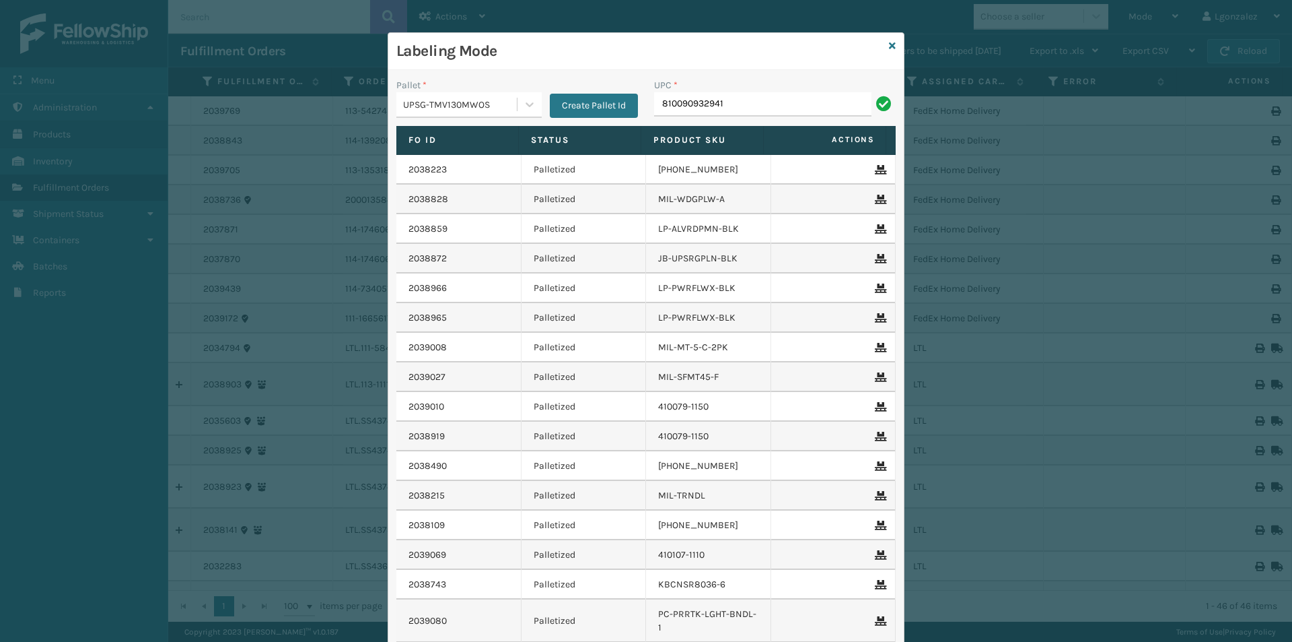
type input "810090932941"
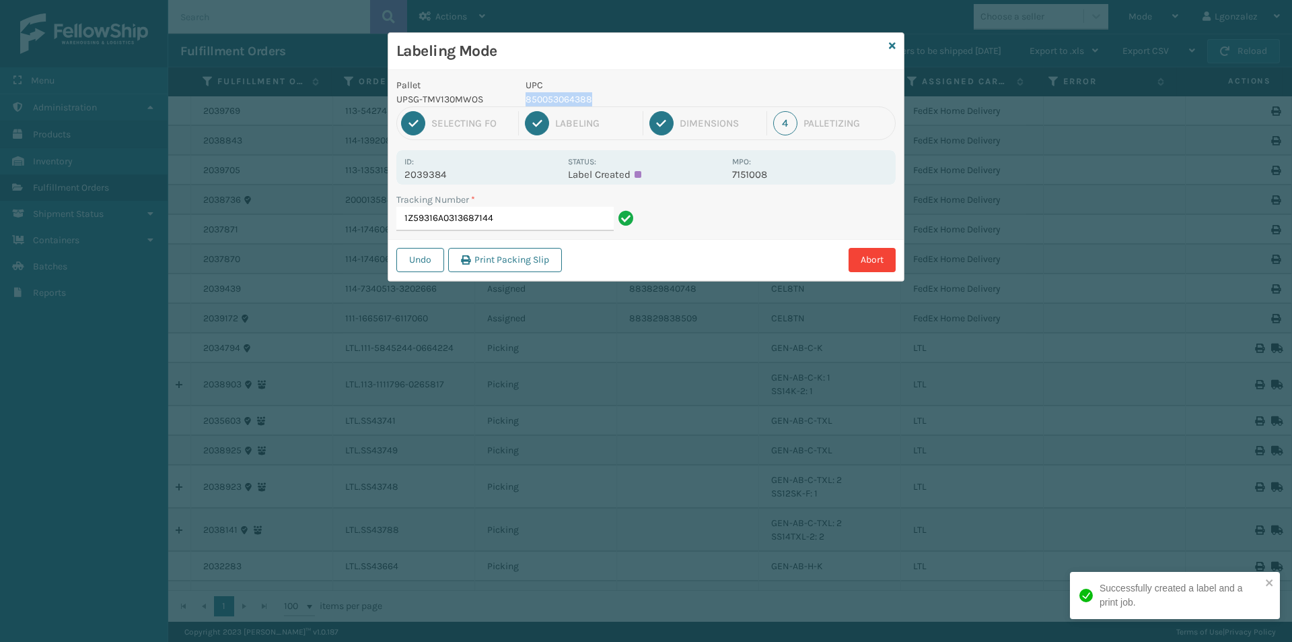
drag, startPoint x: 590, startPoint y: 98, endPoint x: 519, endPoint y: 102, distance: 71.5
click at [519, 102] on div "UPC 850053064388" at bounding box center [625, 92] width 215 height 28
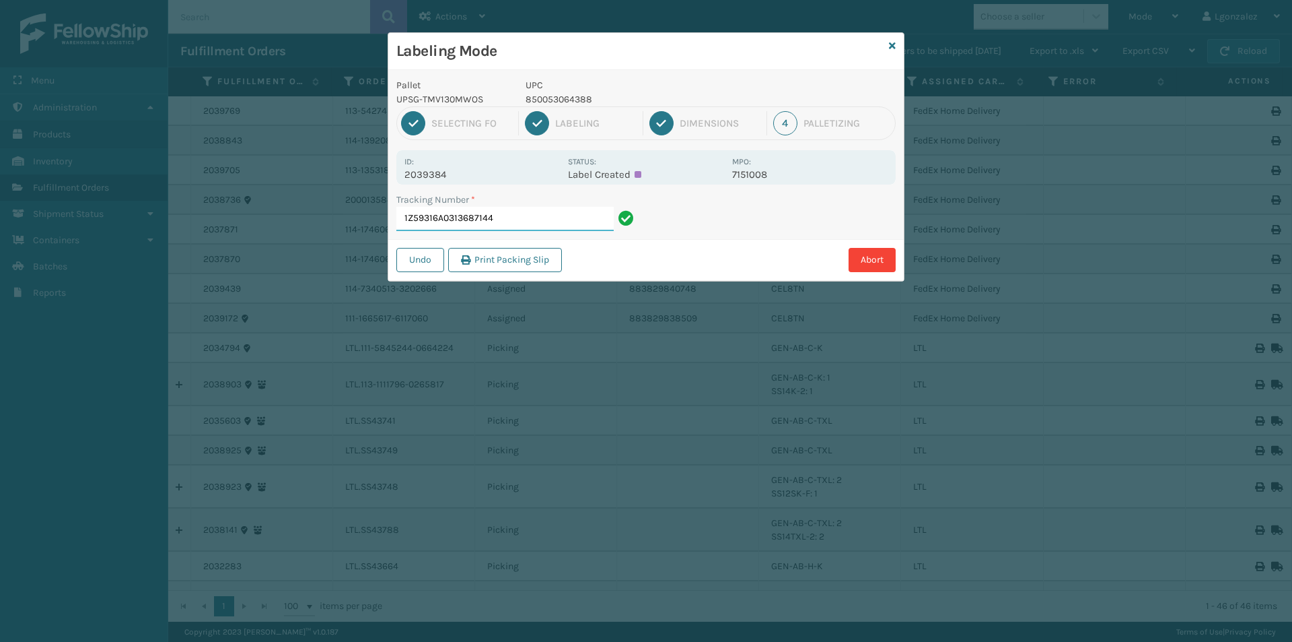
click at [528, 217] on input "1Z59316A0313687144" at bounding box center [504, 219] width 217 height 24
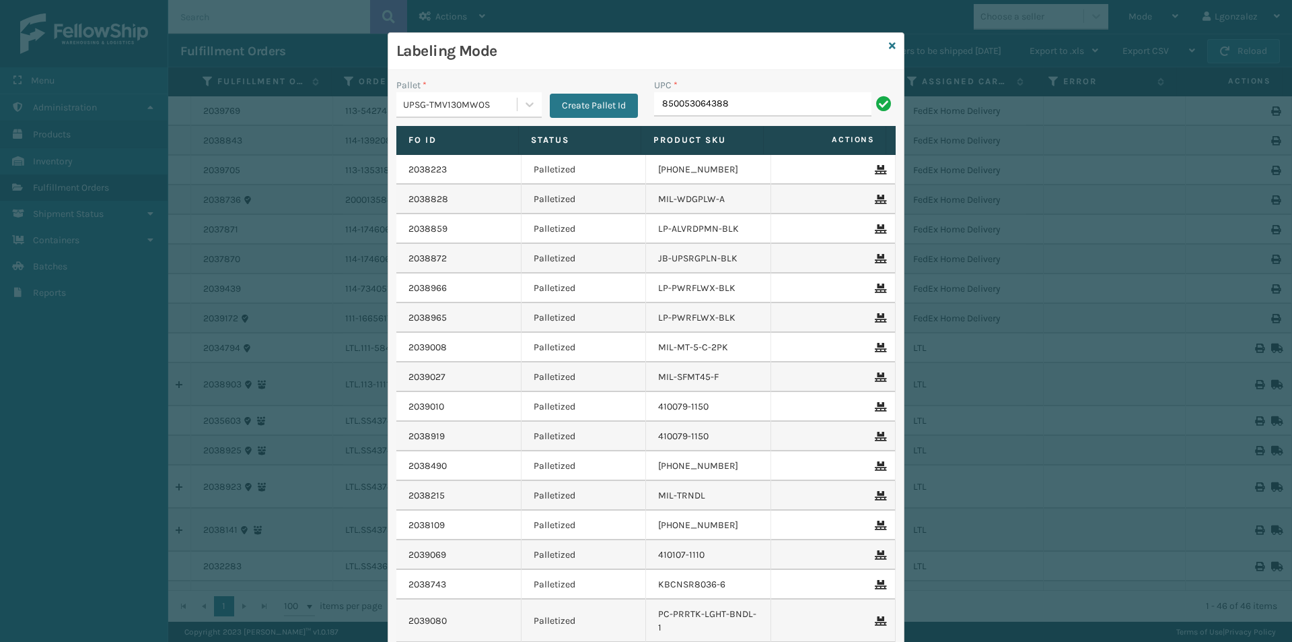
type input "850053064388"
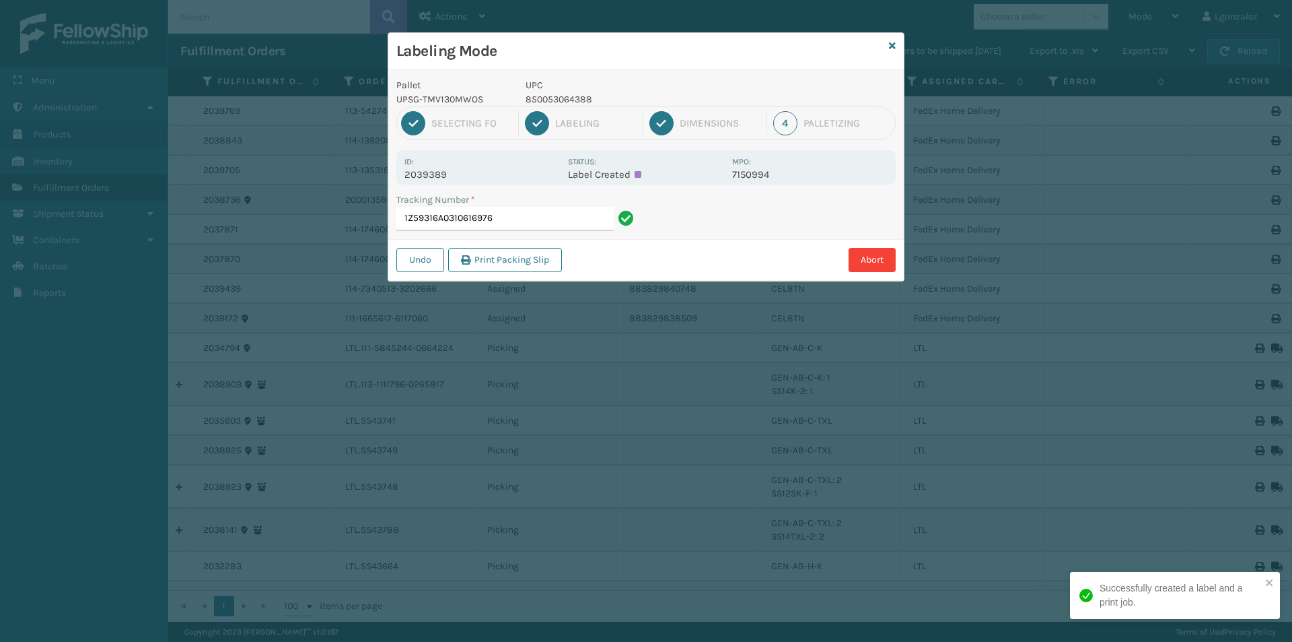
click at [528, 226] on input "1Z59316A0310616976" at bounding box center [504, 219] width 217 height 24
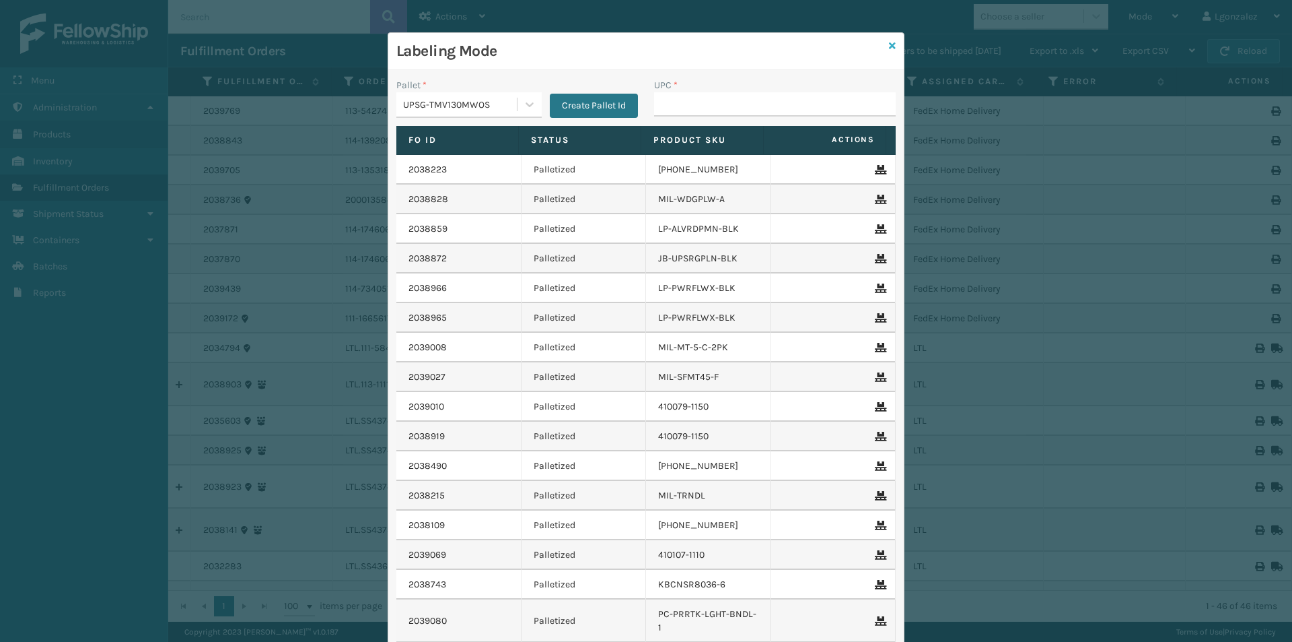
click at [890, 49] on icon at bounding box center [892, 45] width 7 height 9
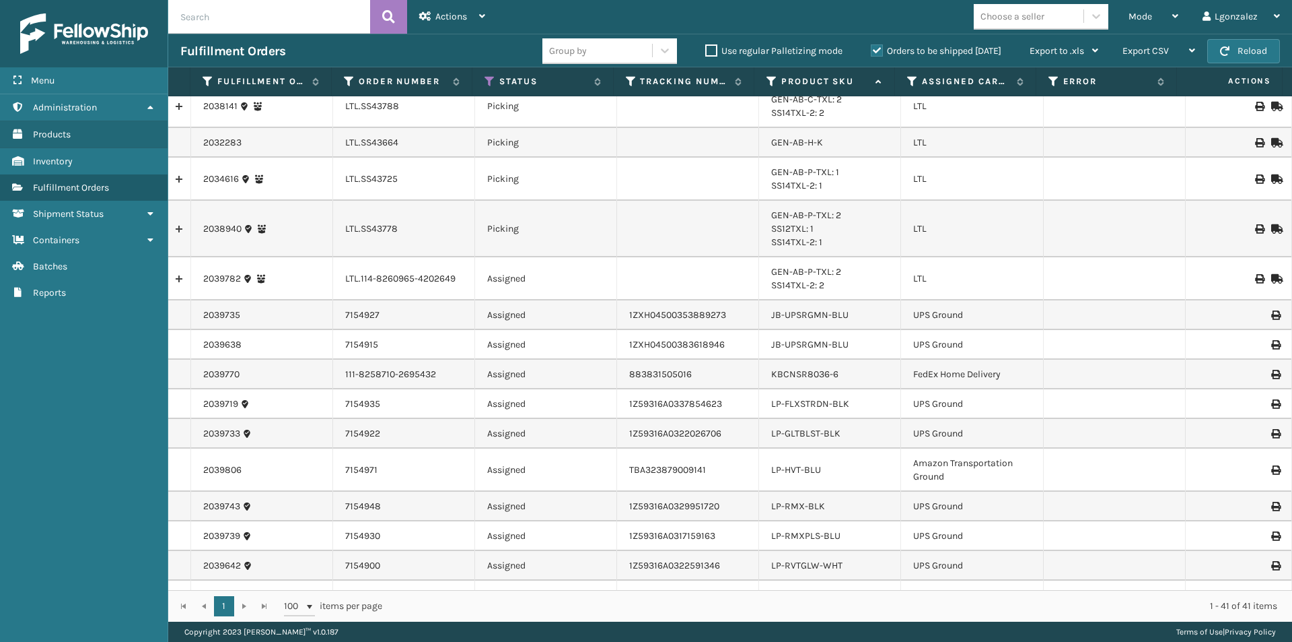
scroll to position [869, 0]
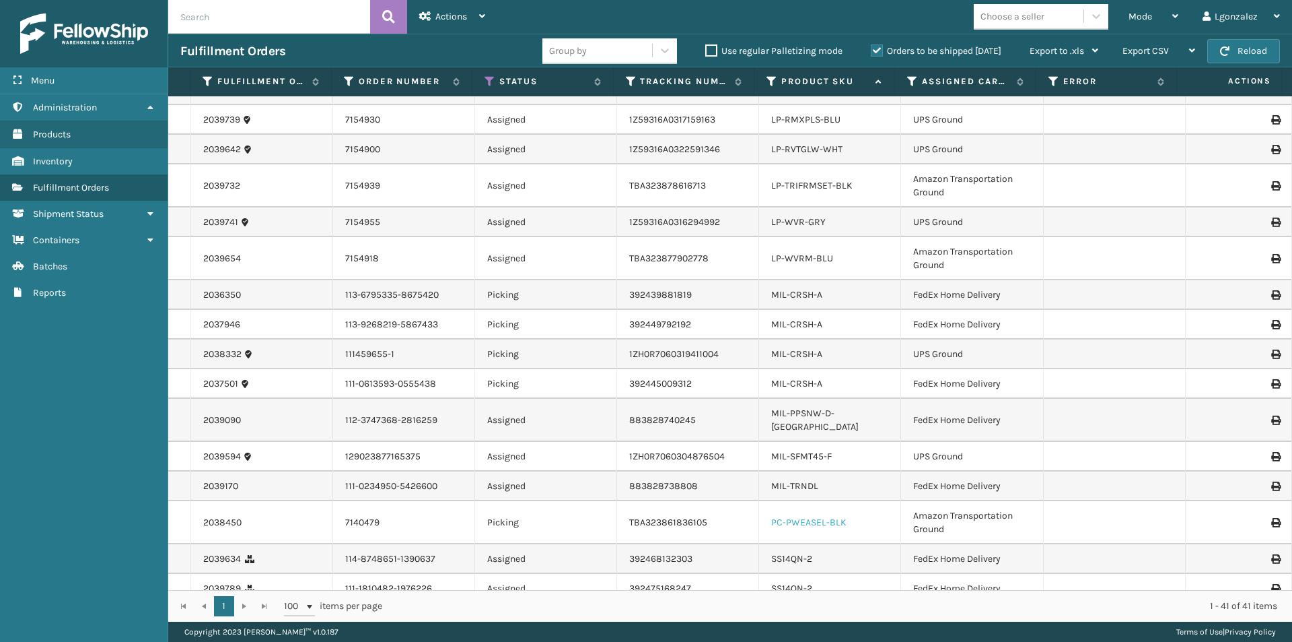
click at [796, 516] on link "PC-PWEASEL-BLK" at bounding box center [808, 521] width 75 height 11
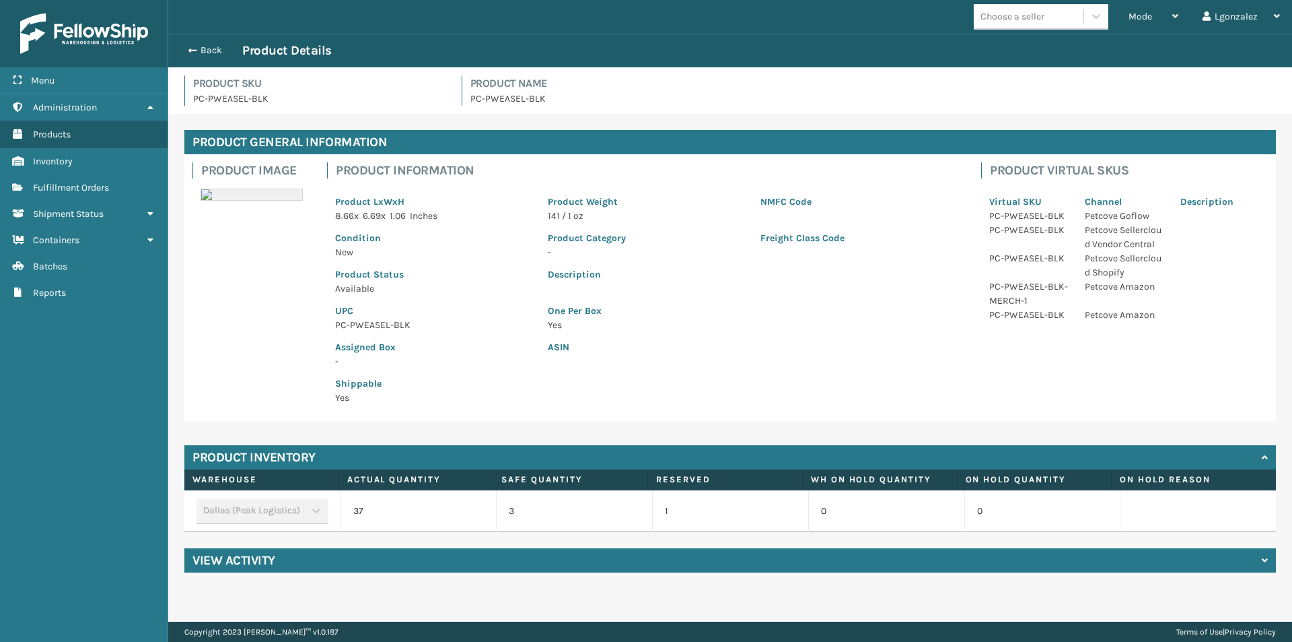
click at [359, 322] on p "PC-PWEASEL-BLK" at bounding box center [433, 325] width 197 height 14
click at [357, 324] on p "PC-PWEASEL-BLK" at bounding box center [433, 325] width 197 height 14
click at [357, 337] on div "Assigned Box -" at bounding box center [433, 350] width 213 height 36
click at [352, 324] on p "PC-PWEASEL-BLK" at bounding box center [433, 325] width 197 height 14
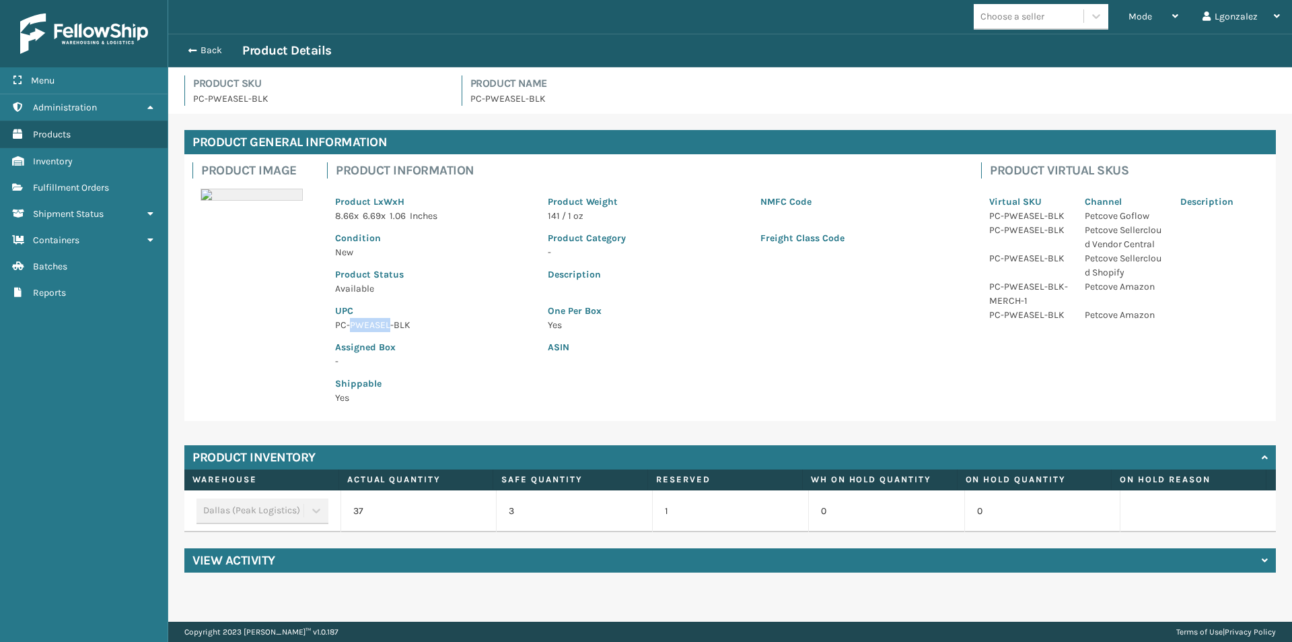
click at [353, 325] on p "PC-PWEASEL-BLK" at bounding box center [433, 325] width 197 height 14
click at [353, 326] on p "PC-PWEASEL-BLK" at bounding box center [433, 325] width 197 height 14
click at [120, 190] on link "Fulfillment Orders" at bounding box center [84, 187] width 168 height 26
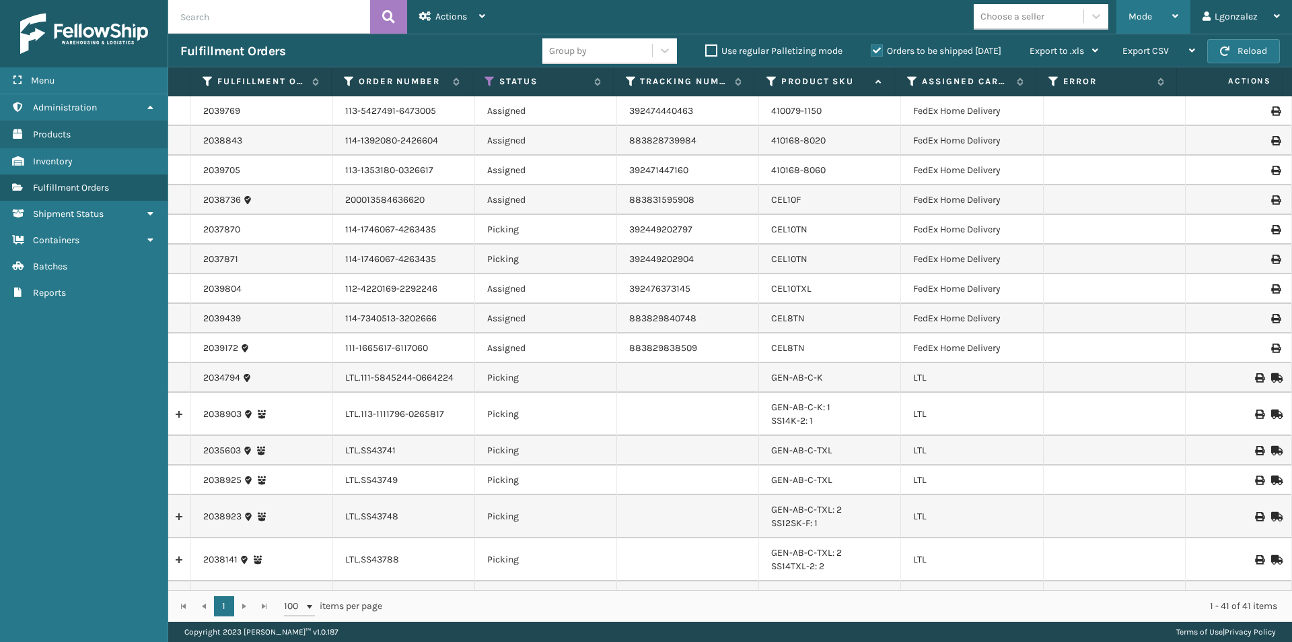
click at [1173, 14] on icon at bounding box center [1176, 15] width 6 height 9
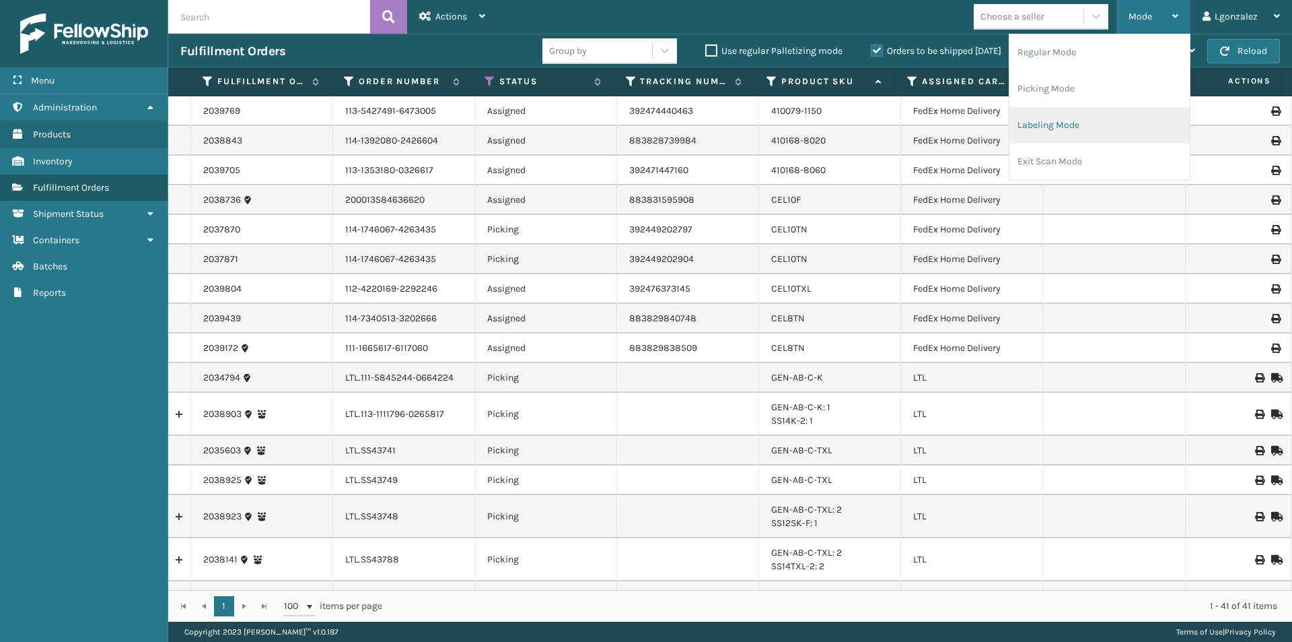
click at [1051, 133] on li "Labeling Mode" at bounding box center [1100, 125] width 180 height 36
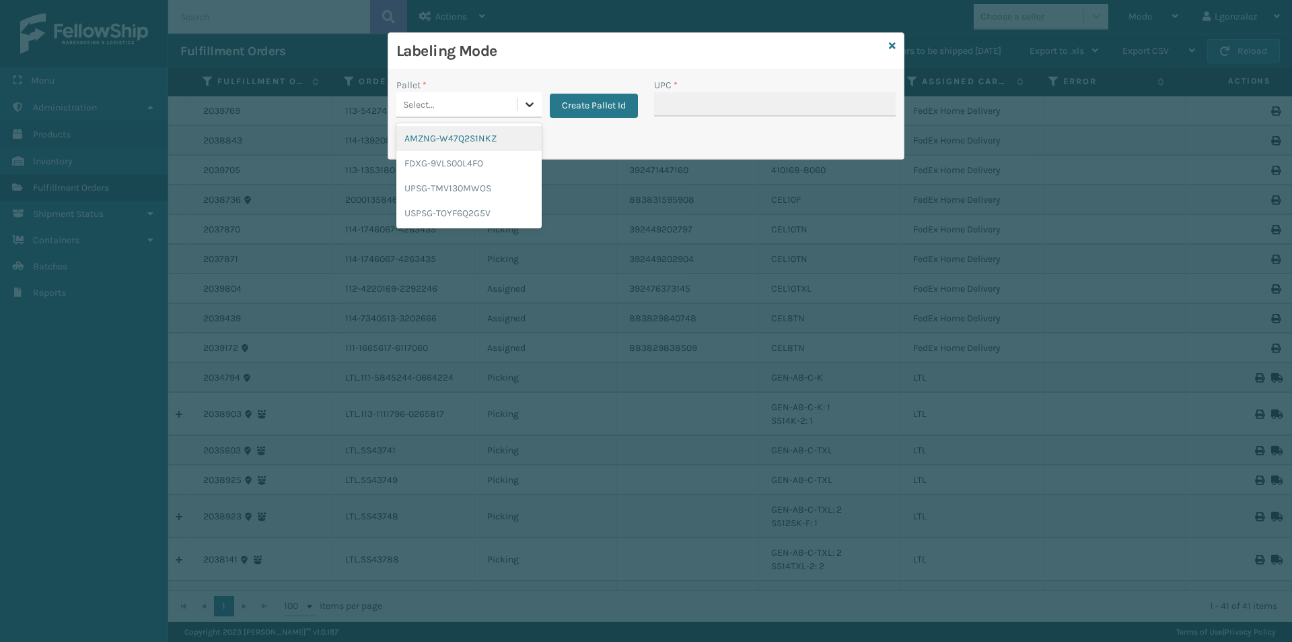
click at [520, 108] on div at bounding box center [530, 104] width 24 height 24
click at [503, 188] on div "UPSG-TMV130MWOS" at bounding box center [468, 188] width 145 height 25
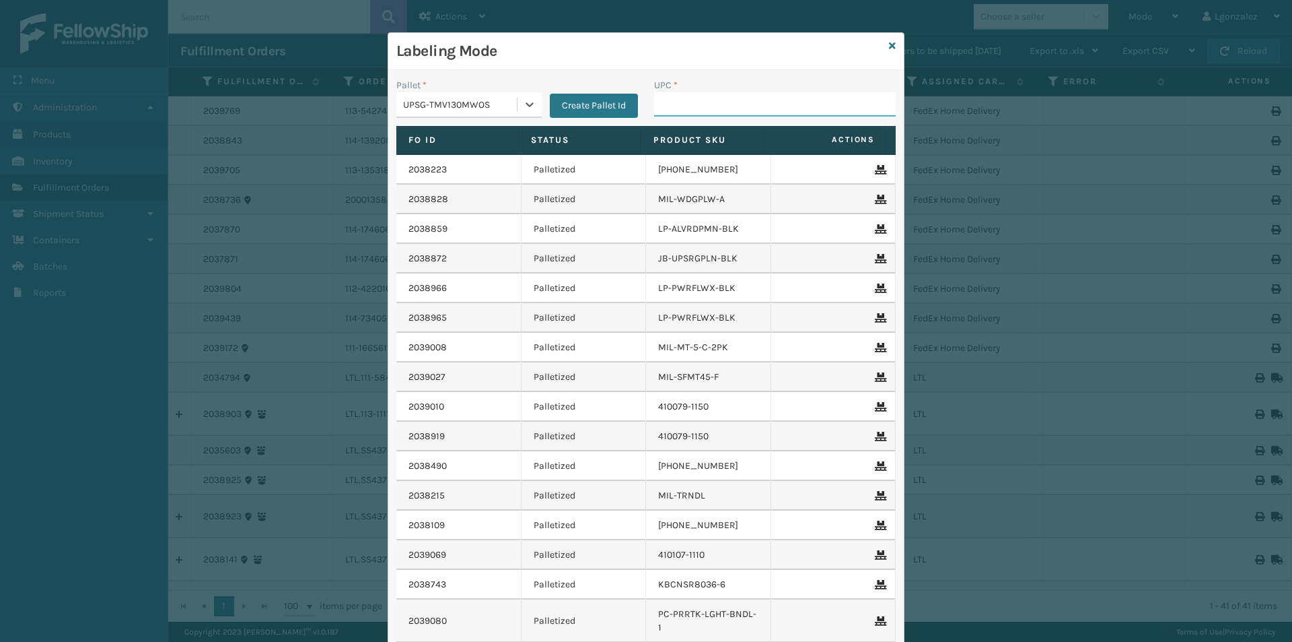
click at [719, 98] on input "UPC *" at bounding box center [775, 104] width 242 height 24
paste input "PC-PWEASEL-BLK"
type input "PC-PWEASEL-BLK"
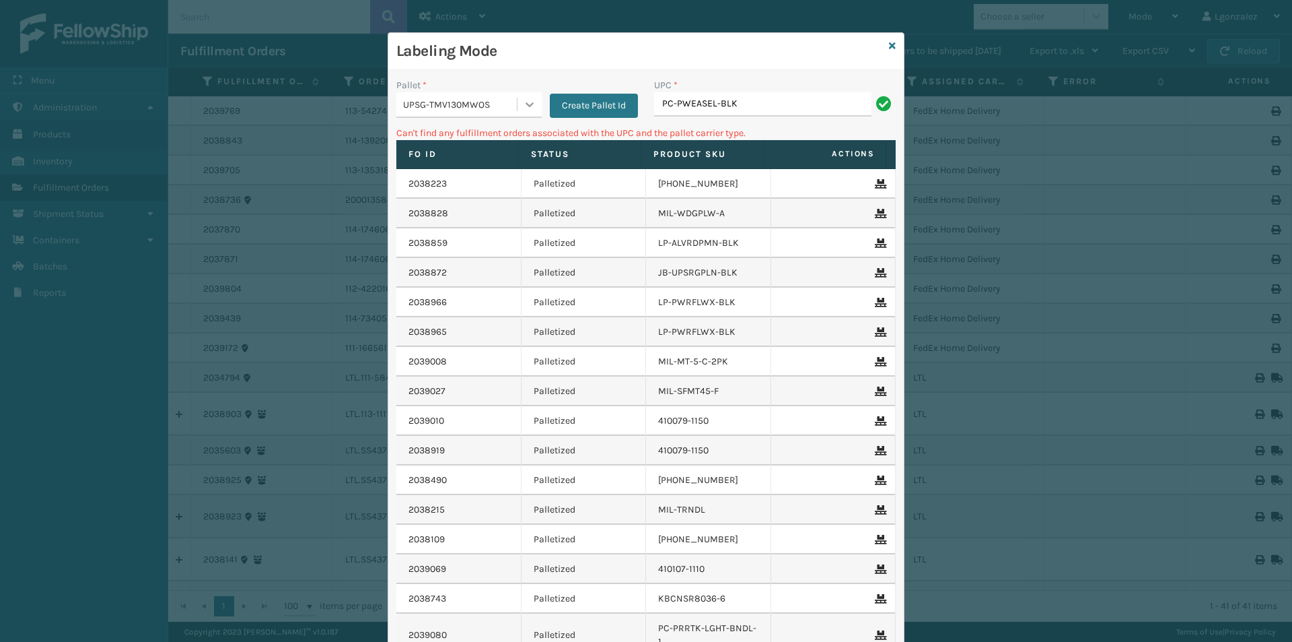
click at [518, 104] on div at bounding box center [530, 104] width 24 height 24
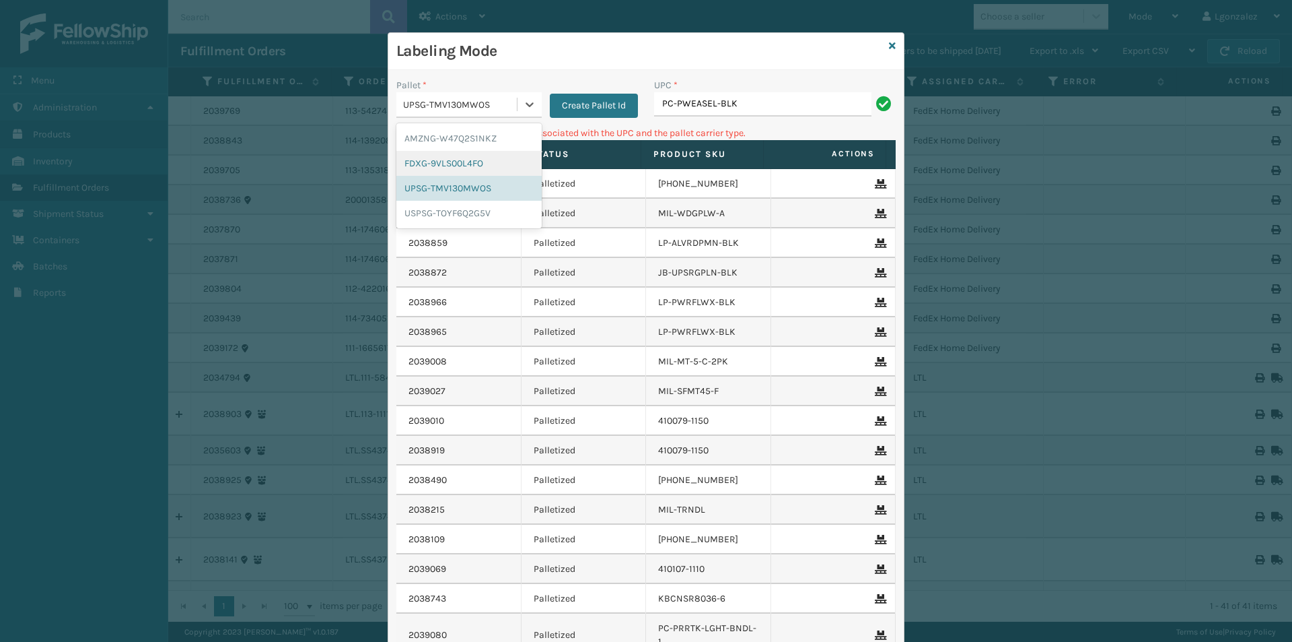
click at [483, 164] on div "FDXG-9VLS00L4FO" at bounding box center [468, 163] width 145 height 25
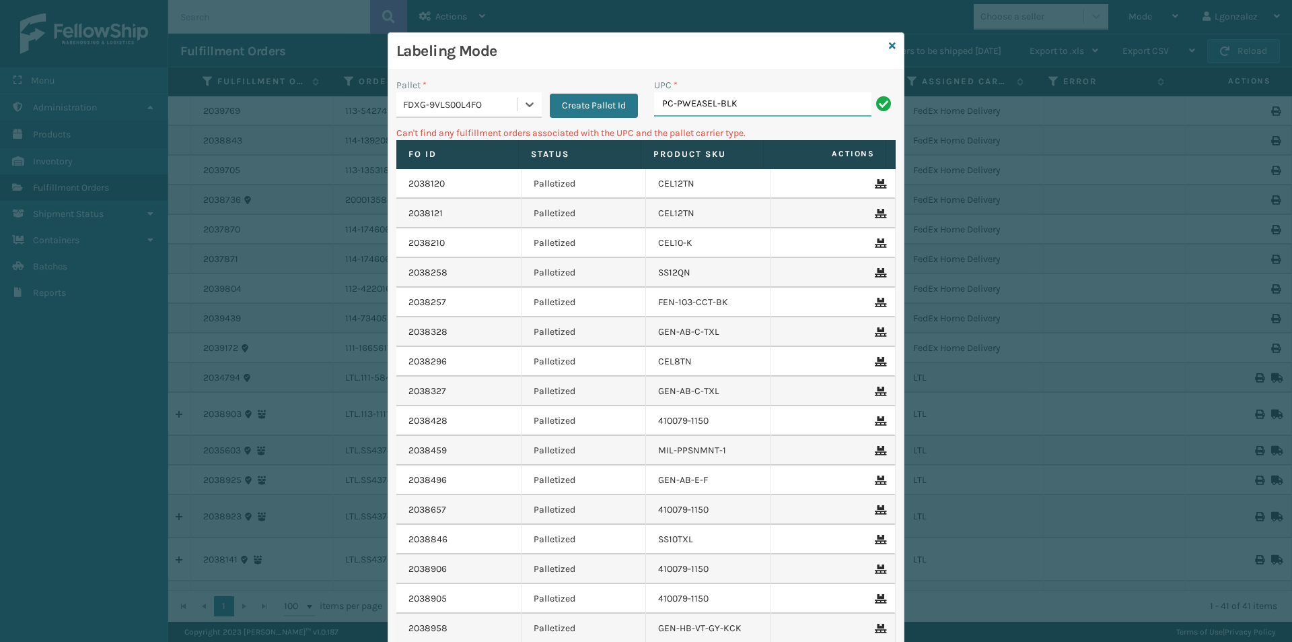
click at [742, 102] on input "PC-PWEASEL-BLK" at bounding box center [762, 104] width 217 height 24
click at [523, 108] on icon at bounding box center [529, 104] width 13 height 13
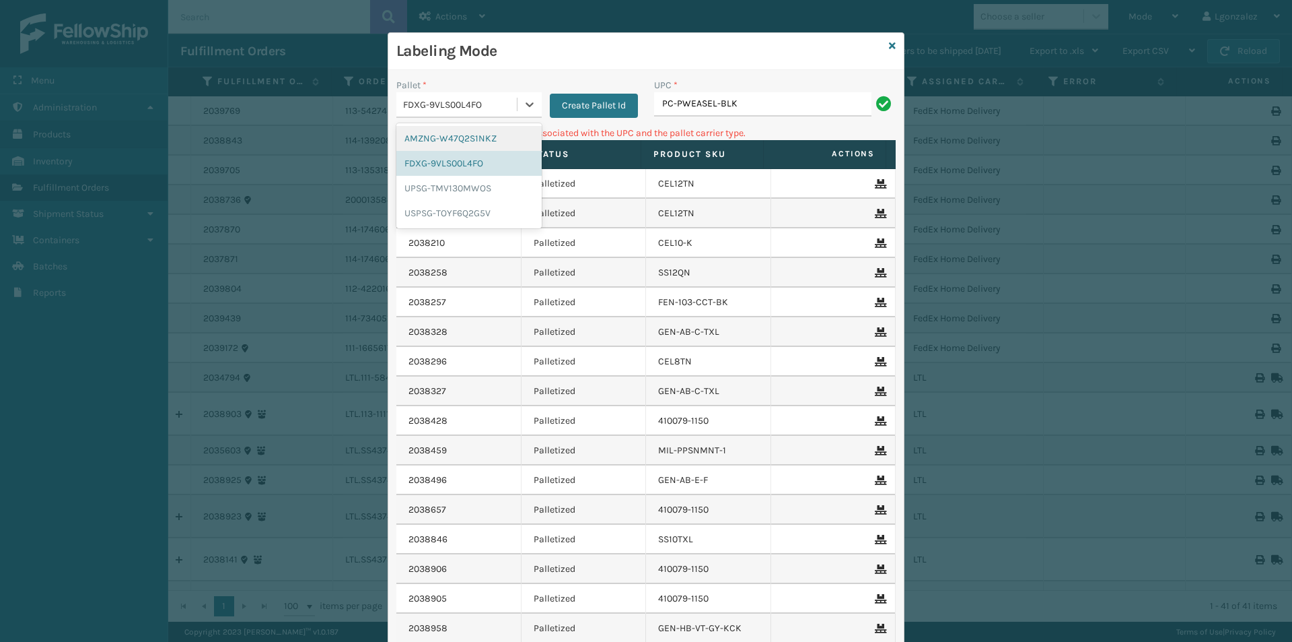
click at [489, 135] on div "AMZNG-W47Q2S1NKZ" at bounding box center [468, 138] width 145 height 25
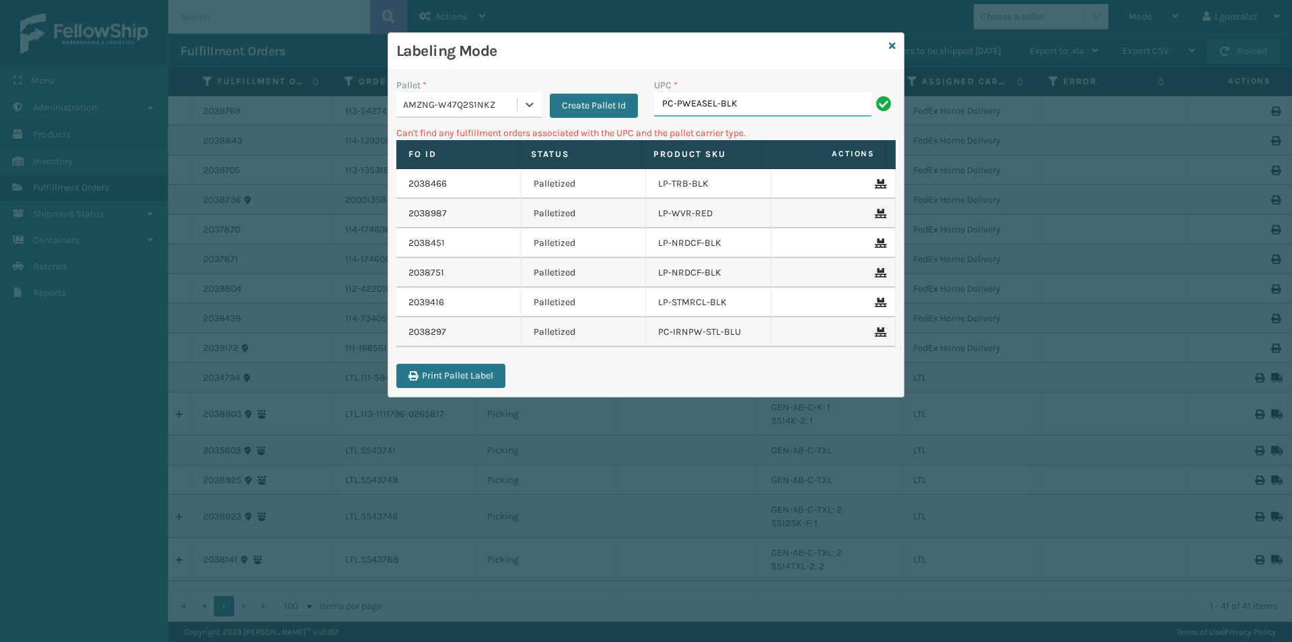
click at [765, 111] on input "PC-PWEASEL-BLK" at bounding box center [762, 104] width 217 height 24
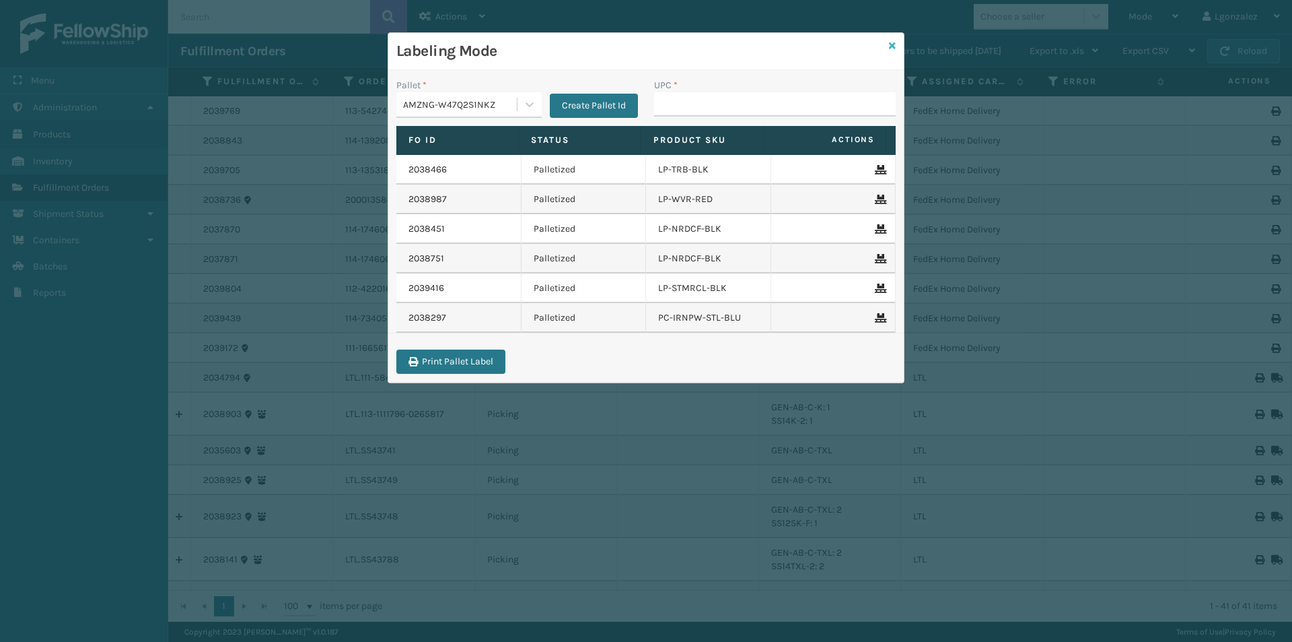
click at [893, 44] on icon at bounding box center [892, 45] width 7 height 9
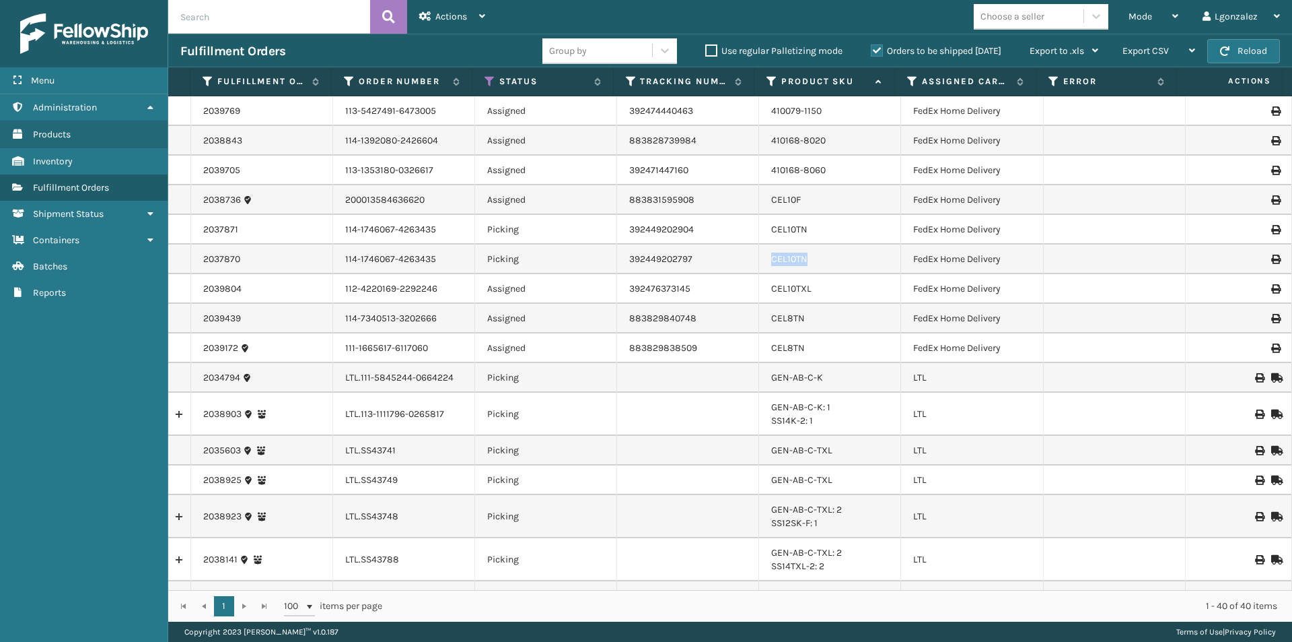
drag, startPoint x: 806, startPoint y: 260, endPoint x: 744, endPoint y: 261, distance: 62.6
click at [744, 261] on tr "2037870 114-1746067-4263435 Picking 392449202797 CEL10TN FedEx Home Delivery" at bounding box center [730, 259] width 1124 height 30
click at [1181, 10] on div "Mode Regular Mode Picking Mode Labeling Mode Exit Scan Mode" at bounding box center [1154, 17] width 74 height 34
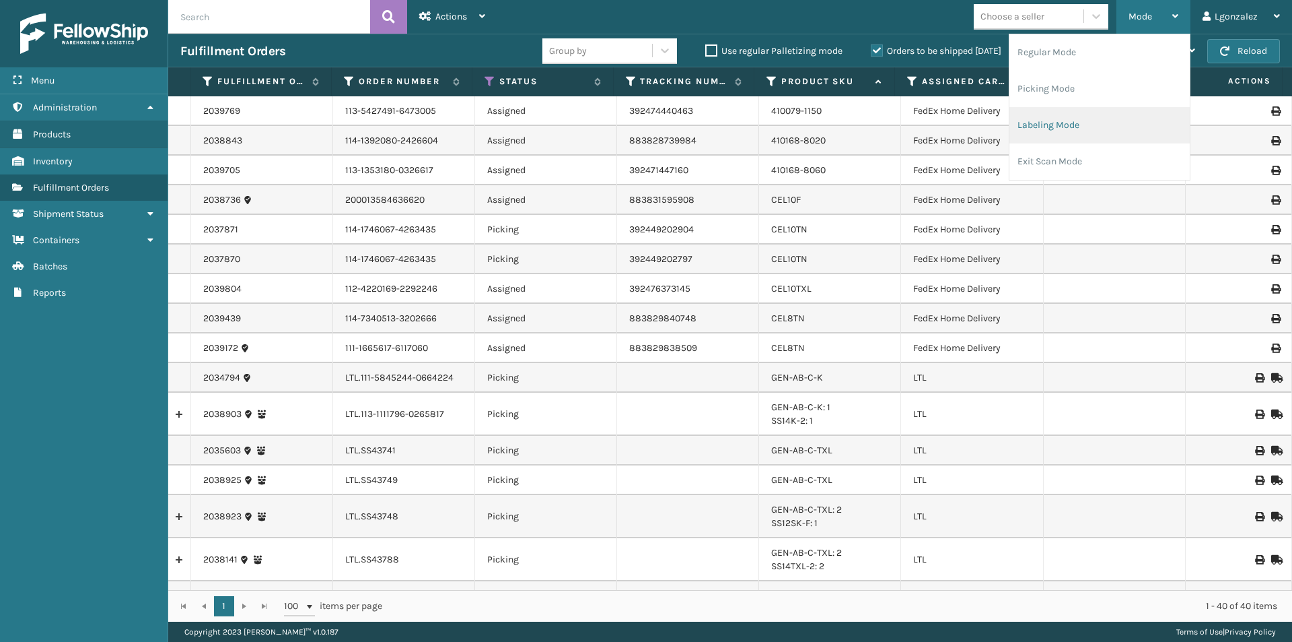
click at [1045, 130] on li "Labeling Mode" at bounding box center [1100, 125] width 180 height 36
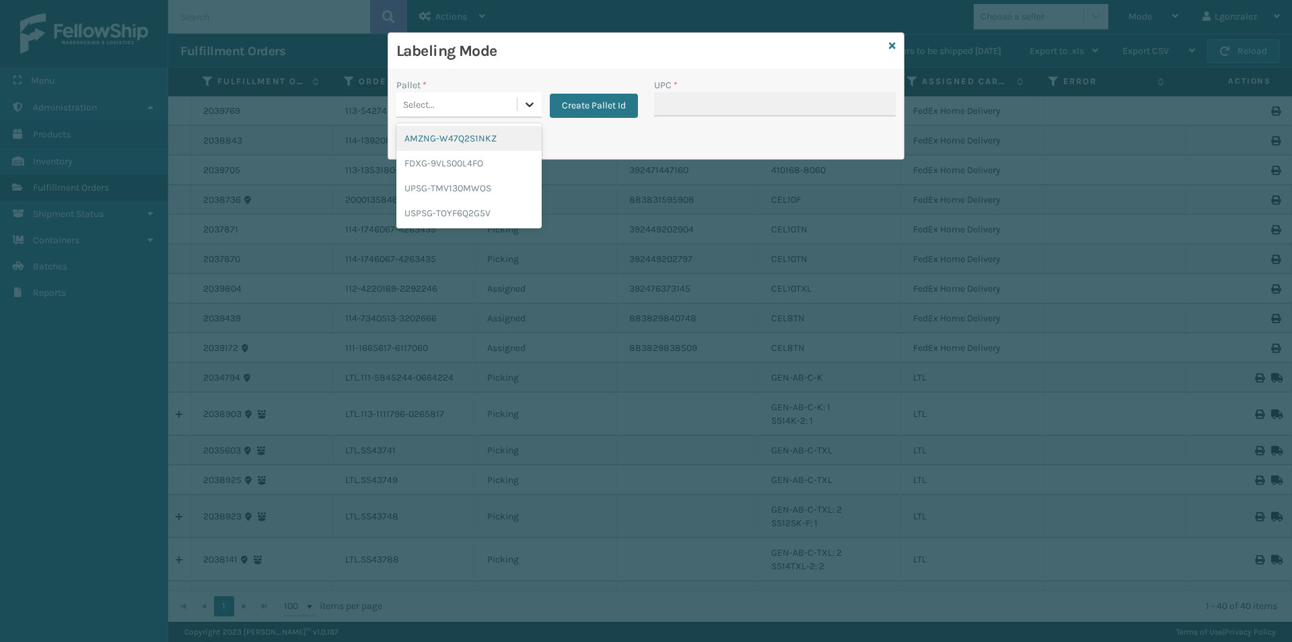
click at [531, 108] on icon at bounding box center [529, 104] width 13 height 13
click at [494, 169] on div "FDXG-9VLS00L4FO" at bounding box center [468, 163] width 145 height 25
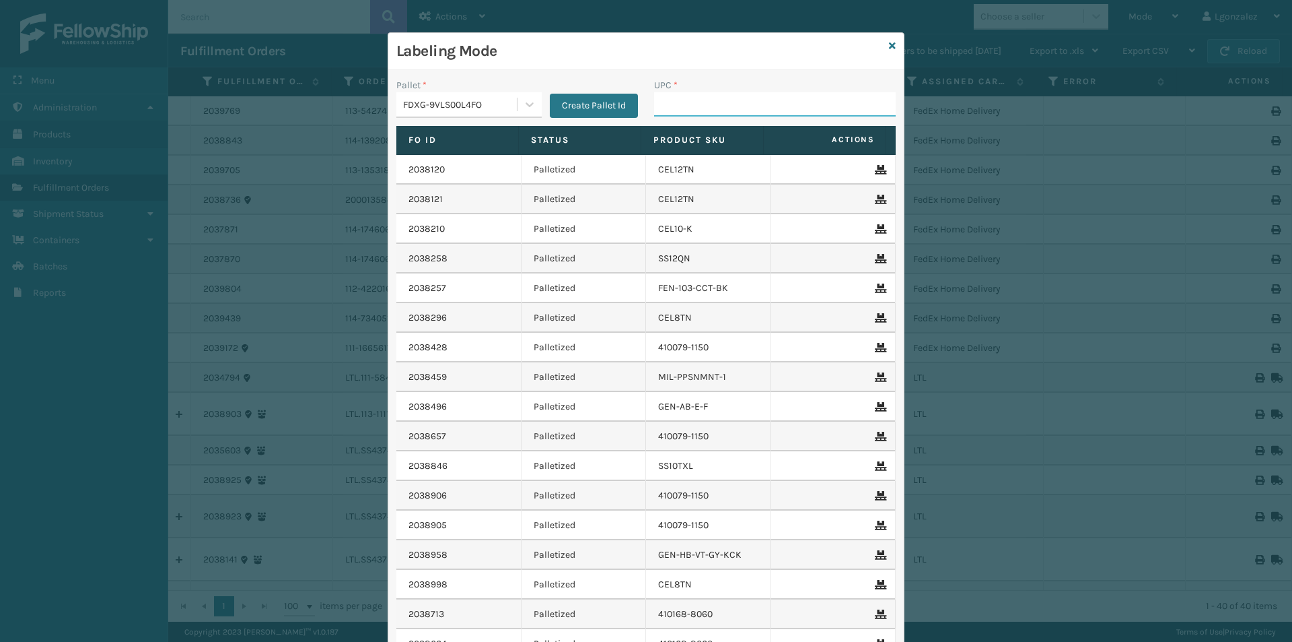
click at [713, 106] on input "UPC *" at bounding box center [775, 104] width 242 height 24
type input "CEL8TN"
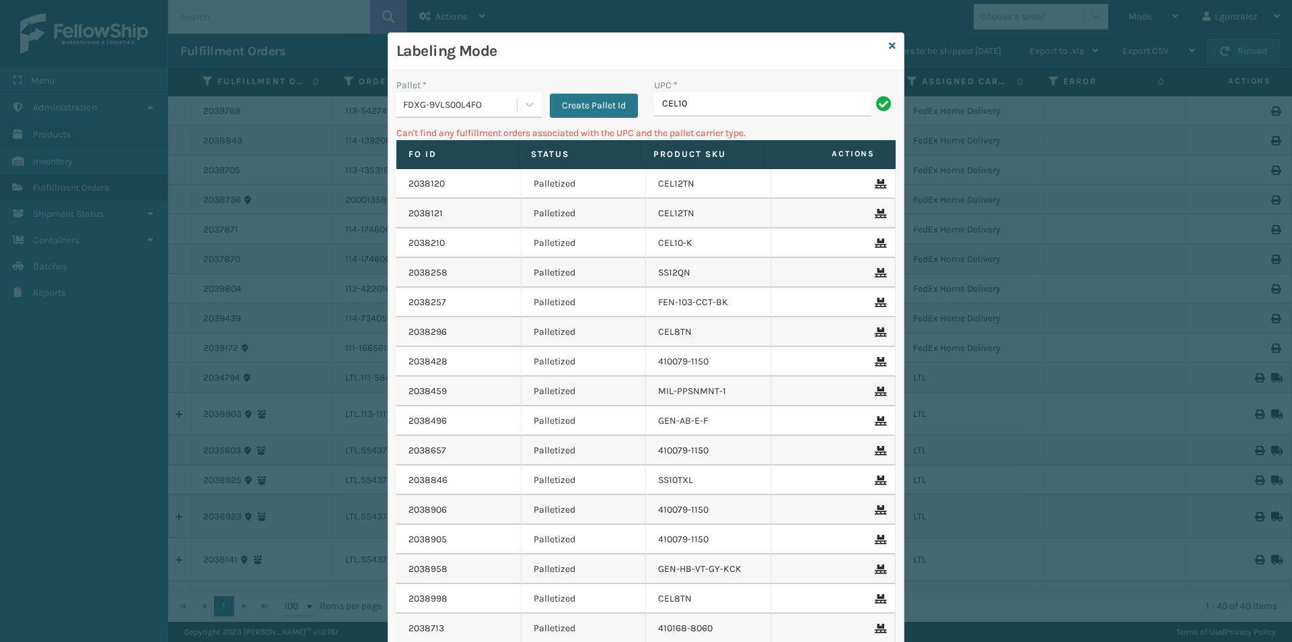
type input "CEL10TN"
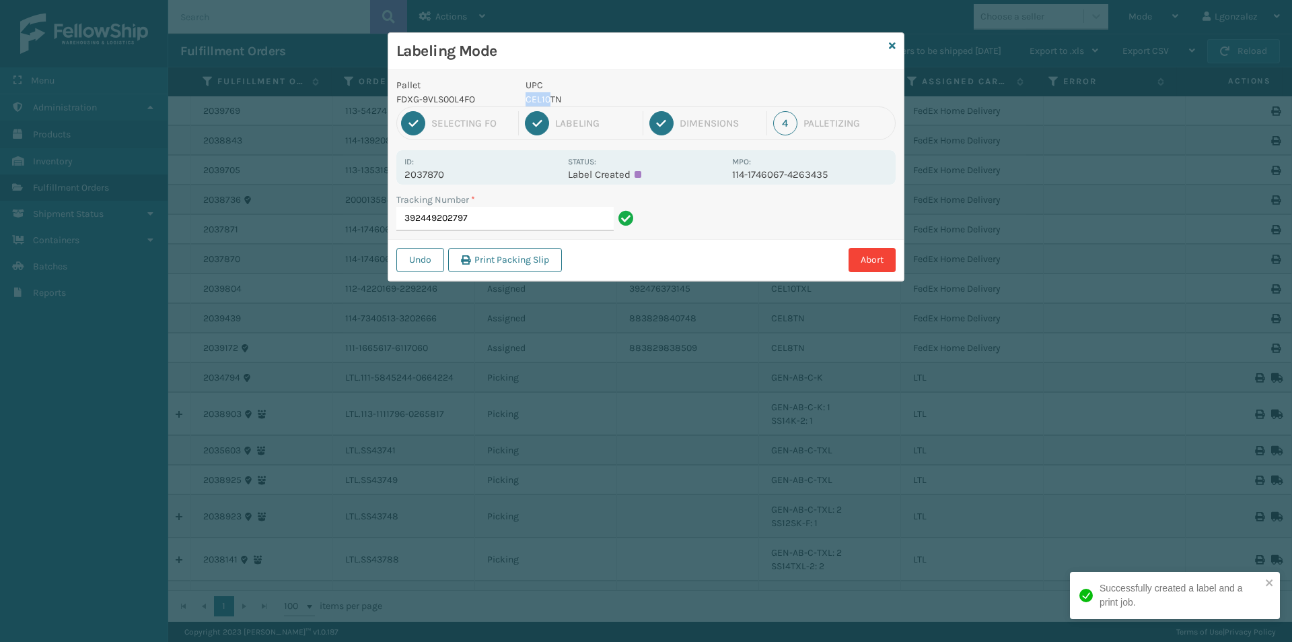
click at [549, 92] on div "UPC CEL10TN" at bounding box center [625, 92] width 215 height 28
click at [549, 92] on p "UPC" at bounding box center [625, 85] width 199 height 14
click at [554, 98] on p "CEL10TN" at bounding box center [625, 99] width 199 height 14
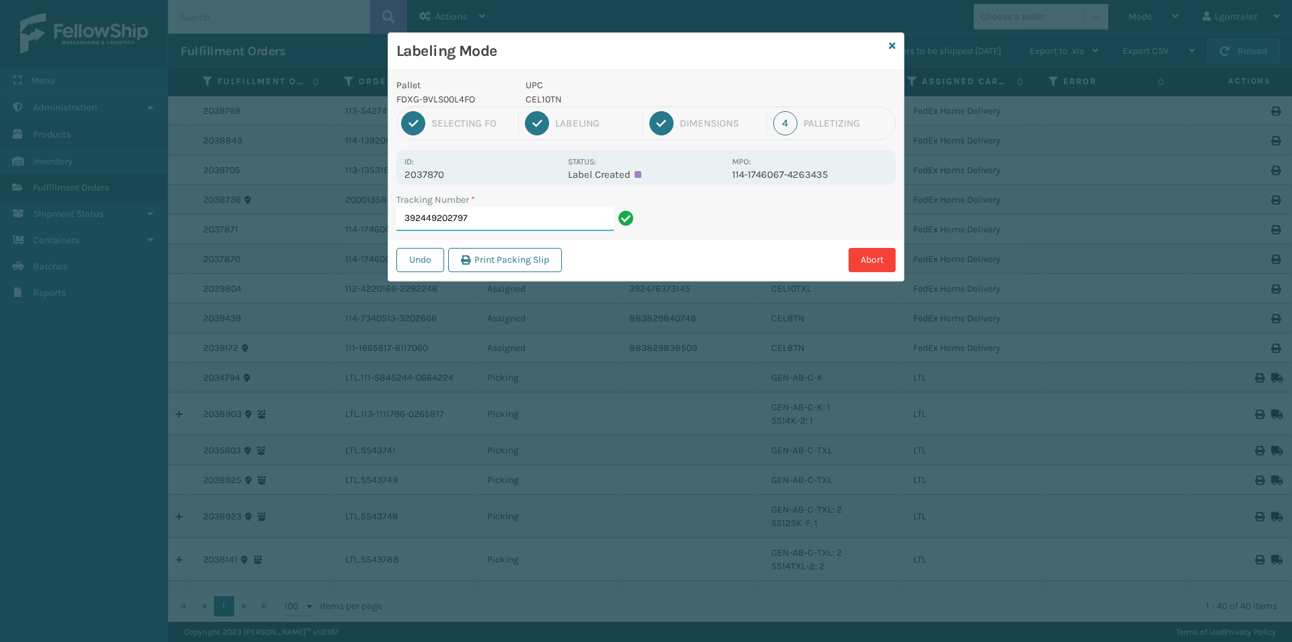
click at [606, 230] on input "392449202797" at bounding box center [504, 219] width 217 height 24
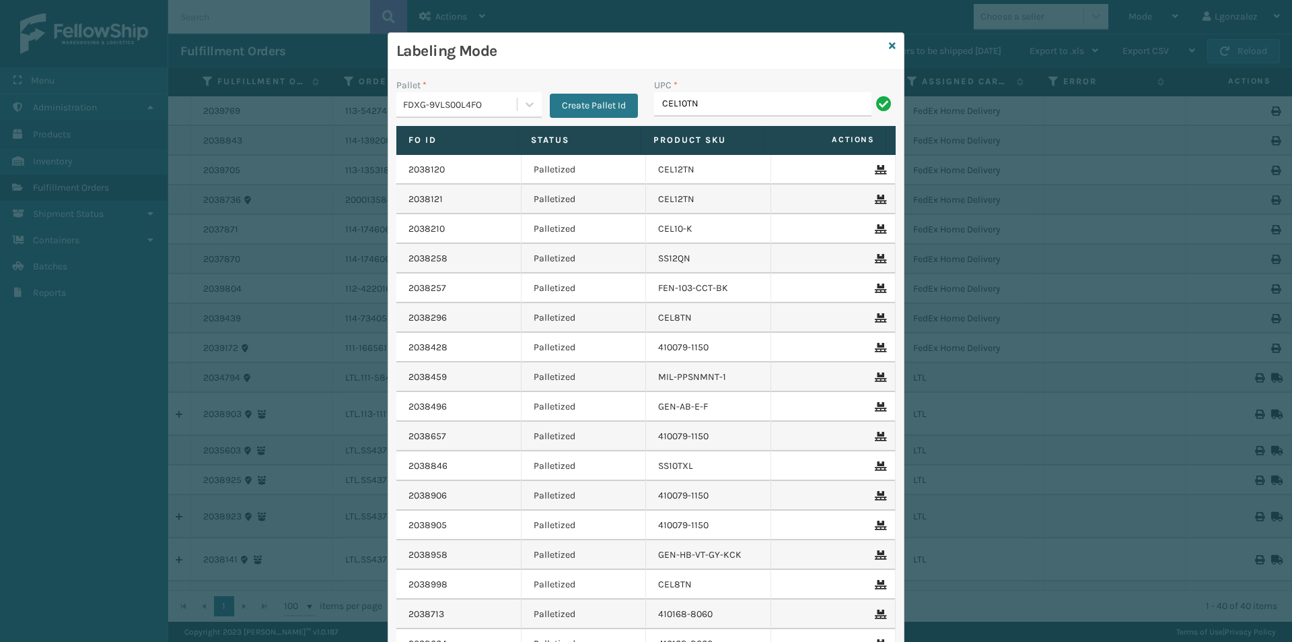
type input "CEL10TN"
click at [890, 41] on icon at bounding box center [892, 45] width 7 height 9
